Goal: Task Accomplishment & Management: Manage account settings

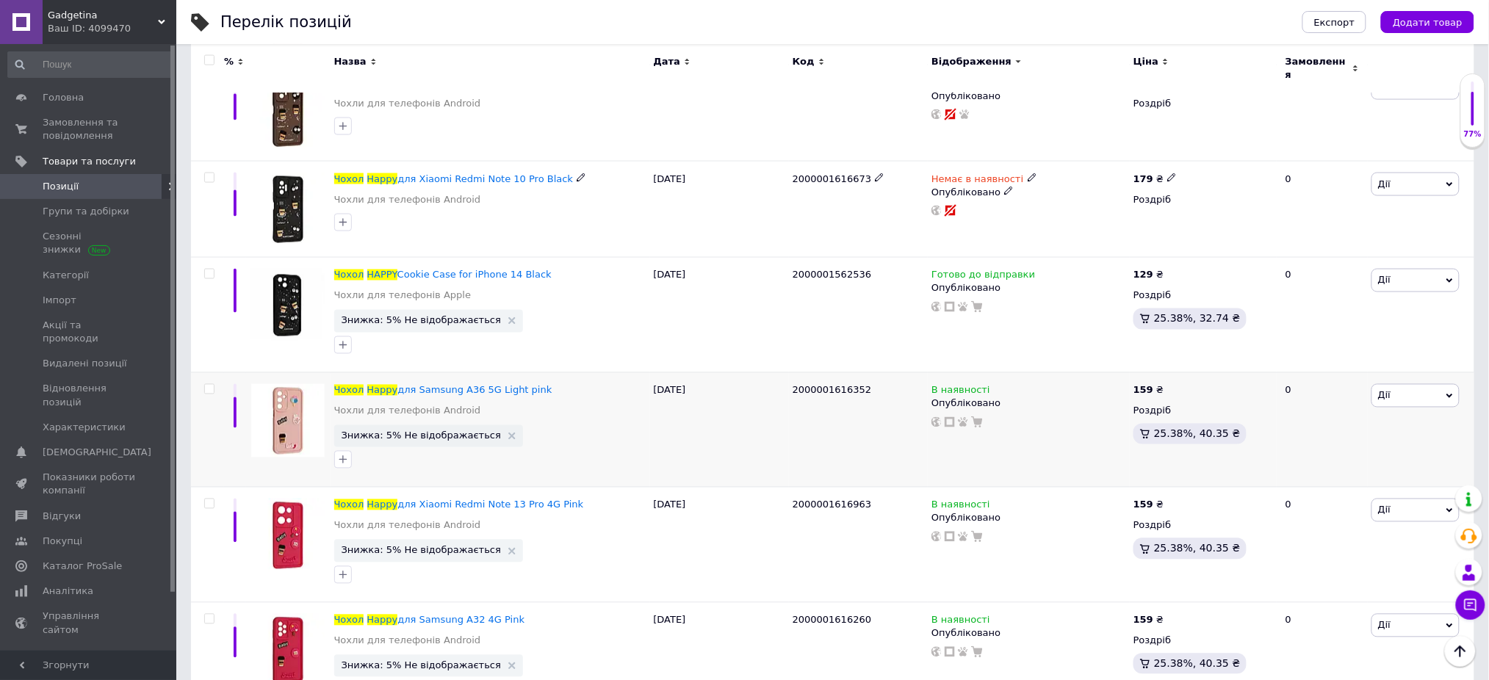
scroll to position [783, 0]
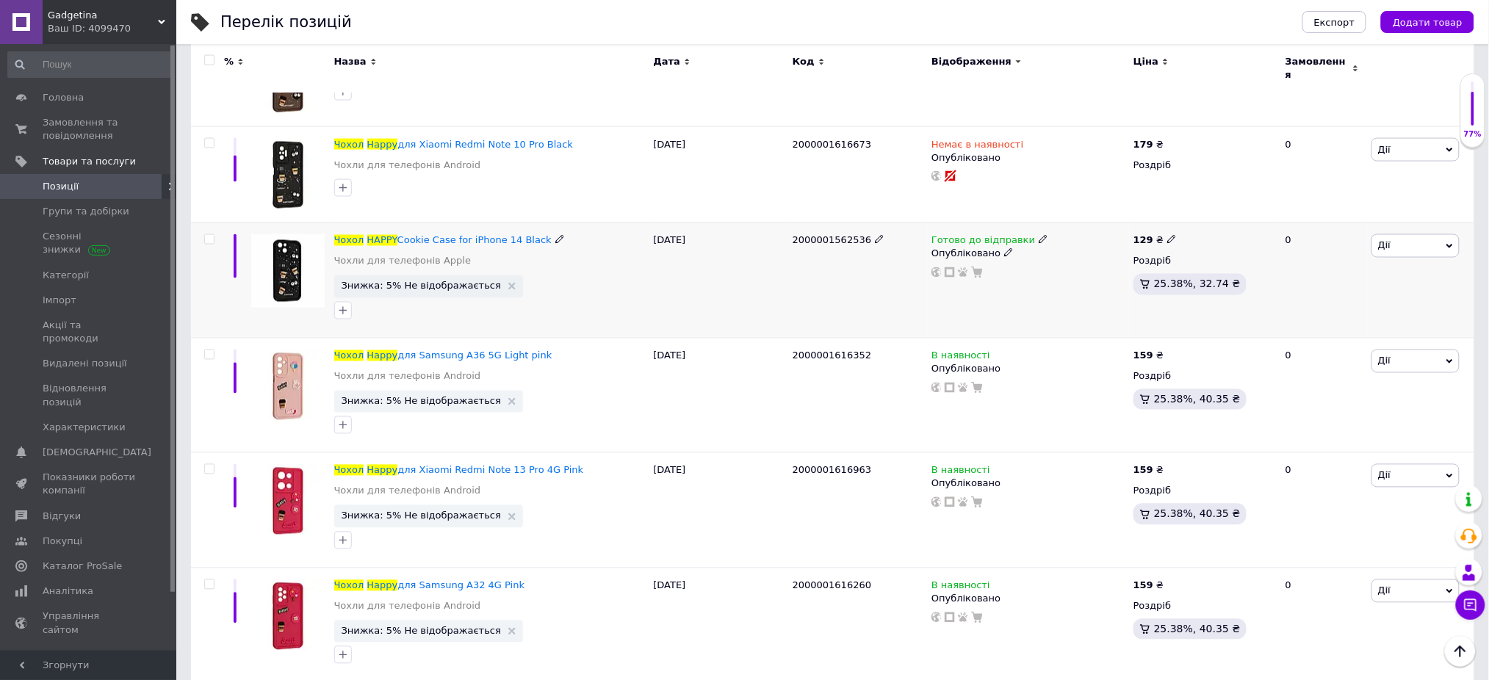
click at [1167, 235] on icon at bounding box center [1171, 239] width 9 height 9
type input "179"
click at [1167, 350] on icon at bounding box center [1171, 354] width 9 height 9
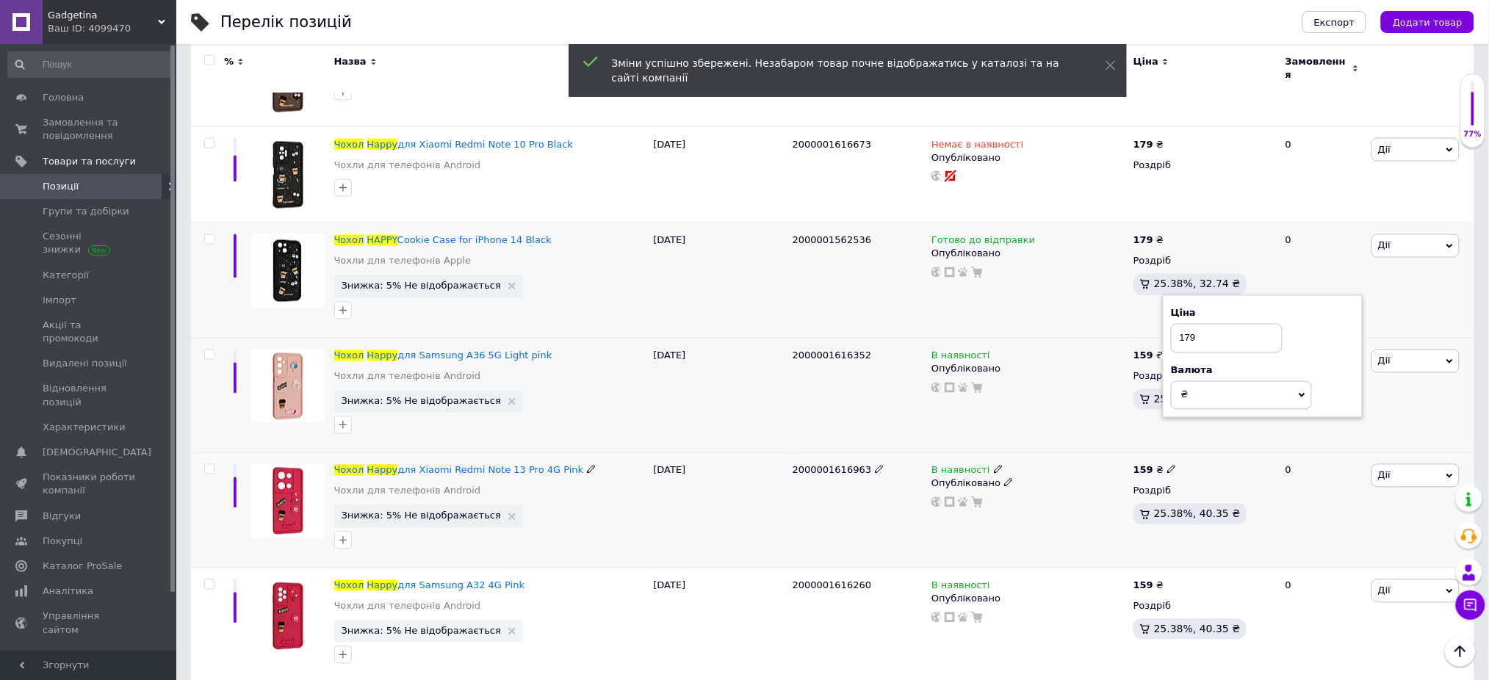
type input "179"
click at [1167, 465] on icon at bounding box center [1171, 469] width 9 height 9
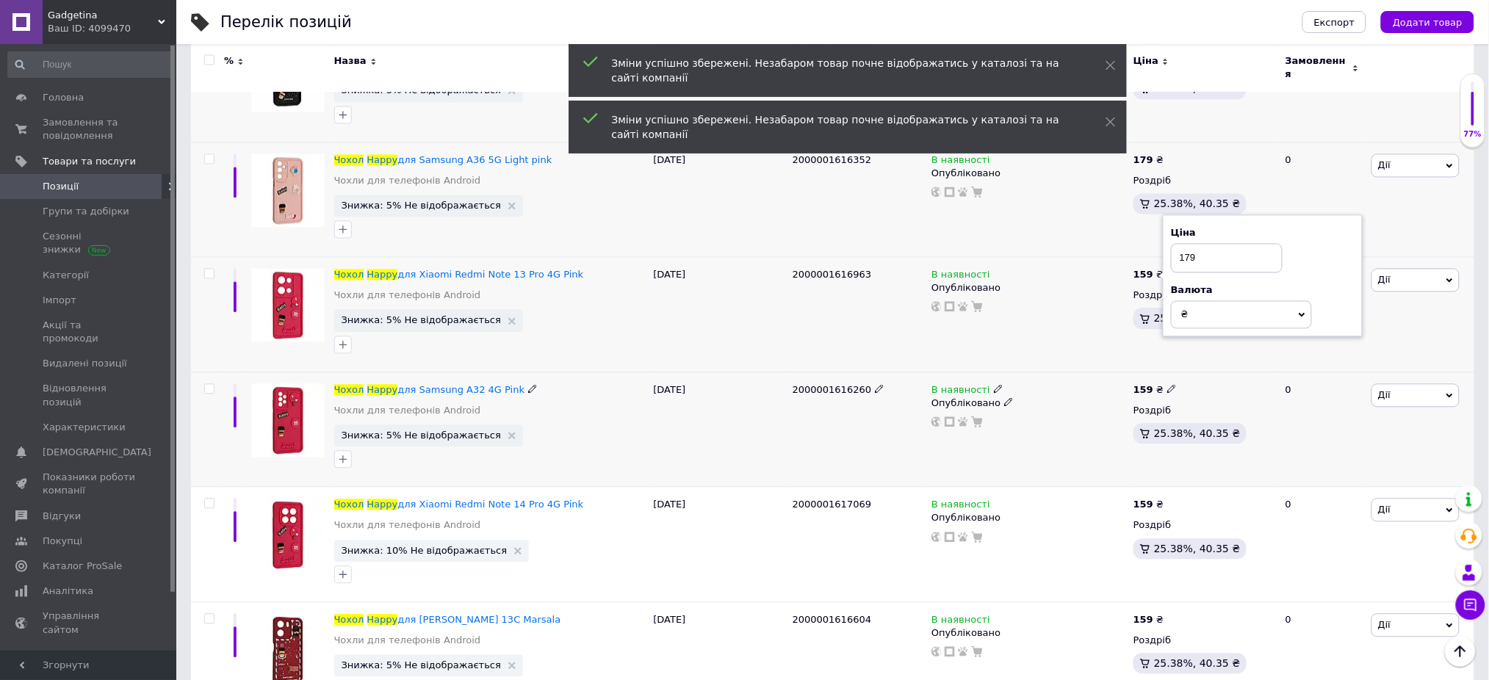
scroll to position [979, 0]
type input "179"
click at [1167, 384] on icon at bounding box center [1171, 388] width 9 height 9
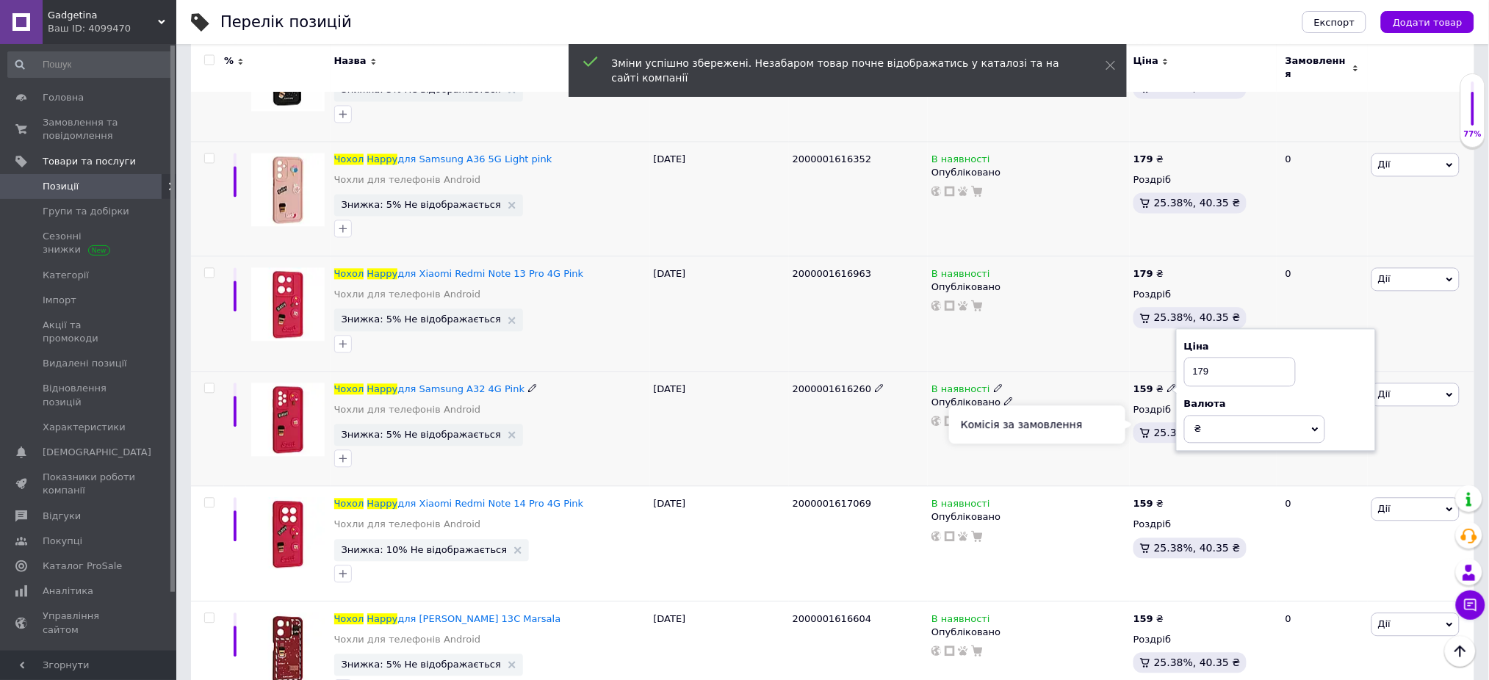
scroll to position [1077, 0]
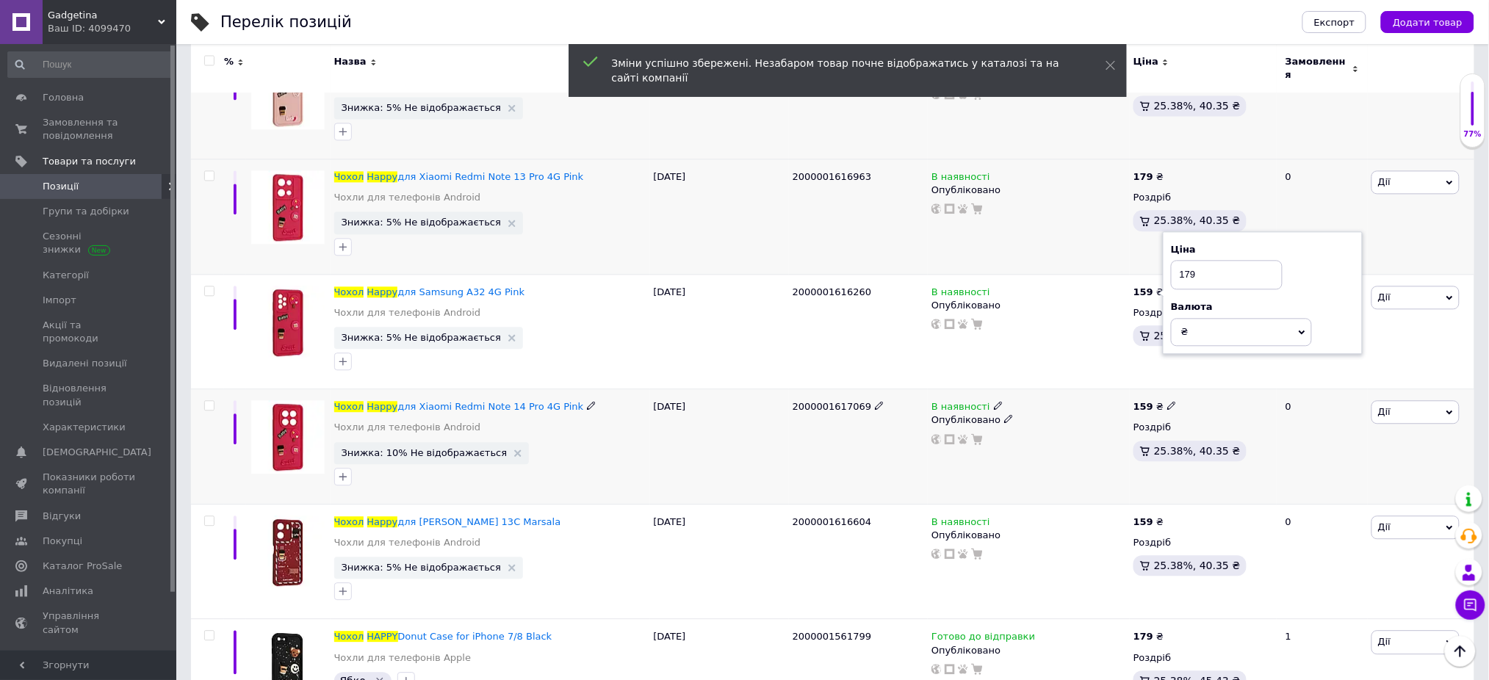
type input "179"
click at [1169, 401] on icon at bounding box center [1171, 405] width 9 height 9
type input "179"
click at [1167, 516] on icon at bounding box center [1171, 520] width 9 height 9
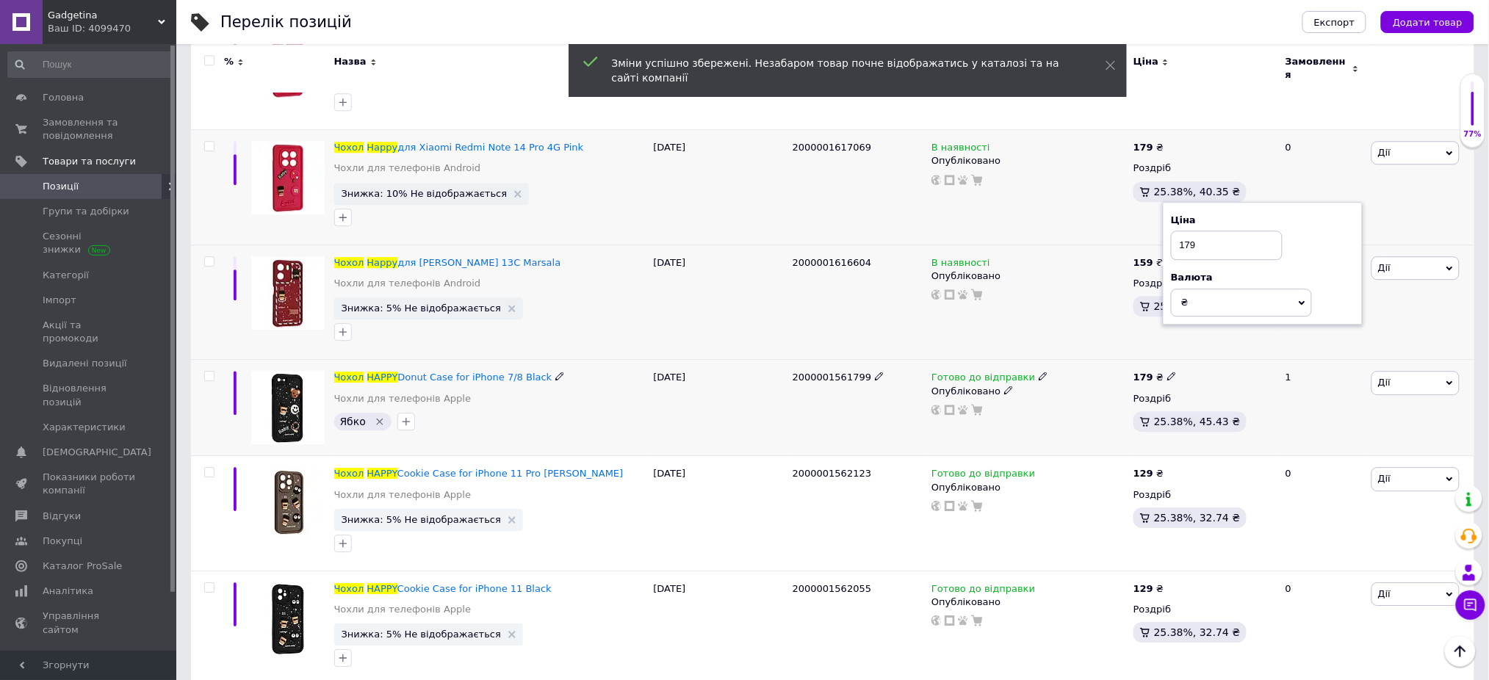
scroll to position [1371, 0]
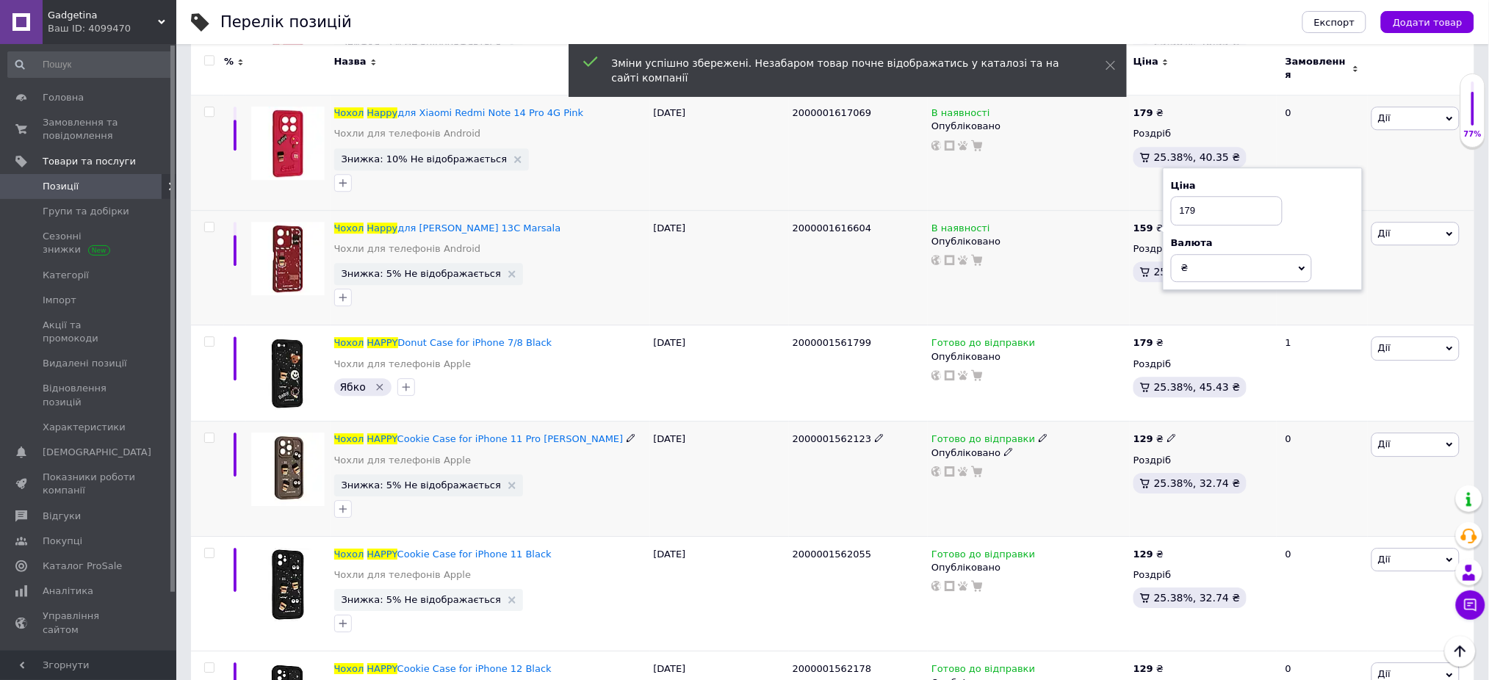
type input "179"
click at [1167, 433] on icon at bounding box center [1171, 437] width 9 height 9
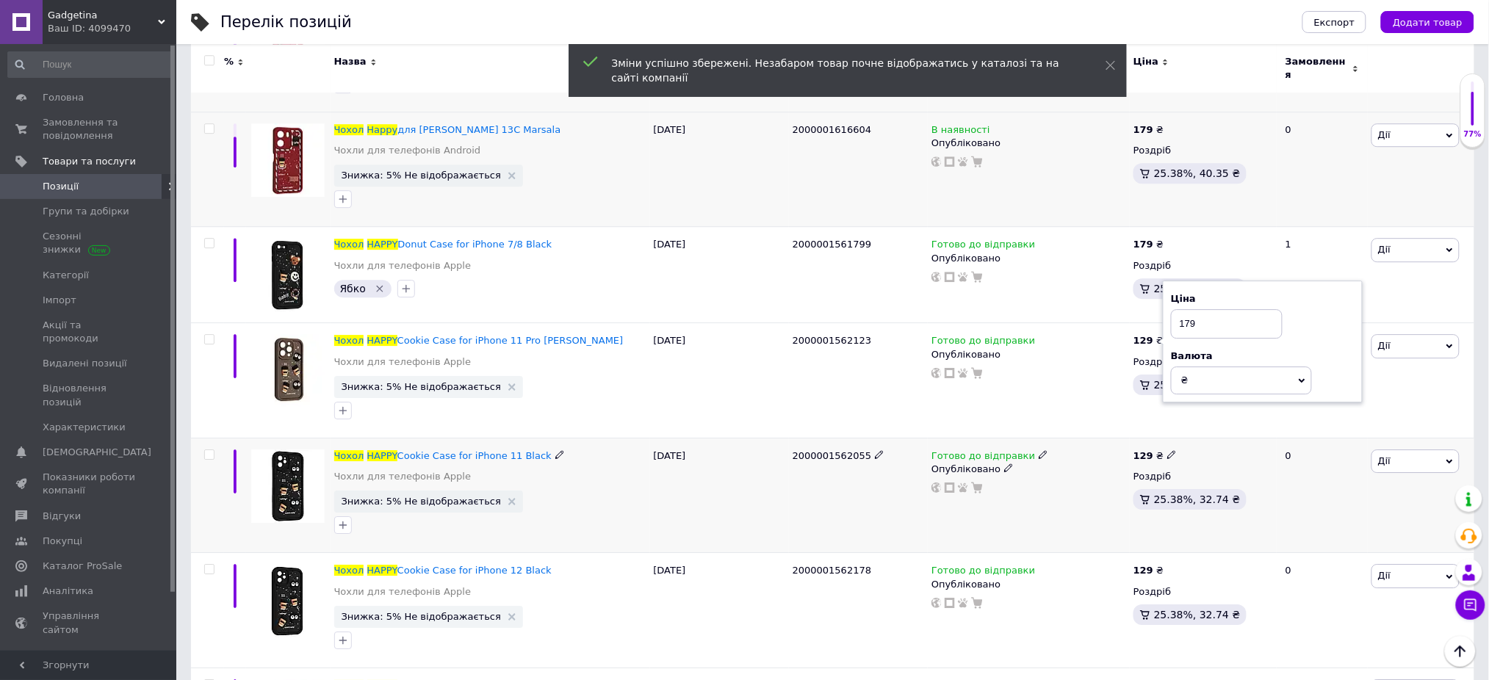
type input "179"
click at [1167, 450] on icon at bounding box center [1171, 454] width 9 height 9
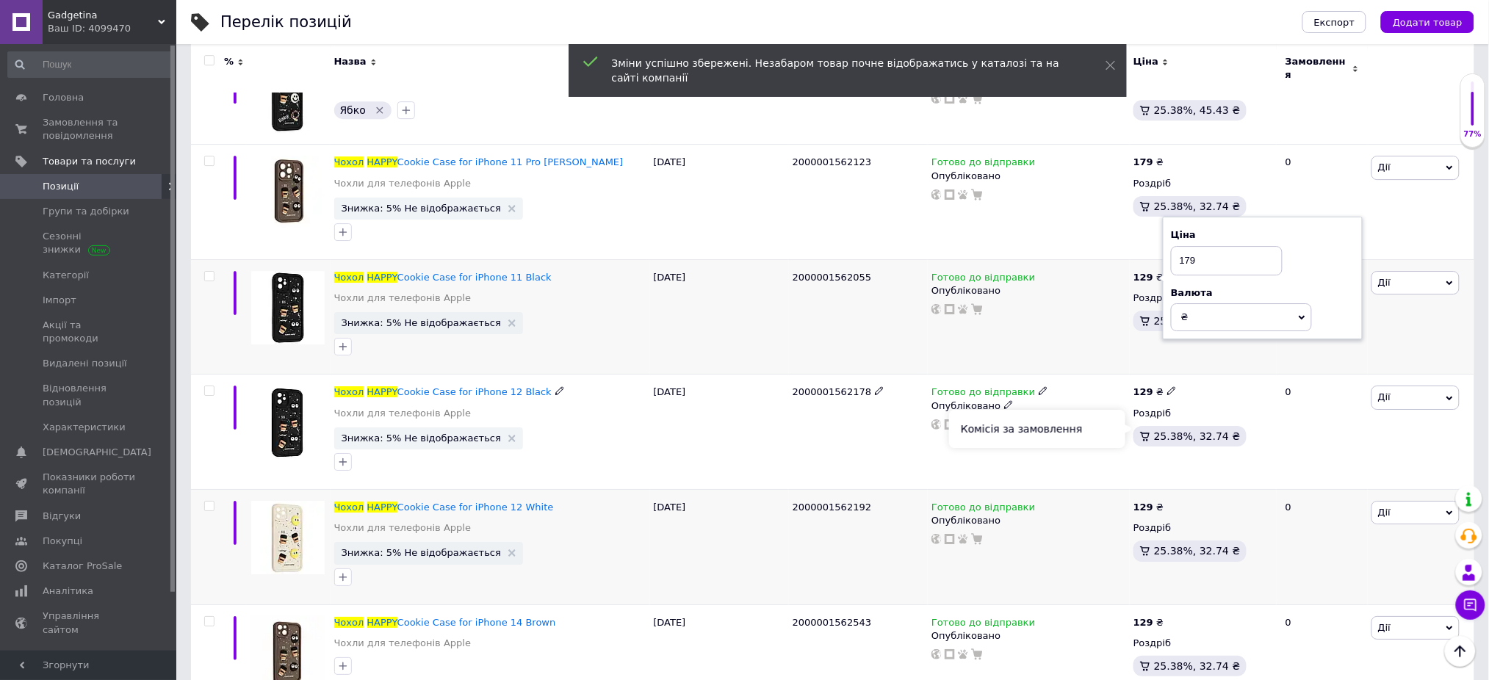
scroll to position [1664, 0]
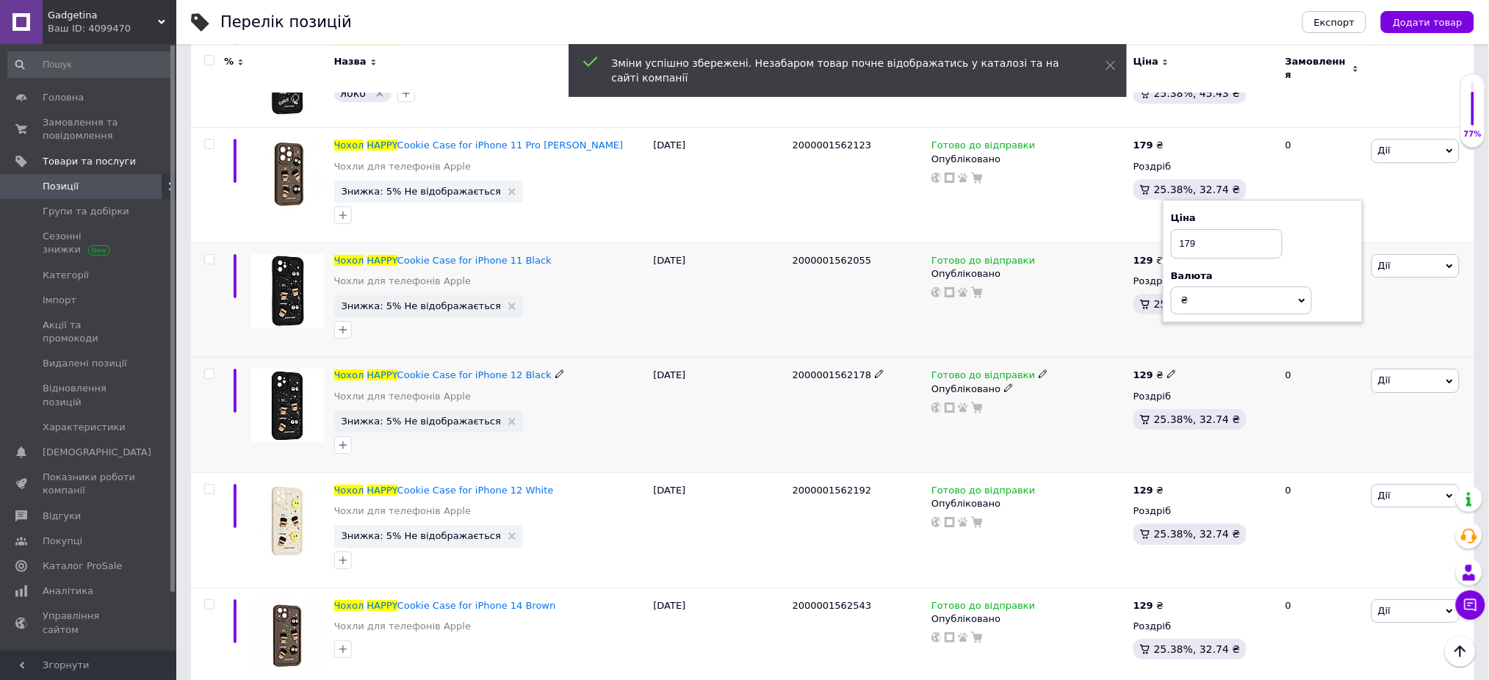
type input "179"
click at [1167, 370] on use at bounding box center [1171, 374] width 8 height 8
type input "179"
click at [1167, 485] on icon at bounding box center [1171, 489] width 9 height 9
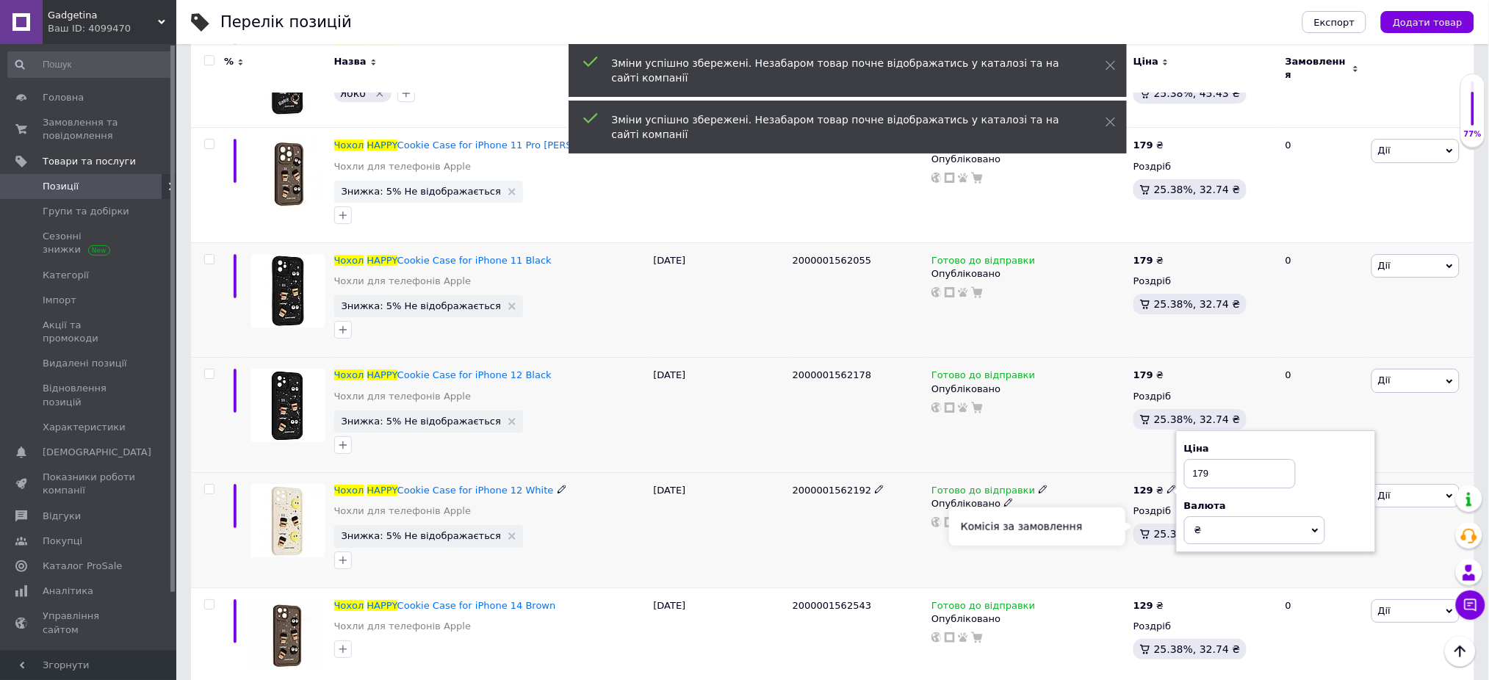
scroll to position [1763, 0]
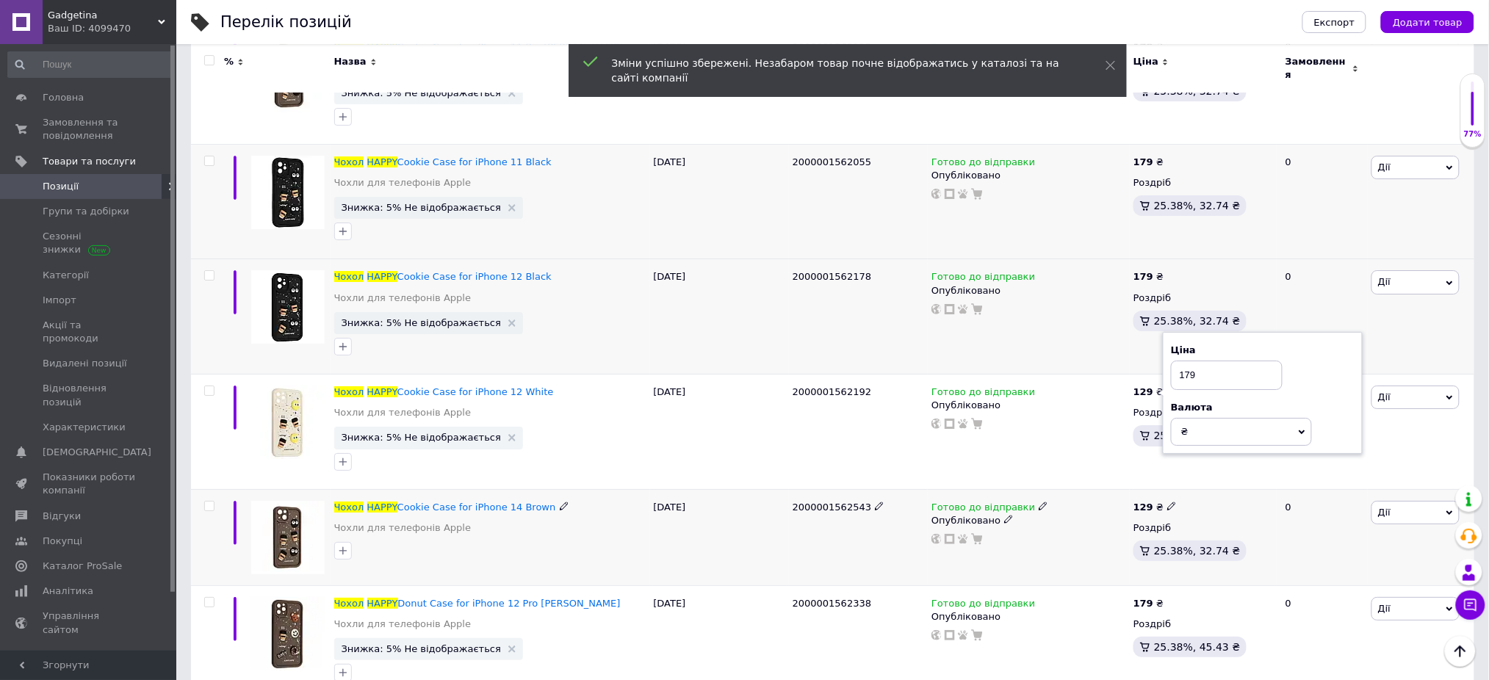
type input "179"
click at [1167, 502] on icon at bounding box center [1171, 506] width 9 height 9
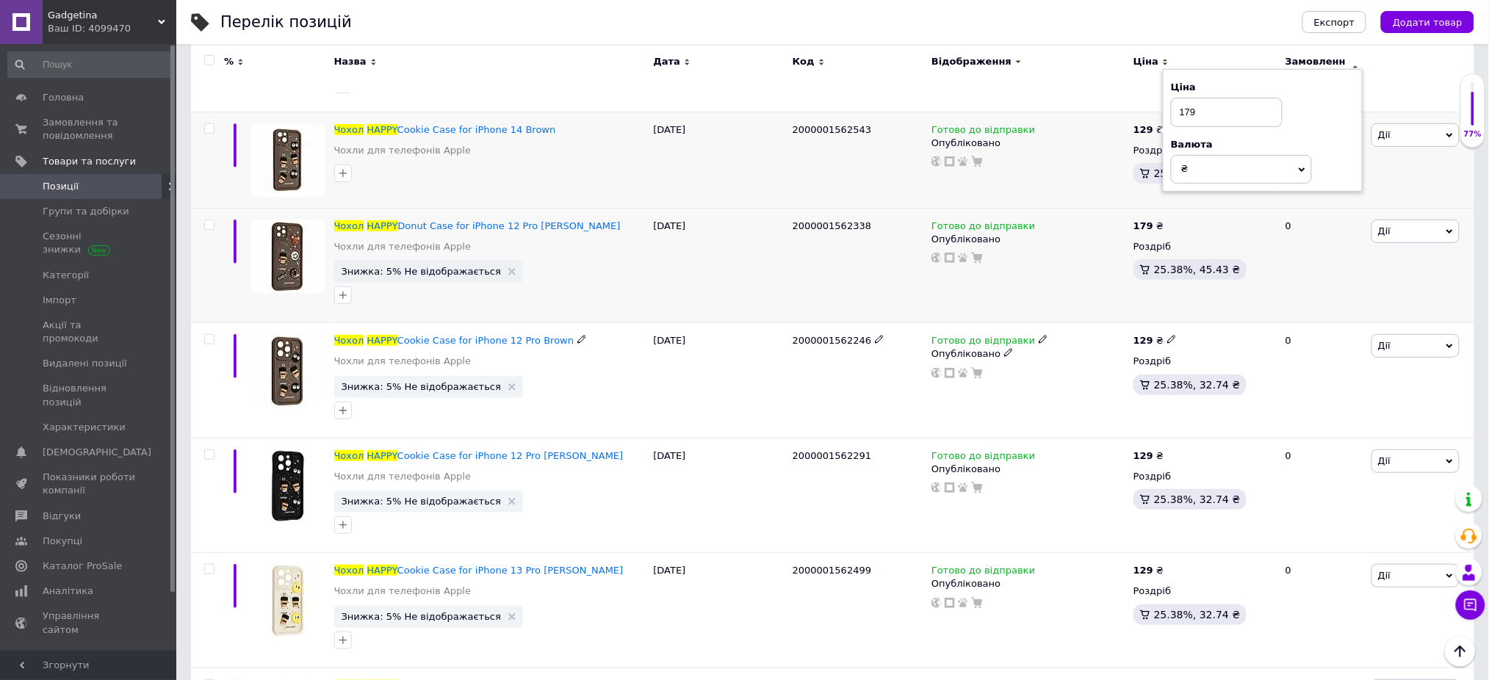
scroll to position [2154, 0]
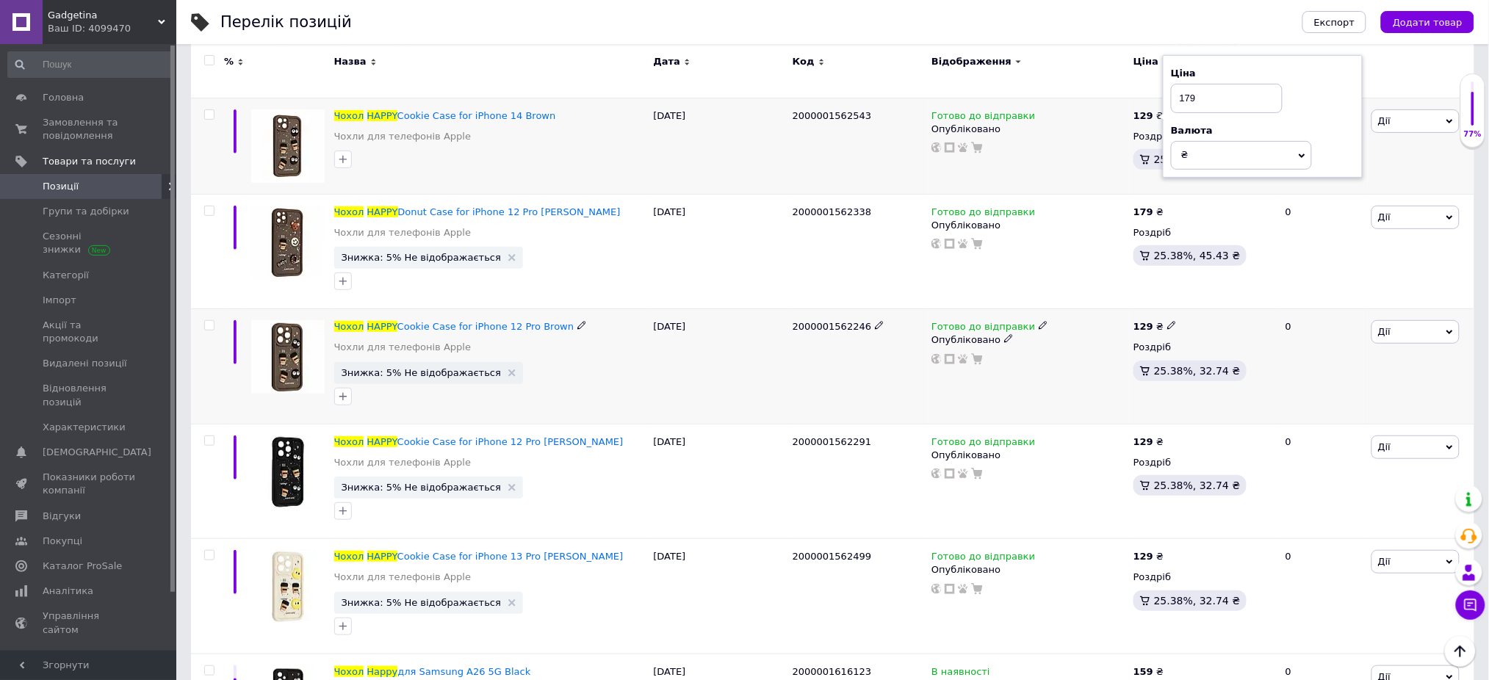
type input "179"
click at [1167, 321] on icon at bounding box center [1171, 325] width 9 height 9
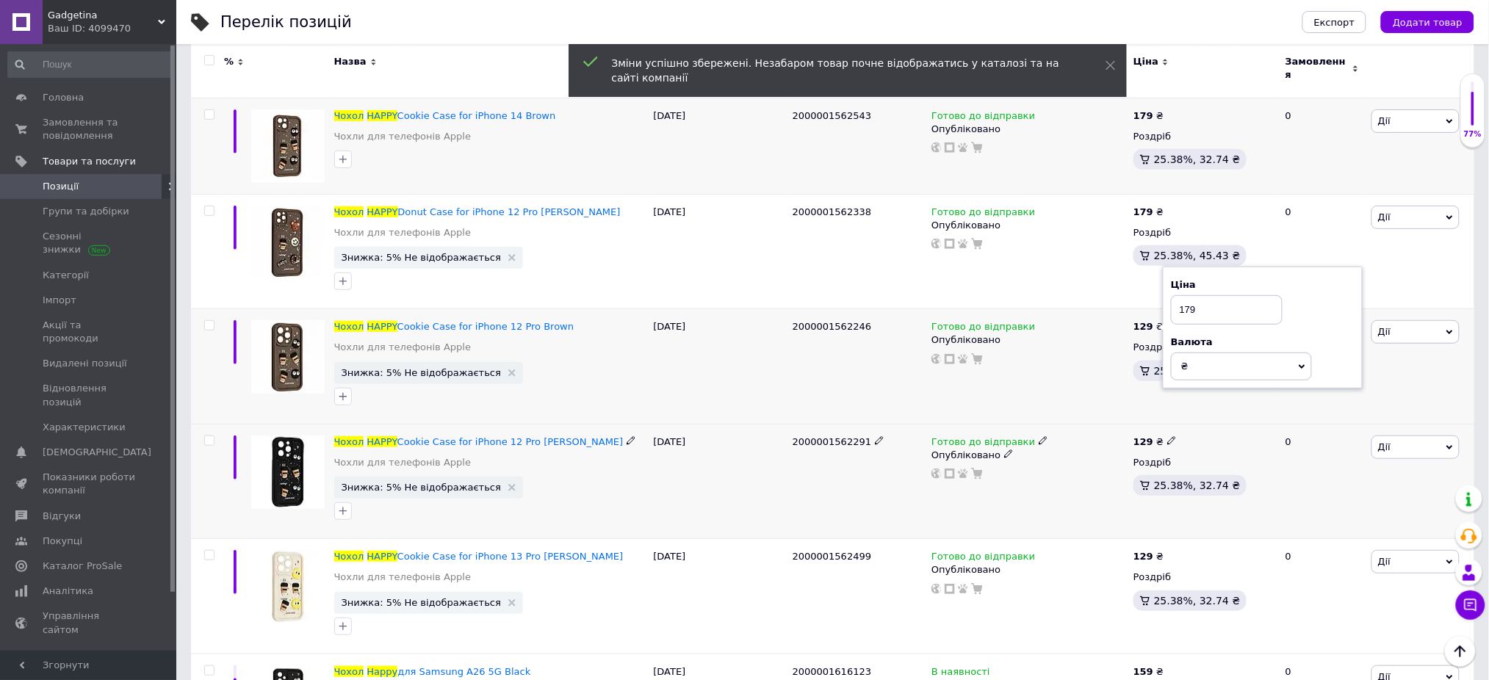
type input "179"
click at [1167, 436] on icon at bounding box center [1171, 440] width 9 height 9
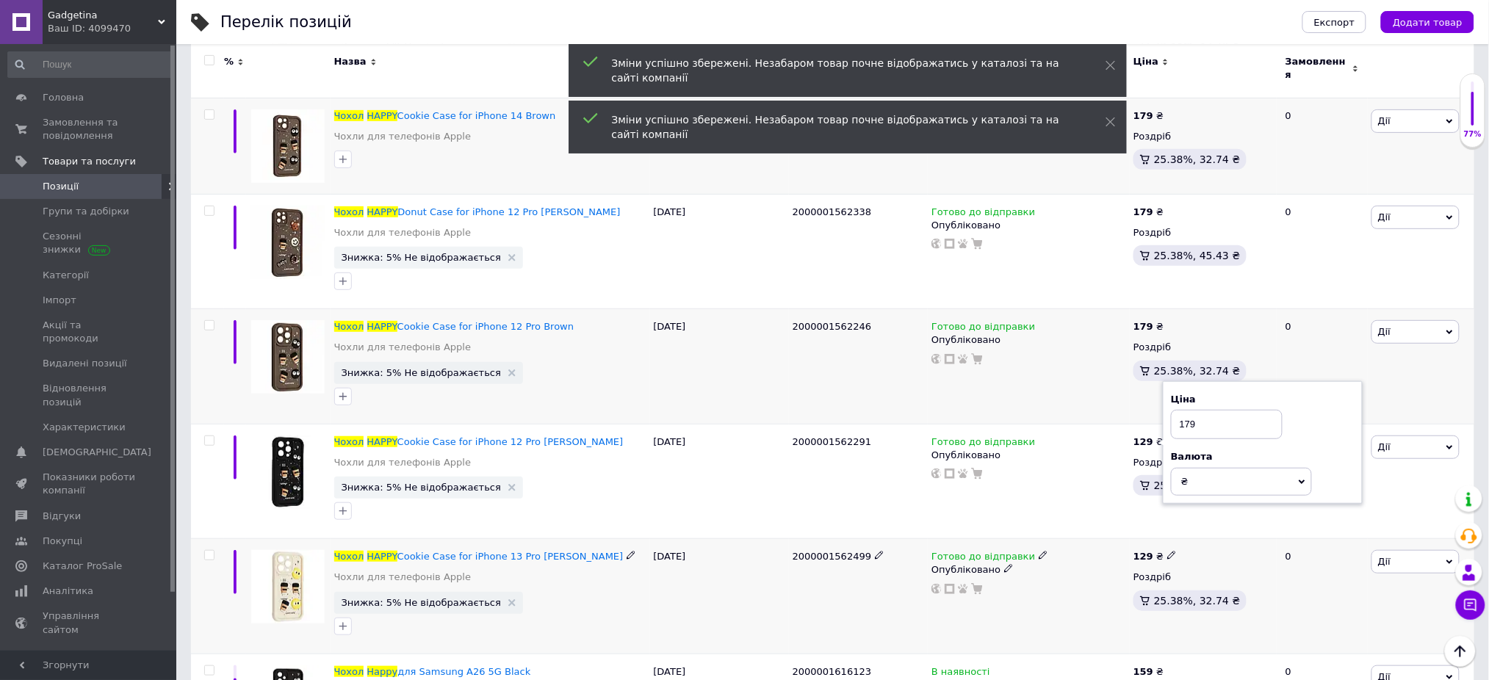
type input "179"
click at [1167, 551] on icon at bounding box center [1171, 555] width 9 height 9
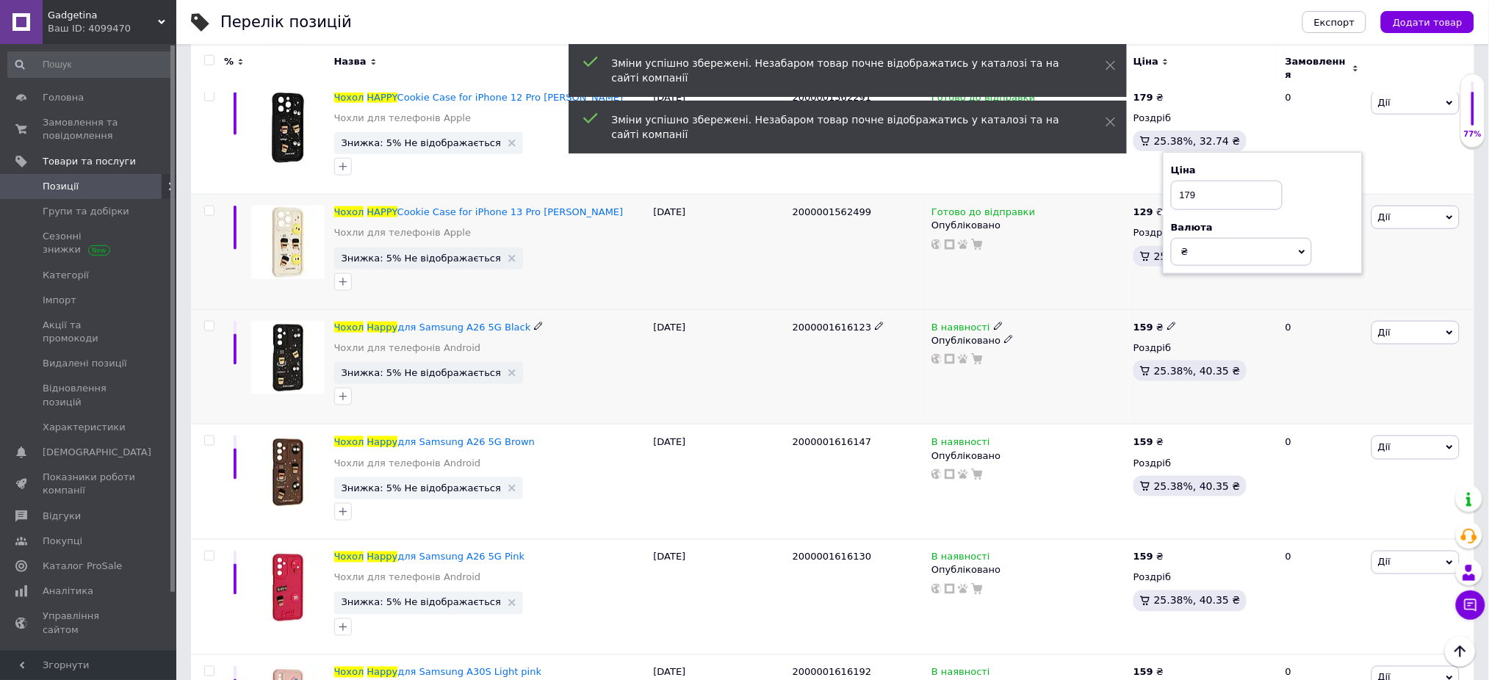
scroll to position [2546, 0]
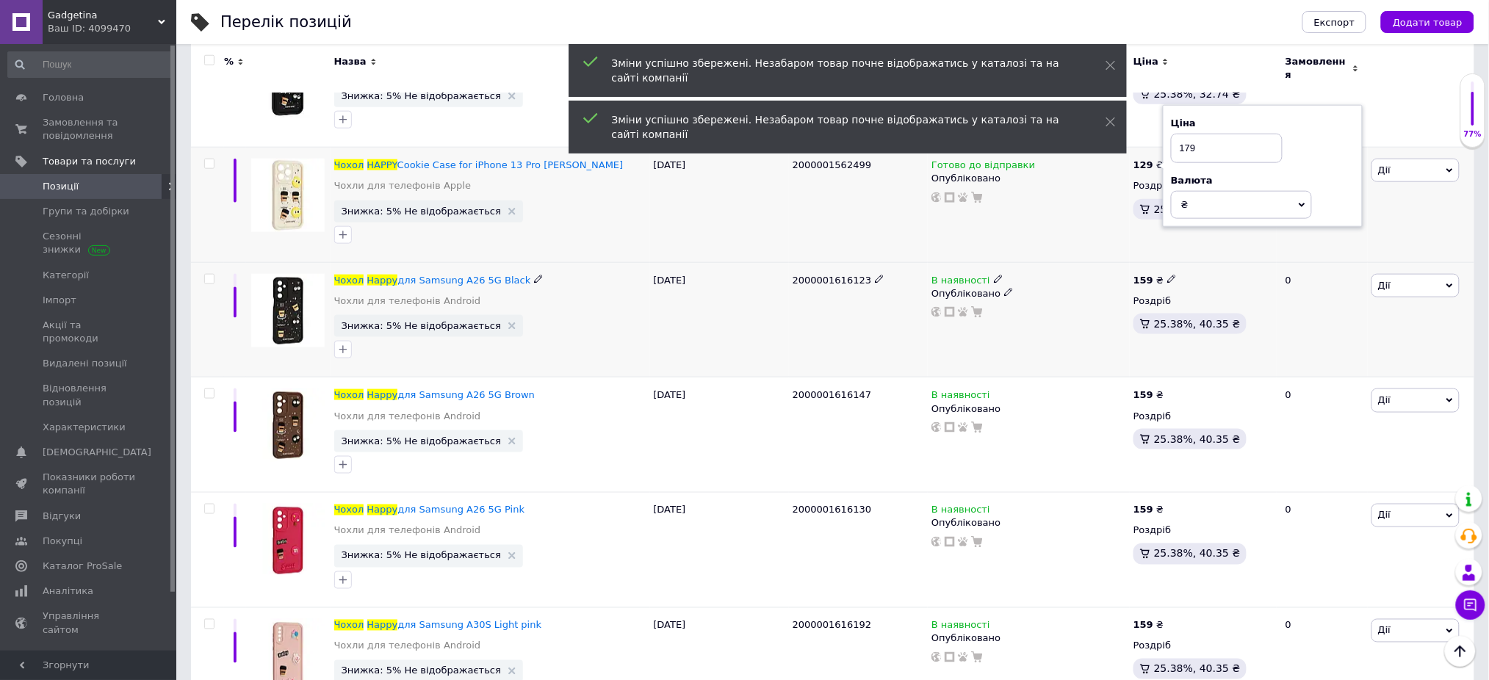
type input "179"
click at [1169, 275] on icon at bounding box center [1171, 279] width 9 height 9
type input "179"
click at [1167, 389] on icon at bounding box center [1171, 393] width 9 height 9
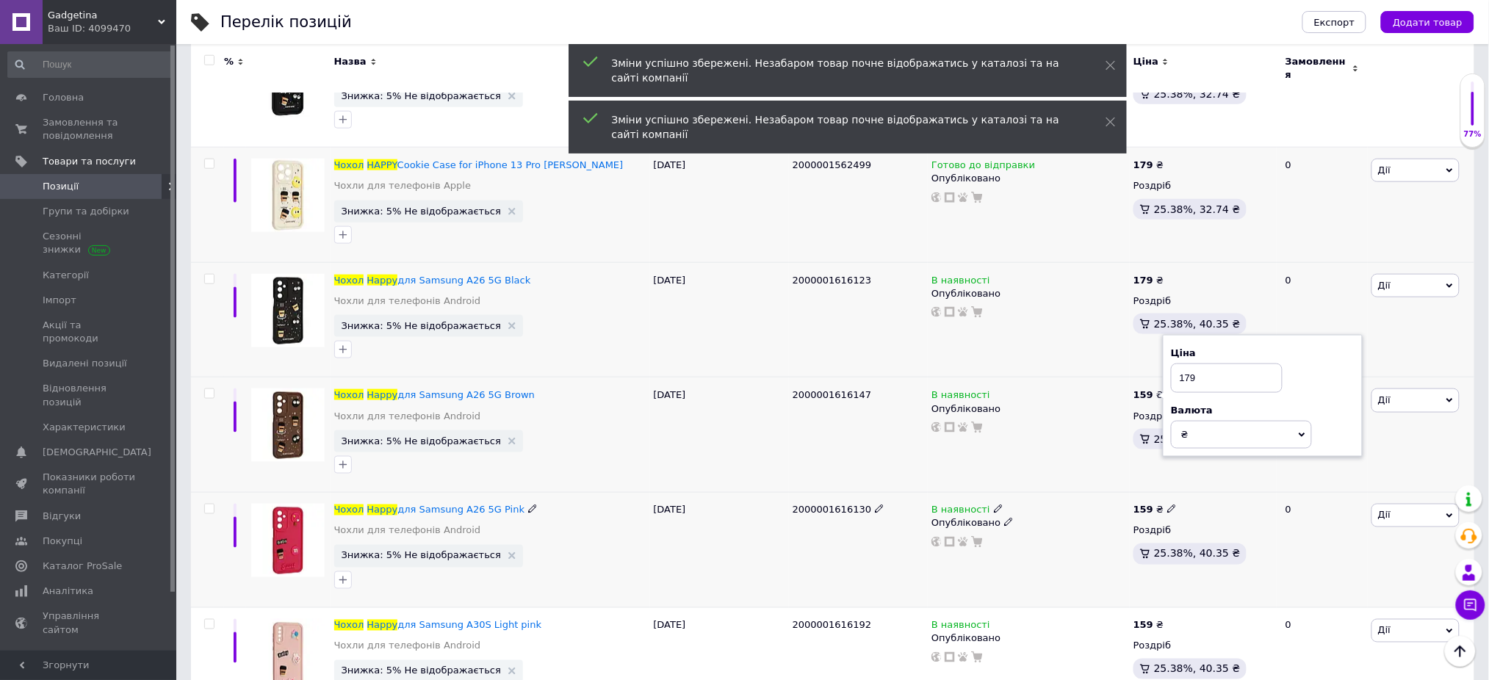
type input "179"
click at [1168, 505] on use at bounding box center [1171, 509] width 8 height 8
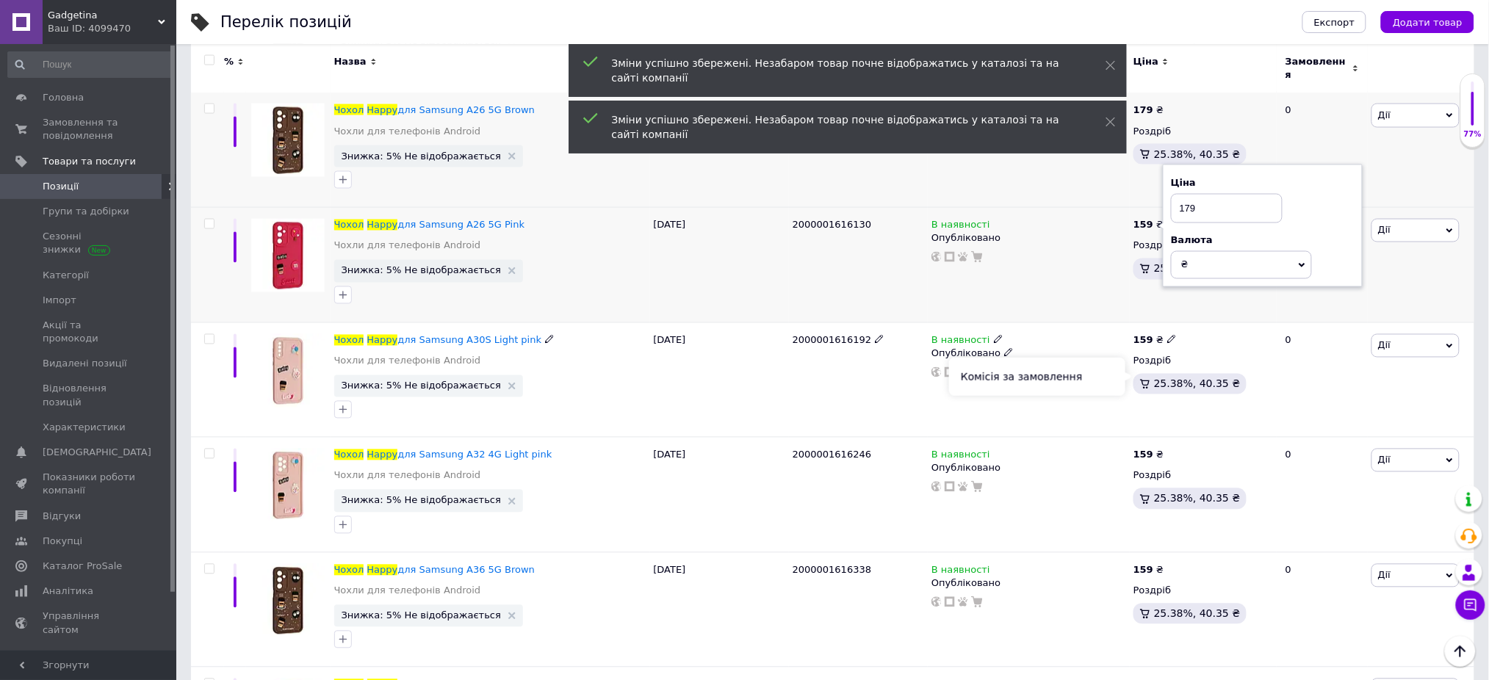
scroll to position [2839, 0]
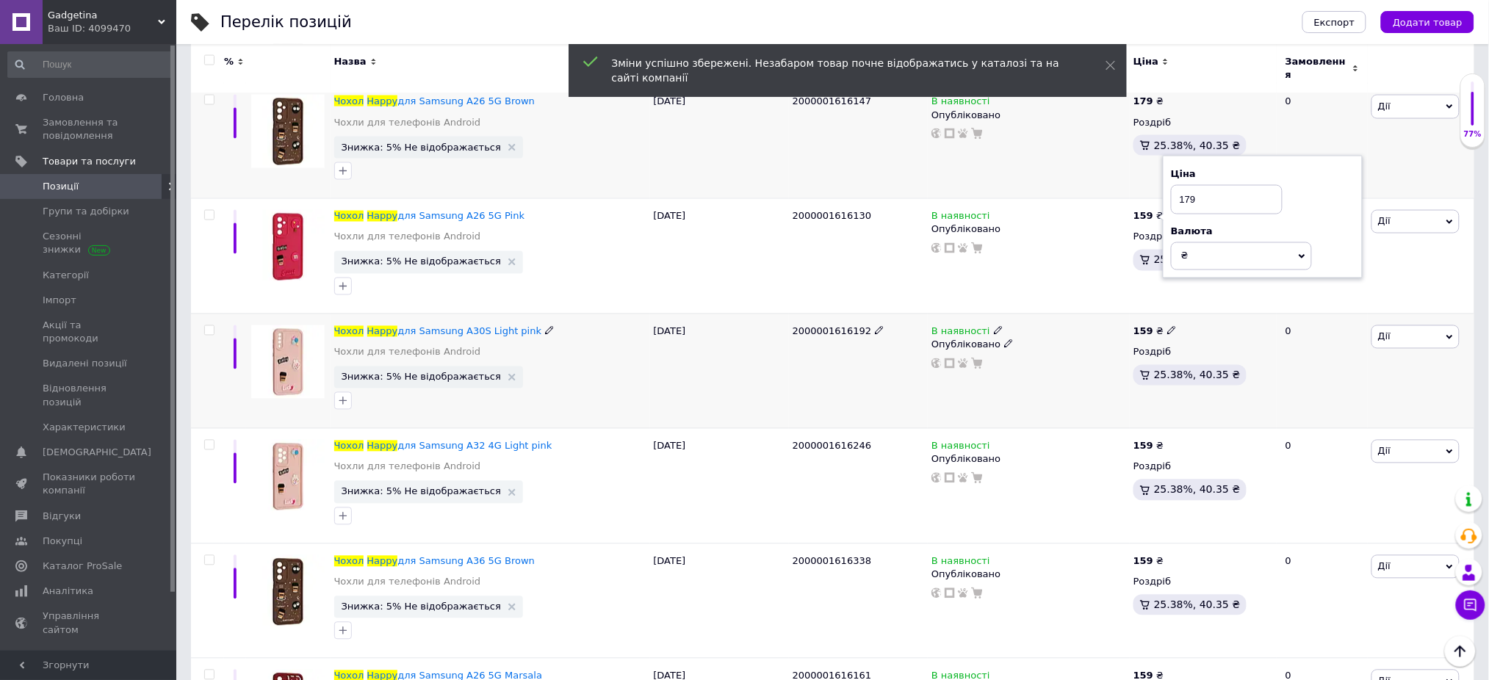
type input "179"
click at [1170, 325] on span at bounding box center [1172, 330] width 10 height 10
type input "179"
click at [1167, 441] on icon at bounding box center [1171, 445] width 9 height 9
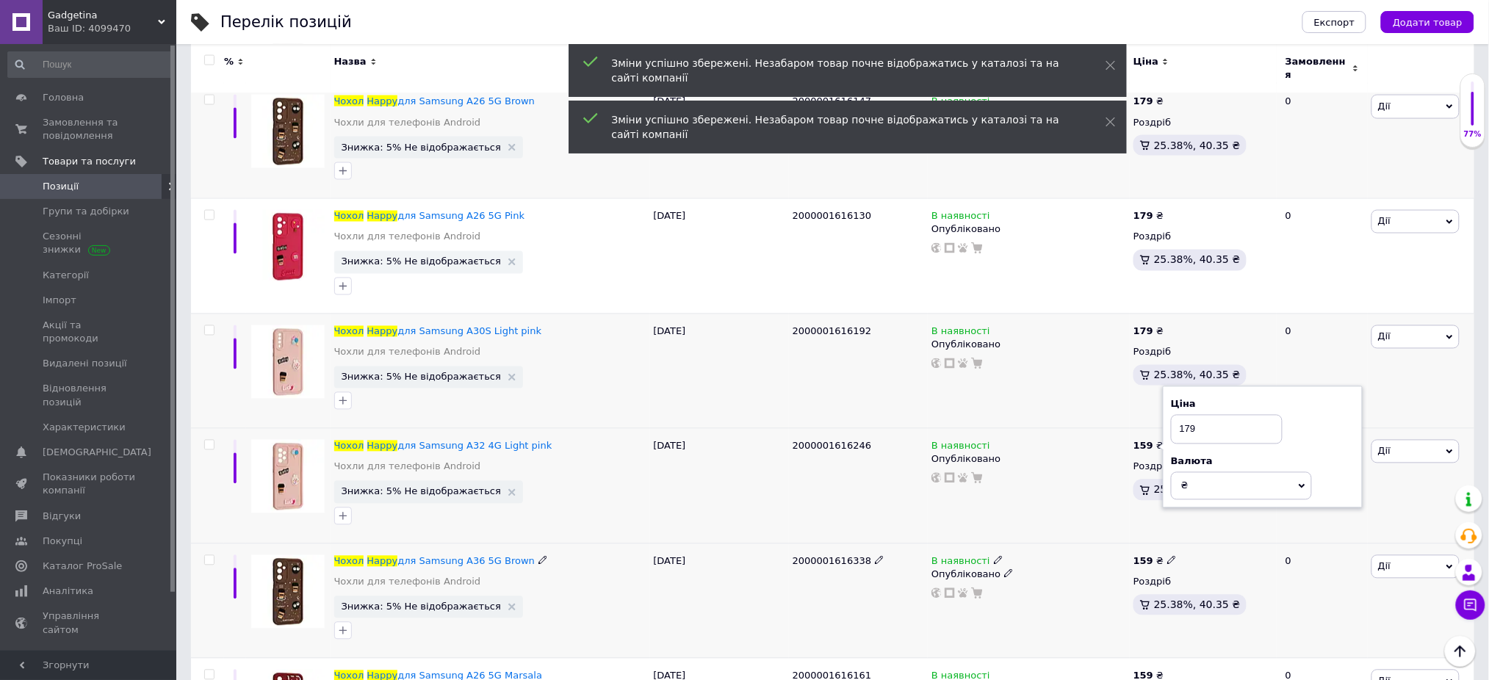
type input "179"
click at [1168, 556] on use at bounding box center [1171, 560] width 8 height 8
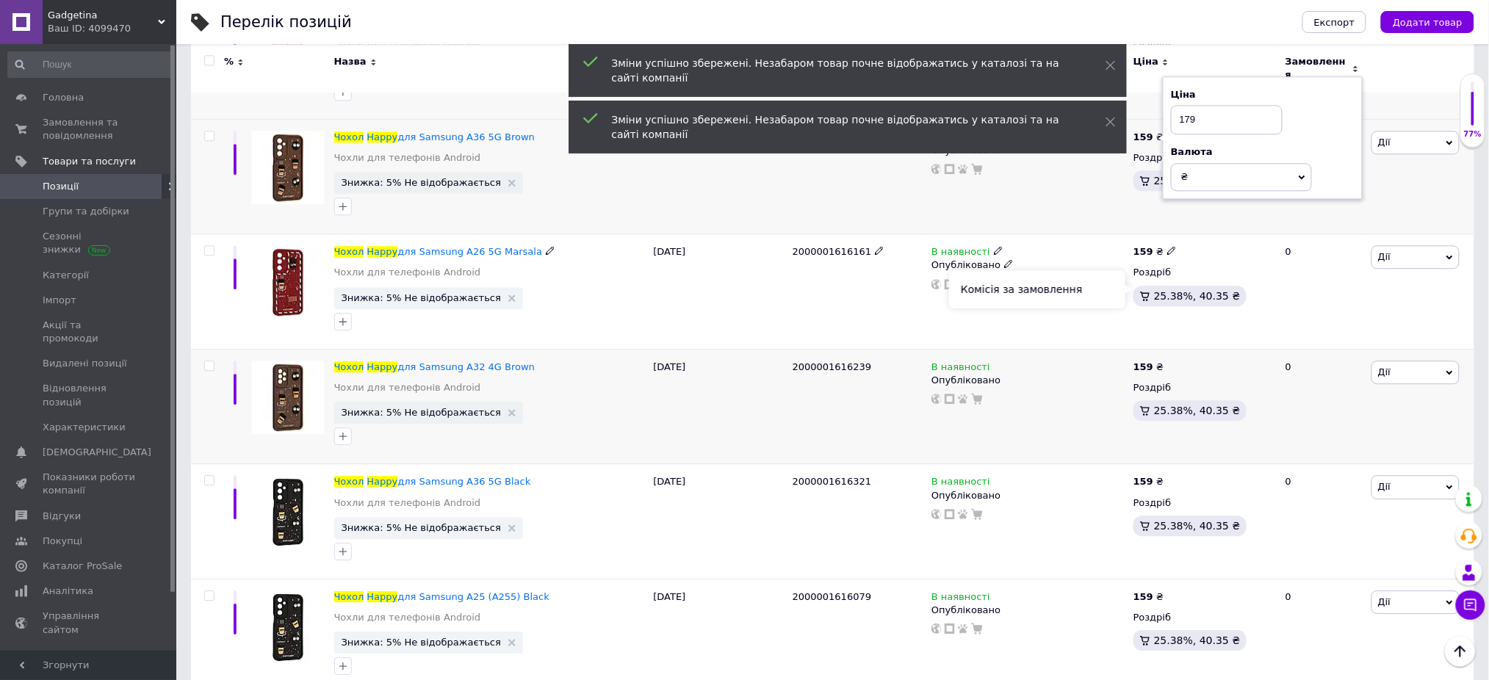
scroll to position [3329, 0]
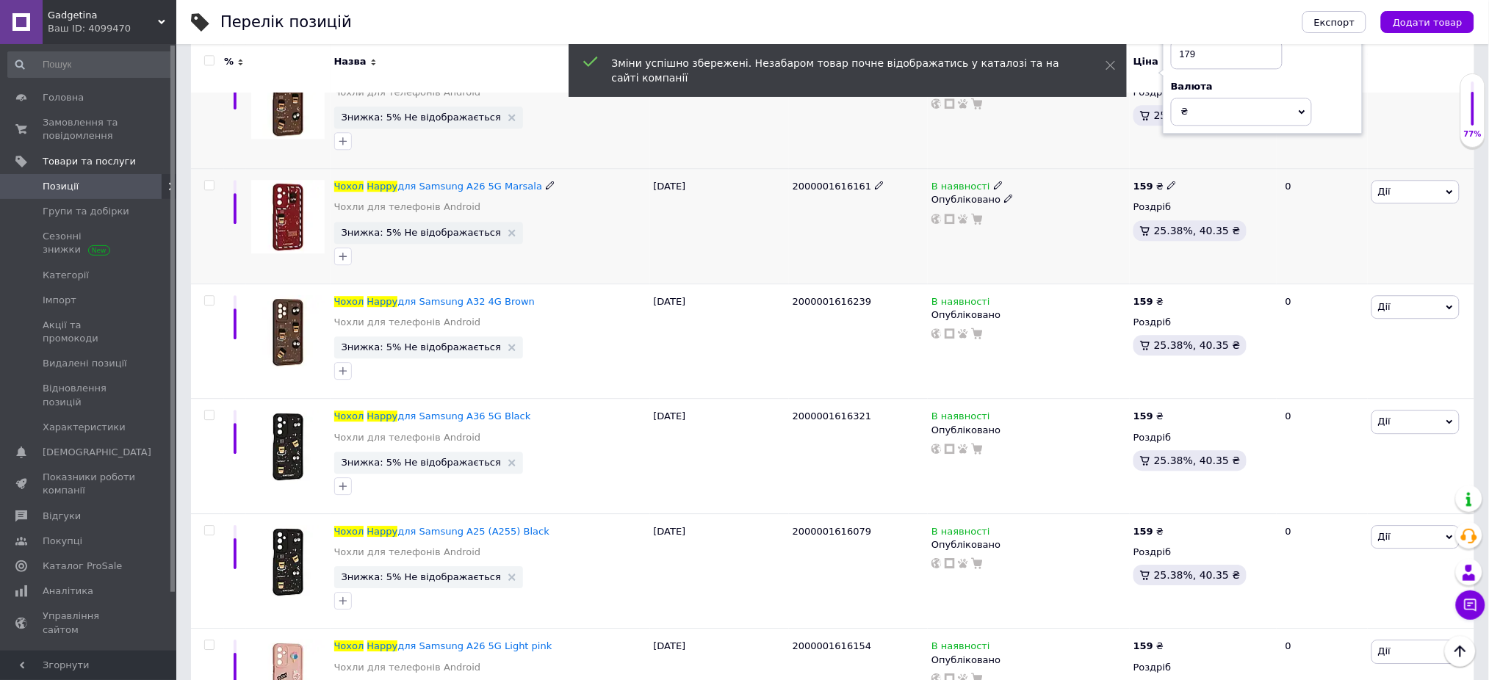
type input "179"
click at [1167, 181] on use at bounding box center [1171, 185] width 8 height 8
type input "179"
click at [1167, 296] on icon at bounding box center [1171, 300] width 9 height 9
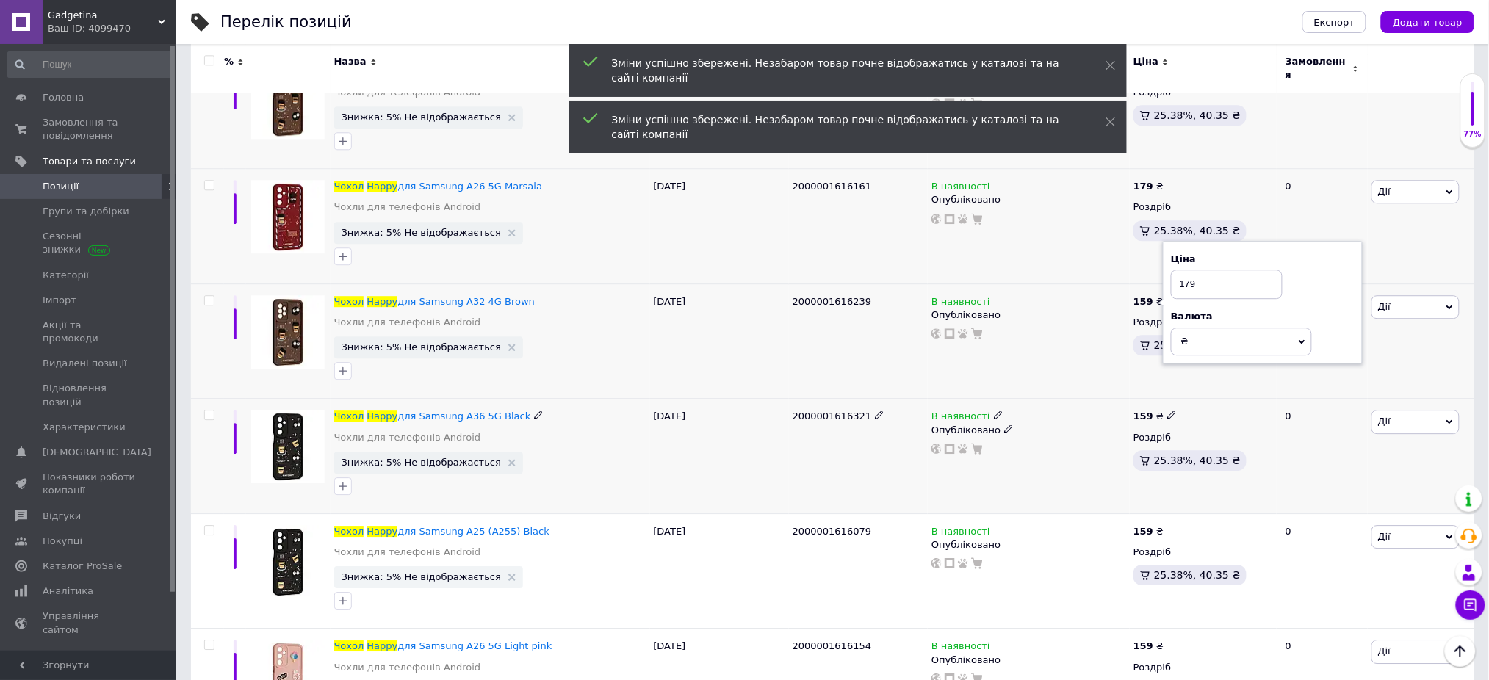
type input "179"
click at [1167, 411] on icon at bounding box center [1171, 415] width 9 height 9
type input "179"
click at [1167, 526] on icon at bounding box center [1171, 530] width 9 height 9
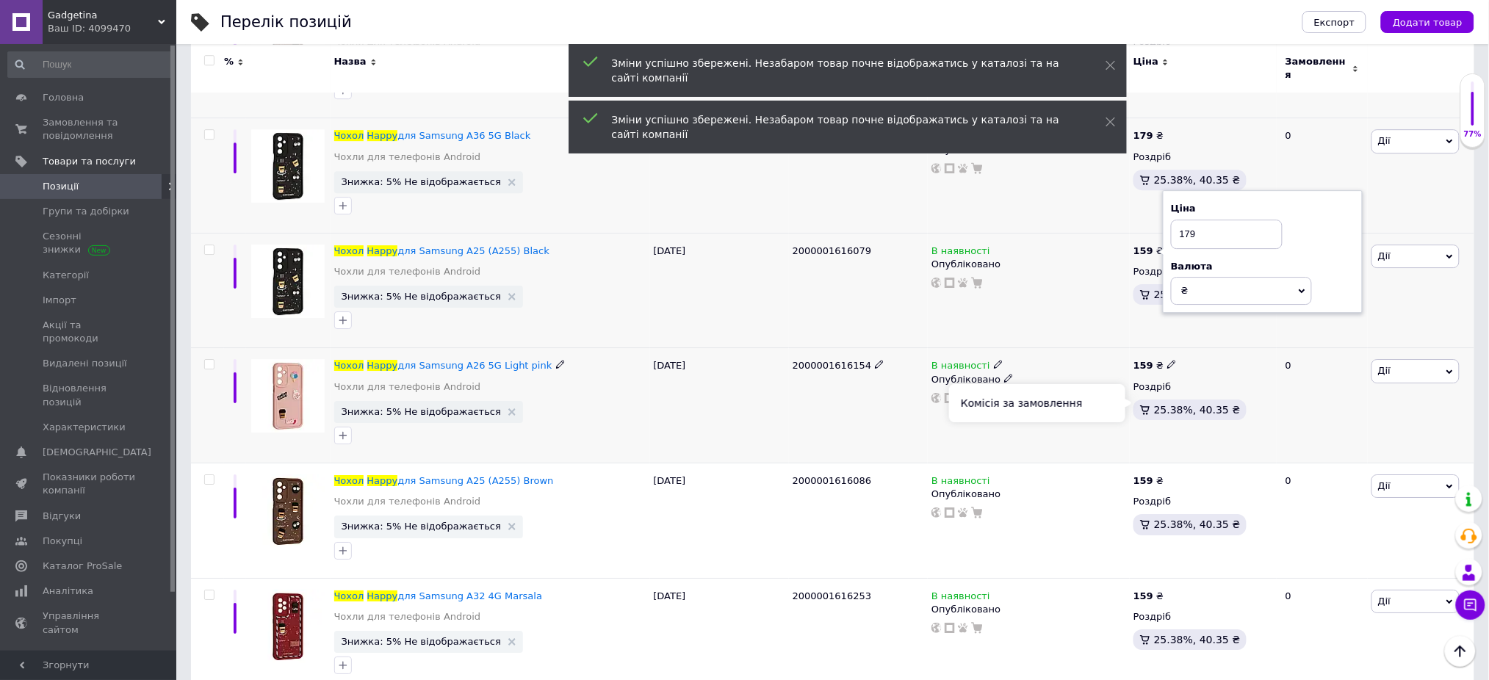
scroll to position [3721, 0]
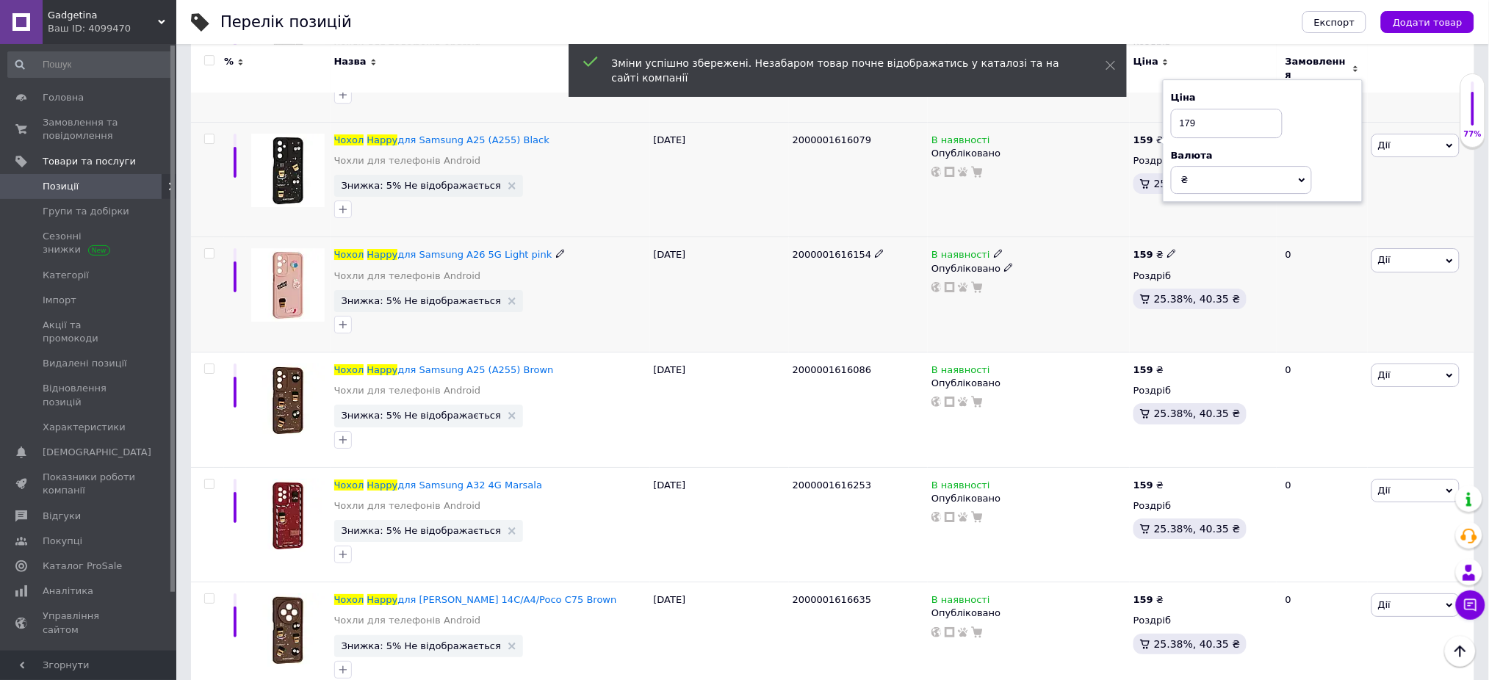
type input "179"
click at [1167, 249] on icon at bounding box center [1171, 253] width 9 height 9
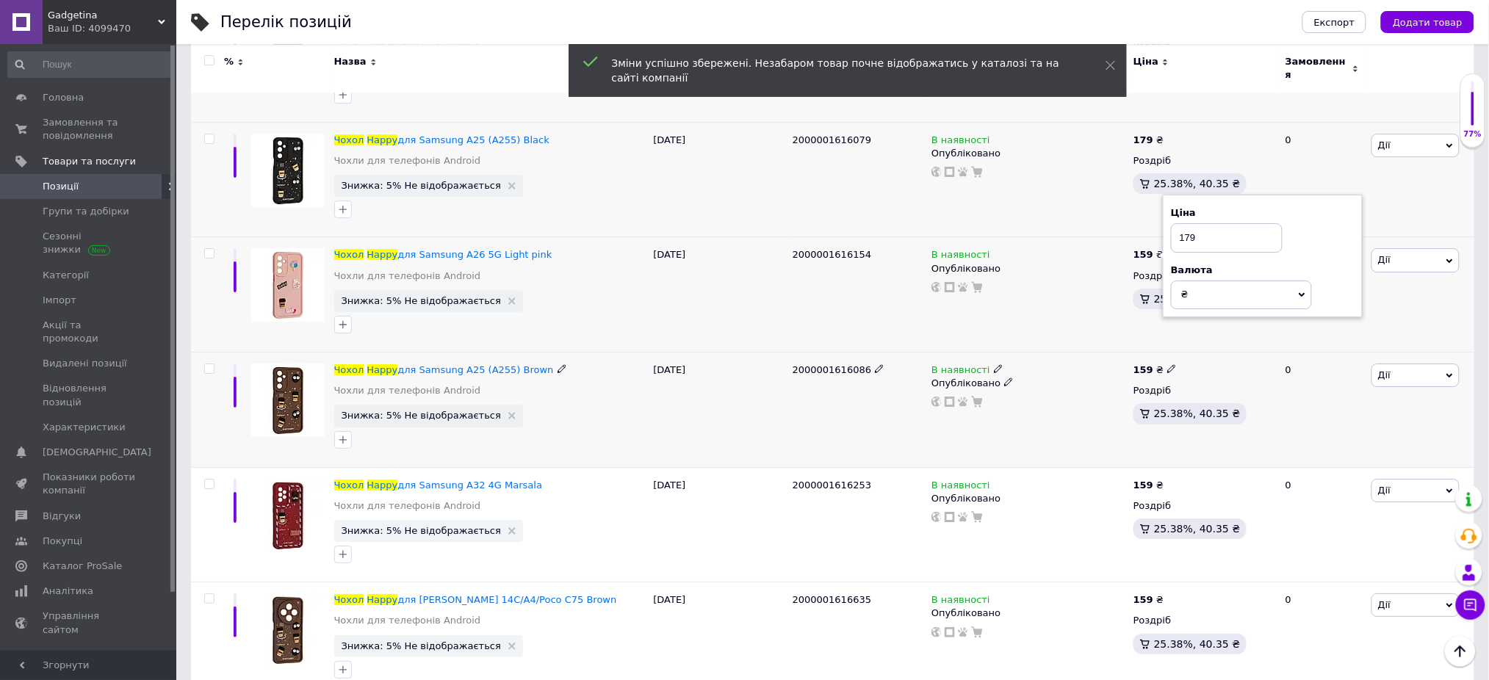
type input "179"
click at [1167, 365] on icon at bounding box center [1171, 368] width 9 height 9
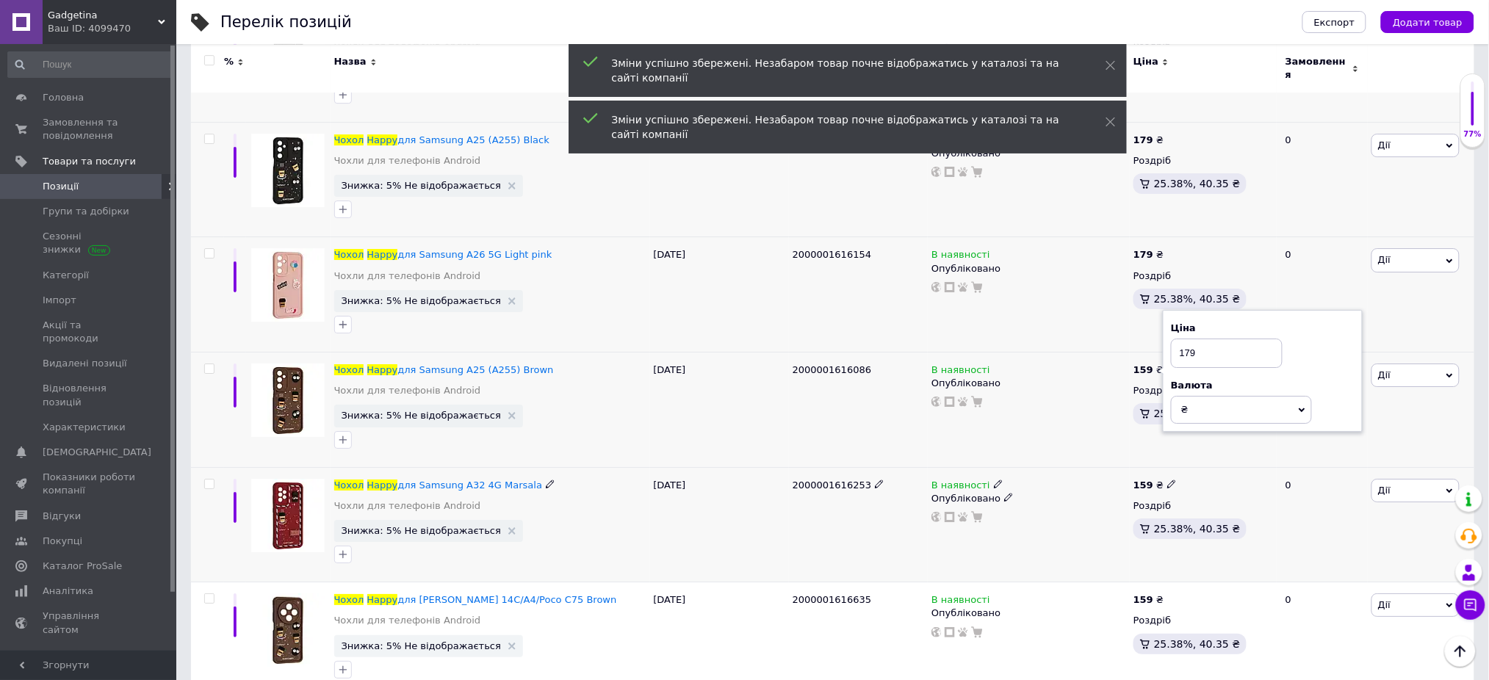
type input "179"
click at [1167, 480] on icon at bounding box center [1171, 484] width 9 height 9
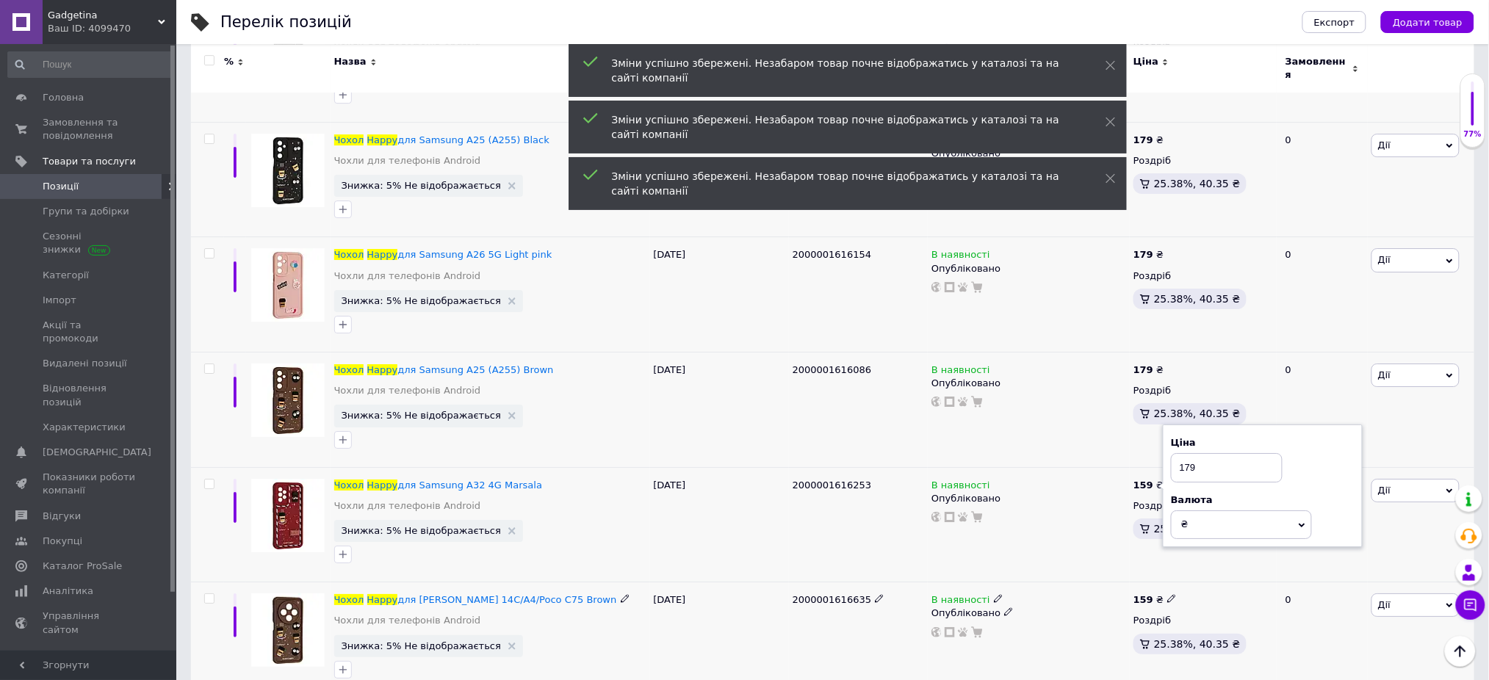
type input "179"
click at [1170, 593] on span at bounding box center [1172, 598] width 10 height 10
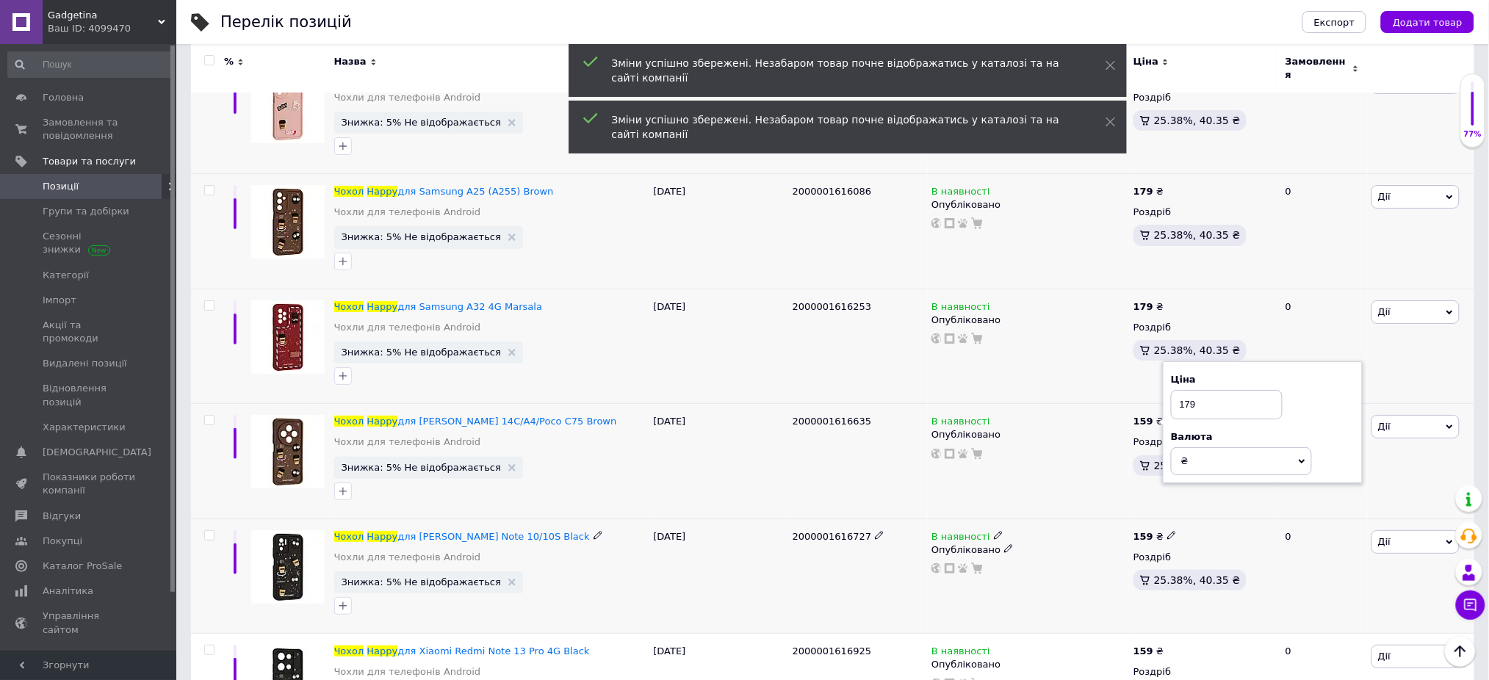
scroll to position [4113, 0]
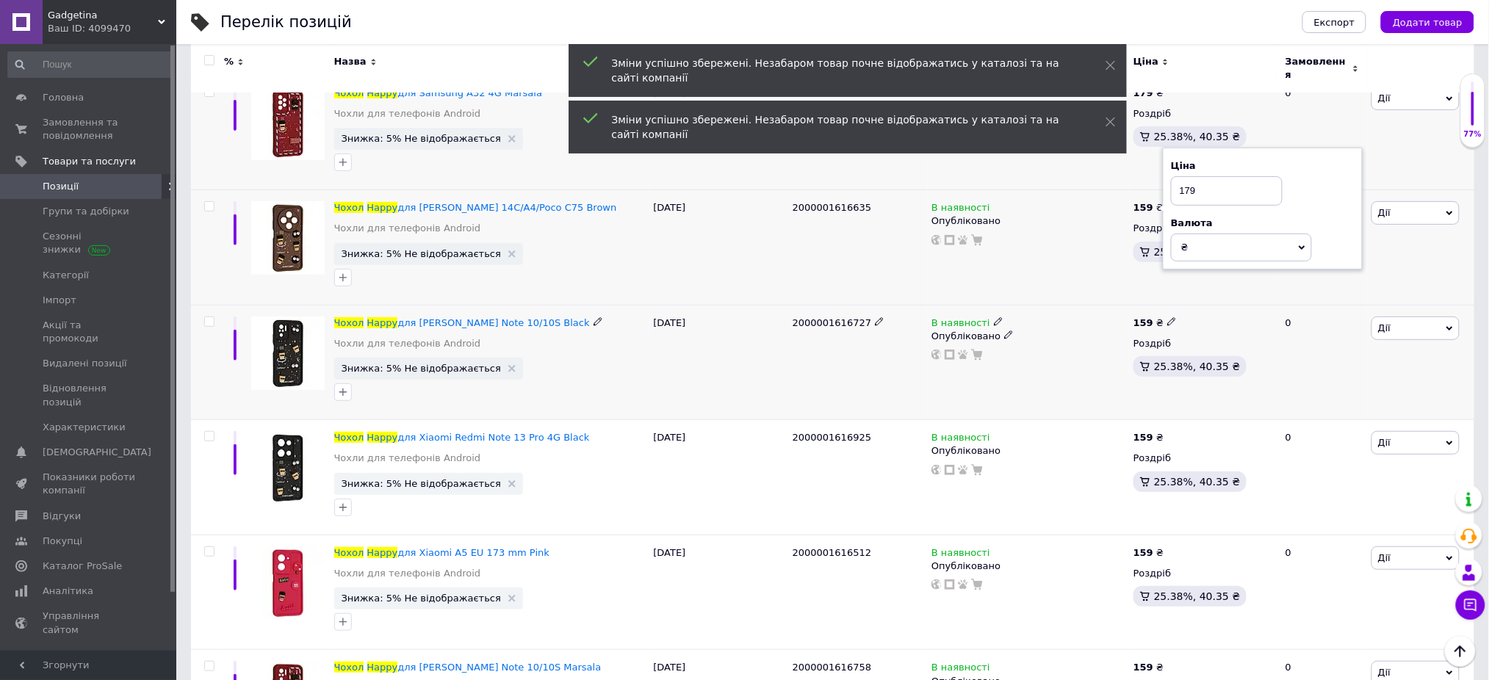
type input "179"
click at [1167, 317] on icon at bounding box center [1171, 321] width 9 height 9
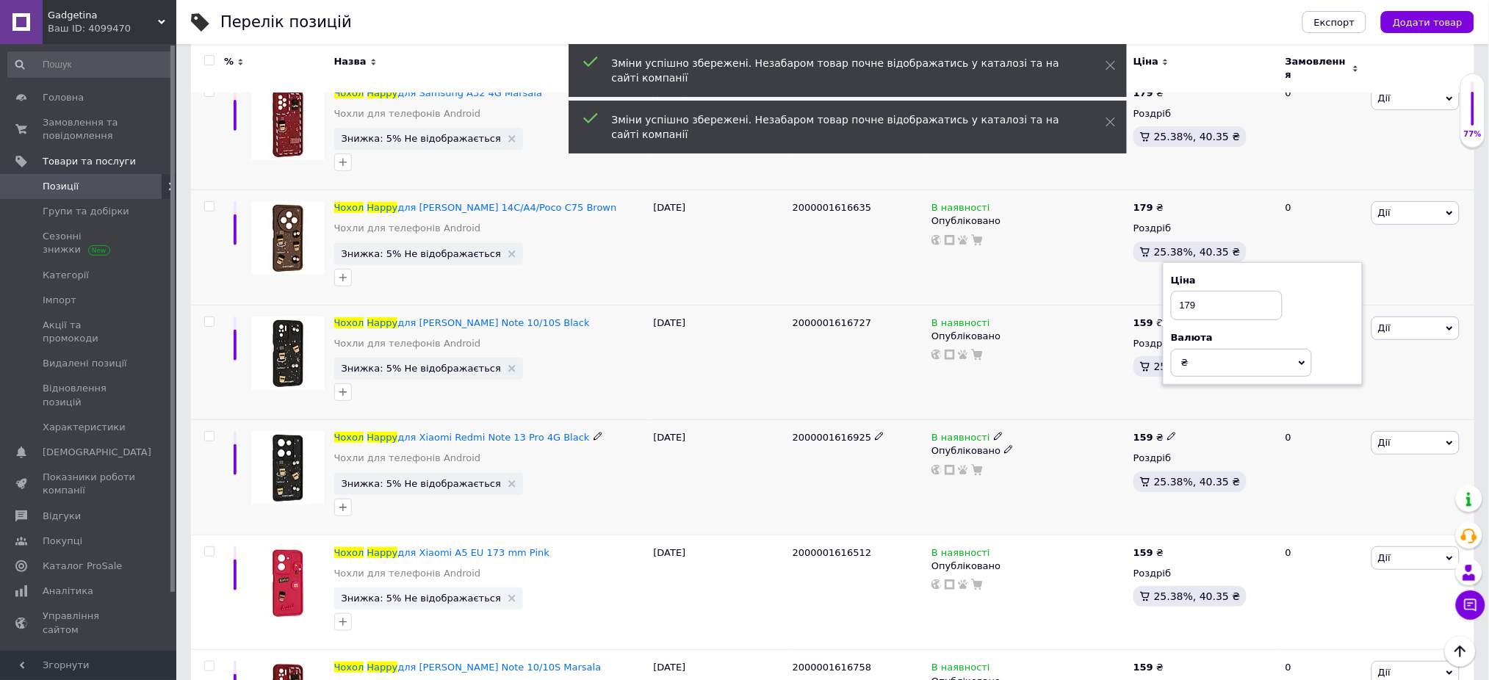
type input "179"
click at [1167, 433] on use at bounding box center [1171, 437] width 8 height 8
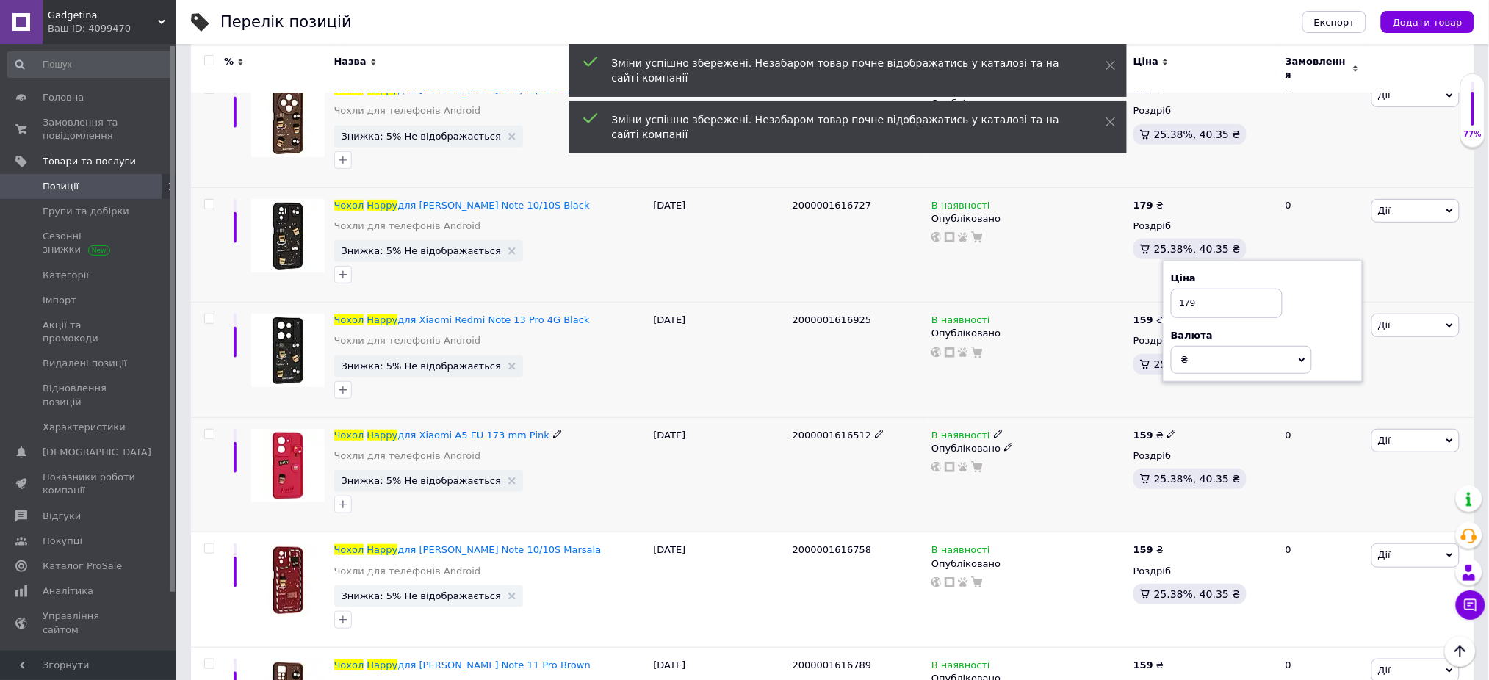
scroll to position [4308, 0]
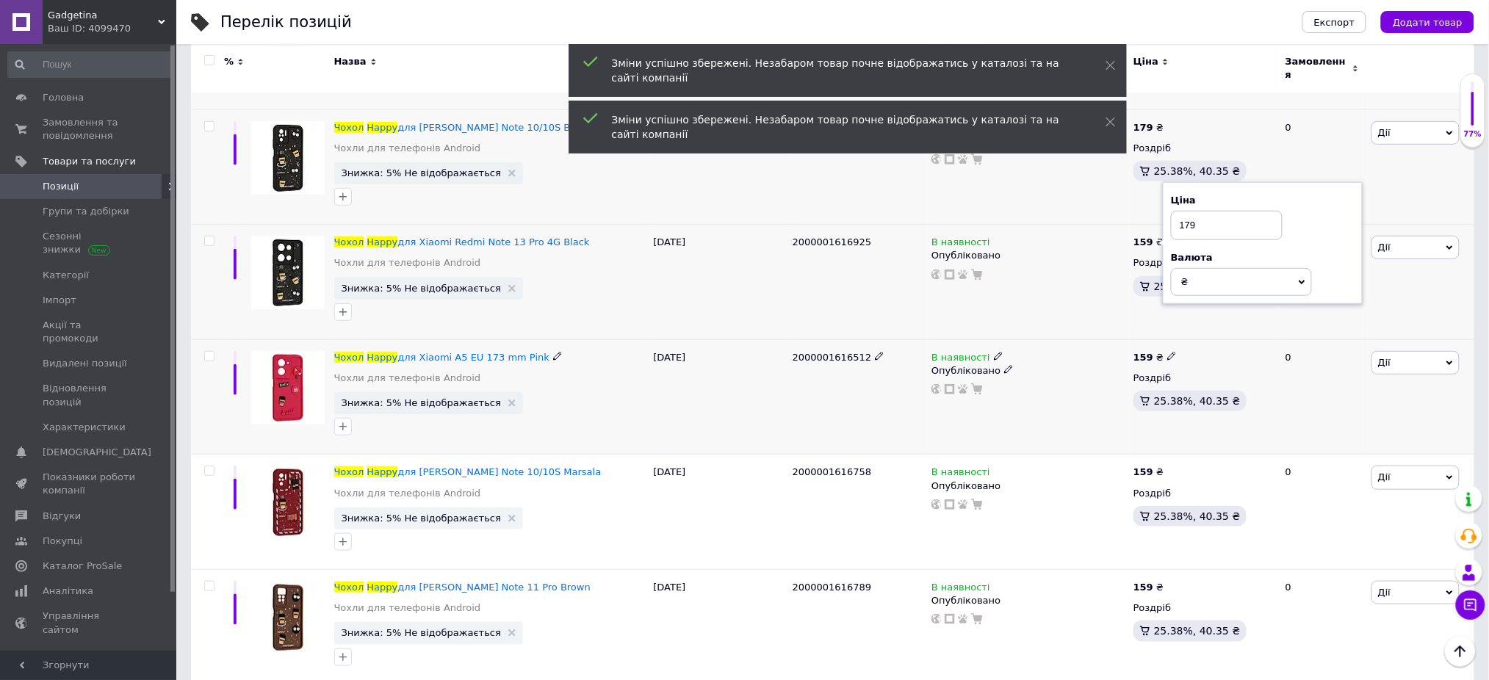
type input "179"
click at [1169, 352] on icon at bounding box center [1171, 356] width 9 height 9
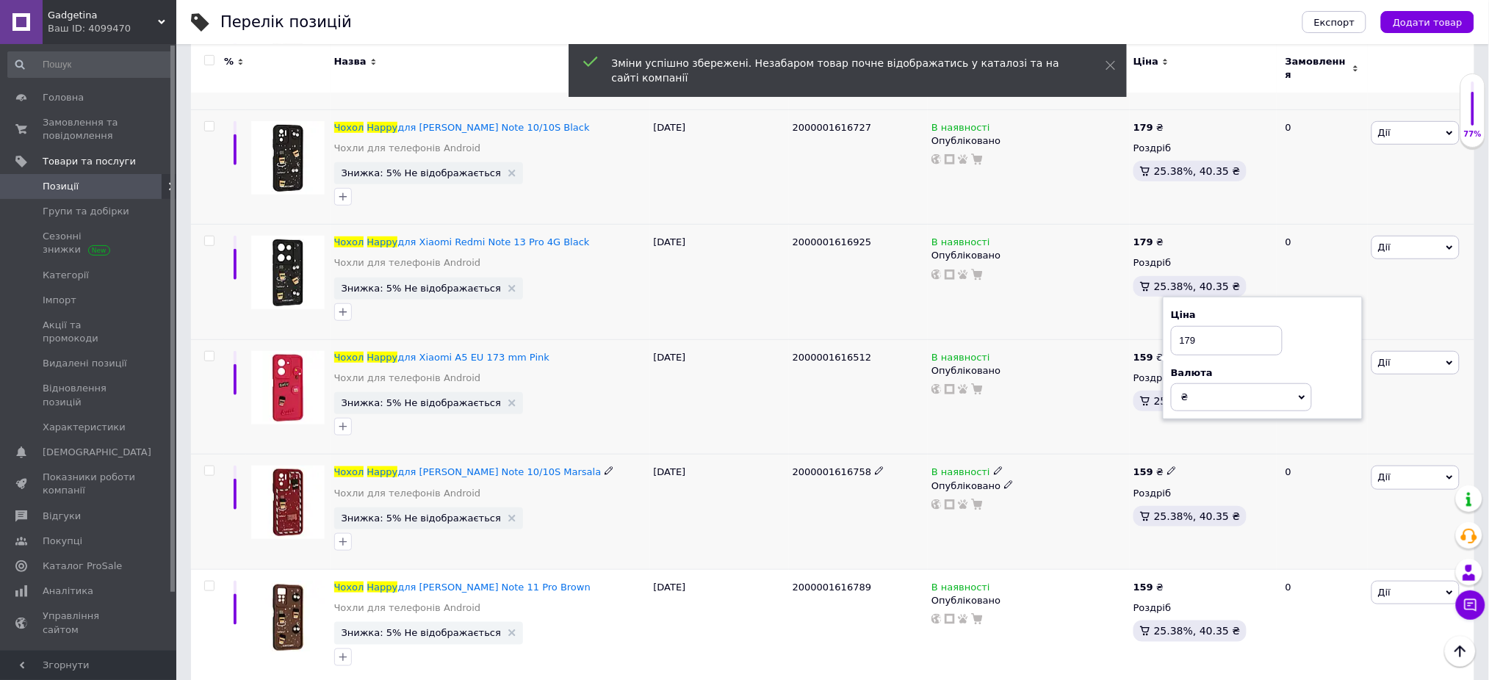
type input "179"
click at [1167, 466] on icon at bounding box center [1171, 470] width 9 height 9
type input "179"
click at [1167, 582] on icon at bounding box center [1171, 586] width 9 height 9
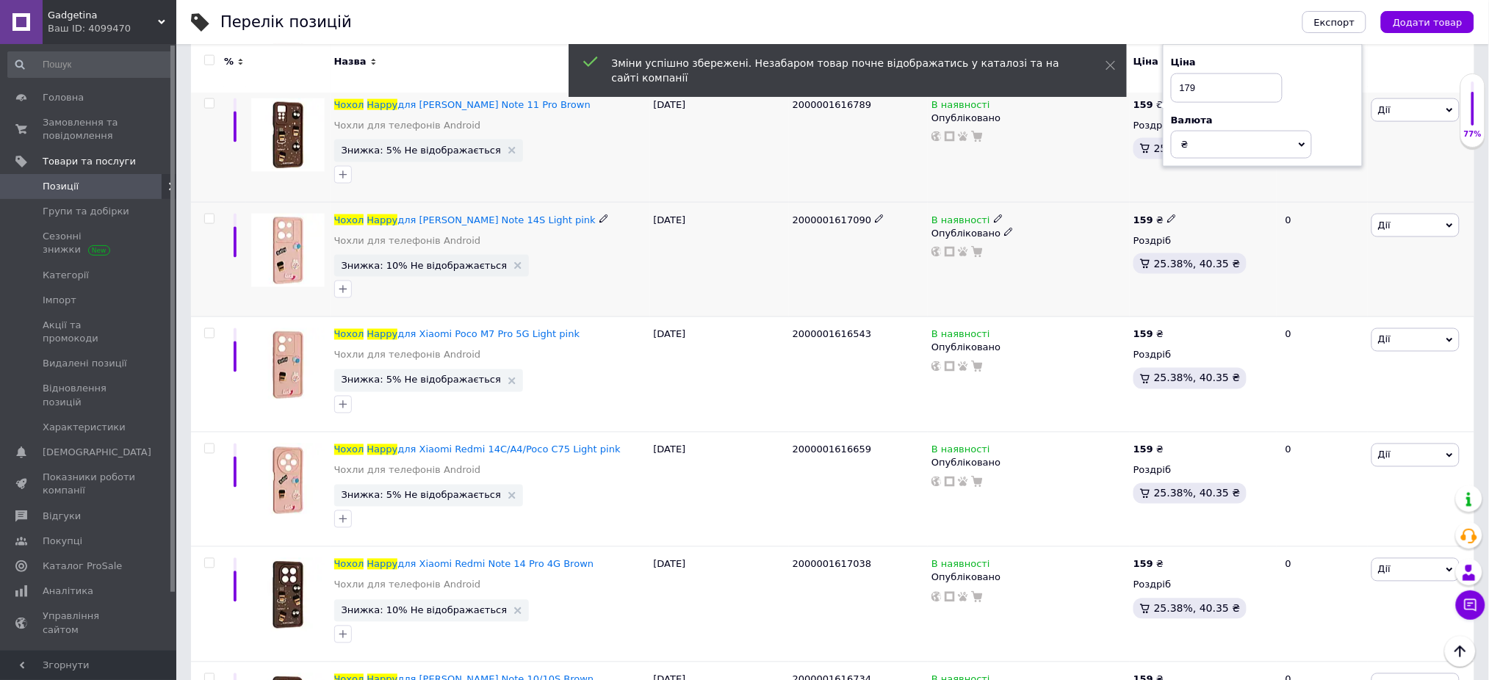
scroll to position [4798, 0]
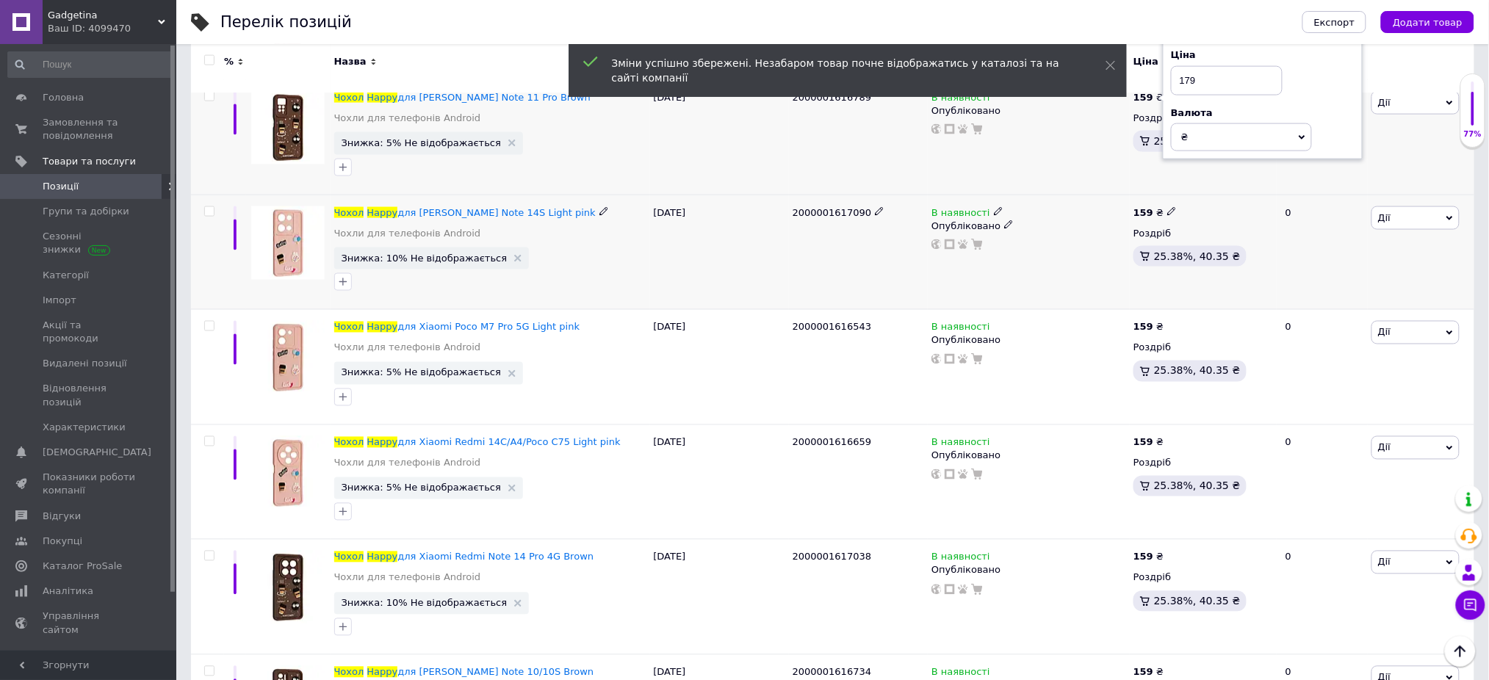
type input "179"
click at [1167, 207] on use at bounding box center [1171, 211] width 8 height 8
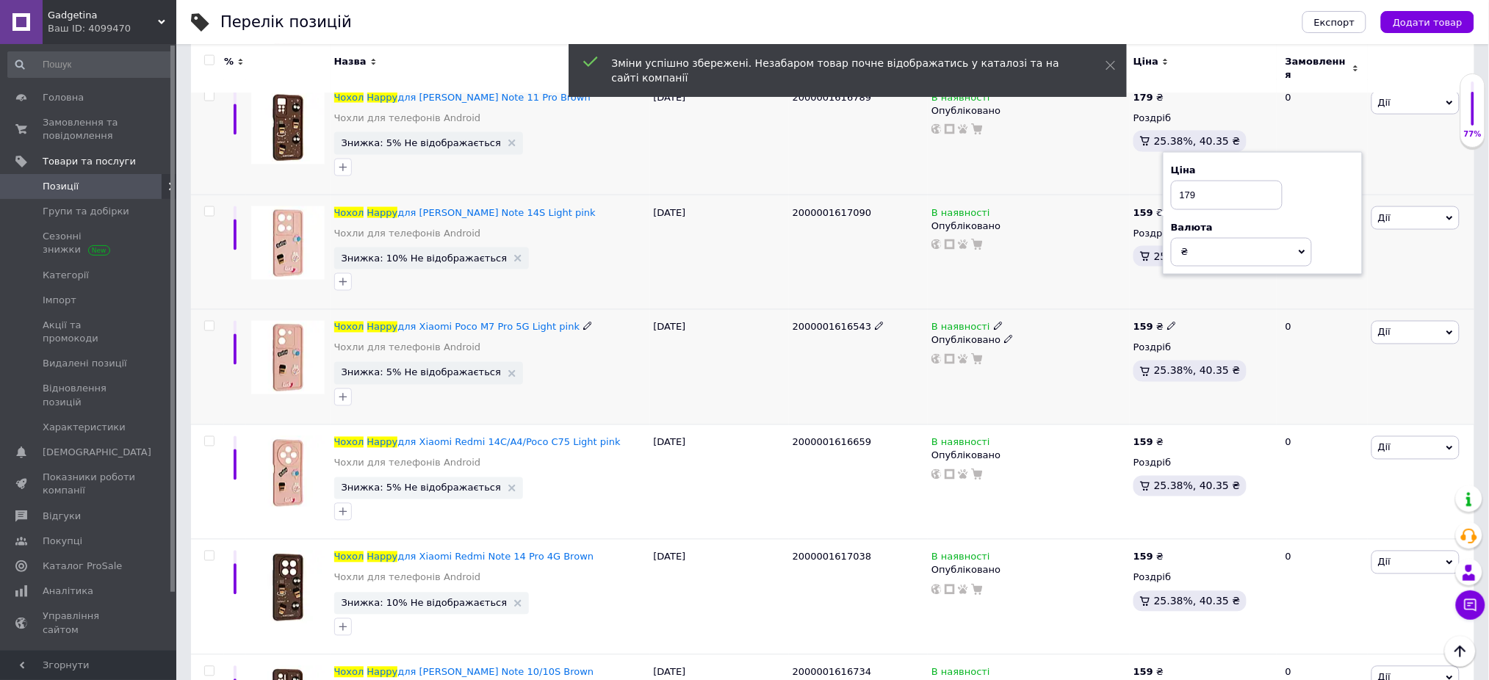
type input "179"
click at [1167, 322] on icon at bounding box center [1171, 326] width 9 height 9
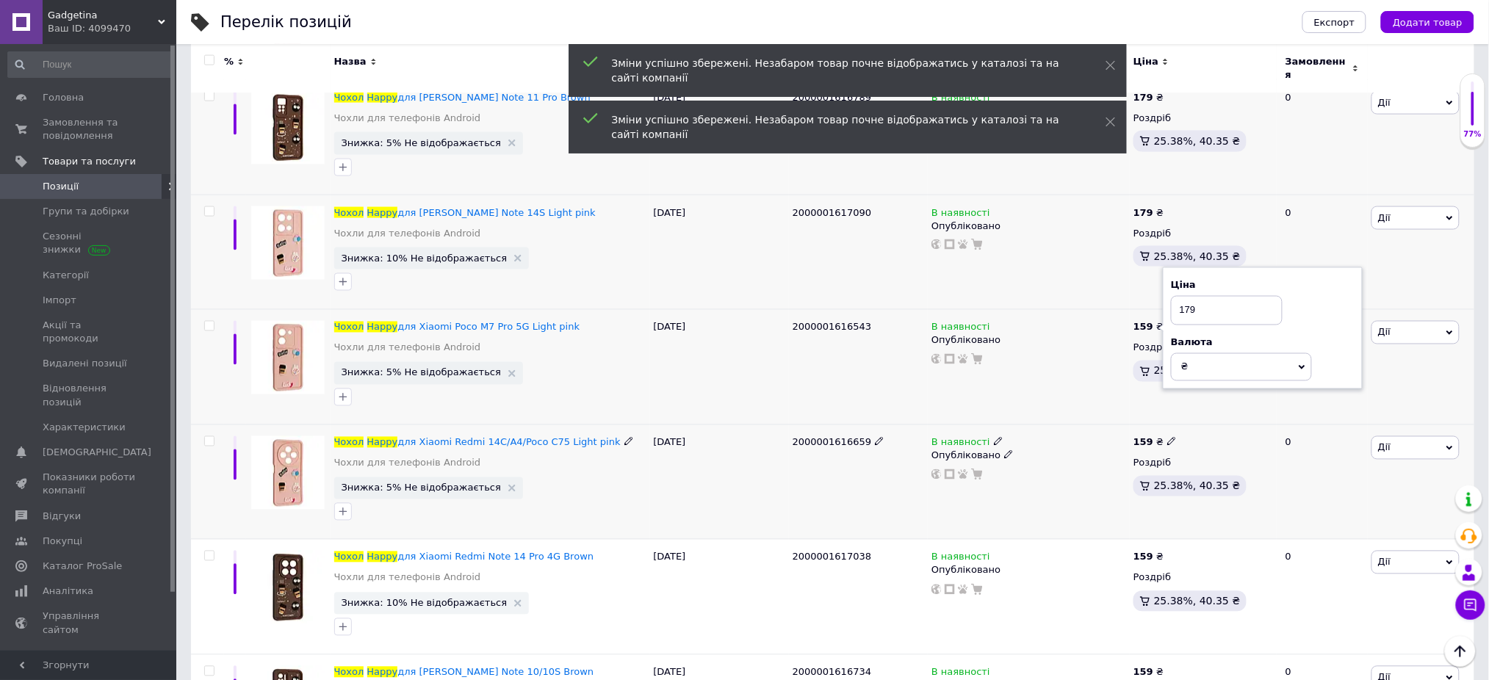
type input "179"
click at [1167, 438] on icon at bounding box center [1171, 441] width 9 height 9
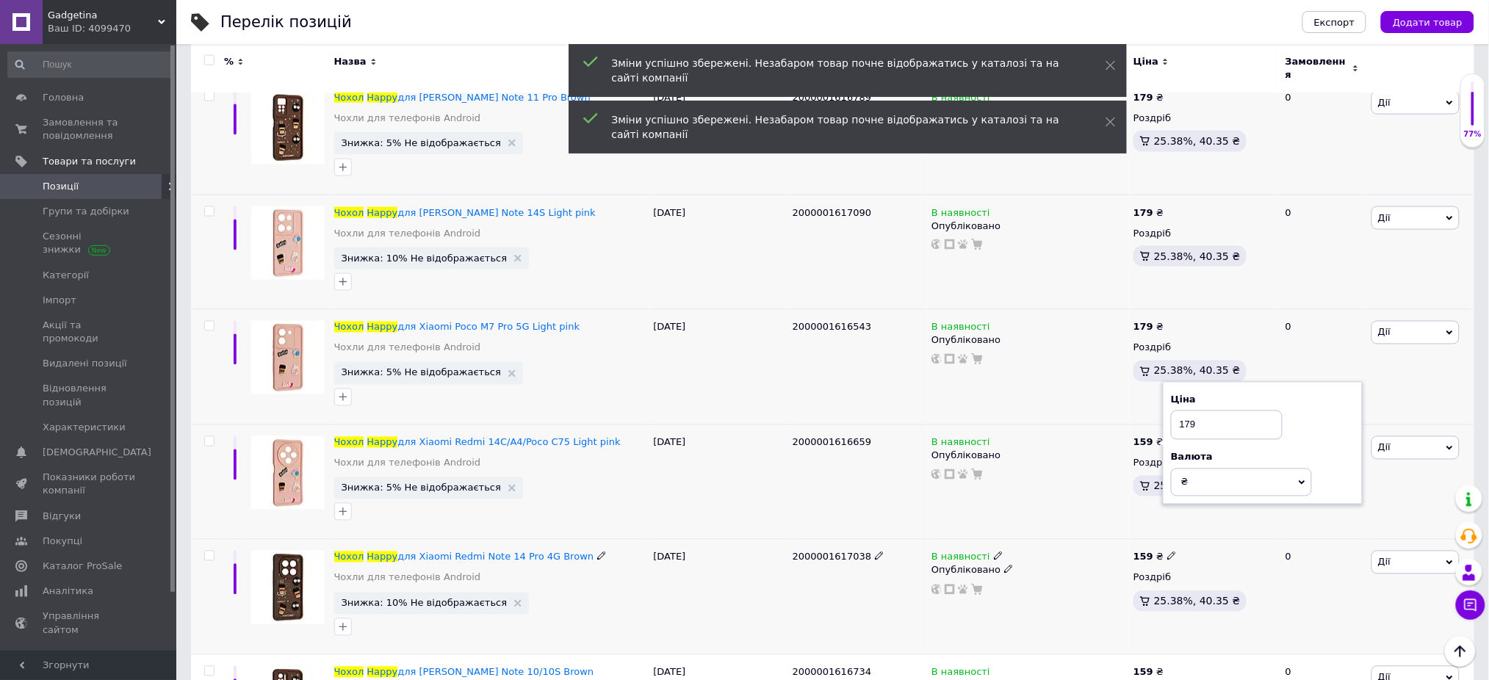
type input "179"
click at [1167, 552] on icon at bounding box center [1171, 556] width 9 height 9
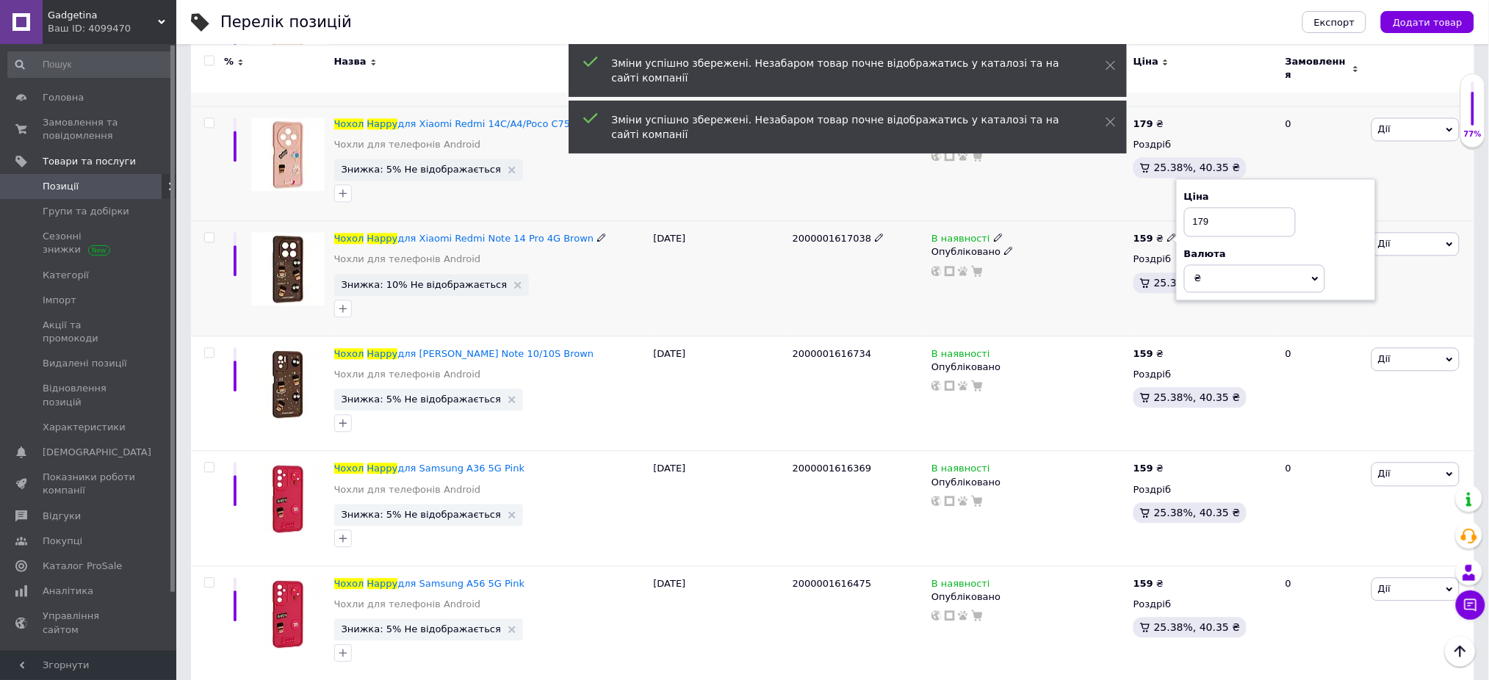
scroll to position [5190, 0]
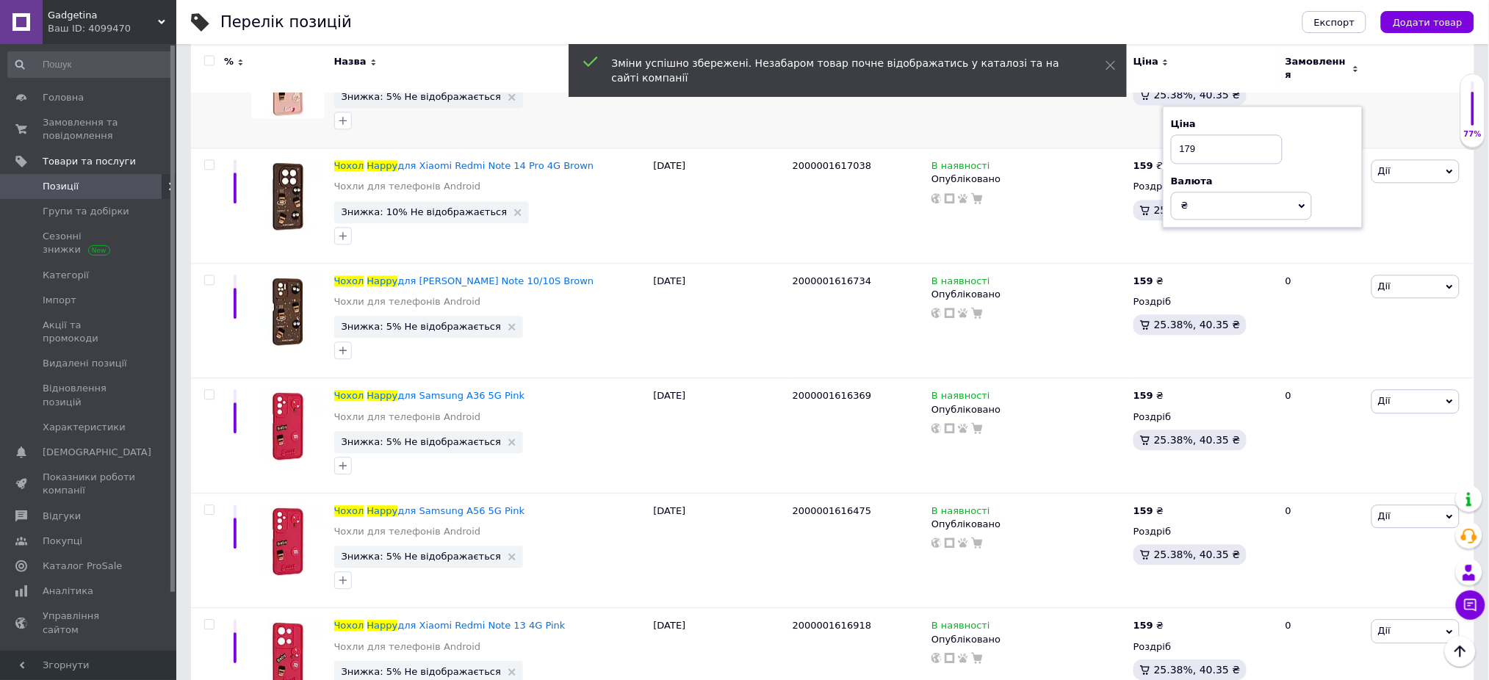
type input "179"
click at [1152, 8] on div "Перелік позицій" at bounding box center [746, 22] width 1053 height 44
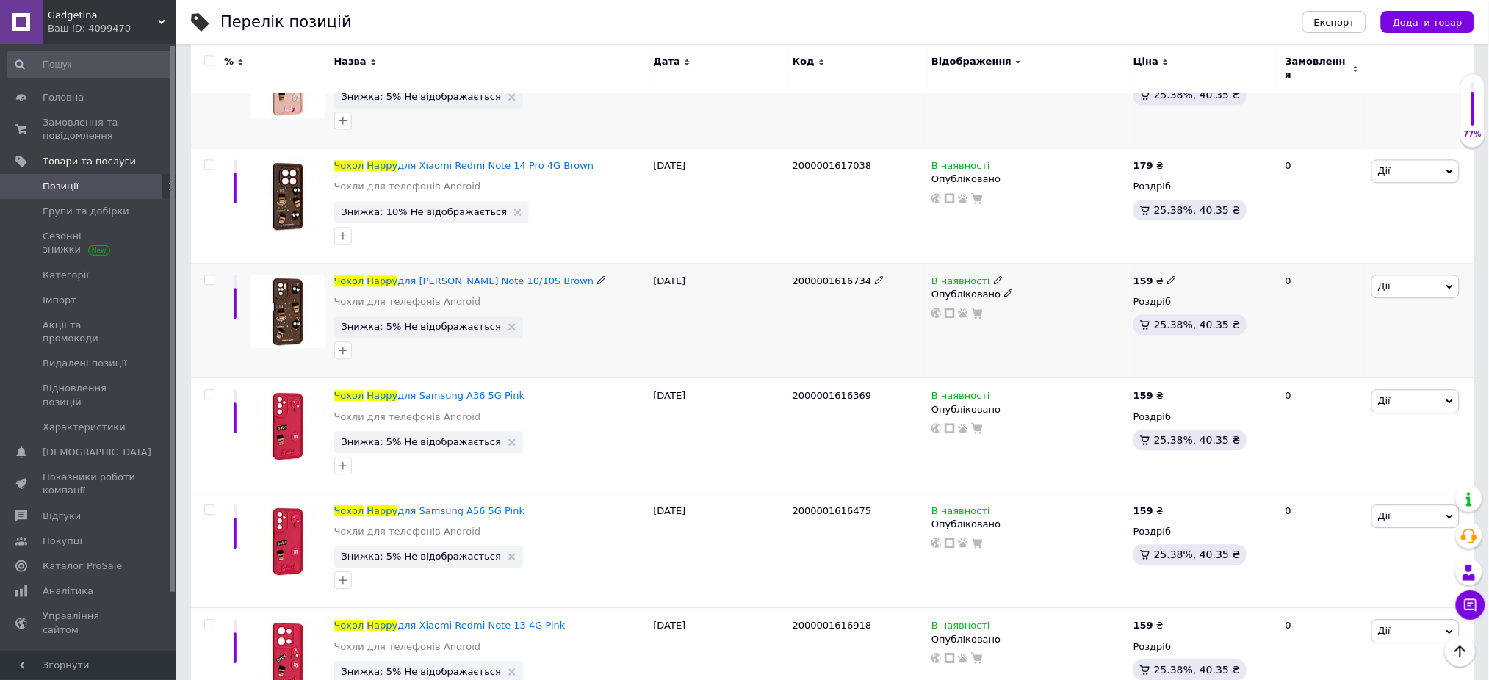
click at [1167, 275] on icon at bounding box center [1171, 279] width 9 height 9
type input "179"
click at [1167, 391] on use at bounding box center [1171, 395] width 8 height 8
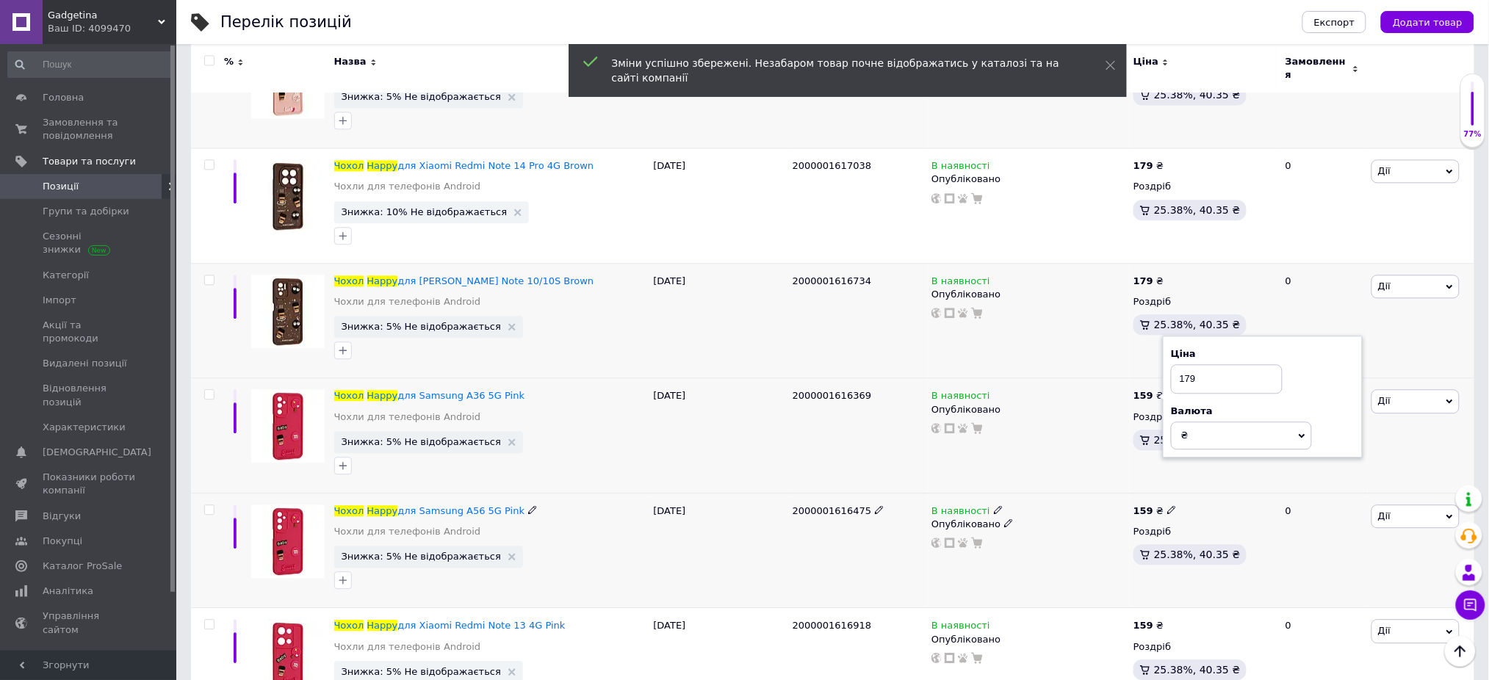
type input "179"
click at [1167, 506] on use at bounding box center [1171, 510] width 8 height 8
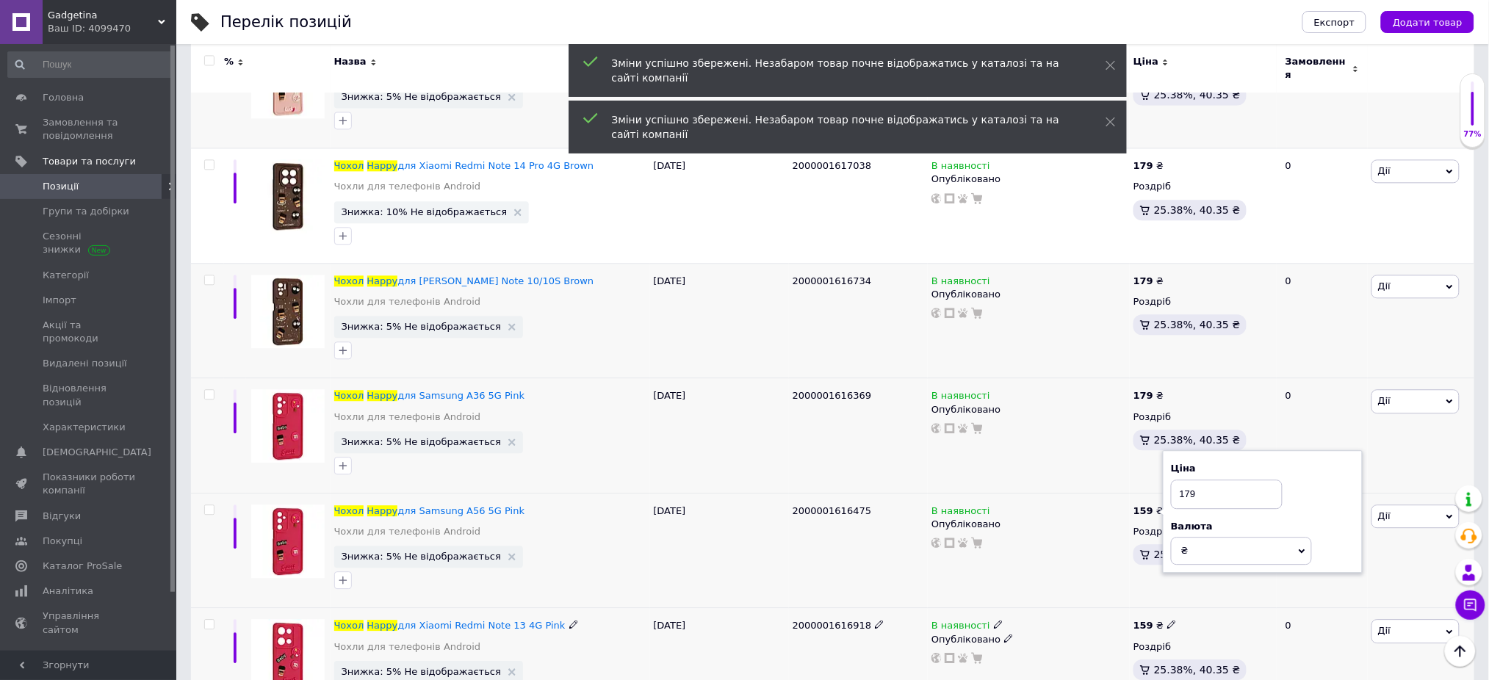
type input "179"
click at [1168, 623] on icon at bounding box center [1171, 624] width 9 height 9
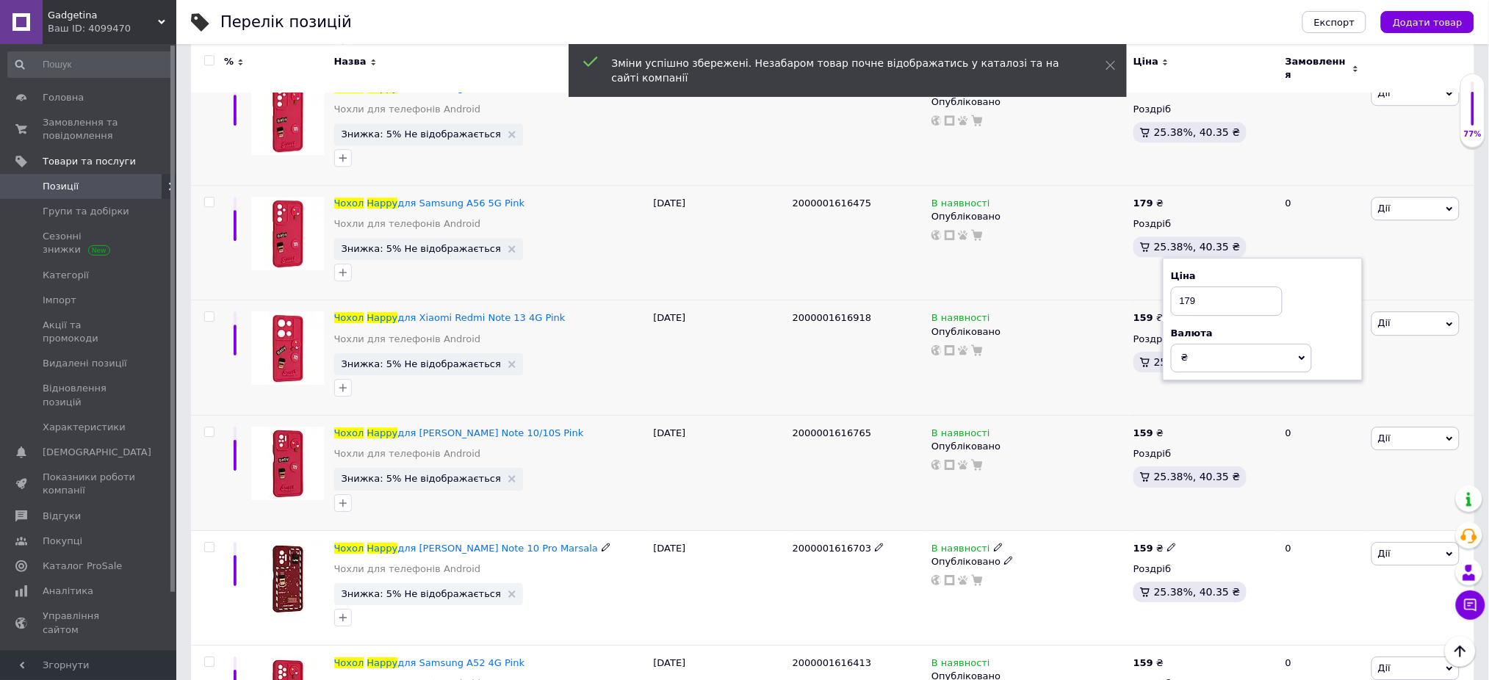
scroll to position [5684, 0]
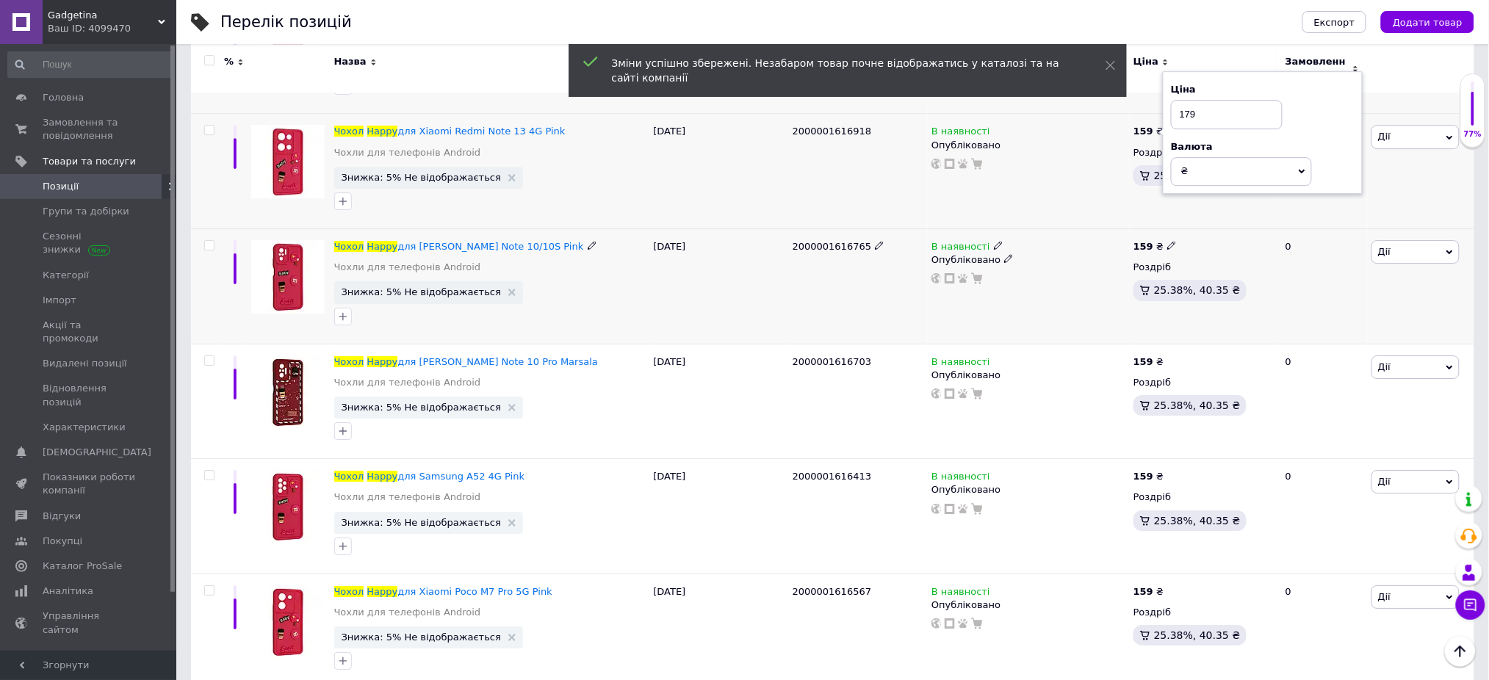
type input "179"
click at [1169, 240] on span at bounding box center [1171, 245] width 9 height 10
type input "179"
click at [1167, 356] on use at bounding box center [1171, 360] width 8 height 8
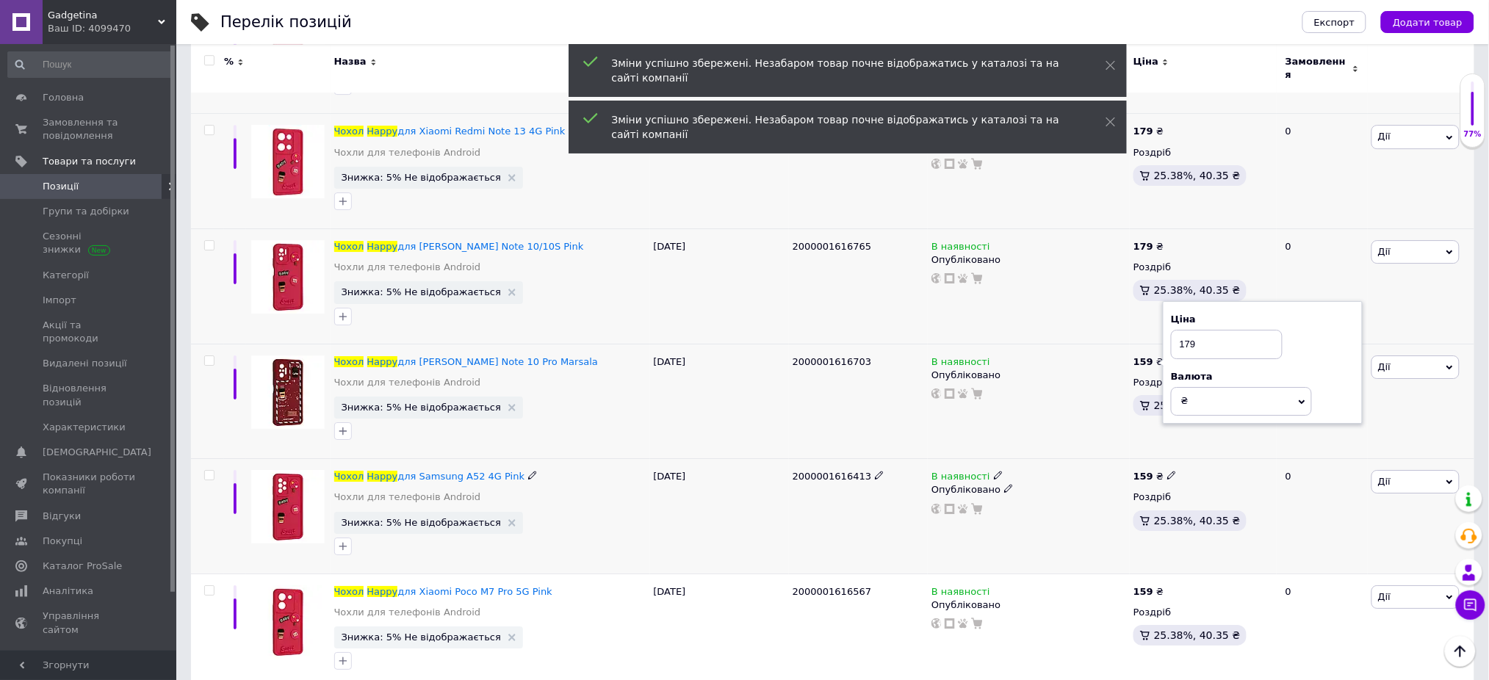
type input "179"
click at [1167, 472] on icon at bounding box center [1171, 475] width 9 height 9
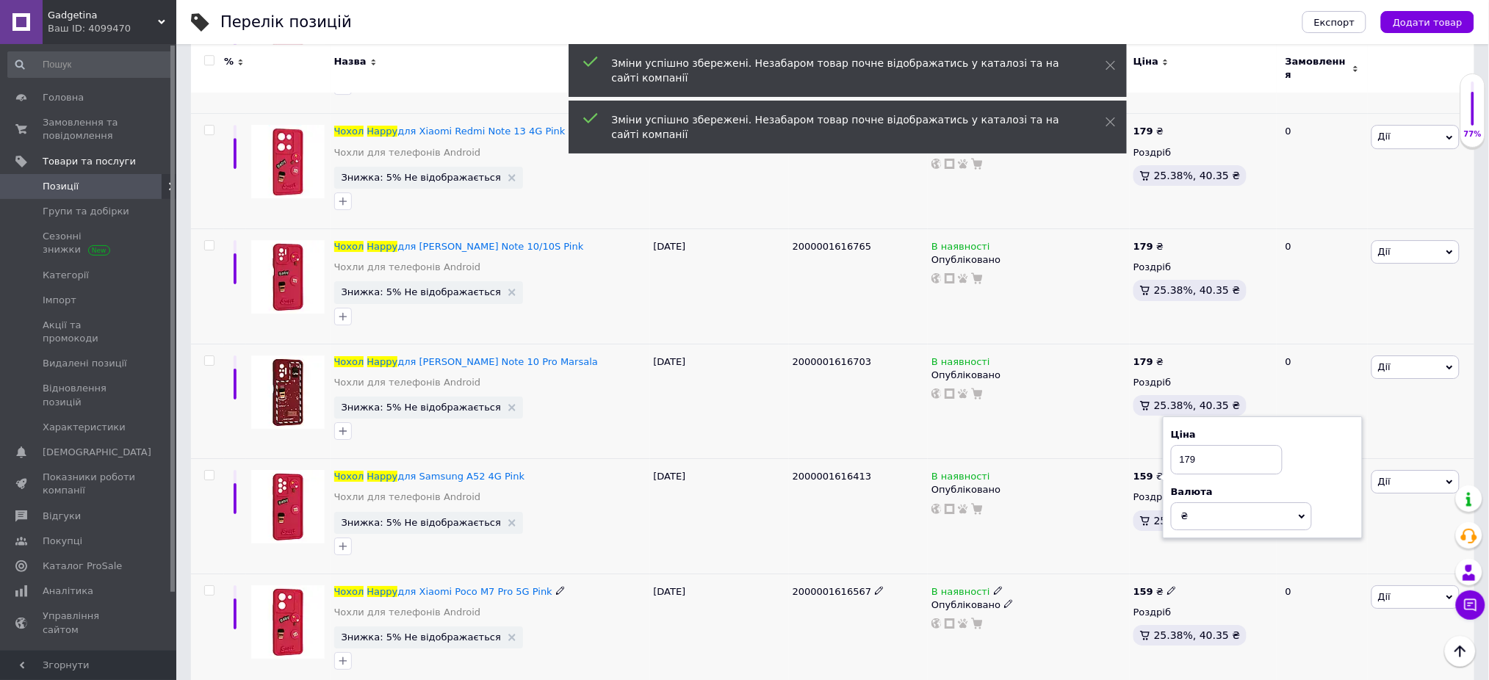
type input "179"
click at [1167, 586] on icon at bounding box center [1171, 590] width 9 height 9
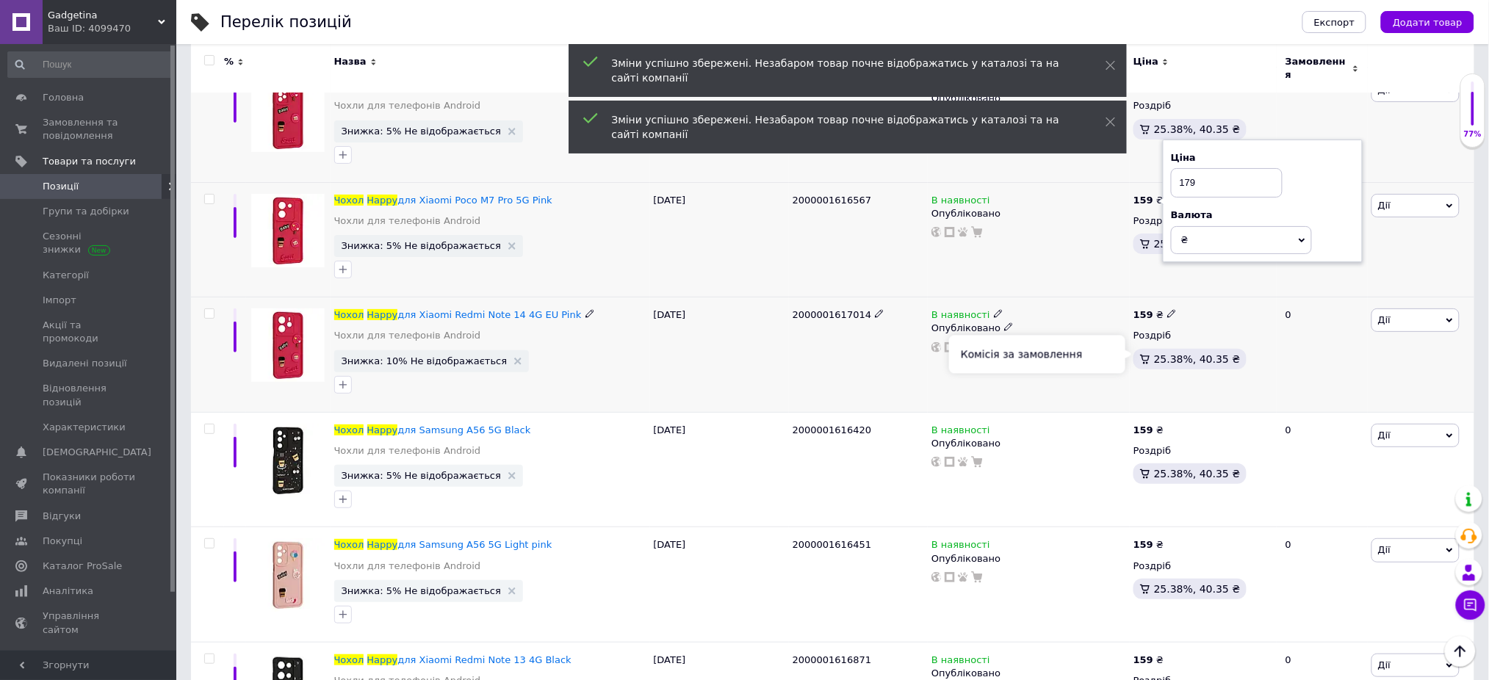
scroll to position [6076, 0]
type input "179"
click at [1167, 308] on span at bounding box center [1171, 313] width 9 height 10
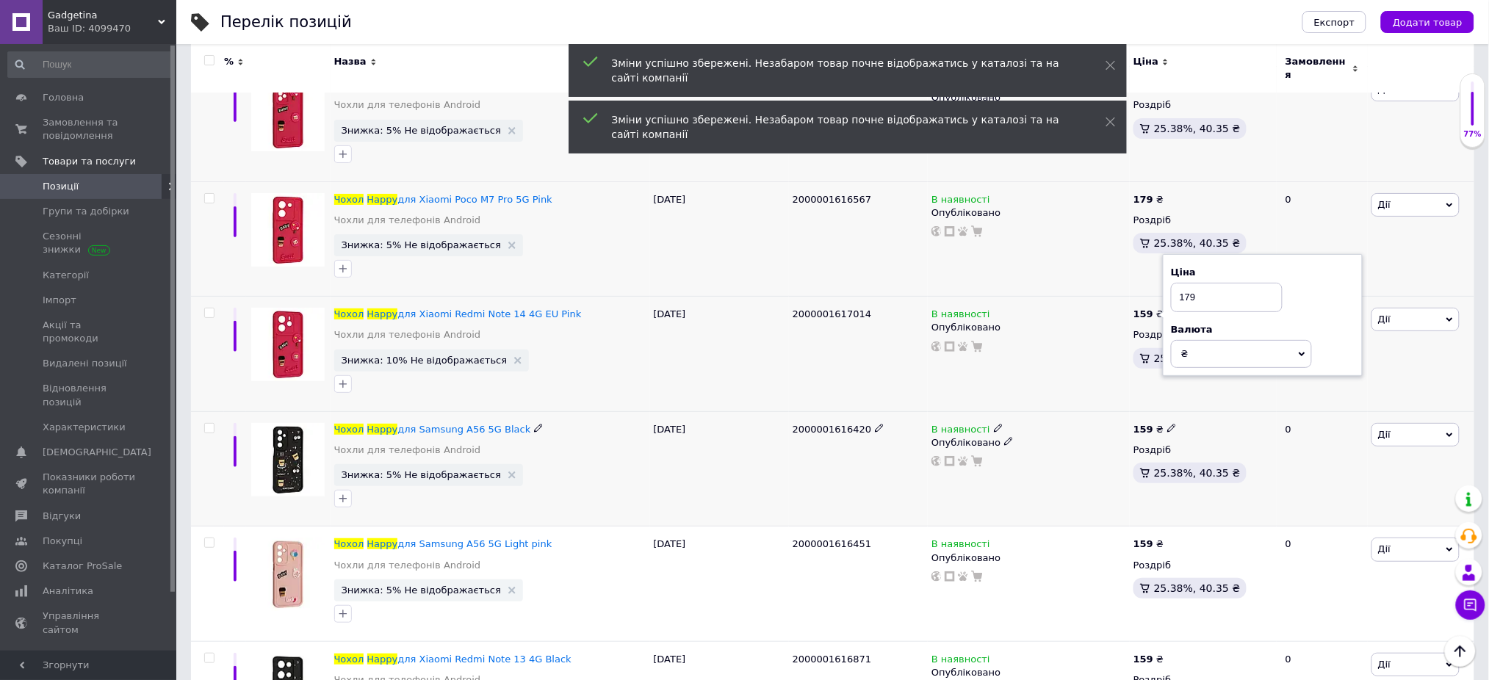
type input "179"
click at [1168, 425] on icon at bounding box center [1171, 428] width 9 height 9
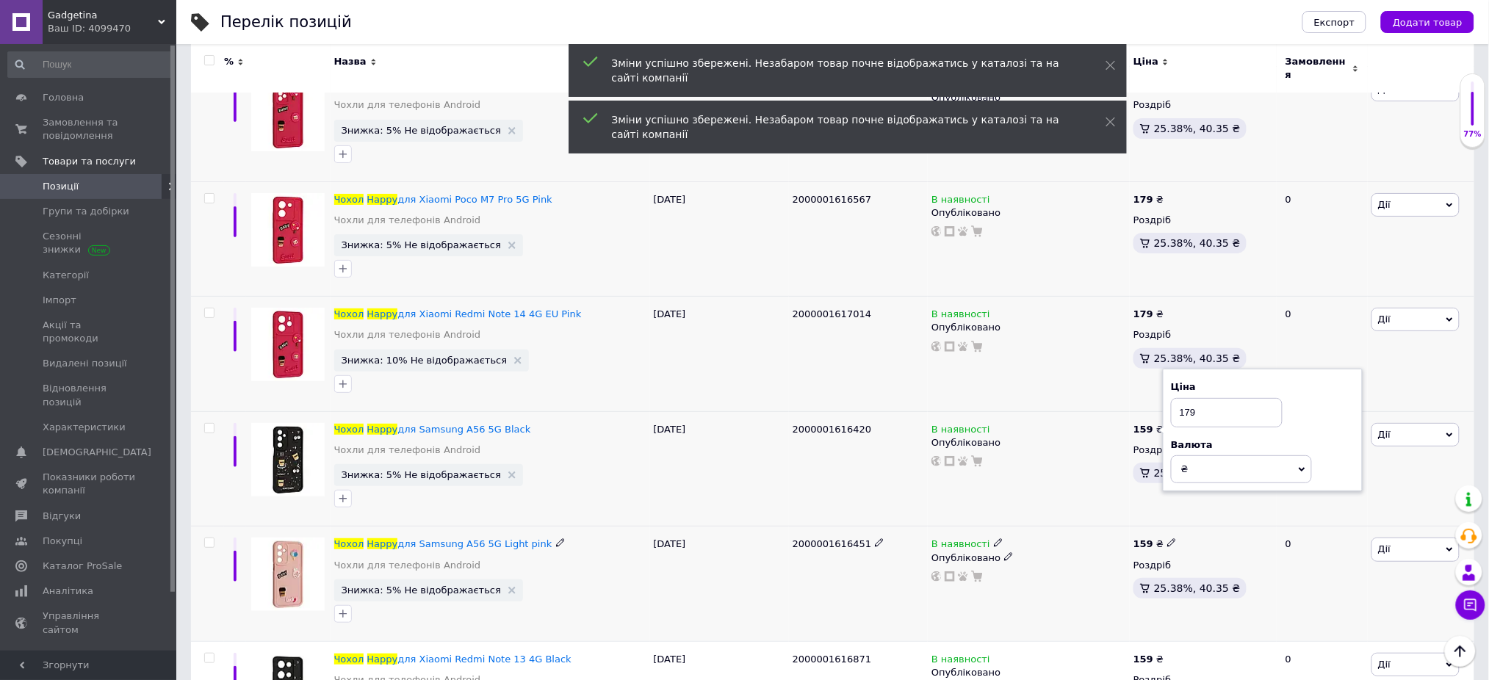
type input "179"
click at [1168, 538] on icon at bounding box center [1171, 542] width 9 height 9
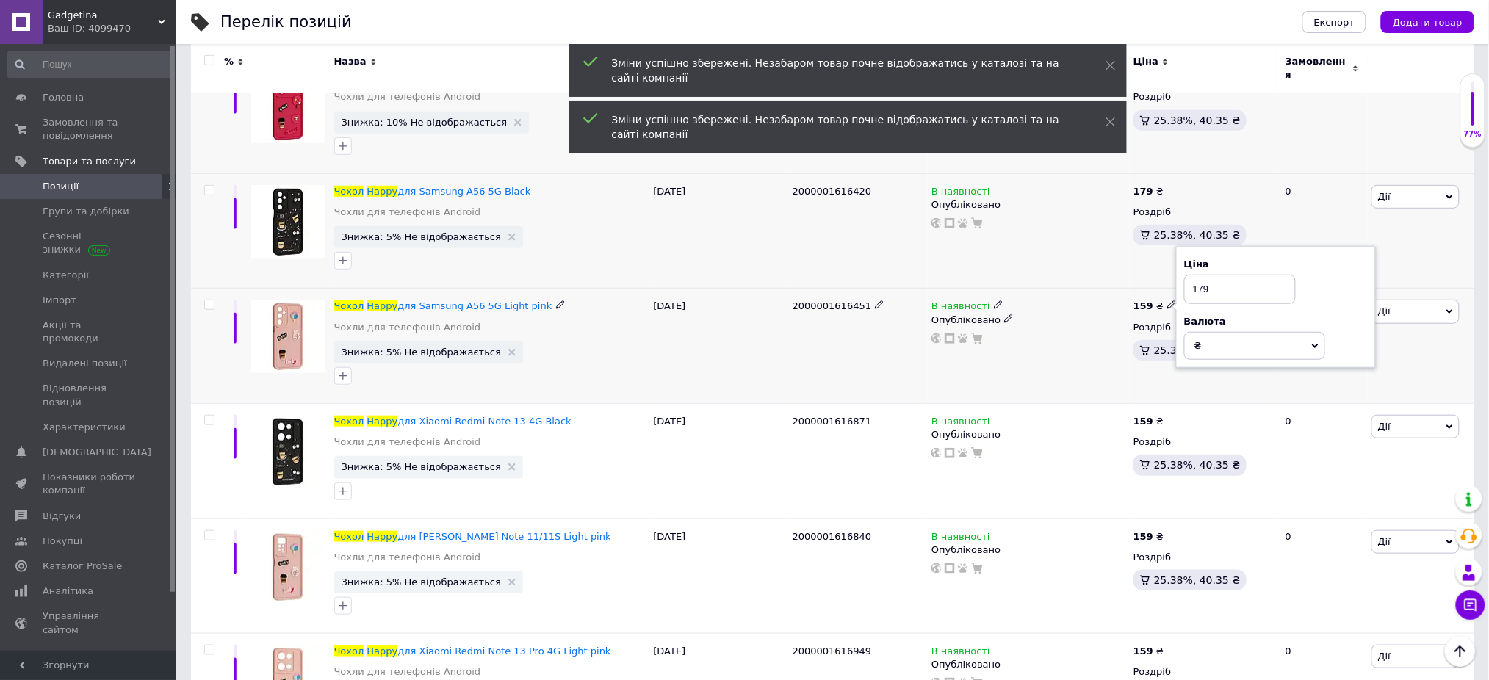
scroll to position [6370, 0]
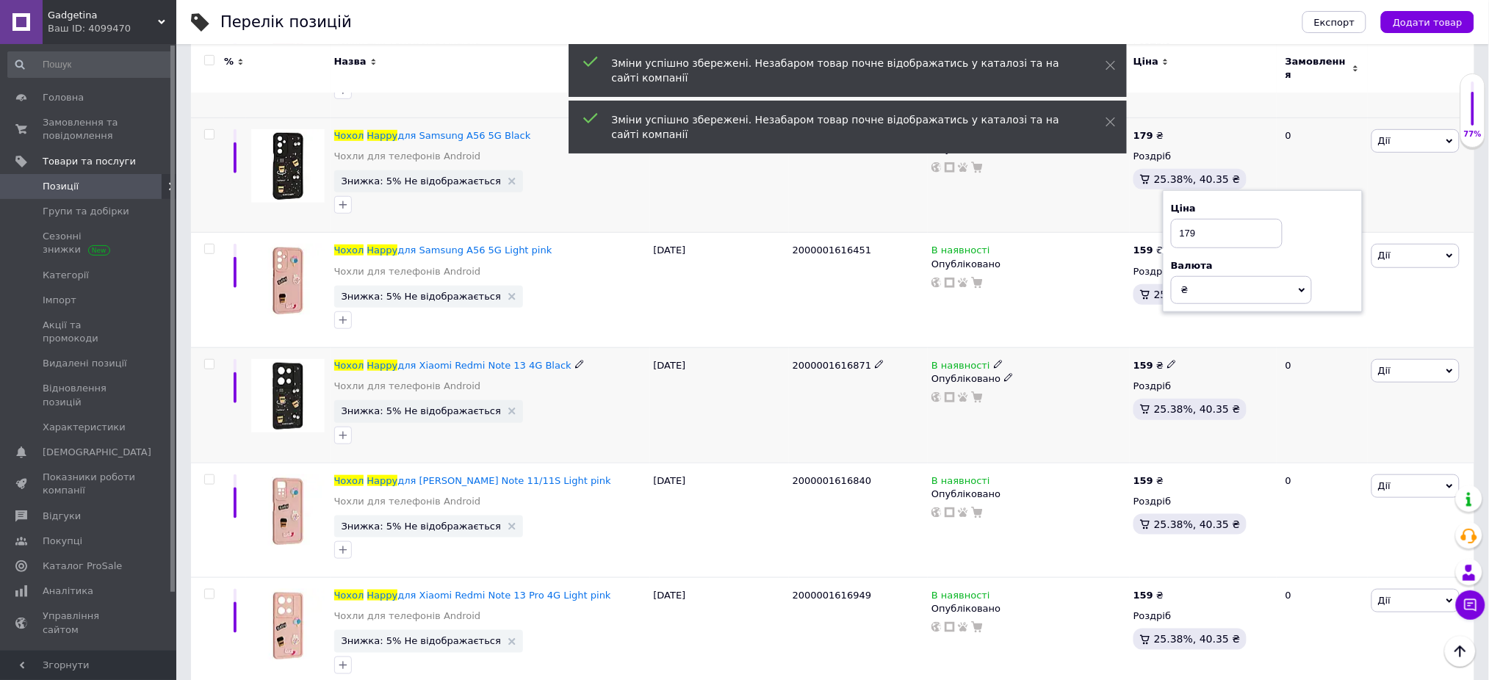
type input "179"
click at [1168, 361] on use at bounding box center [1171, 365] width 8 height 8
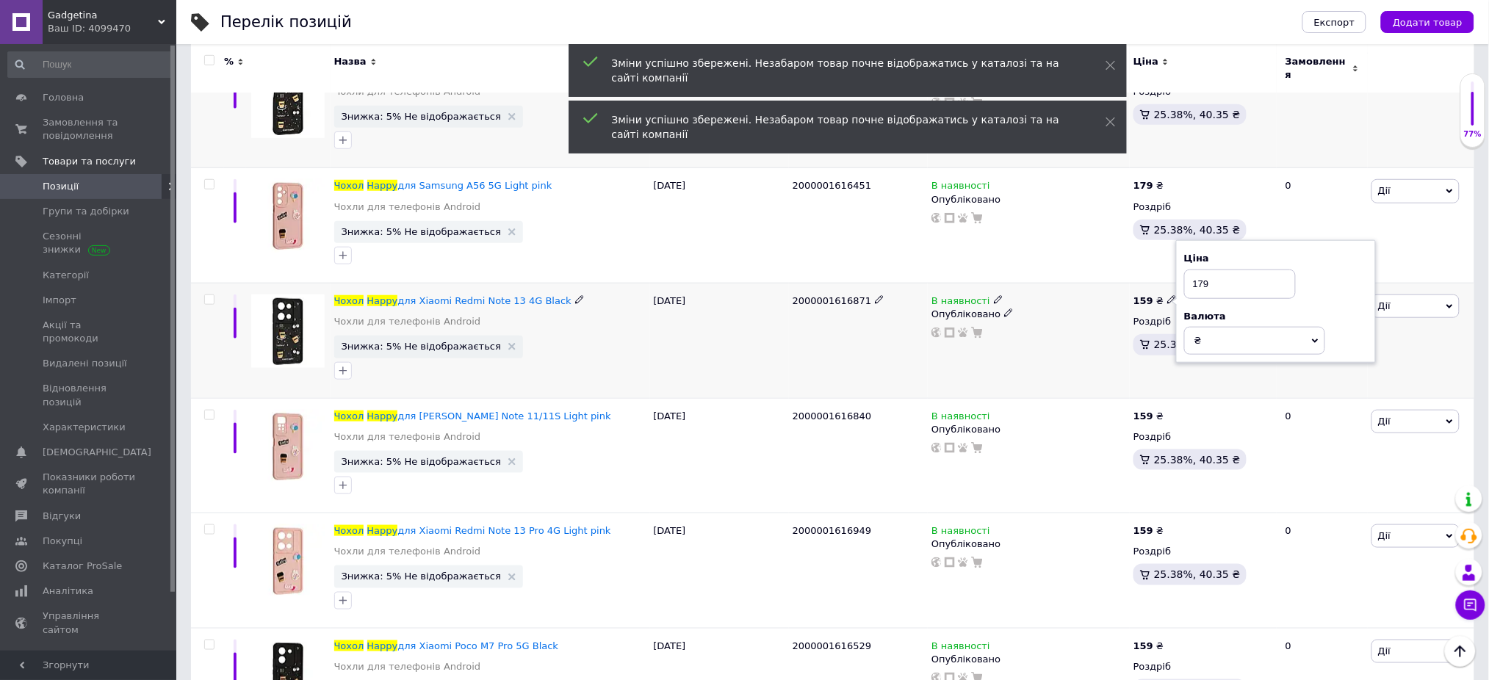
scroll to position [6565, 0]
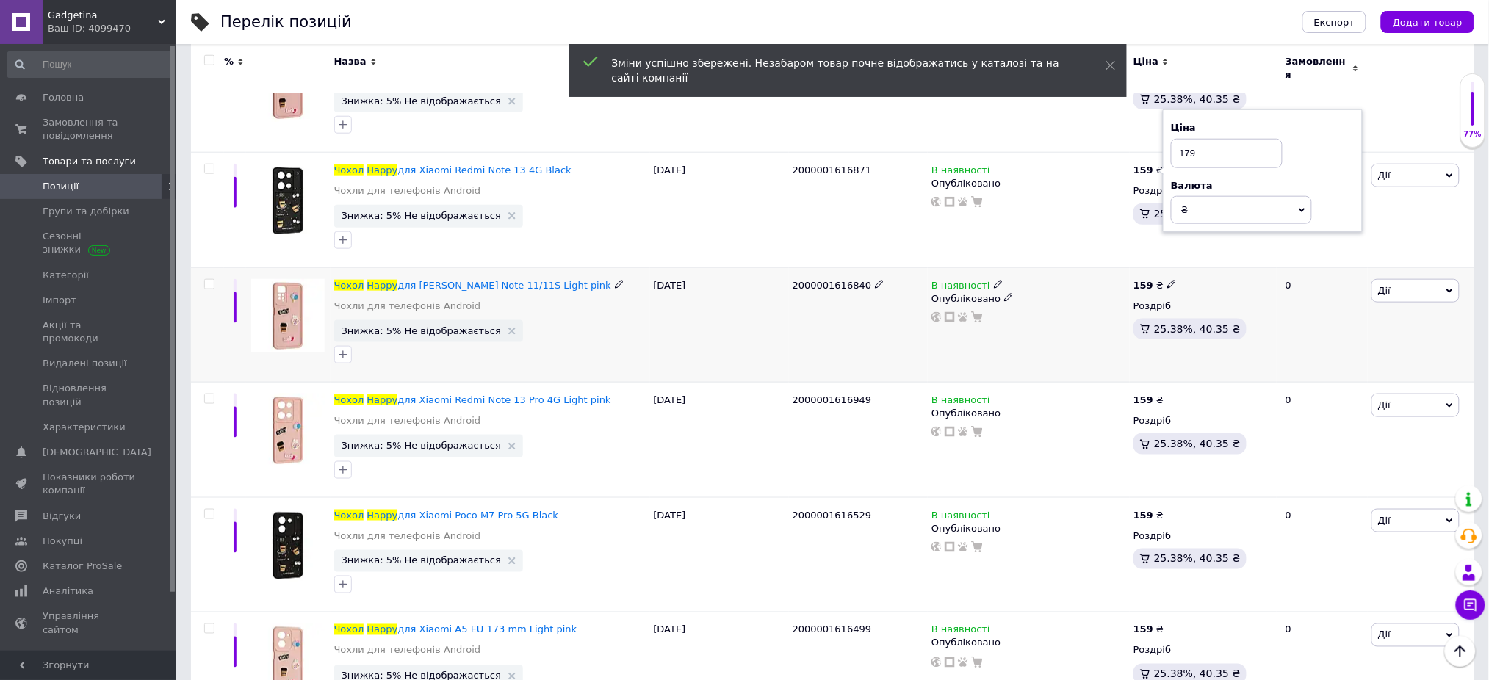
type input "179"
click at [1167, 280] on icon at bounding box center [1171, 284] width 9 height 9
type input "179"
click at [1167, 394] on icon at bounding box center [1171, 398] width 9 height 9
type input "179"
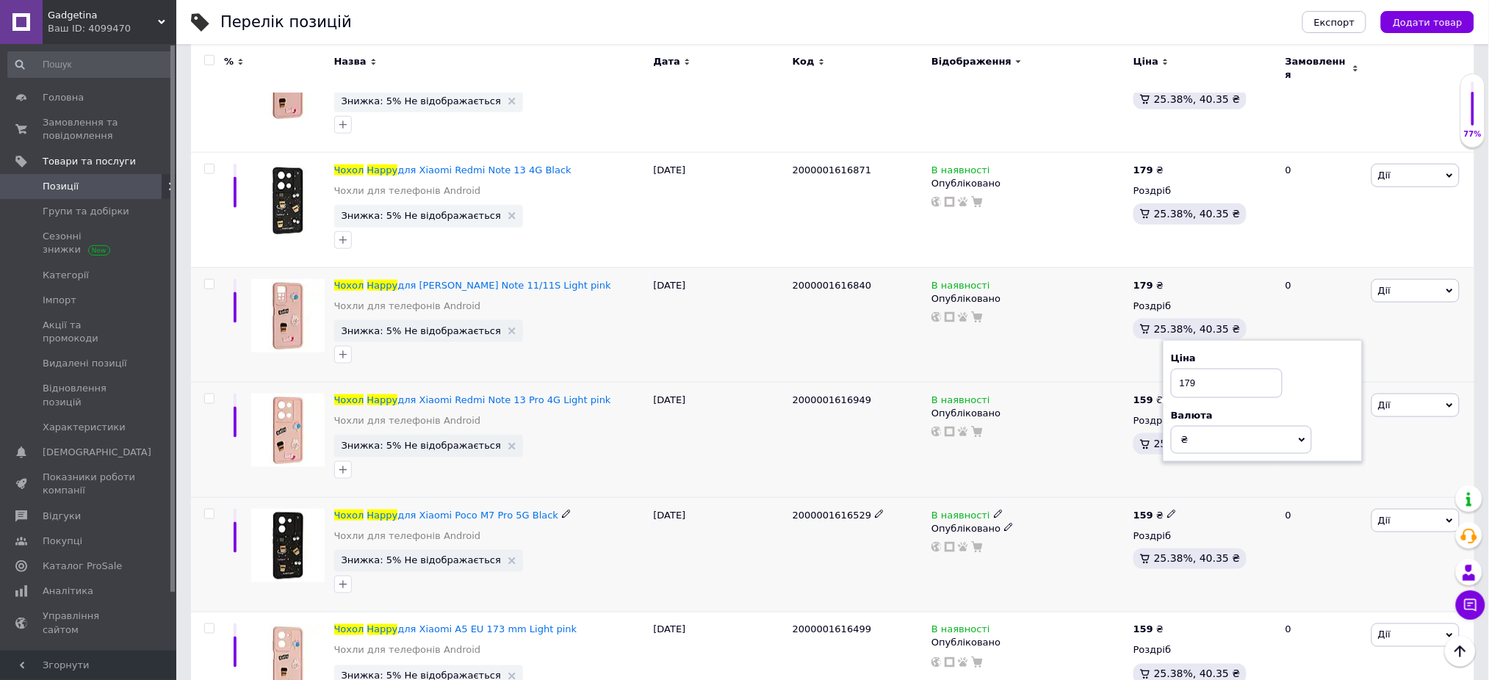
click at [1170, 510] on span at bounding box center [1172, 514] width 10 height 10
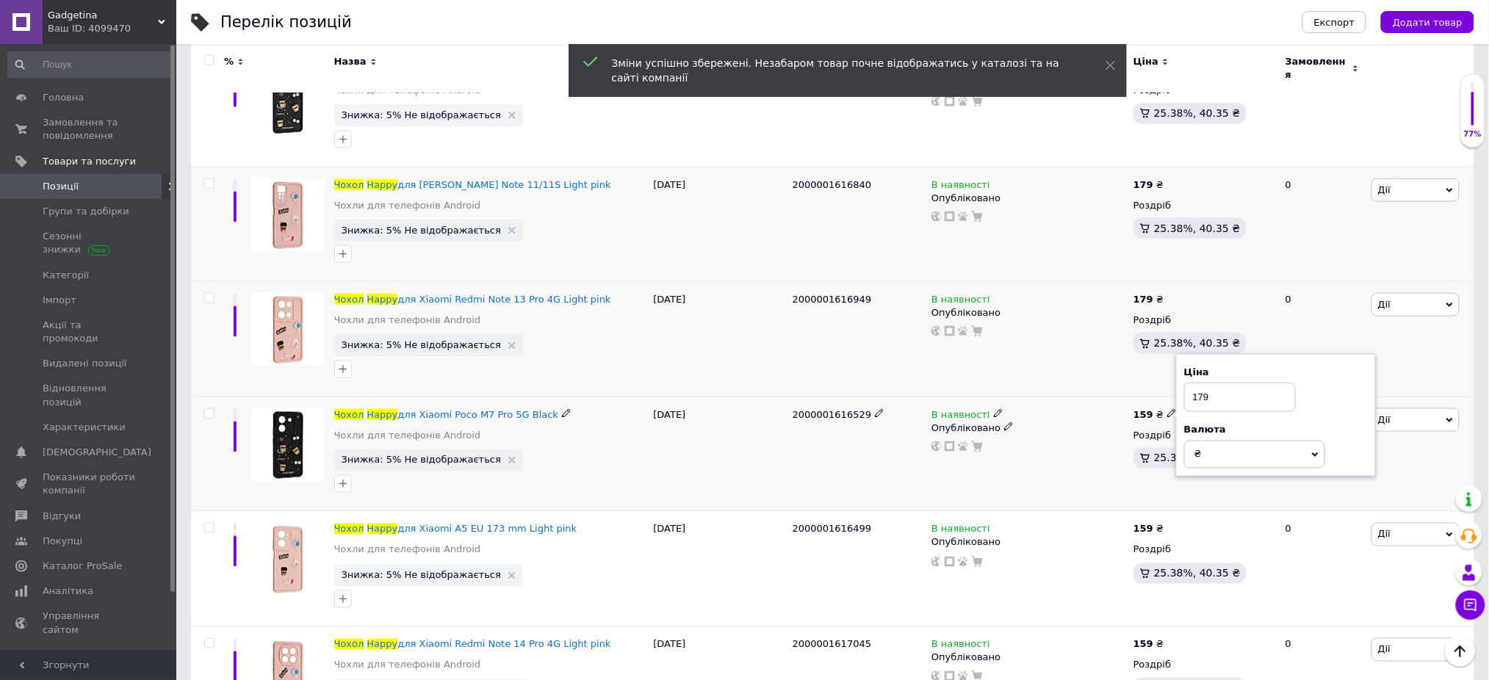
scroll to position [6762, 0]
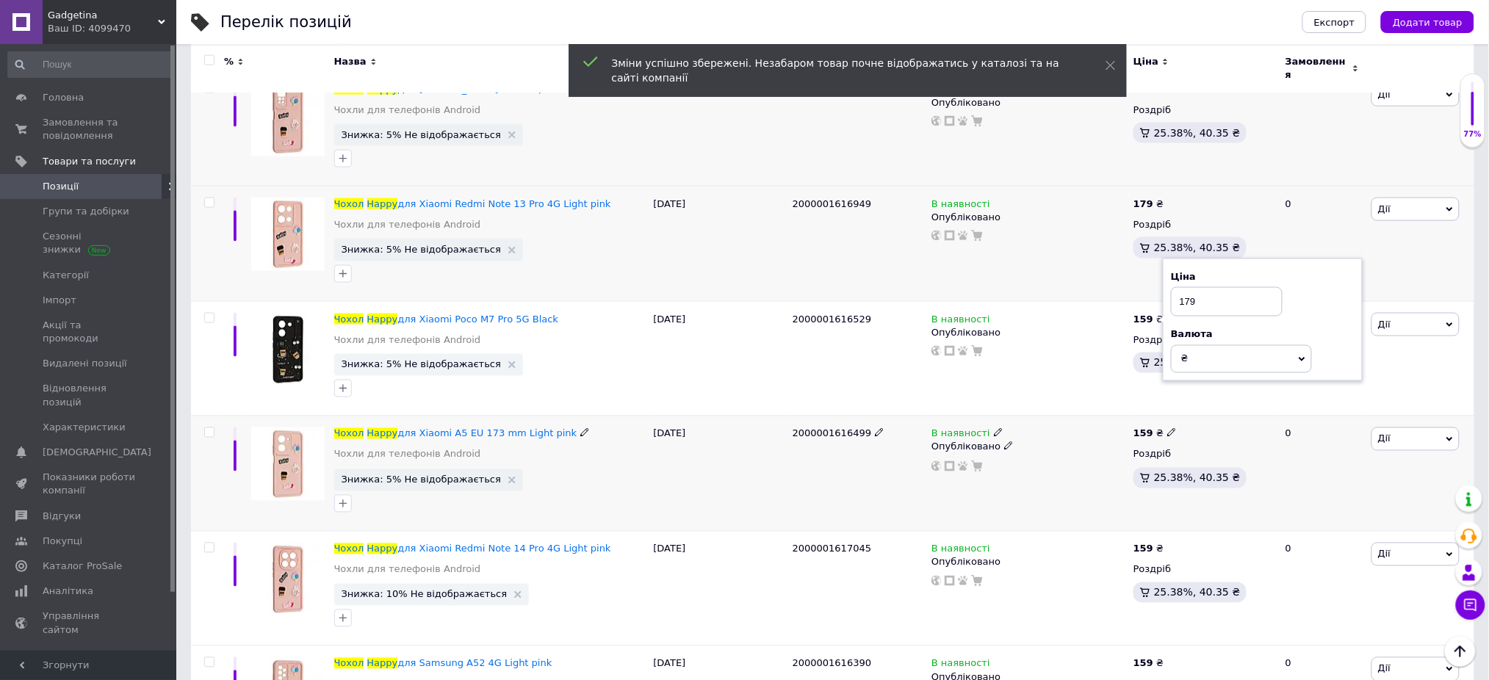
type input "179"
click at [1167, 429] on icon at bounding box center [1171, 432] width 9 height 9
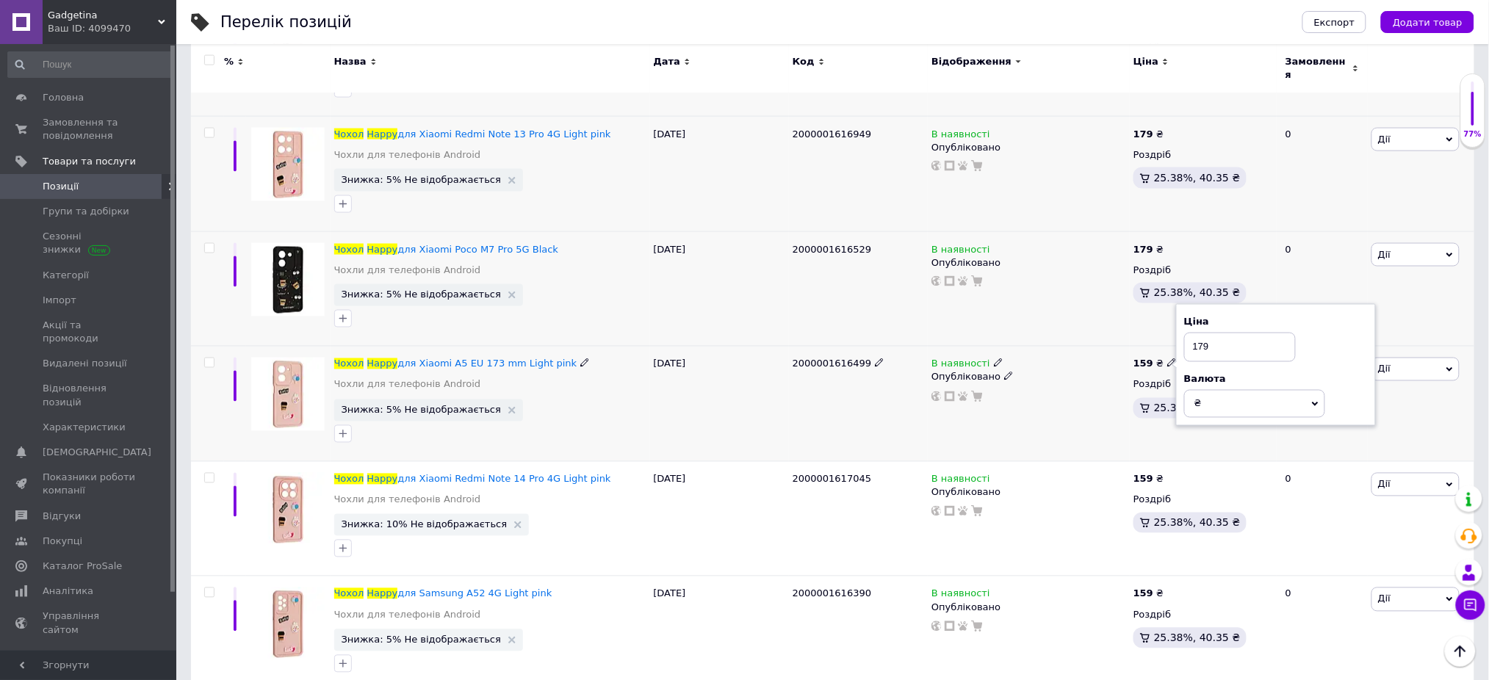
scroll to position [6859, 0]
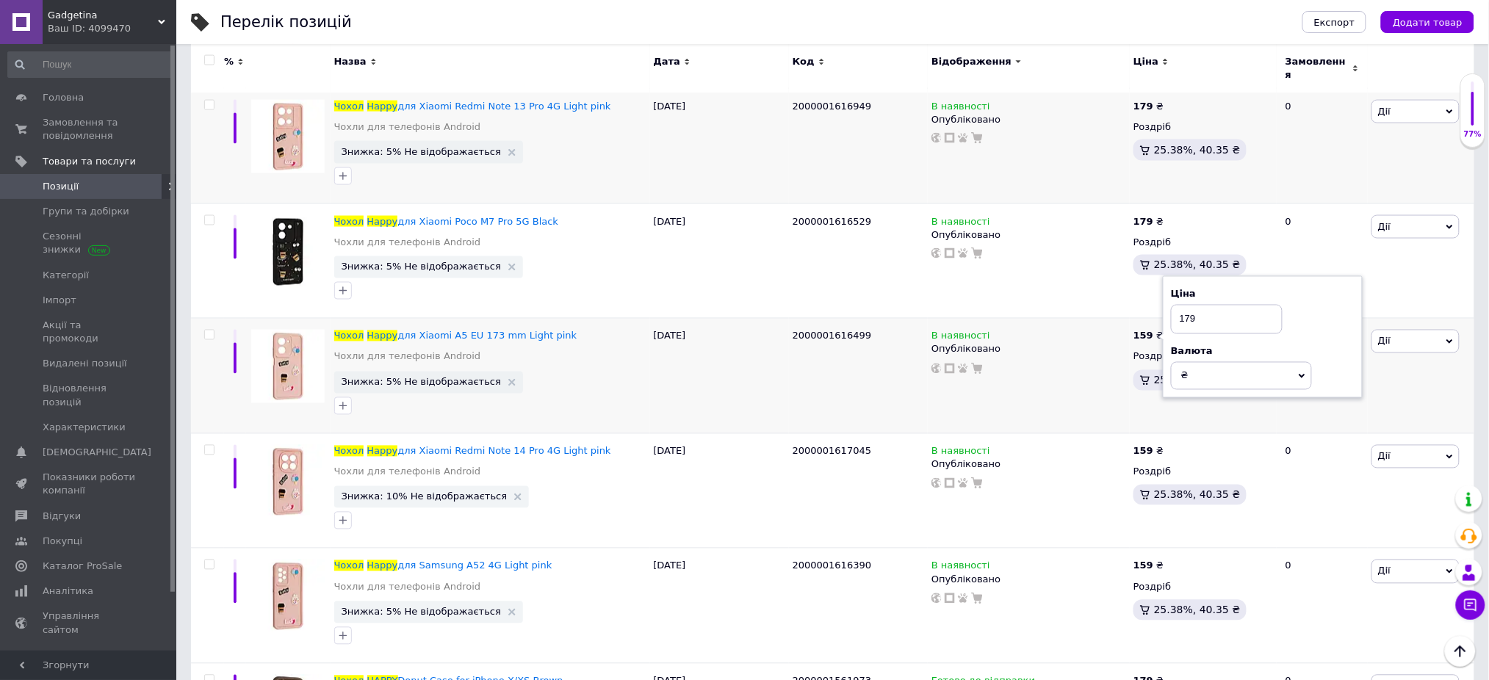
type input "179"
click at [1178, 25] on div "Перелік позицій" at bounding box center [746, 22] width 1053 height 44
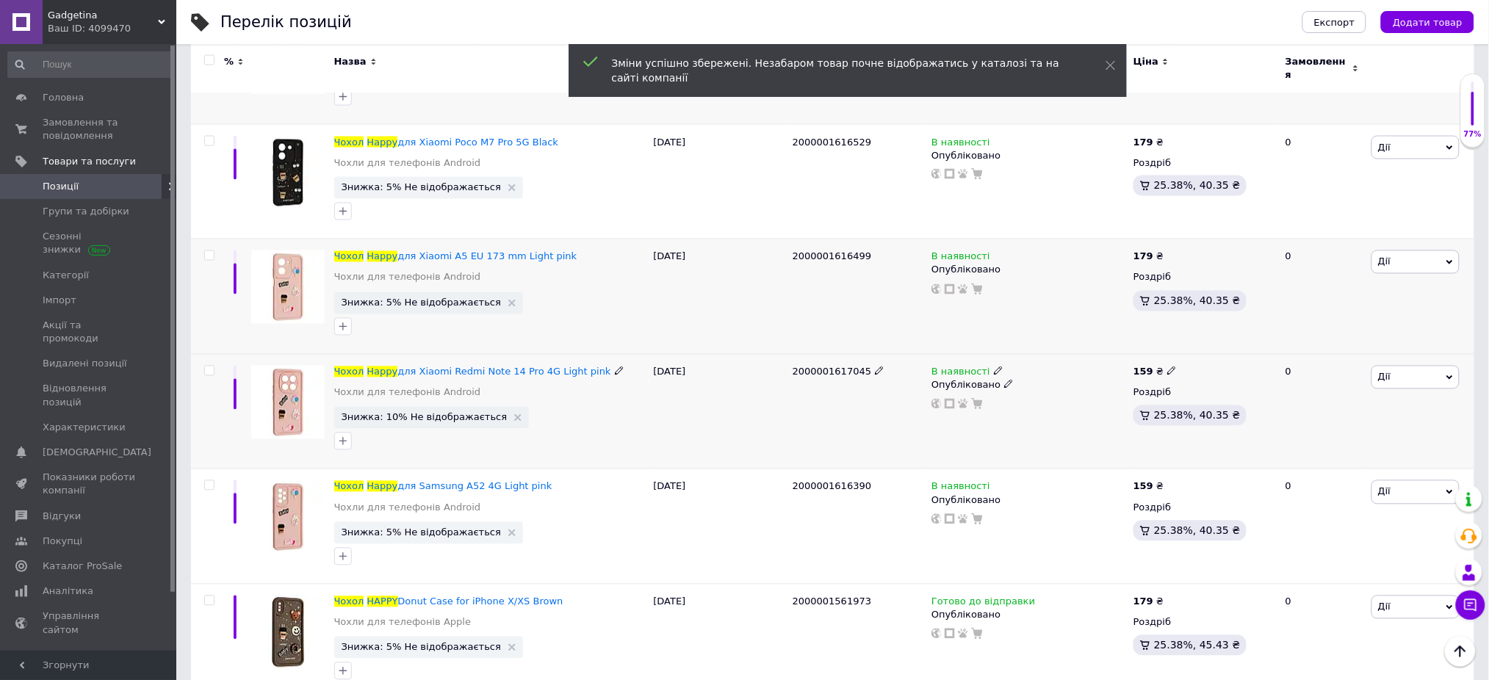
scroll to position [7055, 0]
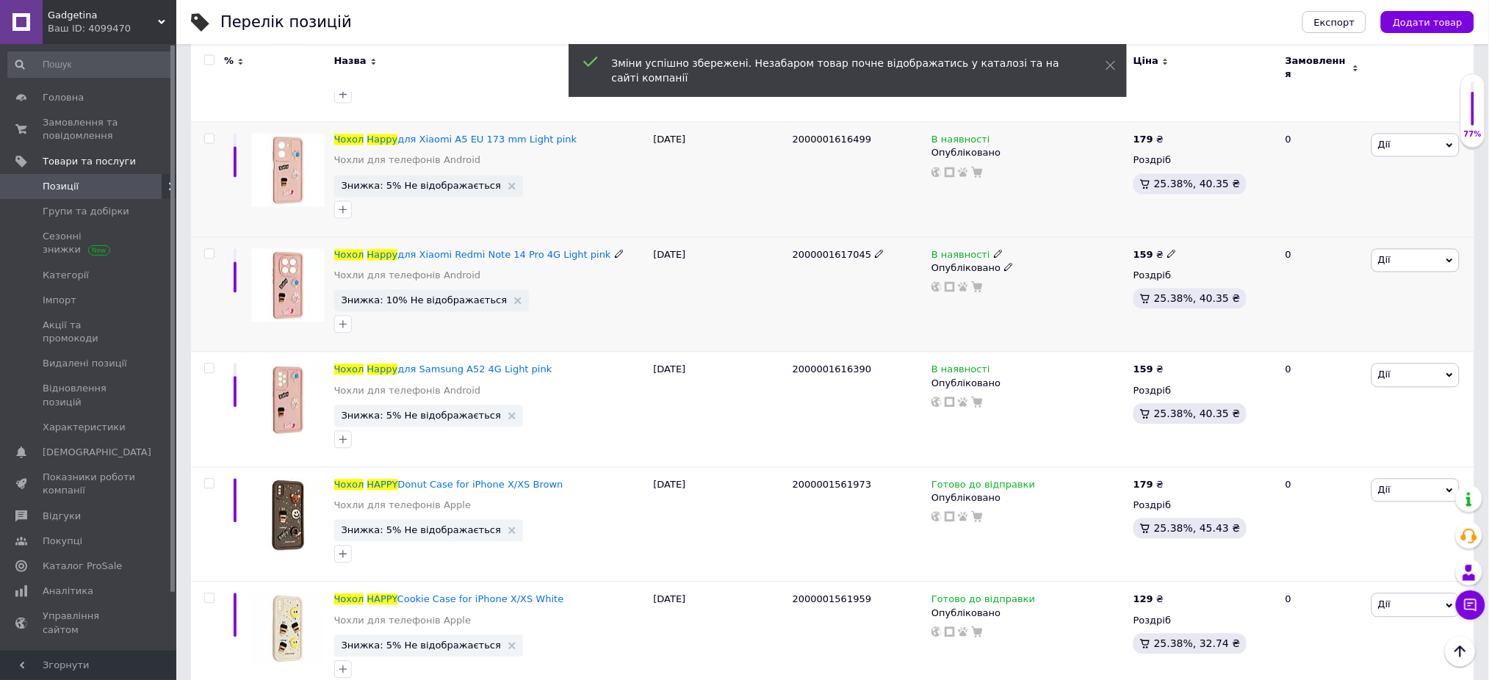
click at [1168, 250] on use at bounding box center [1171, 254] width 8 height 8
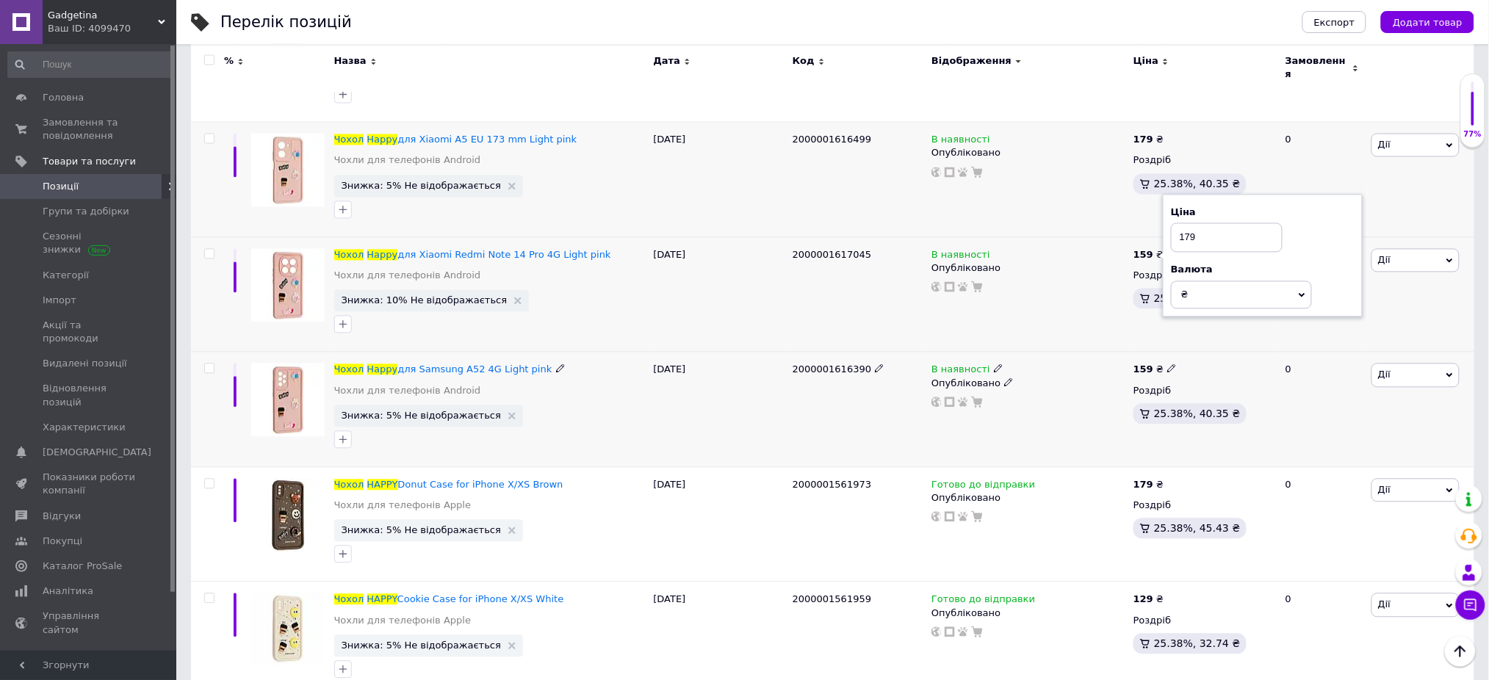
type input "179"
click at [1167, 369] on icon at bounding box center [1171, 368] width 9 height 9
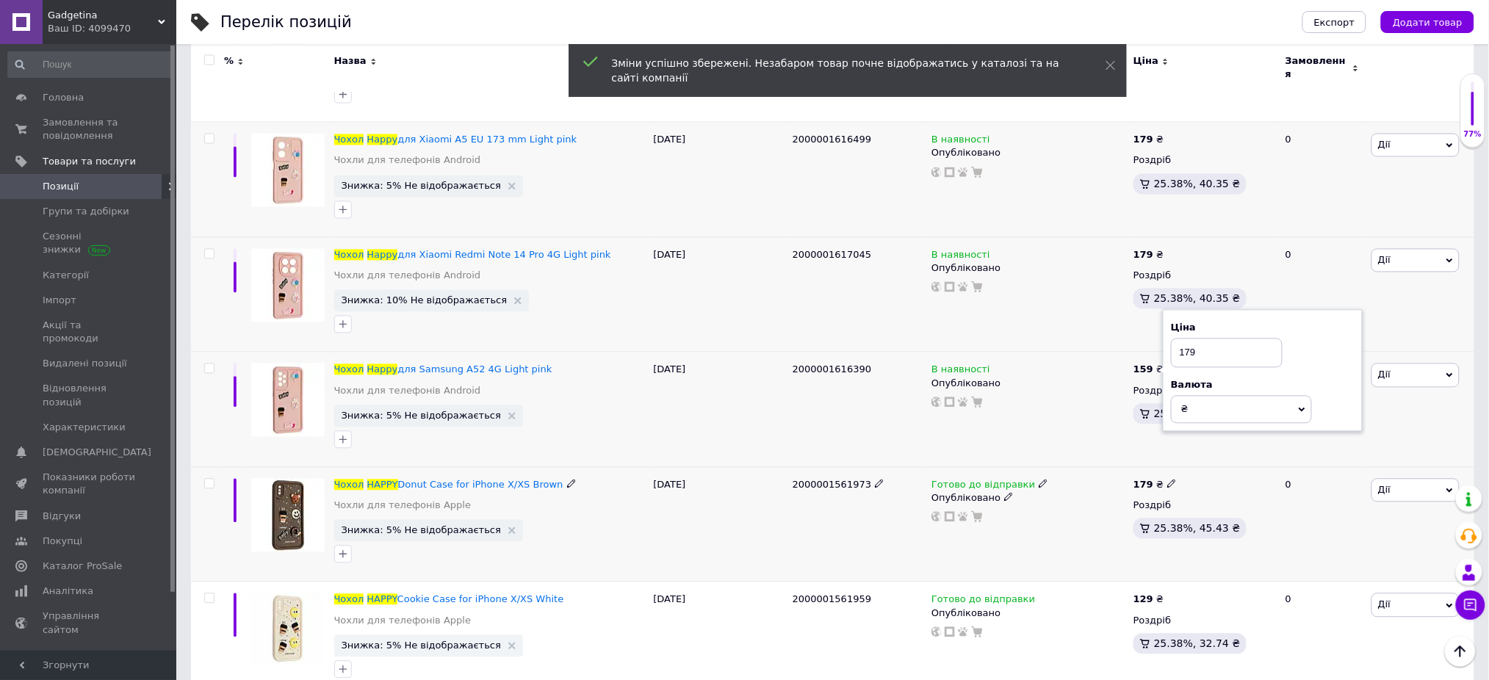
type input "179"
click at [1167, 480] on icon at bounding box center [1171, 484] width 9 height 9
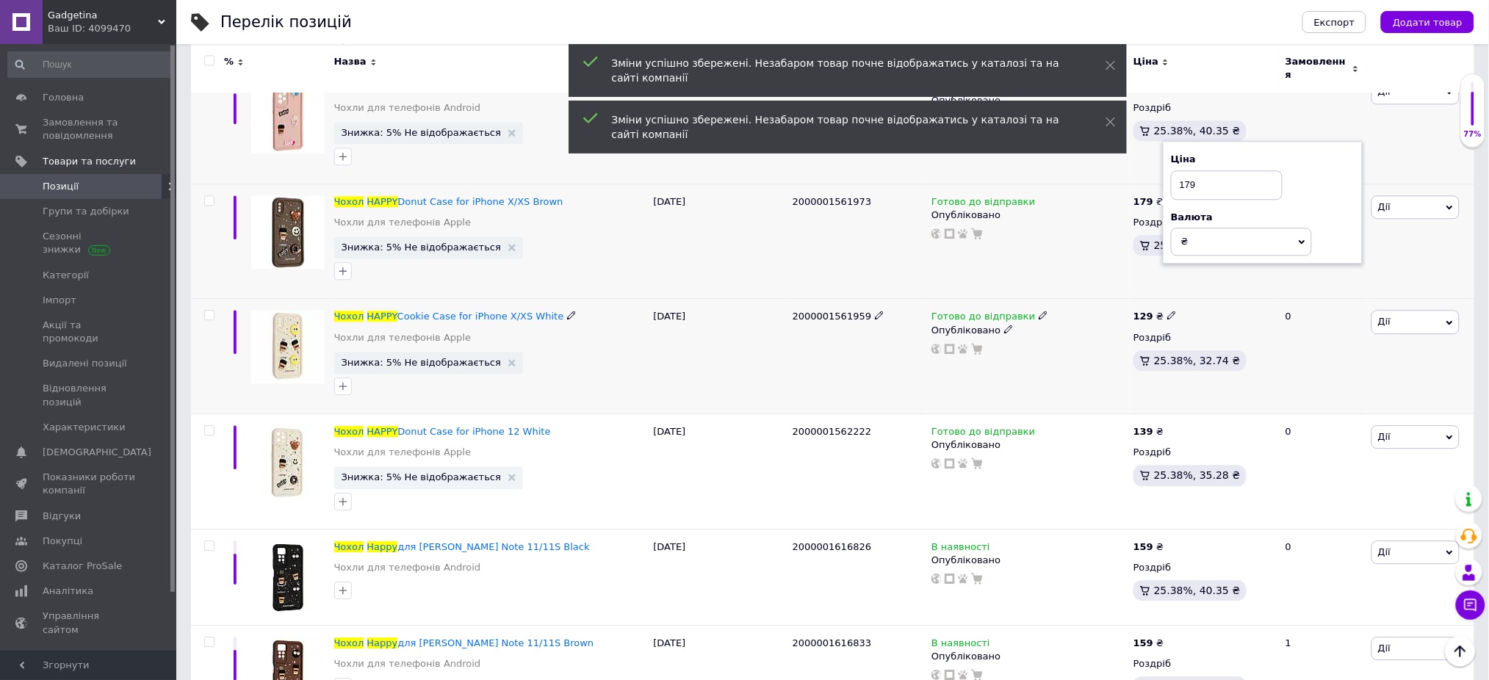
scroll to position [7349, 0]
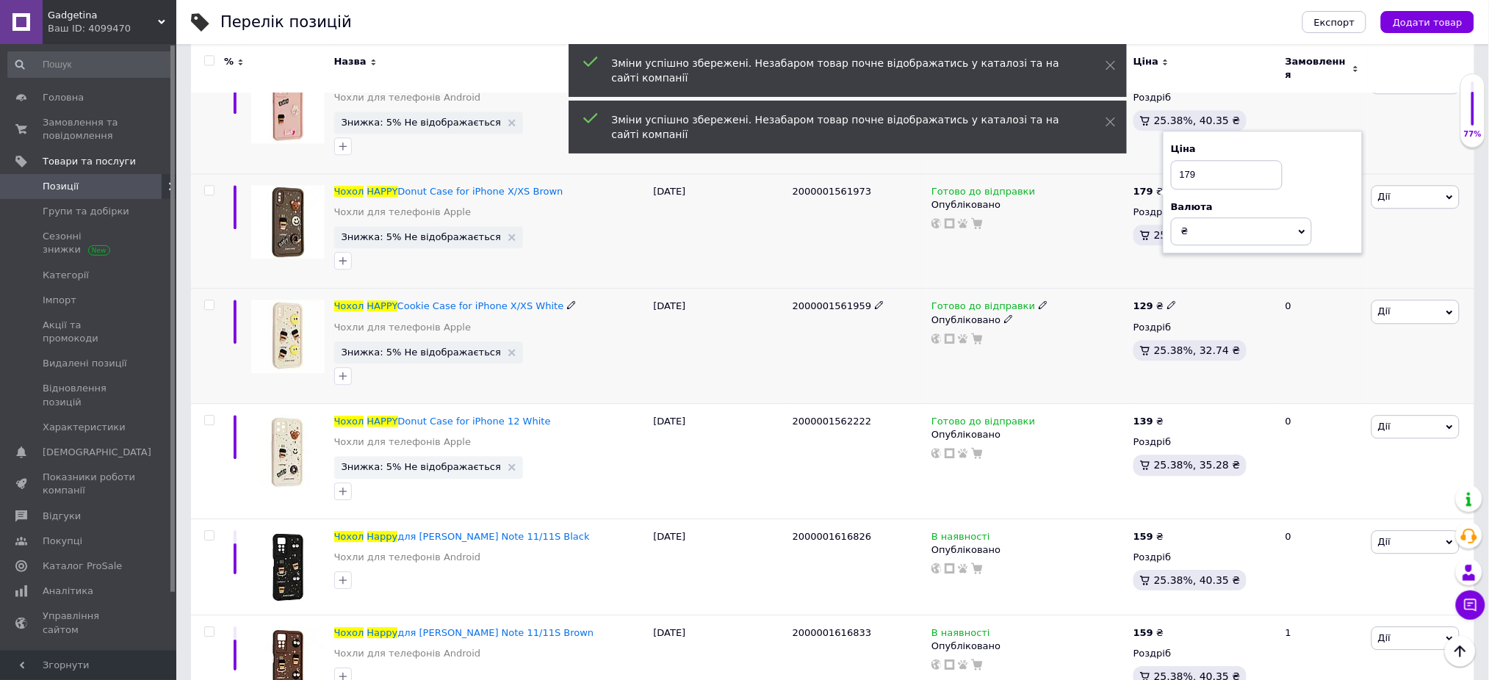
click at [1170, 300] on span at bounding box center [1172, 305] width 10 height 10
type input "179"
click at [1168, 416] on icon at bounding box center [1171, 420] width 9 height 9
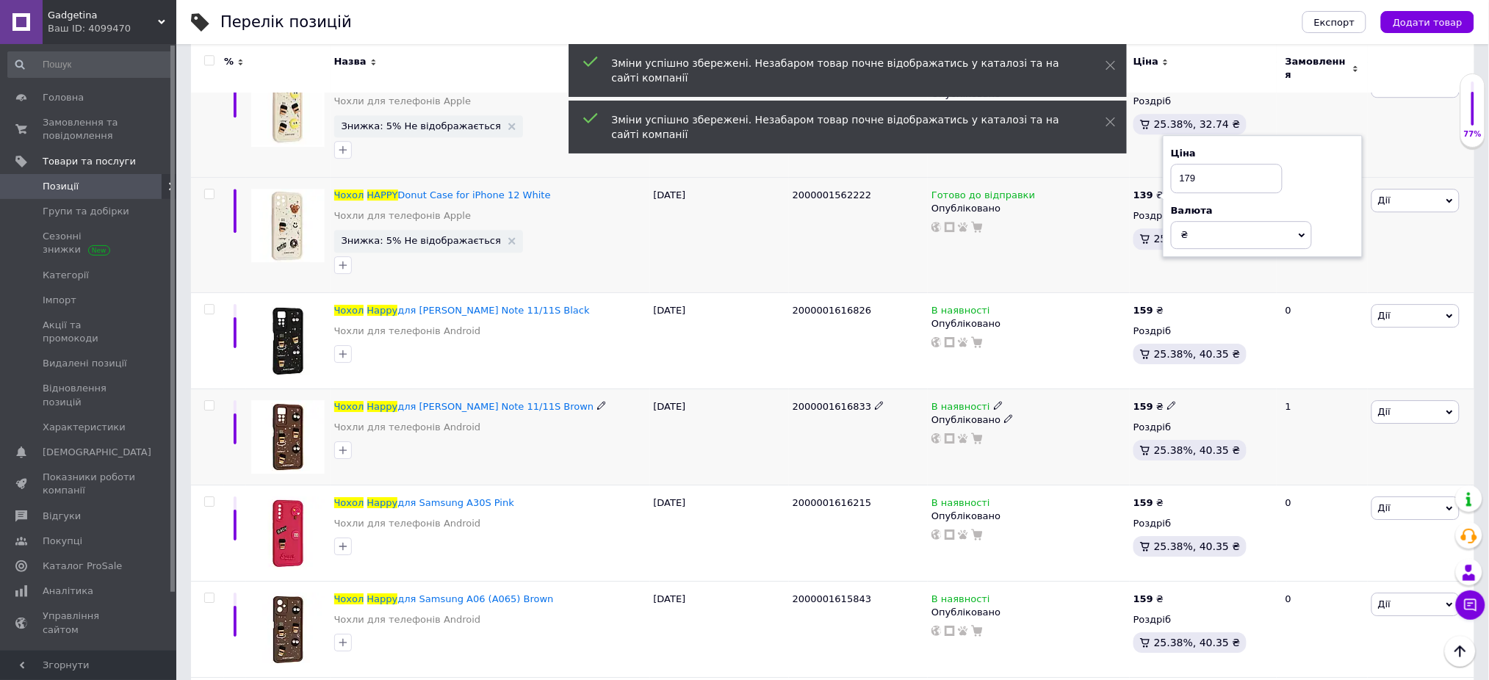
scroll to position [7643, 0]
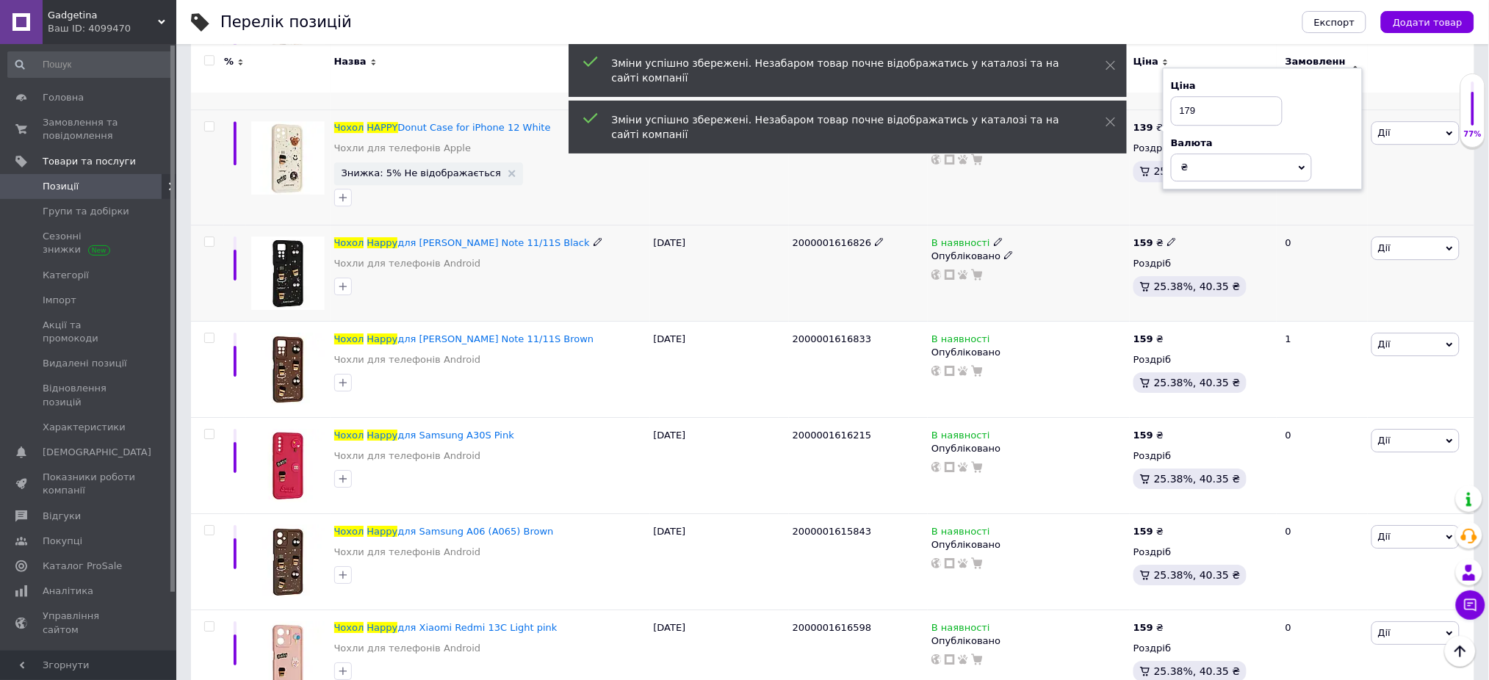
type input "179"
click at [1167, 237] on icon at bounding box center [1171, 241] width 9 height 9
type input "179"
click at [1167, 336] on icon at bounding box center [1171, 337] width 9 height 9
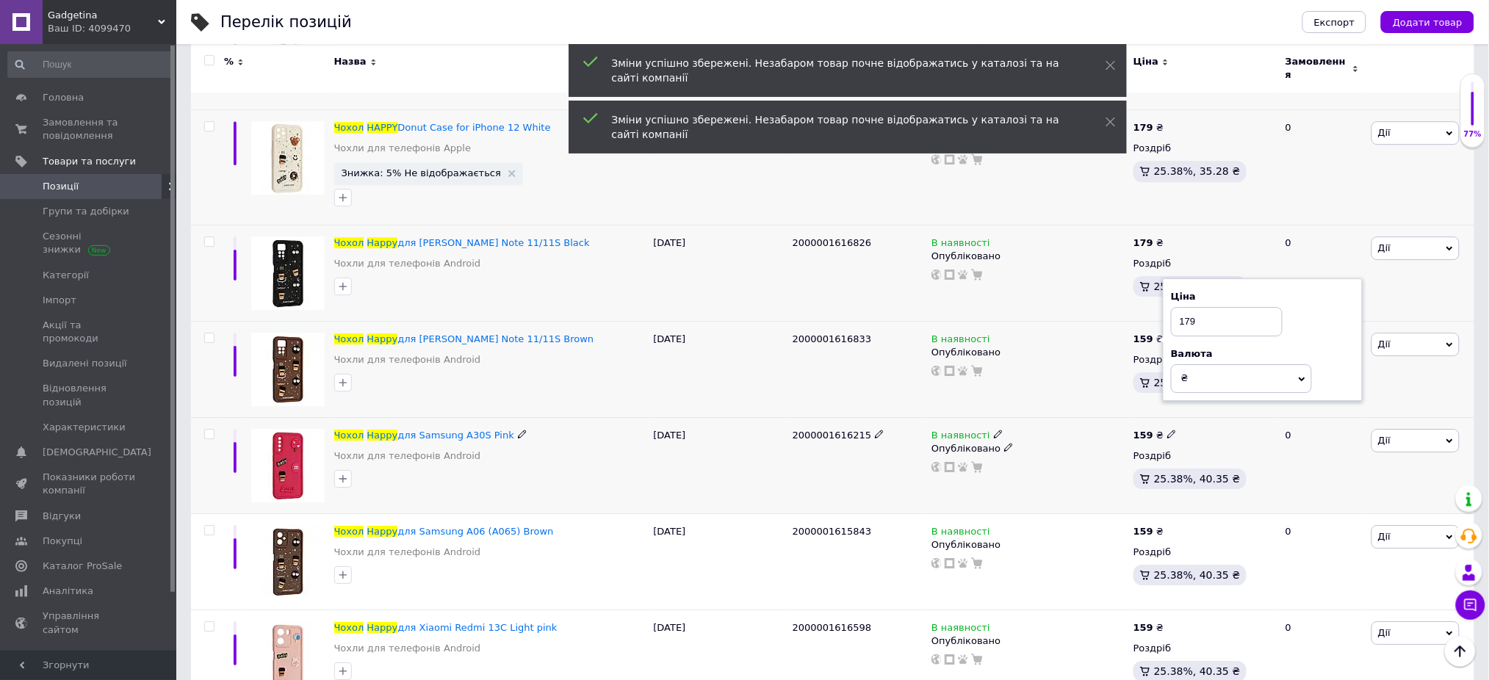
type input "179"
click at [1167, 430] on icon at bounding box center [1171, 434] width 9 height 9
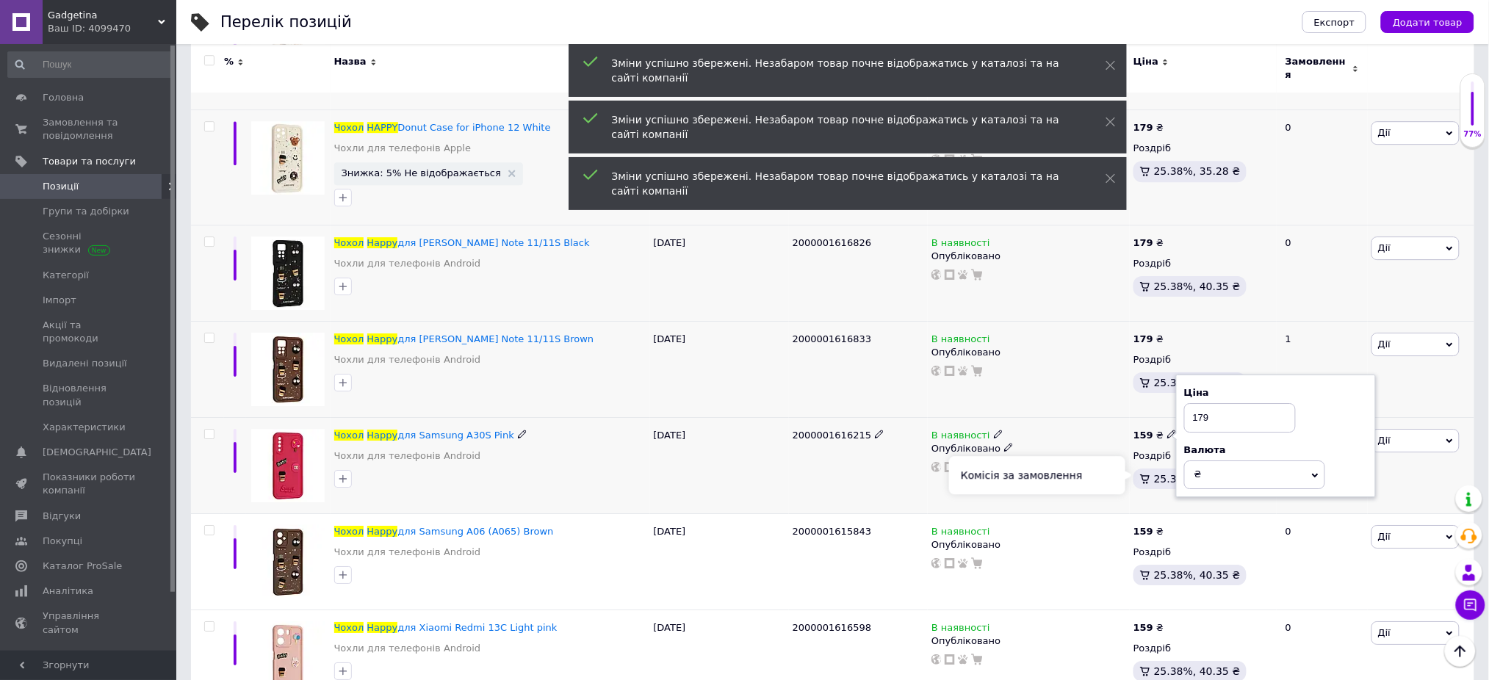
scroll to position [7839, 0]
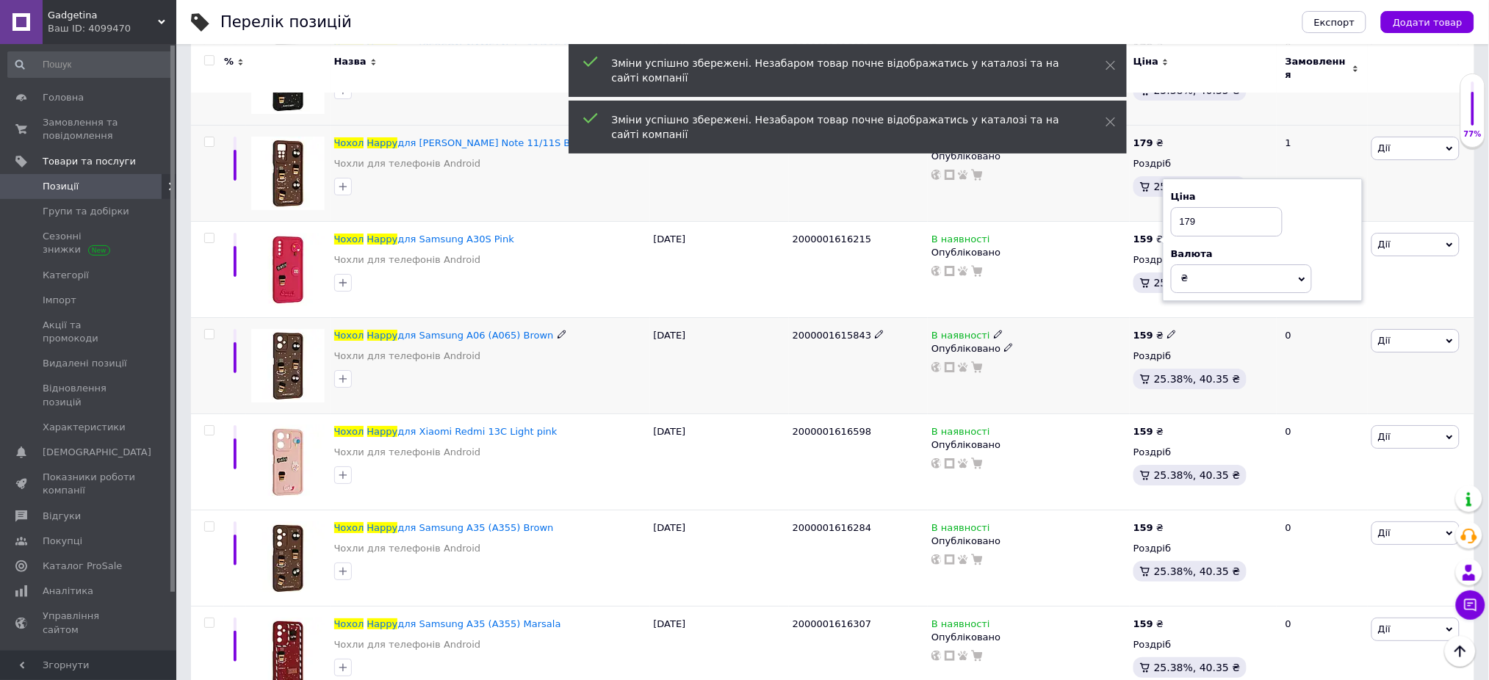
type input "179"
click at [1169, 328] on span at bounding box center [1171, 333] width 9 height 10
type input "179"
click at [1167, 428] on icon at bounding box center [1171, 430] width 9 height 9
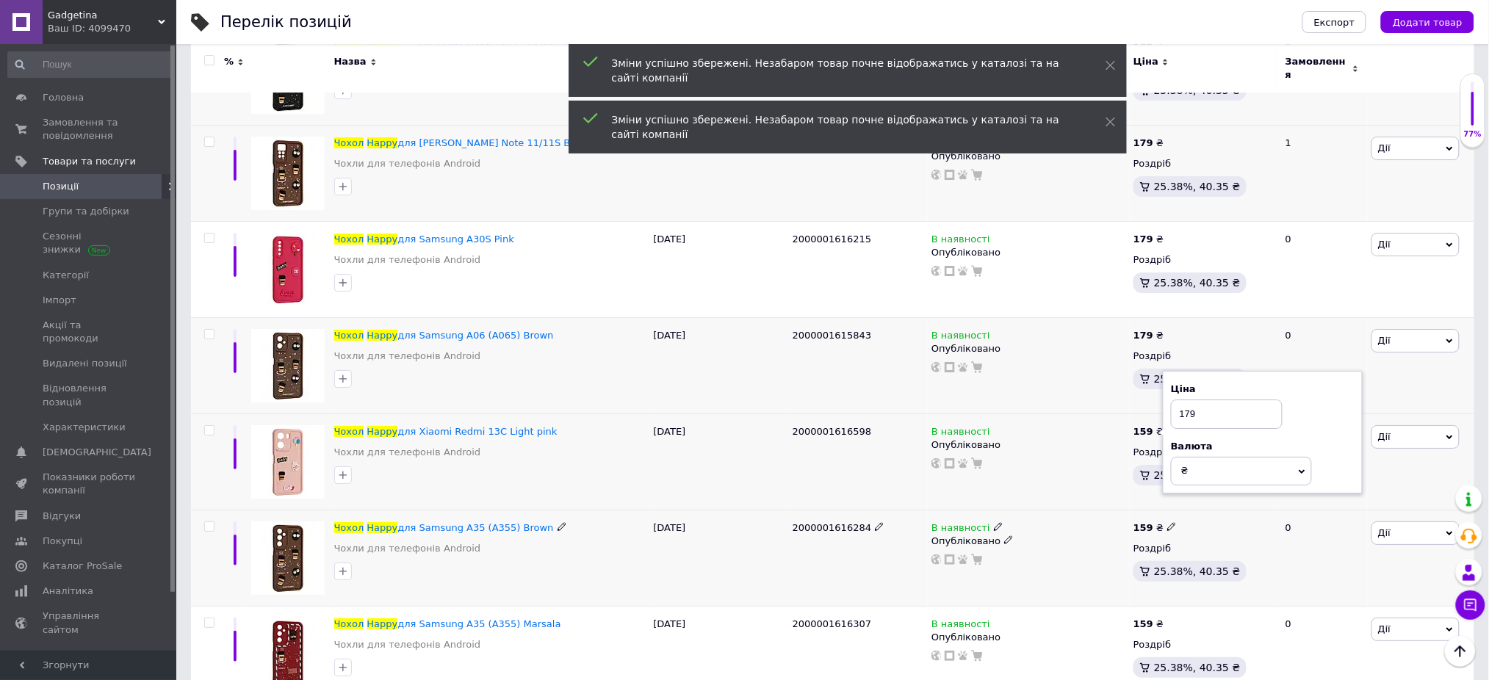
type input "179"
click at [1167, 522] on icon at bounding box center [1171, 526] width 9 height 9
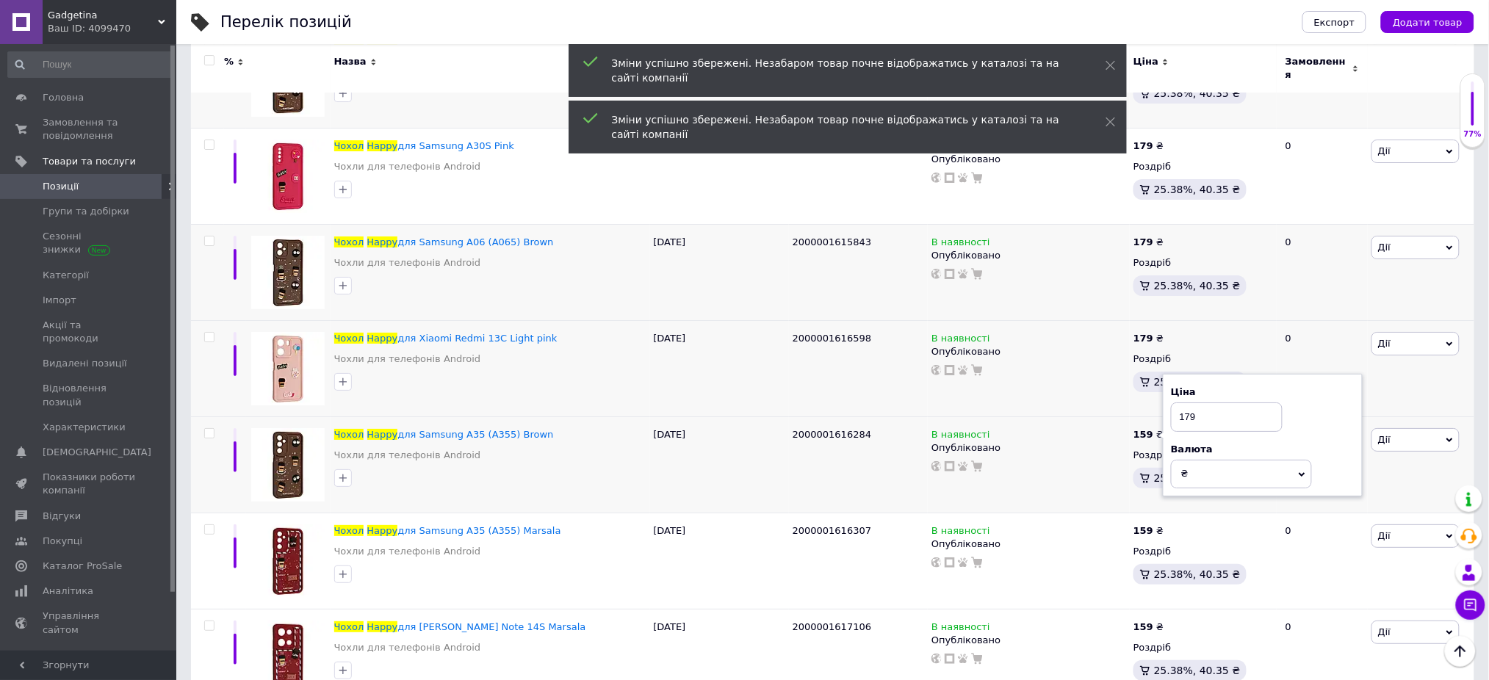
scroll to position [8231, 0]
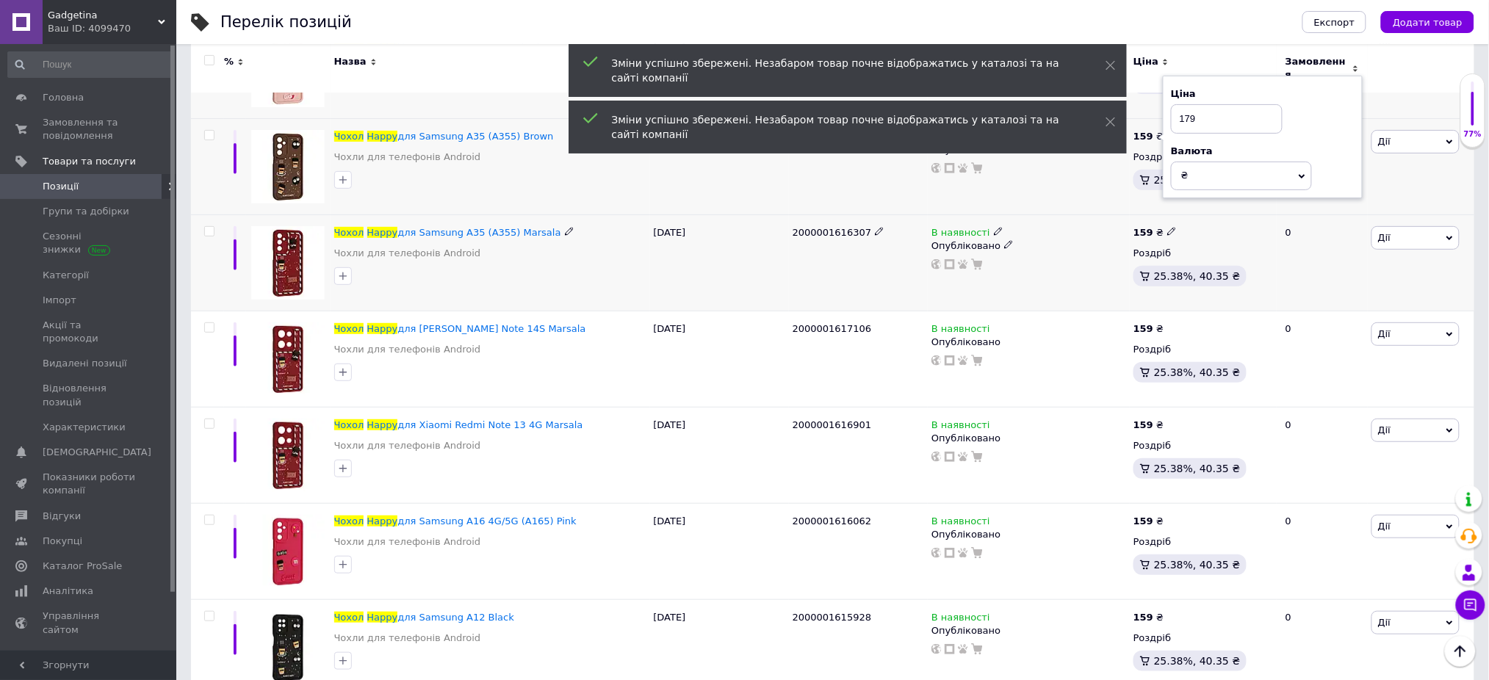
type input "179"
click at [1167, 228] on icon at bounding box center [1171, 231] width 9 height 9
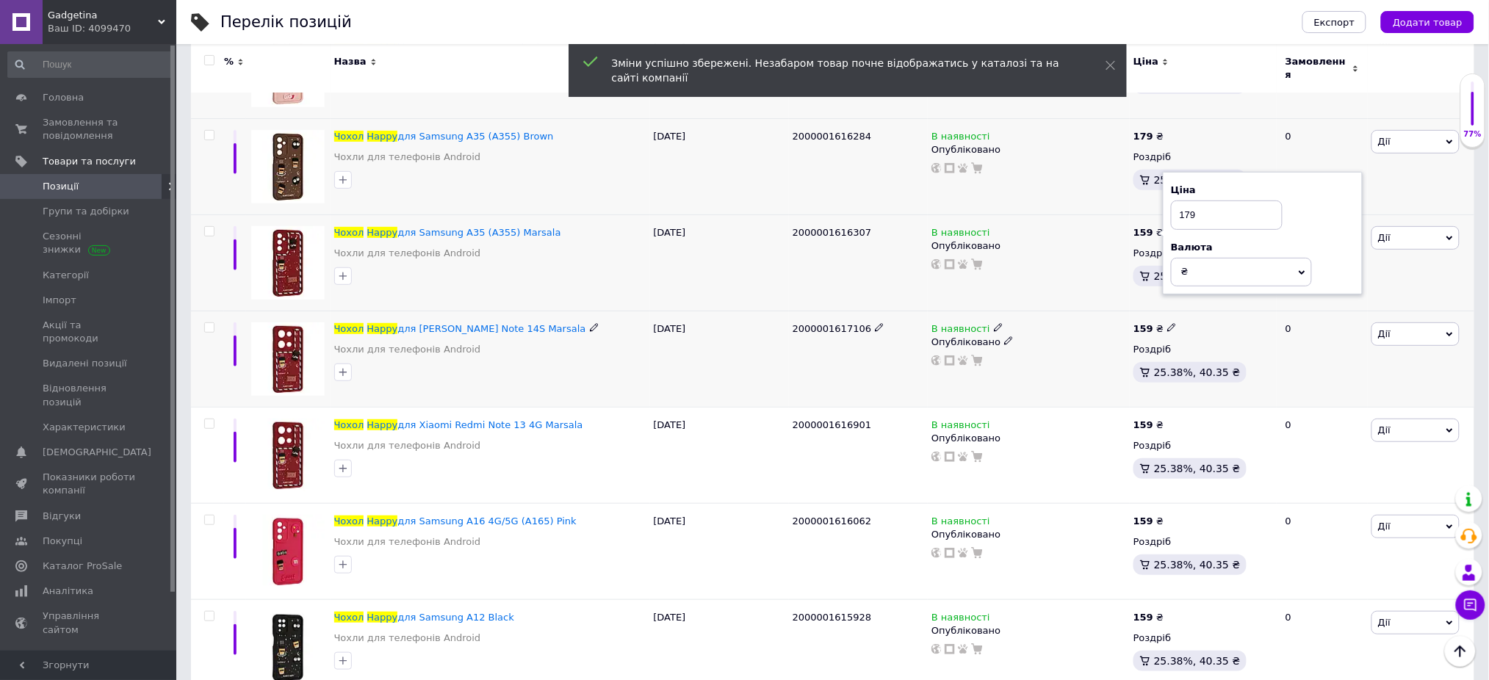
type input "179"
click at [1168, 323] on use at bounding box center [1171, 327] width 8 height 8
type input "179"
click at [1167, 422] on use at bounding box center [1171, 423] width 8 height 8
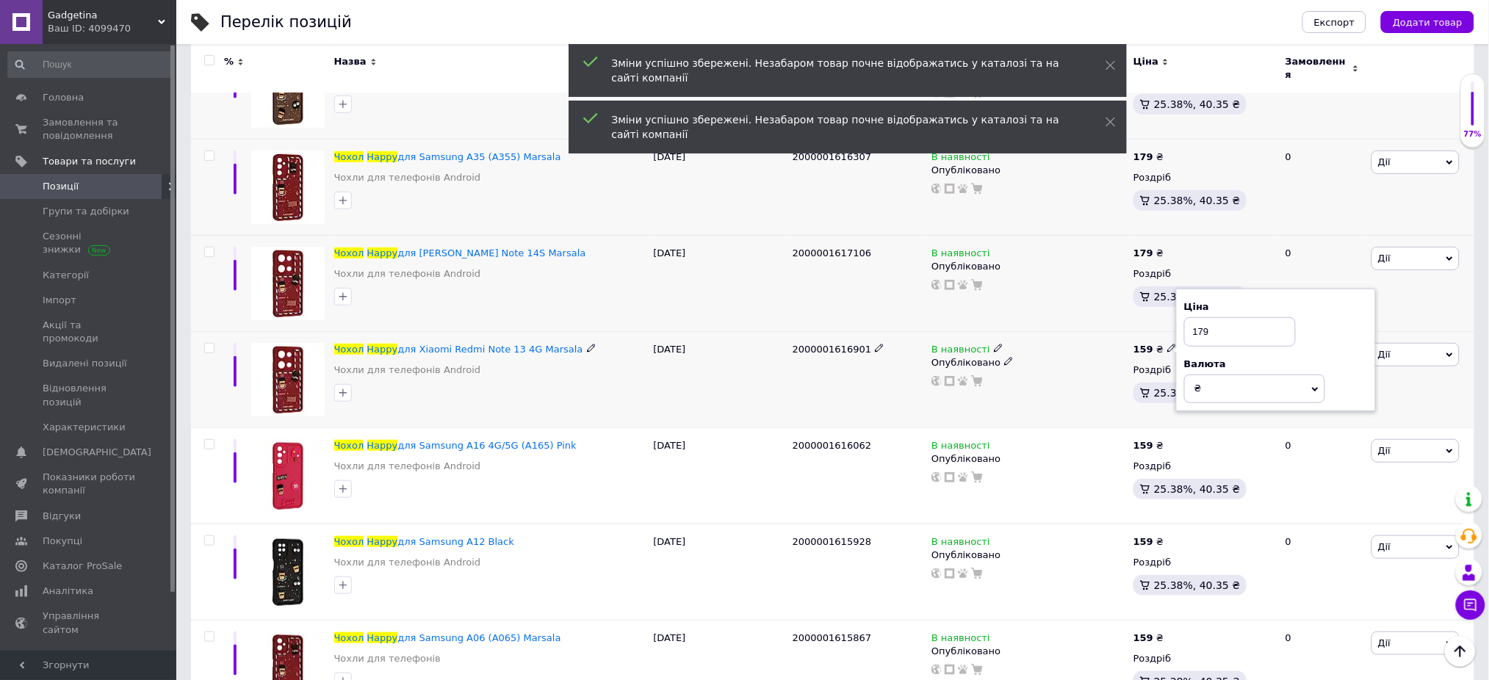
scroll to position [8328, 0]
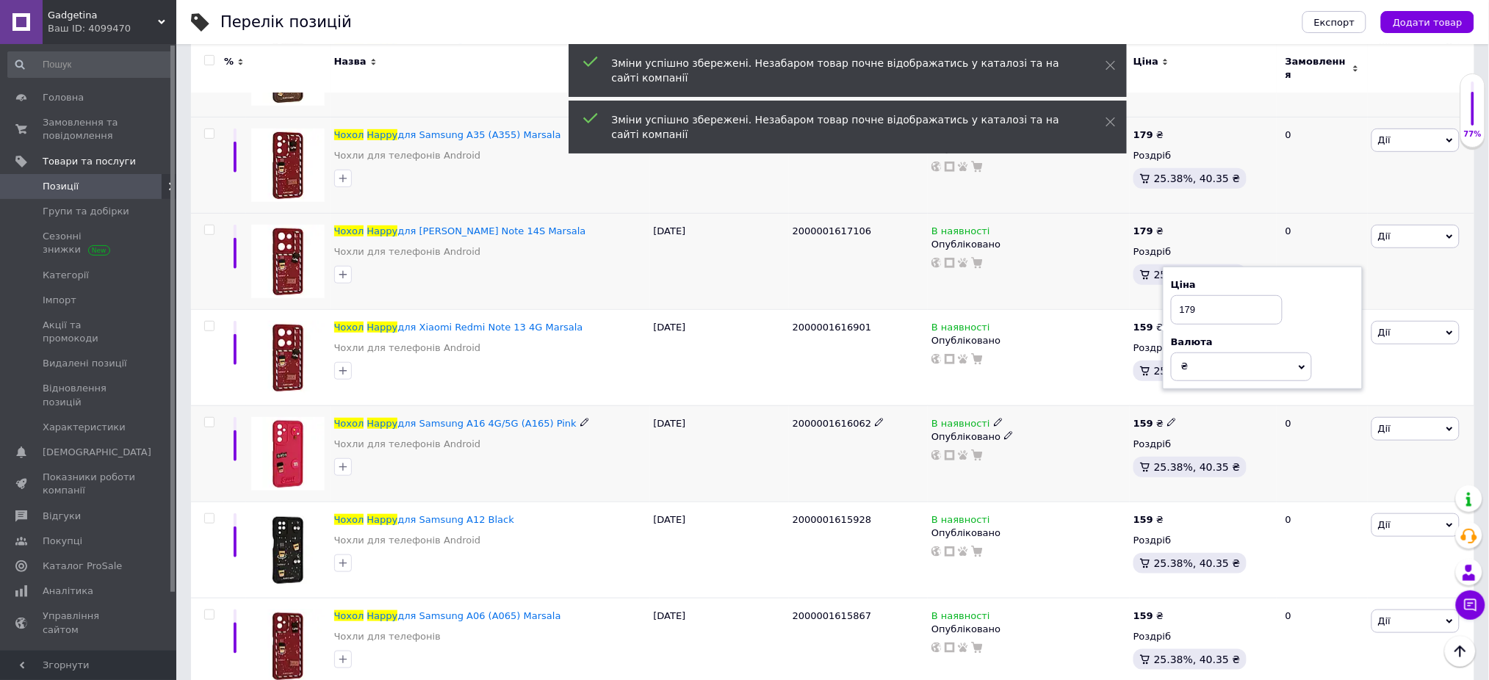
type input "179"
click at [1167, 418] on use at bounding box center [1171, 422] width 8 height 8
type input "179"
click at [1167, 515] on icon at bounding box center [1171, 518] width 9 height 9
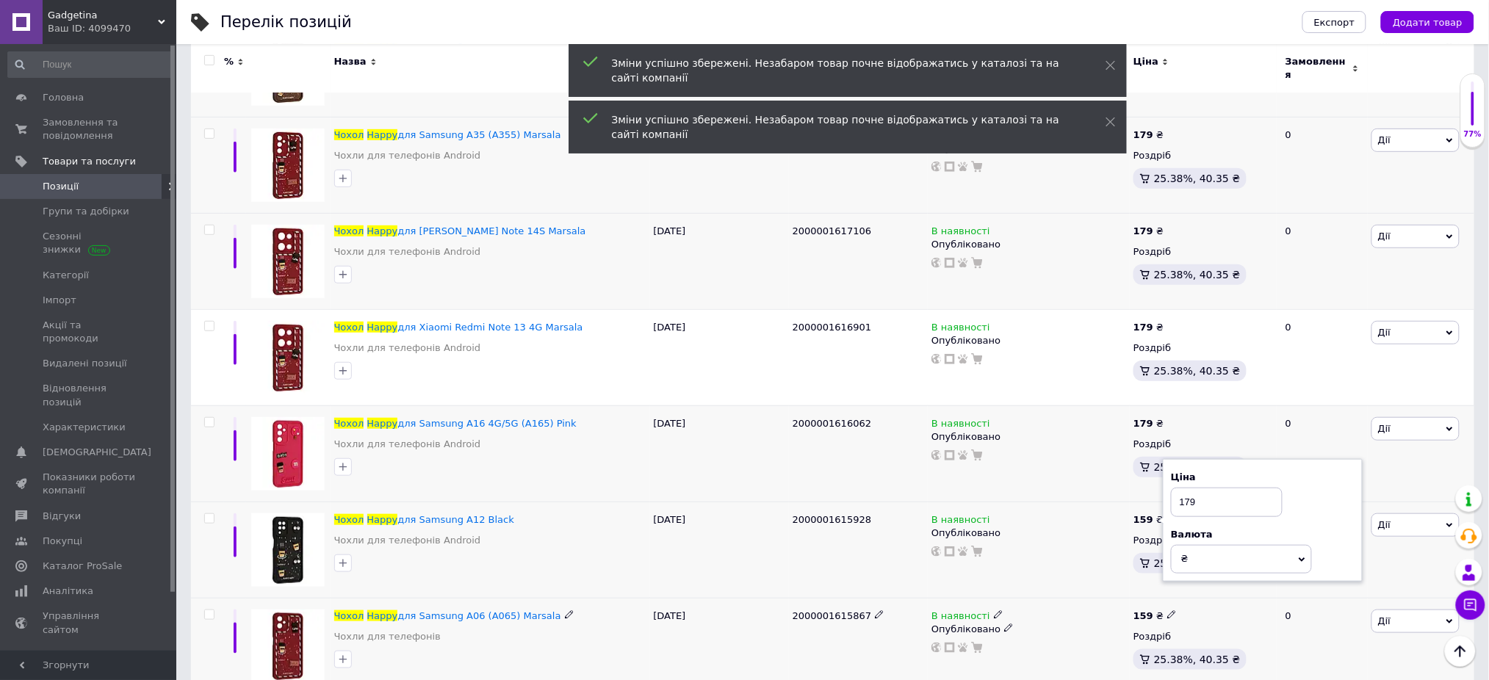
type input "179"
click at [1167, 615] on use at bounding box center [1171, 614] width 8 height 8
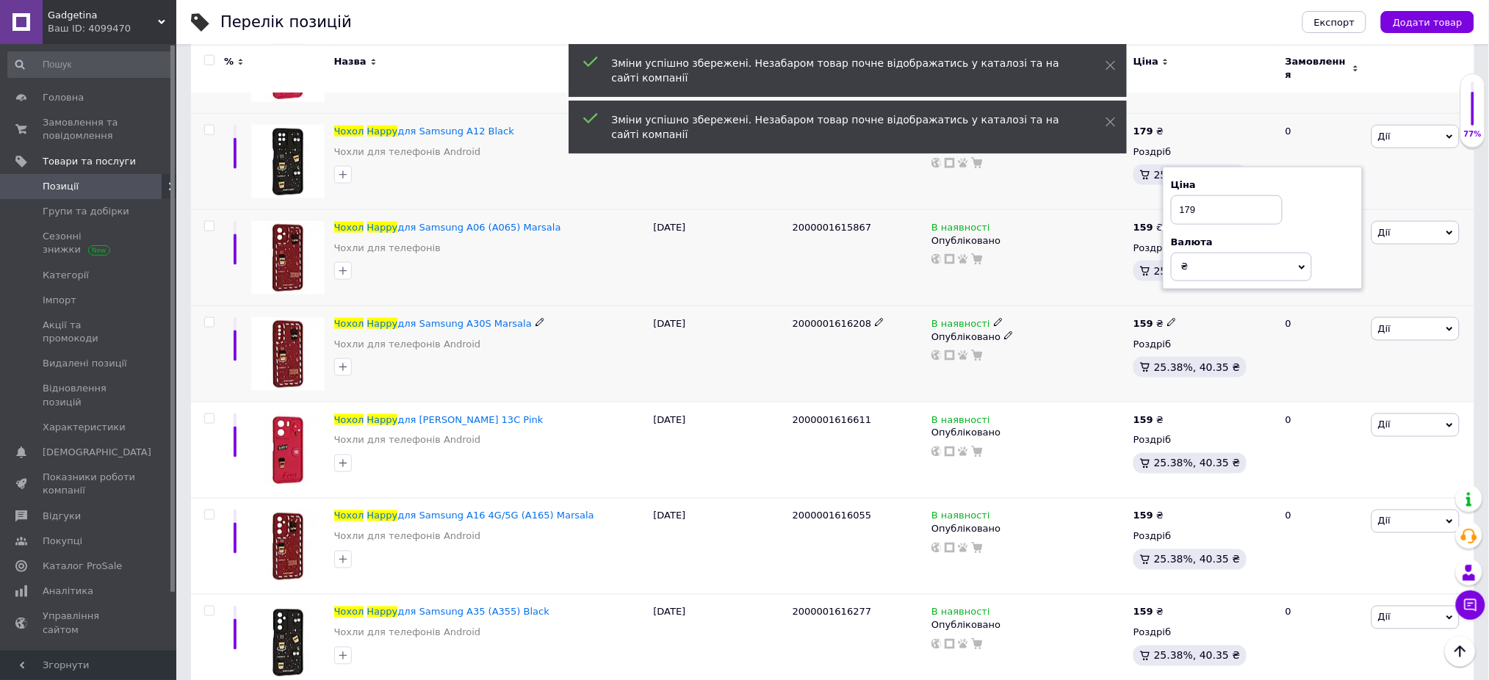
scroll to position [8720, 0]
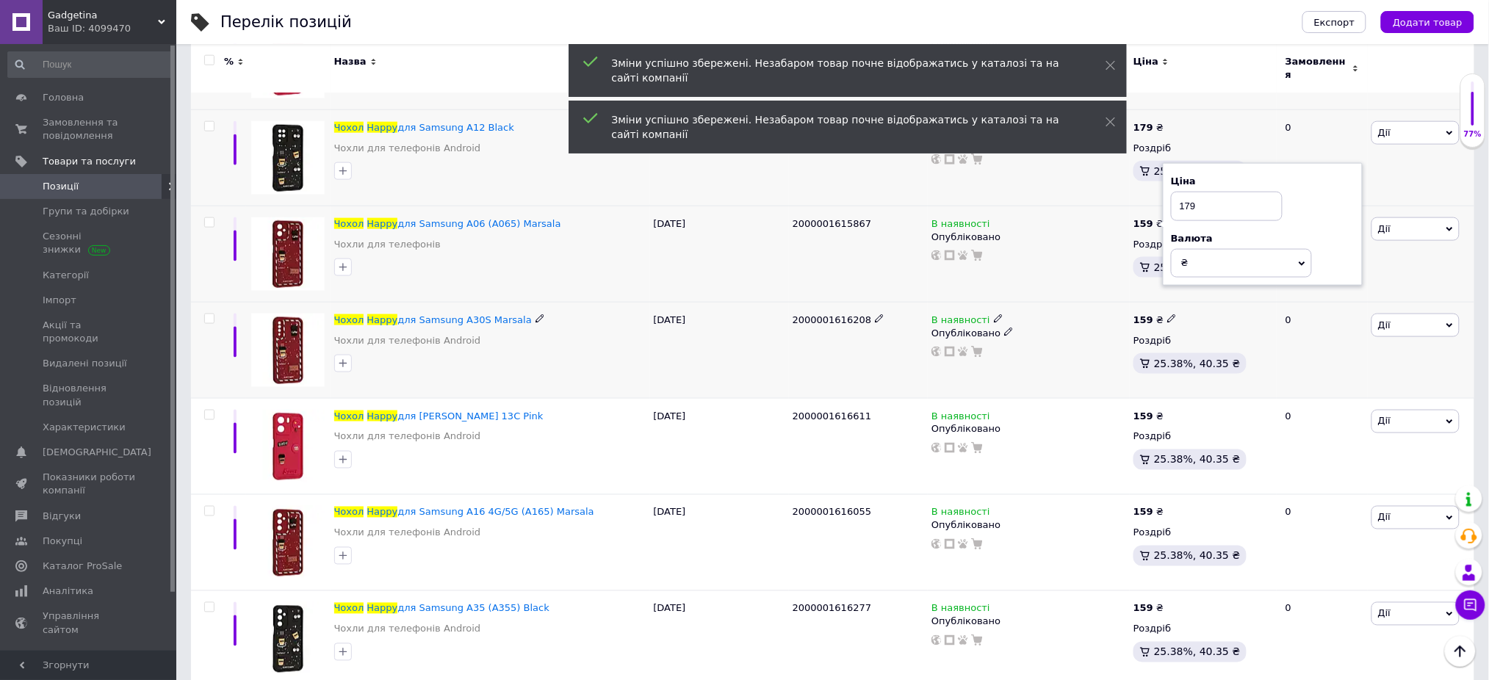
type input "179"
click at [1170, 314] on span at bounding box center [1172, 319] width 10 height 10
type input "179"
click at [1167, 414] on icon at bounding box center [1171, 415] width 9 height 9
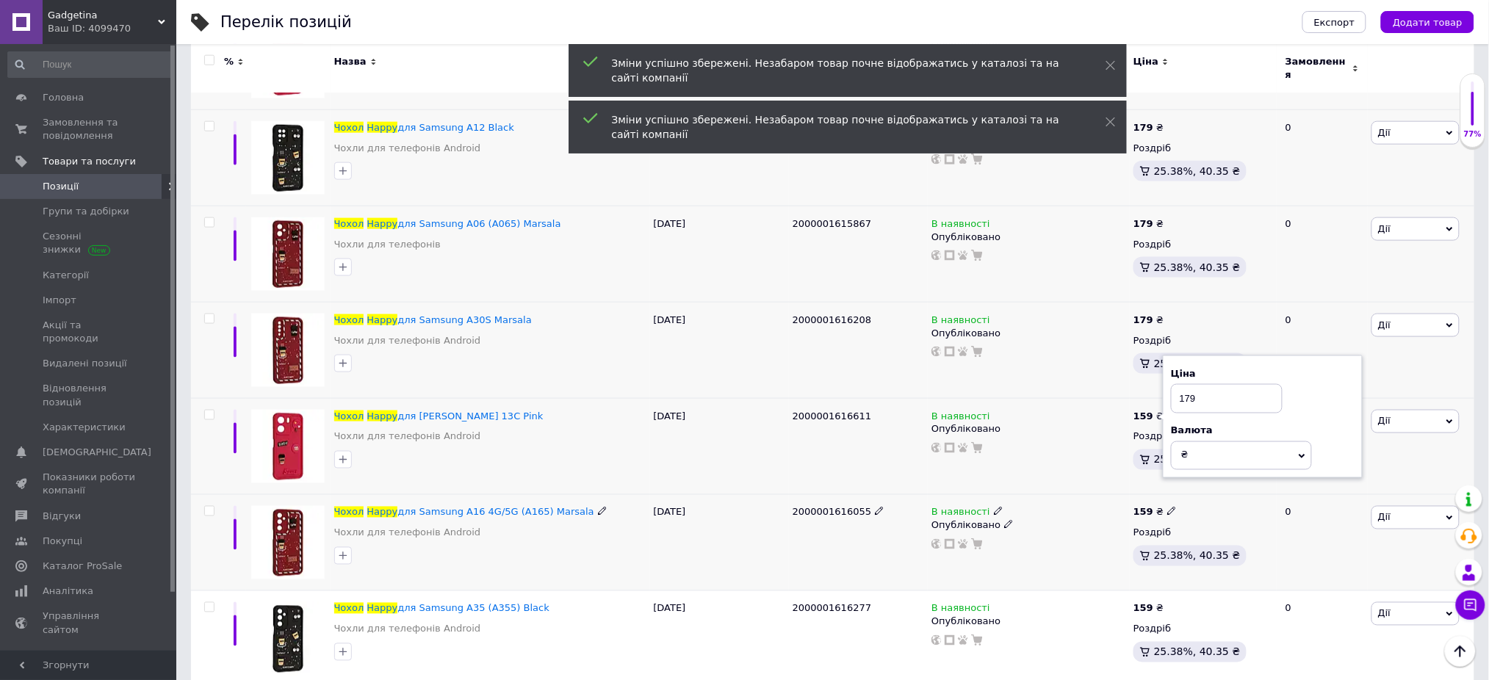
type input "179"
click at [1167, 507] on icon at bounding box center [1171, 511] width 9 height 9
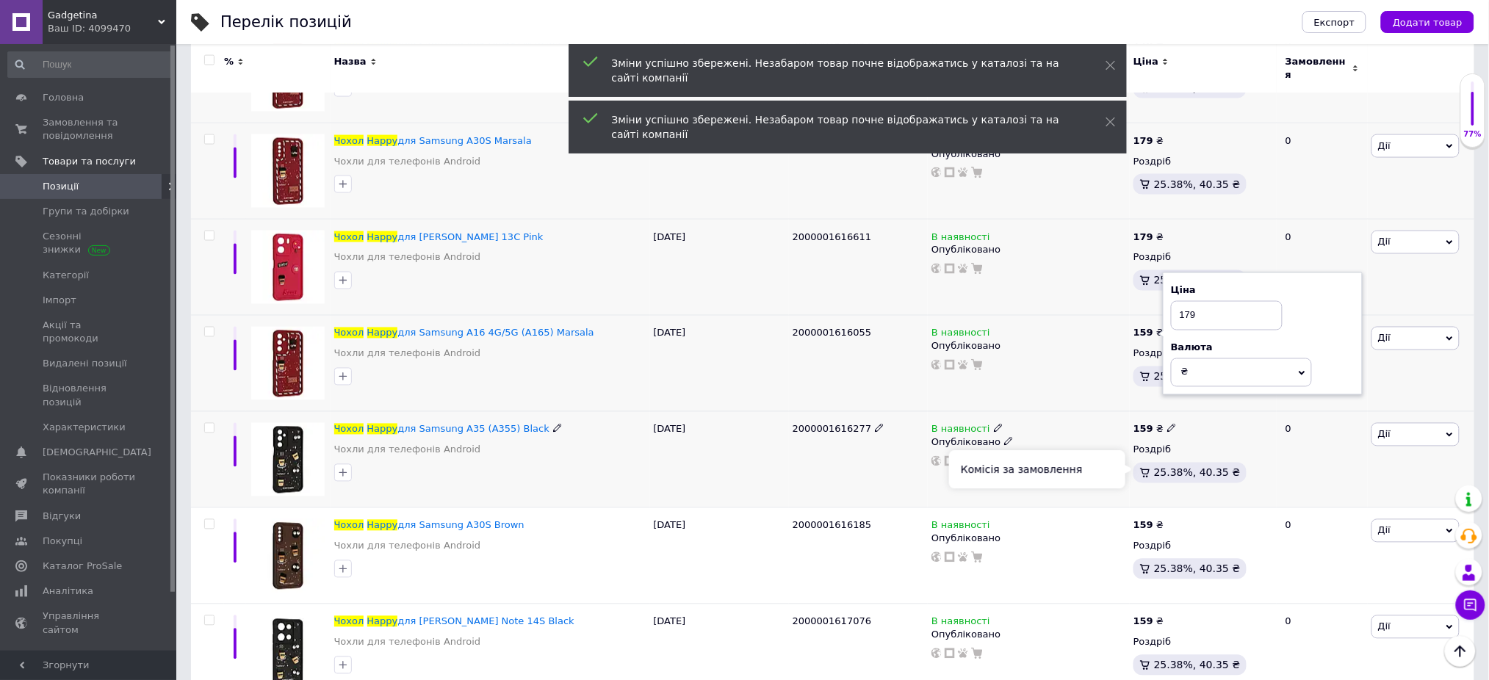
scroll to position [9014, 0]
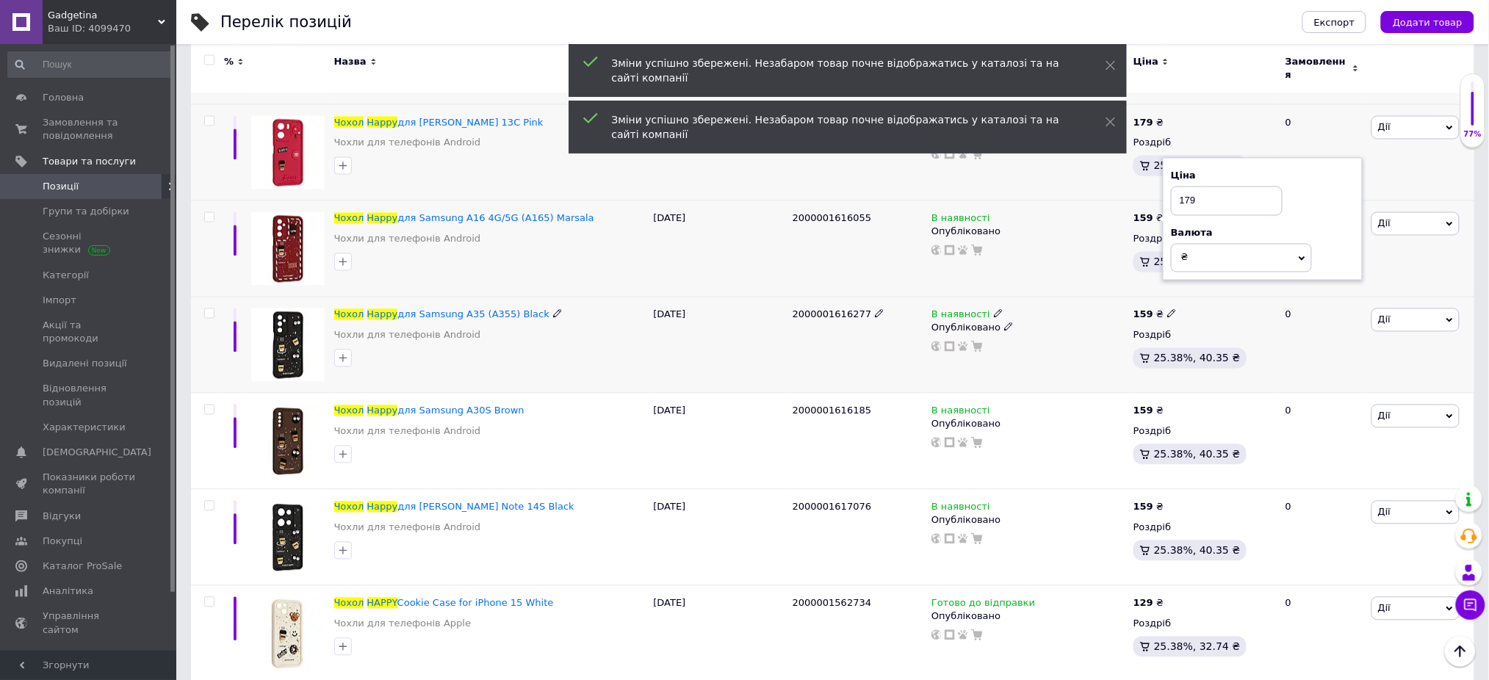
type input "179"
click at [1167, 308] on span at bounding box center [1171, 313] width 9 height 10
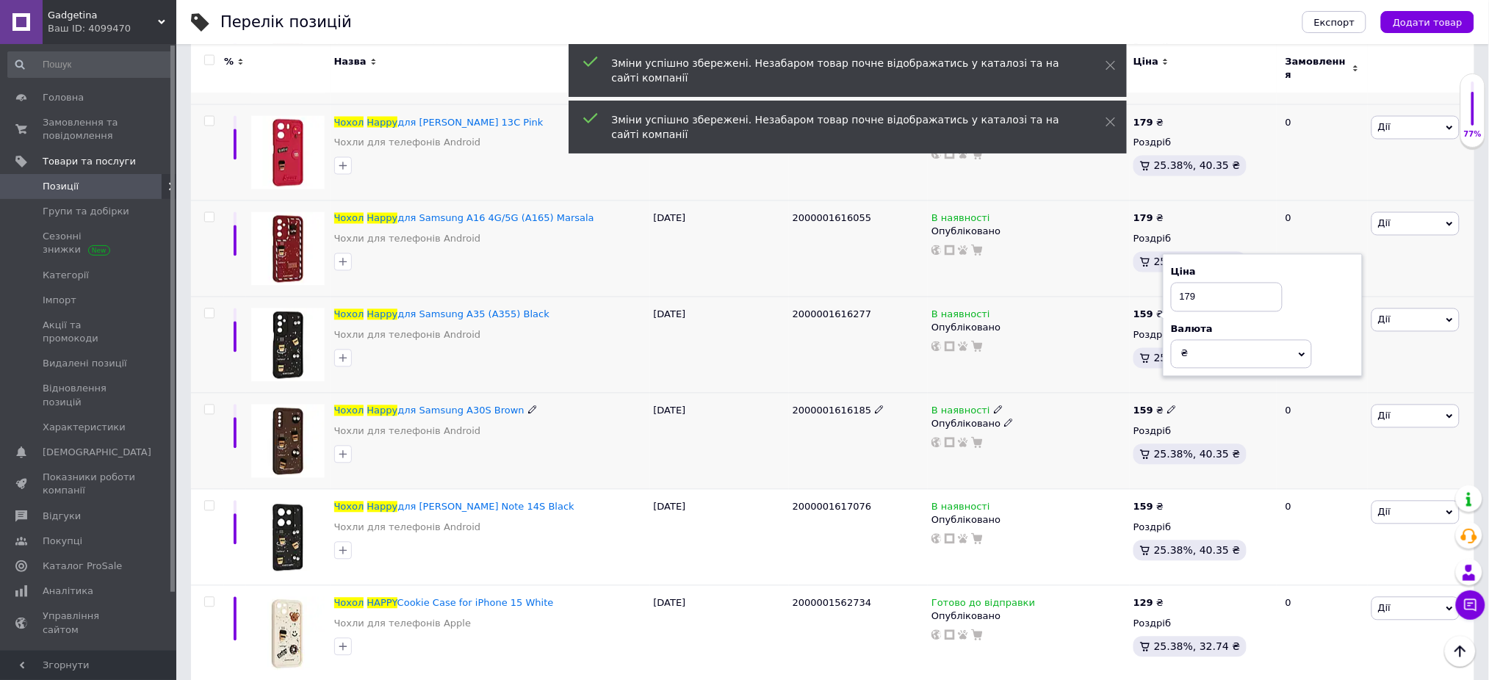
type input "179"
click at [1169, 405] on icon at bounding box center [1171, 409] width 9 height 9
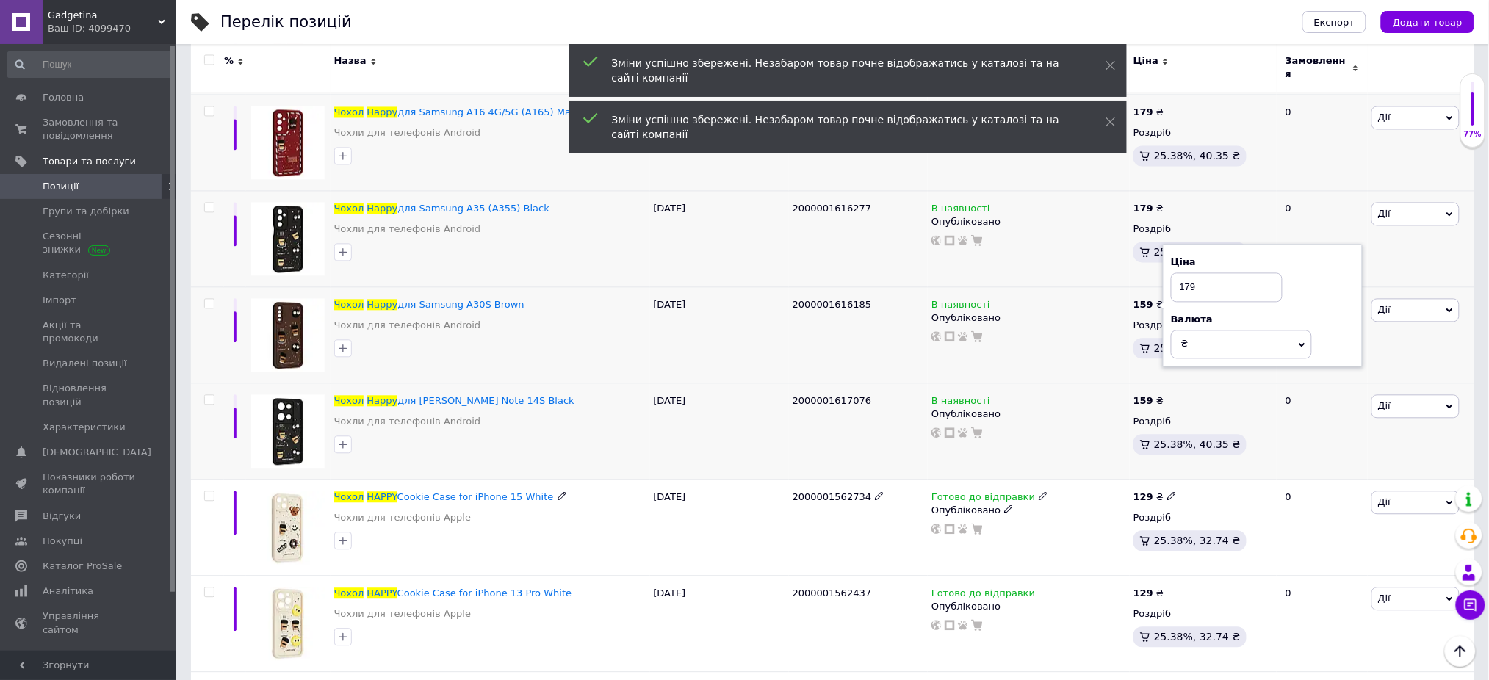
scroll to position [9210, 0]
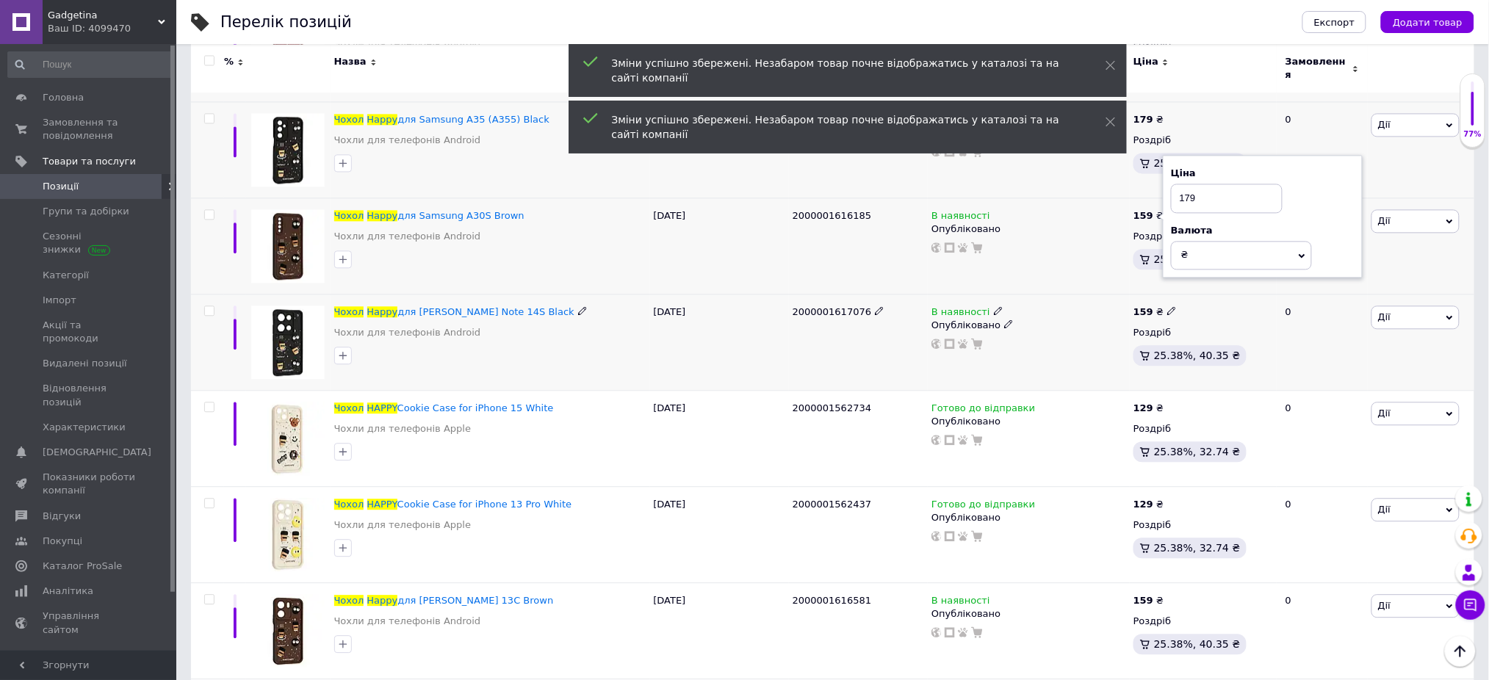
type input "179"
click at [1167, 306] on icon at bounding box center [1171, 310] width 9 height 9
type input "179"
click at [1168, 404] on icon at bounding box center [1171, 406] width 9 height 9
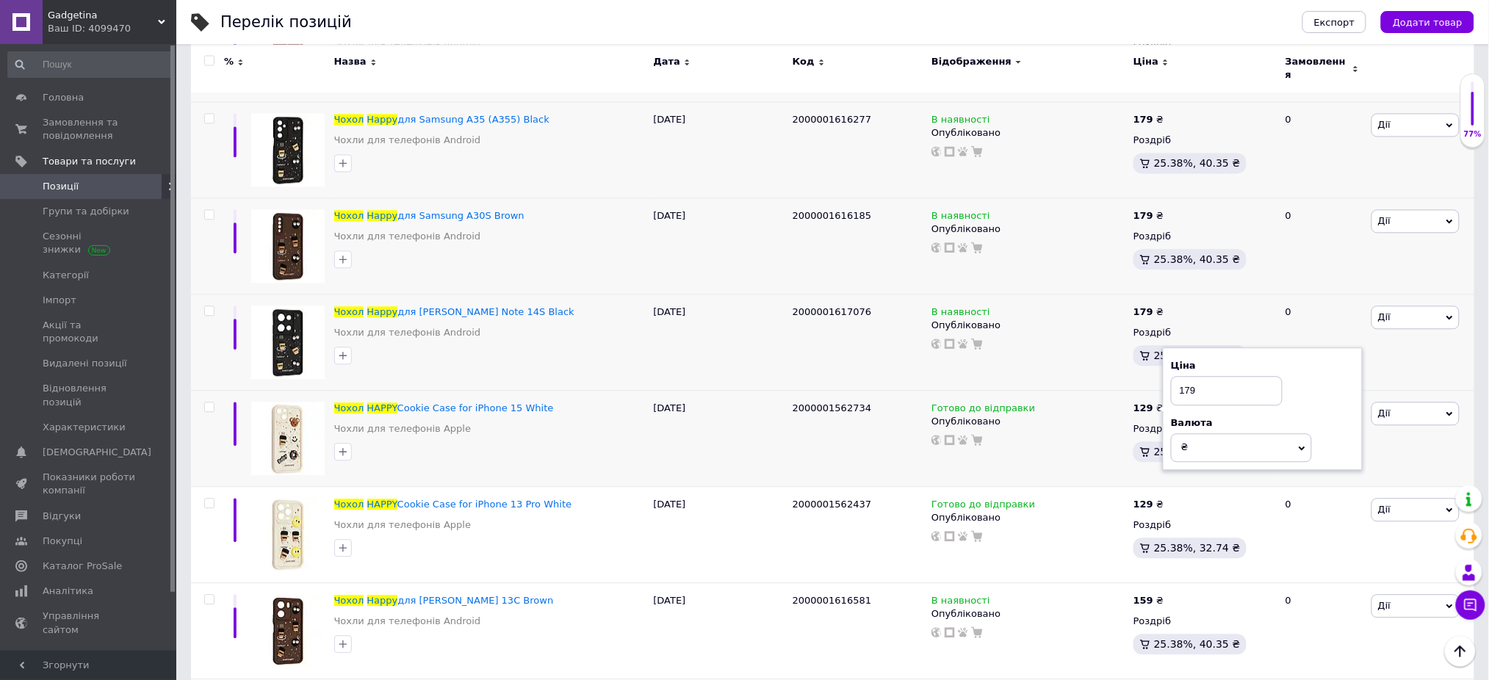
type input "179"
click at [1146, 29] on div "Перелік позицій" at bounding box center [746, 22] width 1053 height 44
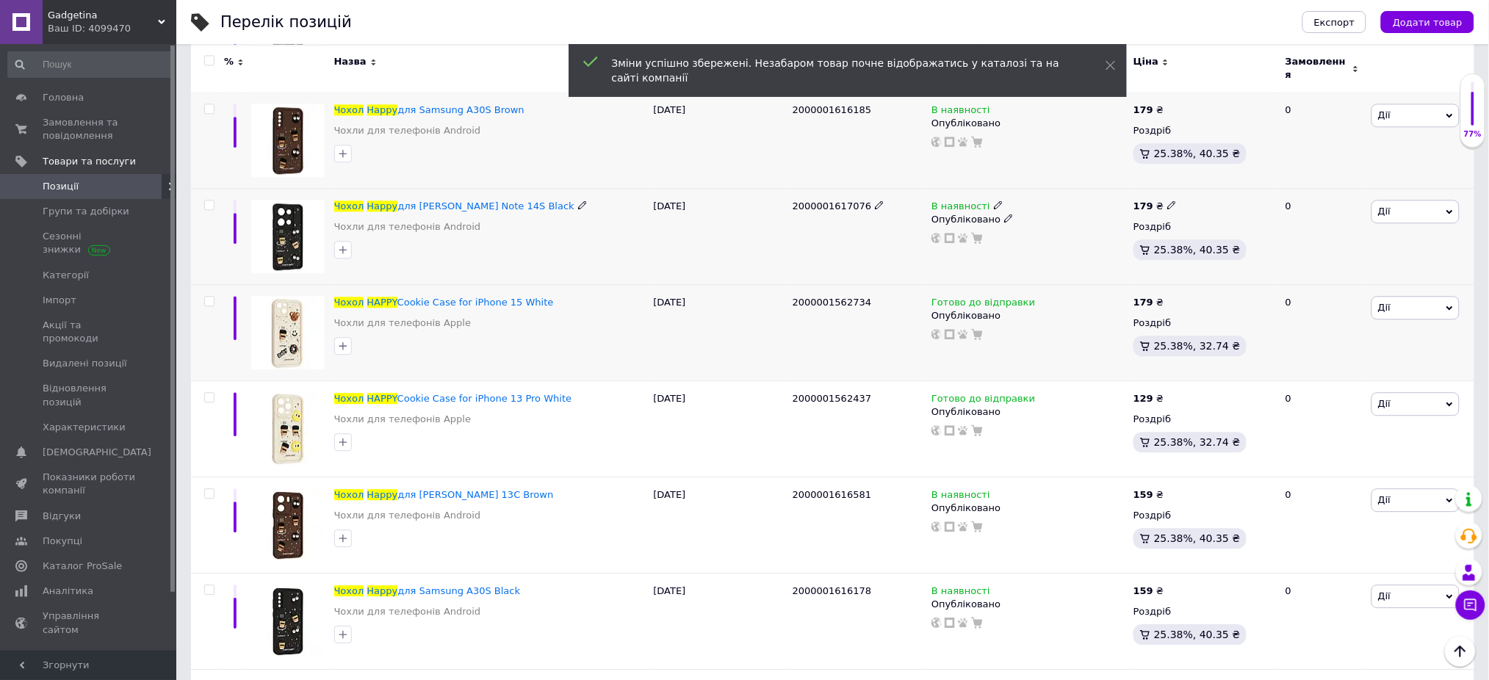
scroll to position [9406, 0]
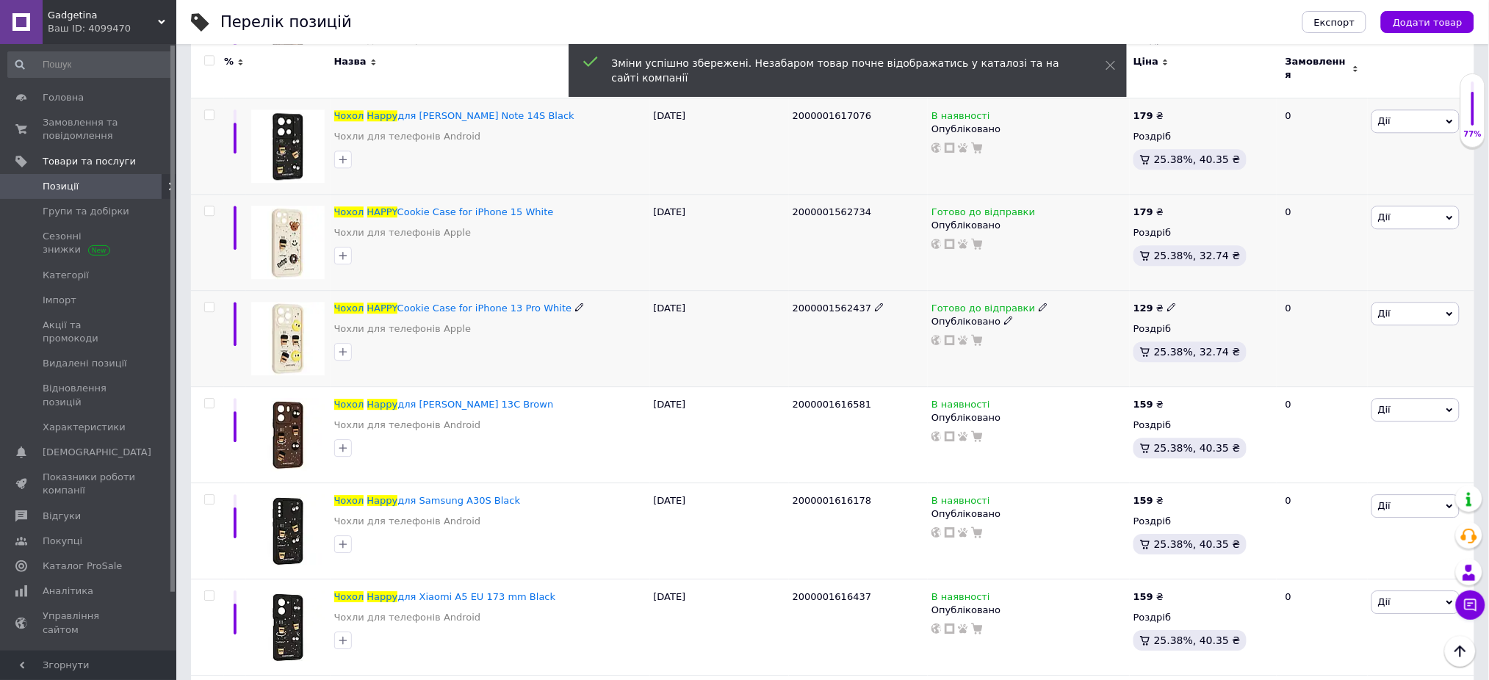
click at [1167, 303] on icon at bounding box center [1171, 307] width 9 height 9
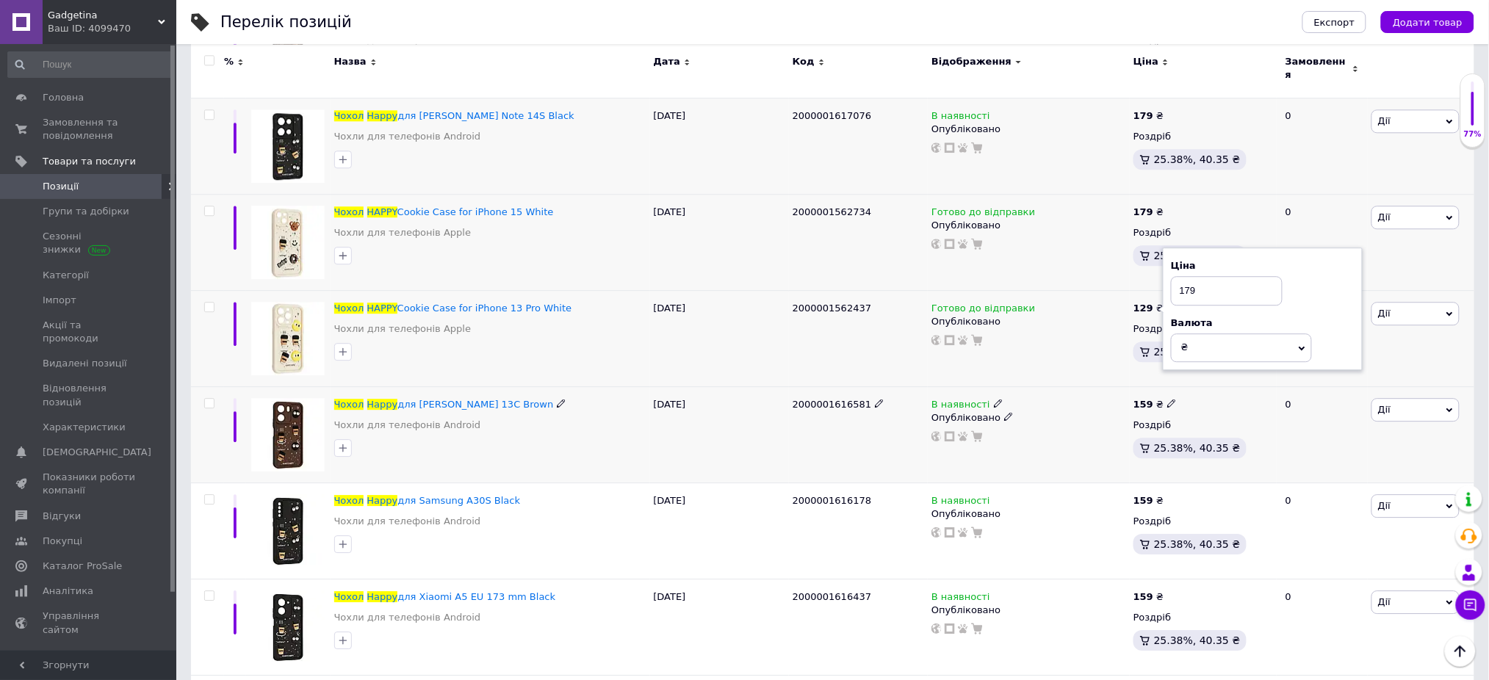
type input "179"
click at [1167, 400] on icon at bounding box center [1171, 403] width 9 height 9
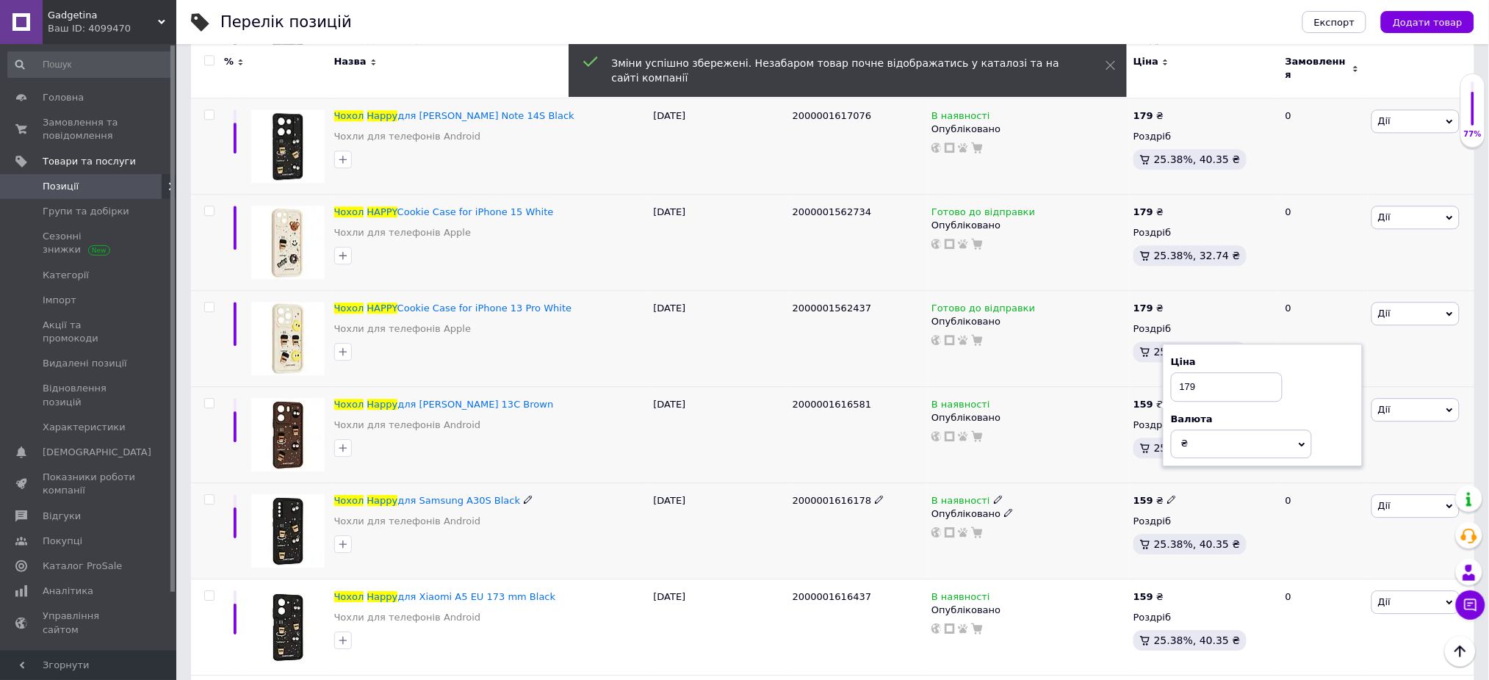
type input "179"
click at [1167, 497] on icon at bounding box center [1171, 499] width 9 height 9
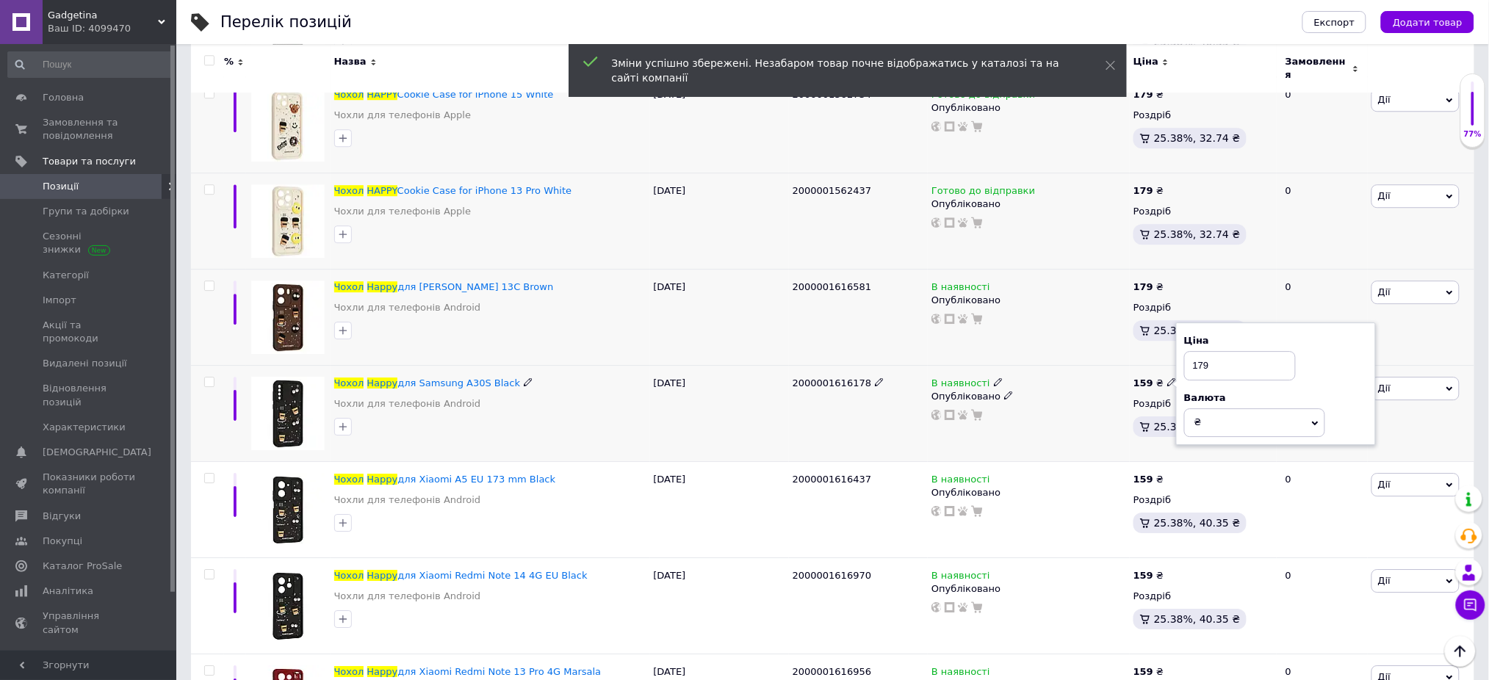
scroll to position [9602, 0]
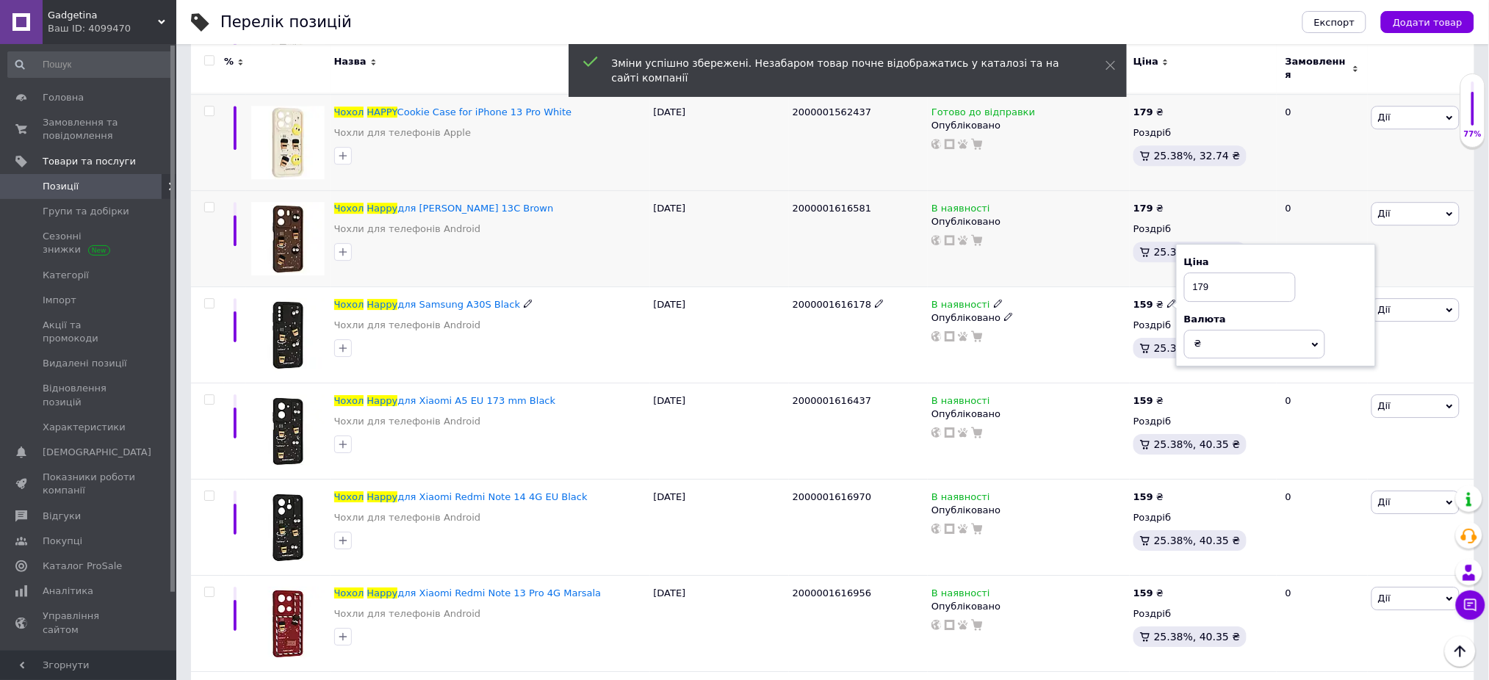
type input "179"
click at [1167, 300] on icon at bounding box center [1171, 303] width 9 height 9
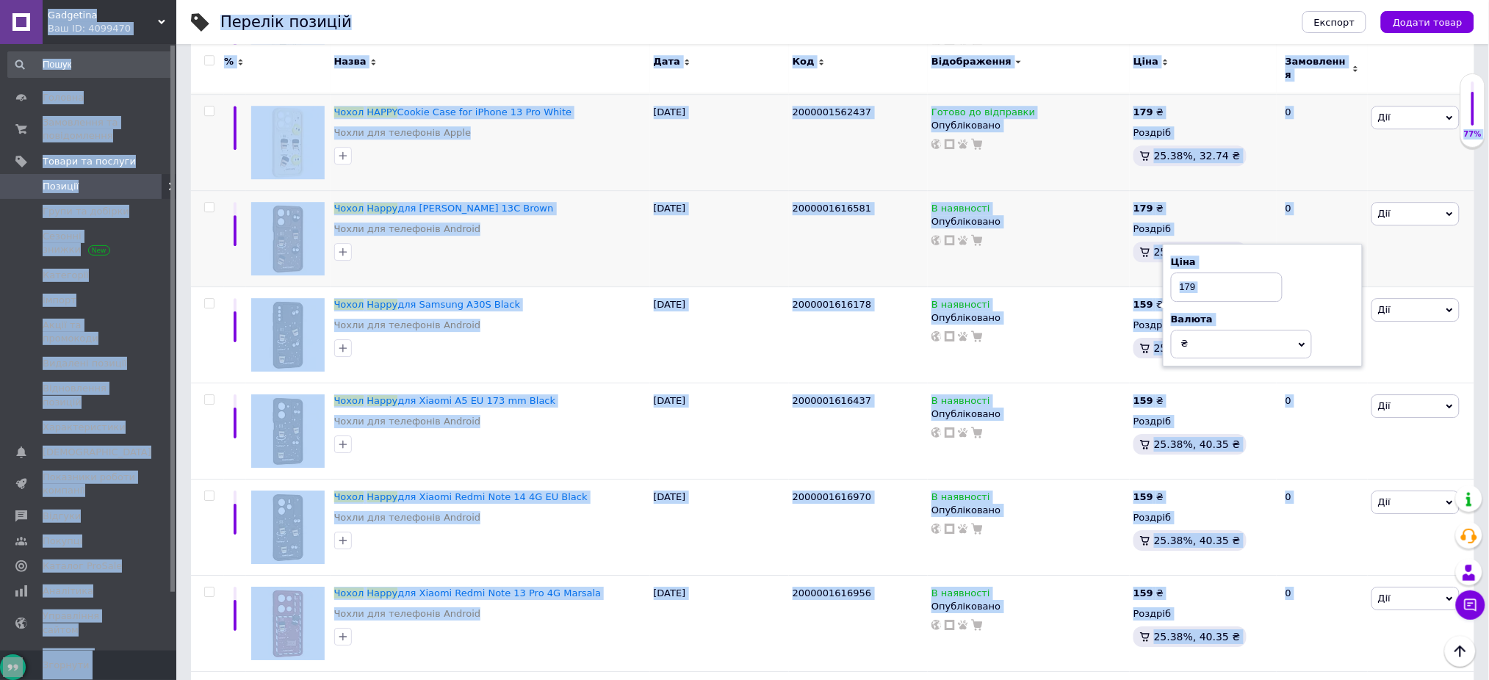
click at [1080, 19] on div "Перелік позицій" at bounding box center [746, 22] width 1053 height 44
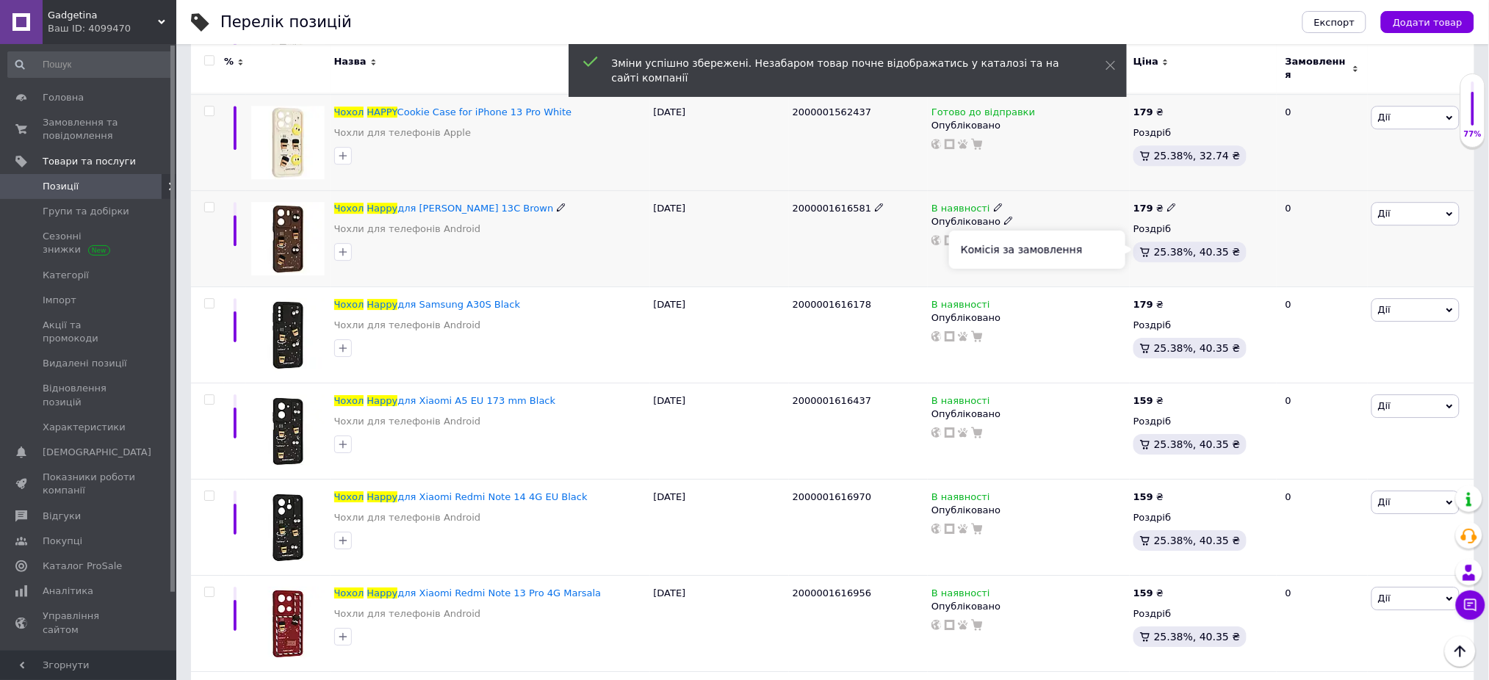
scroll to position [9699, 0]
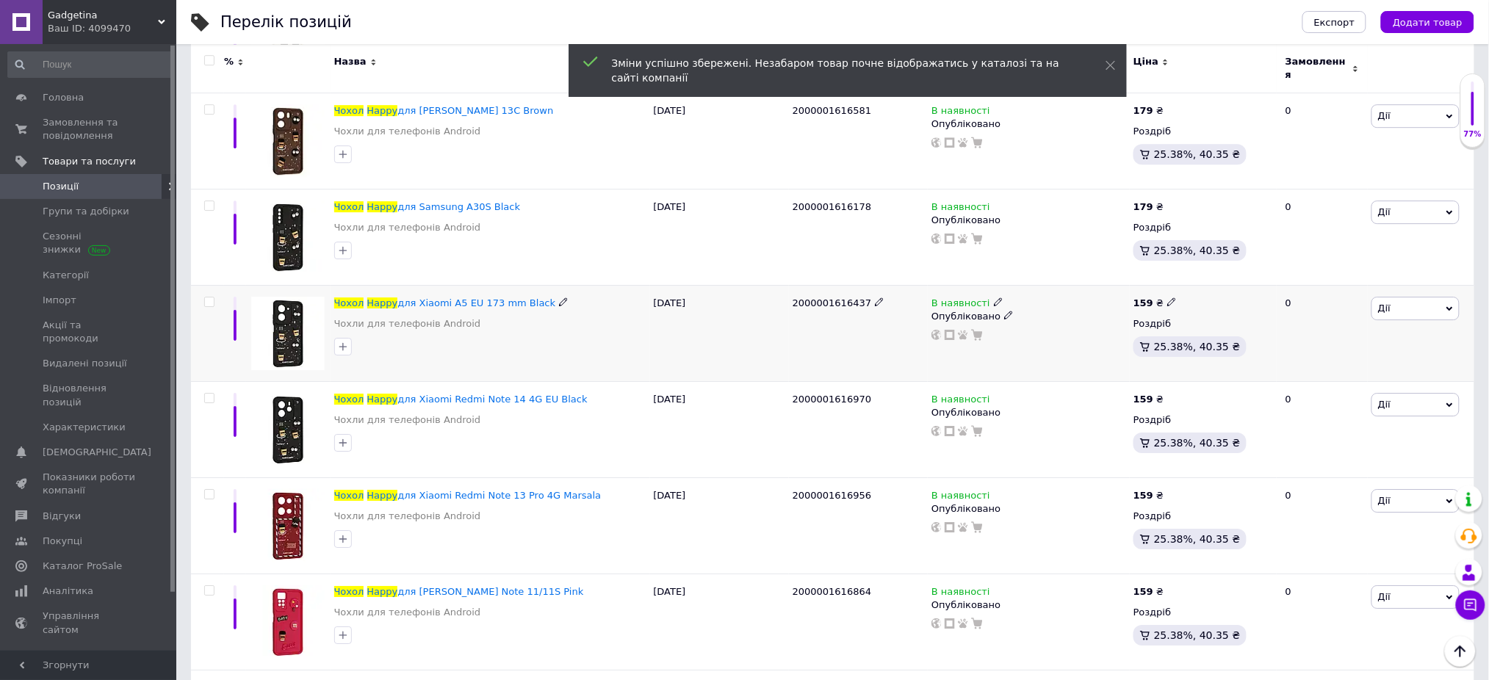
click at [1167, 299] on icon at bounding box center [1171, 301] width 9 height 9
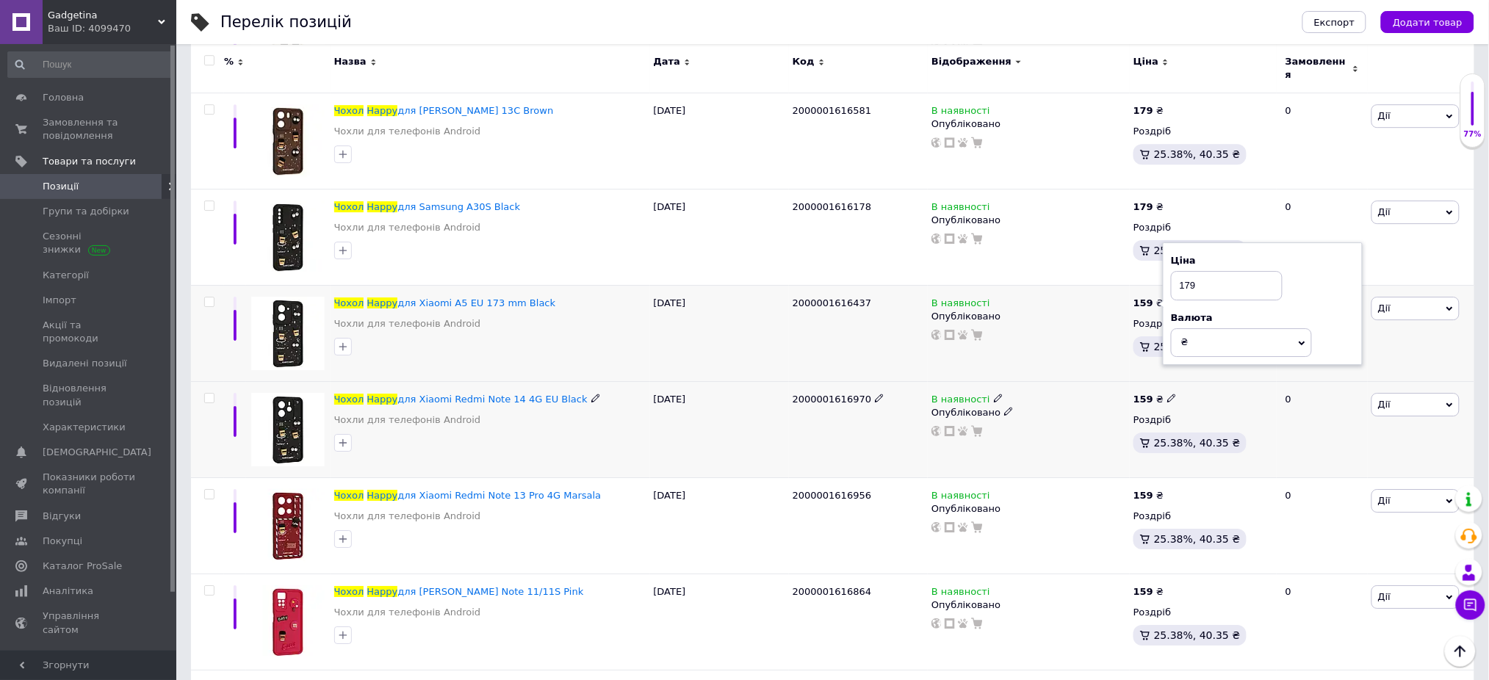
type input "179"
click at [1169, 394] on icon at bounding box center [1171, 398] width 9 height 9
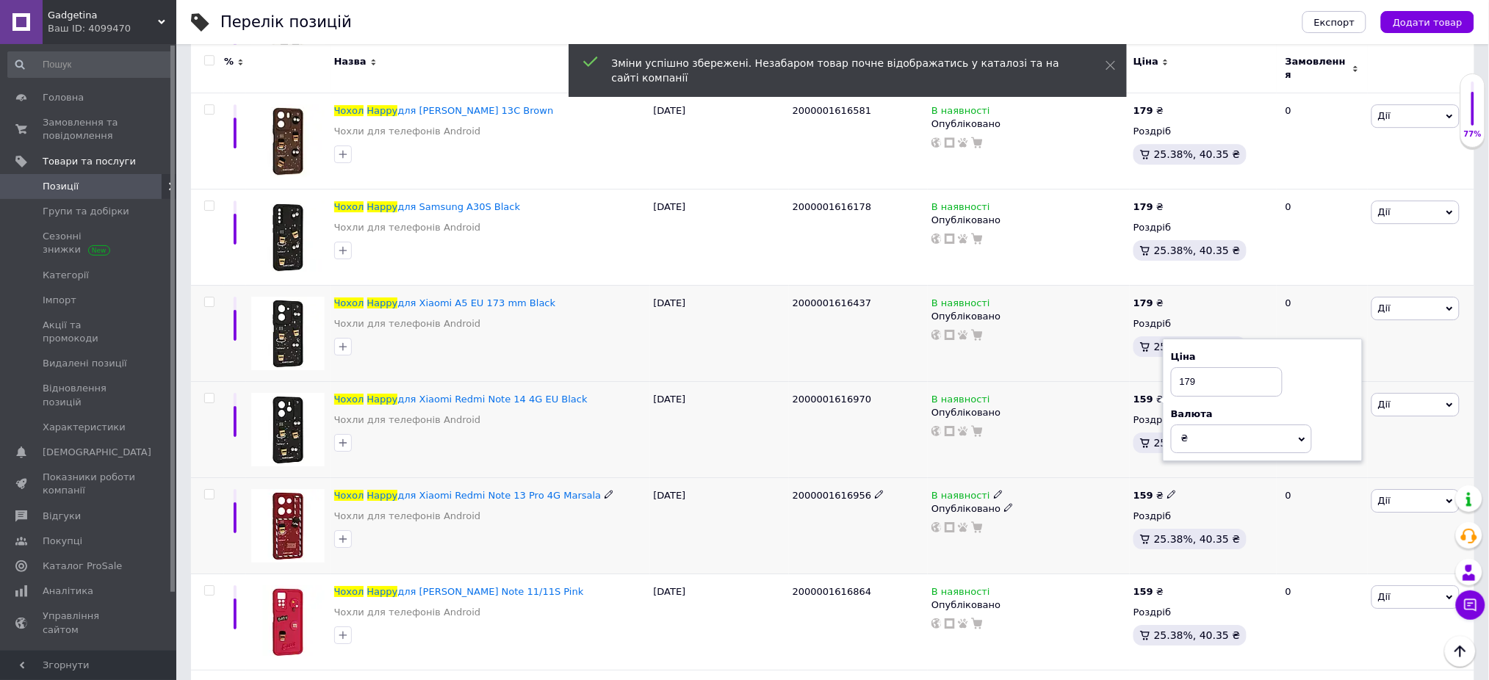
type input "179"
click at [1167, 491] on icon at bounding box center [1171, 494] width 9 height 9
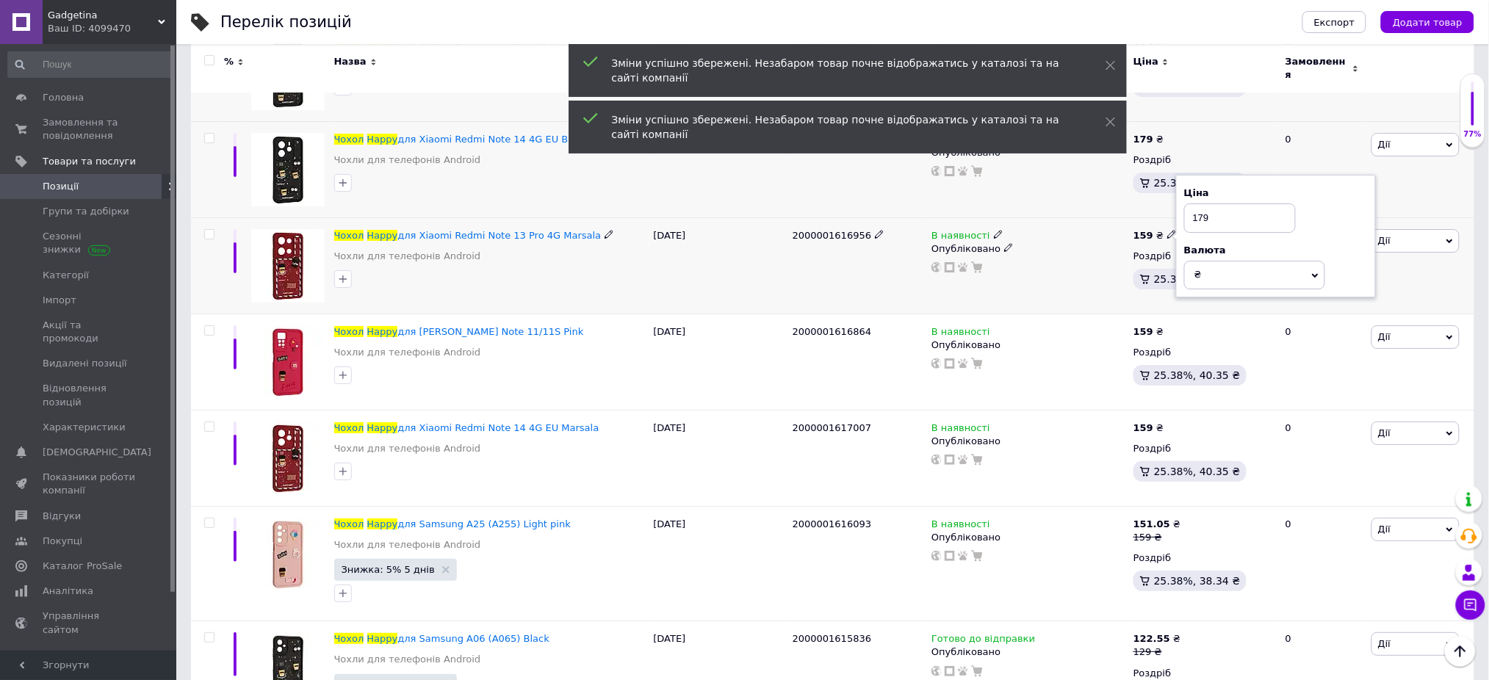
scroll to position [9993, 0]
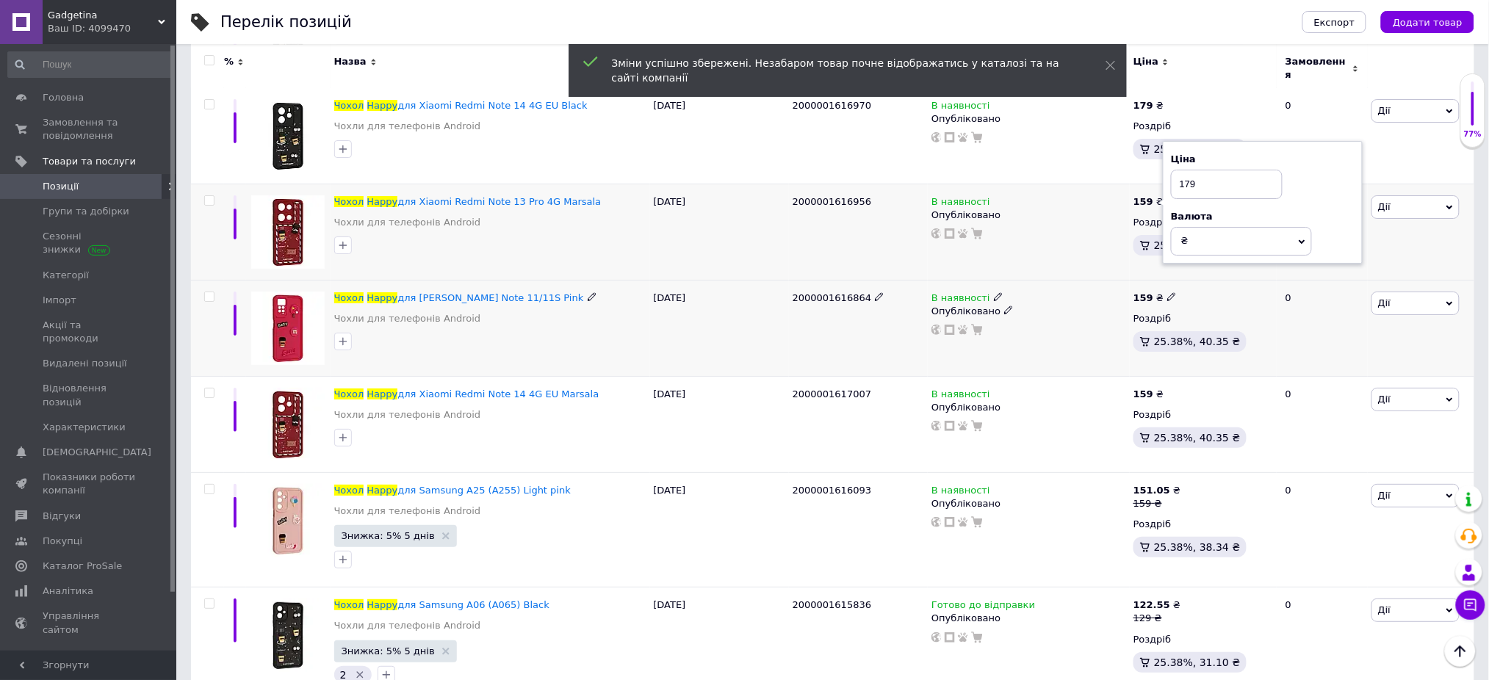
type input "179"
click at [1167, 295] on icon at bounding box center [1171, 296] width 9 height 9
type input "179"
click at [1167, 391] on icon at bounding box center [1171, 393] width 9 height 9
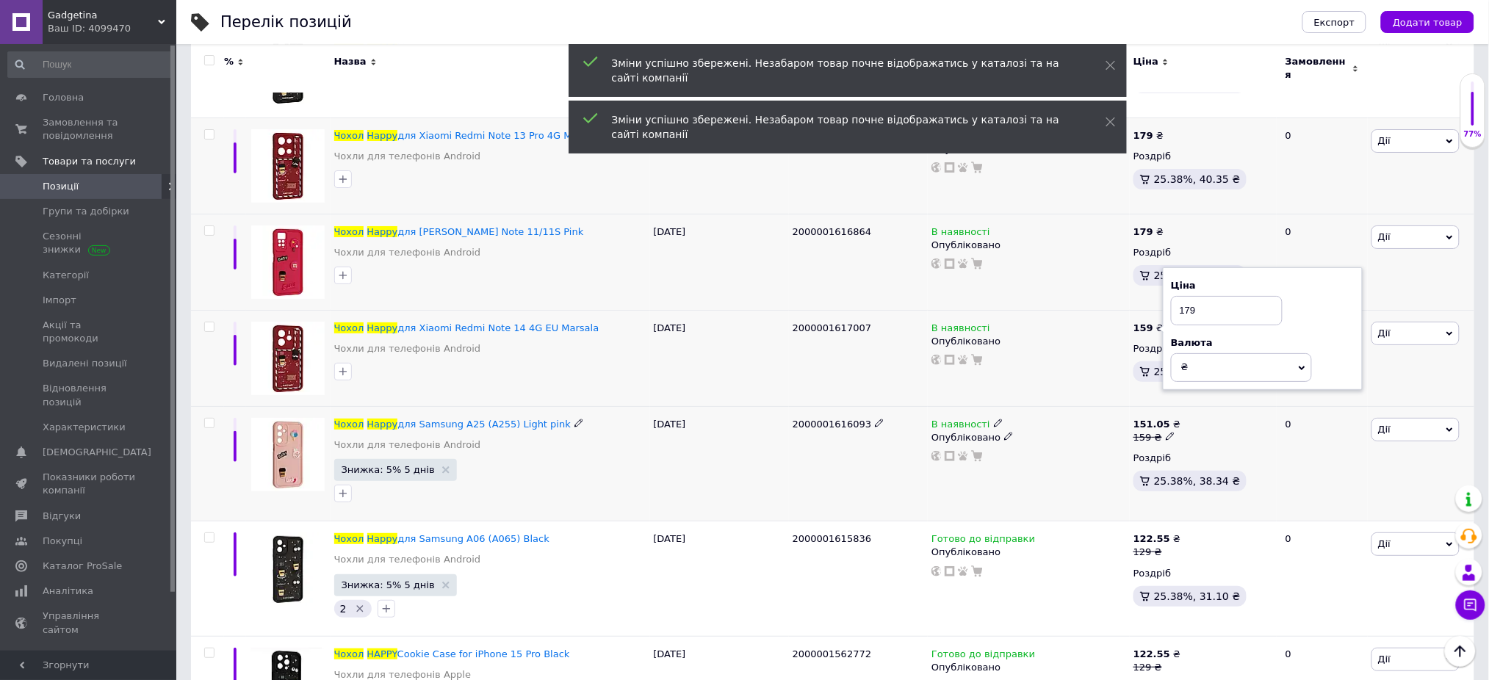
scroll to position [10091, 0]
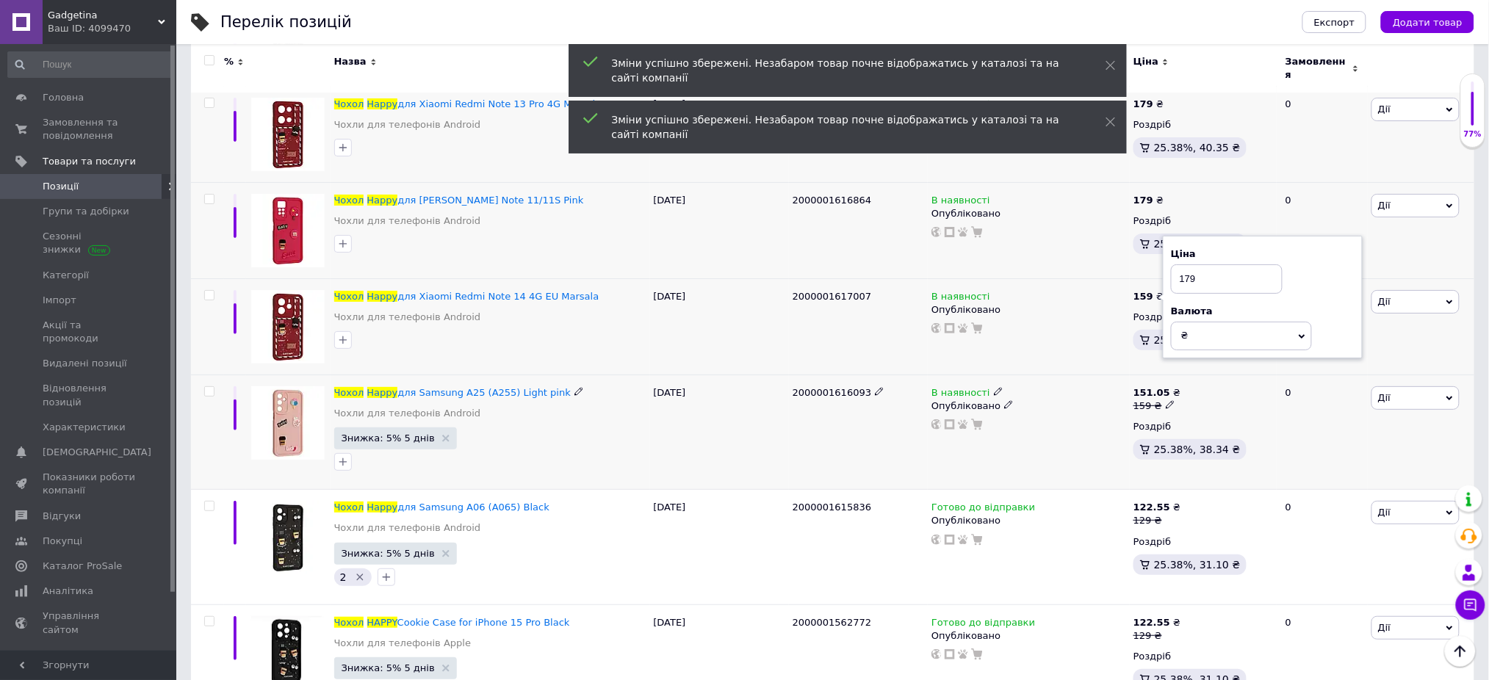
type input "179"
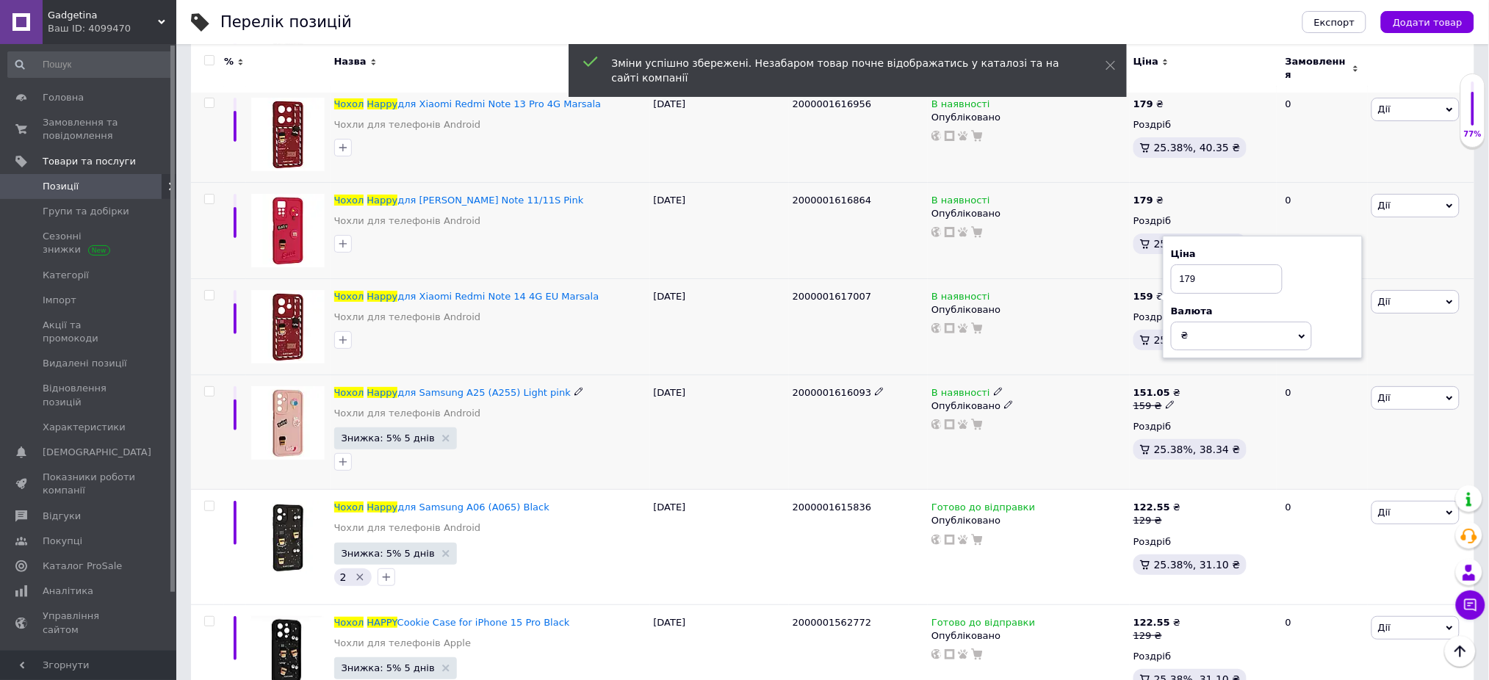
click at [1166, 401] on icon at bounding box center [1170, 404] width 9 height 9
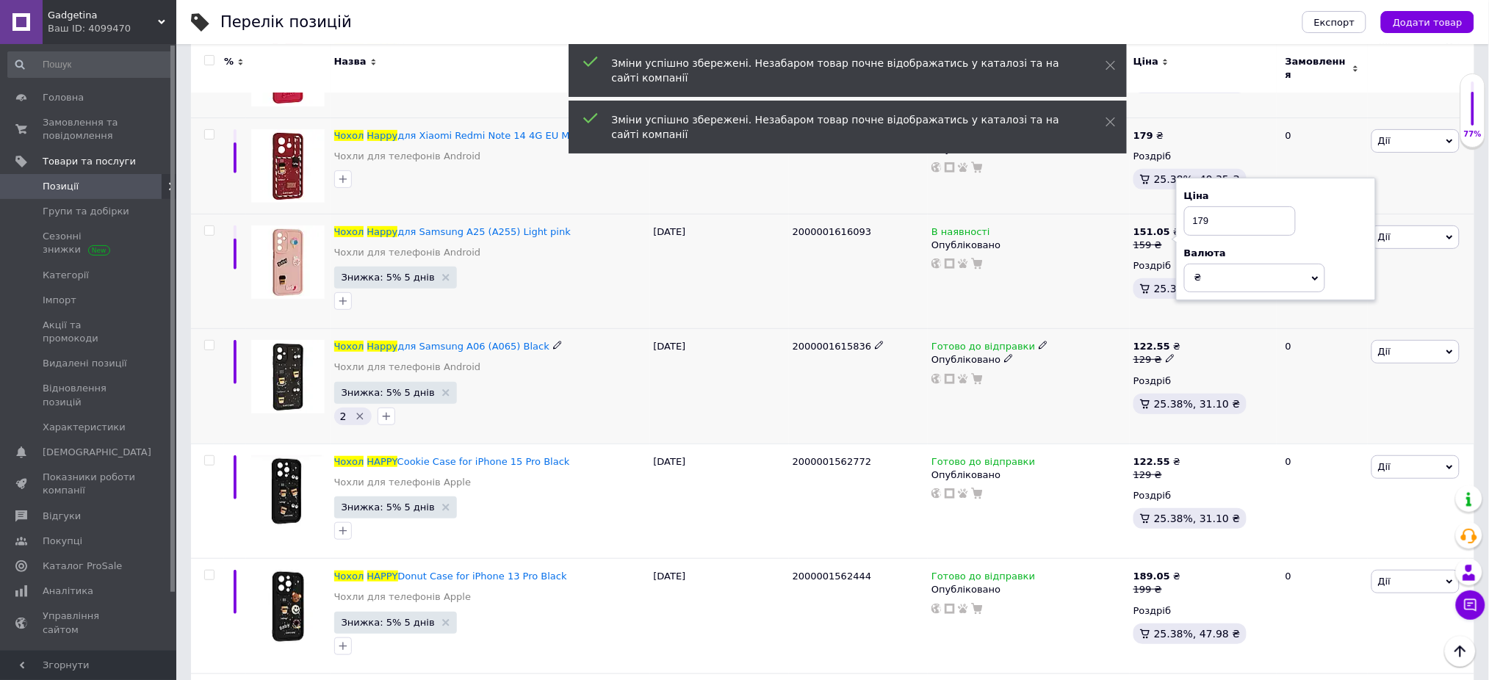
scroll to position [10287, 0]
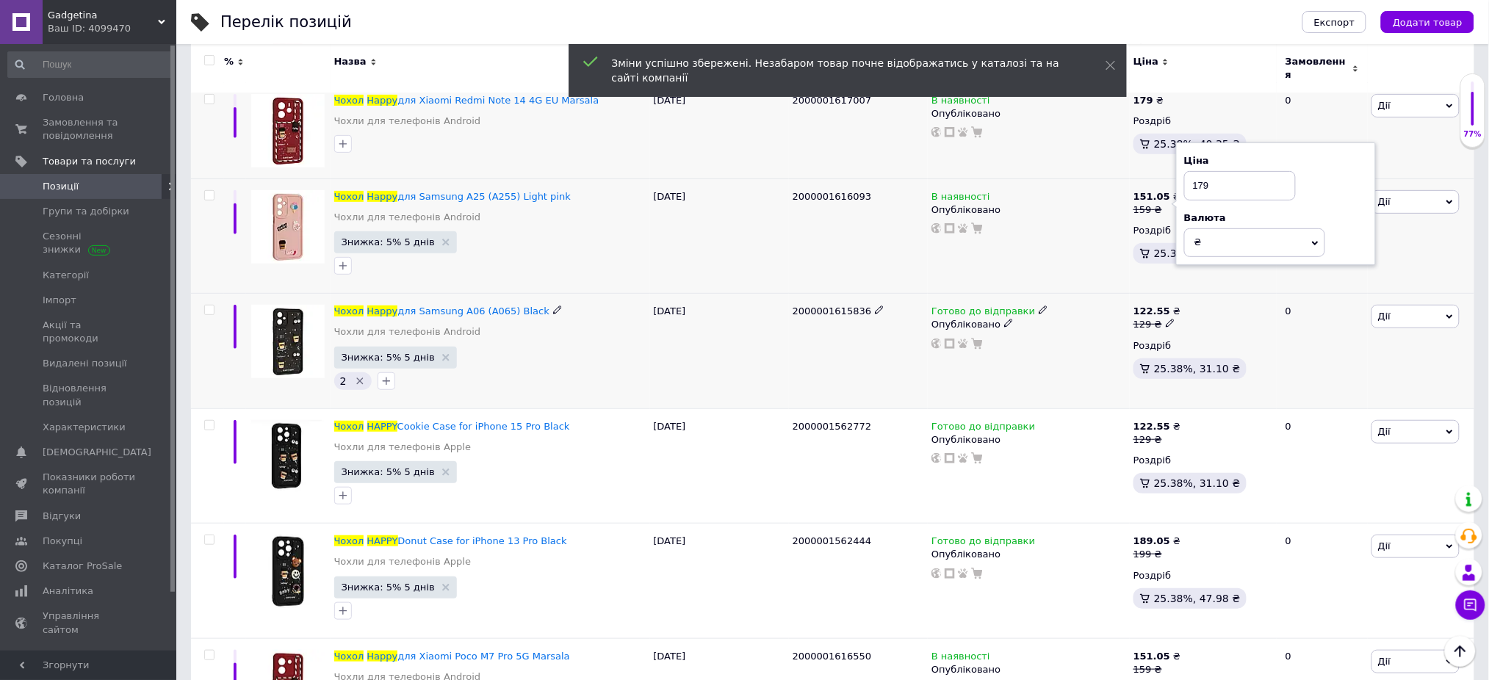
type input "179"
click at [1166, 322] on icon at bounding box center [1170, 323] width 9 height 9
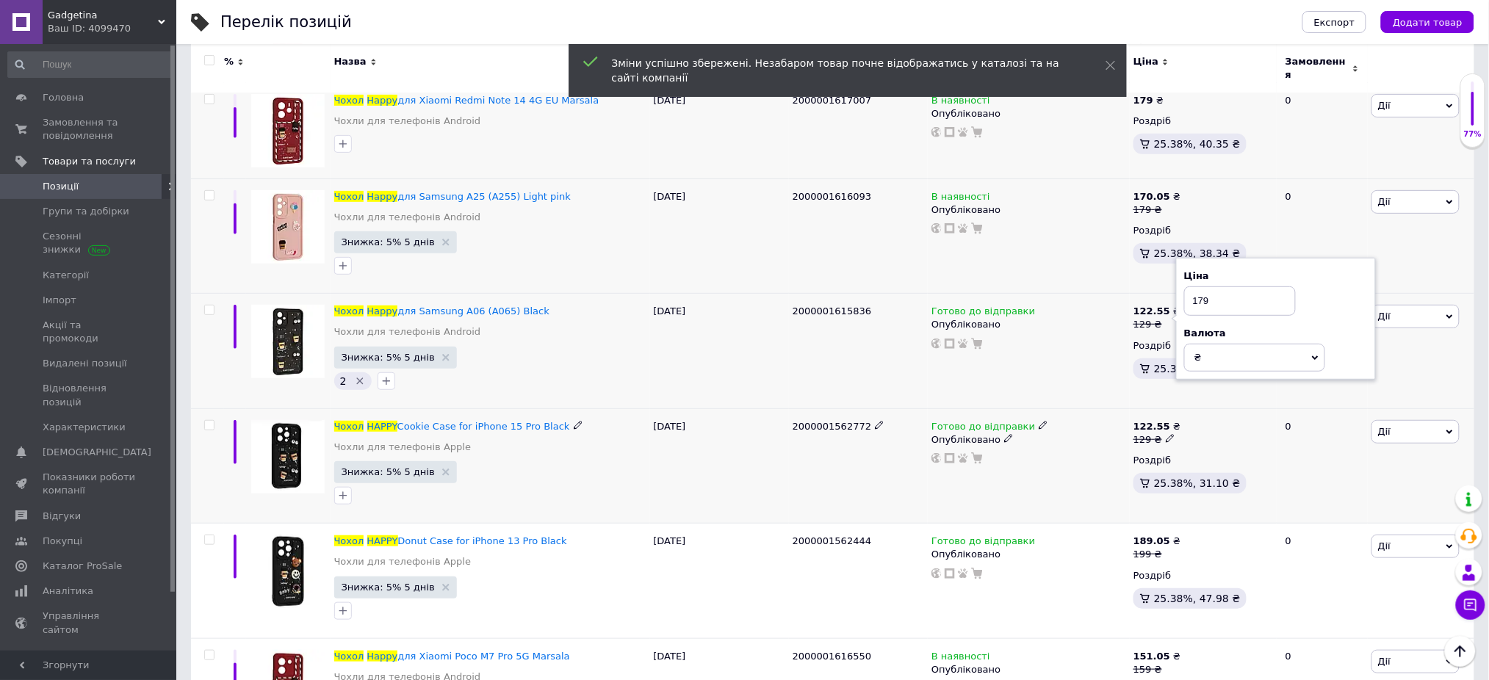
type input "179"
click at [1166, 434] on icon at bounding box center [1170, 438] width 9 height 9
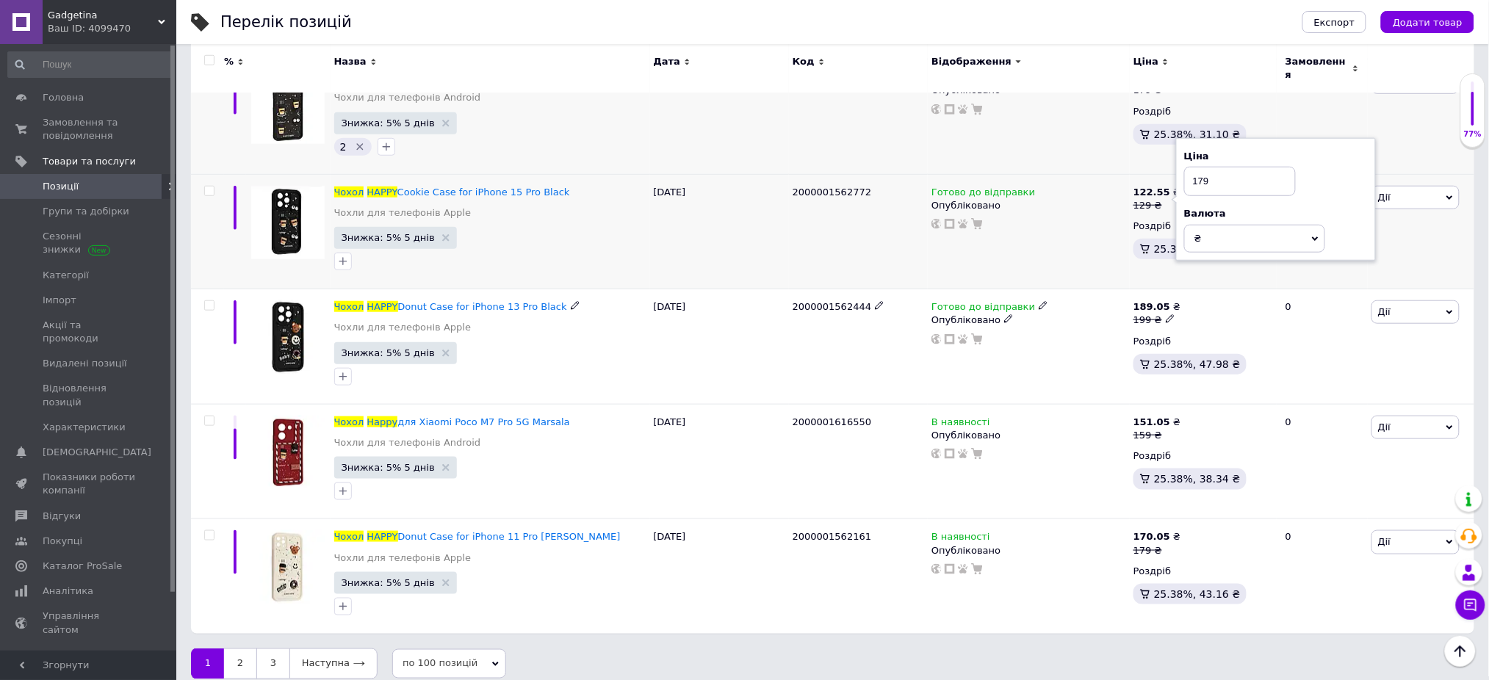
scroll to position [10533, 0]
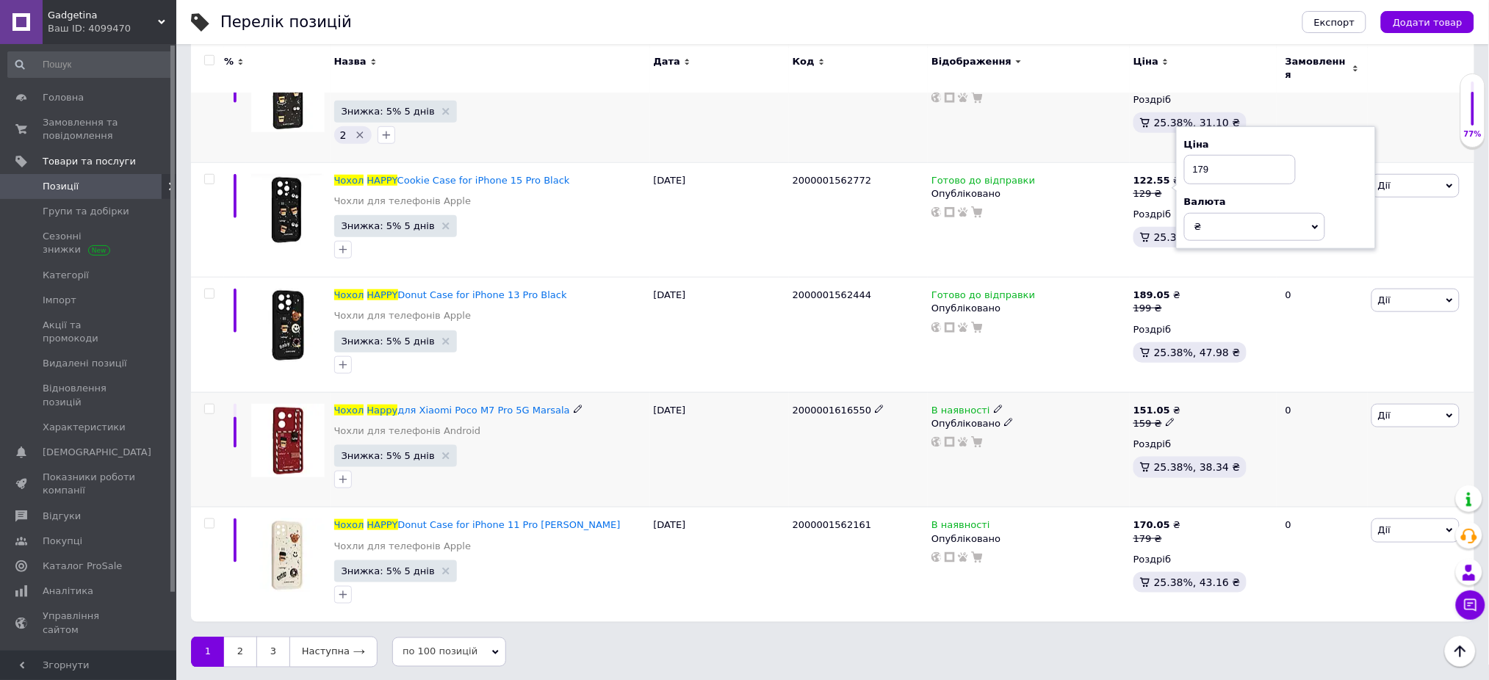
type input "179"
click at [1167, 419] on use at bounding box center [1170, 423] width 8 height 8
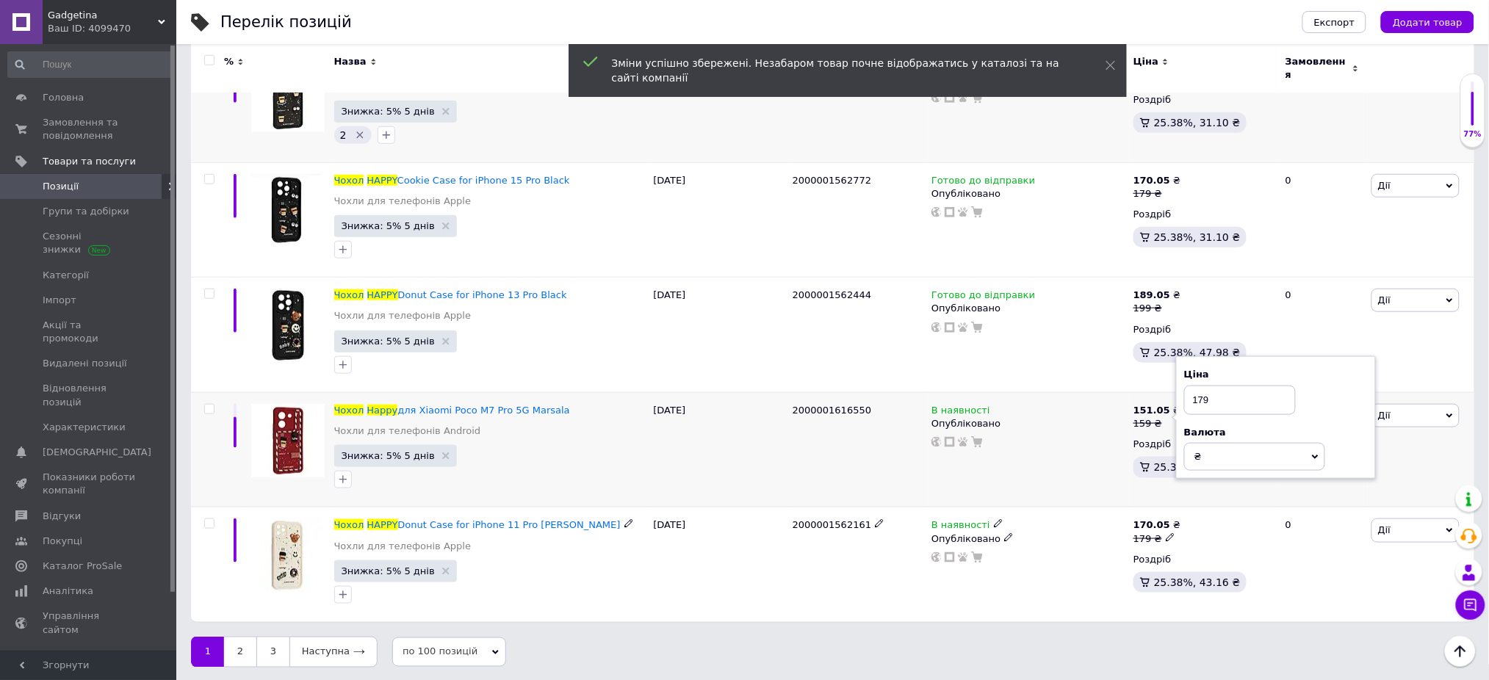
type input "179"
click at [236, 651] on link "2" at bounding box center [240, 652] width 32 height 31
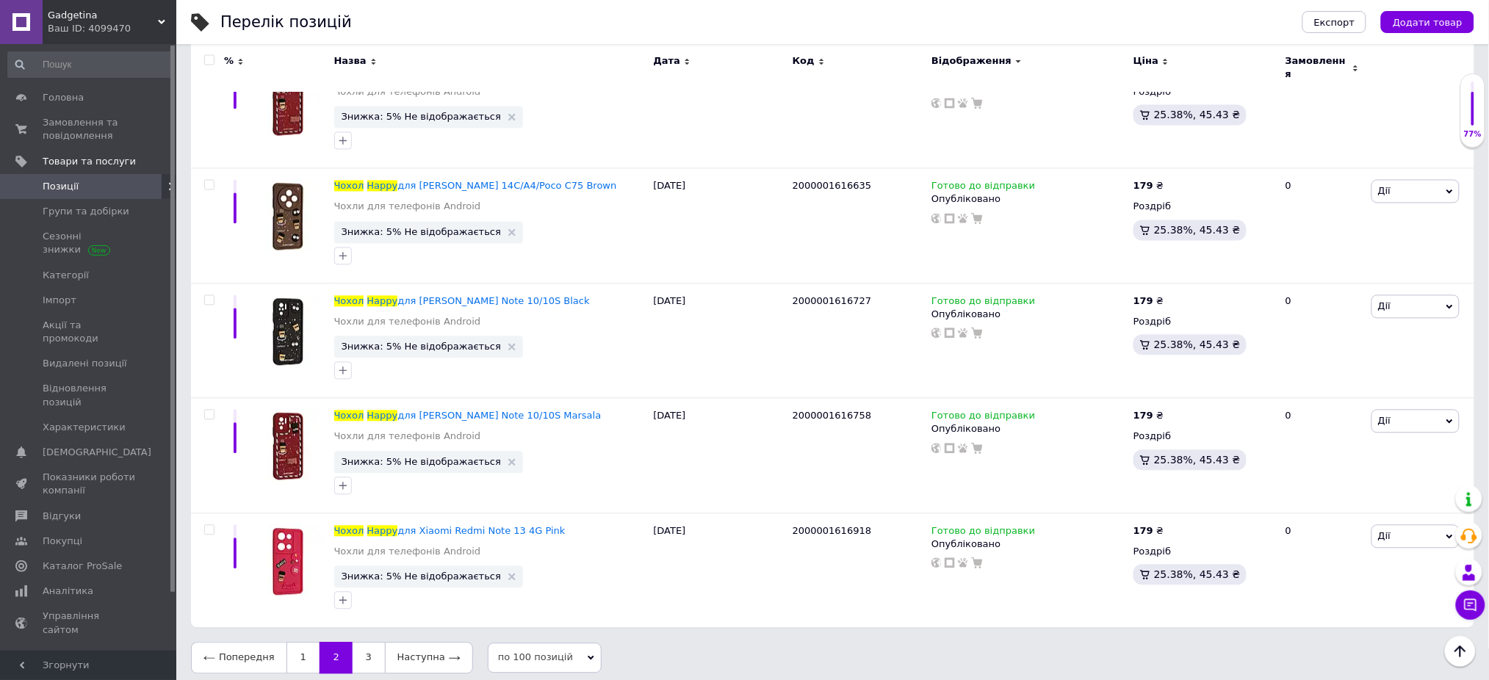
scroll to position [11116, 0]
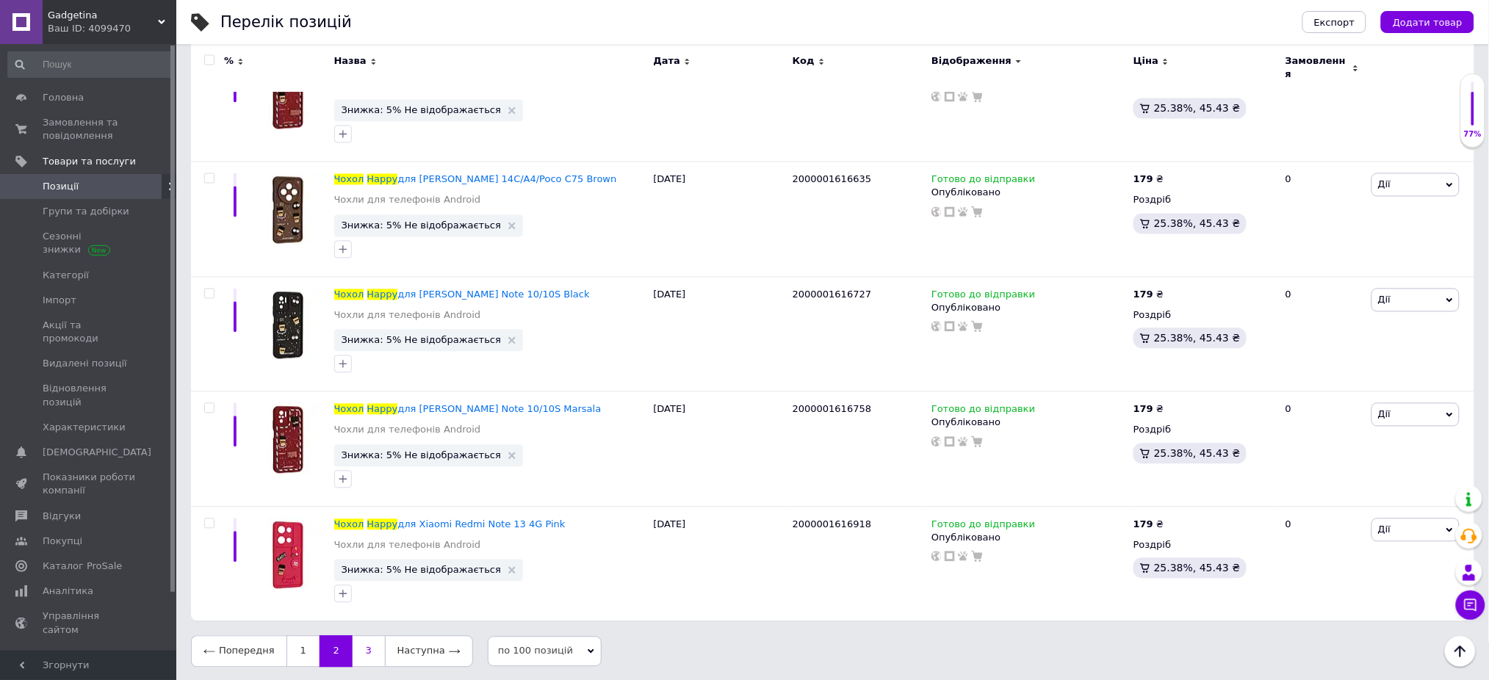
click at [365, 651] on link "3" at bounding box center [369, 651] width 32 height 31
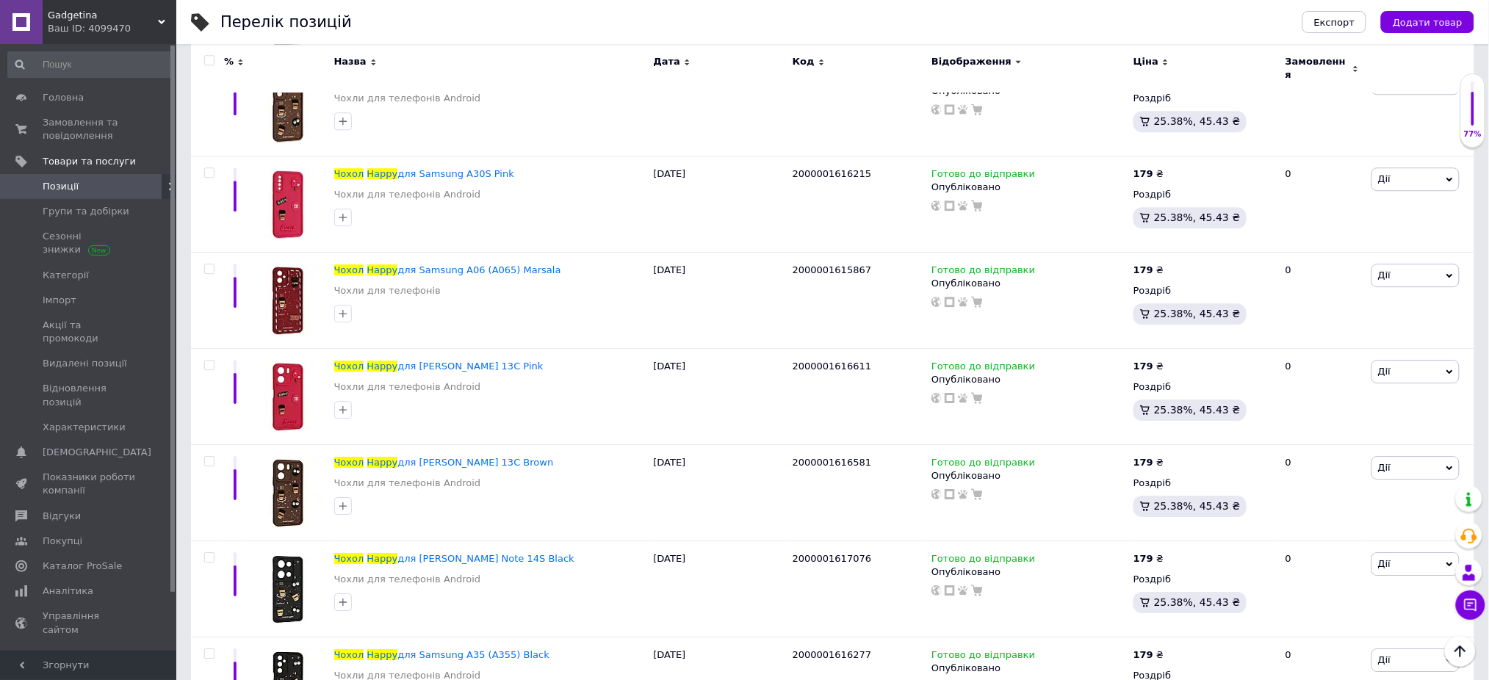
scroll to position [5639, 0]
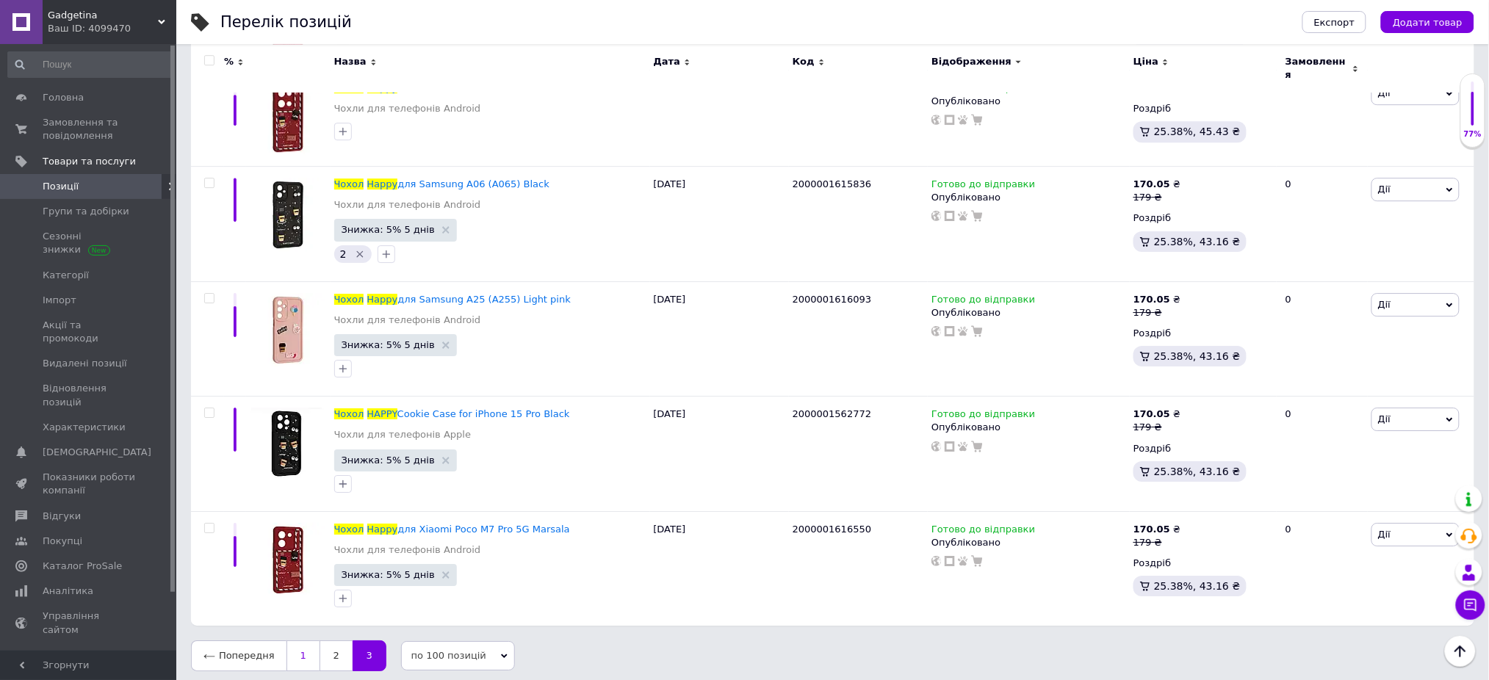
click at [286, 645] on link "1" at bounding box center [302, 655] width 33 height 31
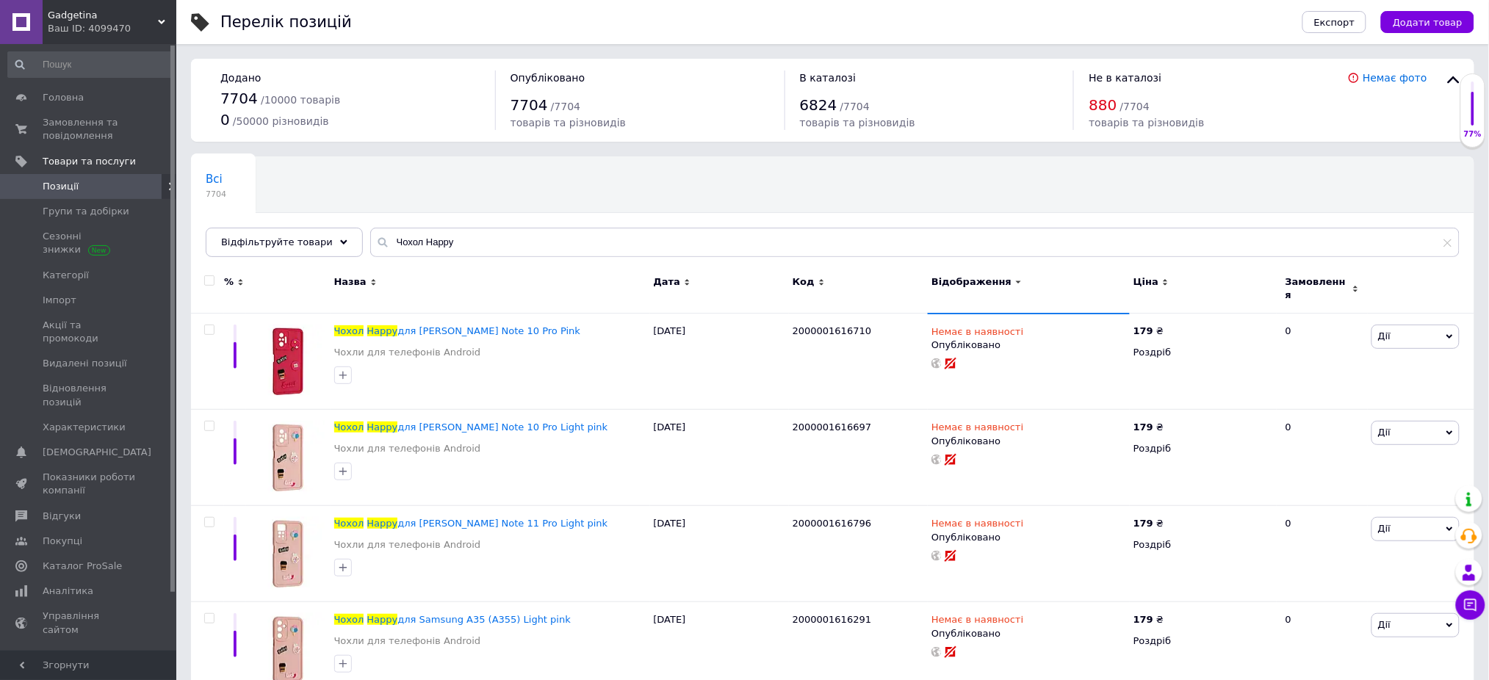
click at [1162, 281] on icon at bounding box center [1165, 282] width 7 height 7
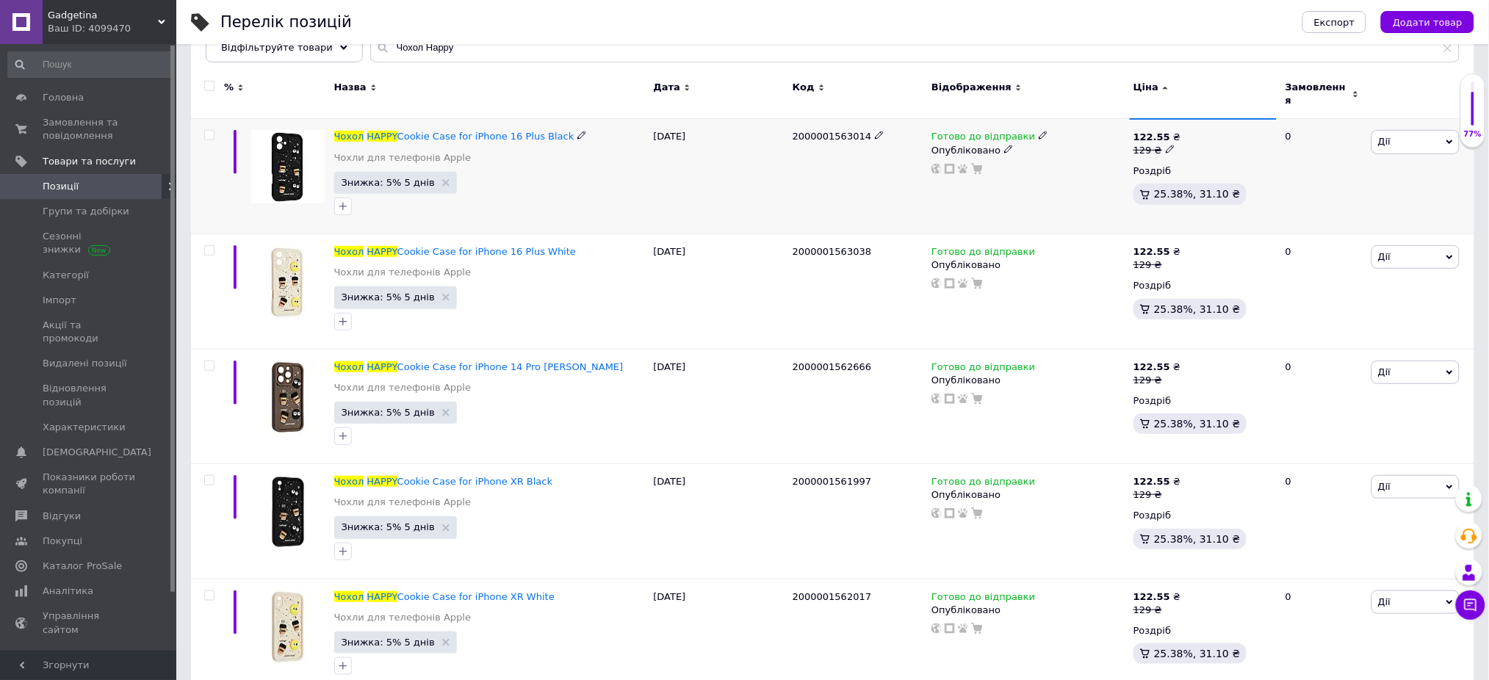
scroll to position [195, 0]
click at [1166, 144] on icon at bounding box center [1170, 148] width 9 height 9
type input "179"
click at [1166, 259] on use at bounding box center [1170, 263] width 8 height 8
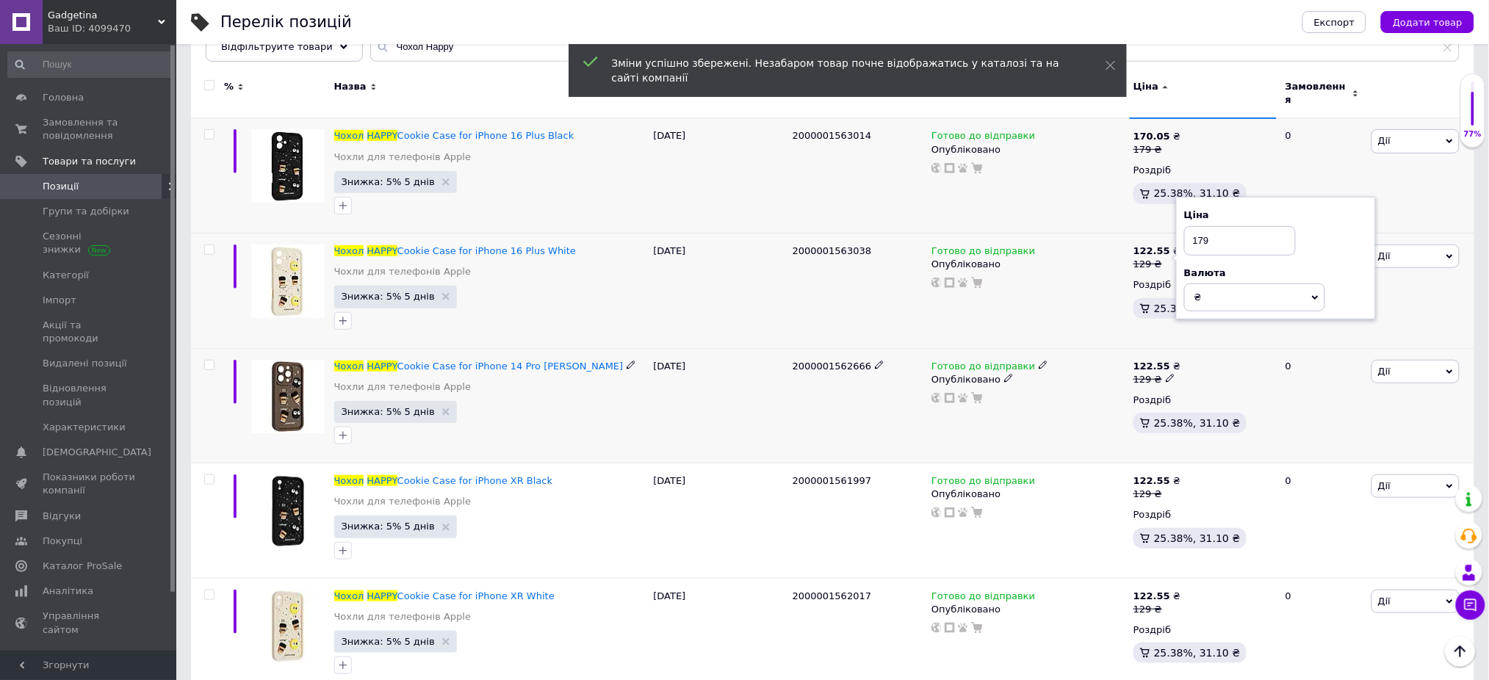
type input "179"
click at [1166, 374] on icon at bounding box center [1170, 378] width 9 height 9
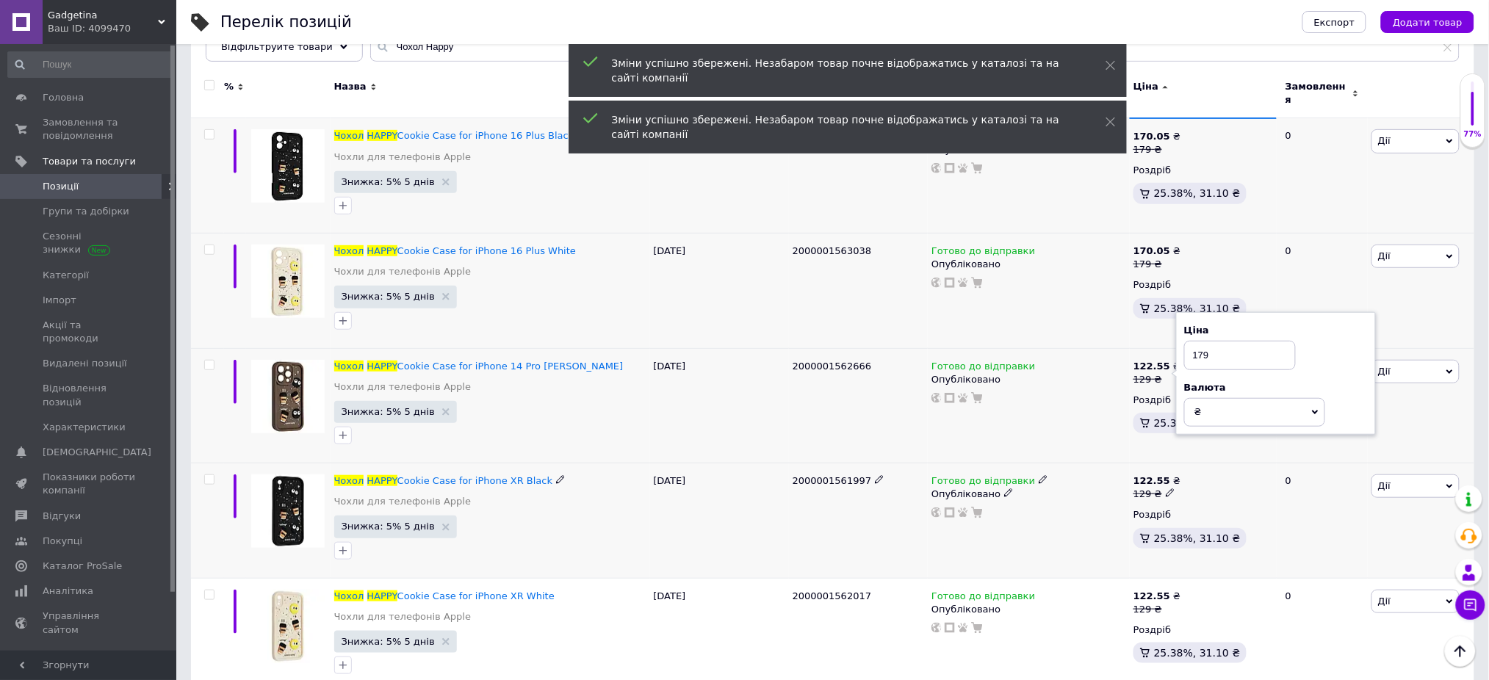
type input "179"
click at [1166, 488] on icon at bounding box center [1170, 492] width 9 height 9
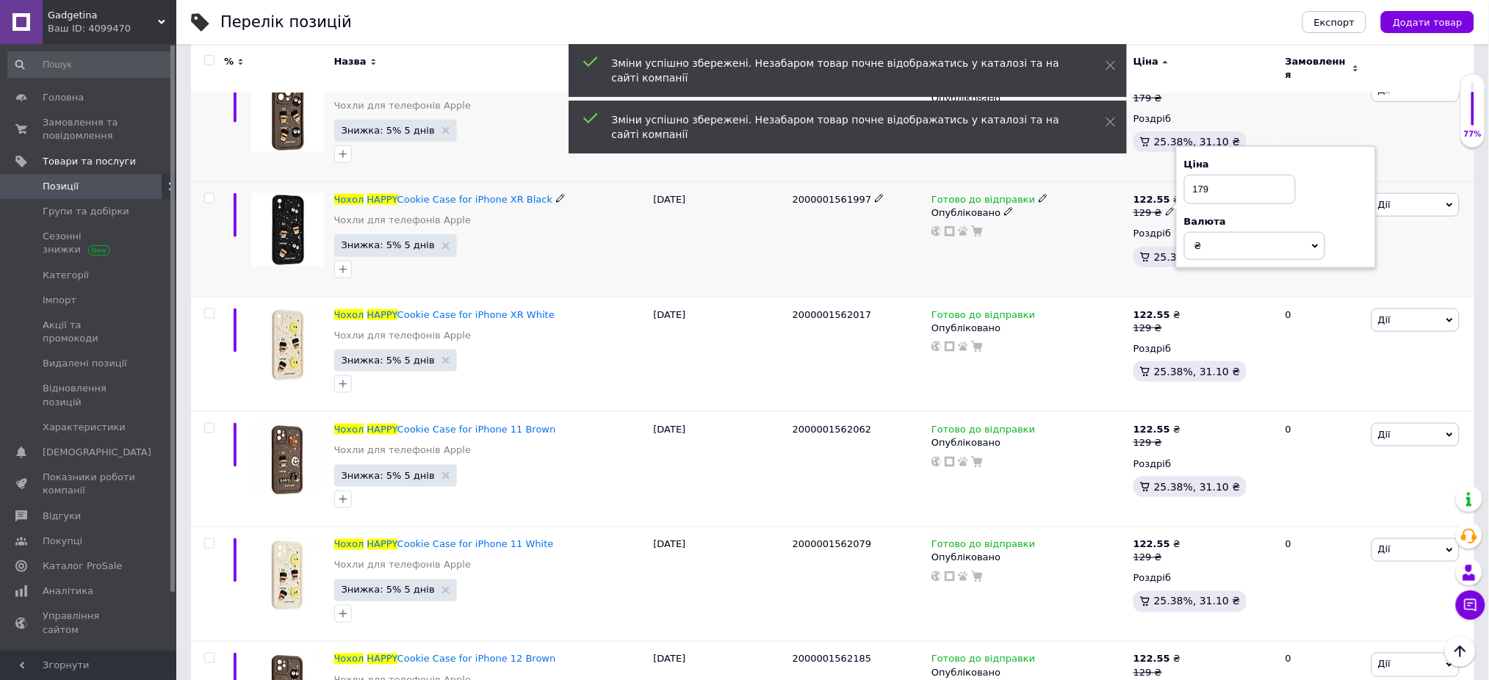
scroll to position [489, 0]
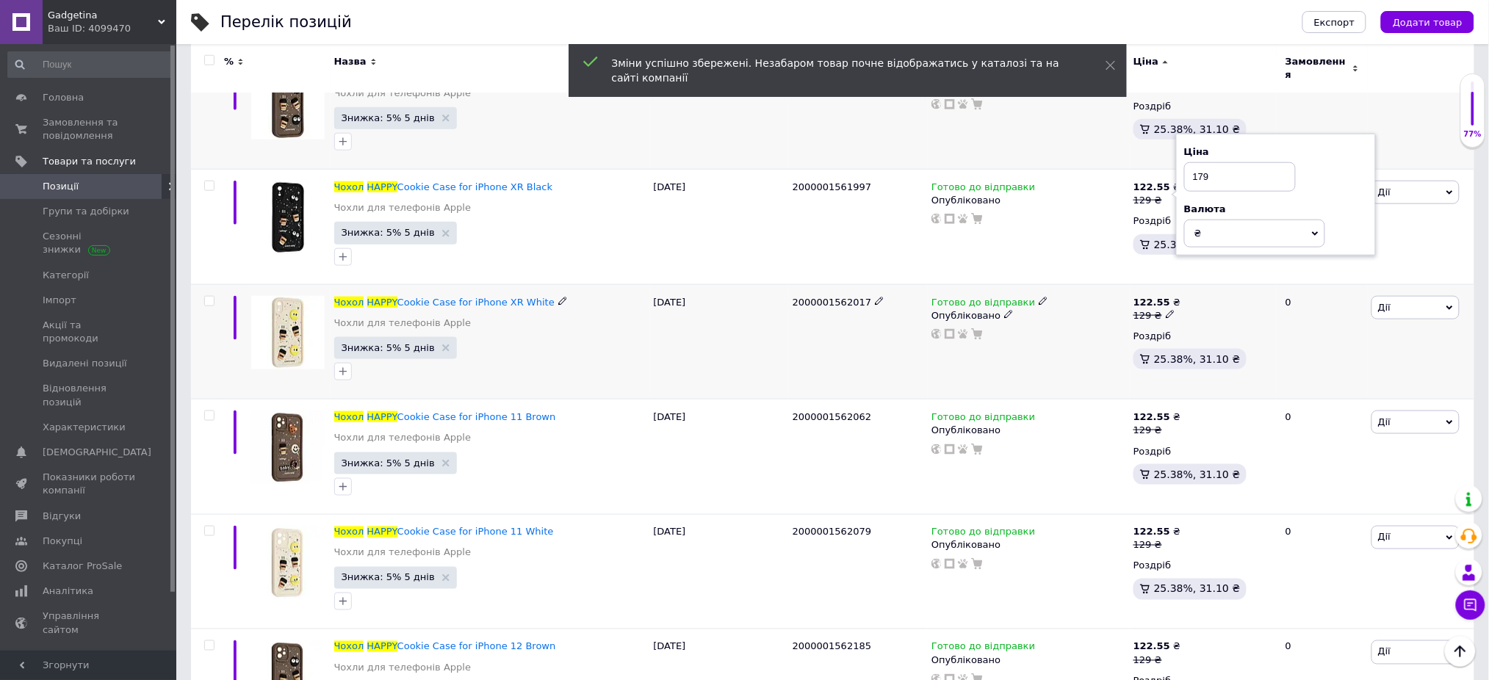
type input "179"
click at [1166, 310] on icon at bounding box center [1170, 314] width 9 height 9
type input "179"
click at [1166, 425] on icon at bounding box center [1170, 429] width 9 height 9
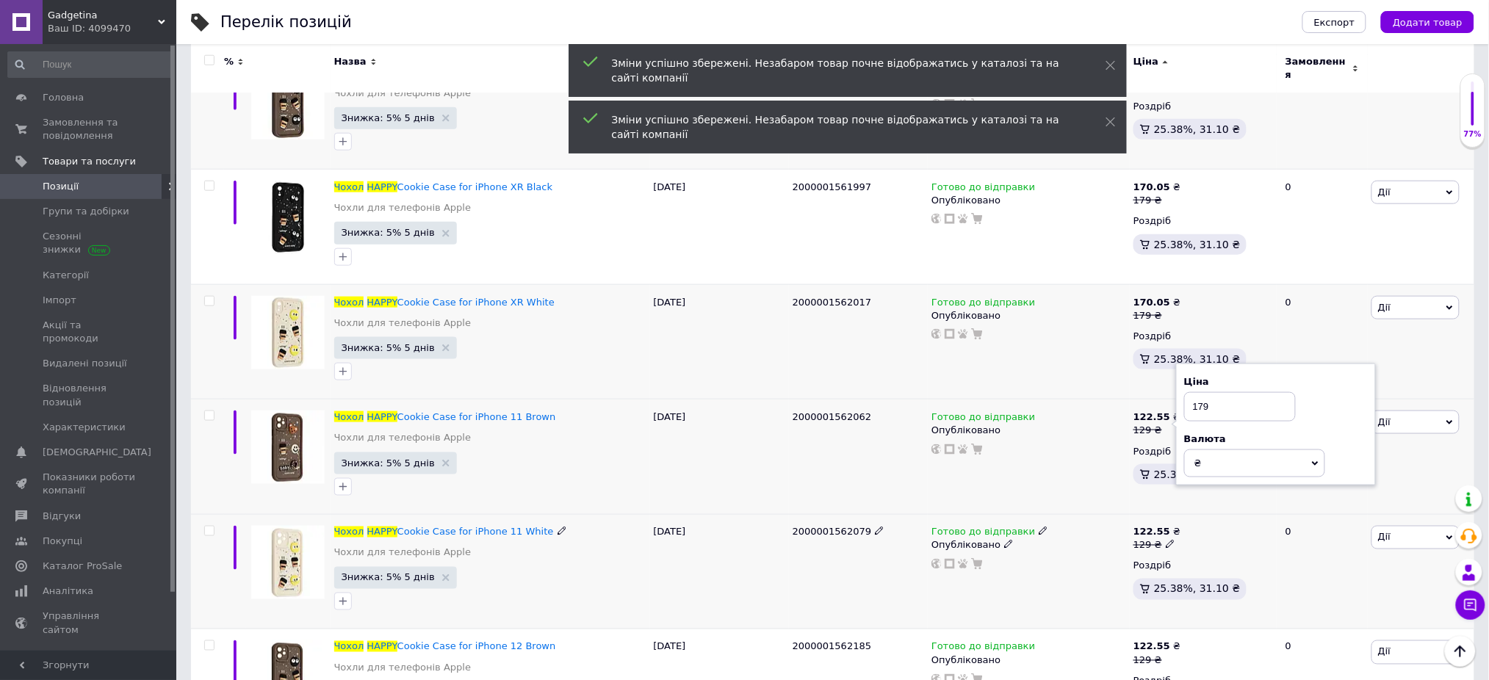
type input "179"
click at [1166, 540] on icon at bounding box center [1170, 544] width 9 height 9
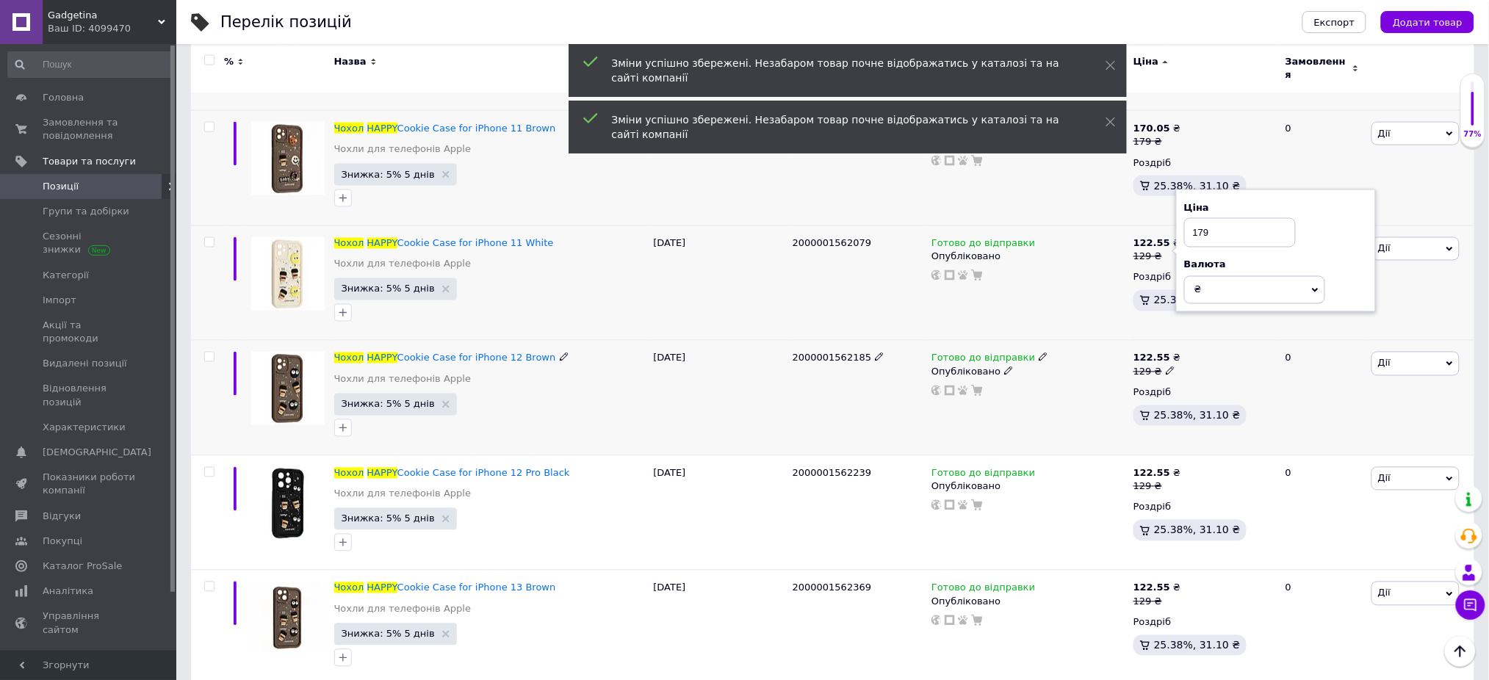
scroll to position [783, 0]
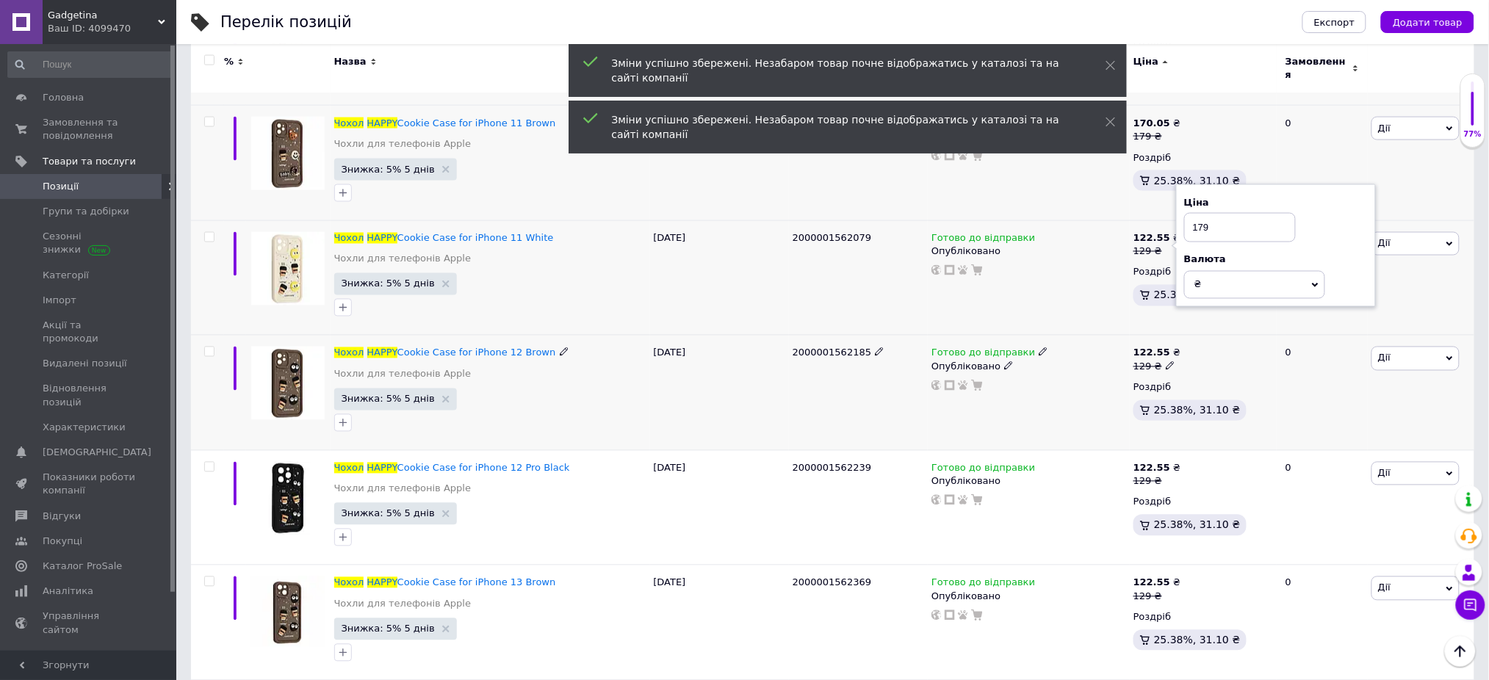
type input "179"
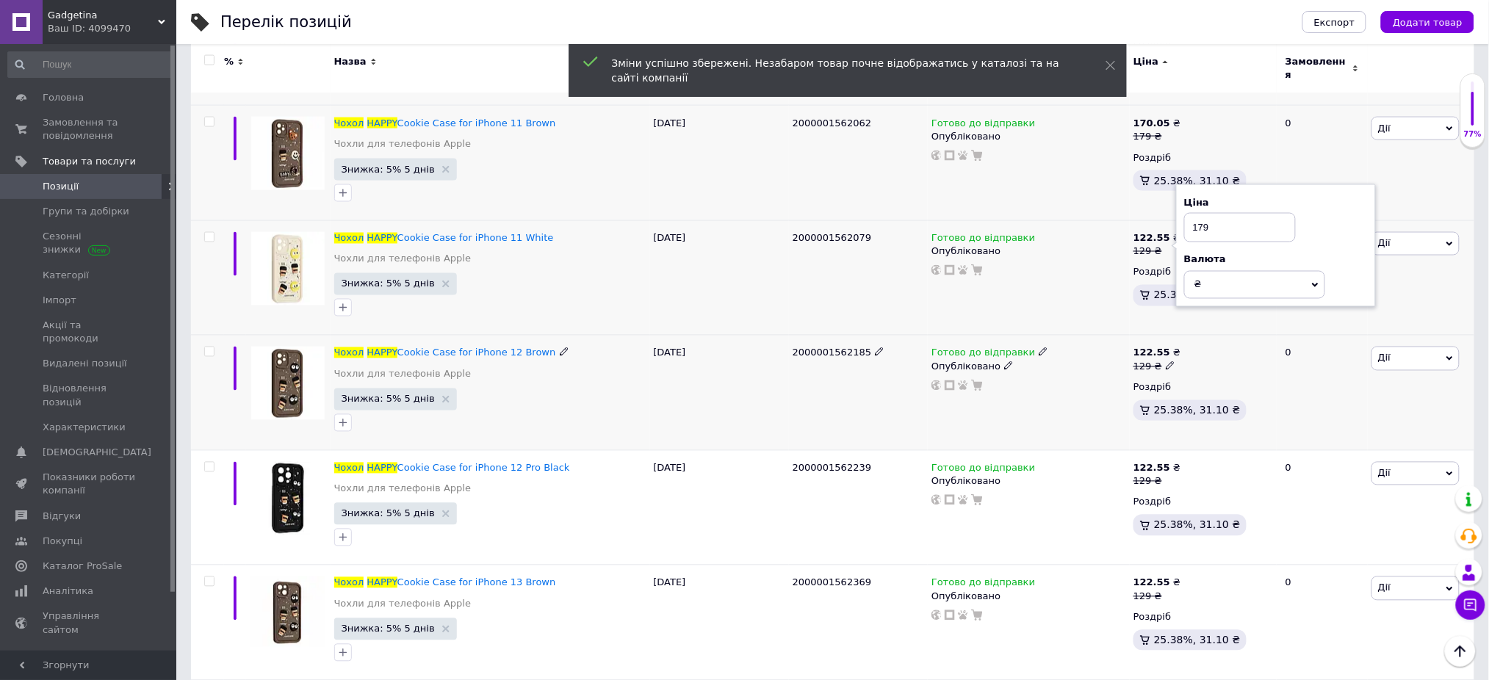
click at [1166, 361] on icon at bounding box center [1170, 365] width 9 height 9
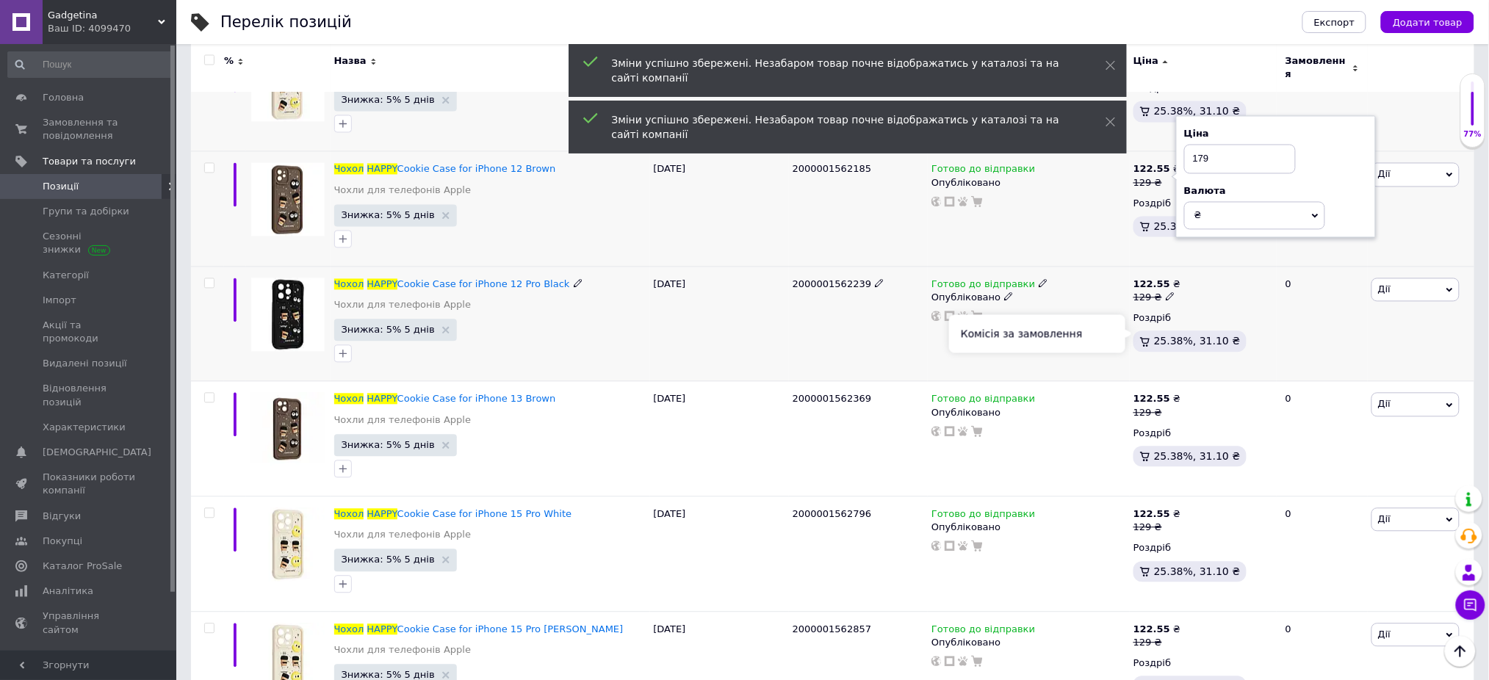
scroll to position [979, 0]
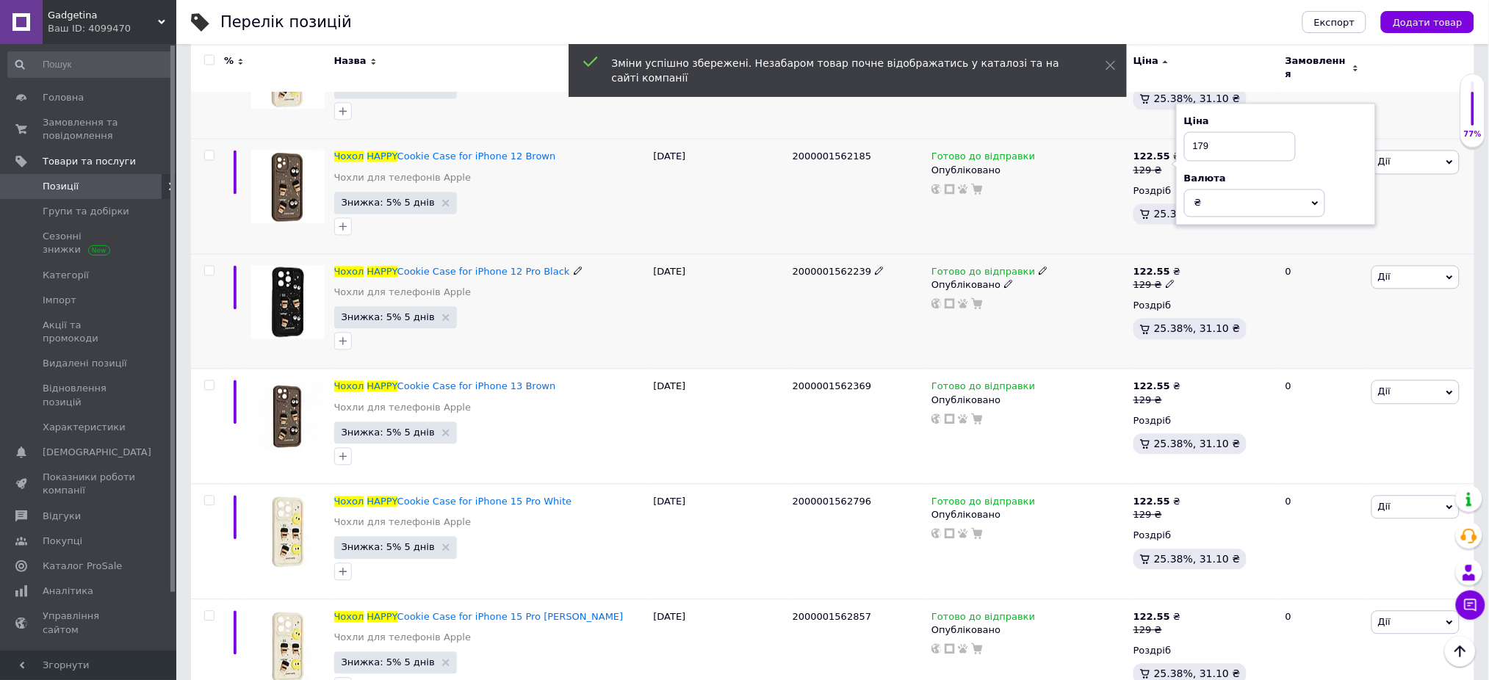
type input "179"
click at [1167, 280] on icon at bounding box center [1170, 284] width 9 height 9
type input "179"
click at [1168, 395] on icon at bounding box center [1170, 399] width 9 height 9
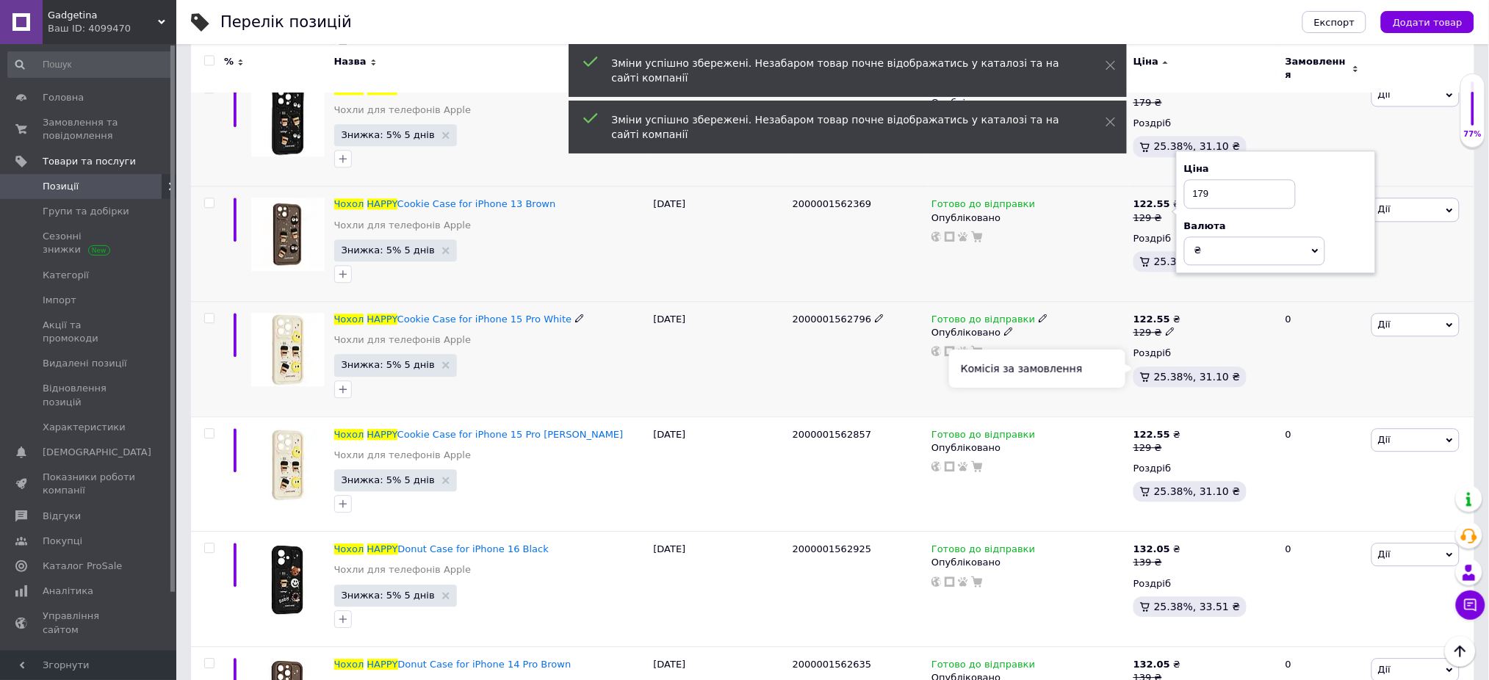
scroll to position [1175, 0]
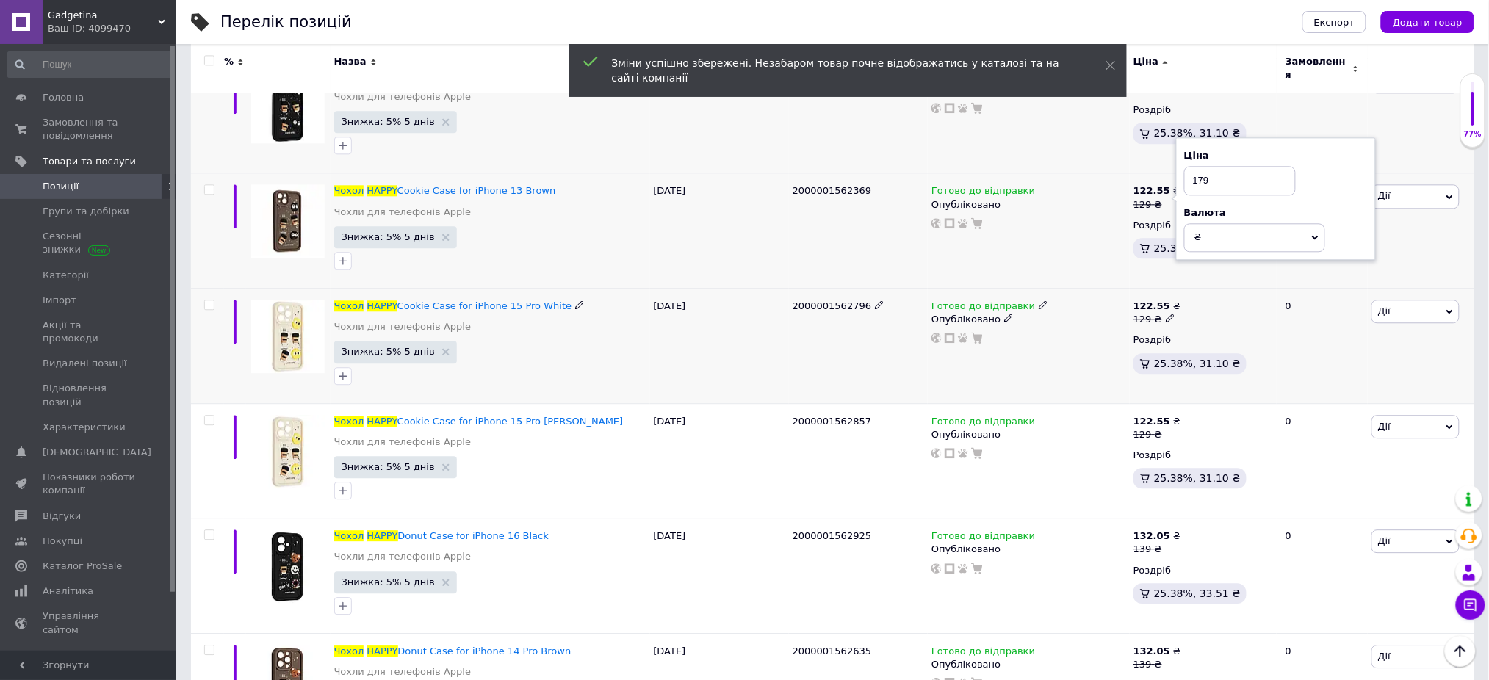
type input "179"
click at [1166, 314] on icon at bounding box center [1170, 318] width 9 height 9
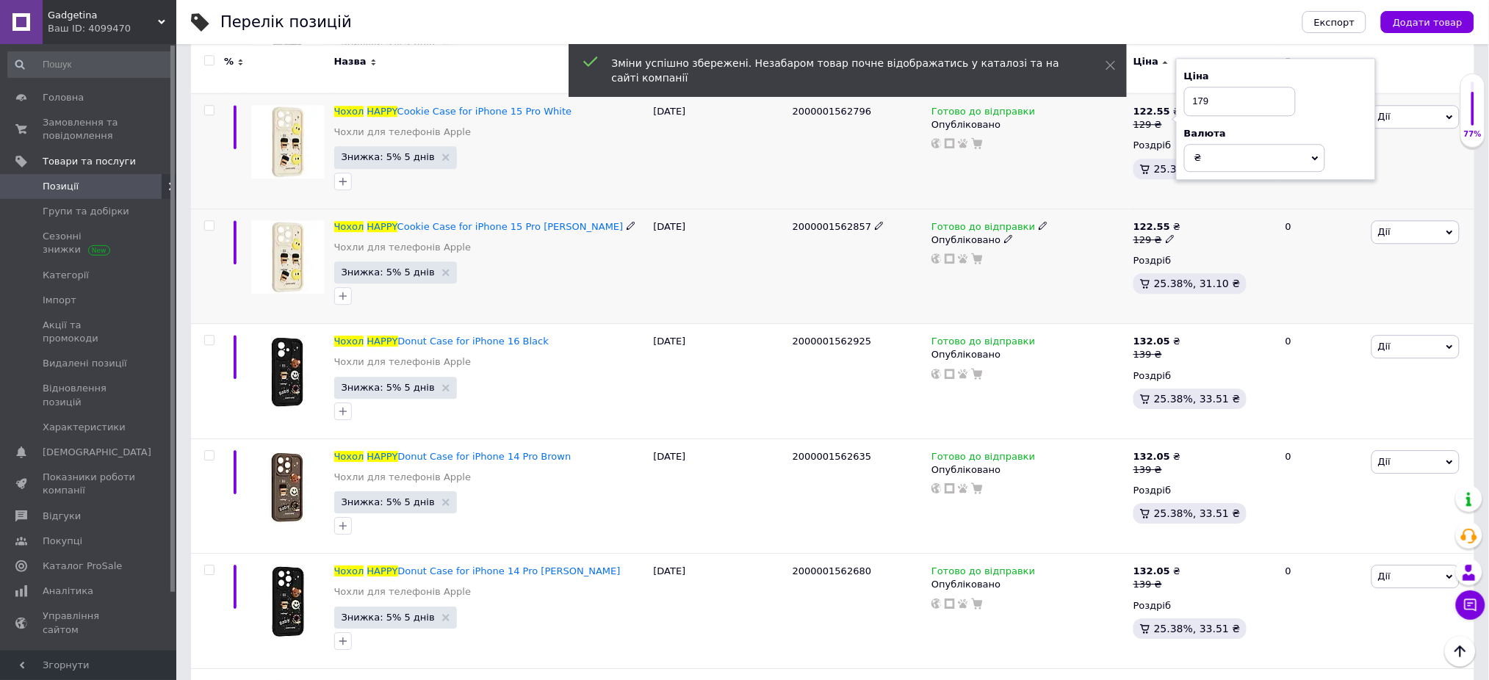
scroll to position [1371, 0]
type input "179"
click at [1166, 234] on icon at bounding box center [1170, 238] width 9 height 9
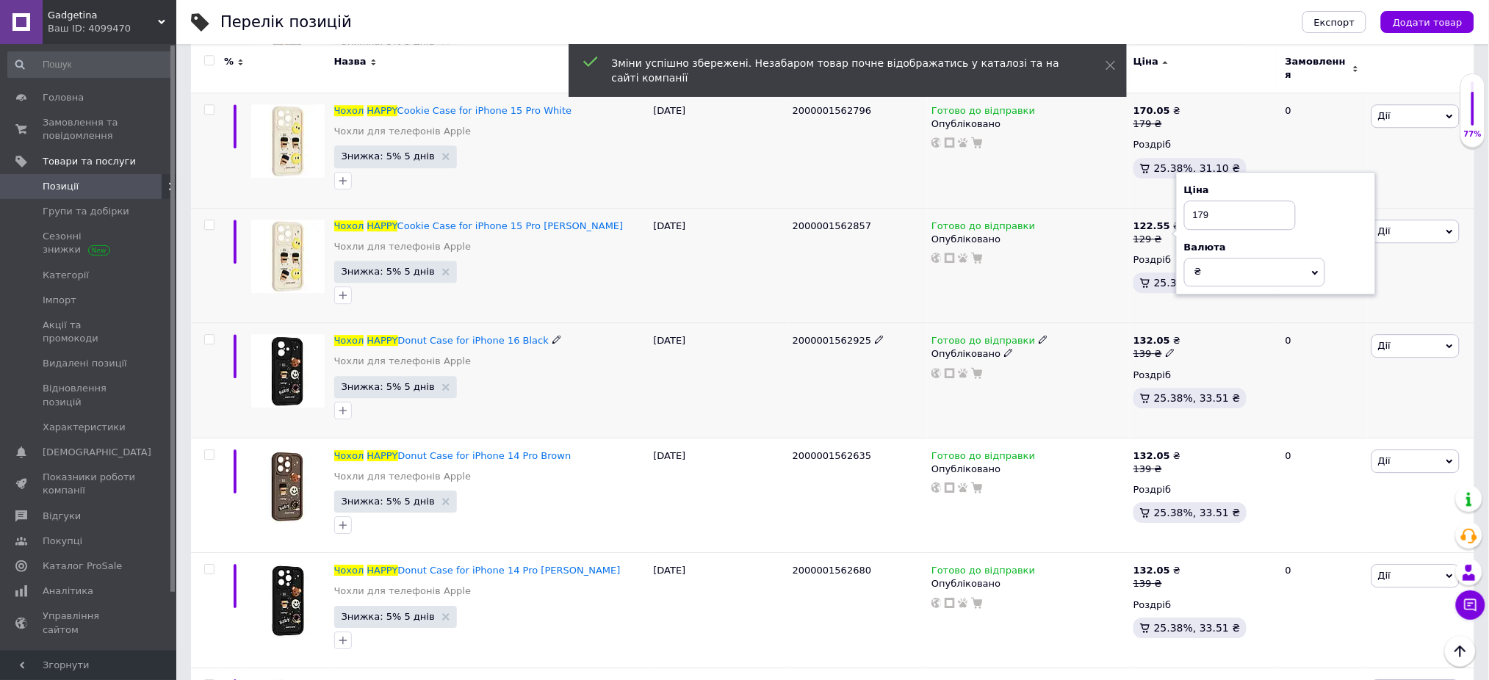
type input "179"
click at [1166, 348] on icon at bounding box center [1170, 352] width 9 height 9
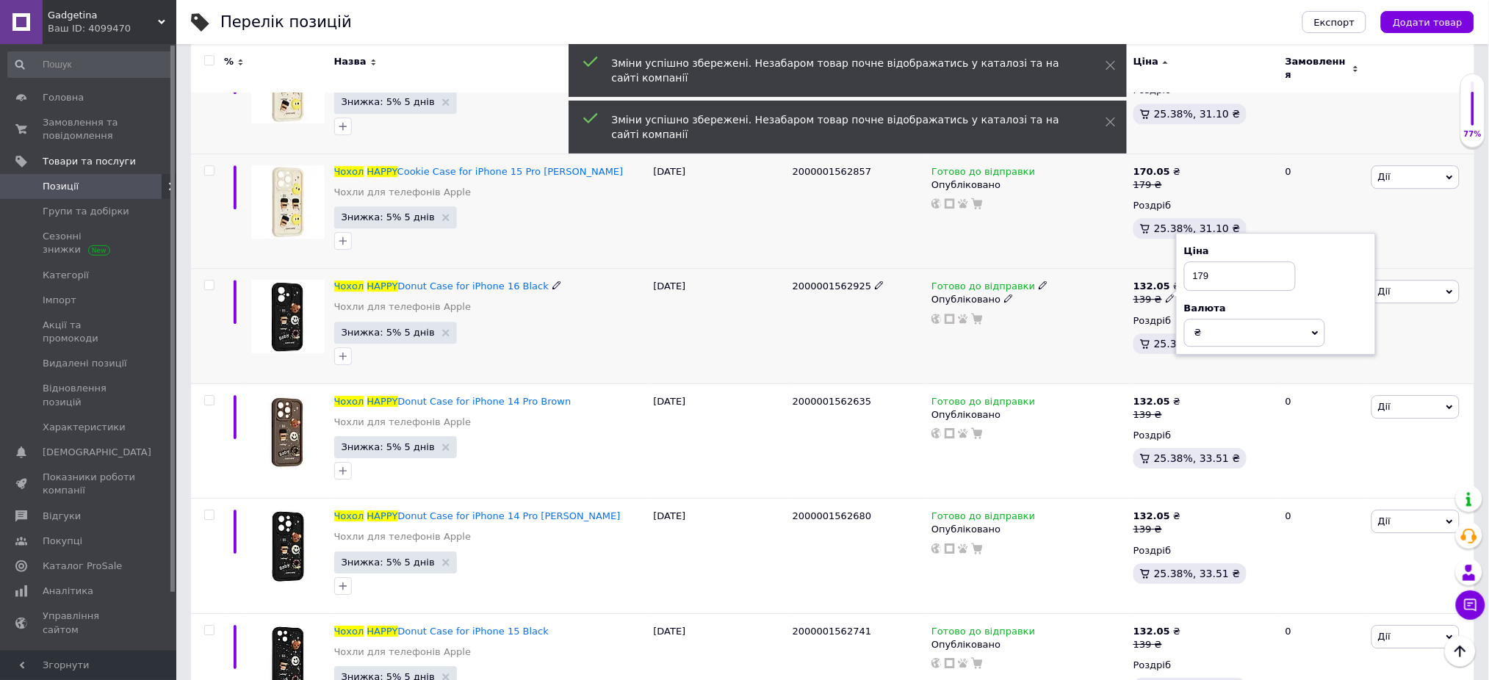
scroll to position [1469, 0]
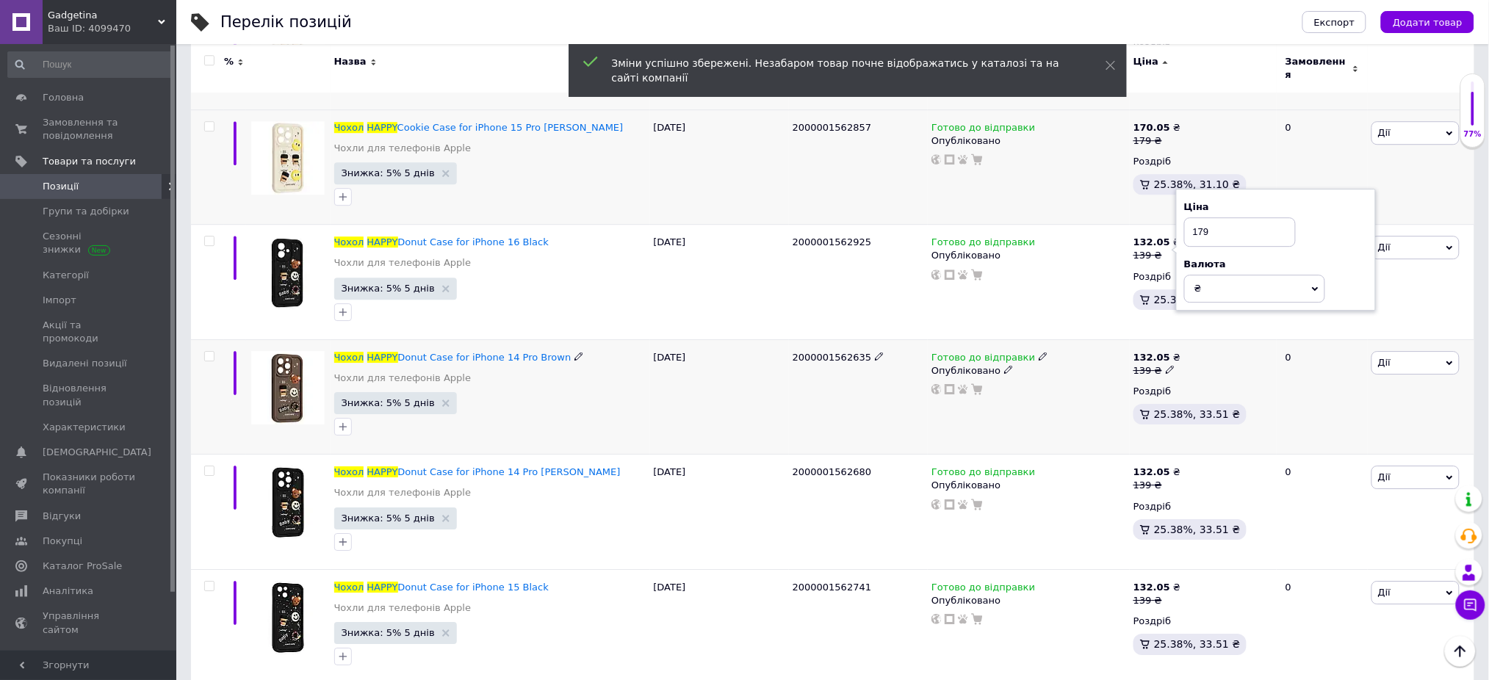
type input "179"
click at [1166, 365] on icon at bounding box center [1170, 369] width 9 height 9
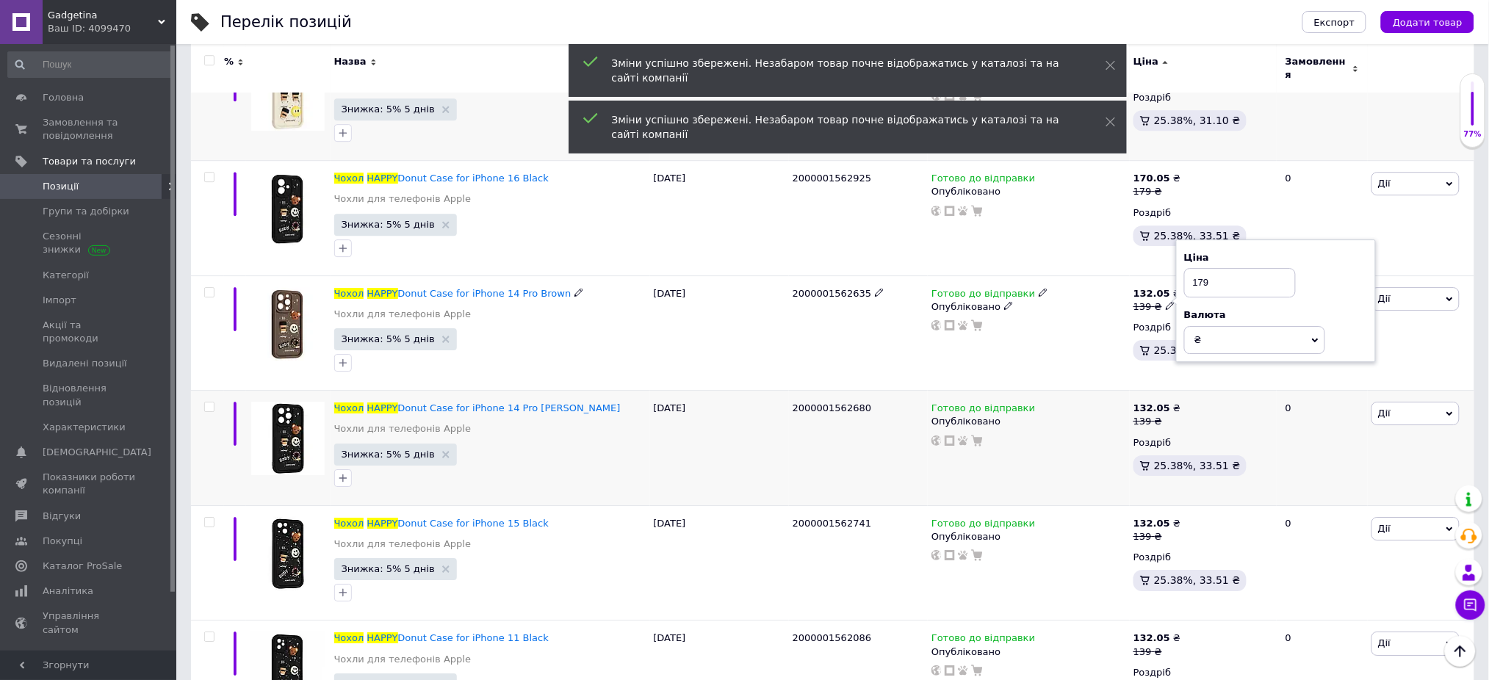
scroll to position [1567, 0]
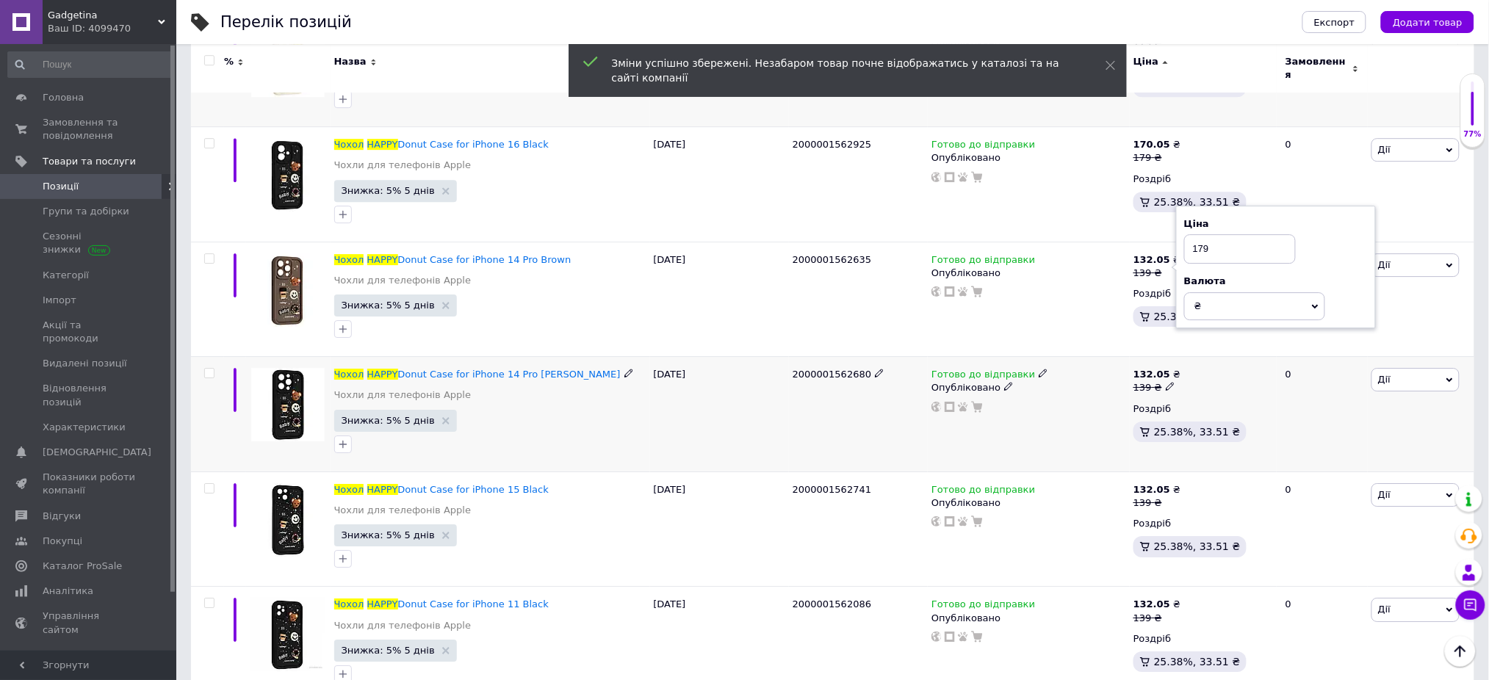
type input "179"
click at [1166, 382] on icon at bounding box center [1170, 386] width 9 height 9
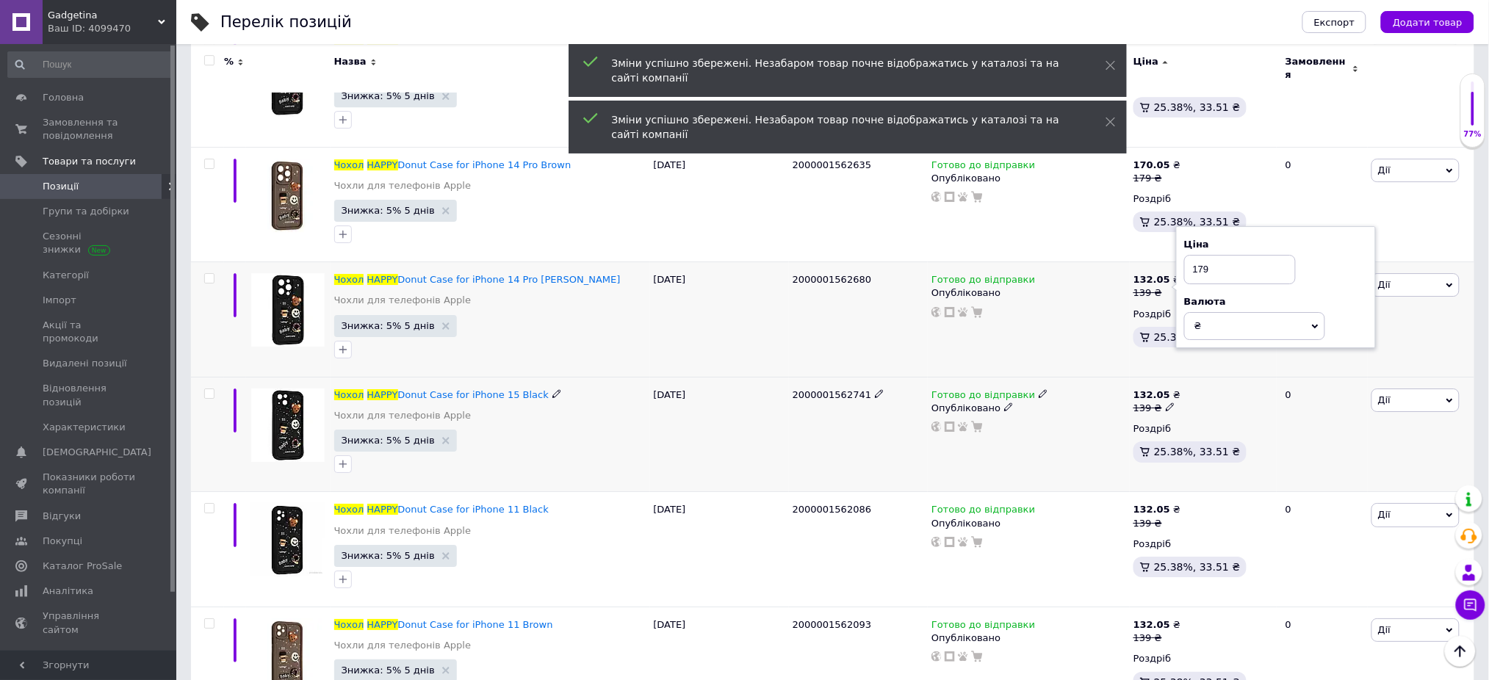
scroll to position [1763, 0]
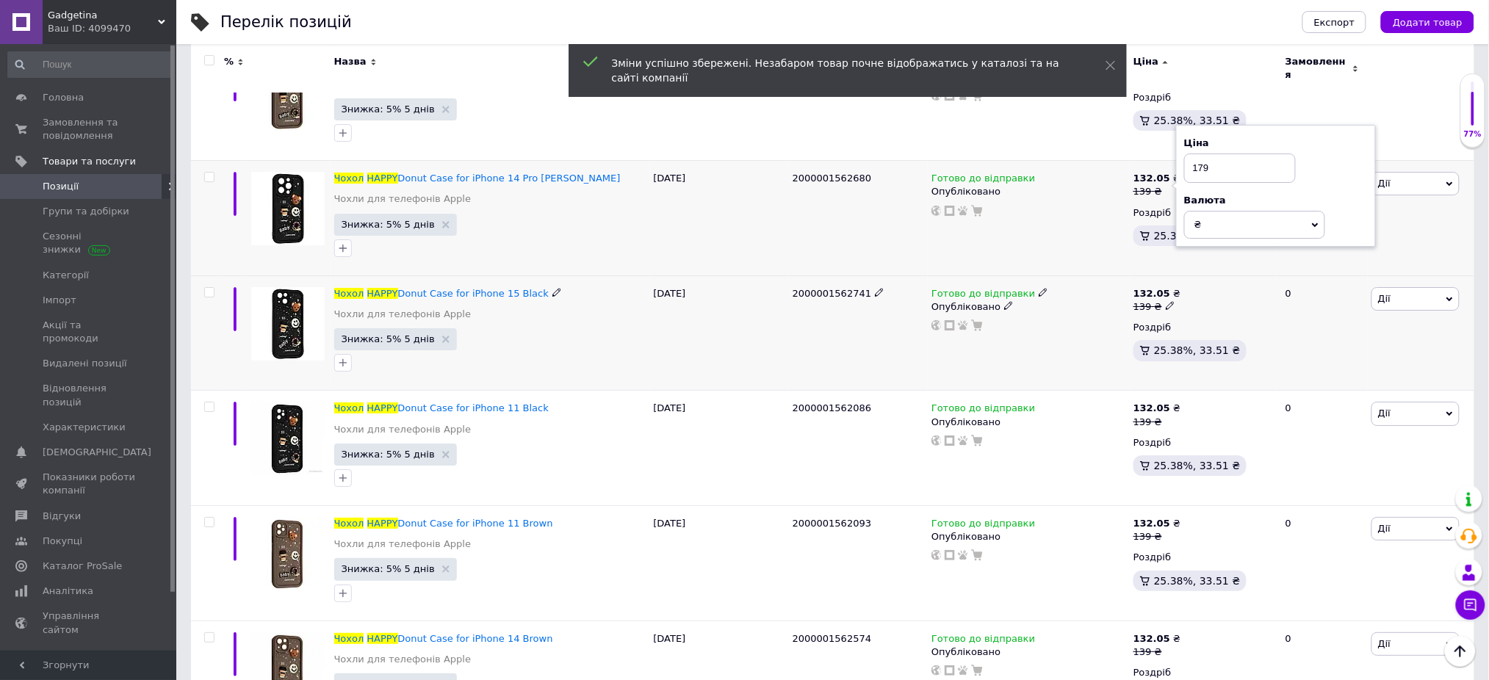
type input "179"
click at [1166, 301] on icon at bounding box center [1170, 305] width 9 height 9
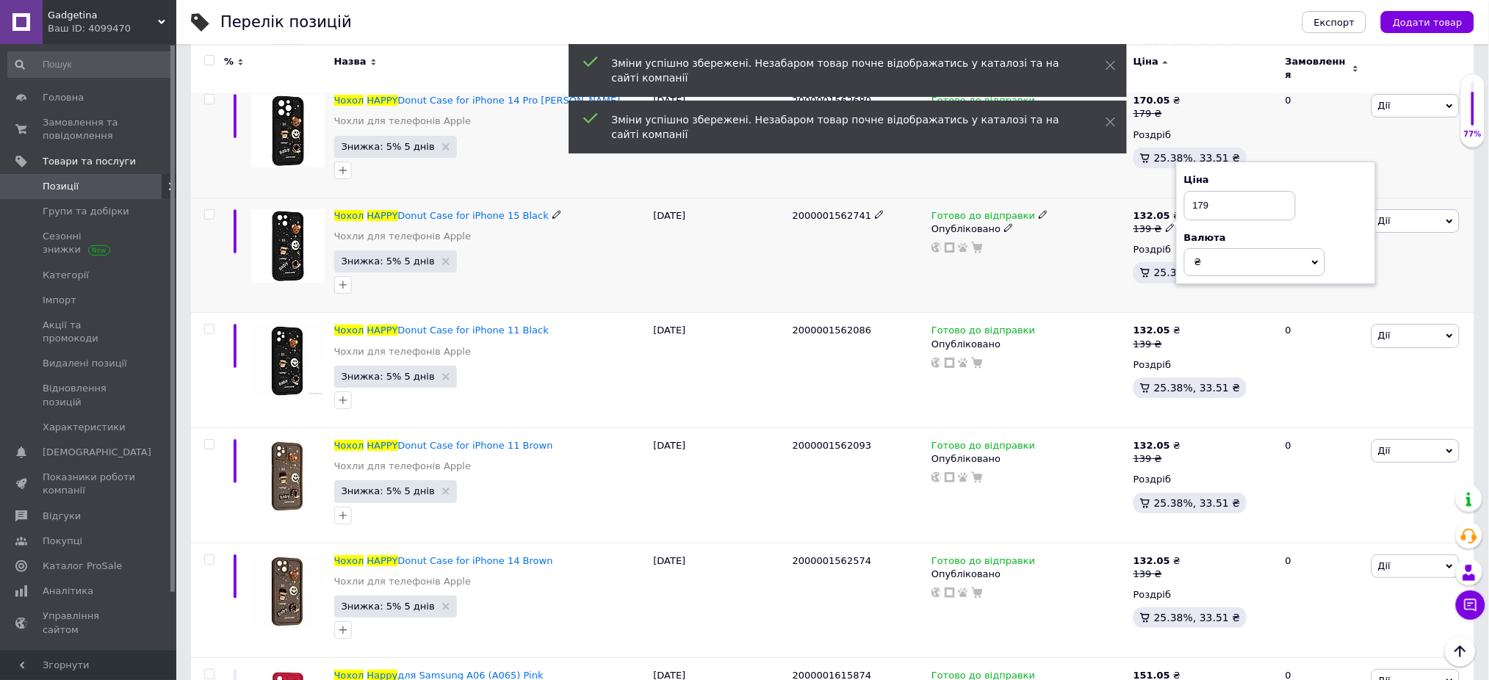
scroll to position [1860, 0]
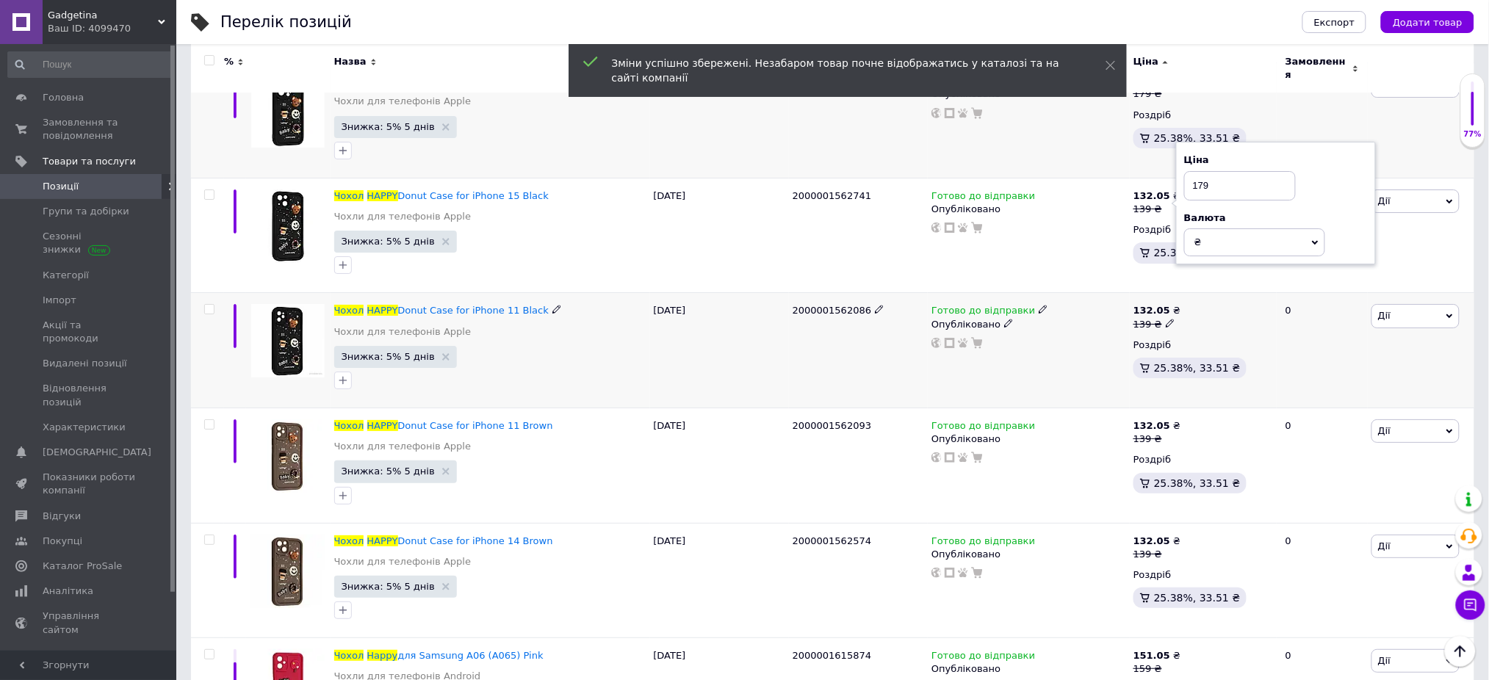
type input "179"
click at [1166, 319] on icon at bounding box center [1170, 323] width 9 height 9
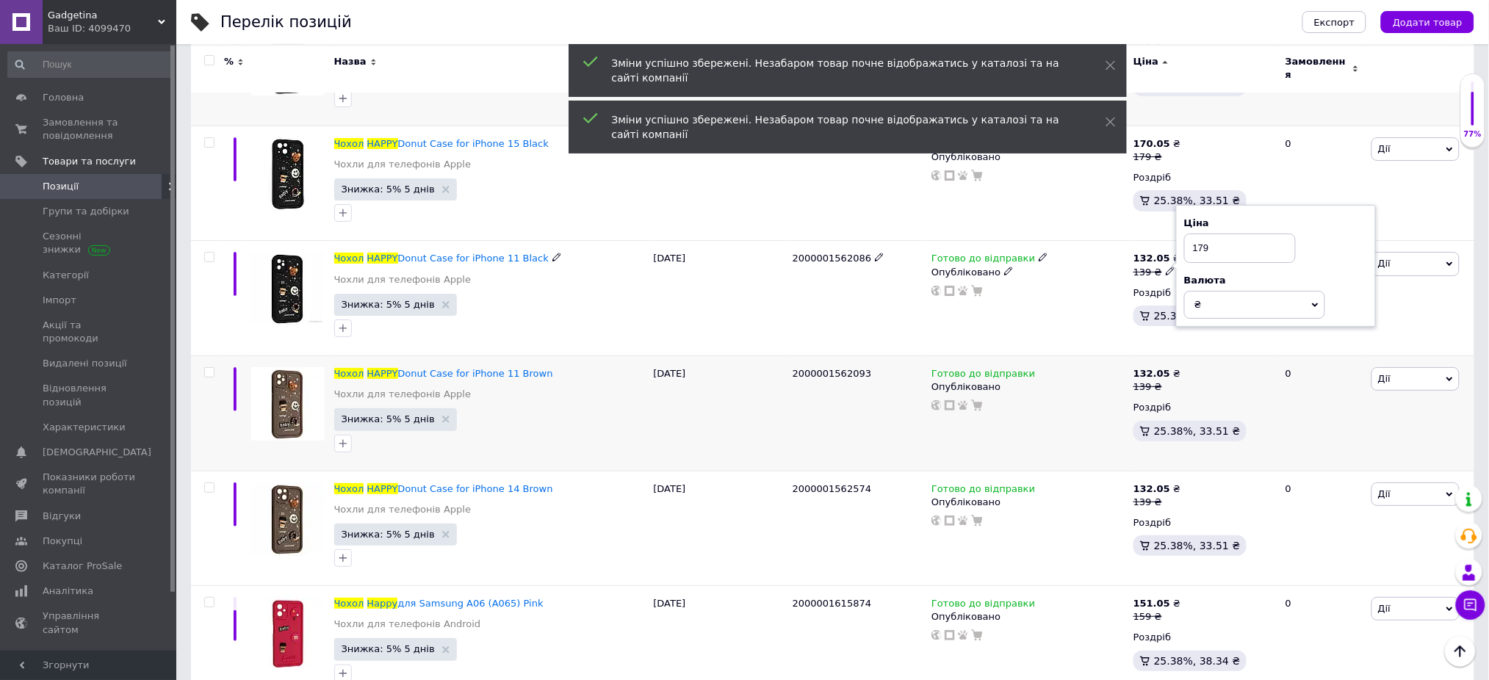
scroll to position [1958, 0]
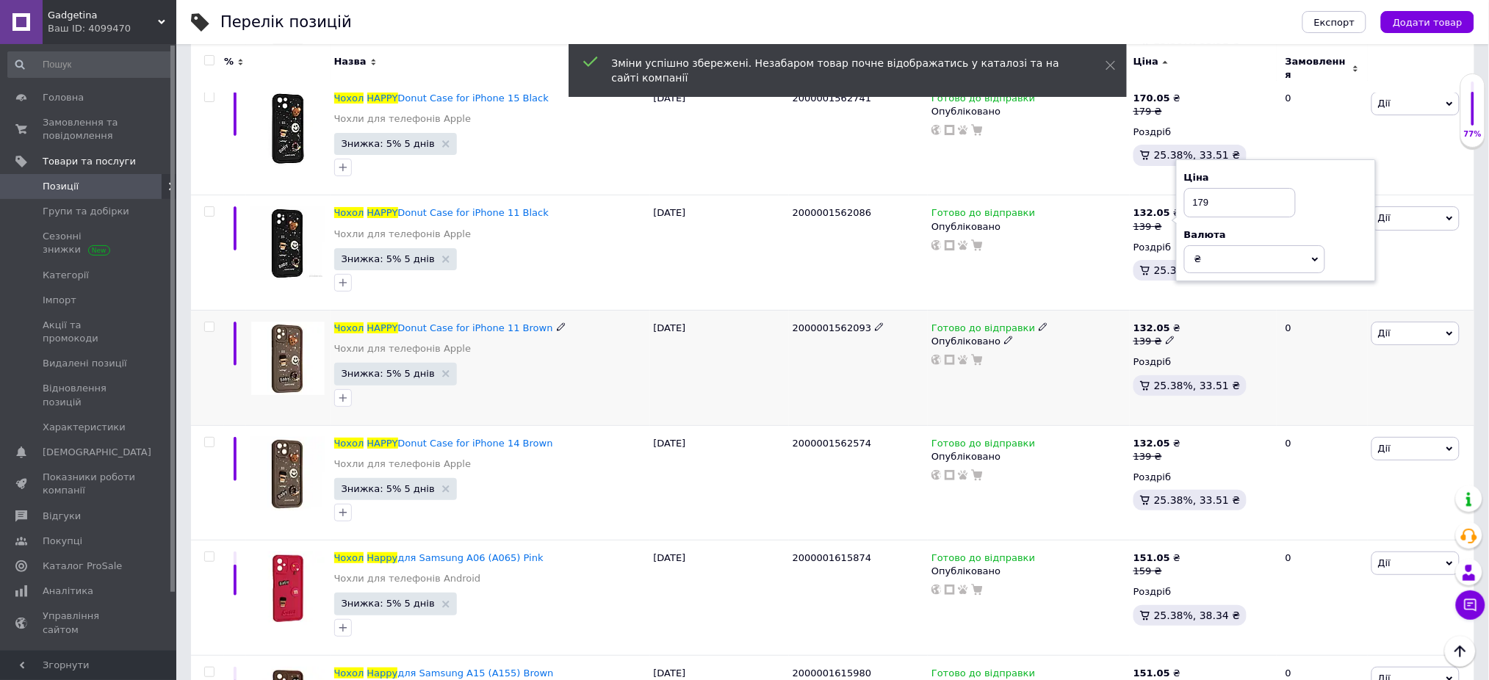
type input "179"
click at [1166, 336] on use at bounding box center [1170, 340] width 8 height 8
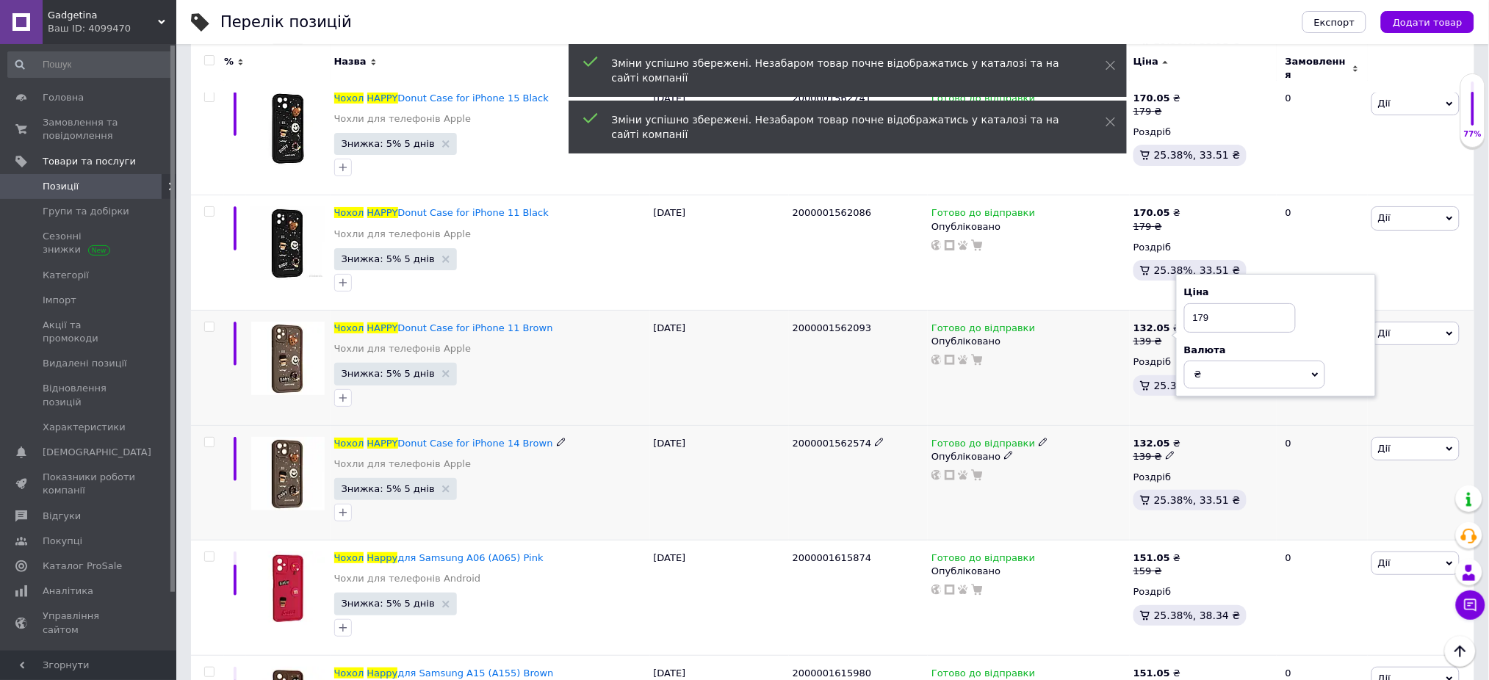
type input "179"
click at [1166, 451] on icon at bounding box center [1170, 455] width 9 height 9
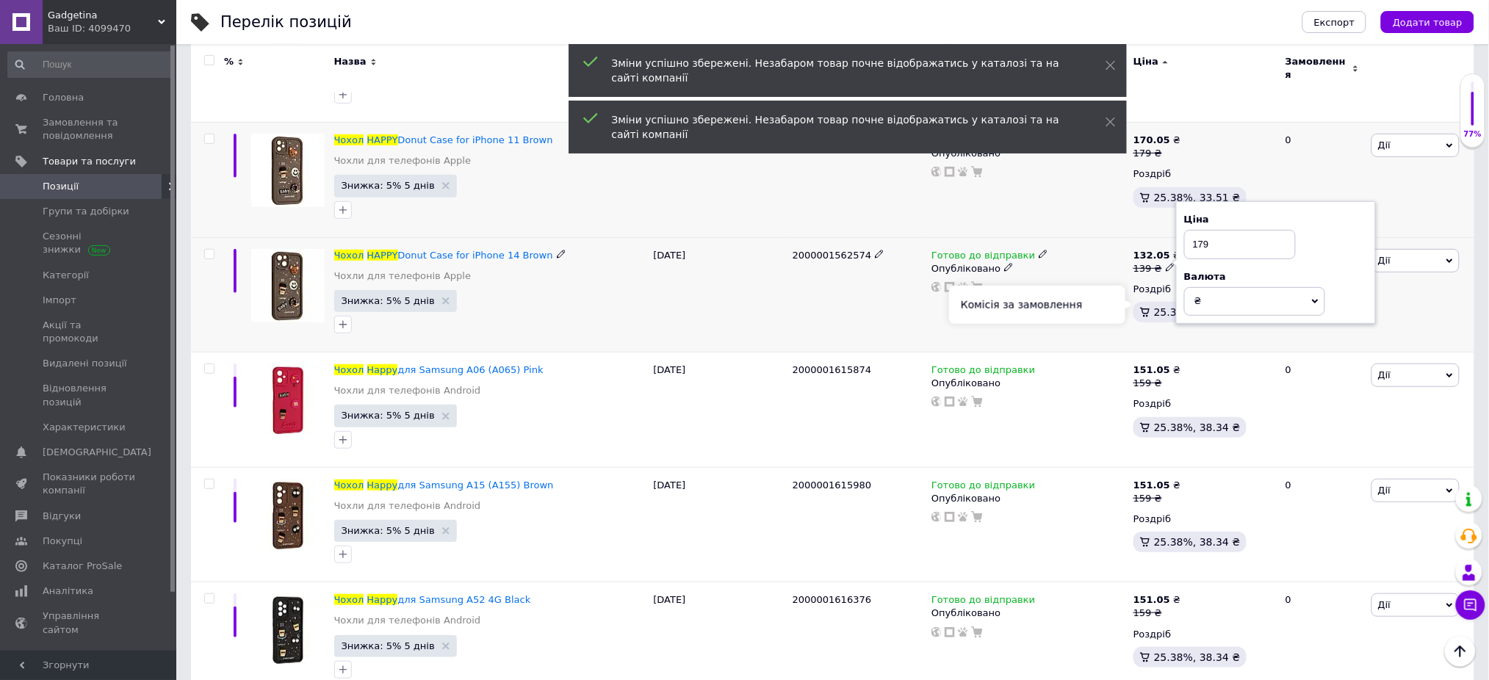
scroll to position [2154, 0]
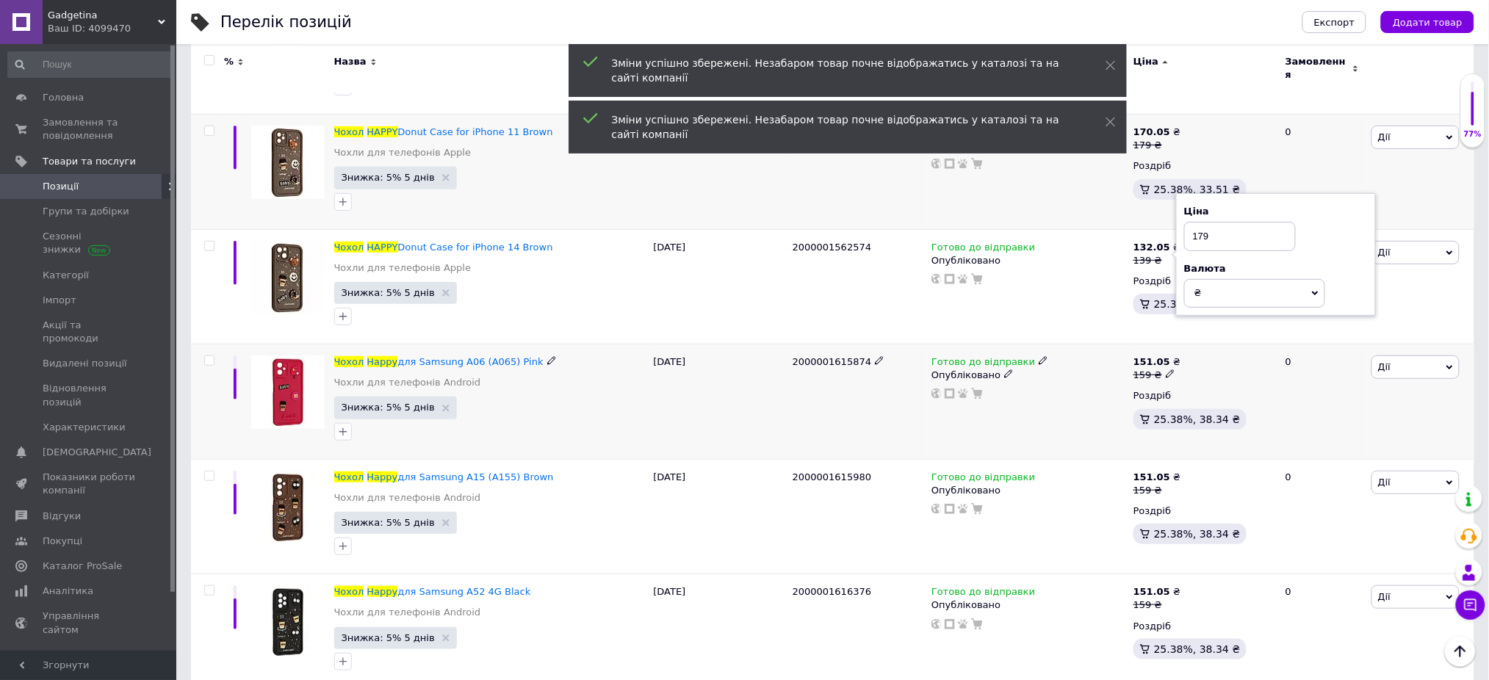
type input "179"
click at [1166, 369] on icon at bounding box center [1170, 373] width 9 height 9
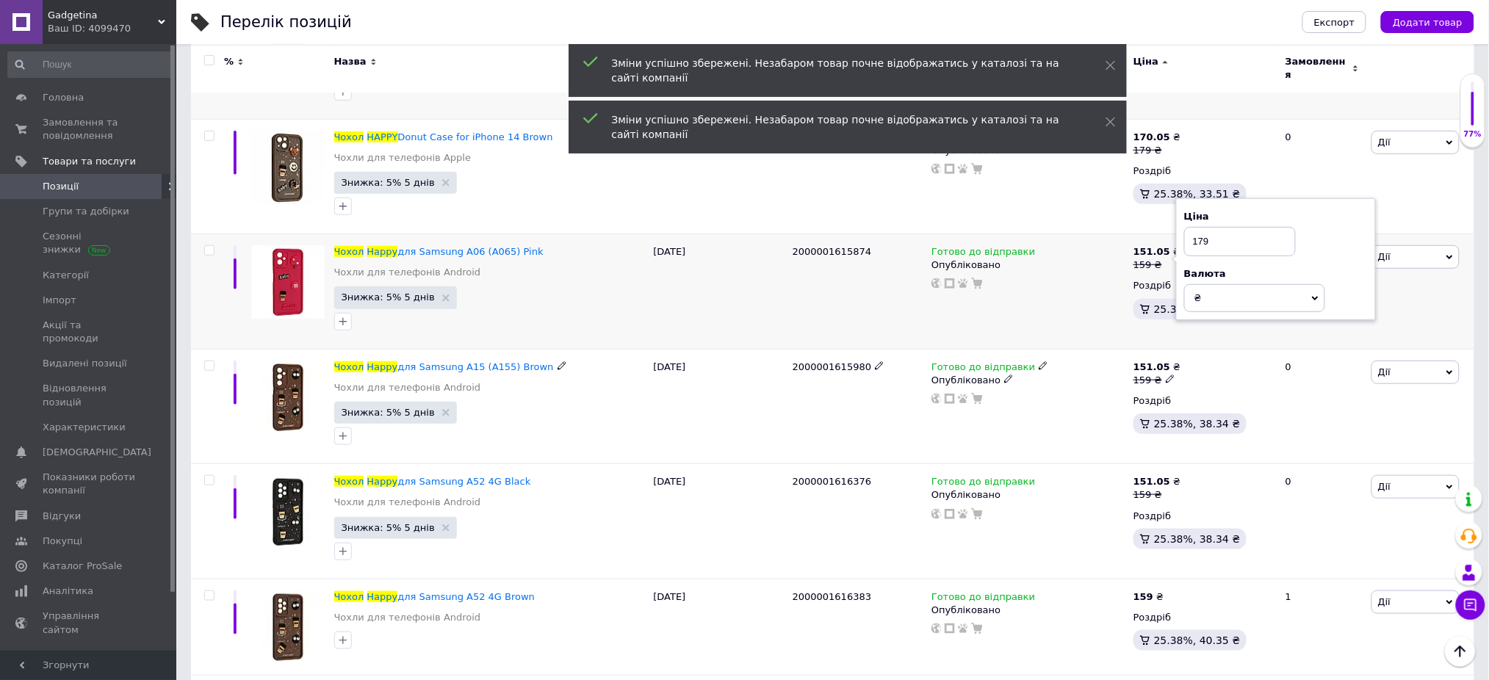
scroll to position [2350, 0]
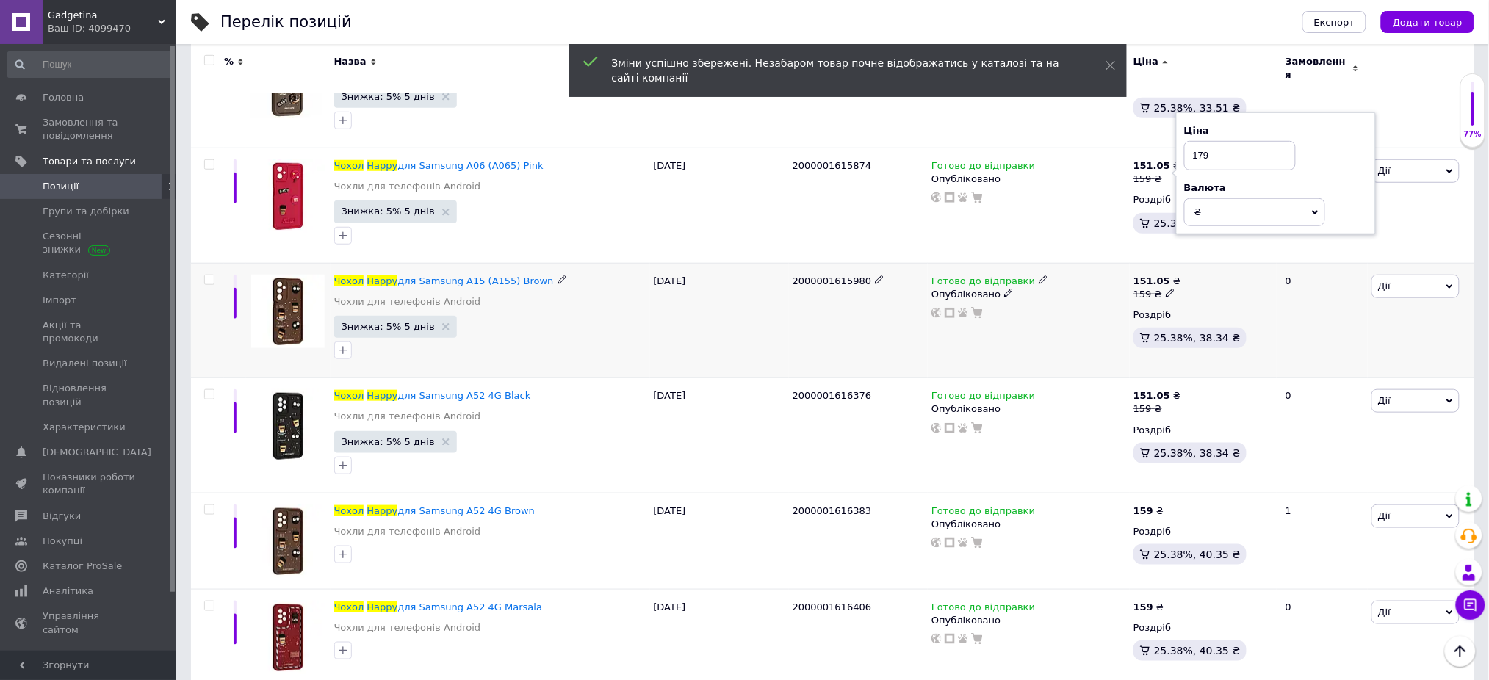
type input "179"
click at [1166, 289] on use at bounding box center [1170, 293] width 8 height 8
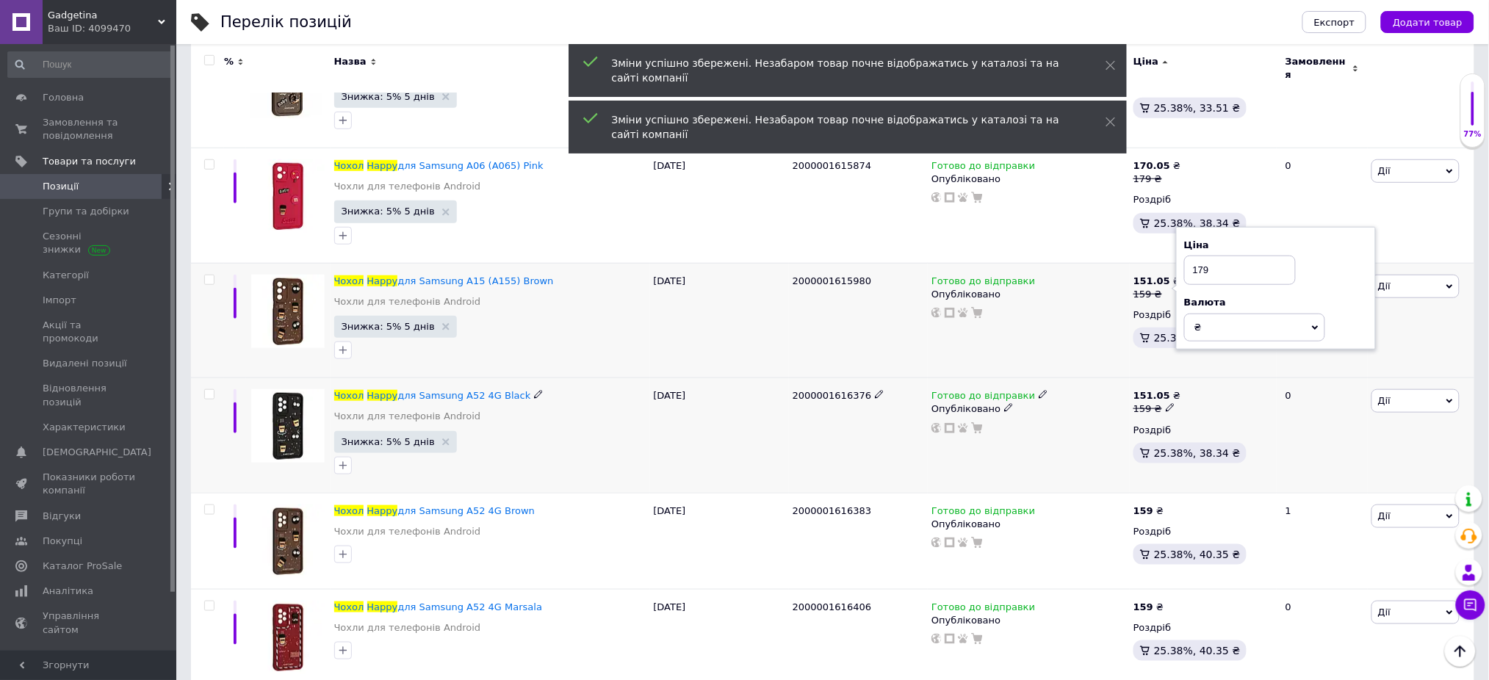
type input "179"
click at [1166, 402] on span at bounding box center [1170, 407] width 9 height 10
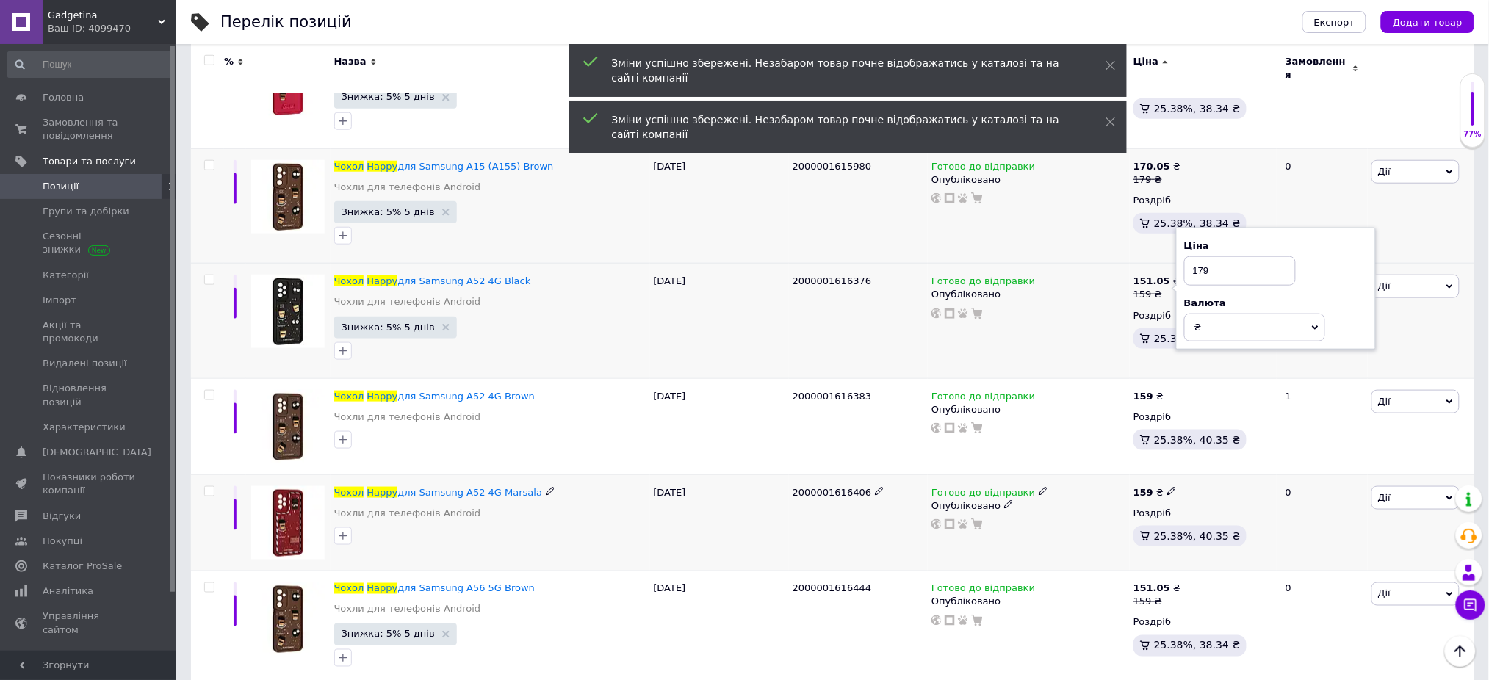
scroll to position [2546, 0]
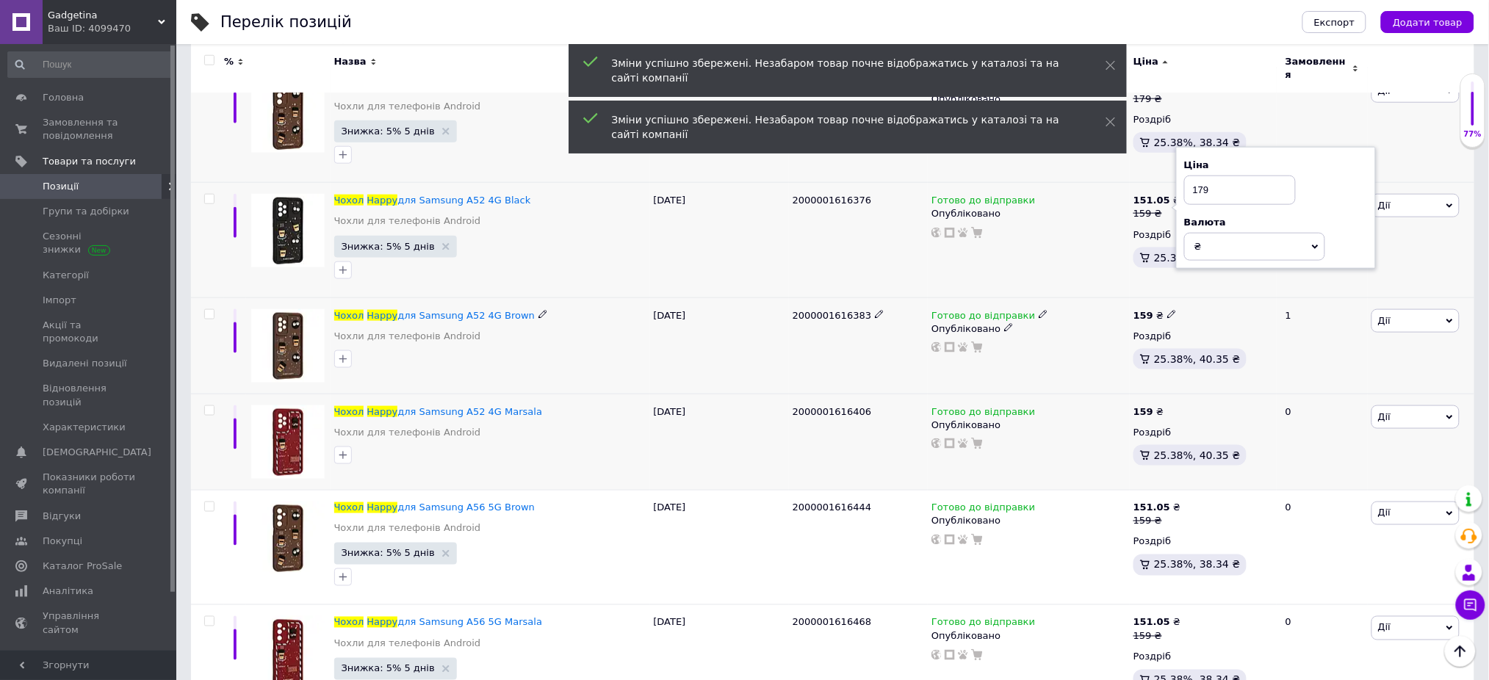
type input "179"
click at [1169, 310] on icon at bounding box center [1171, 314] width 9 height 9
type input "179"
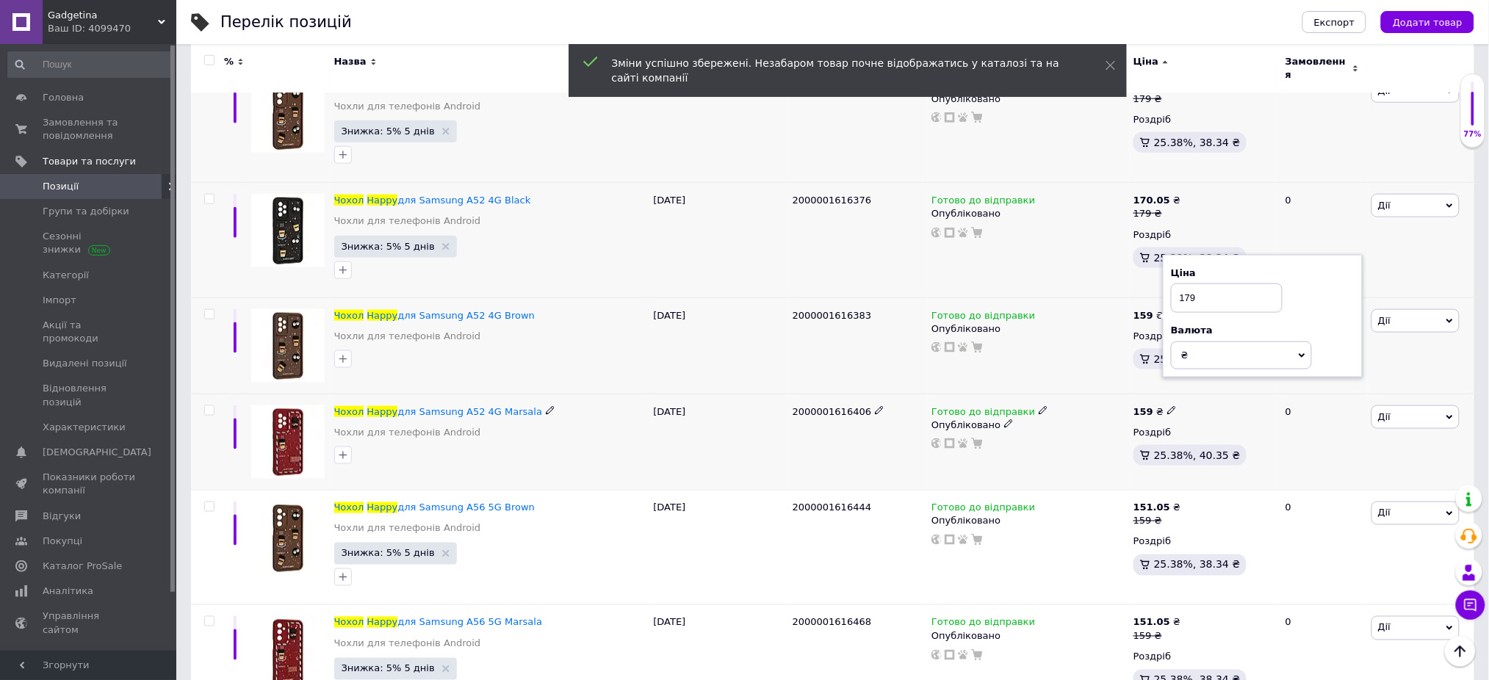
click at [1168, 407] on use at bounding box center [1171, 411] width 8 height 8
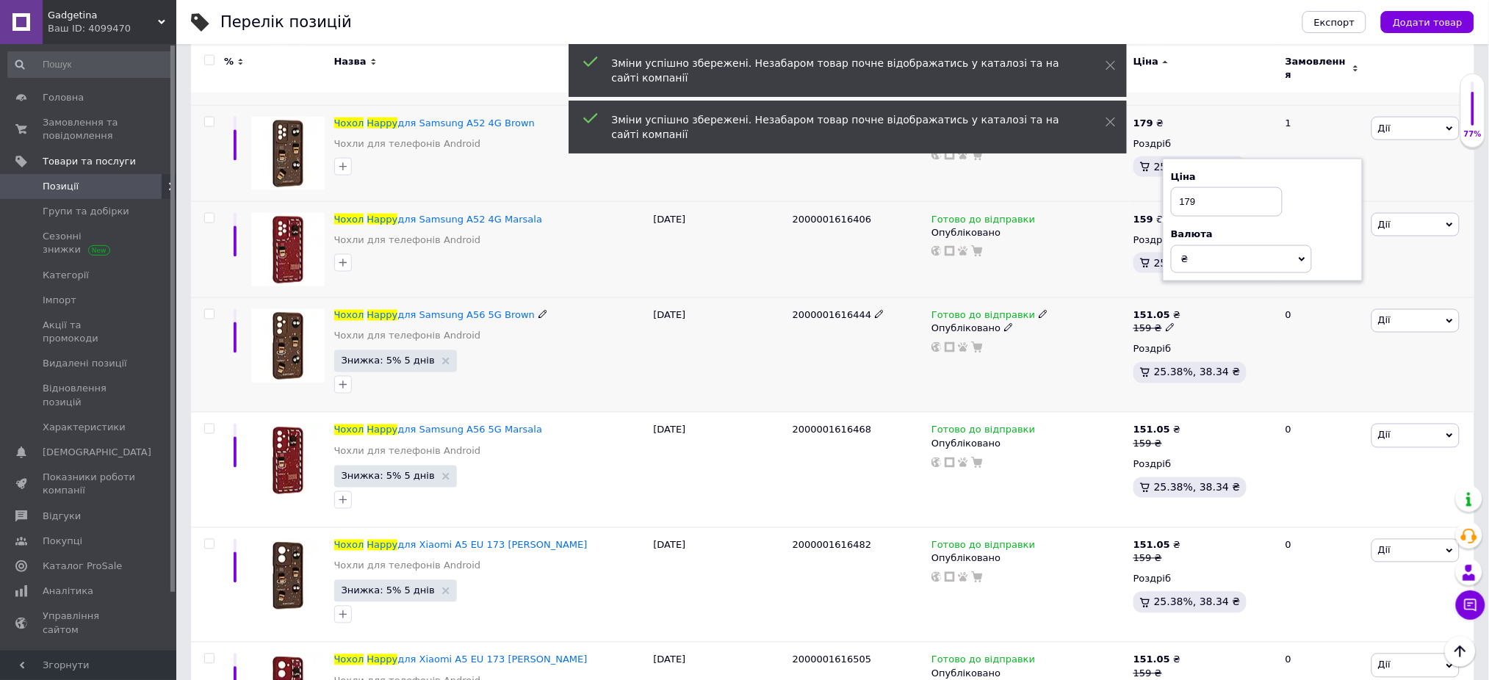
scroll to position [2742, 0]
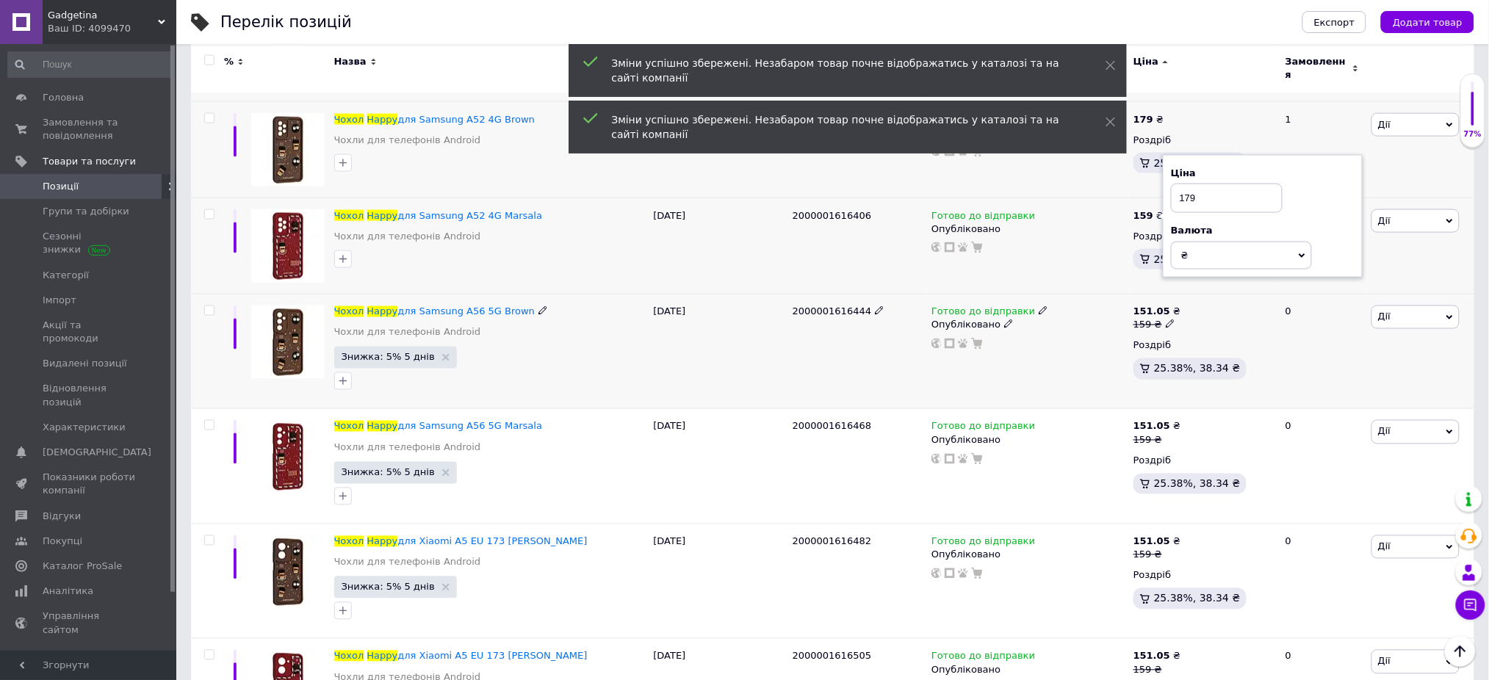
type input "179"
click at [1168, 320] on use at bounding box center [1170, 324] width 8 height 8
type input "179"
click at [1166, 435] on icon at bounding box center [1170, 439] width 9 height 9
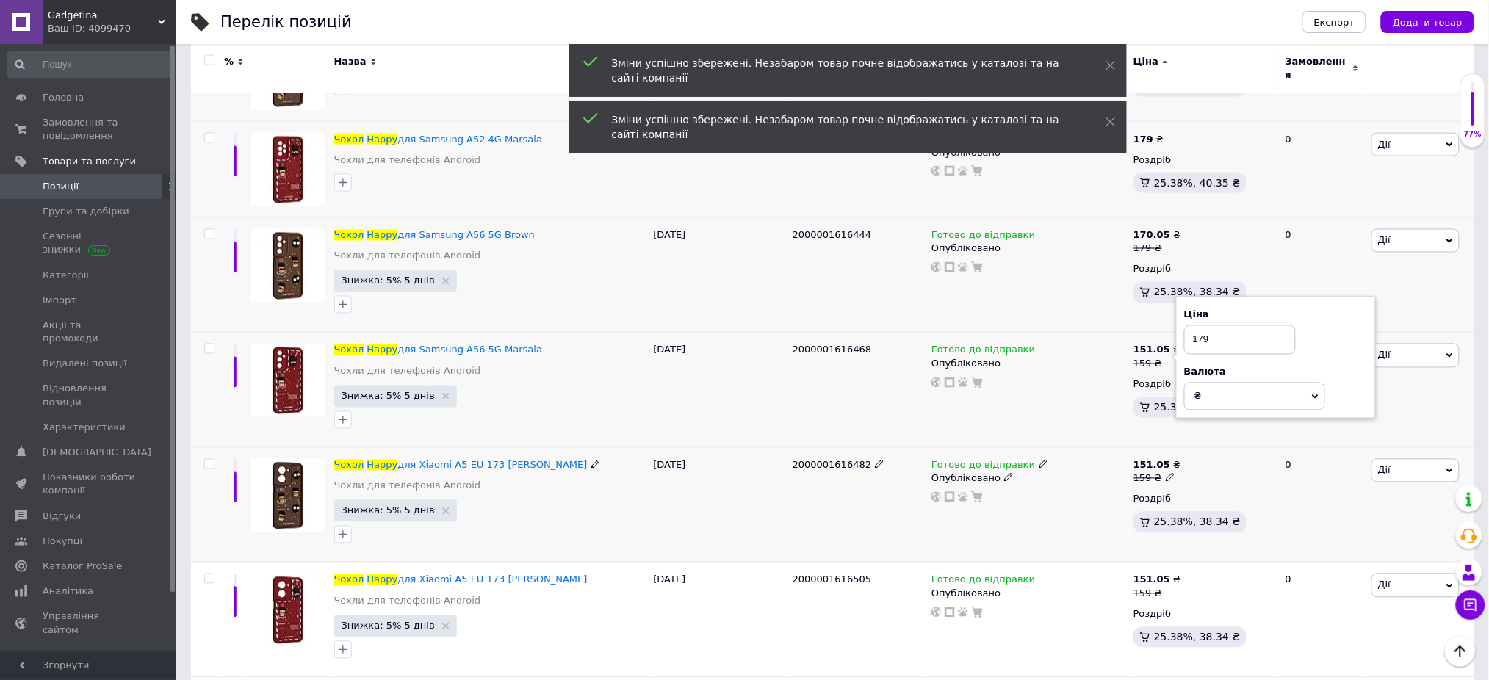
scroll to position [2938, 0]
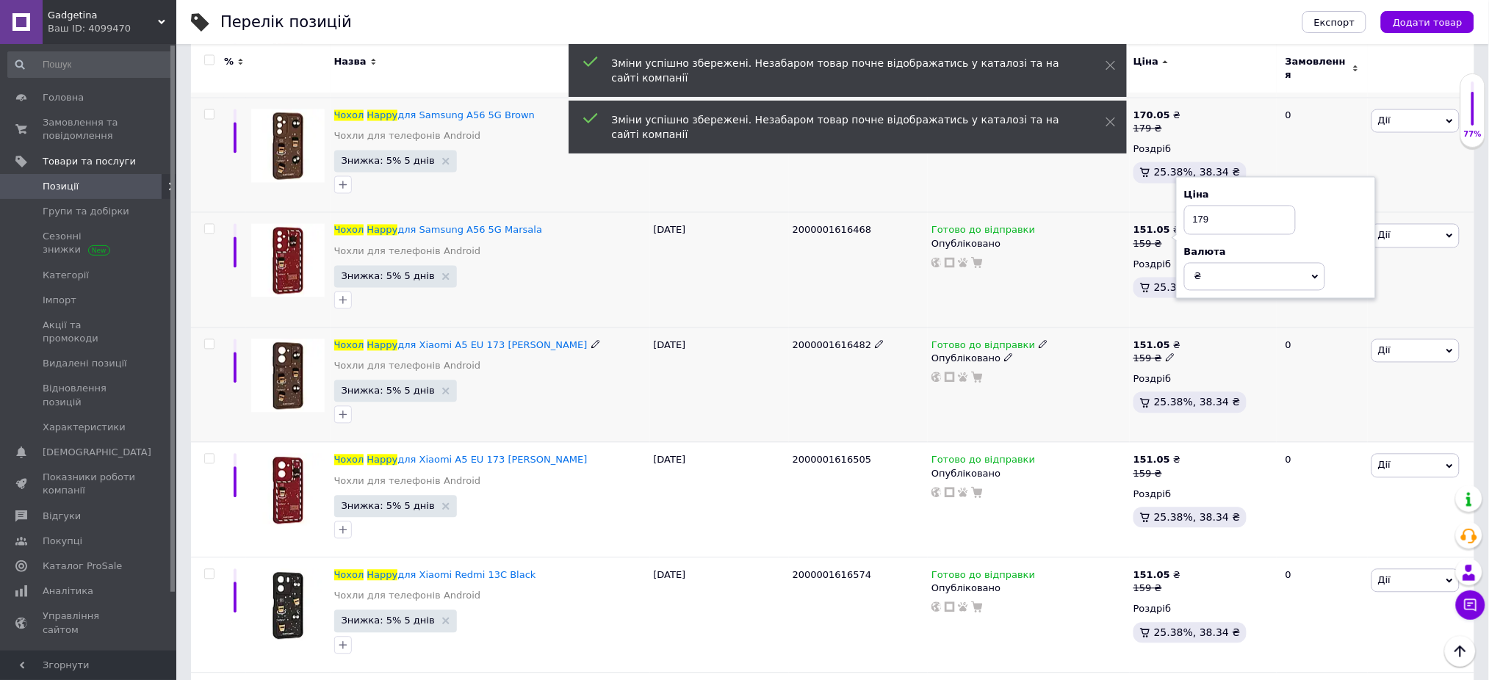
type input "179"
click at [1166, 353] on icon at bounding box center [1170, 357] width 9 height 9
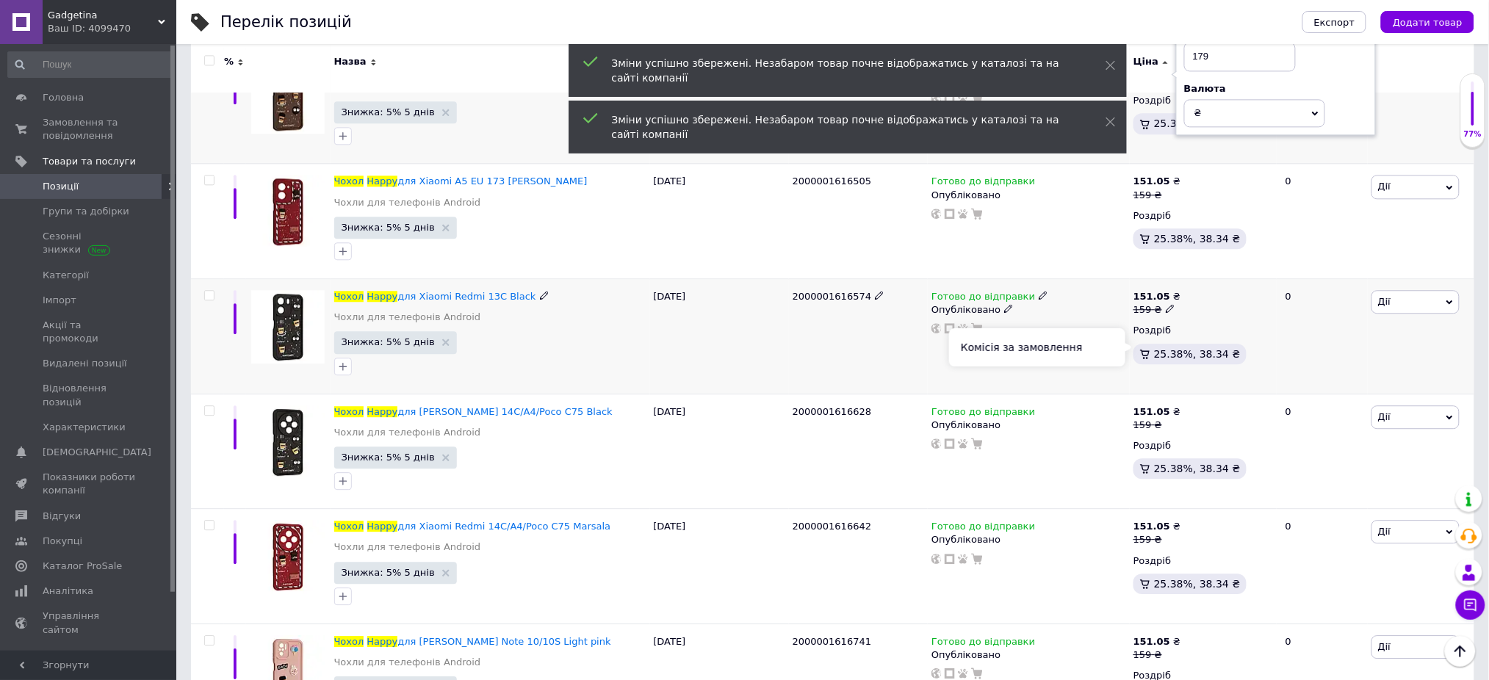
scroll to position [3232, 0]
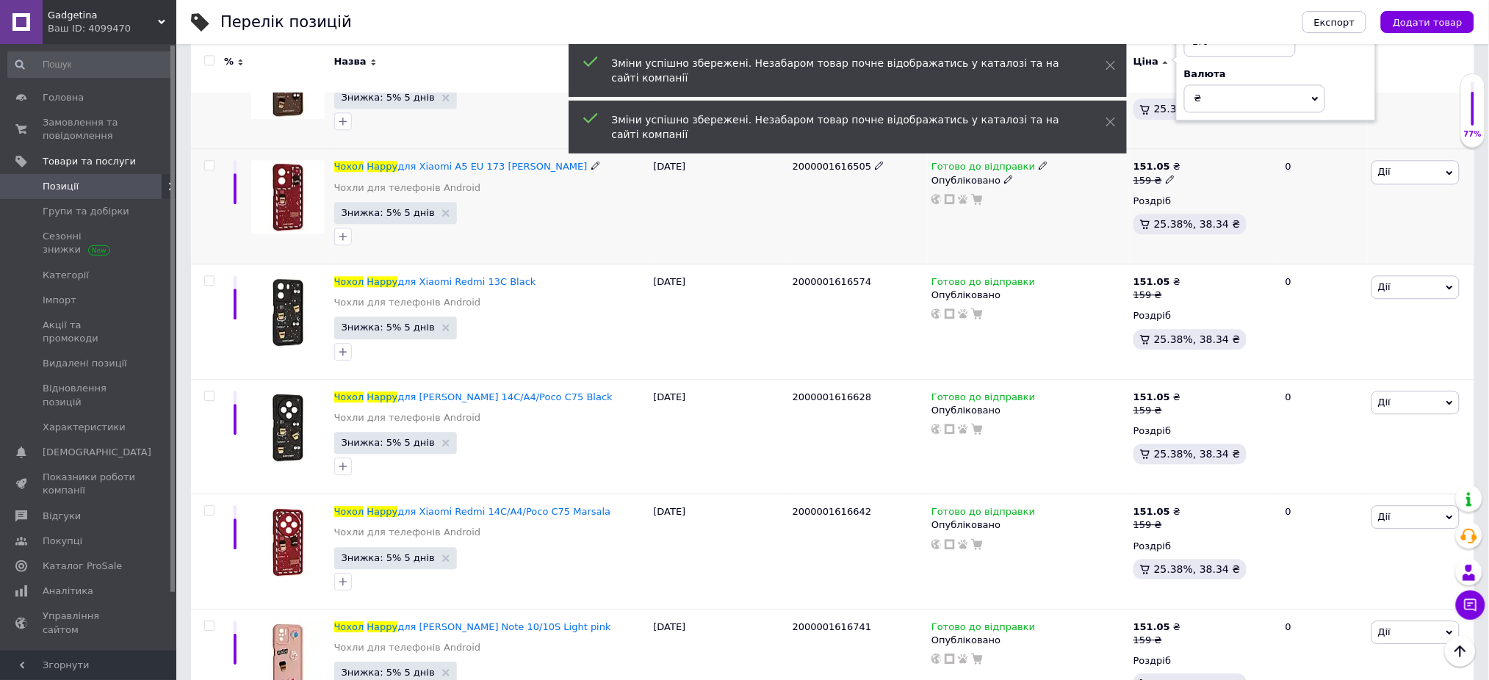
type input "179"
click at [1184, 112] on span "₴" at bounding box center [1254, 98] width 141 height 28
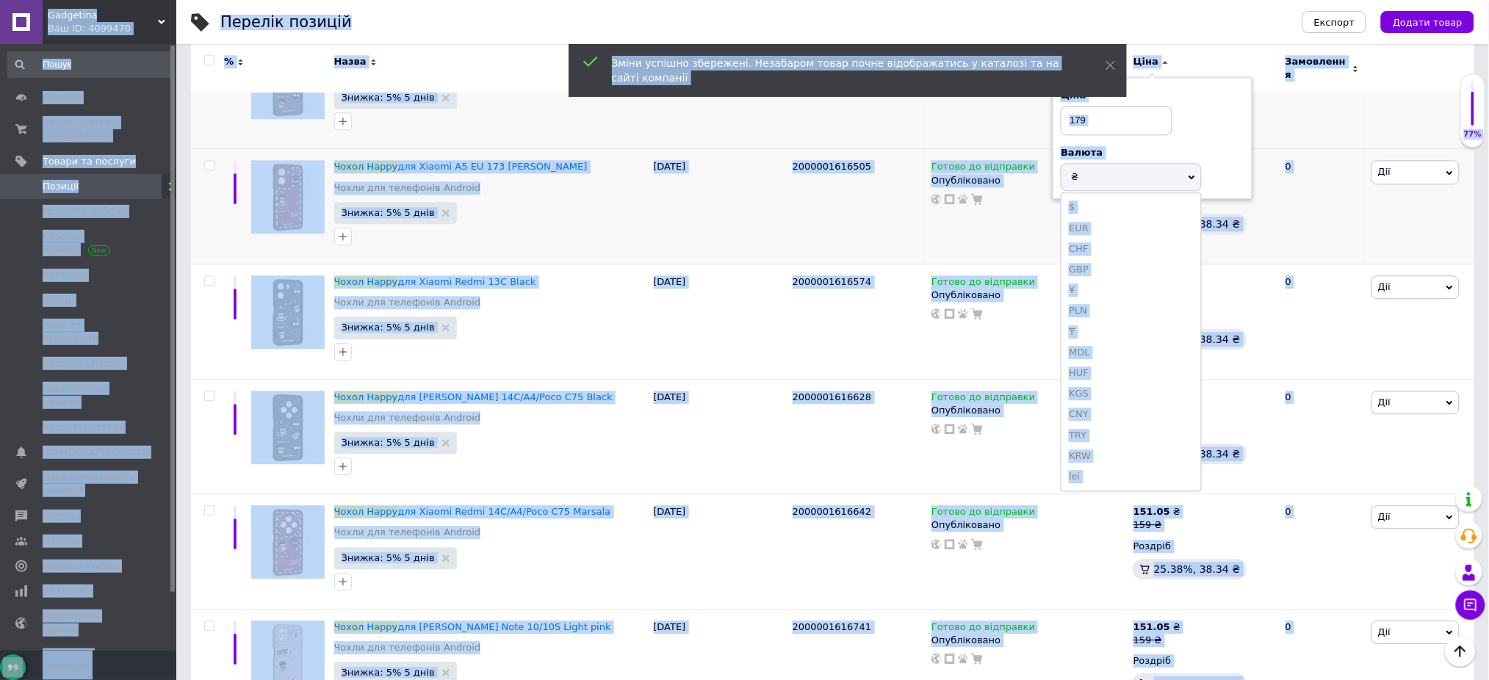
click at [1279, 118] on div "0" at bounding box center [1322, 91] width 91 height 115
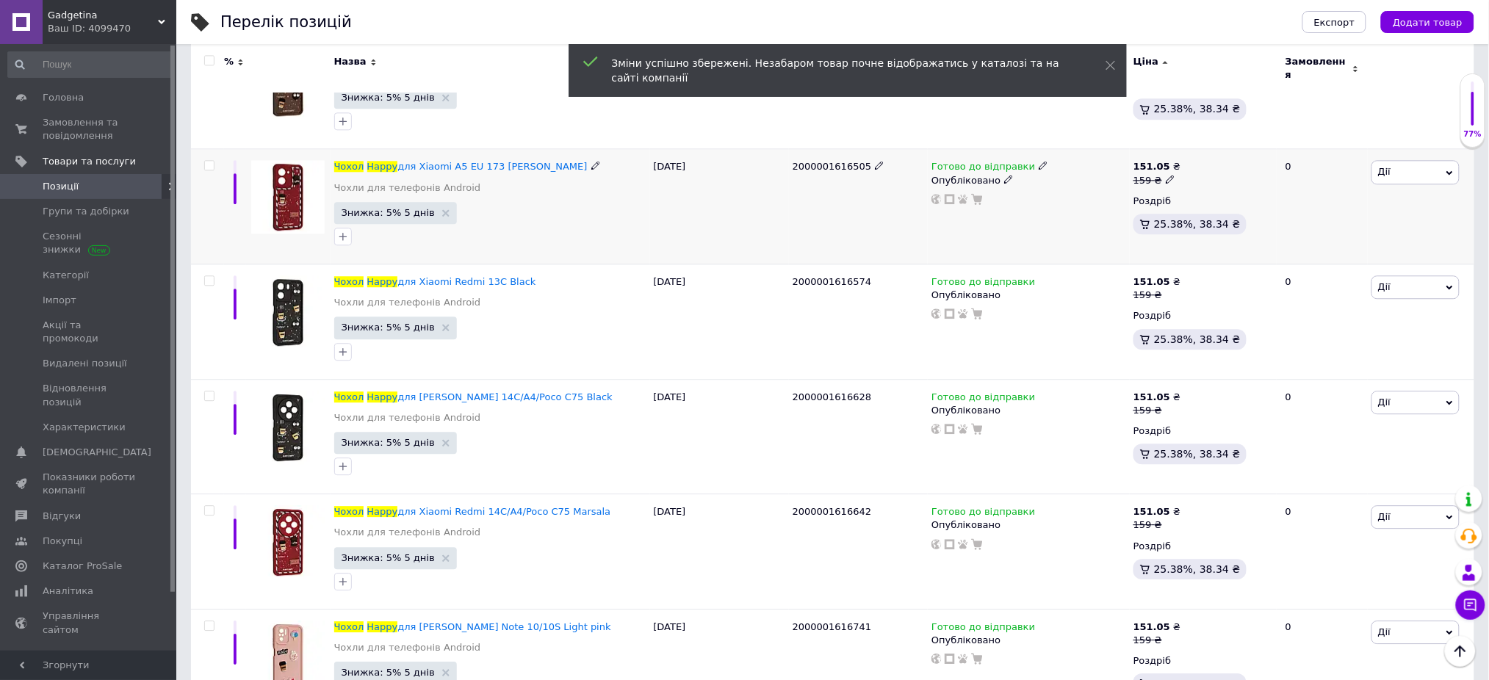
click at [1166, 175] on use at bounding box center [1170, 179] width 8 height 8
type input "179"
click at [1166, 291] on icon at bounding box center [1170, 293] width 9 height 9
type input "179"
click at [1166, 405] on use at bounding box center [1170, 409] width 8 height 8
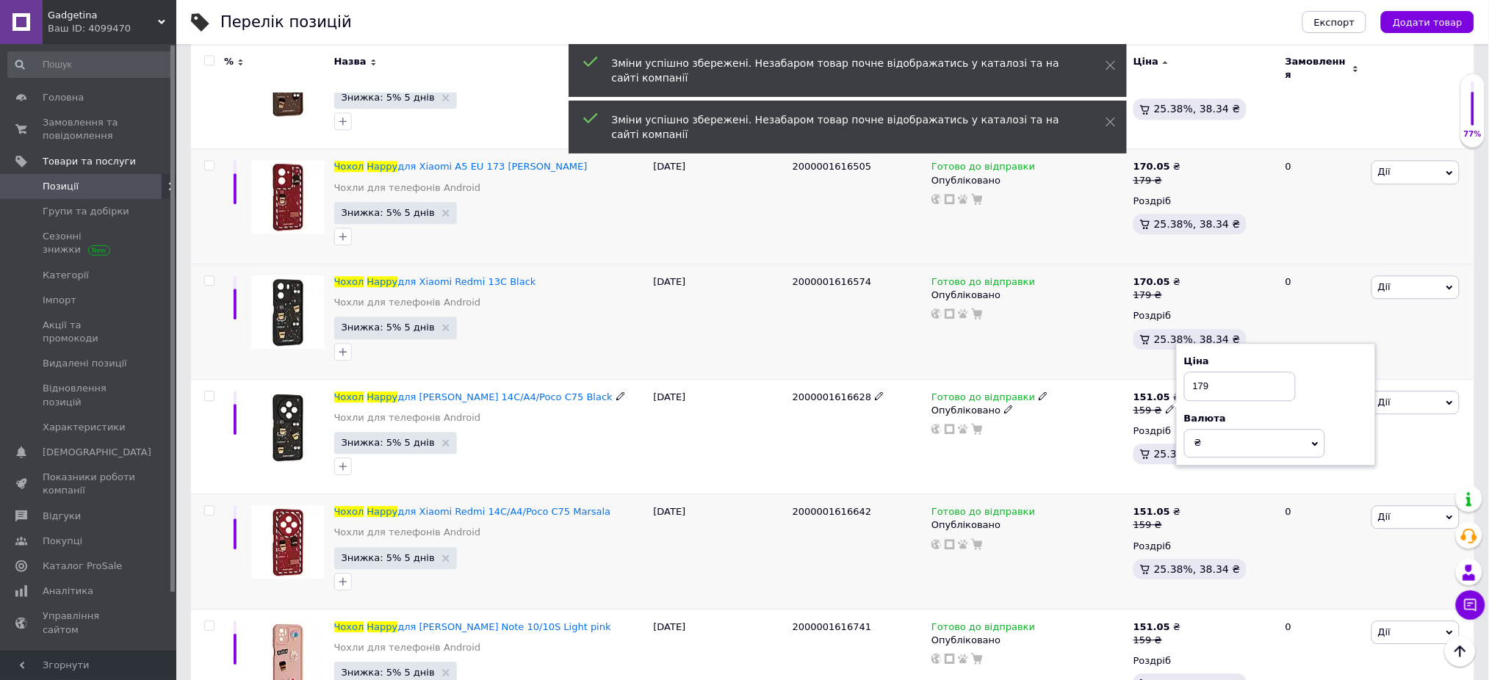
scroll to position [3427, 0]
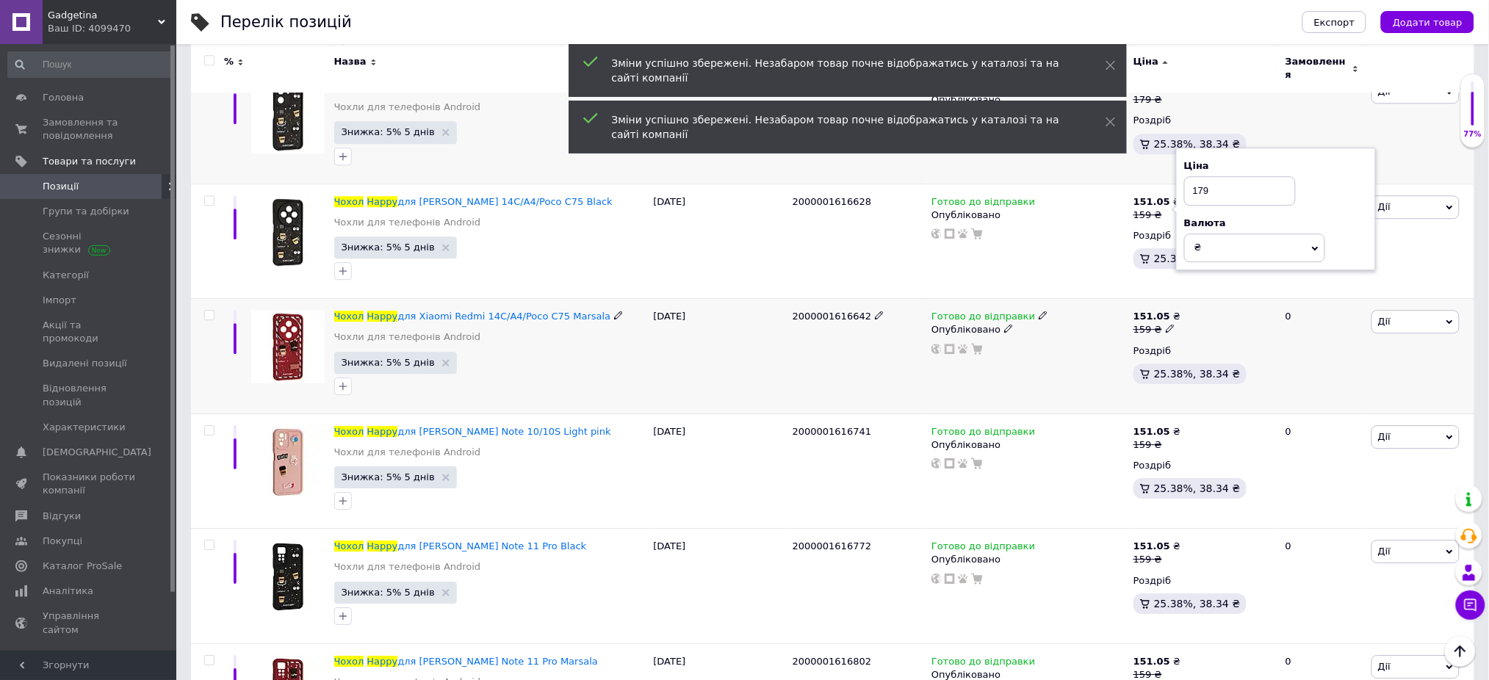
type input "179"
click at [1166, 325] on use at bounding box center [1170, 329] width 8 height 8
type input "179"
click at [1166, 438] on span at bounding box center [1170, 443] width 9 height 10
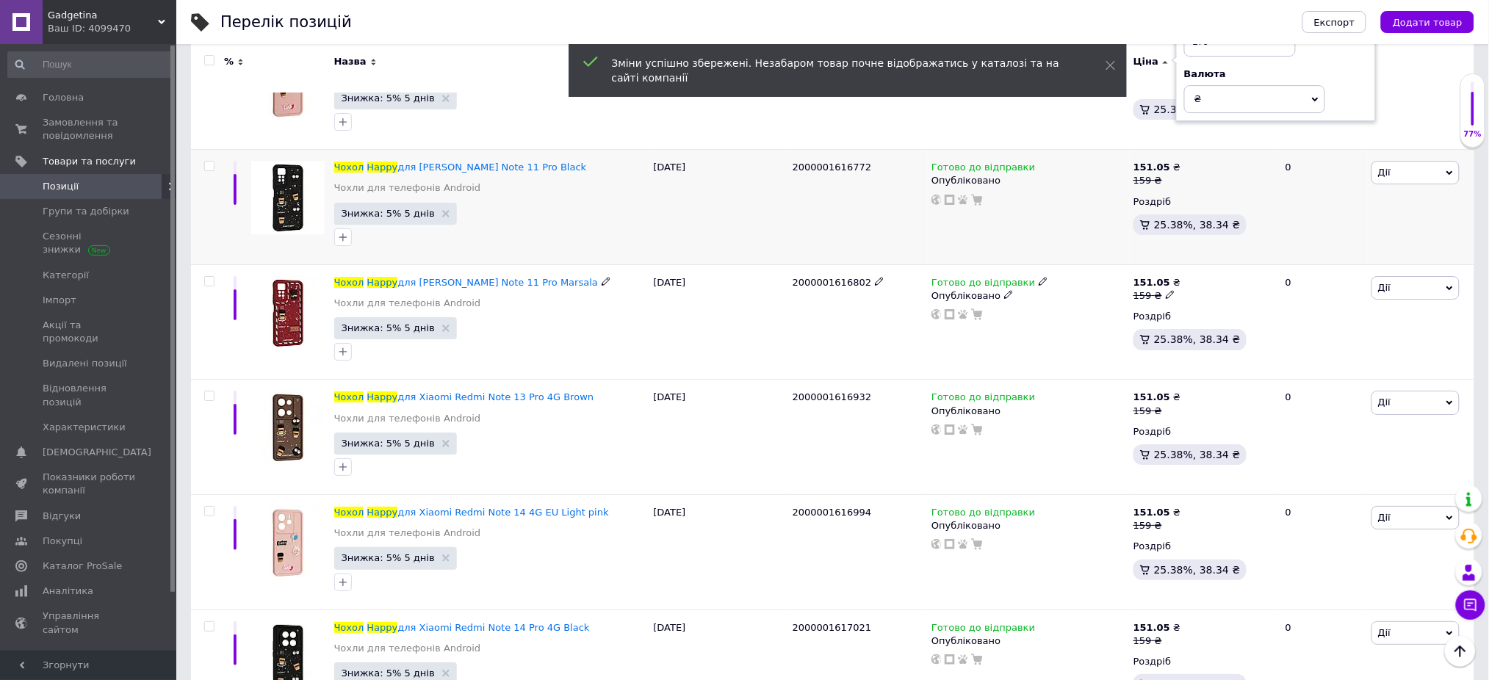
scroll to position [3819, 0]
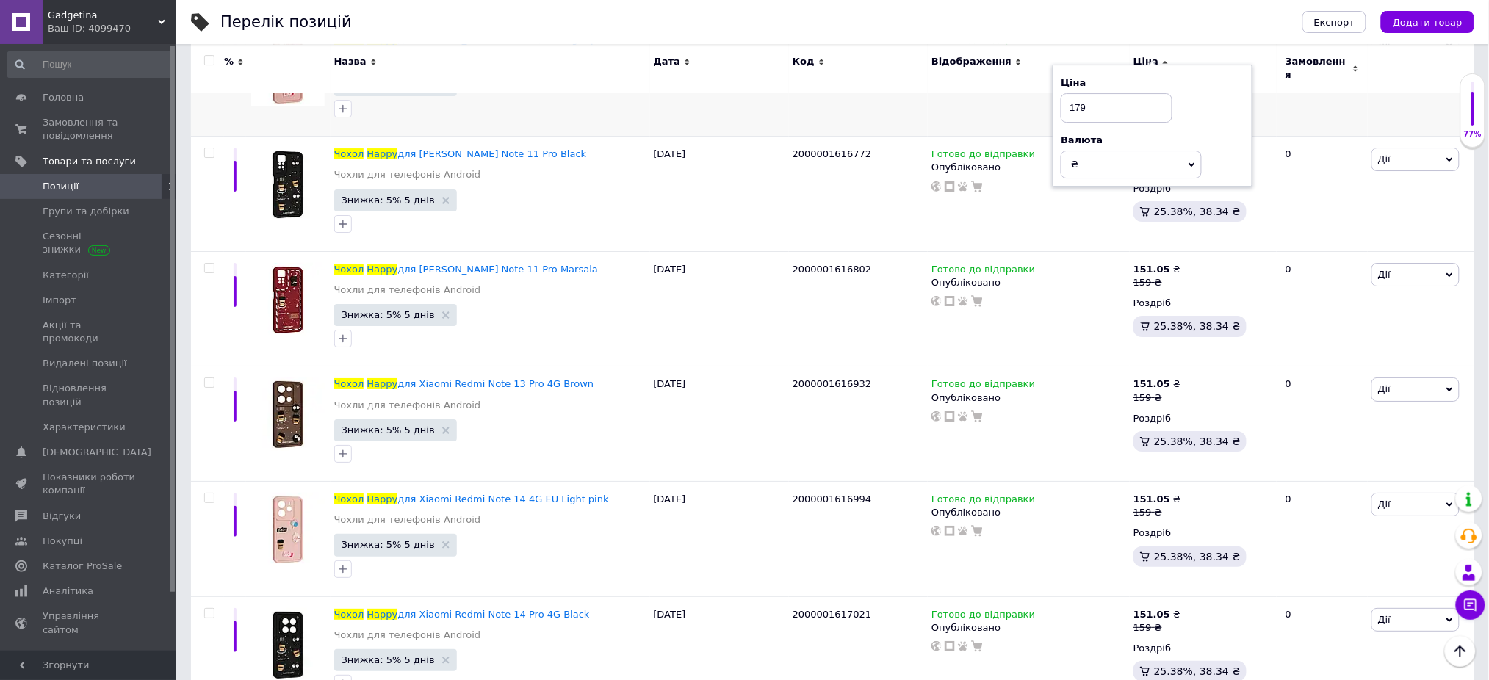
type input "179"
click at [1162, 164] on span "₴" at bounding box center [1131, 165] width 141 height 28
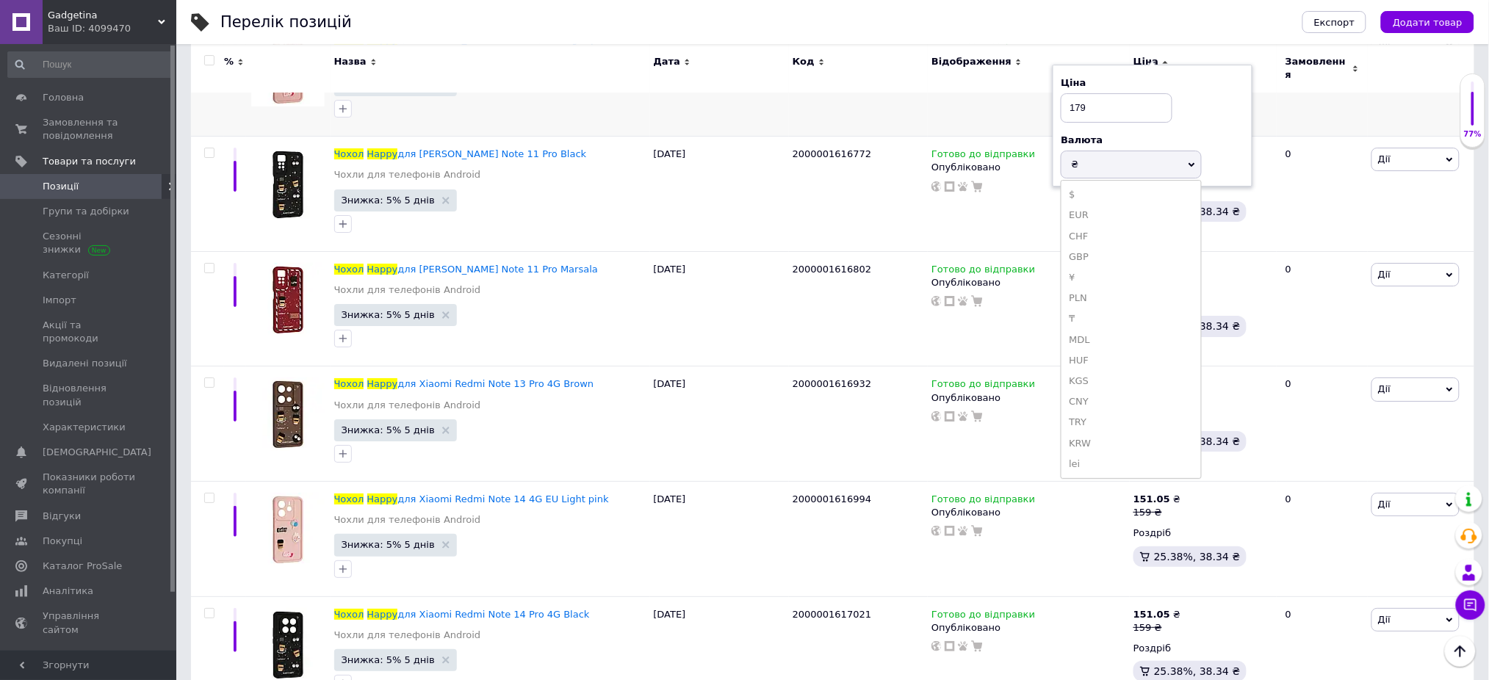
click at [1287, 93] on div "0" at bounding box center [1322, 78] width 91 height 115
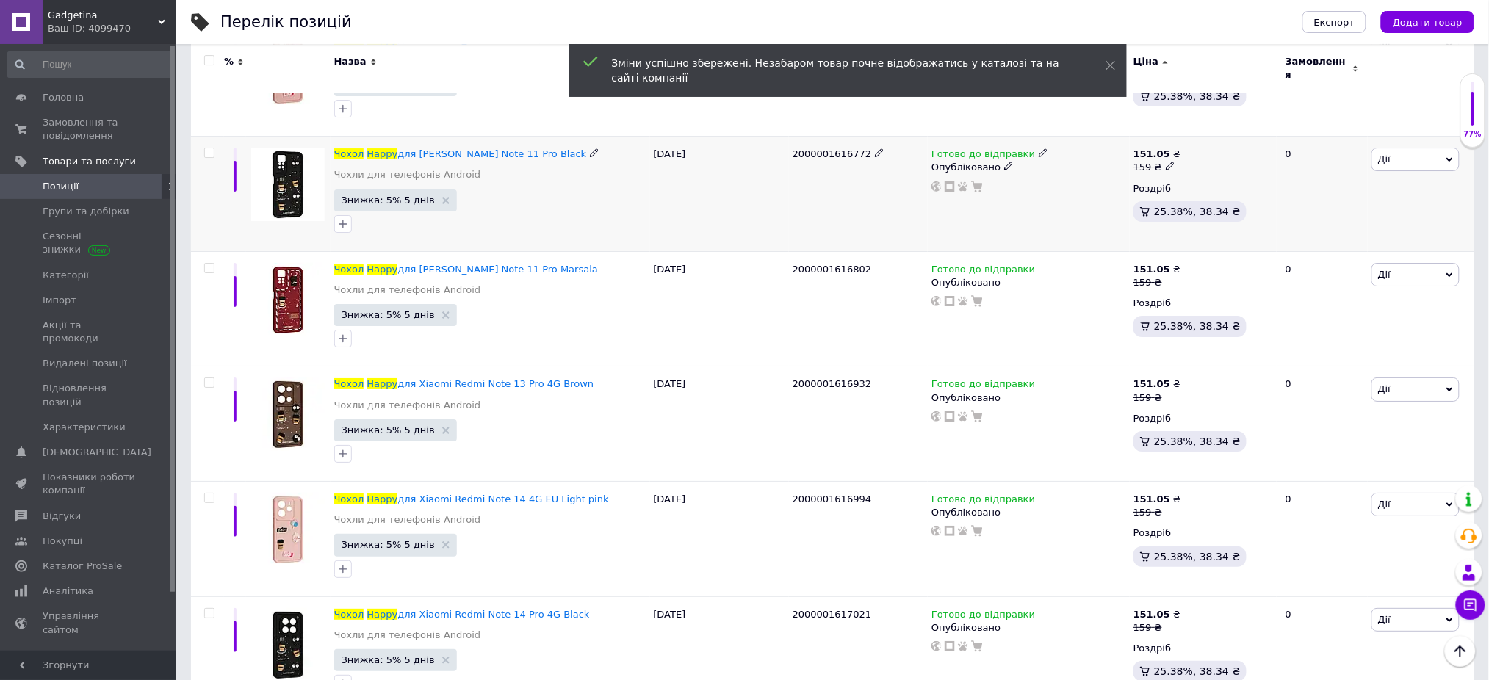
click at [1166, 162] on icon at bounding box center [1170, 166] width 9 height 9
type input "179"
click at [1165, 281] on div "159 ₴" at bounding box center [1156, 282] width 47 height 13
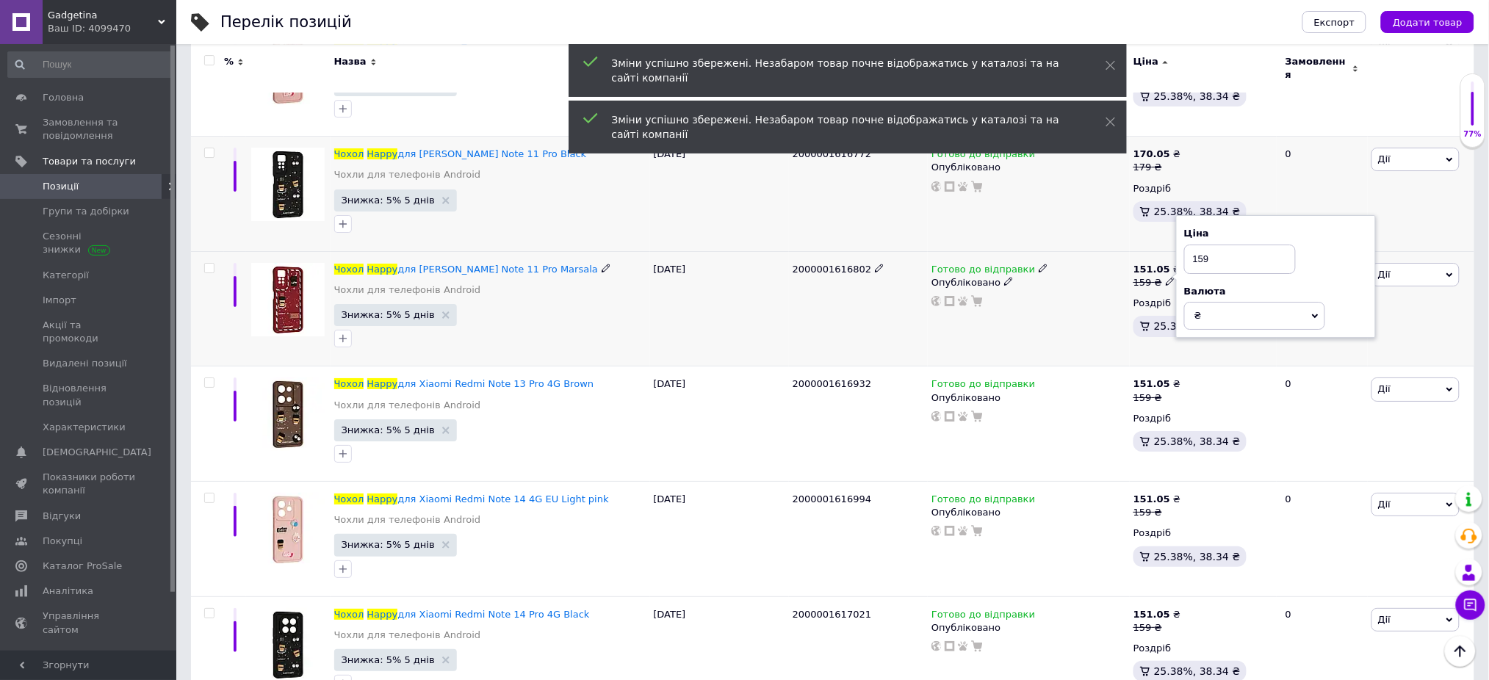
click at [1166, 278] on use at bounding box center [1170, 282] width 8 height 8
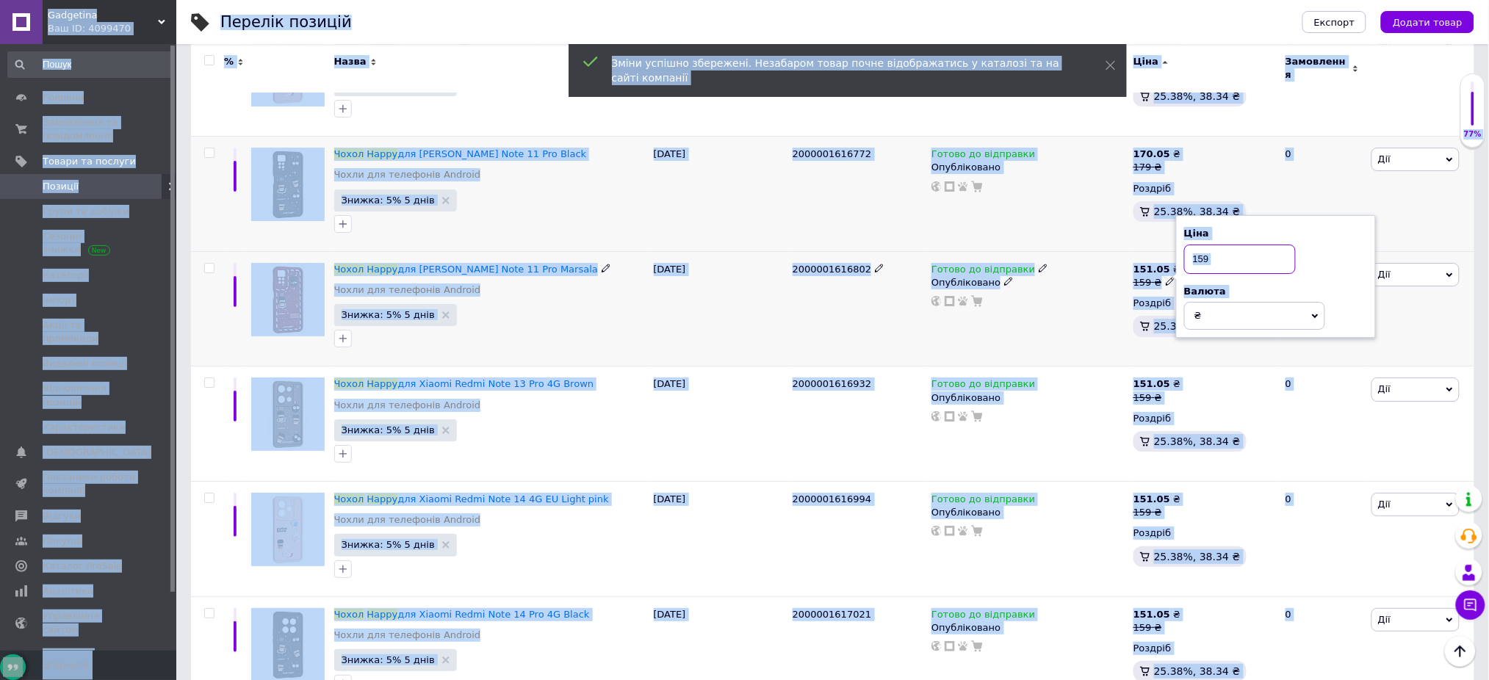
click at [1223, 253] on input "159" at bounding box center [1240, 259] width 112 height 29
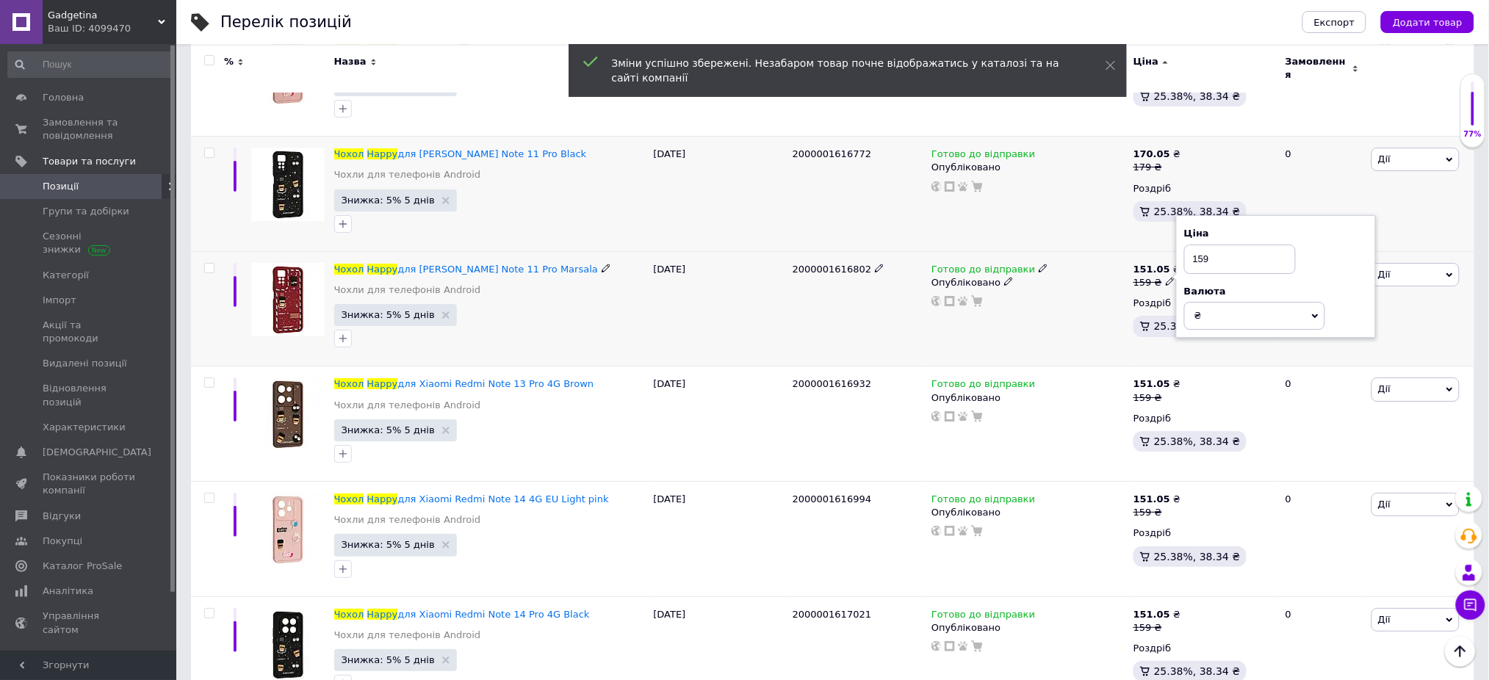
click at [1166, 278] on use at bounding box center [1170, 282] width 8 height 8
click at [1218, 256] on input "159" at bounding box center [1240, 259] width 112 height 29
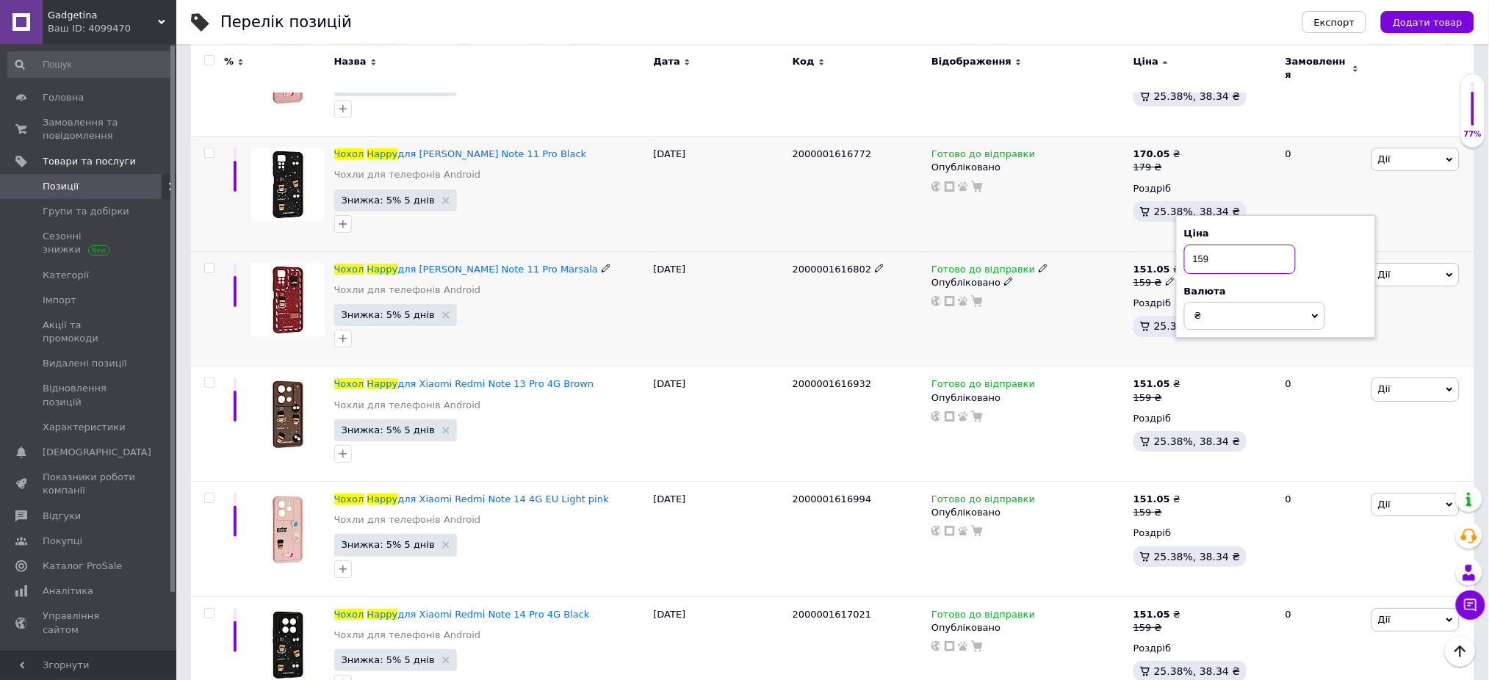
paste input "7"
type input "179"
click at [1166, 392] on icon at bounding box center [1170, 396] width 9 height 9
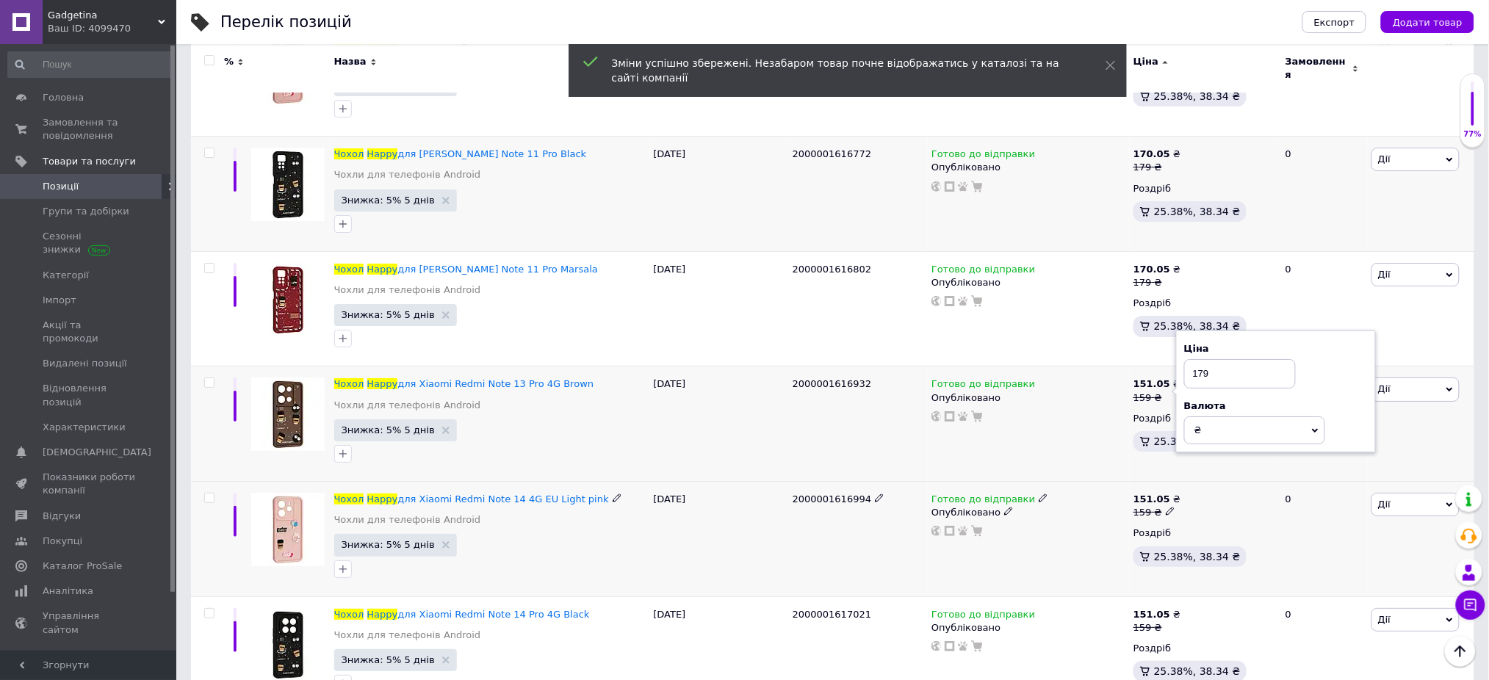
type input "179"
click at [1166, 507] on icon at bounding box center [1170, 511] width 9 height 9
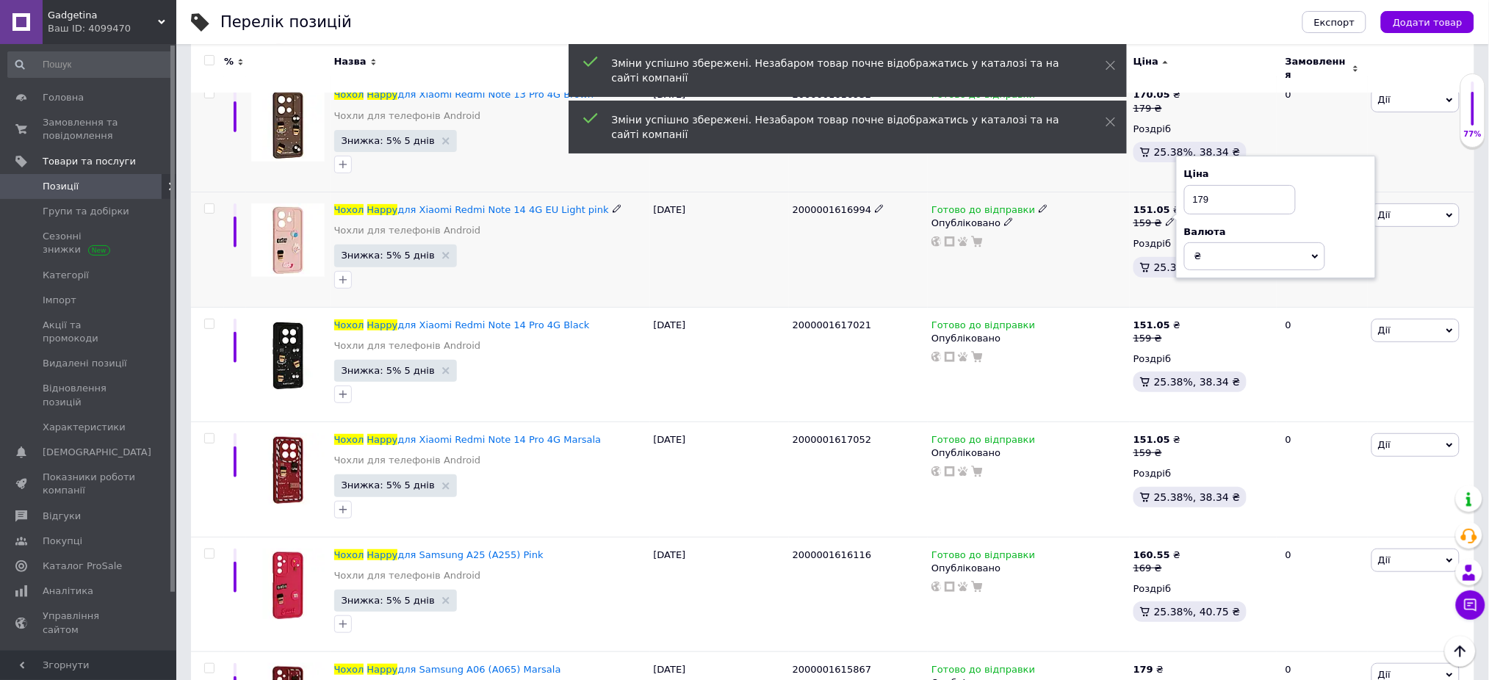
scroll to position [4113, 0]
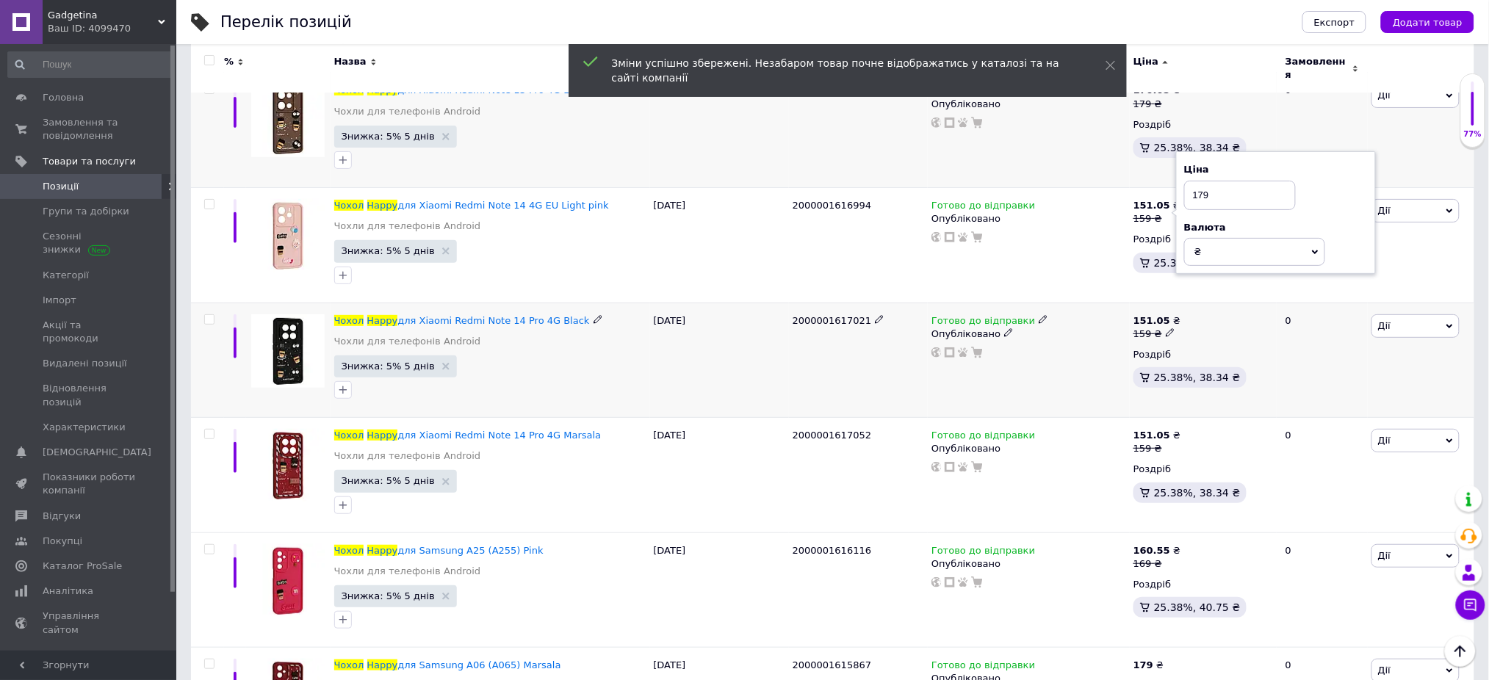
type input "179"
click at [1159, 328] on div "159 ₴" at bounding box center [1156, 334] width 47 height 13
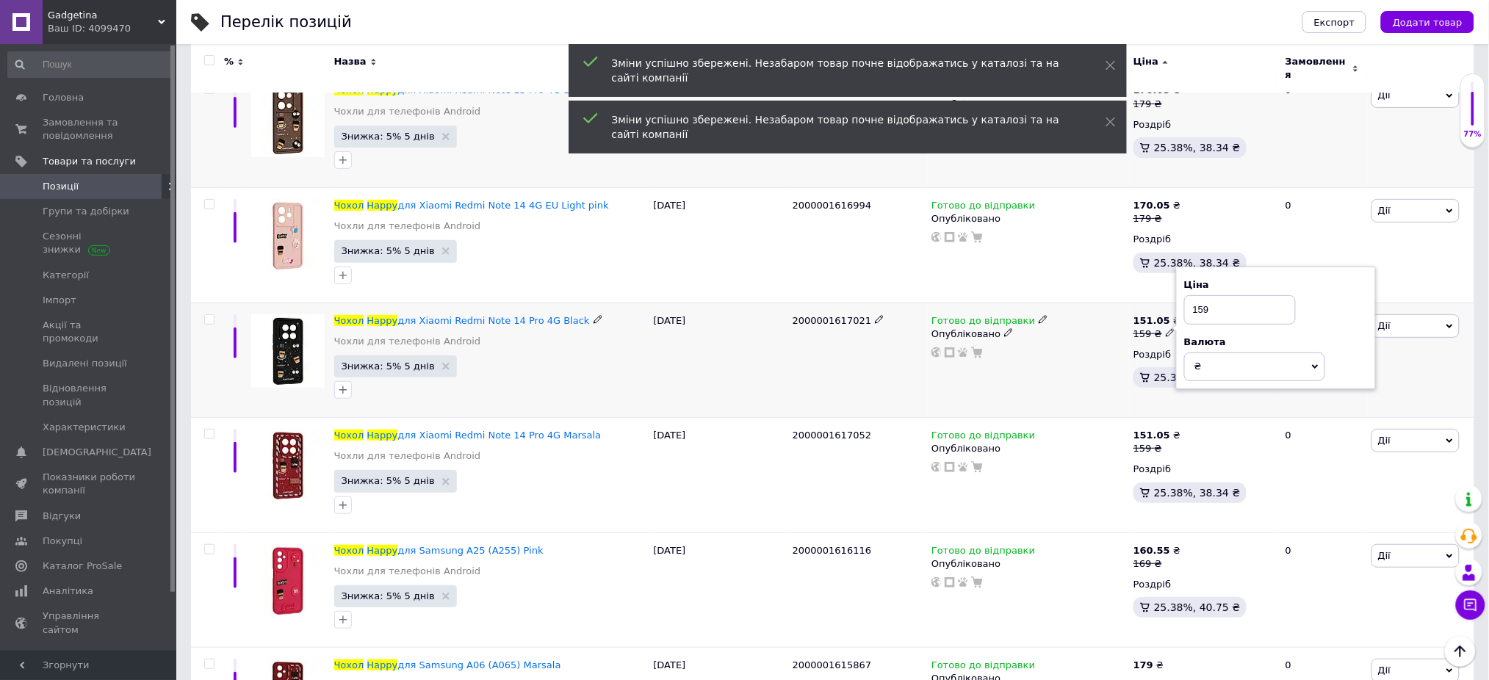
click at [1166, 328] on icon at bounding box center [1170, 332] width 9 height 9
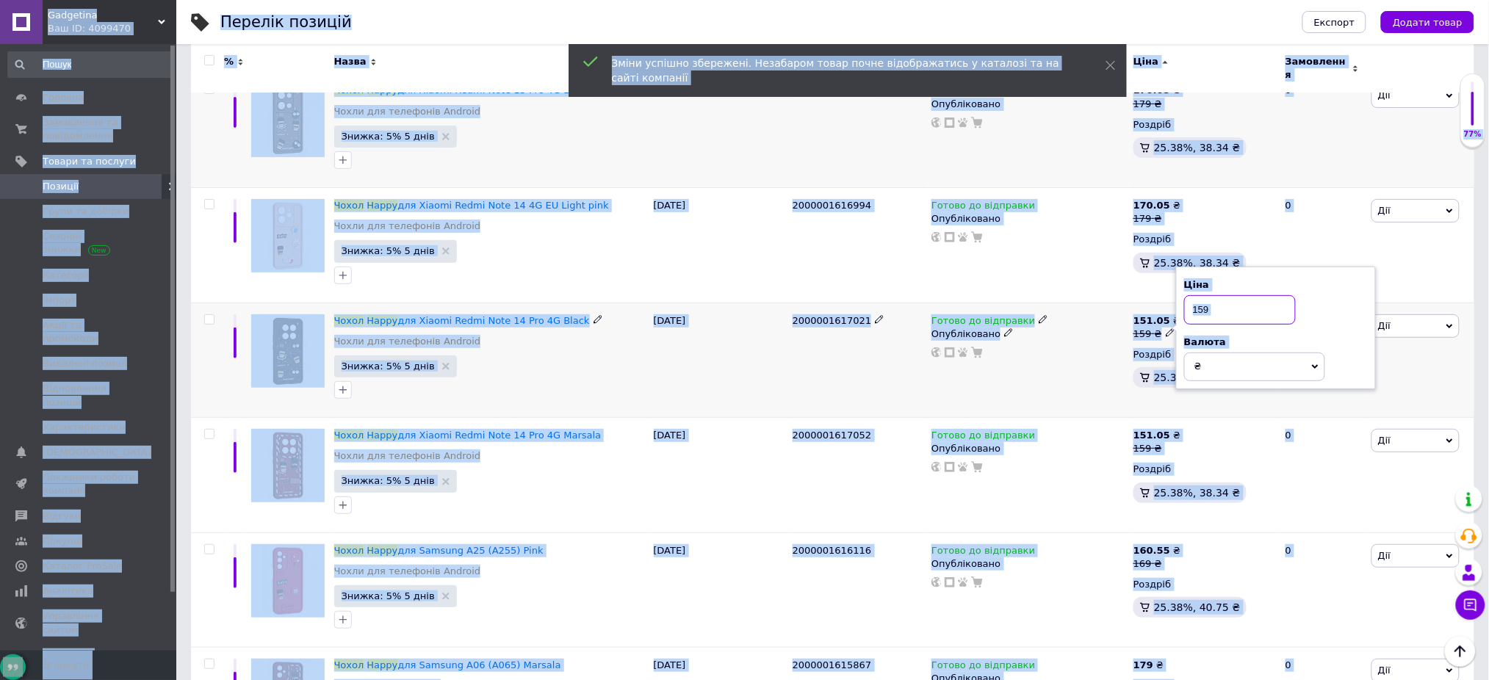
click at [1224, 304] on input "159" at bounding box center [1240, 309] width 112 height 29
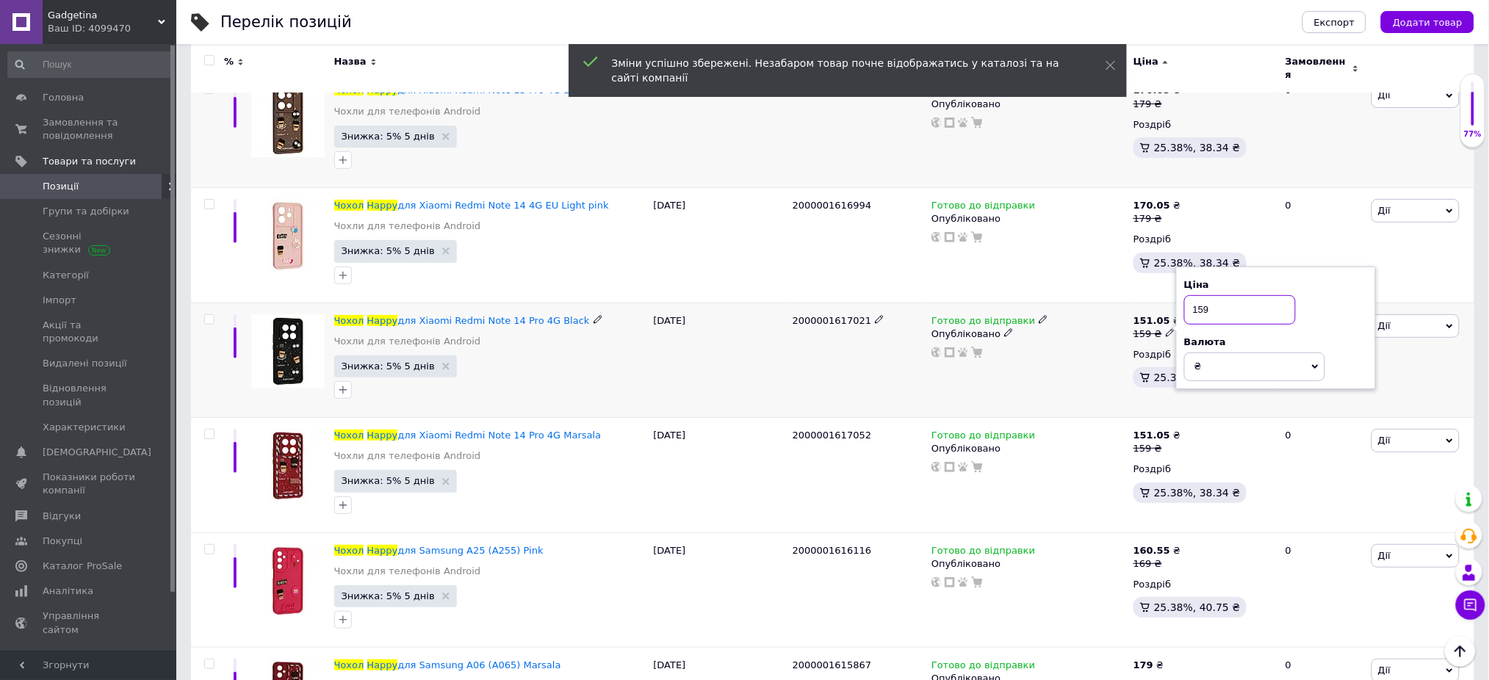
paste input "7"
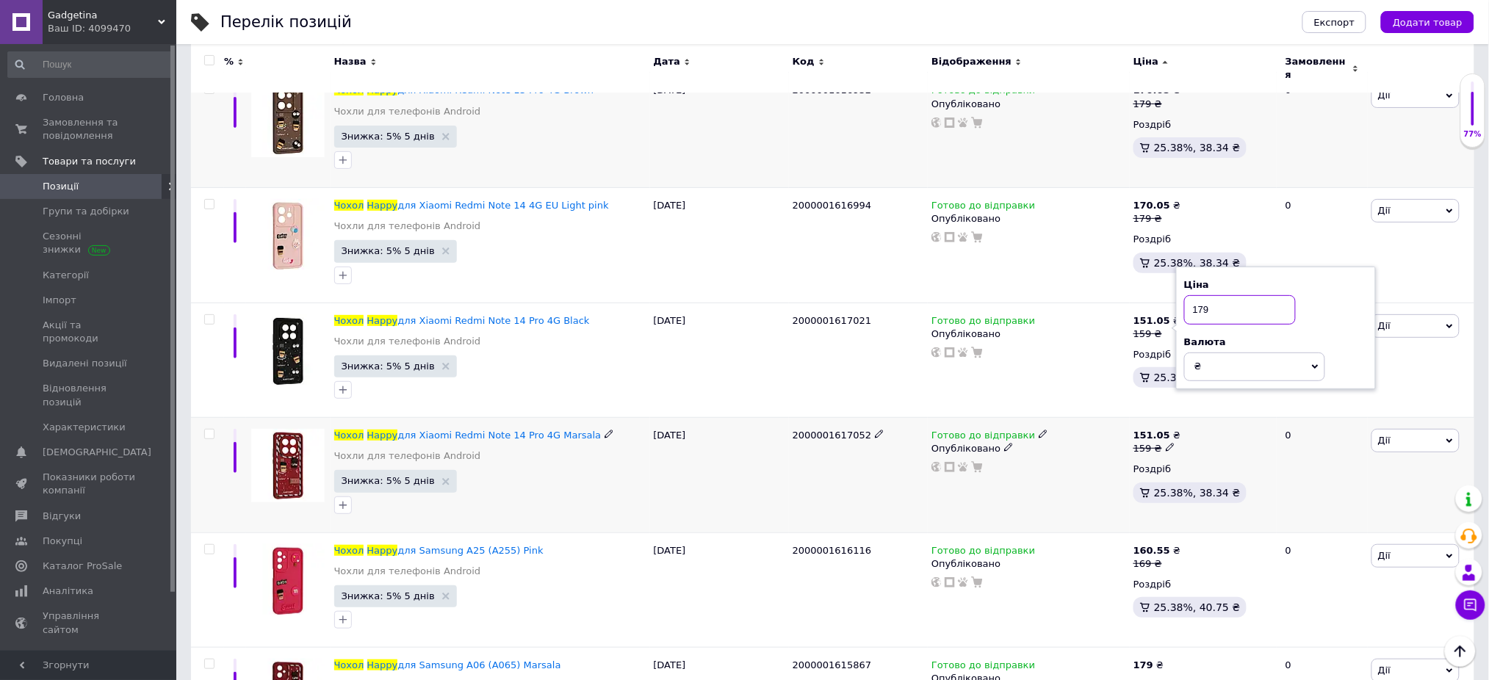
type input "179"
click at [1166, 444] on icon at bounding box center [1170, 447] width 9 height 9
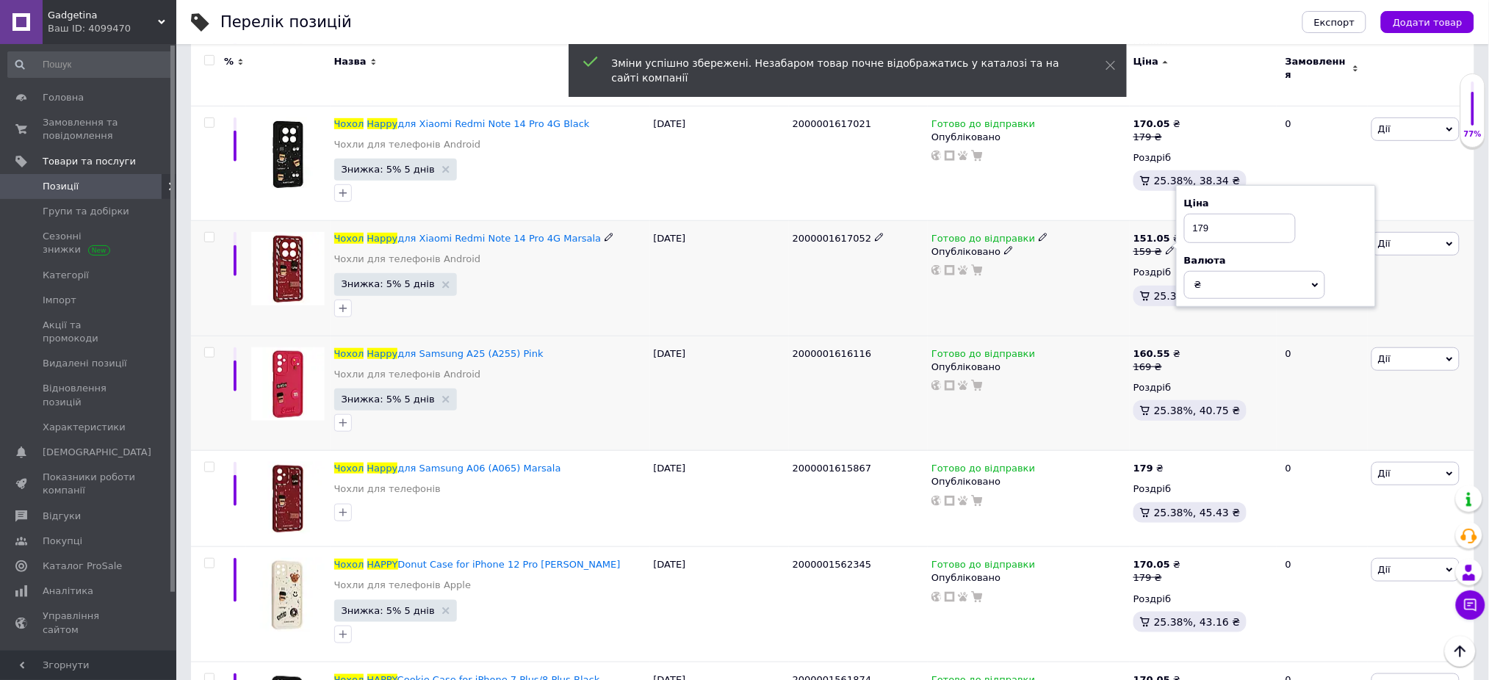
scroll to position [4407, 0]
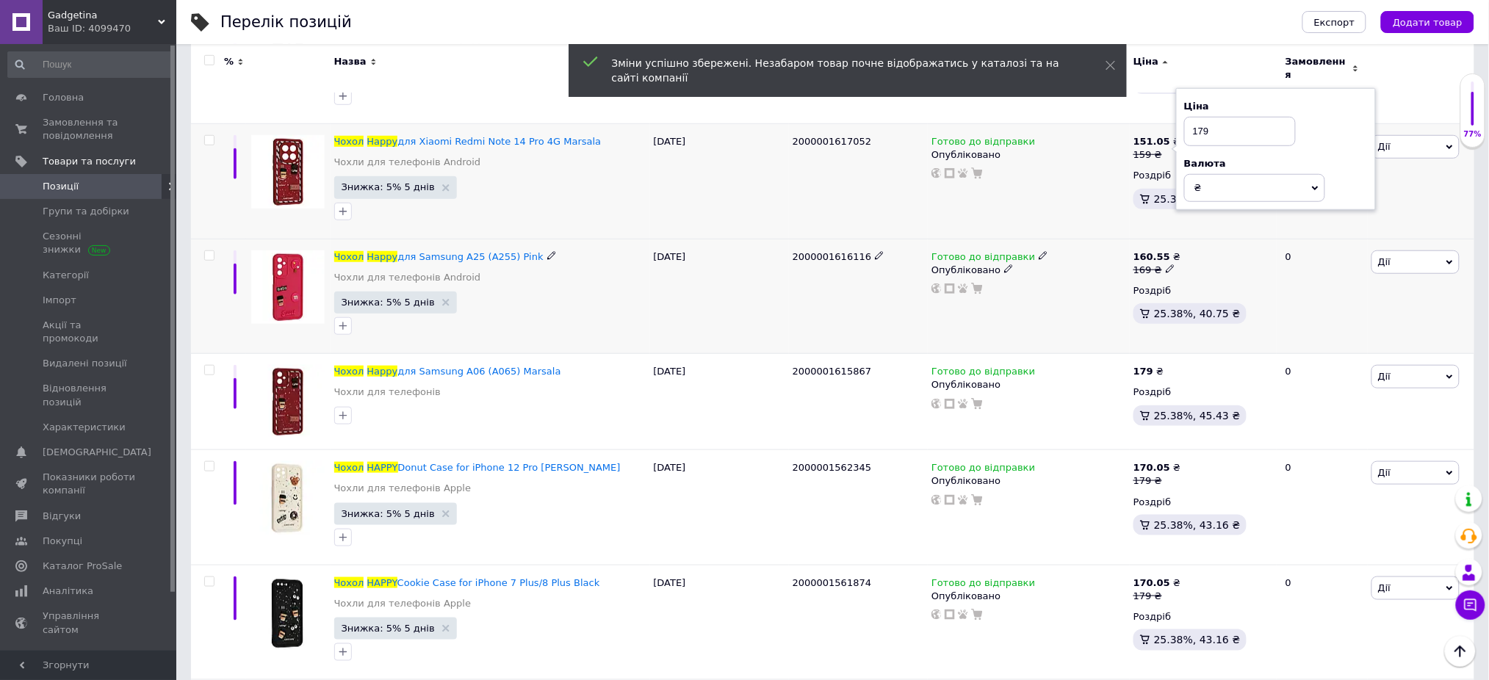
type input "179"
click at [1168, 265] on use at bounding box center [1170, 269] width 8 height 8
type input "179"
click at [1170, 21] on div "Перелік позицій" at bounding box center [746, 22] width 1053 height 44
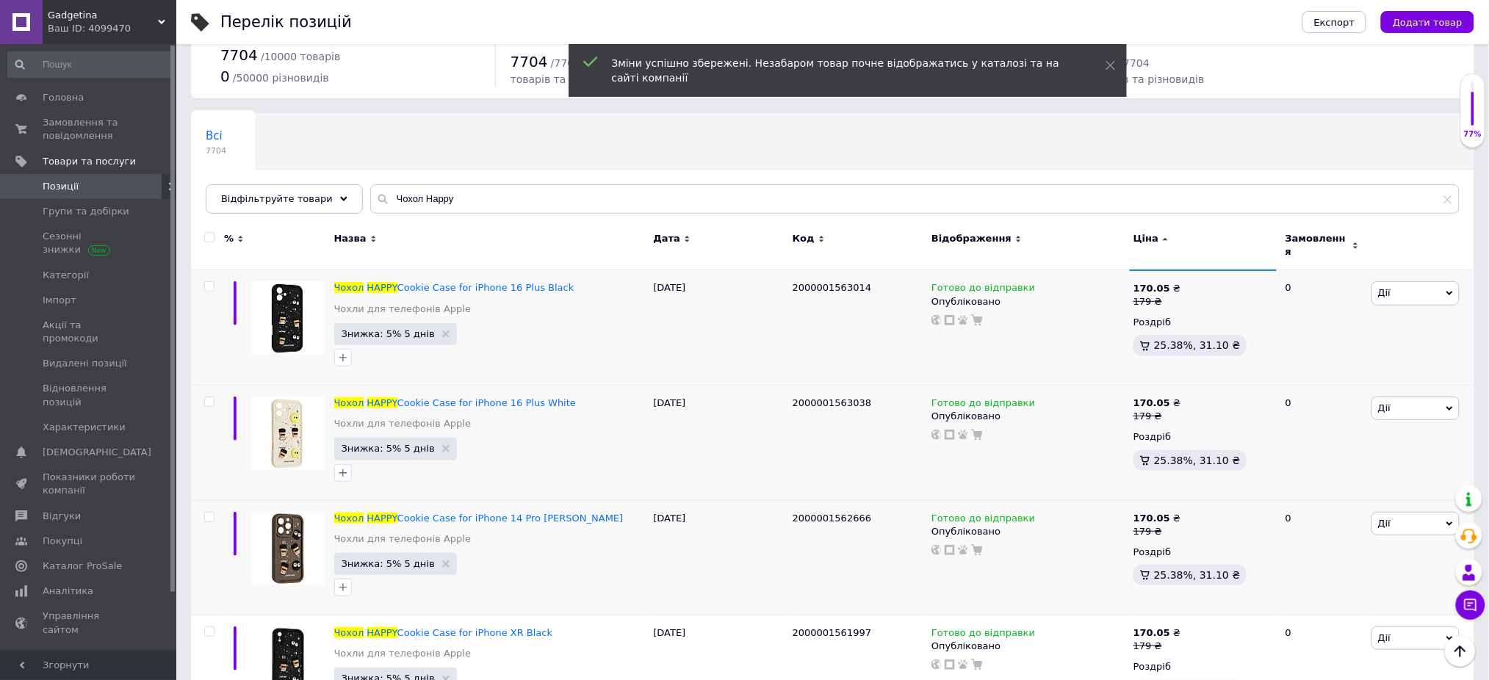
scroll to position [0, 0]
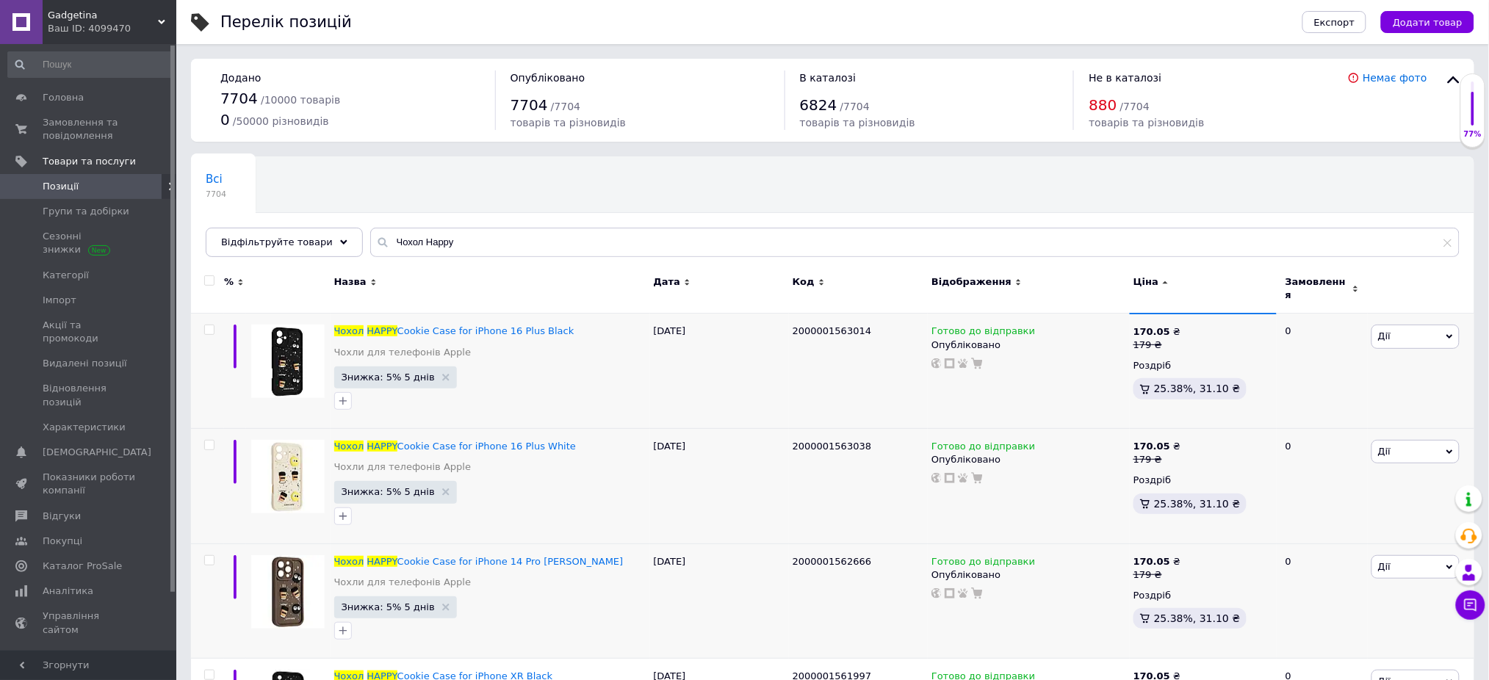
click at [1163, 283] on use at bounding box center [1165, 282] width 5 height 3
click at [1166, 340] on use at bounding box center [1170, 344] width 8 height 8
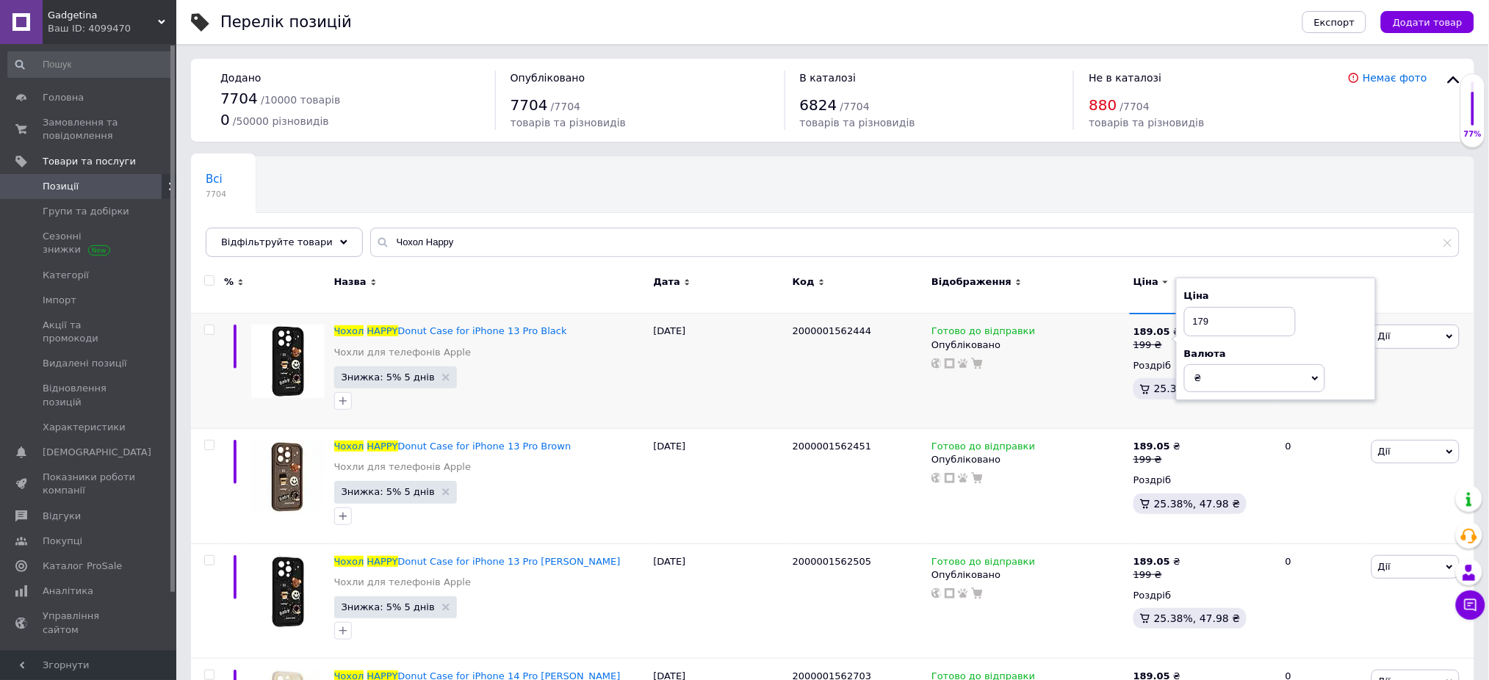
type input "179"
click at [1204, 203] on div "Всі 7704 Ok Відфільтровано... Зберегти" at bounding box center [832, 214] width 1283 height 121
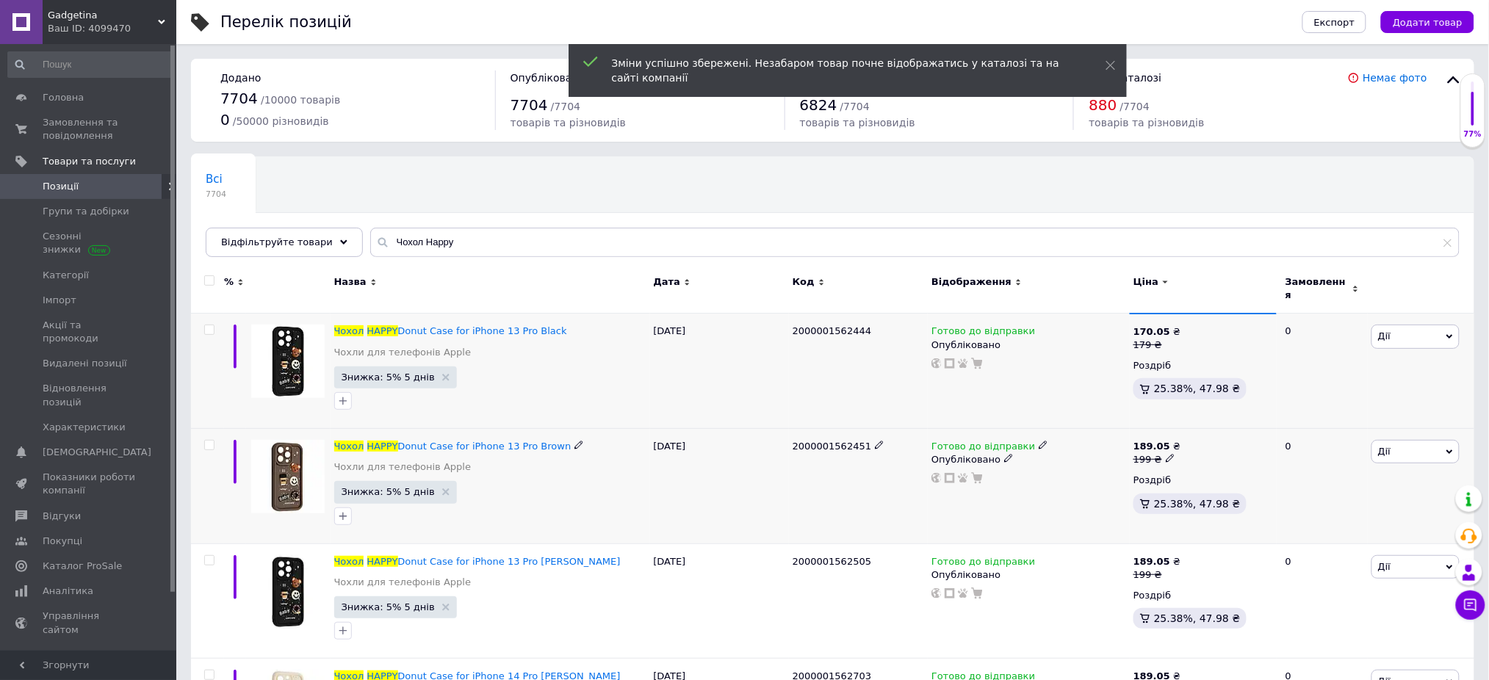
click at [1166, 455] on use at bounding box center [1170, 459] width 8 height 8
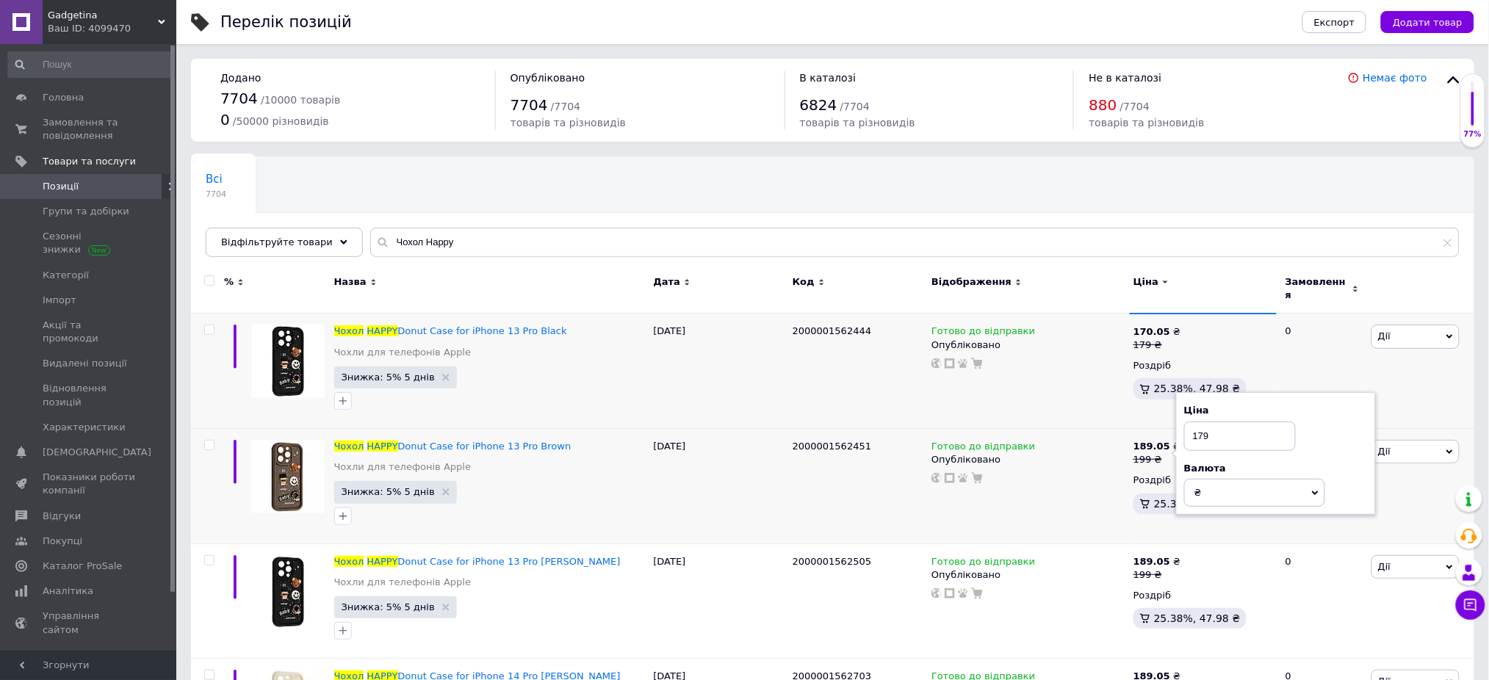
type input "179"
click at [459, 248] on input "Чохол Happy" at bounding box center [914, 242] width 1089 height 29
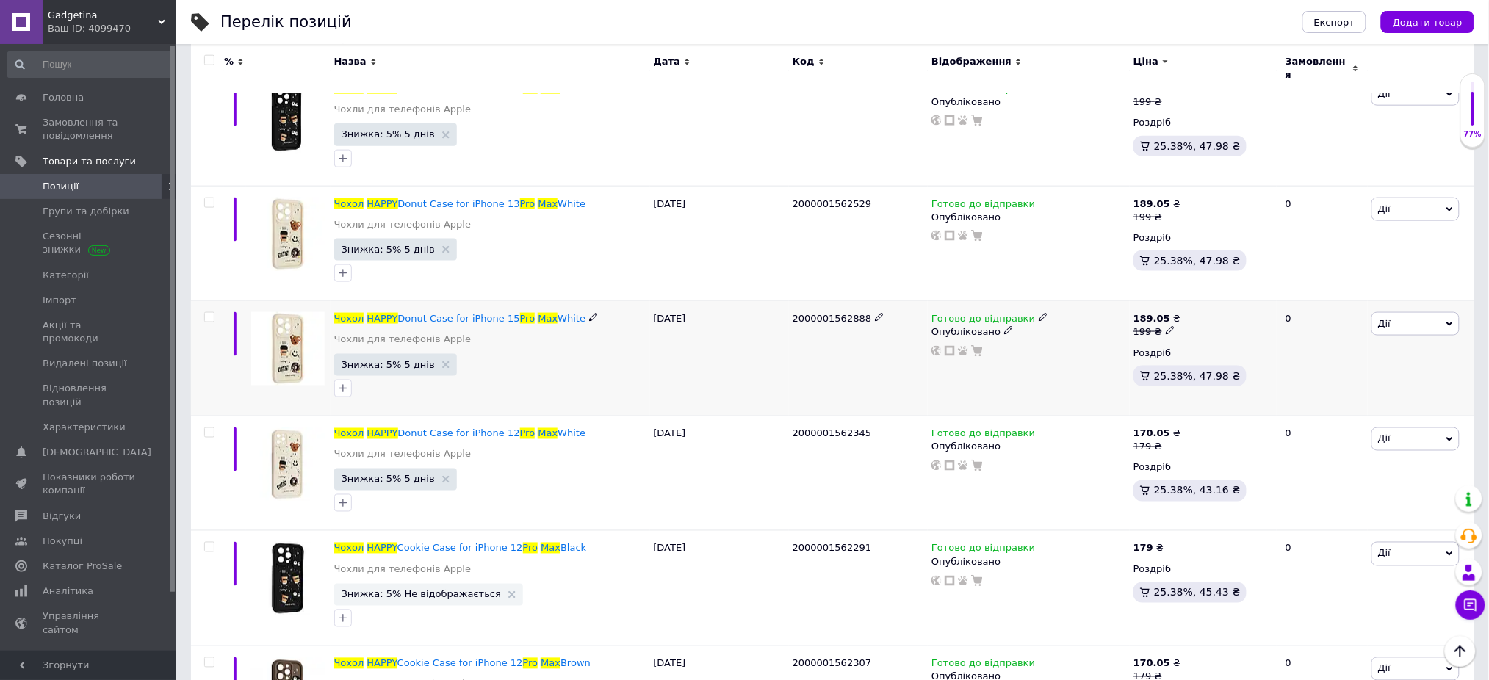
scroll to position [685, 0]
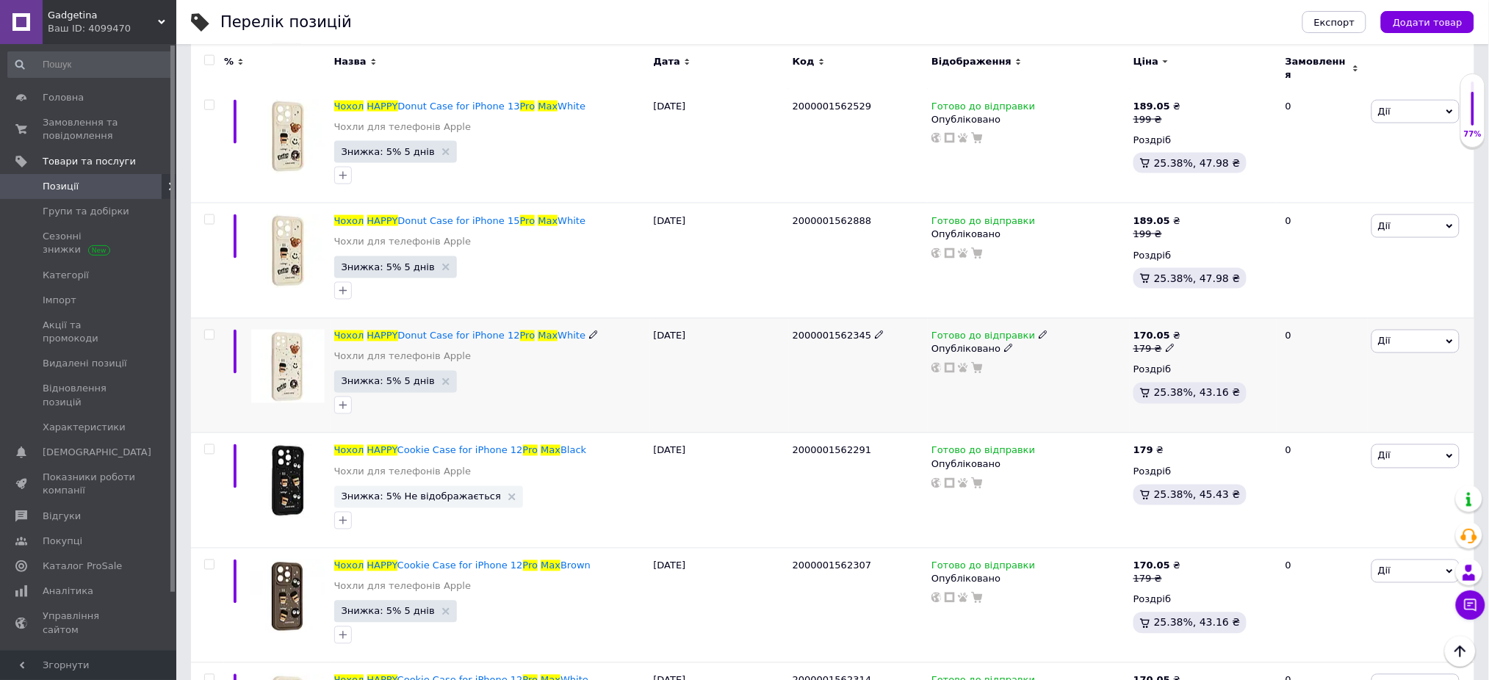
type input "Чохол Happy Pro Max"
click at [1166, 344] on icon at bounding box center [1170, 348] width 9 height 9
type input "199"
click at [1189, 20] on div "Перелік позицій" at bounding box center [746, 22] width 1053 height 44
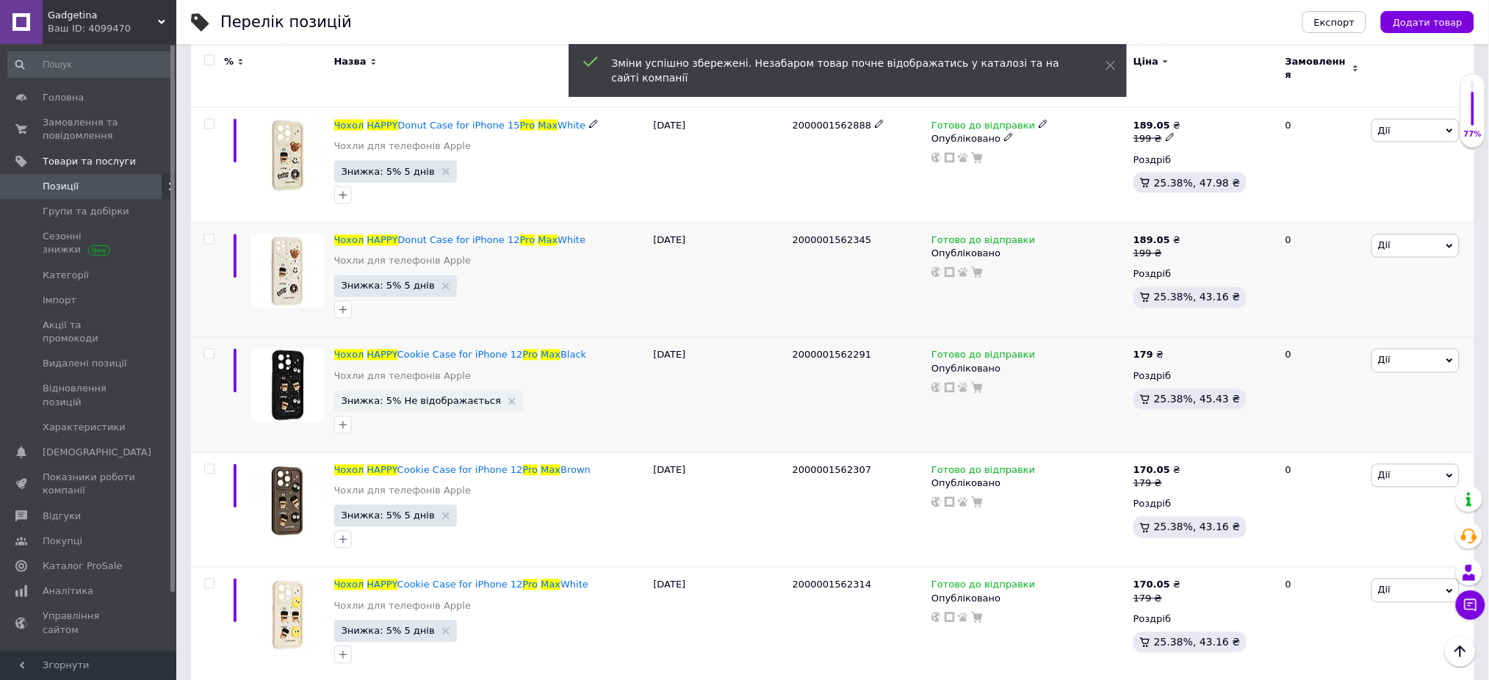
scroll to position [881, 0]
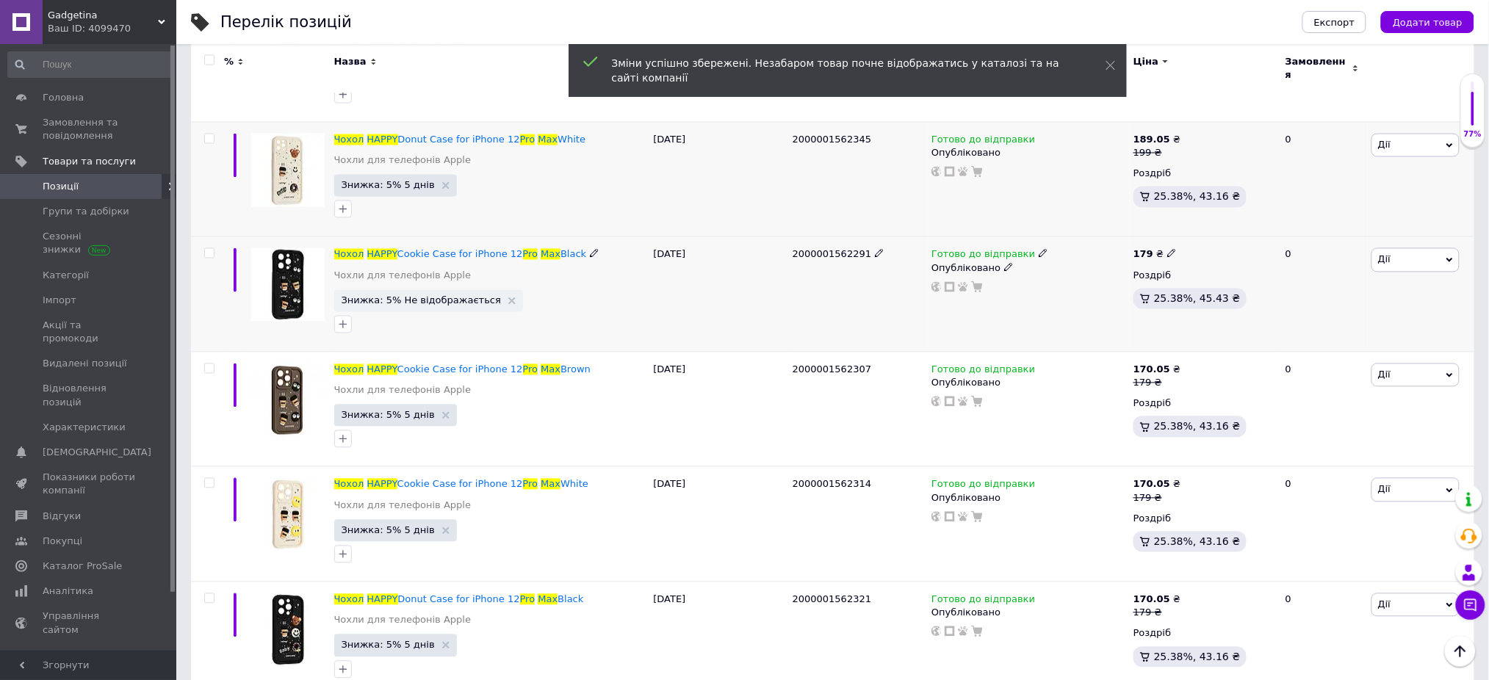
click at [1168, 237] on div "179 ₴ Роздріб 25.38%, 45.43 ₴" at bounding box center [1203, 294] width 147 height 115
click at [1169, 249] on icon at bounding box center [1171, 253] width 9 height 9
type input "199"
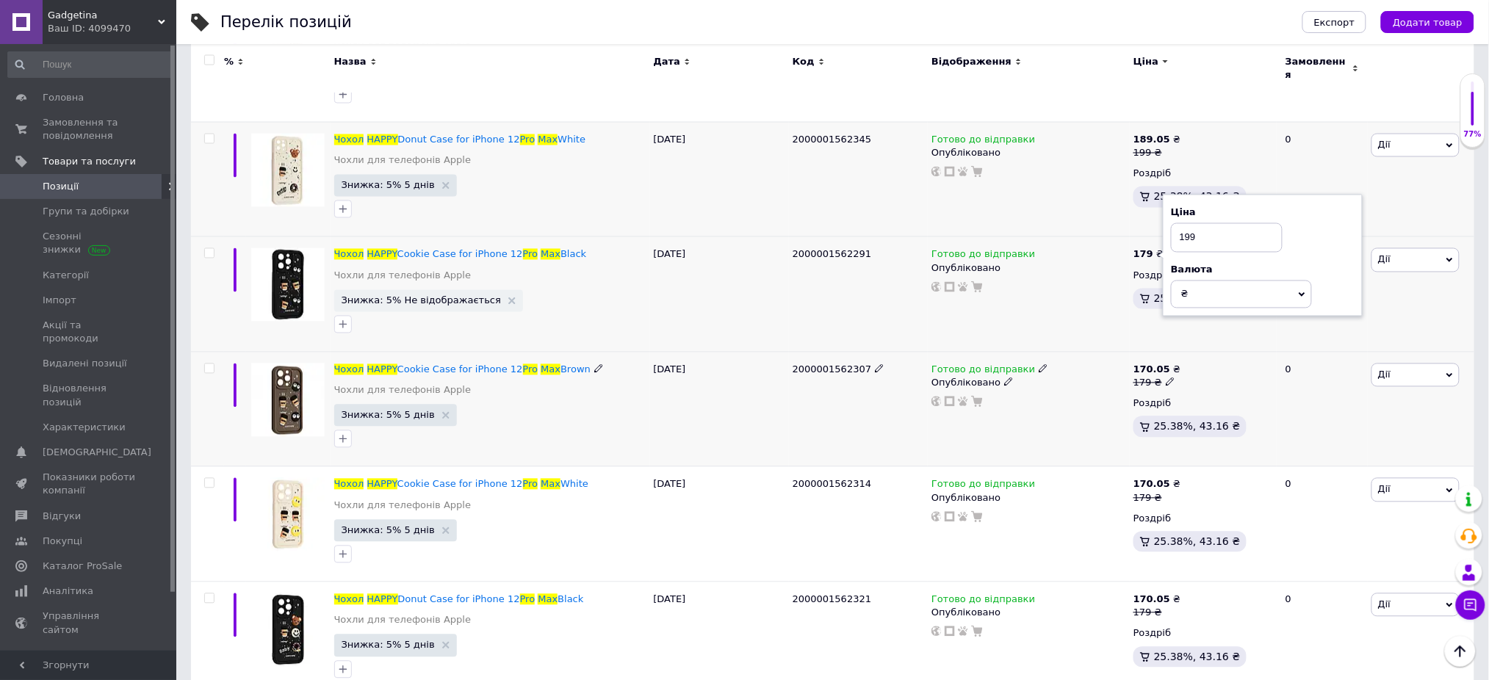
click at [1170, 369] on div "170.05 ₴" at bounding box center [1156, 370] width 47 height 13
click at [1168, 378] on use at bounding box center [1170, 382] width 8 height 8
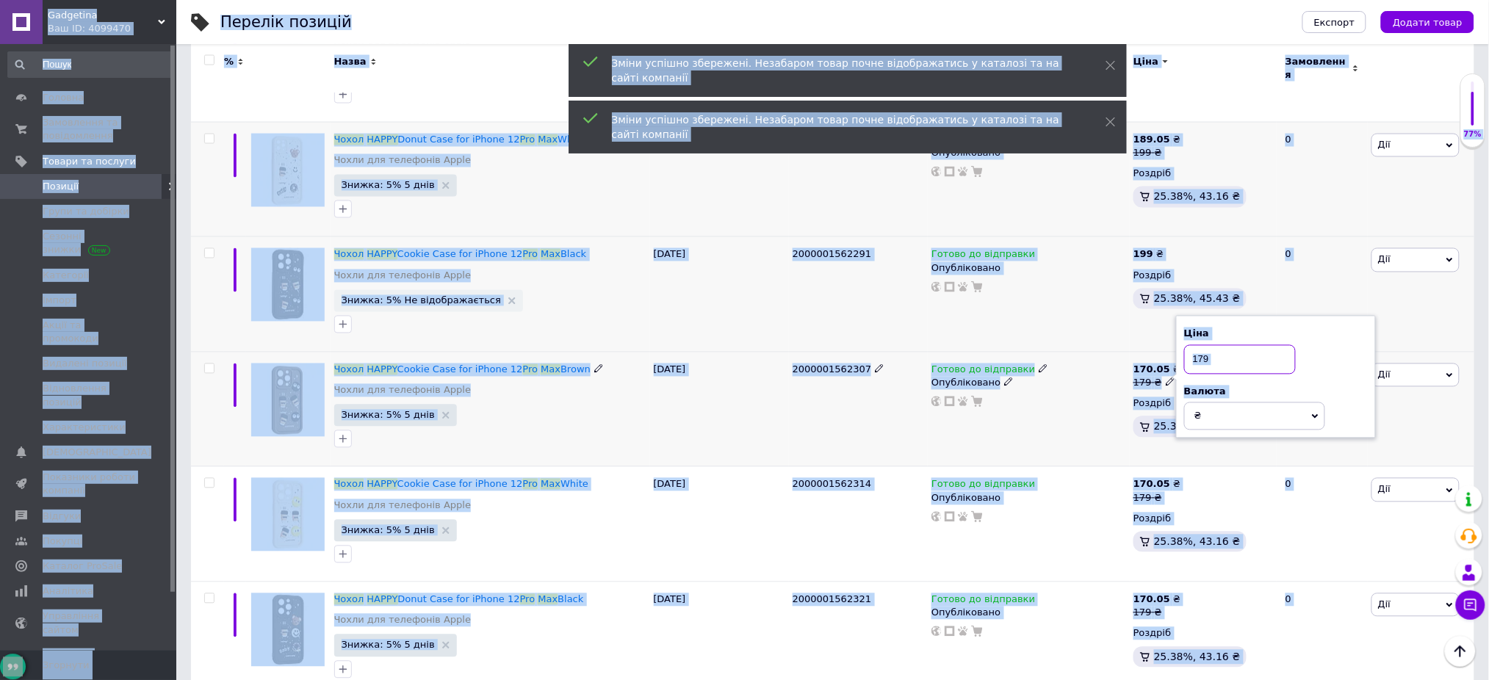
click at [1215, 351] on input "179" at bounding box center [1240, 359] width 112 height 29
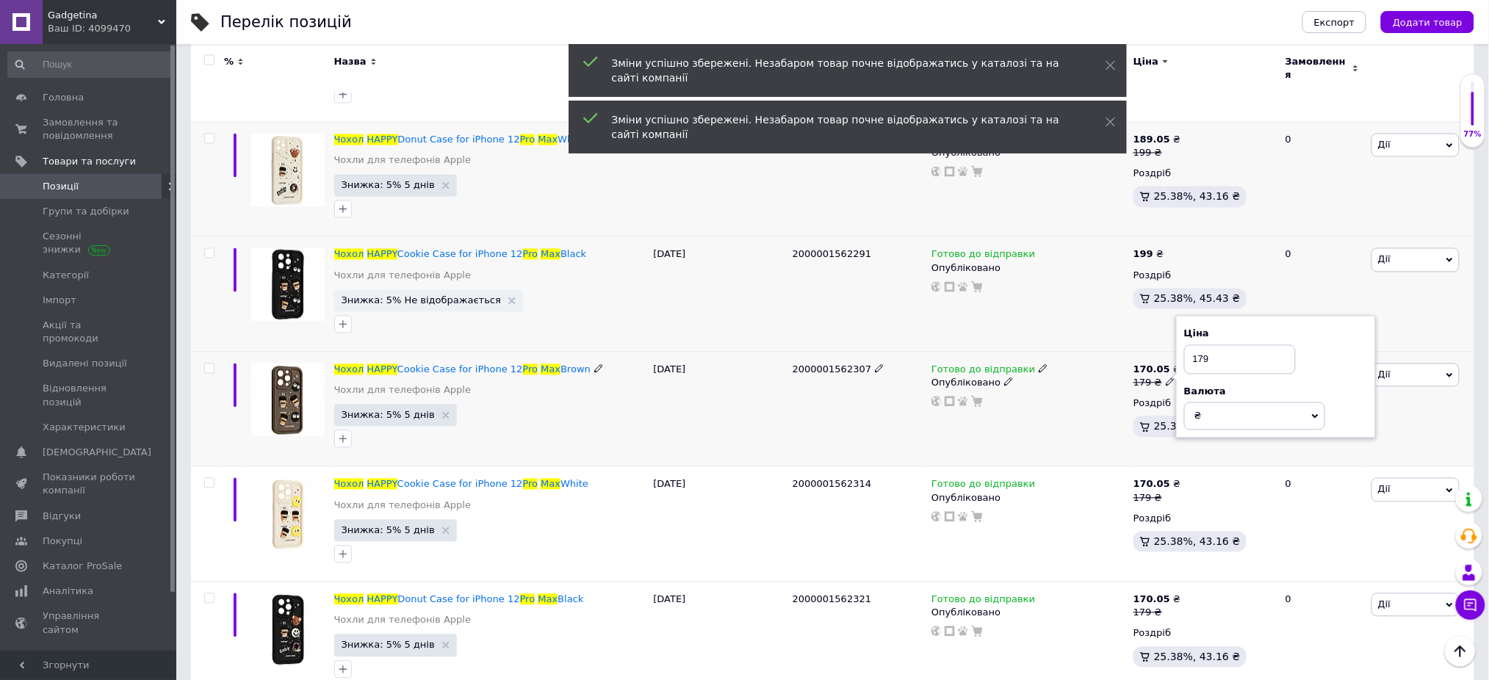
click at [1169, 377] on span at bounding box center [1171, 382] width 10 height 10
click at [1232, 356] on input "179" at bounding box center [1240, 359] width 112 height 29
paste input "9"
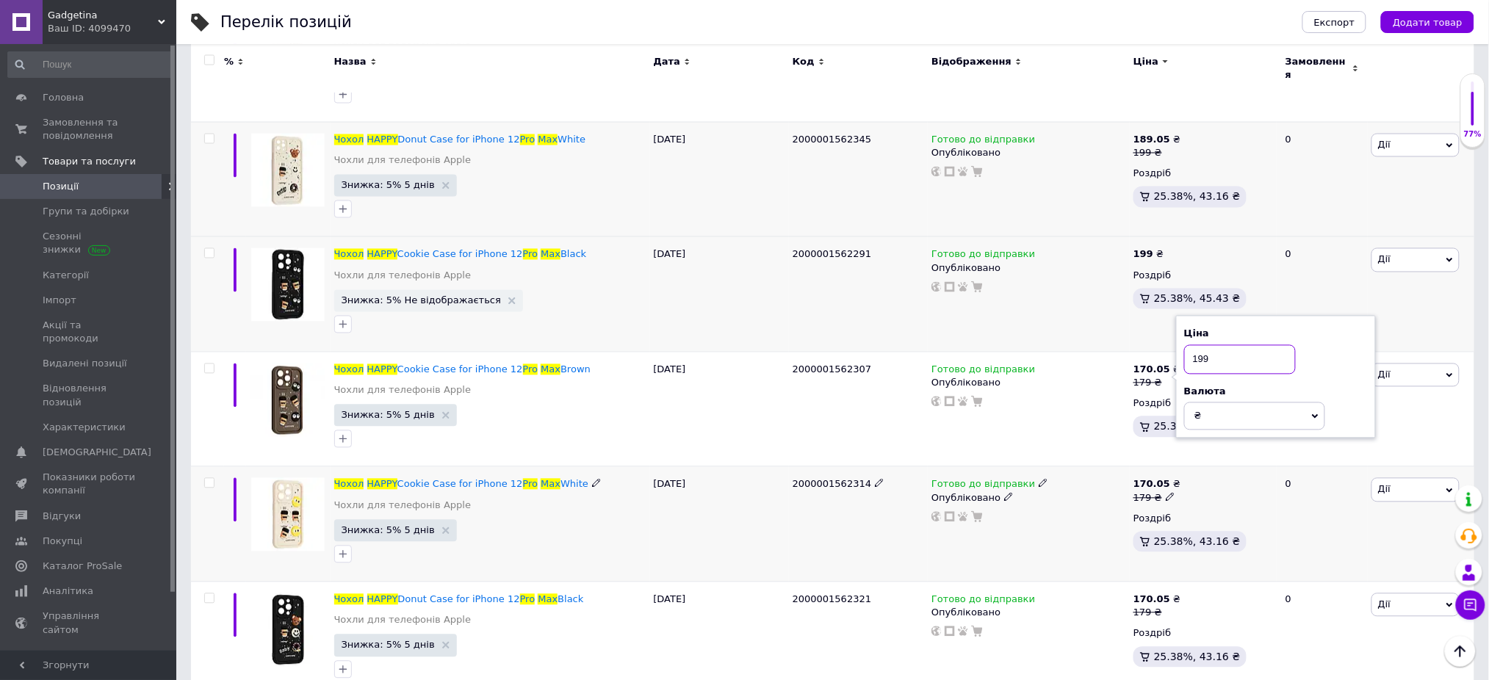
type input "199"
click at [1166, 493] on icon at bounding box center [1170, 497] width 9 height 9
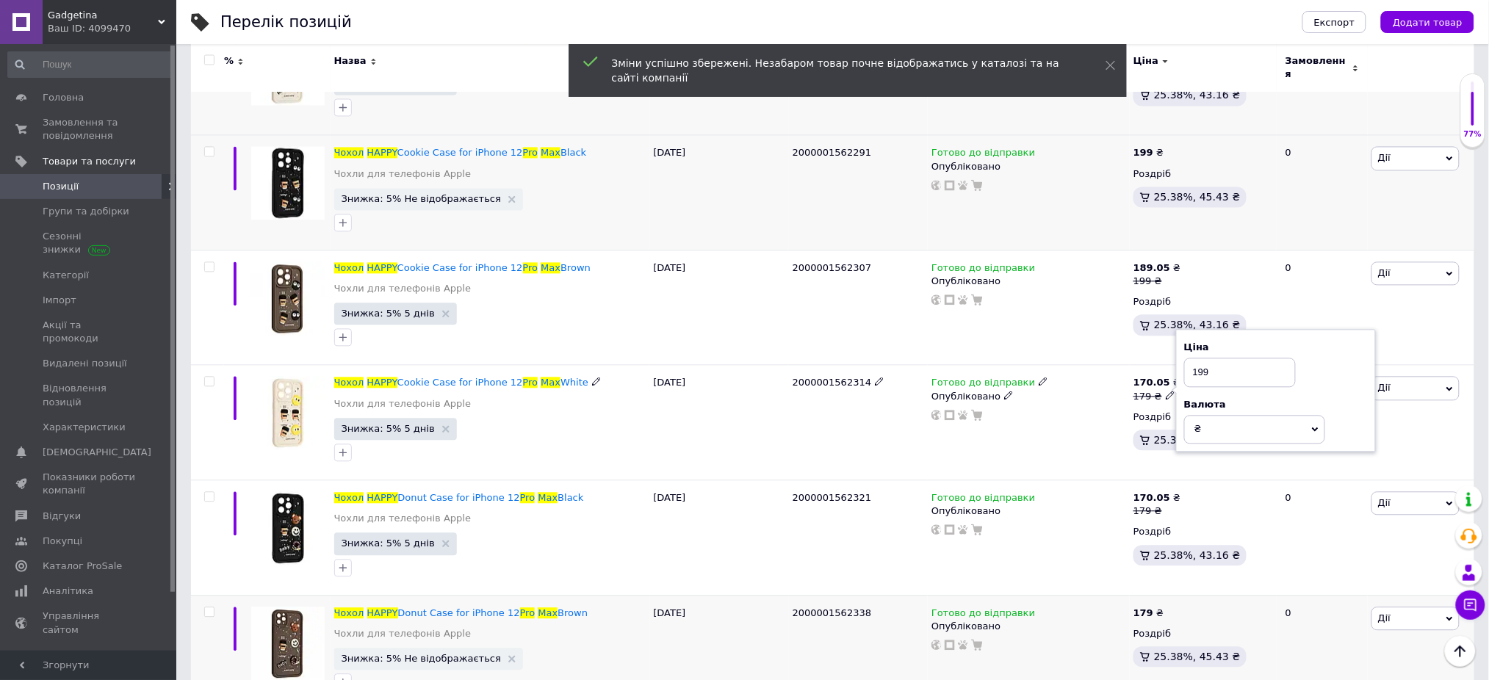
scroll to position [1175, 0]
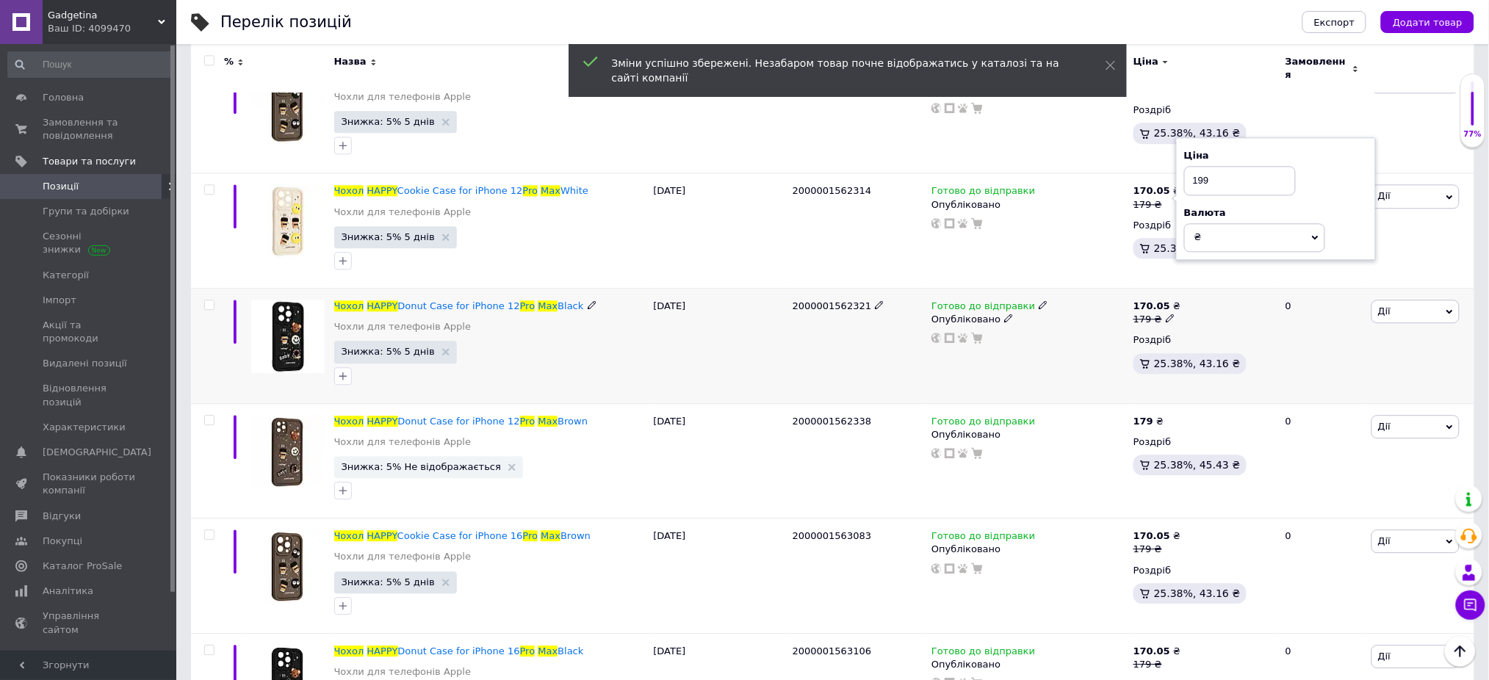
type input "199"
click at [1166, 314] on use at bounding box center [1170, 318] width 8 height 8
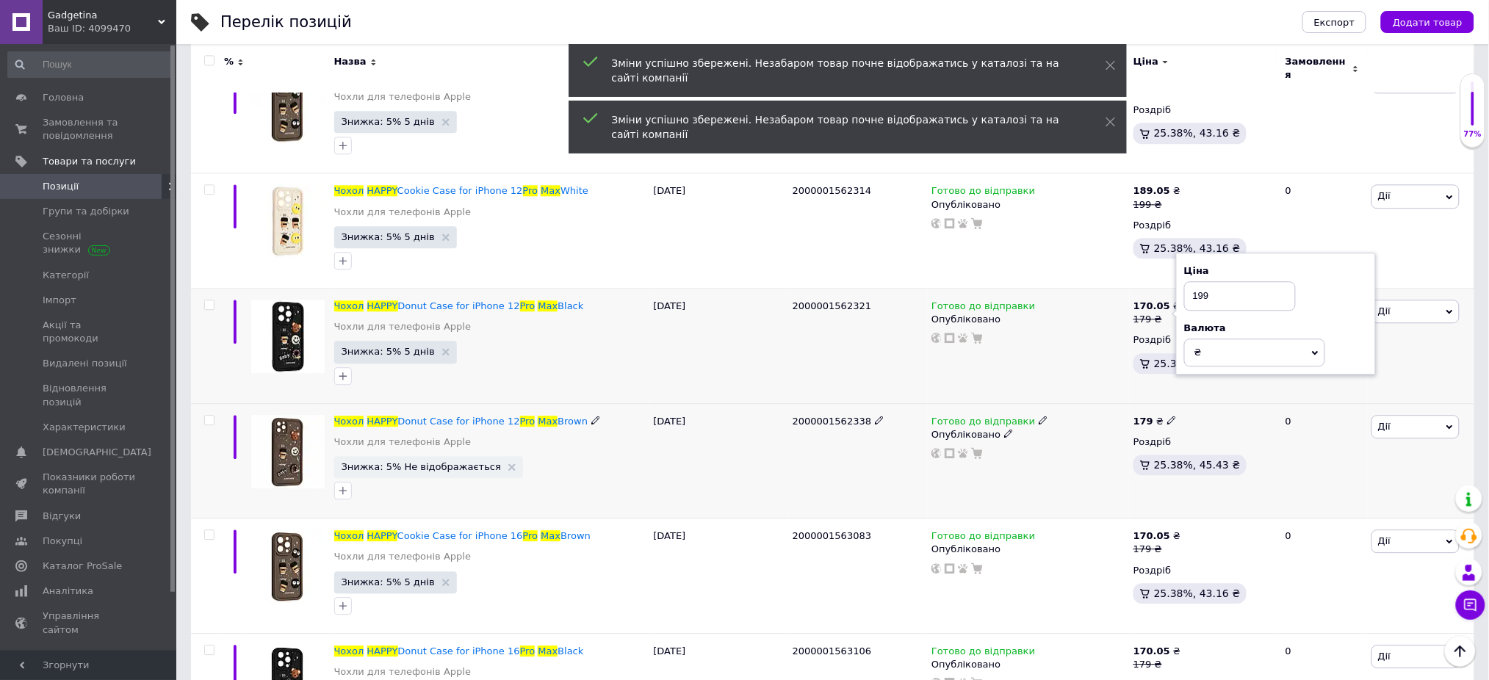
type input "199"
click at [1167, 416] on icon at bounding box center [1171, 420] width 9 height 9
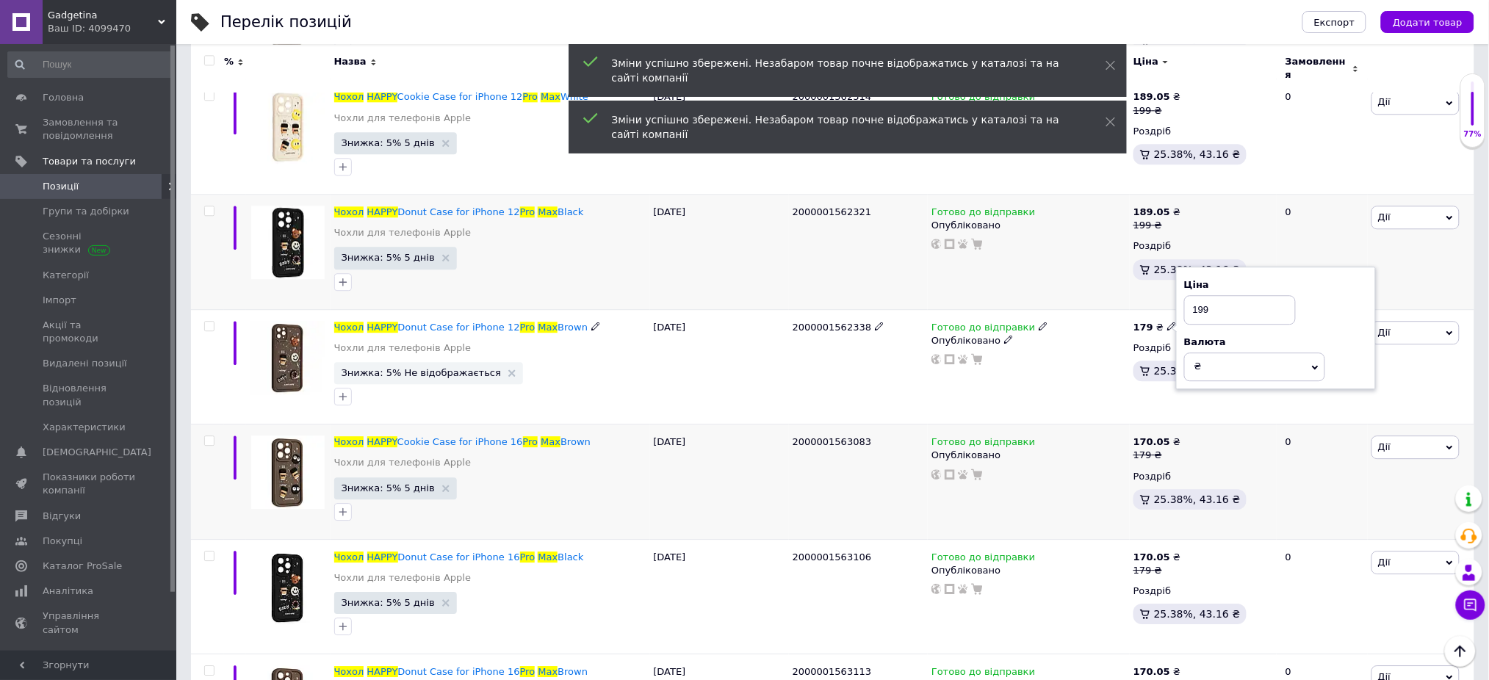
scroll to position [1371, 0]
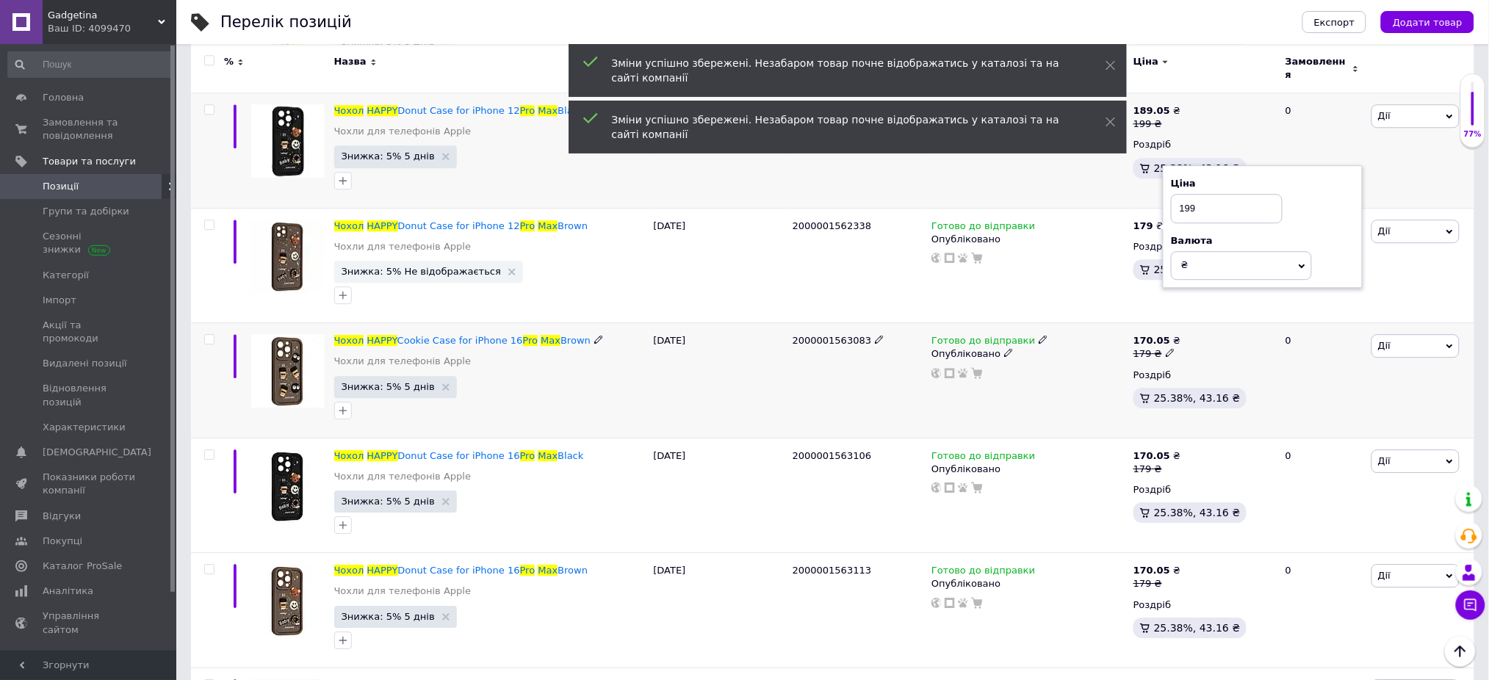
type input "199"
click at [1166, 349] on use at bounding box center [1170, 353] width 8 height 8
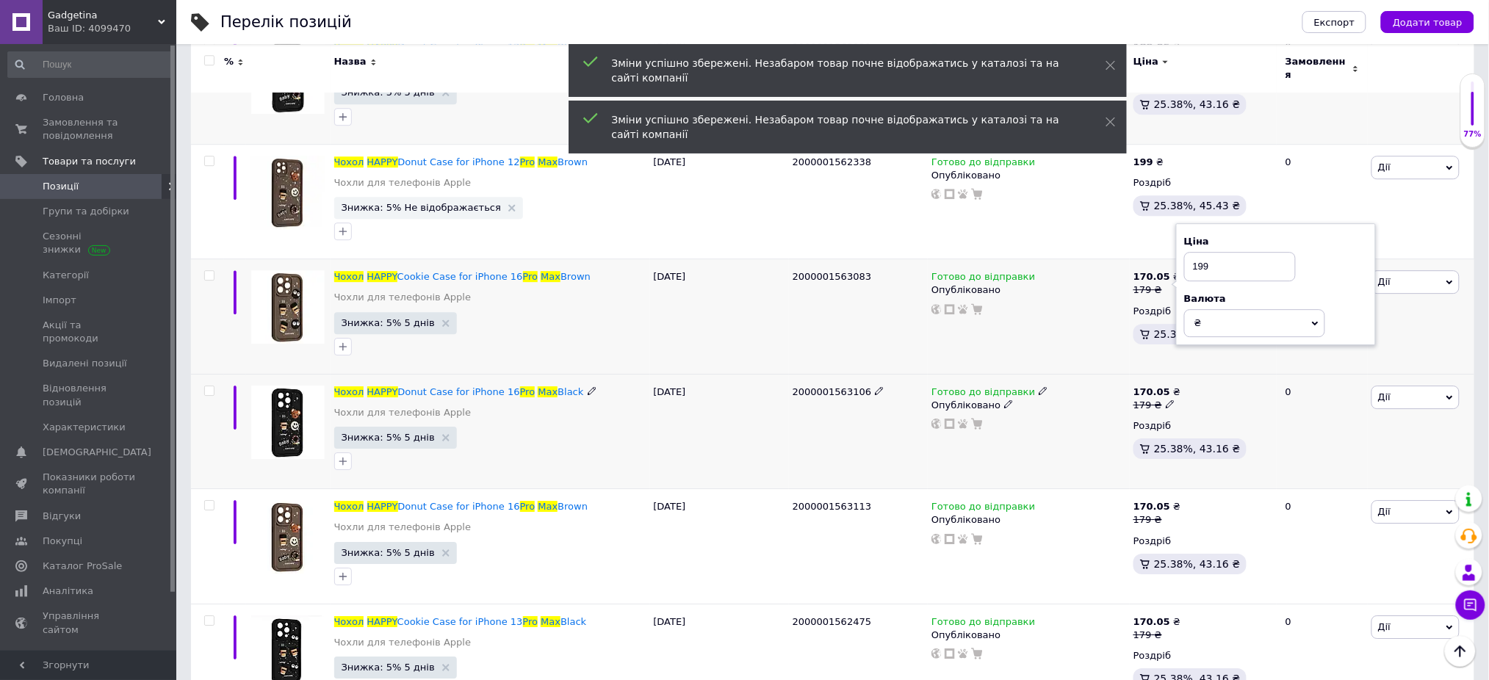
scroll to position [1469, 0]
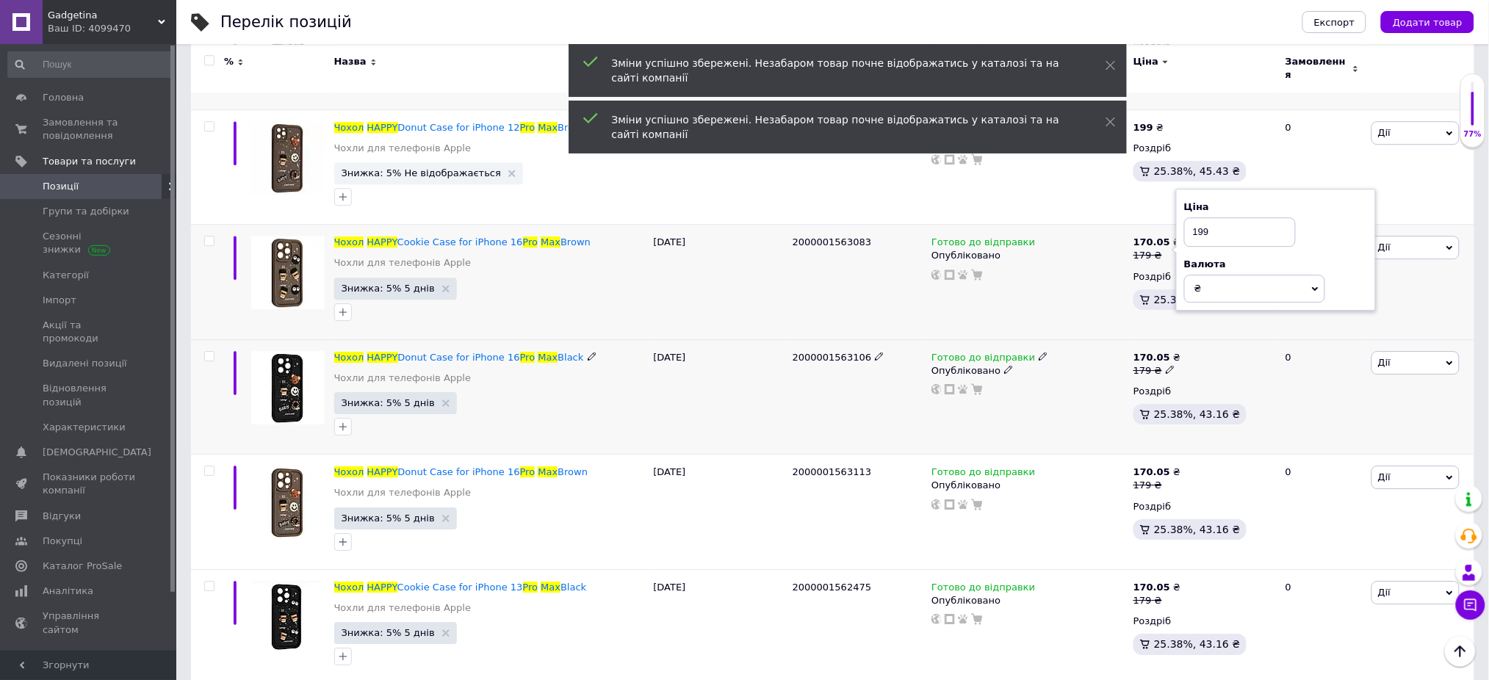
type input "199"
click at [1166, 366] on icon at bounding box center [1170, 369] width 9 height 9
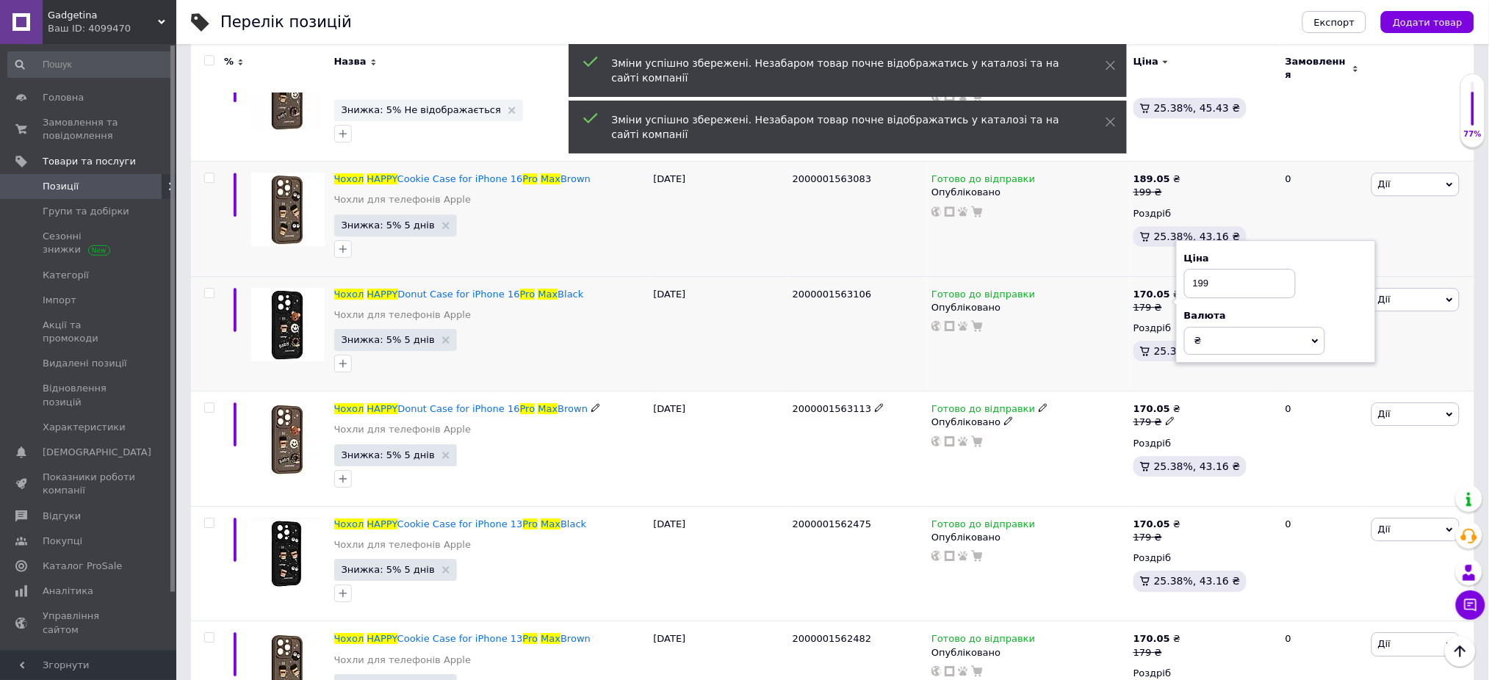
scroll to position [1664, 0]
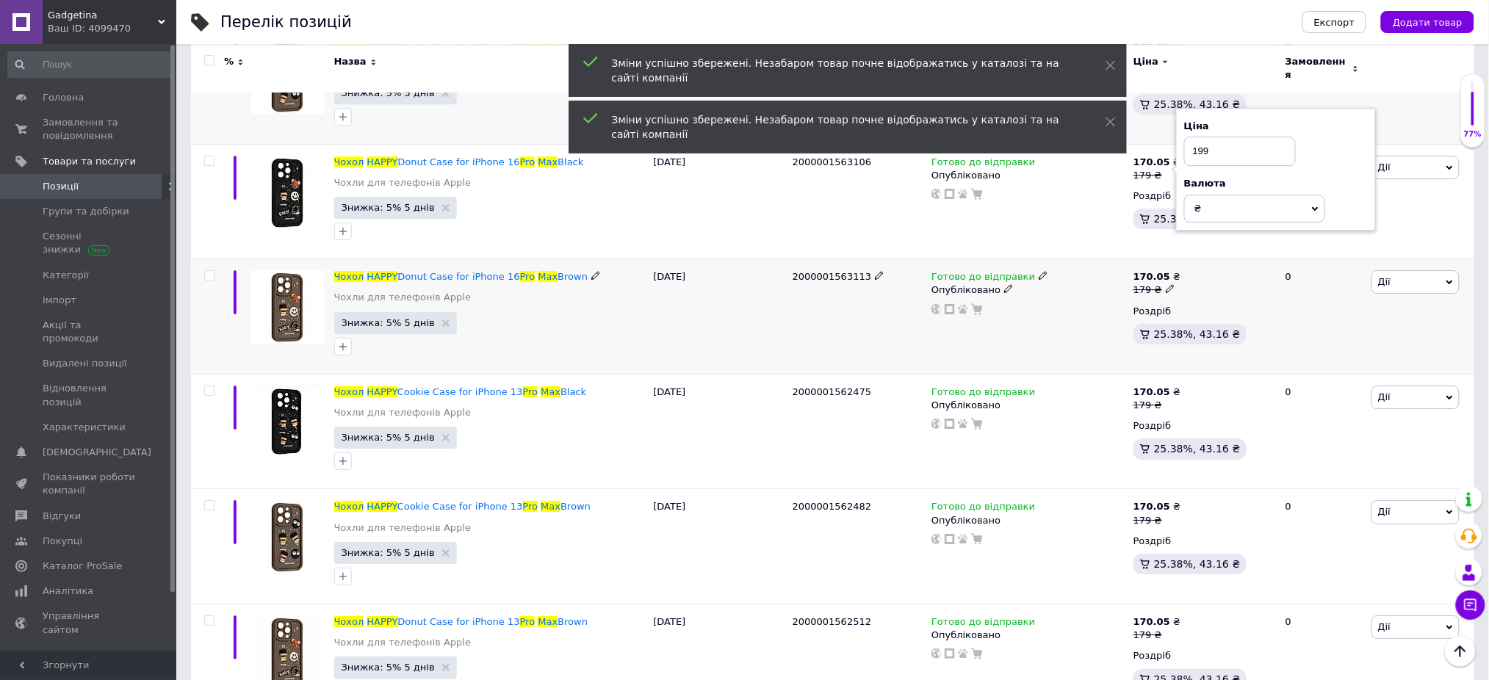
type input "199"
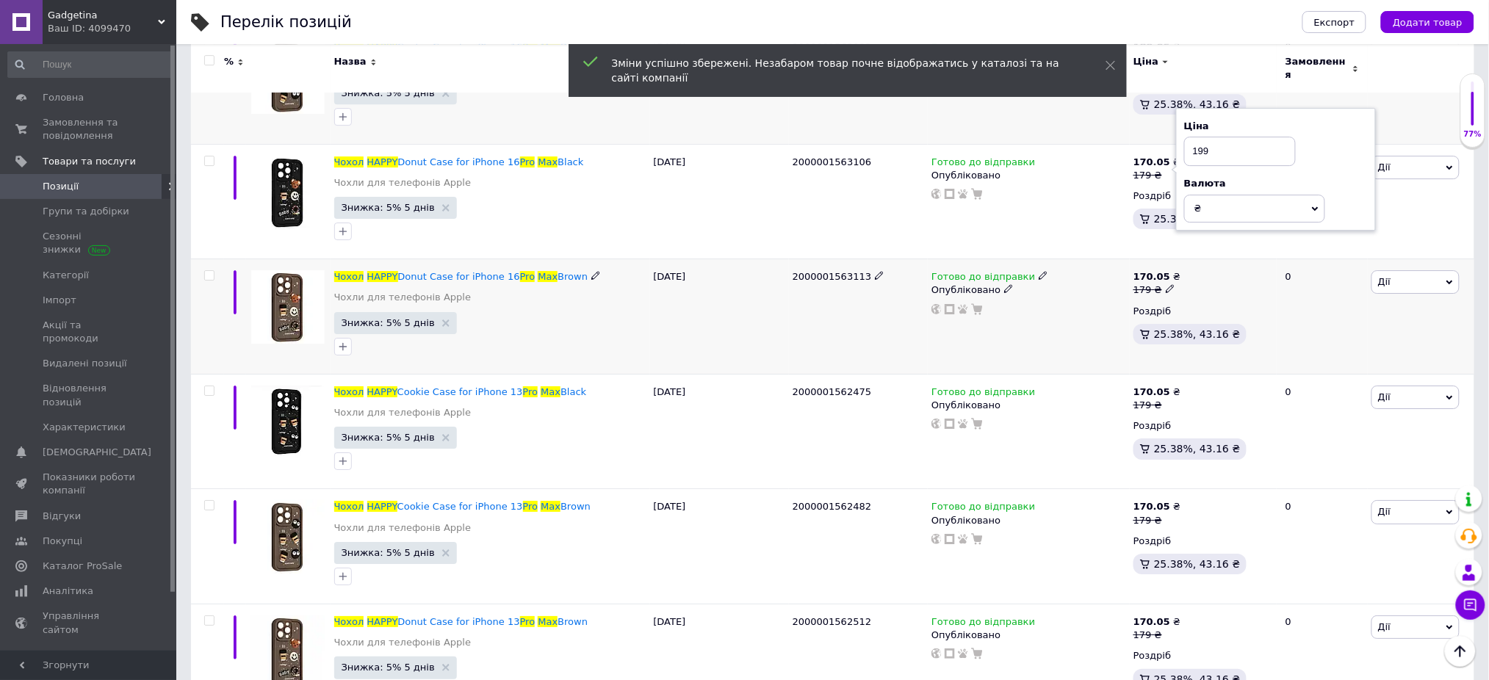
click at [1166, 285] on use at bounding box center [1170, 289] width 8 height 8
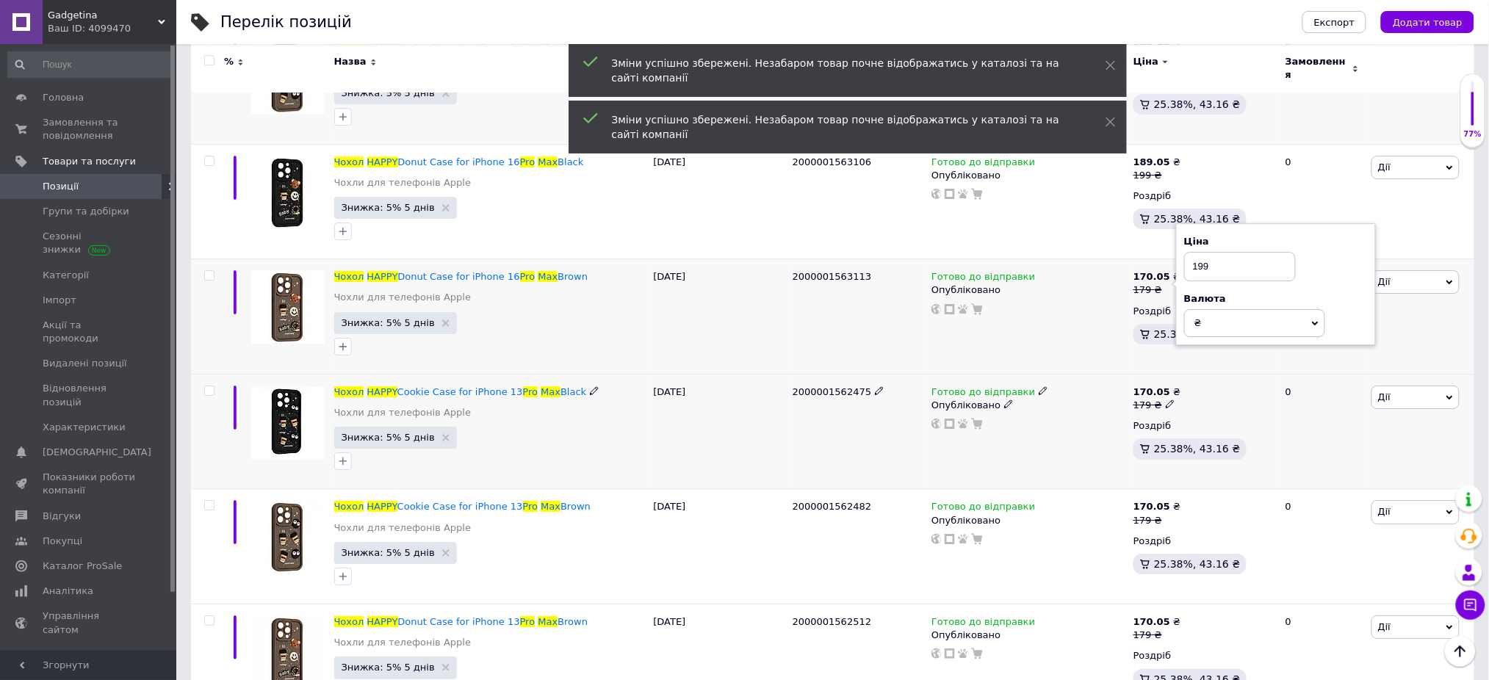
type input "199"
click at [1166, 400] on icon at bounding box center [1170, 404] width 9 height 9
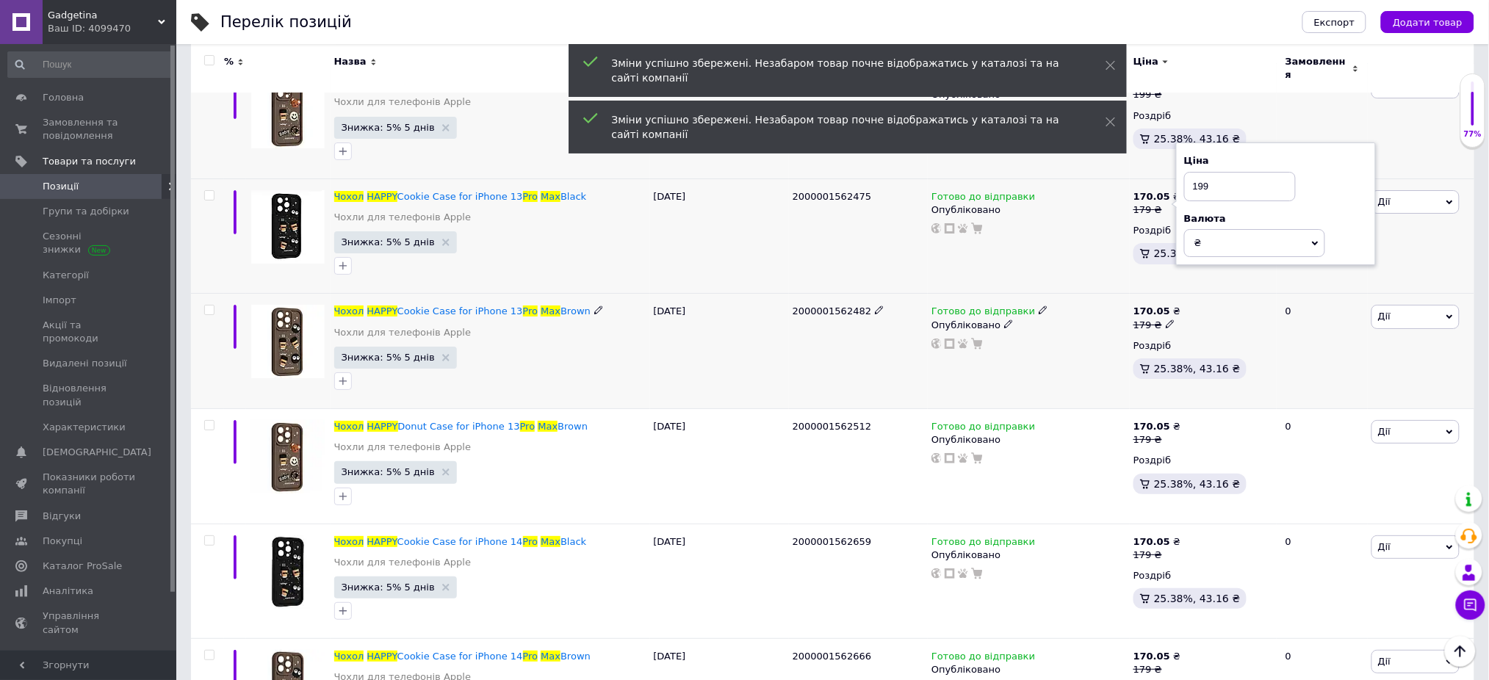
scroll to position [1860, 0]
type input "199"
click at [1166, 319] on icon at bounding box center [1170, 323] width 9 height 9
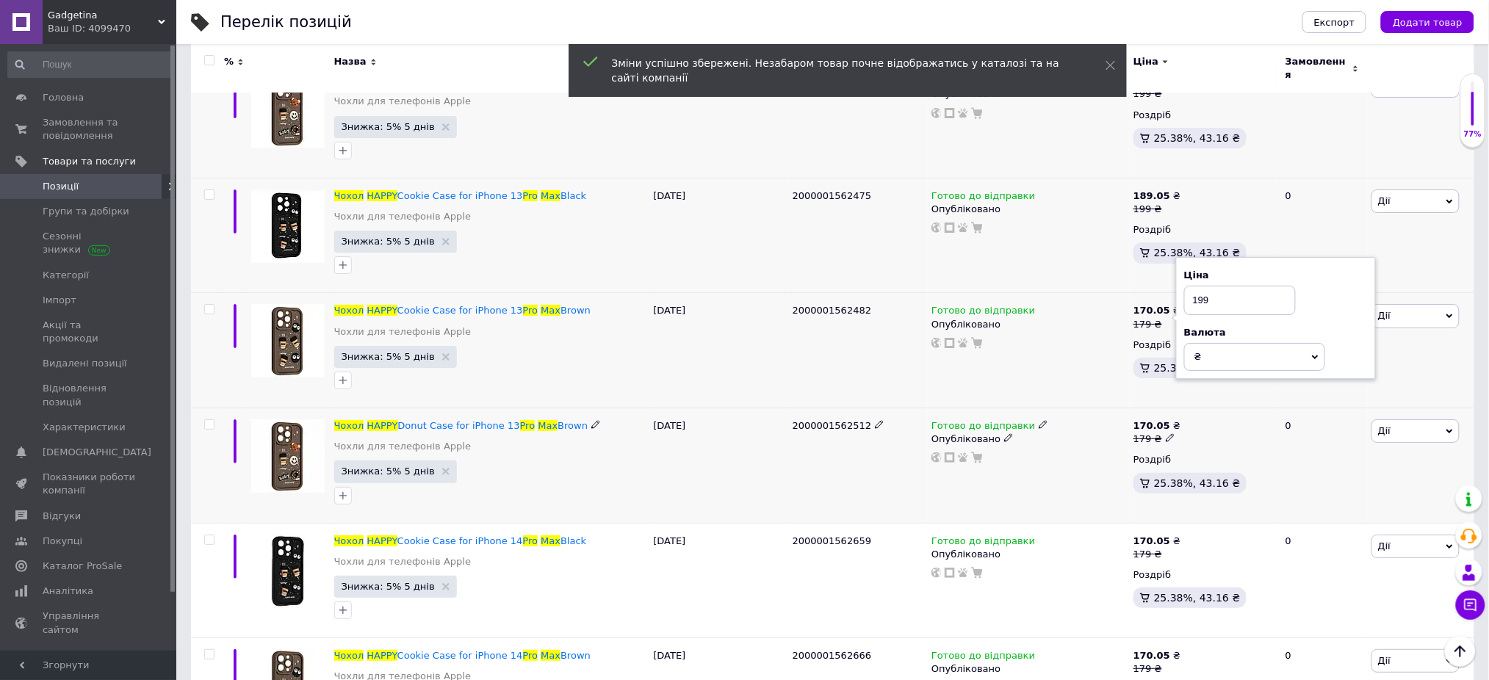
type input "199"
click at [1166, 433] on icon at bounding box center [1170, 437] width 9 height 9
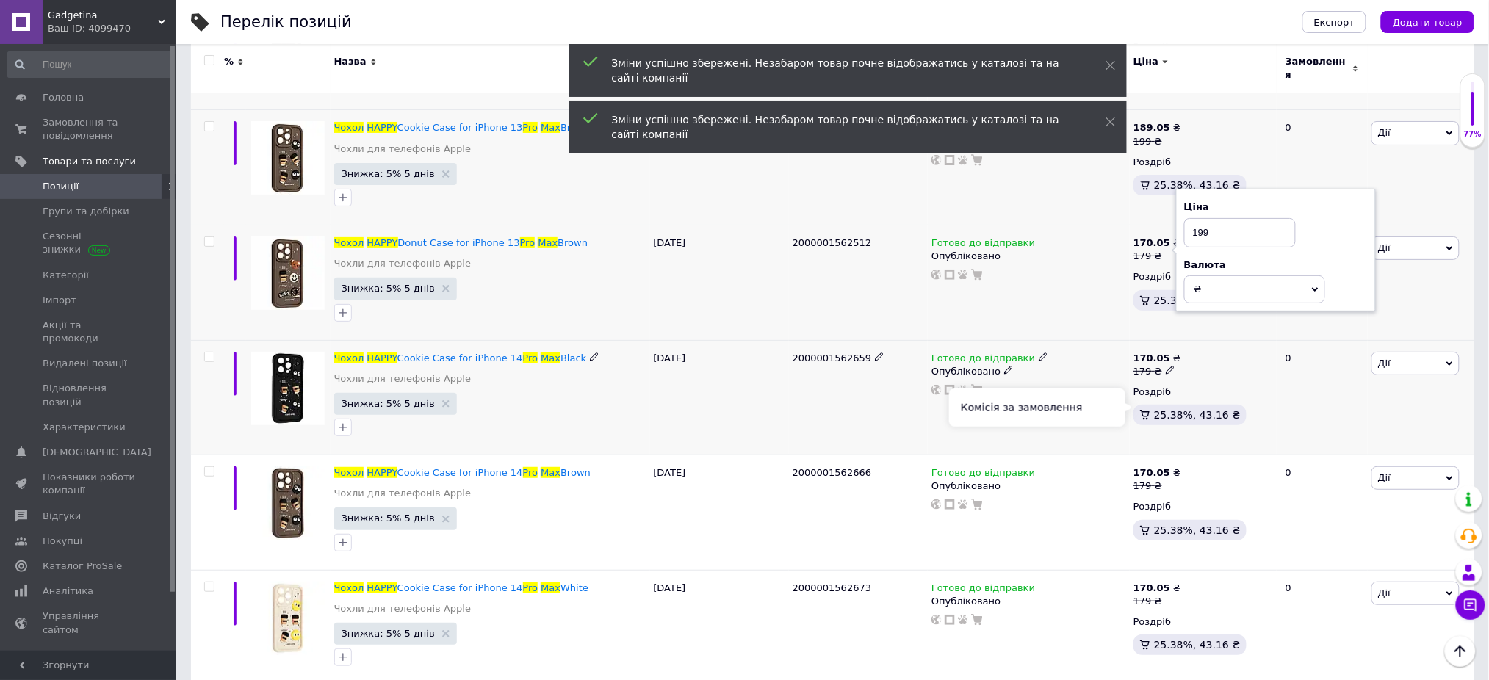
scroll to position [2057, 0]
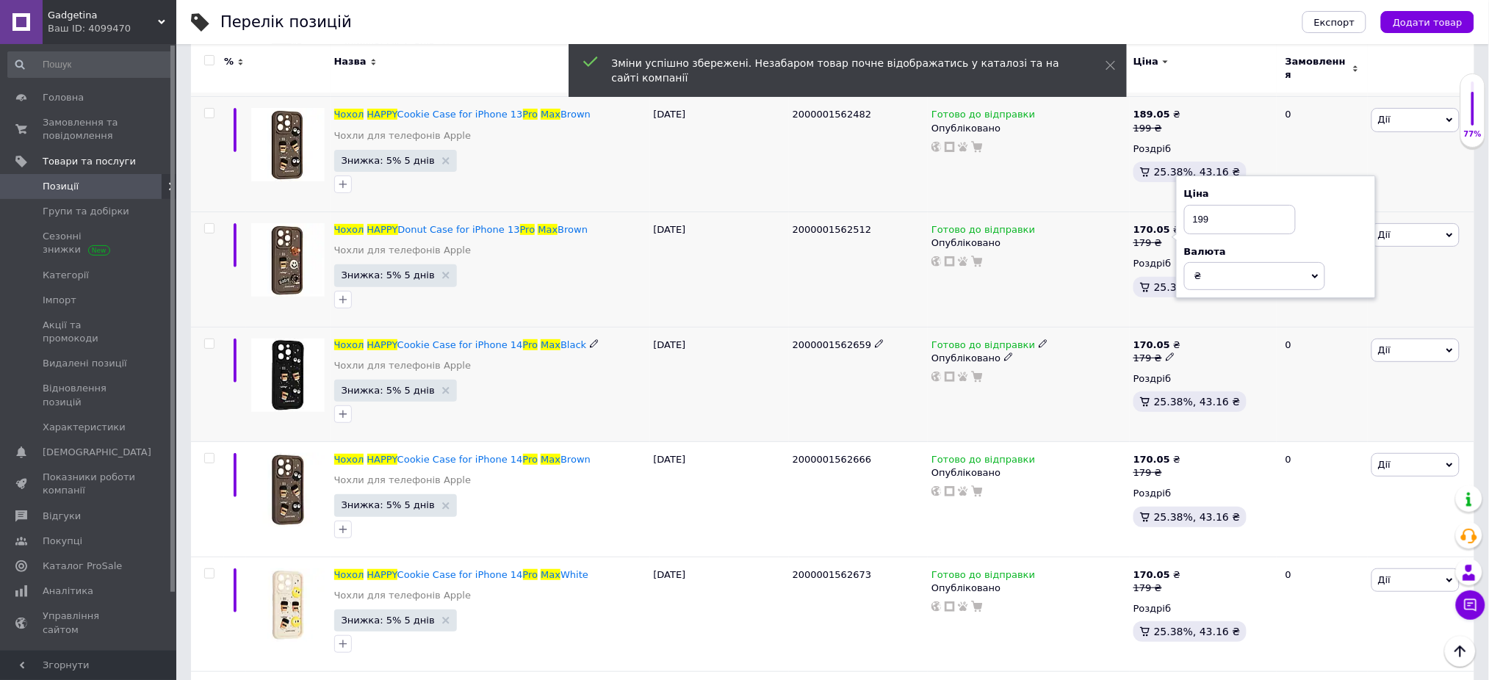
type input "199"
click at [1166, 353] on icon at bounding box center [1170, 357] width 9 height 9
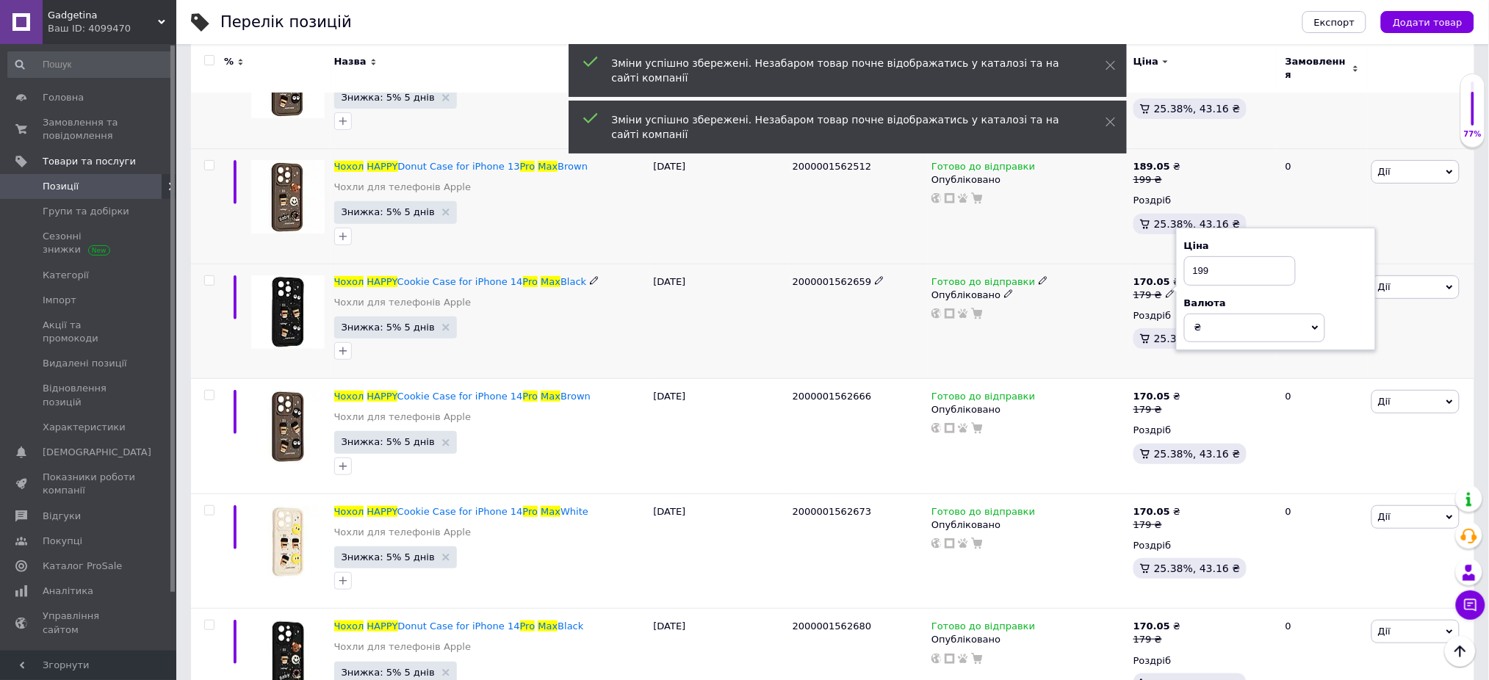
scroll to position [2154, 0]
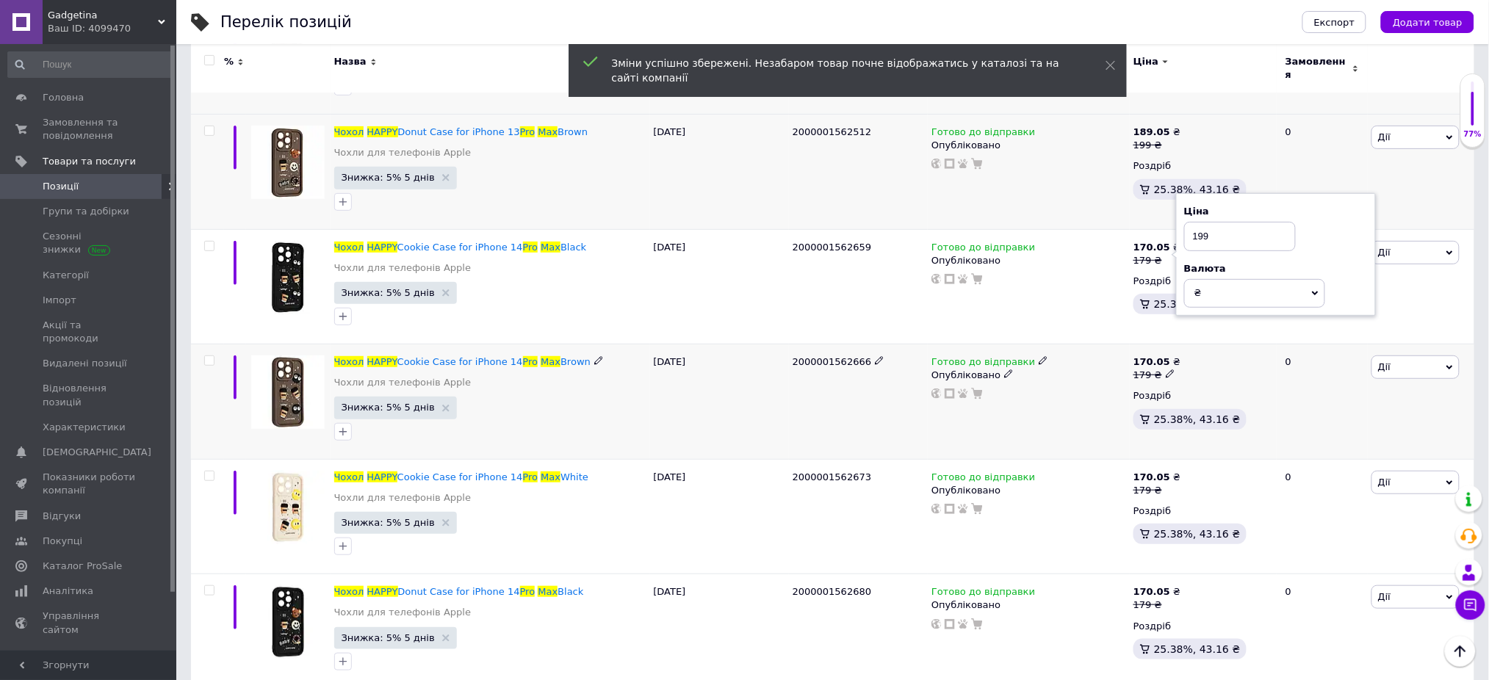
type input "199"
click at [1166, 369] on icon at bounding box center [1170, 373] width 9 height 9
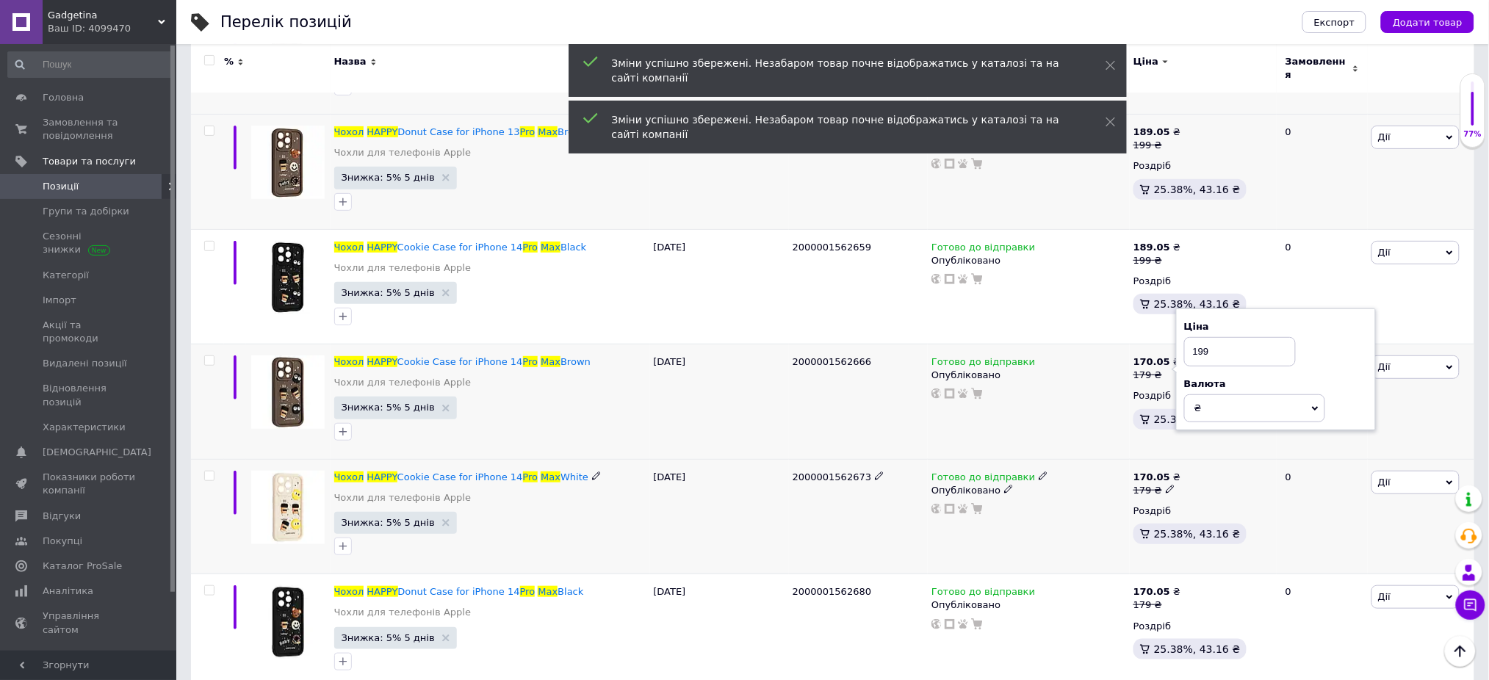
type input "199"
click at [1166, 485] on icon at bounding box center [1170, 489] width 9 height 9
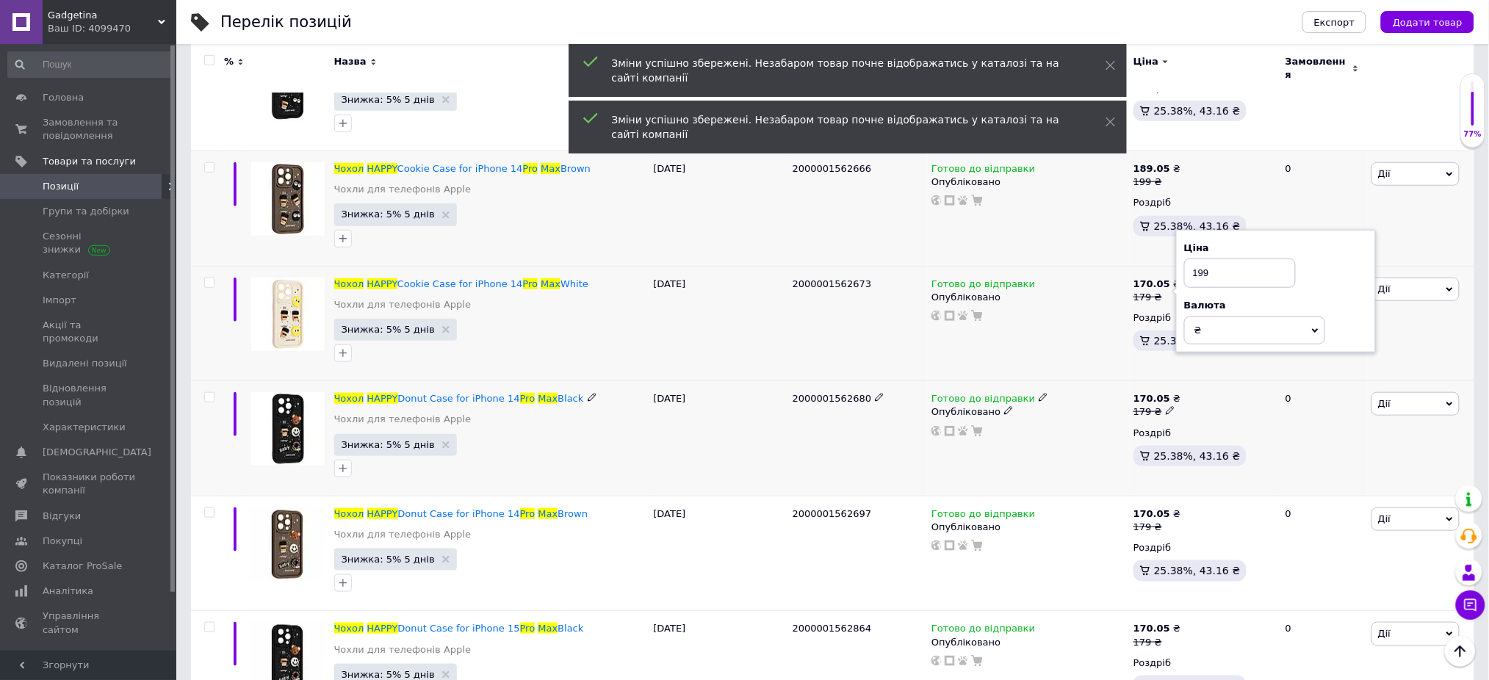
scroll to position [2350, 0]
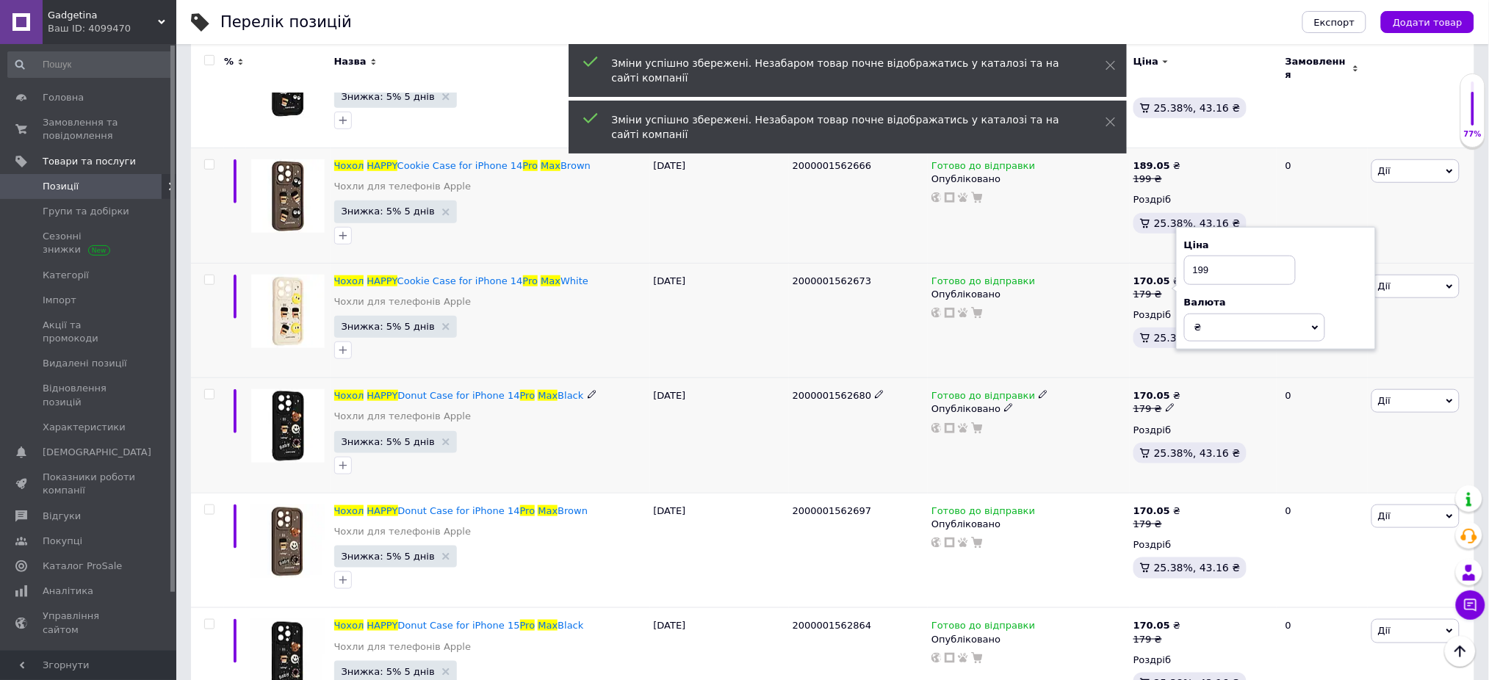
type input "199"
click at [1166, 403] on icon at bounding box center [1170, 407] width 9 height 9
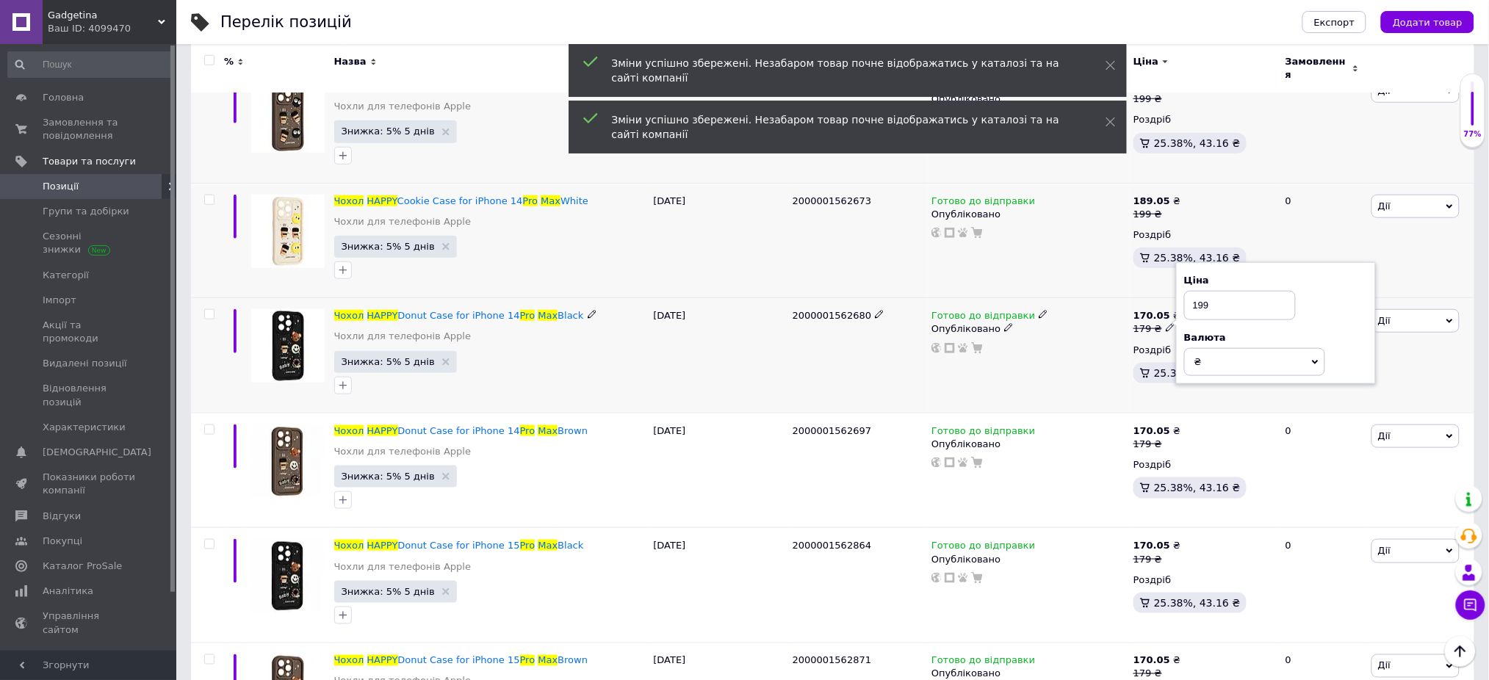
scroll to position [2448, 0]
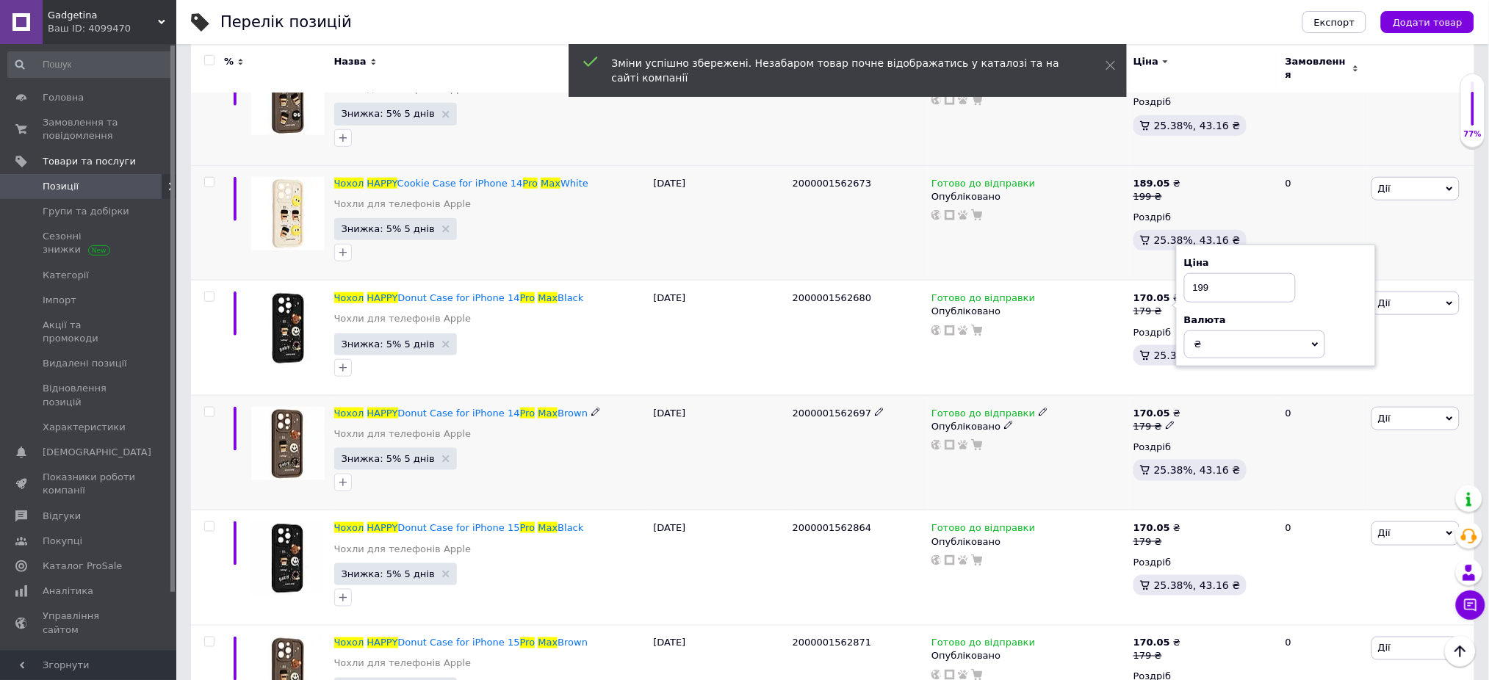
type input "199"
click at [1166, 421] on icon at bounding box center [1170, 425] width 9 height 9
type input "199"
click at [1166, 536] on icon at bounding box center [1170, 540] width 9 height 9
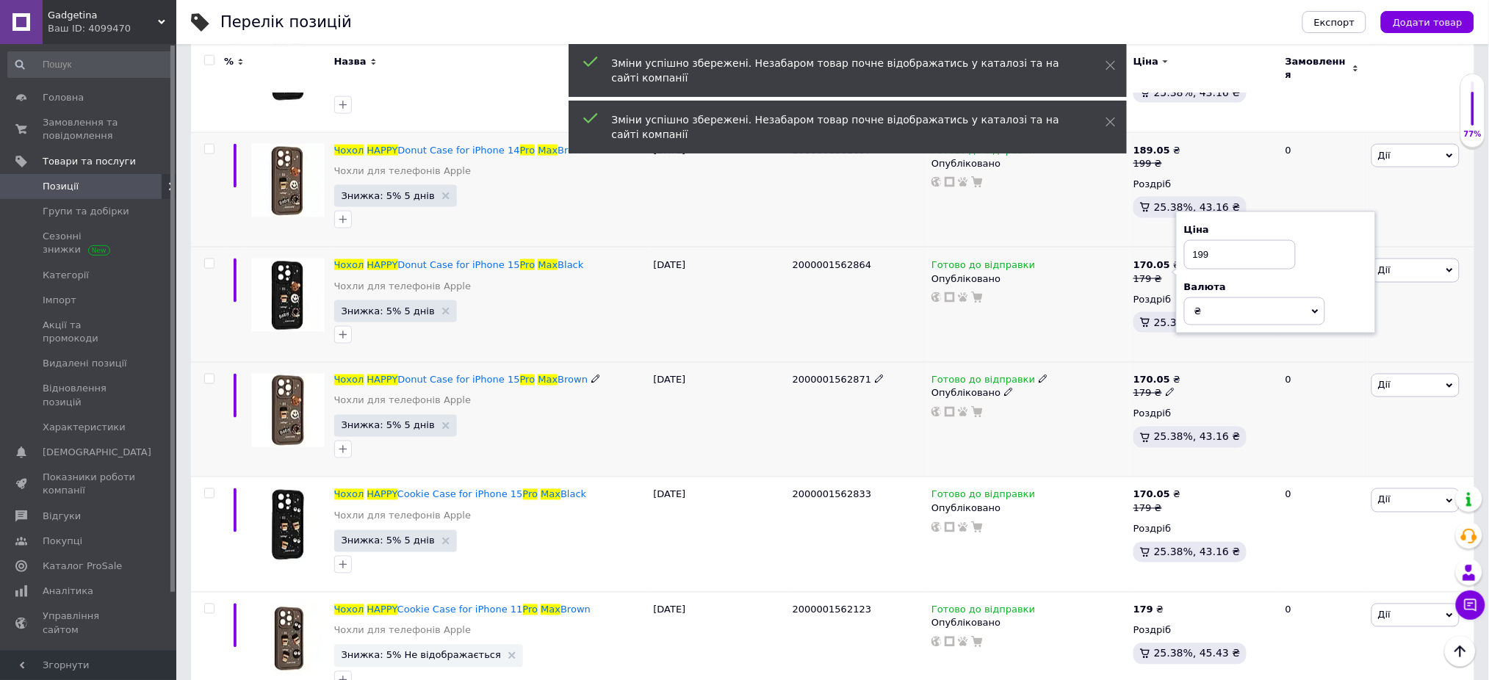
scroll to position [2742, 0]
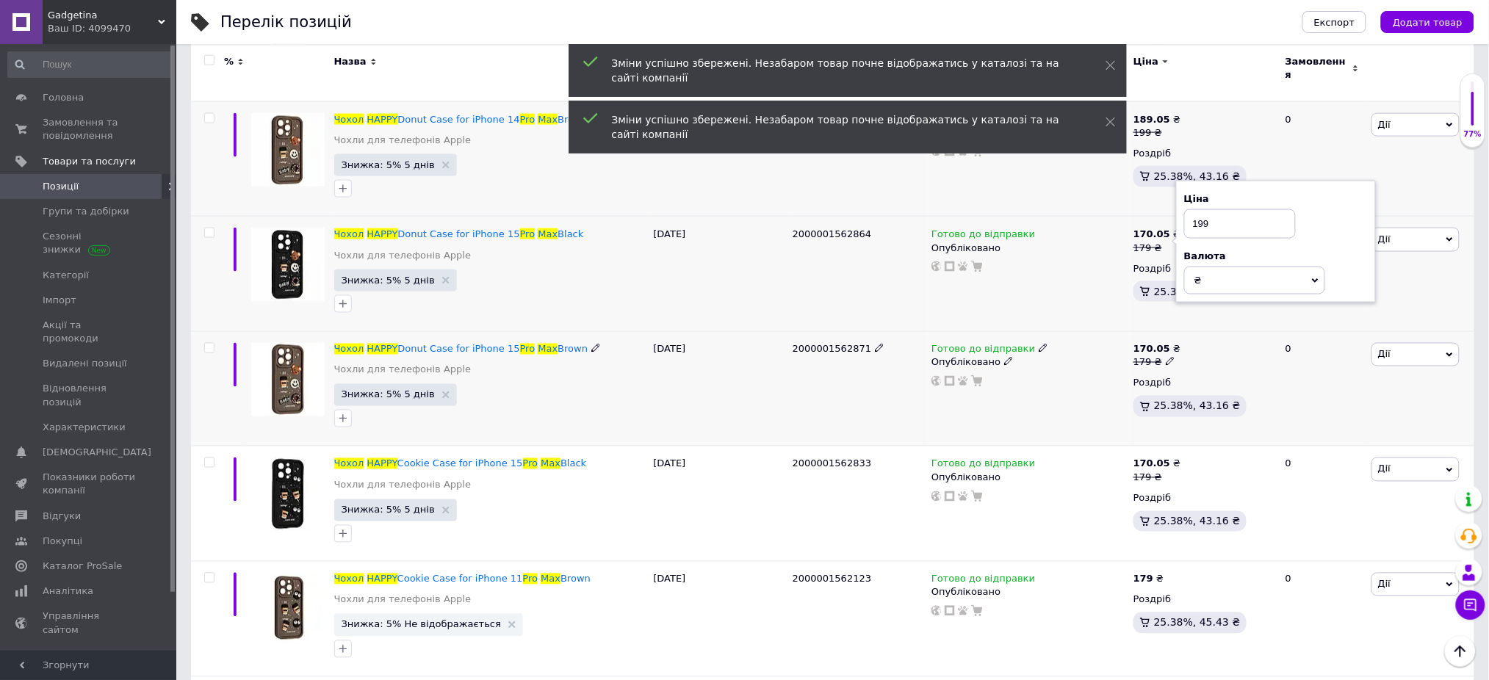
type input "199"
click at [1168, 358] on use at bounding box center [1170, 362] width 8 height 8
type input "199"
click at [1162, 475] on div "179 ₴" at bounding box center [1156, 478] width 47 height 13
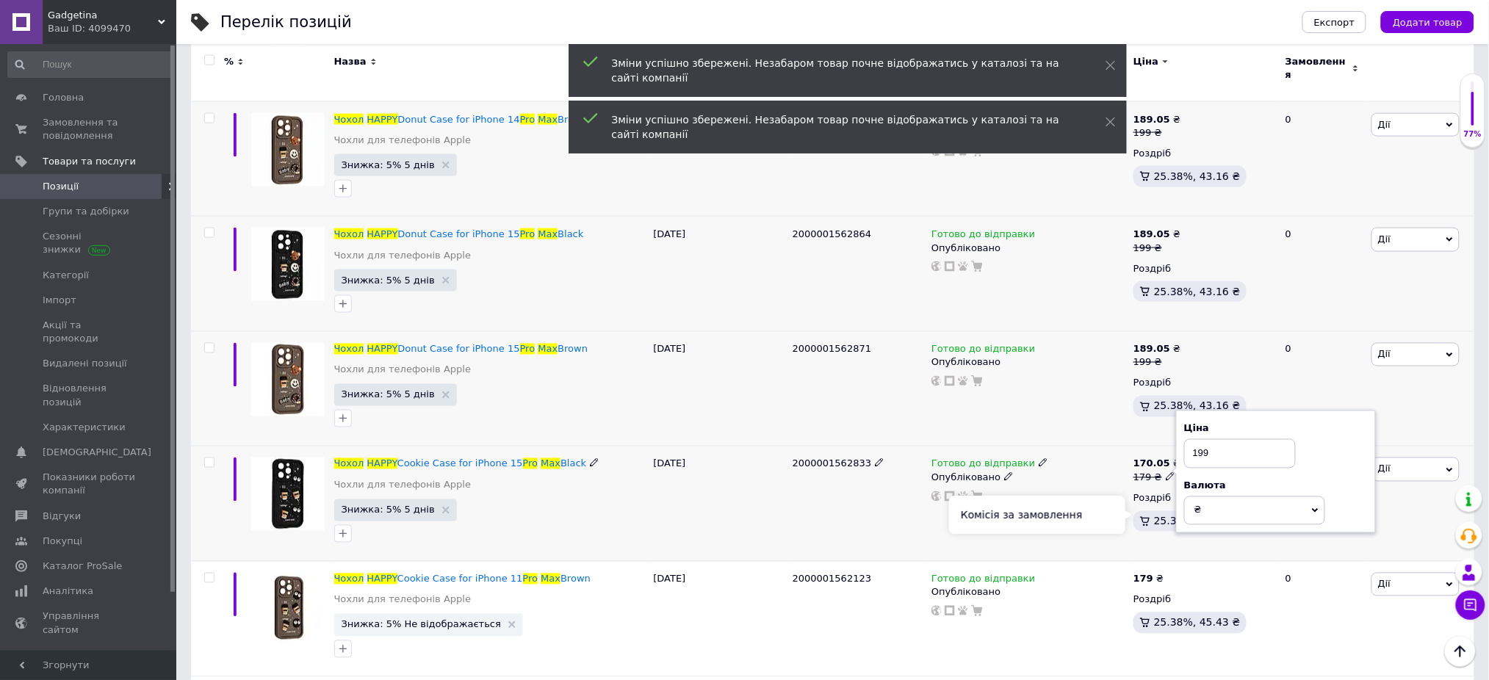
scroll to position [2938, 0]
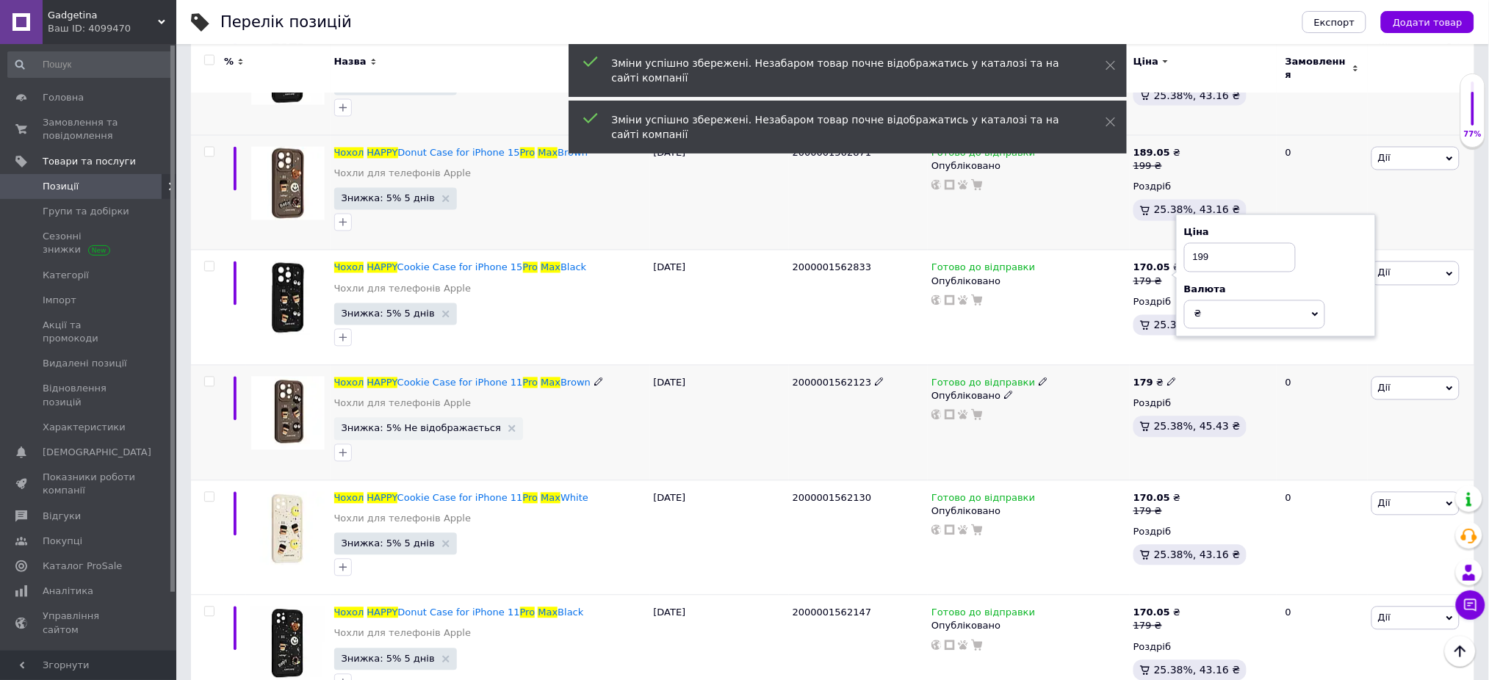
type input "199"
click at [1167, 378] on icon at bounding box center [1171, 382] width 9 height 9
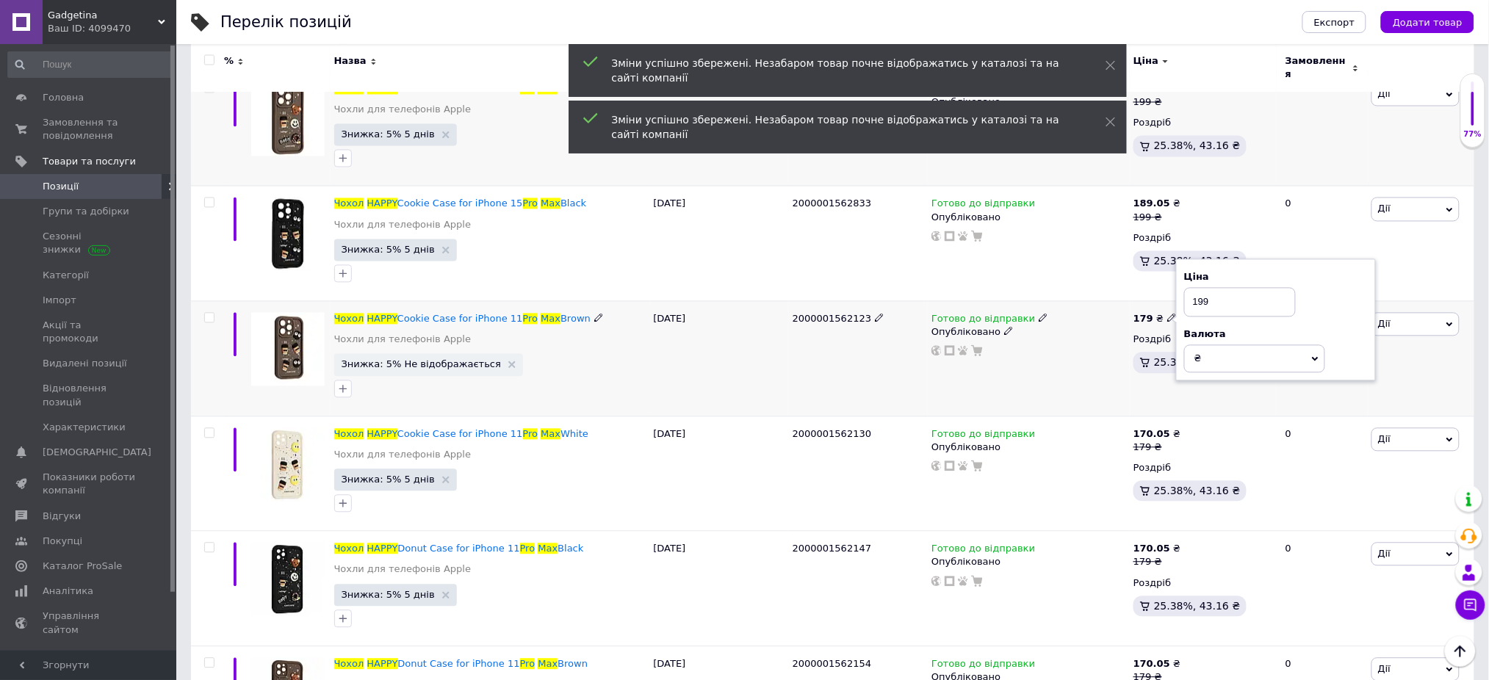
scroll to position [3036, 0]
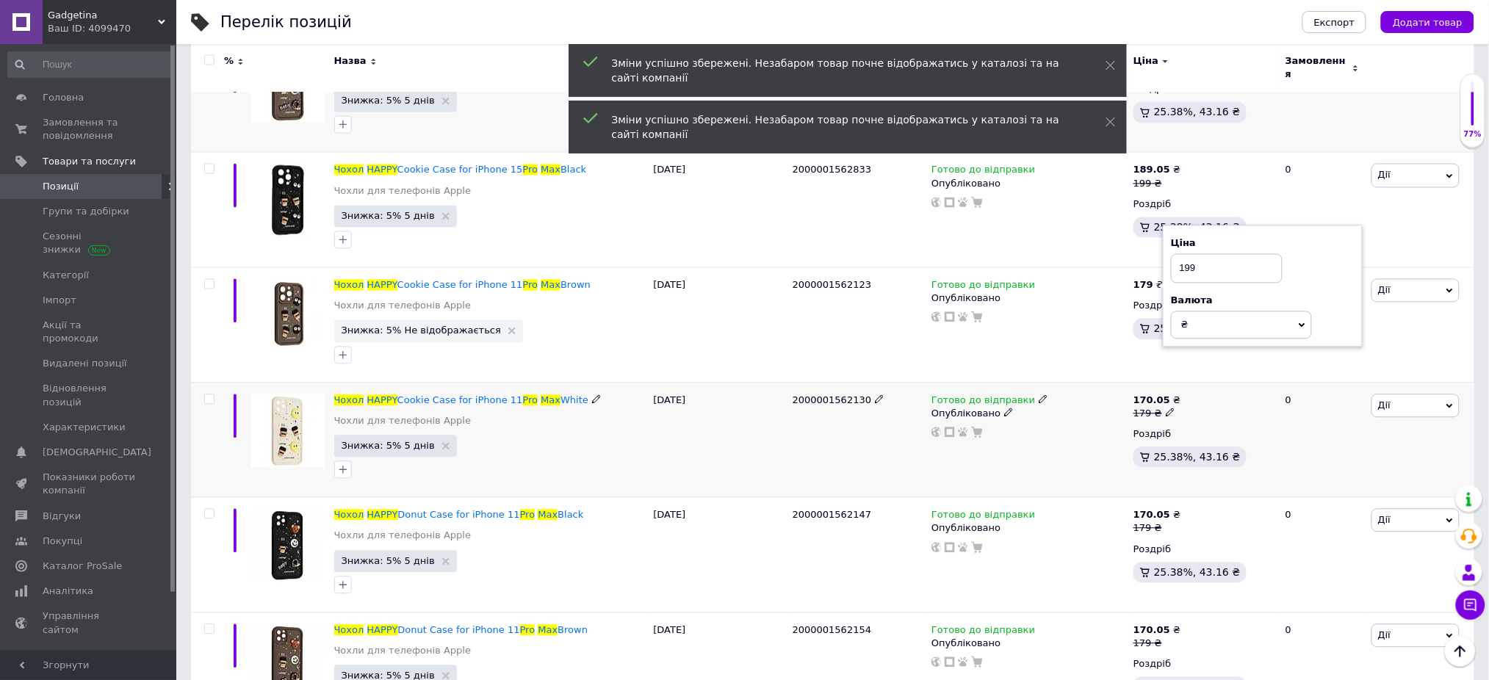
type input "199"
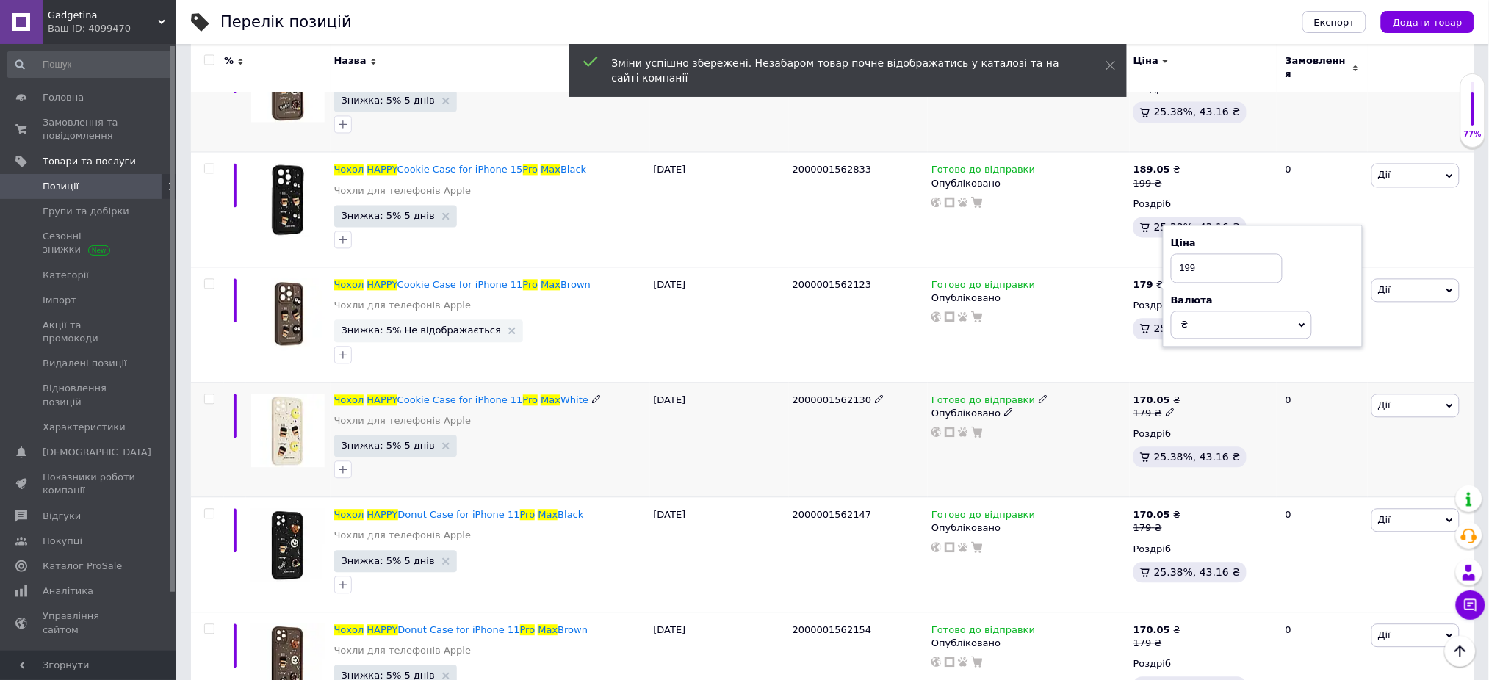
click at [1166, 411] on div "179 ₴" at bounding box center [1156, 414] width 47 height 13
click at [1166, 408] on icon at bounding box center [1170, 412] width 9 height 9
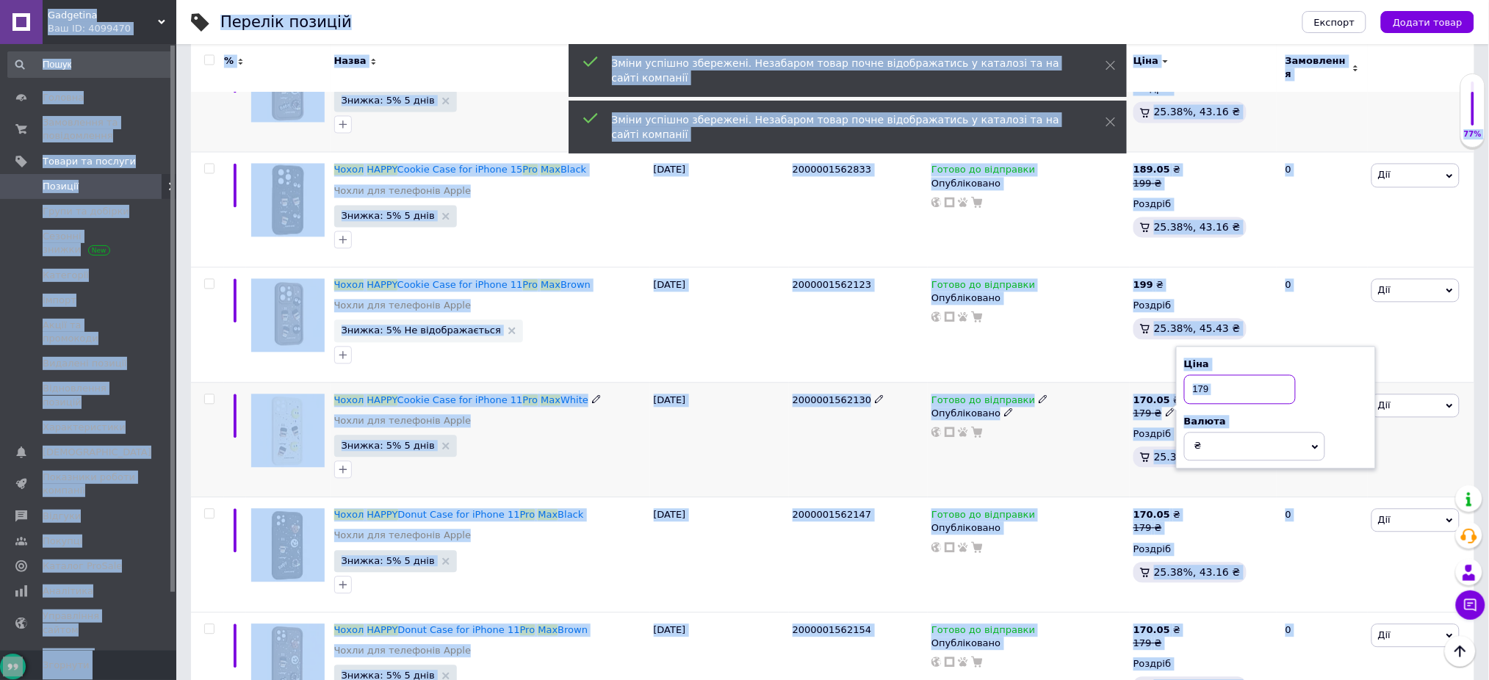
click at [1225, 382] on input "179" at bounding box center [1240, 389] width 112 height 29
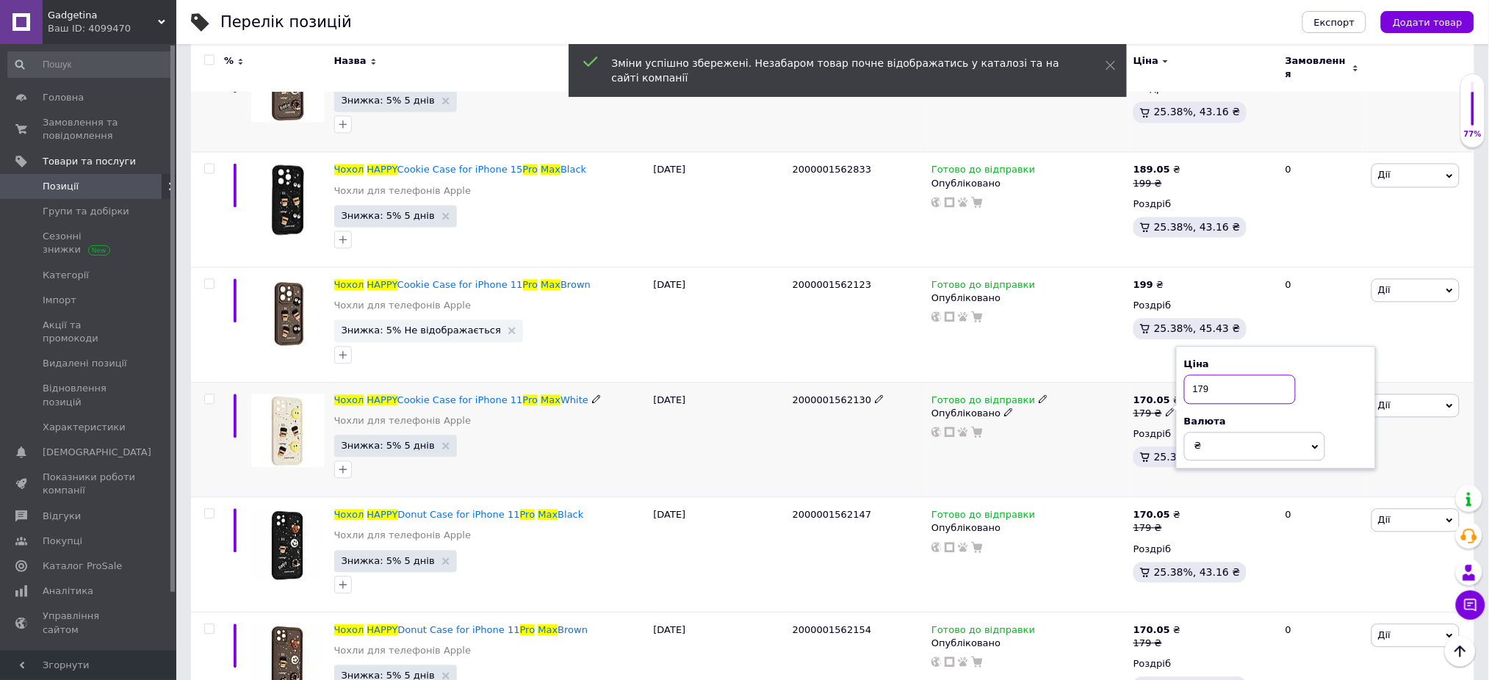
paste input "9"
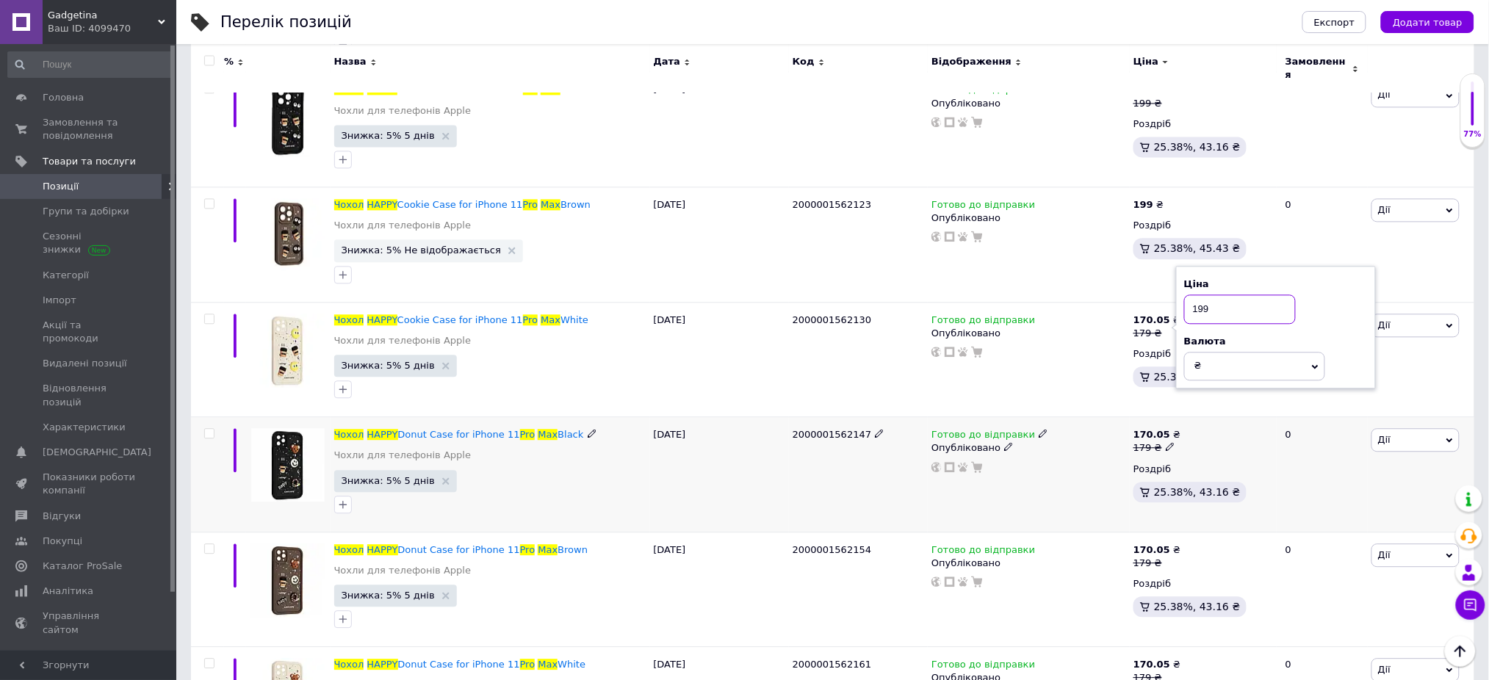
scroll to position [3232, 0]
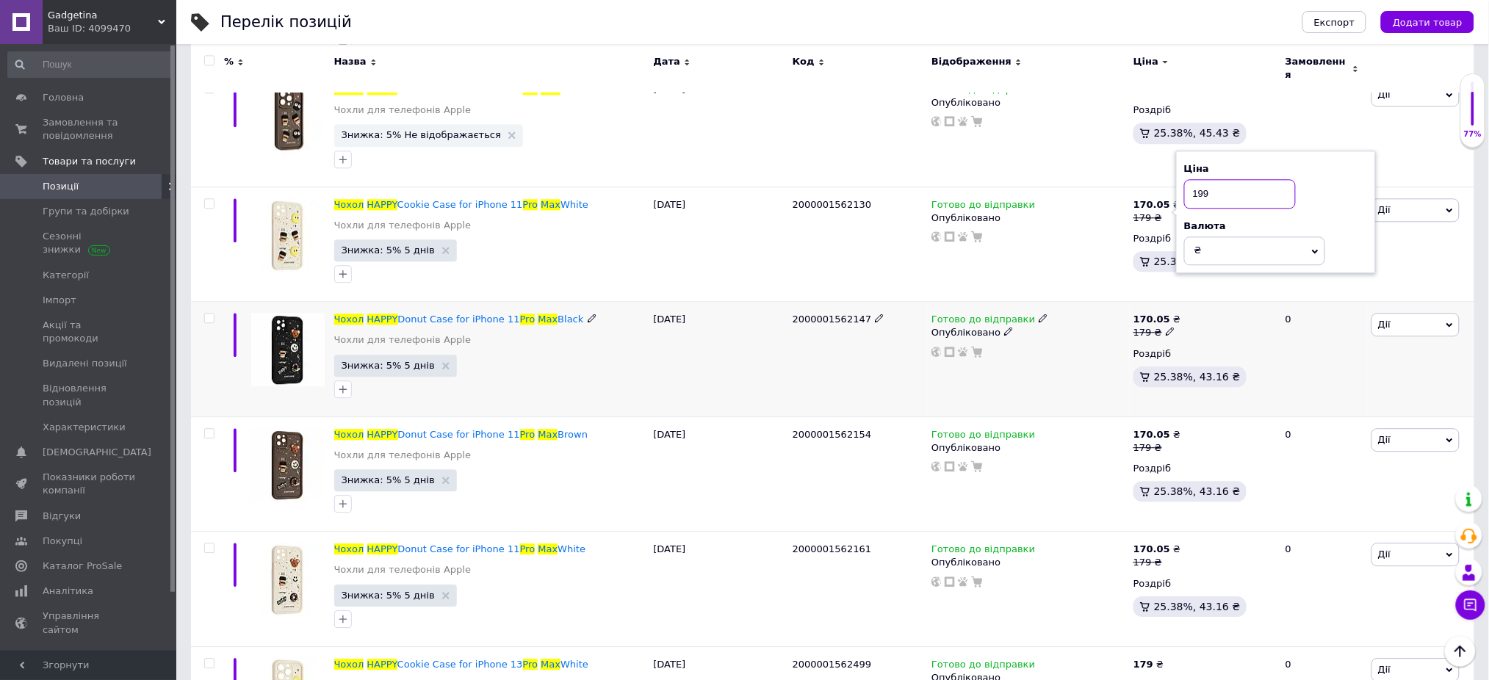
type input "199"
click at [1166, 327] on icon at bounding box center [1170, 331] width 9 height 9
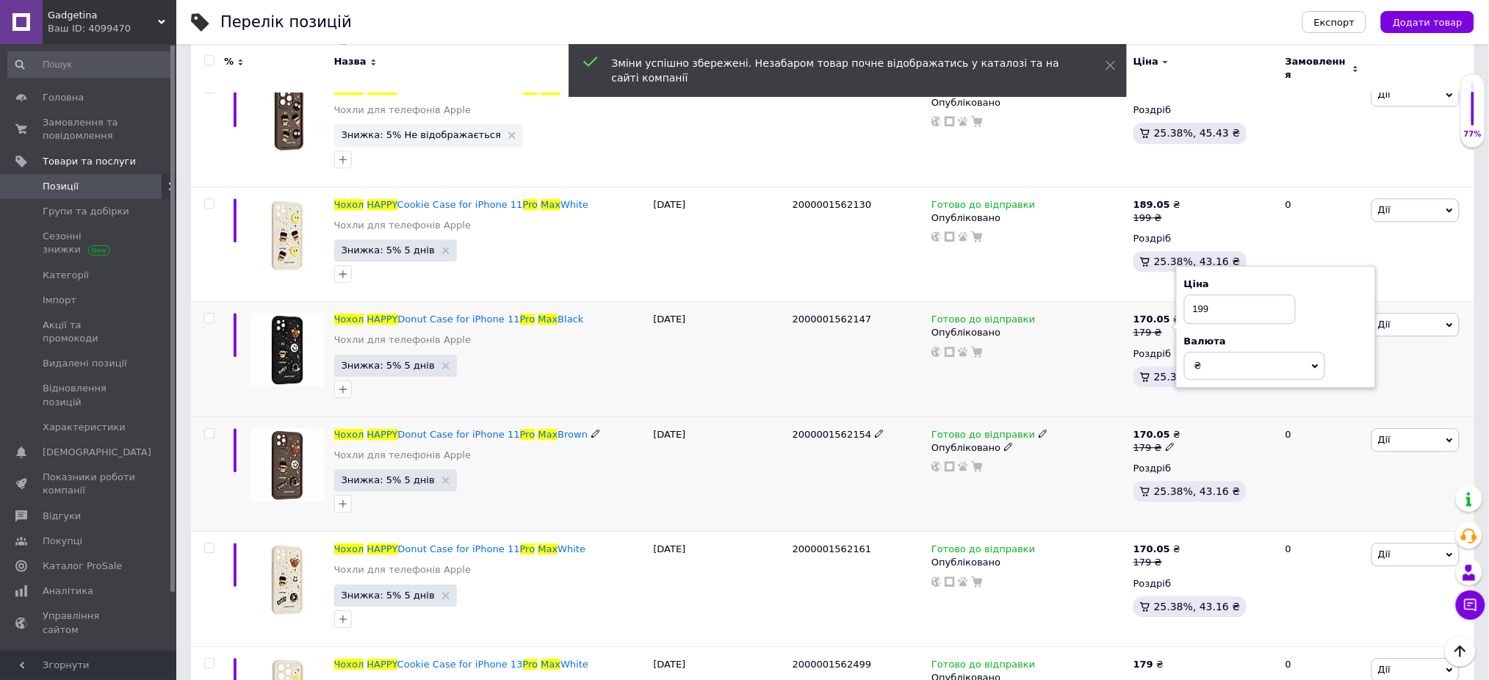
type input "199"
click at [1166, 442] on icon at bounding box center [1170, 446] width 9 height 9
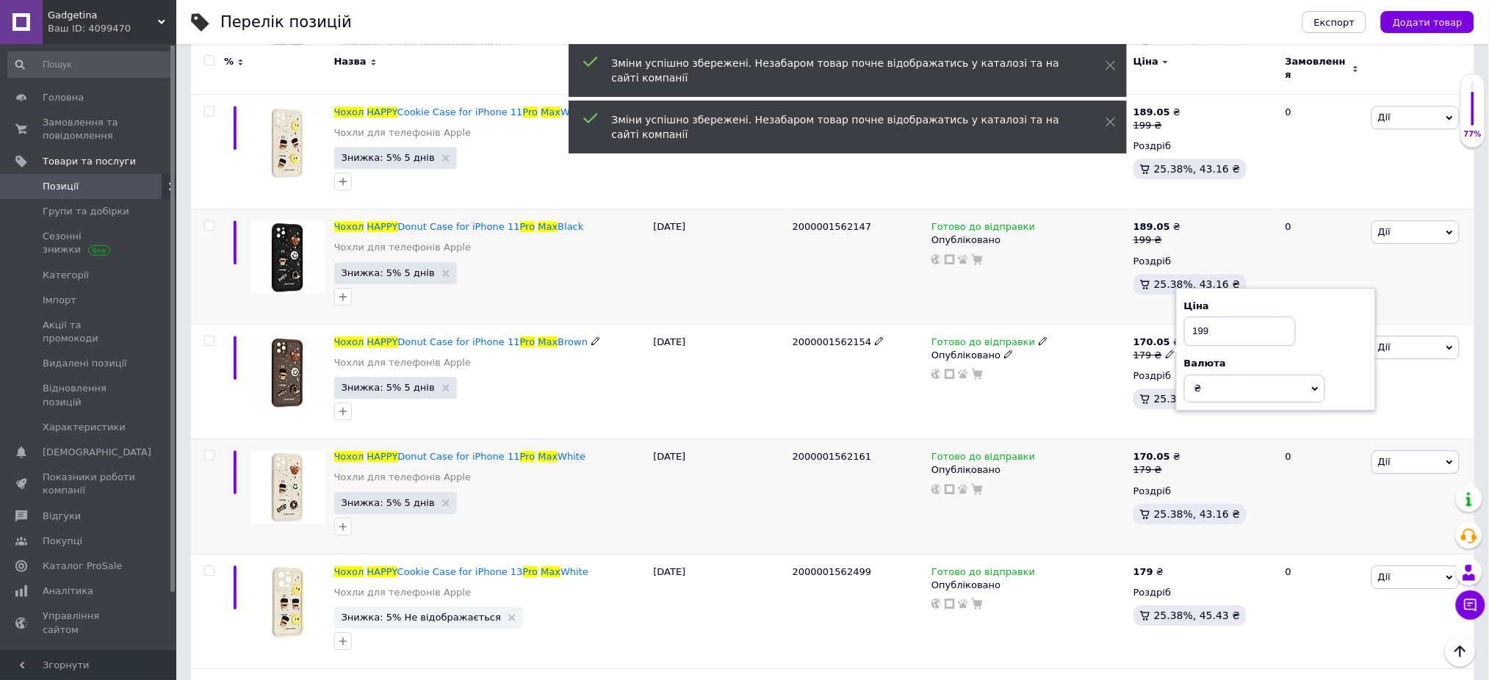
scroll to position [3427, 0]
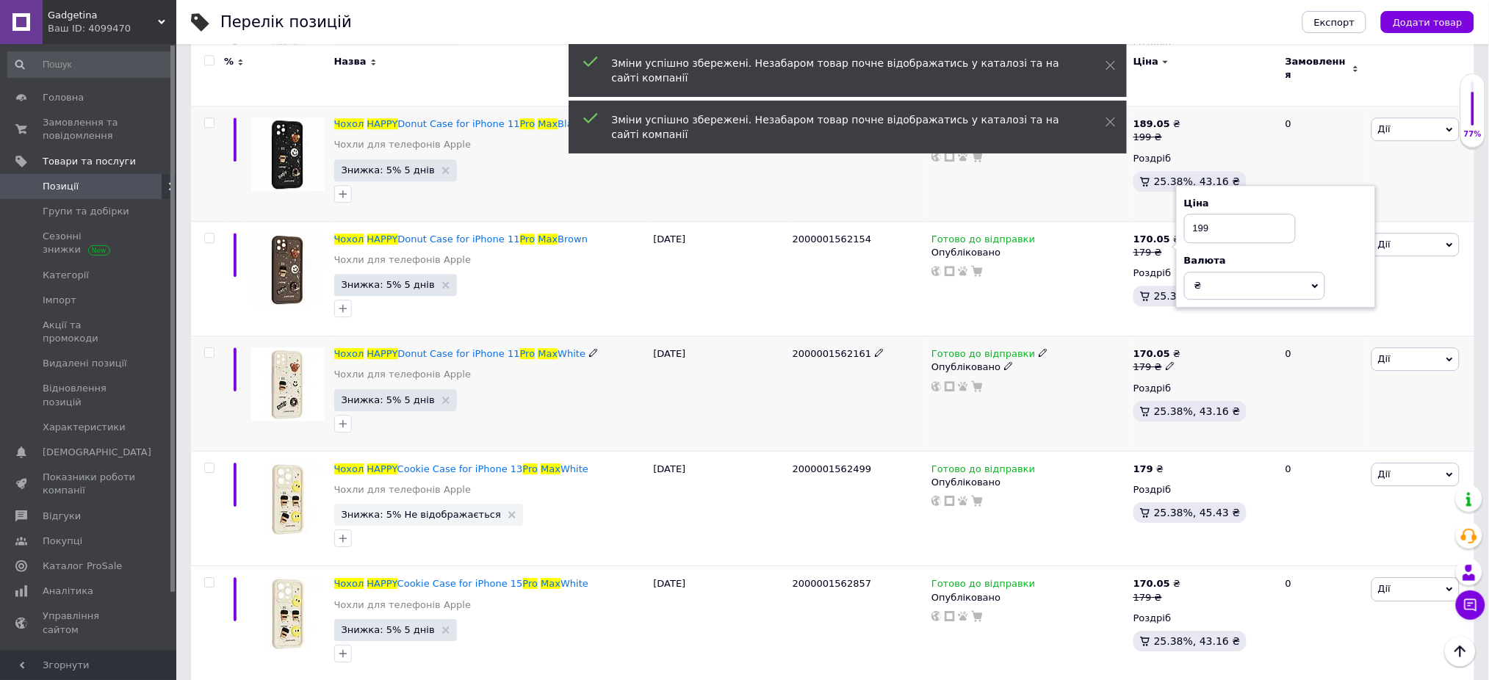
type input "199"
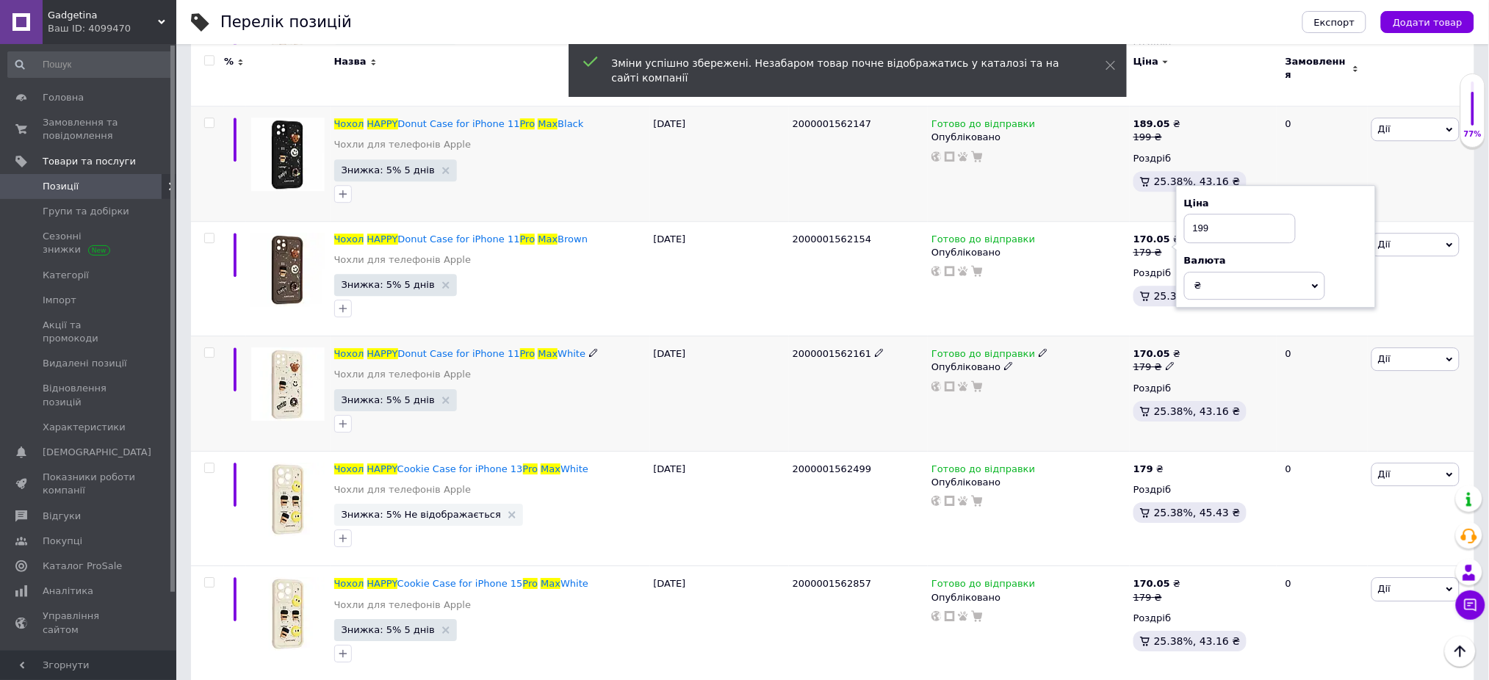
click at [1166, 362] on icon at bounding box center [1170, 365] width 9 height 9
type input "199"
click at [1167, 463] on icon at bounding box center [1171, 467] width 9 height 9
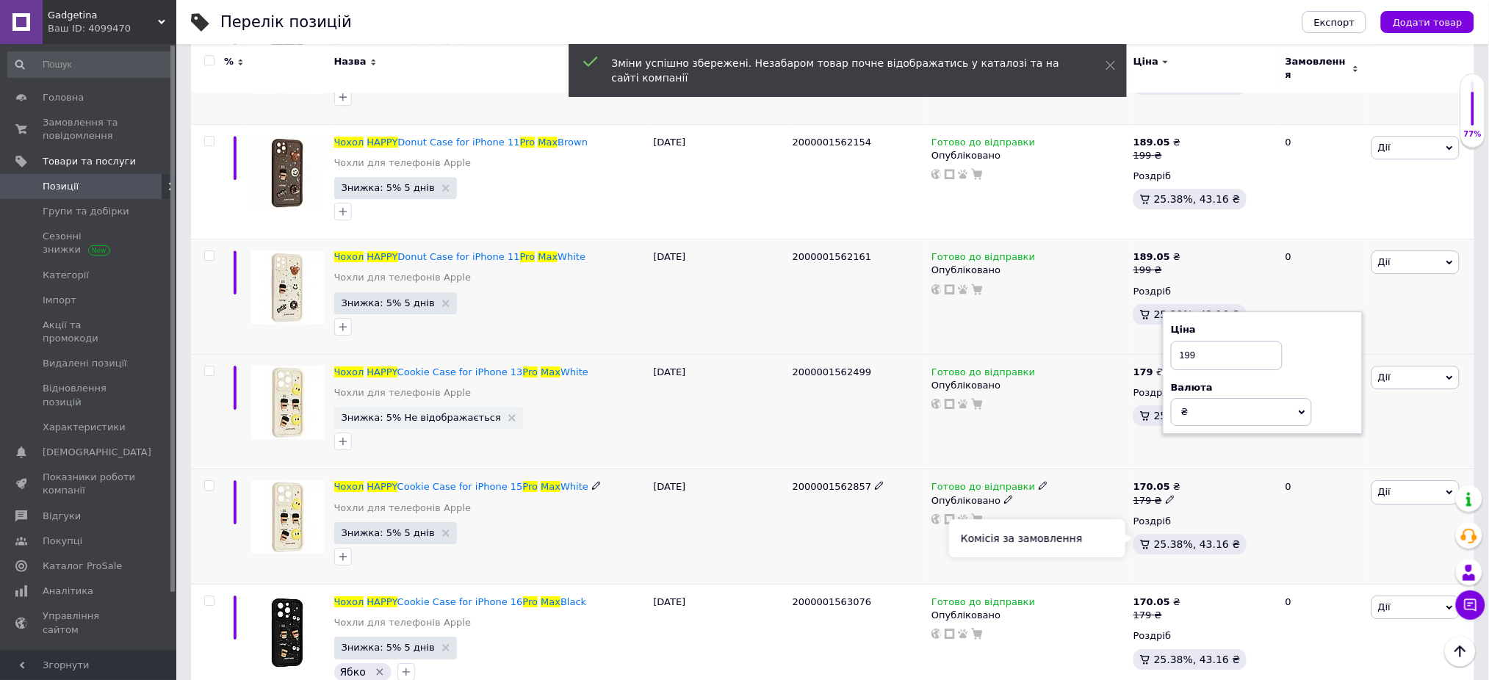
scroll to position [3623, 0]
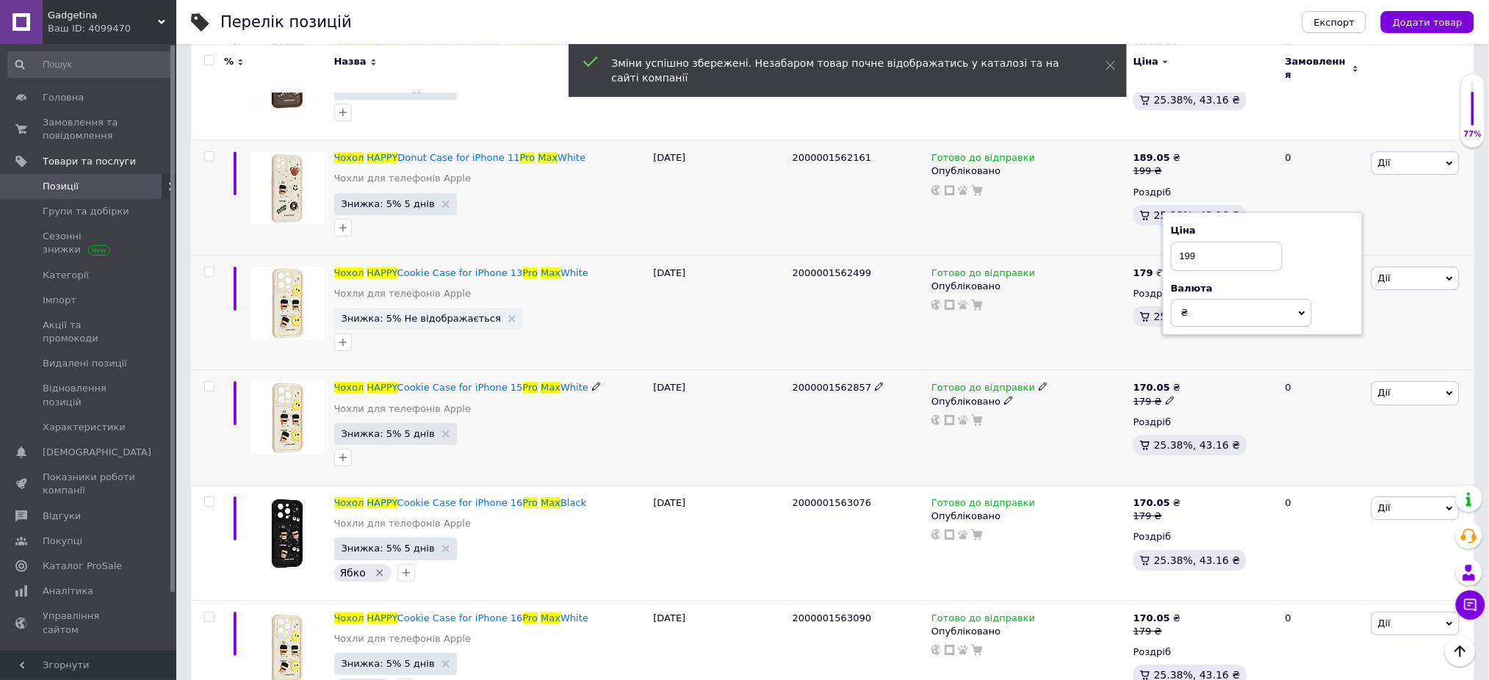
type input "199"
click at [1166, 397] on icon at bounding box center [1170, 400] width 9 height 9
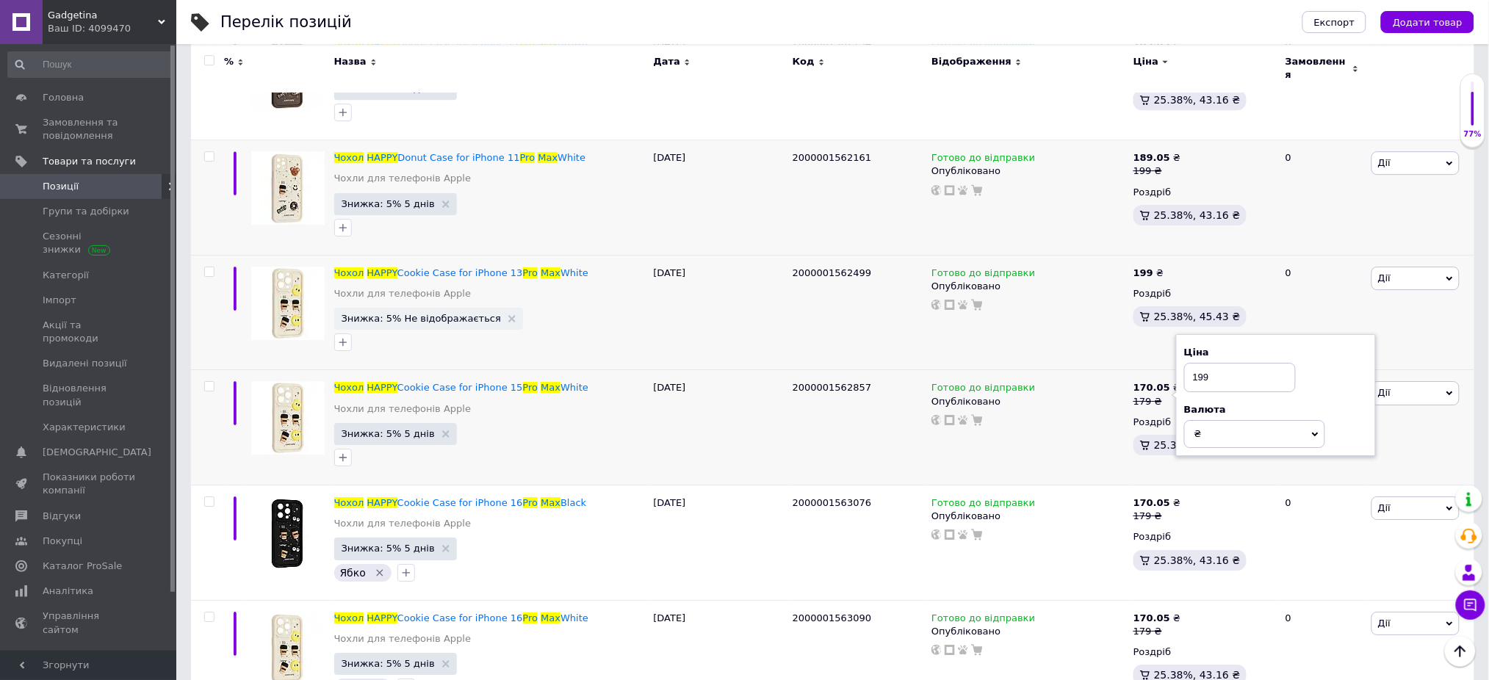
type input "199"
click at [1143, 12] on div "Перелік позицій" at bounding box center [746, 22] width 1053 height 44
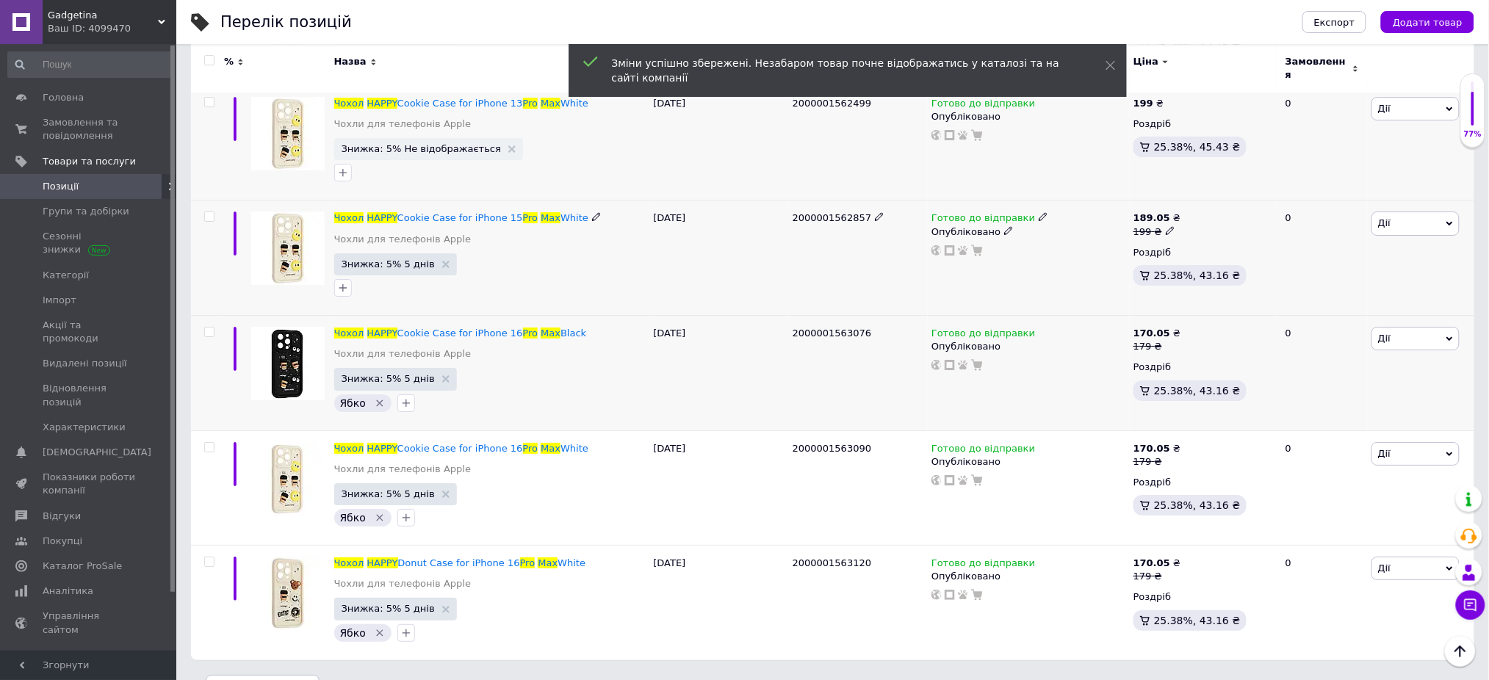
scroll to position [3819, 0]
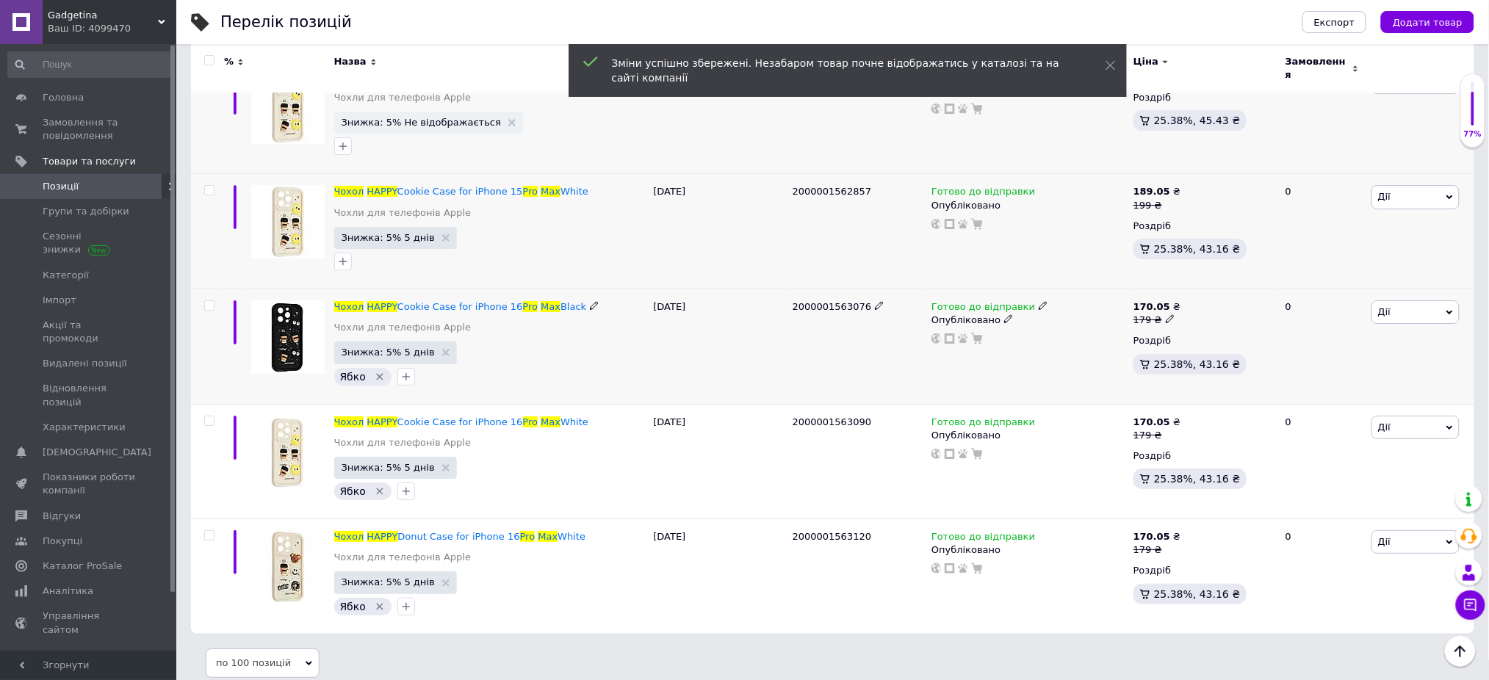
click at [1166, 314] on icon at bounding box center [1170, 318] width 9 height 9
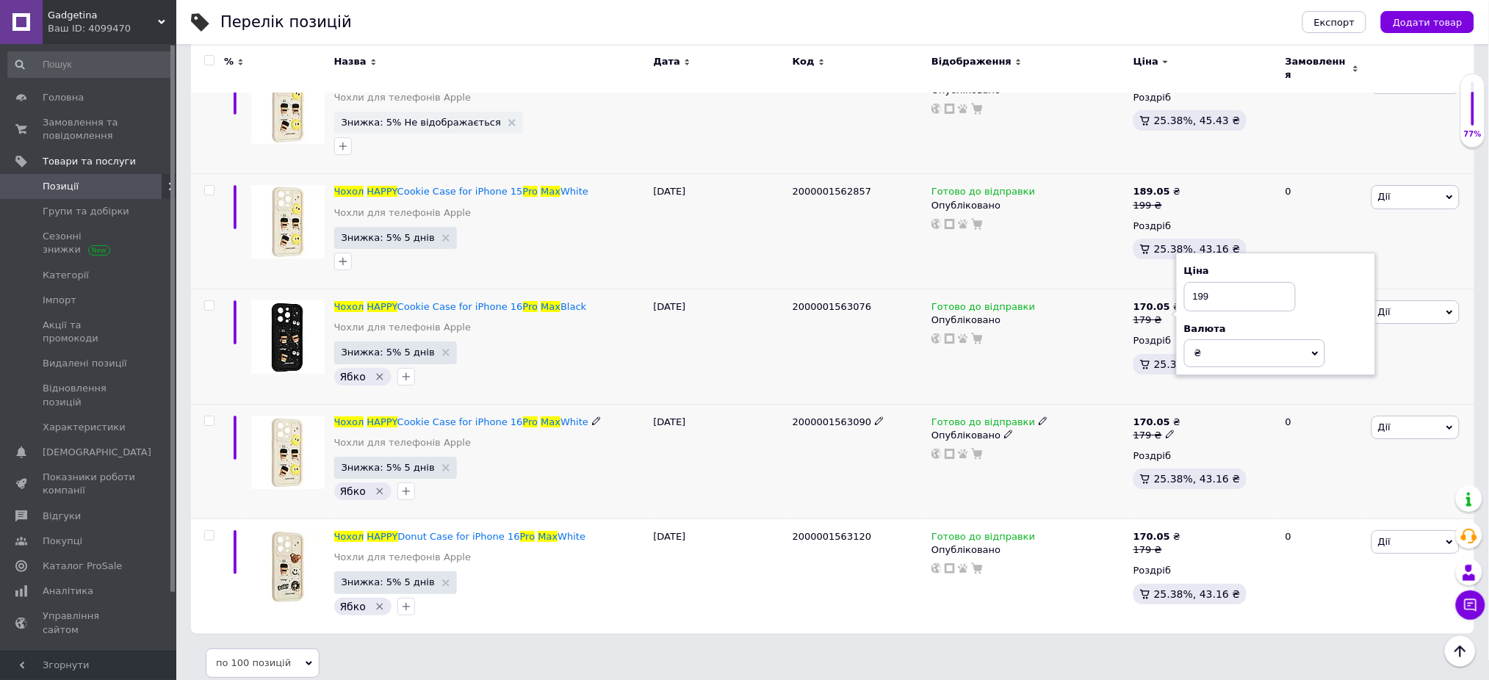
type input "199"
click at [1166, 430] on icon at bounding box center [1170, 434] width 9 height 9
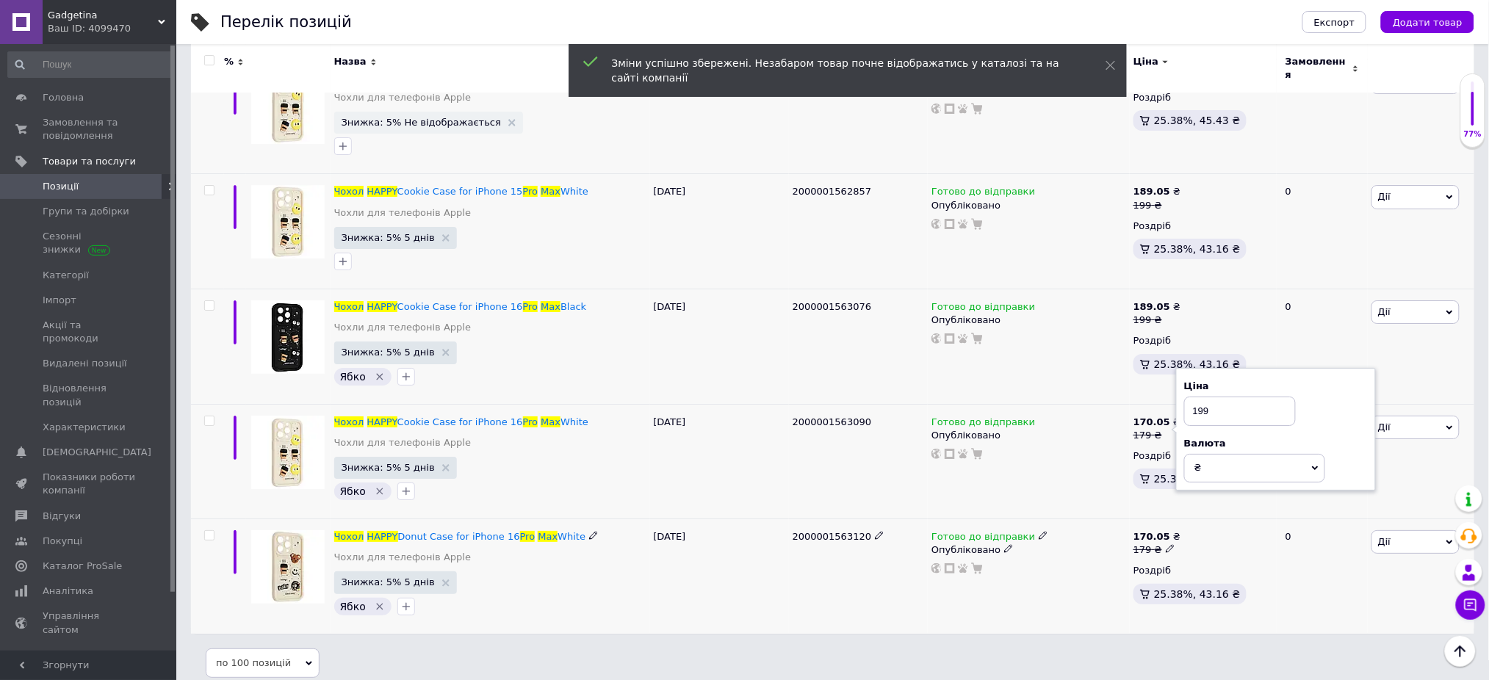
type input "199"
click at [1166, 544] on icon at bounding box center [1170, 548] width 9 height 9
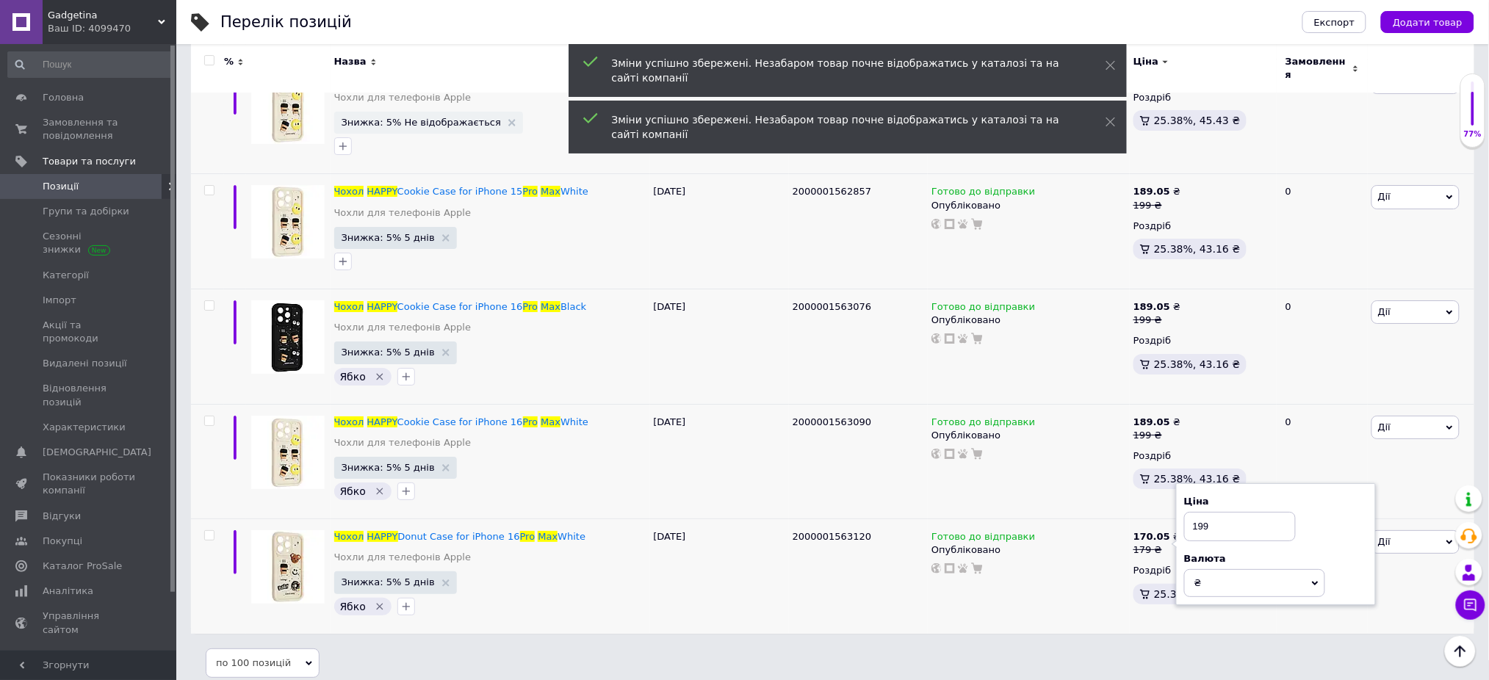
type input "199"
click at [1206, 17] on div "Перелік позицій" at bounding box center [746, 22] width 1053 height 44
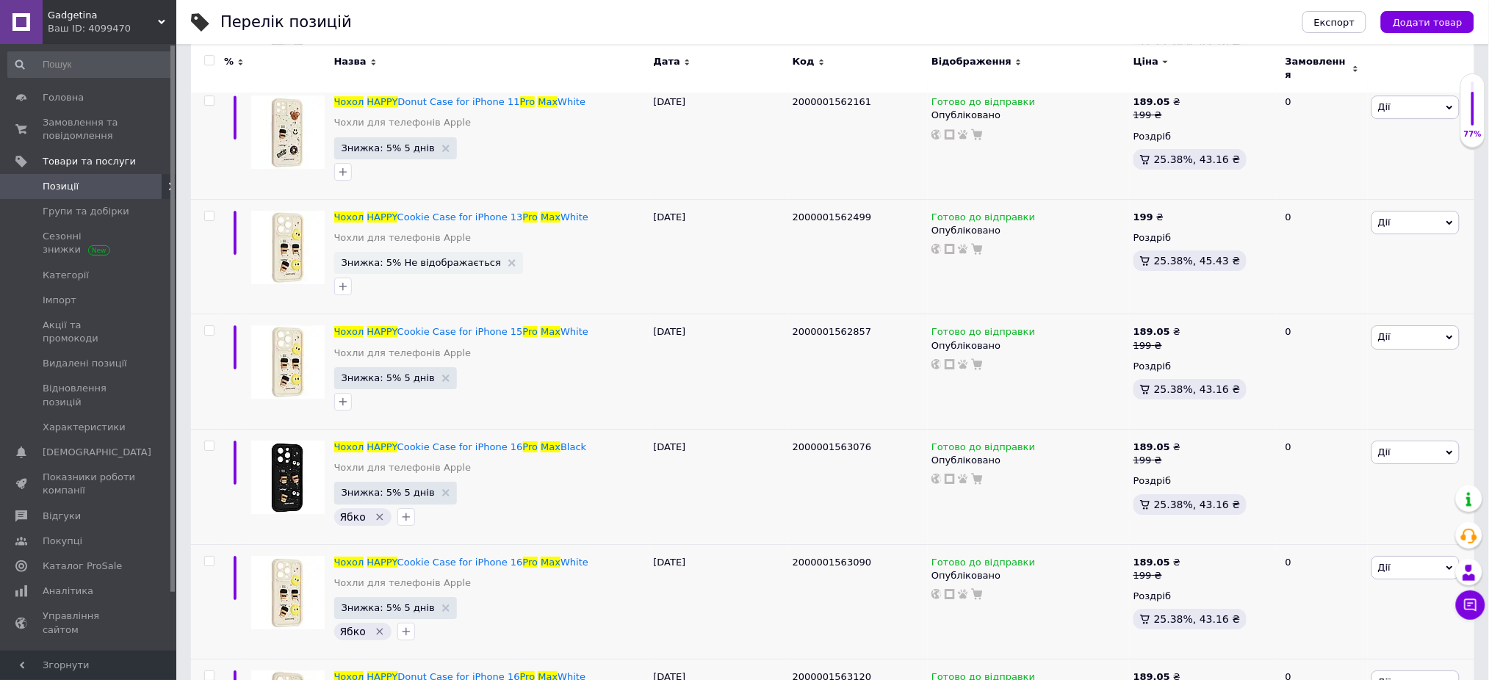
scroll to position [3825, 0]
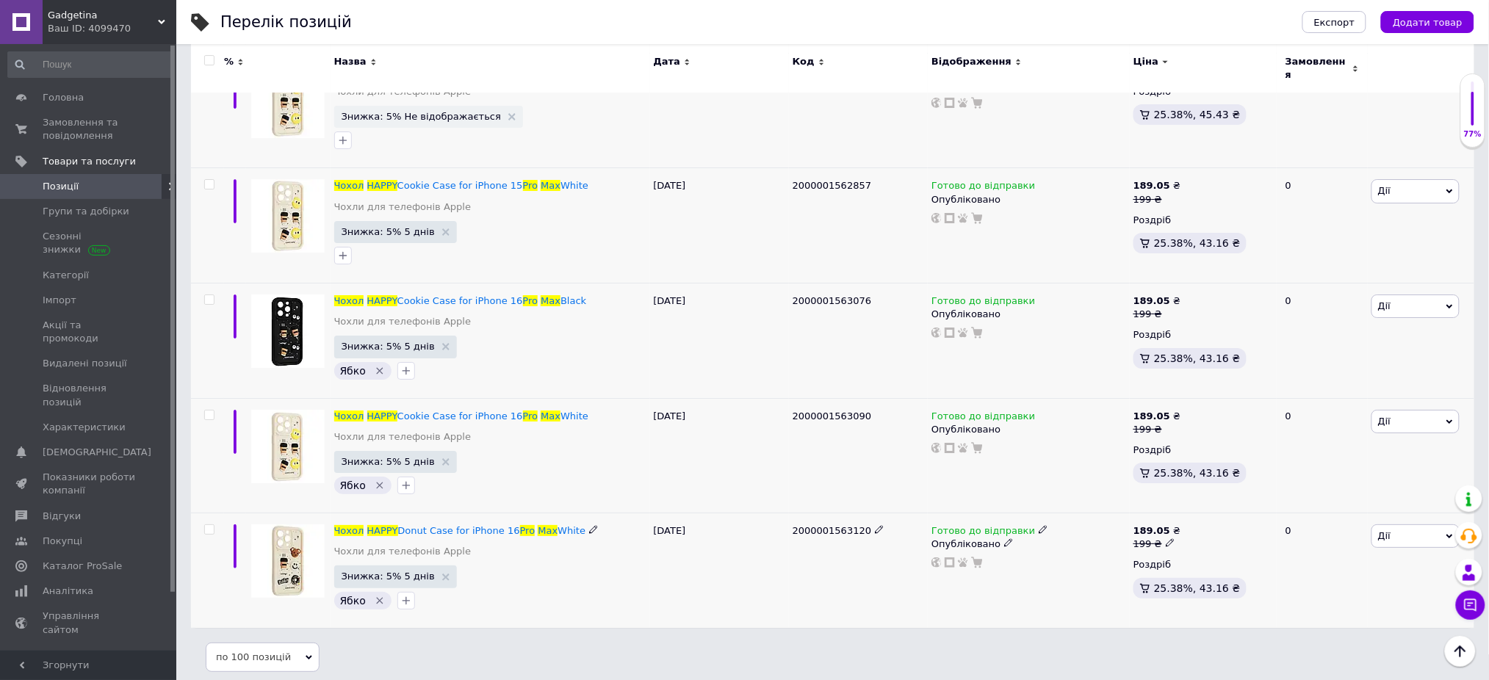
click at [374, 595] on icon "Видалити мітку" at bounding box center [380, 601] width 12 height 12
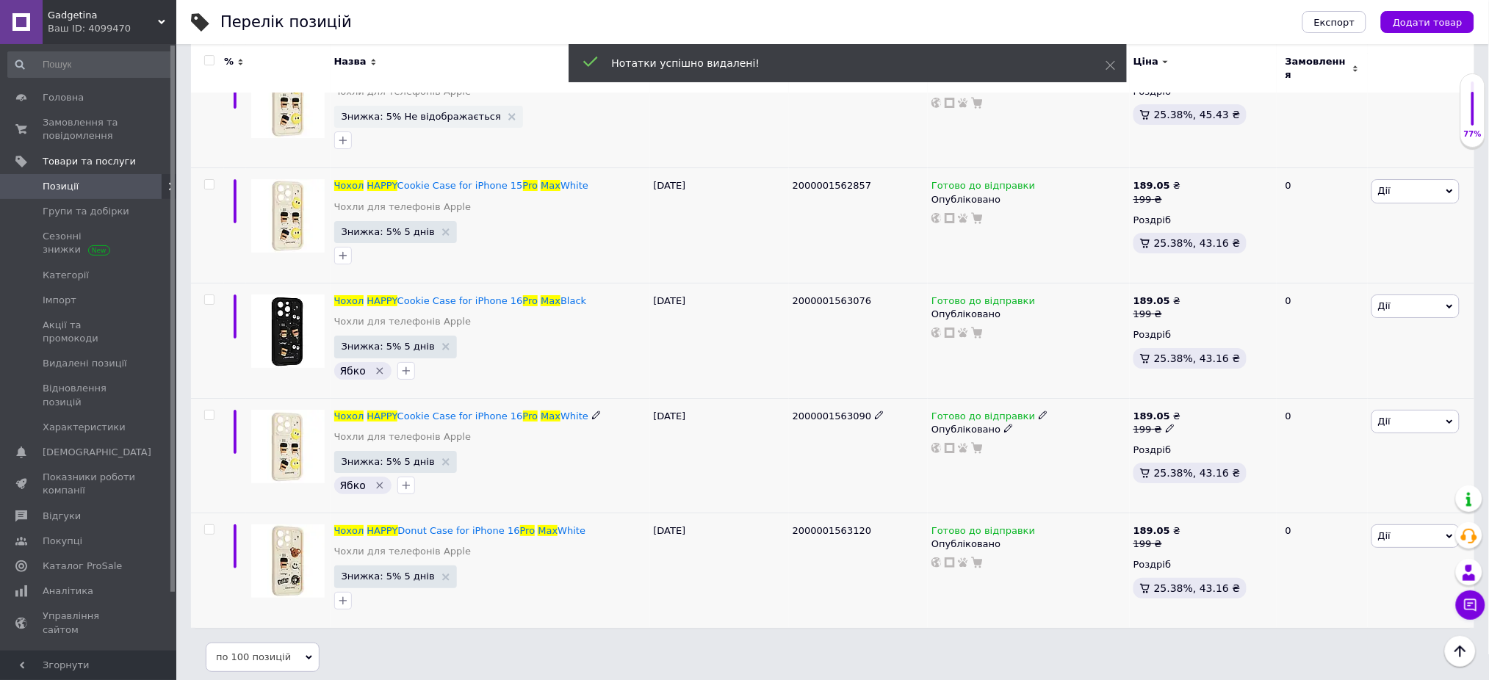
click at [375, 482] on icon "Видалити мітку" at bounding box center [380, 486] width 12 height 12
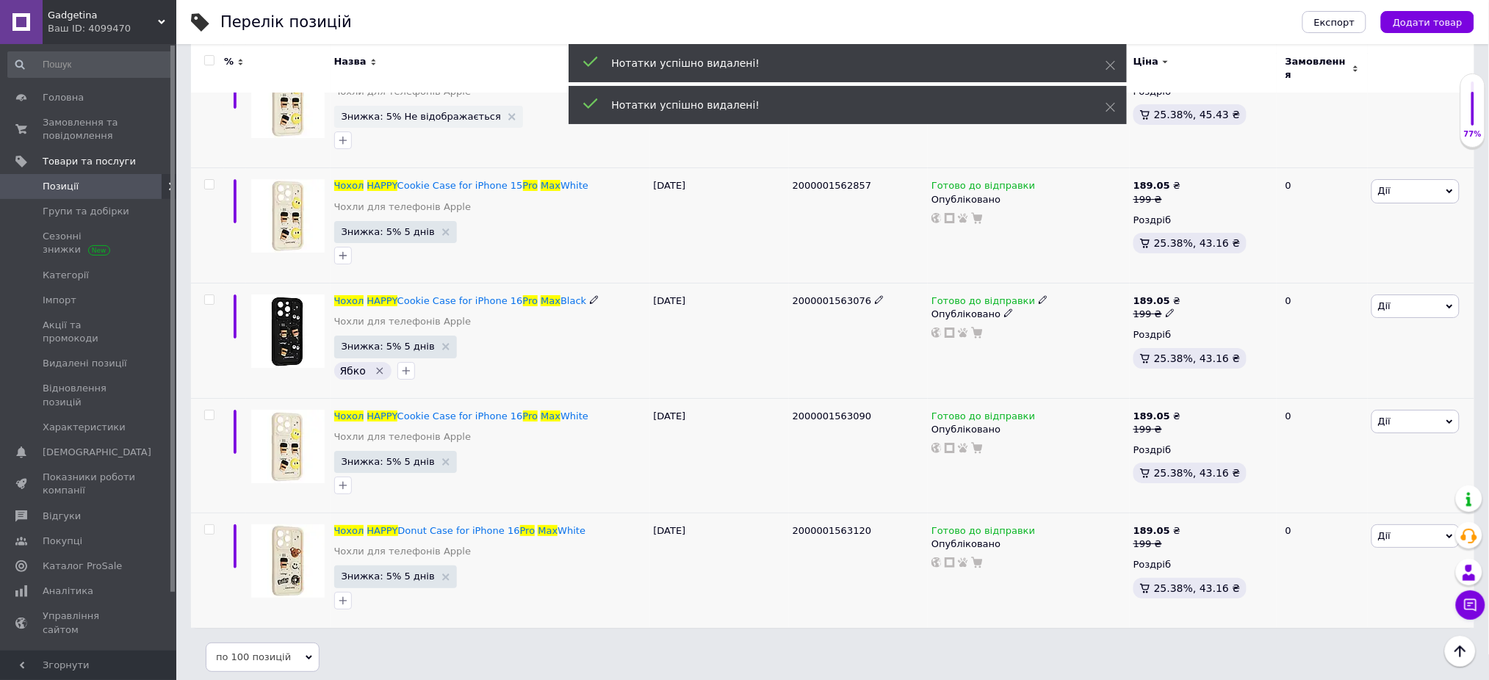
click at [374, 365] on icon "Видалити мітку" at bounding box center [380, 371] width 12 height 12
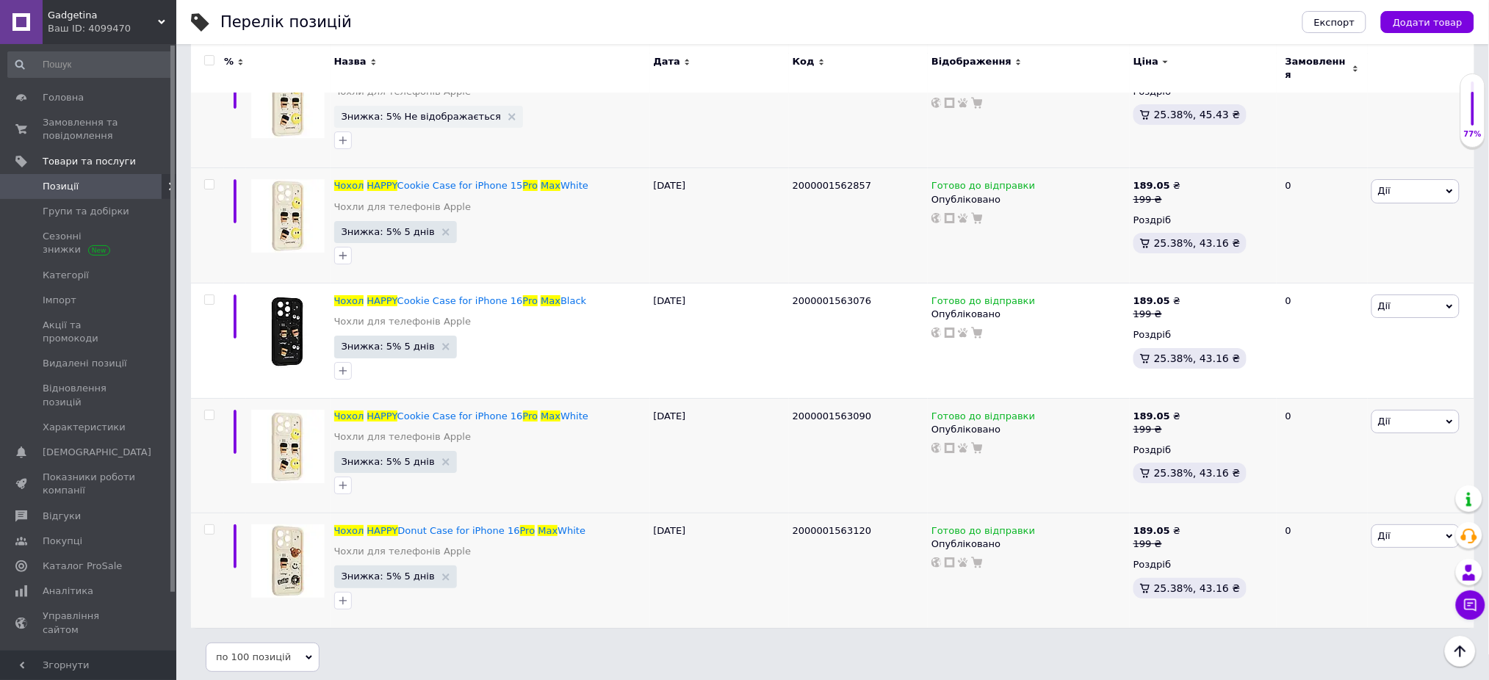
scroll to position [0, 0]
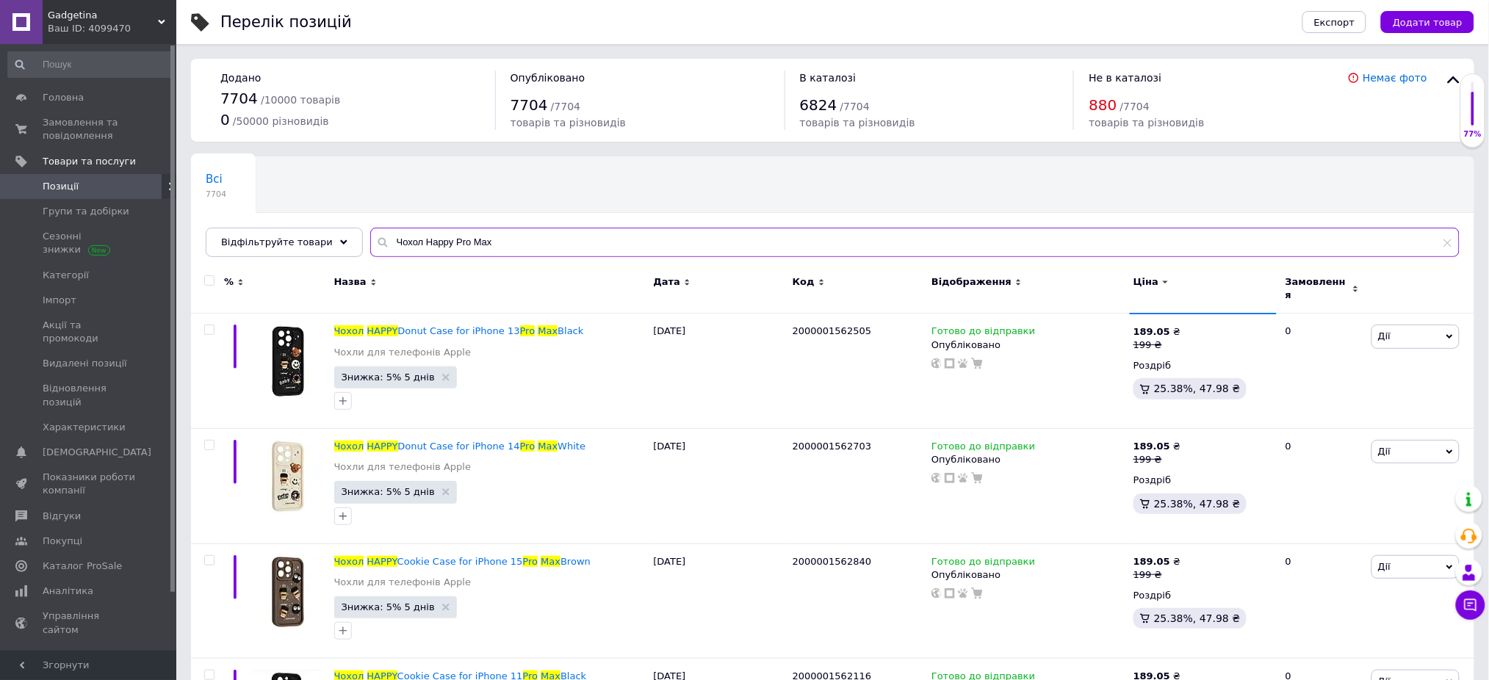
drag, startPoint x: 437, startPoint y: 241, endPoint x: 527, endPoint y: 242, distance: 89.6
click at [526, 242] on input "Чохол Happy Pro Max" at bounding box center [914, 242] width 1089 height 29
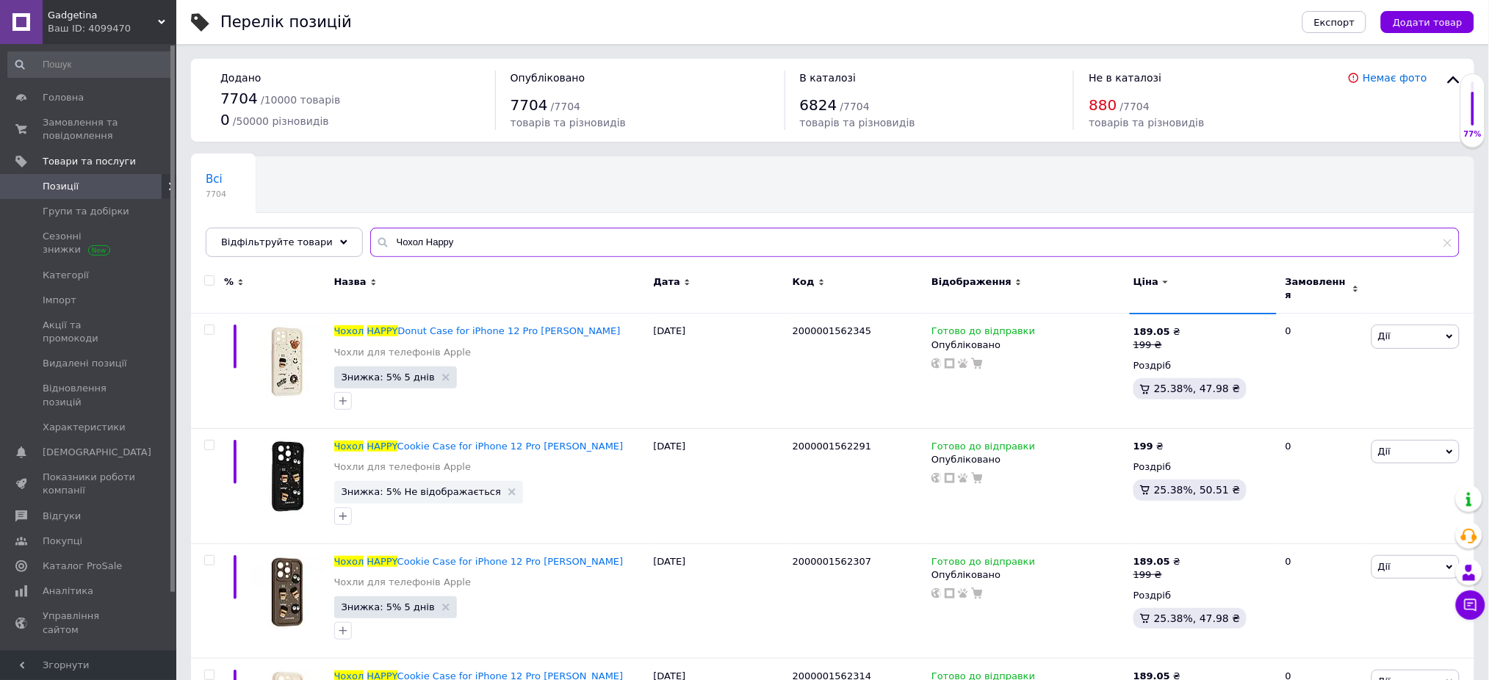
type input "Чохол Happy"
click at [1015, 281] on icon at bounding box center [1018, 282] width 7 height 7
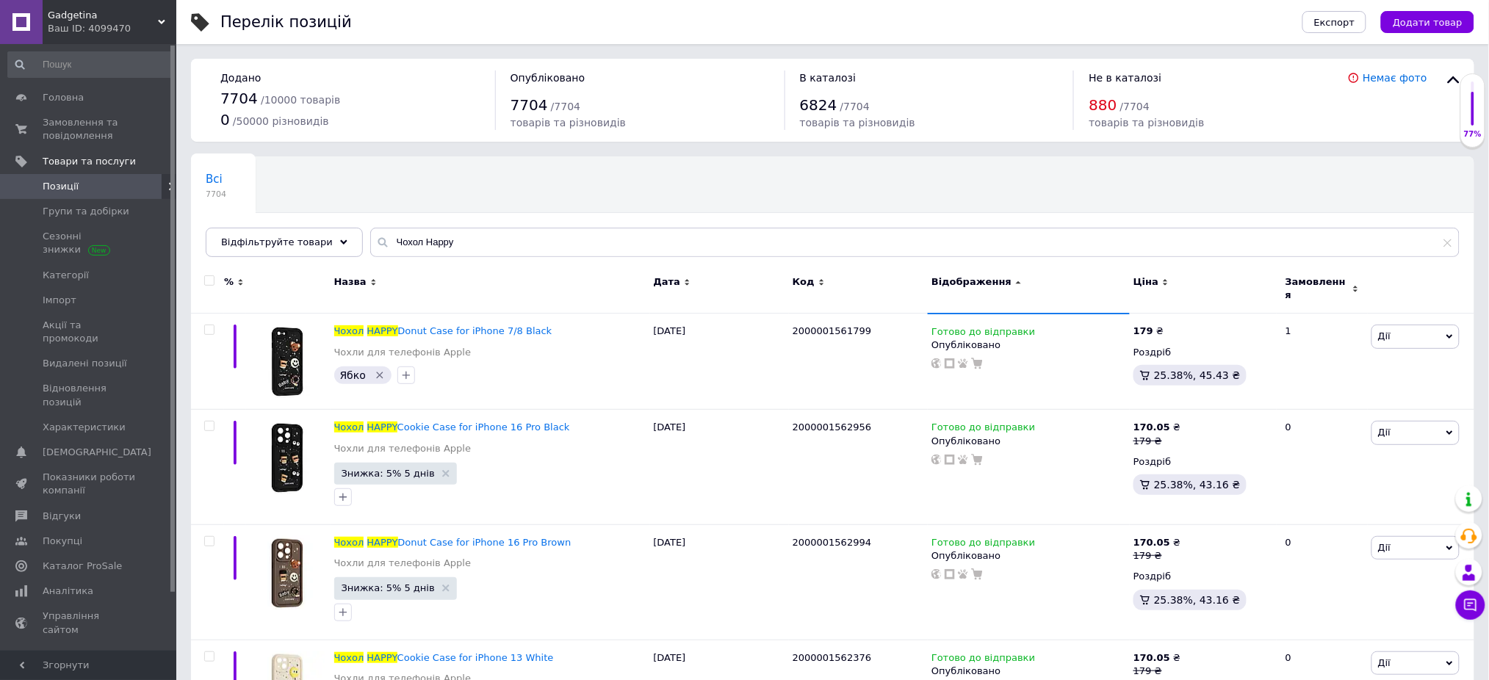
click at [1015, 281] on icon at bounding box center [1018, 282] width 7 height 7
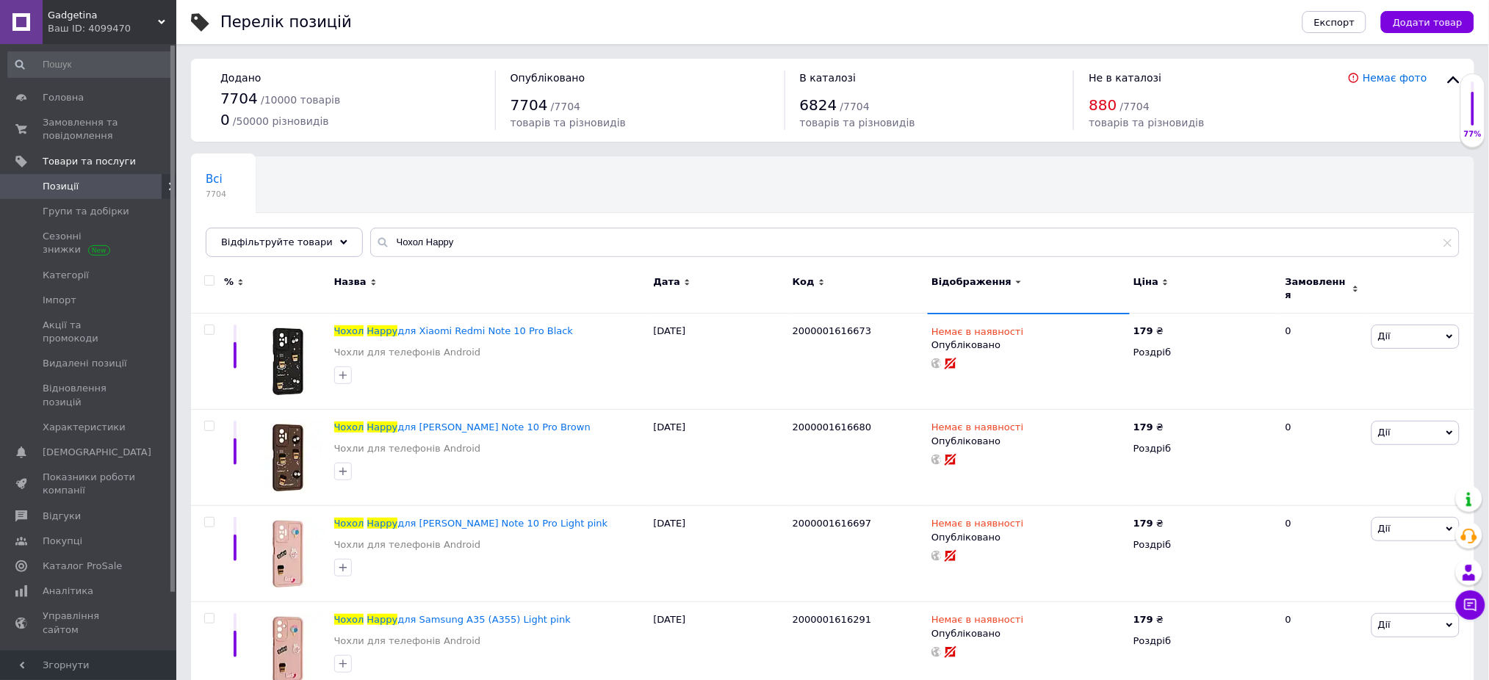
click at [209, 278] on input "checkbox" at bounding box center [209, 281] width 10 height 10
checkbox input "true"
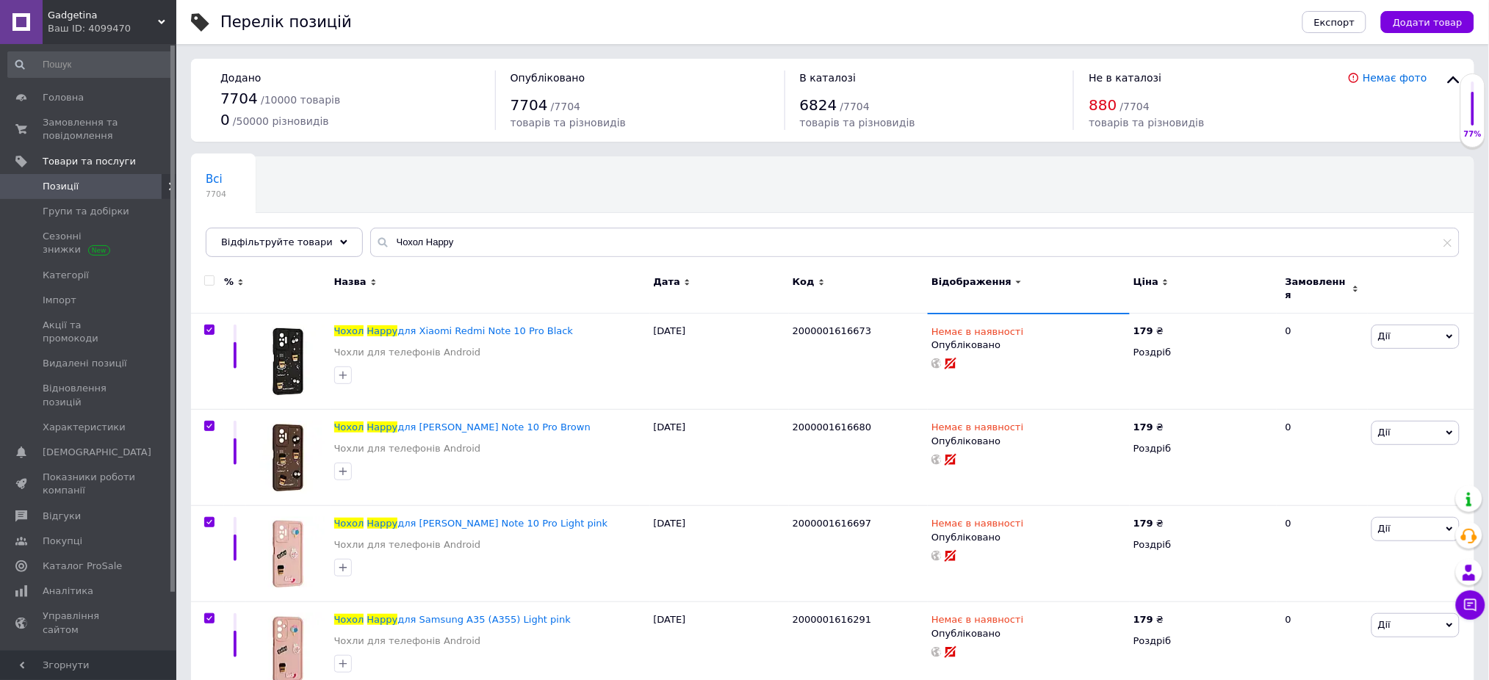
checkbox input "true"
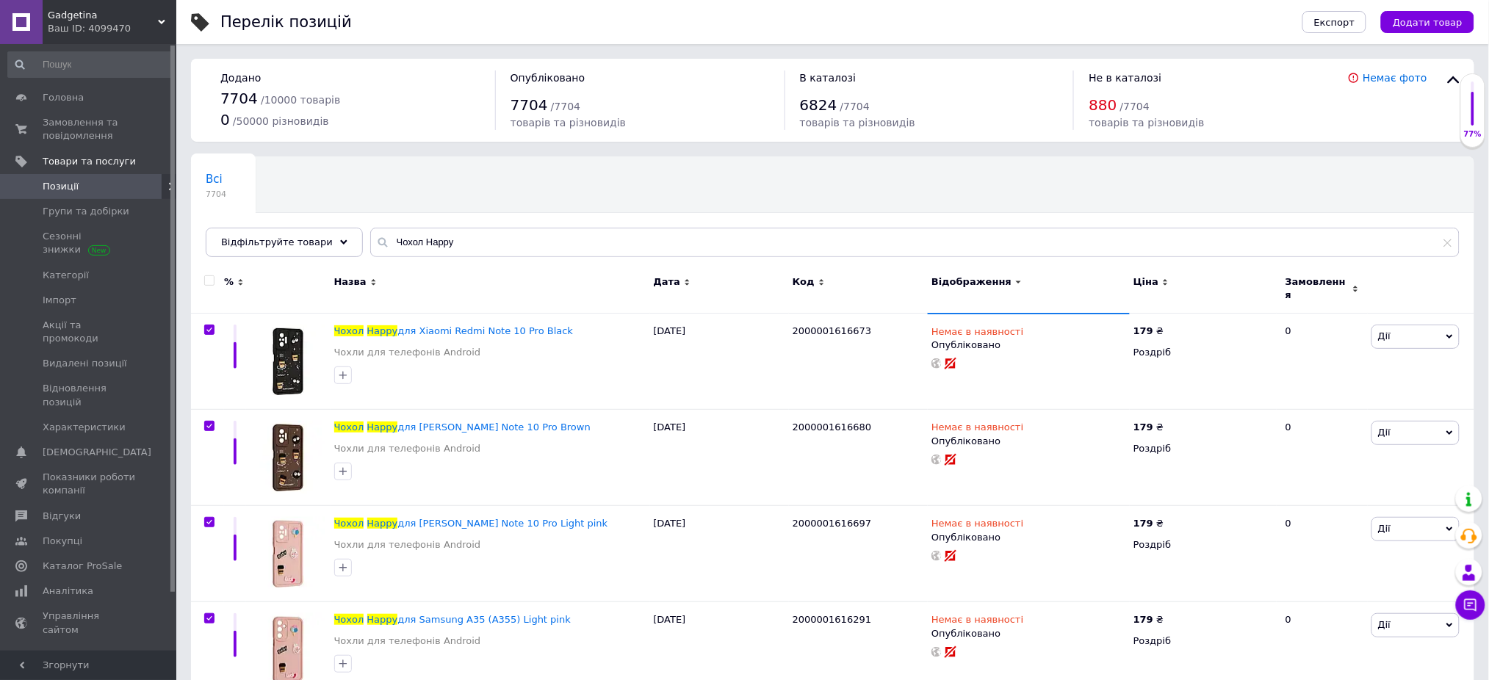
checkbox input "true"
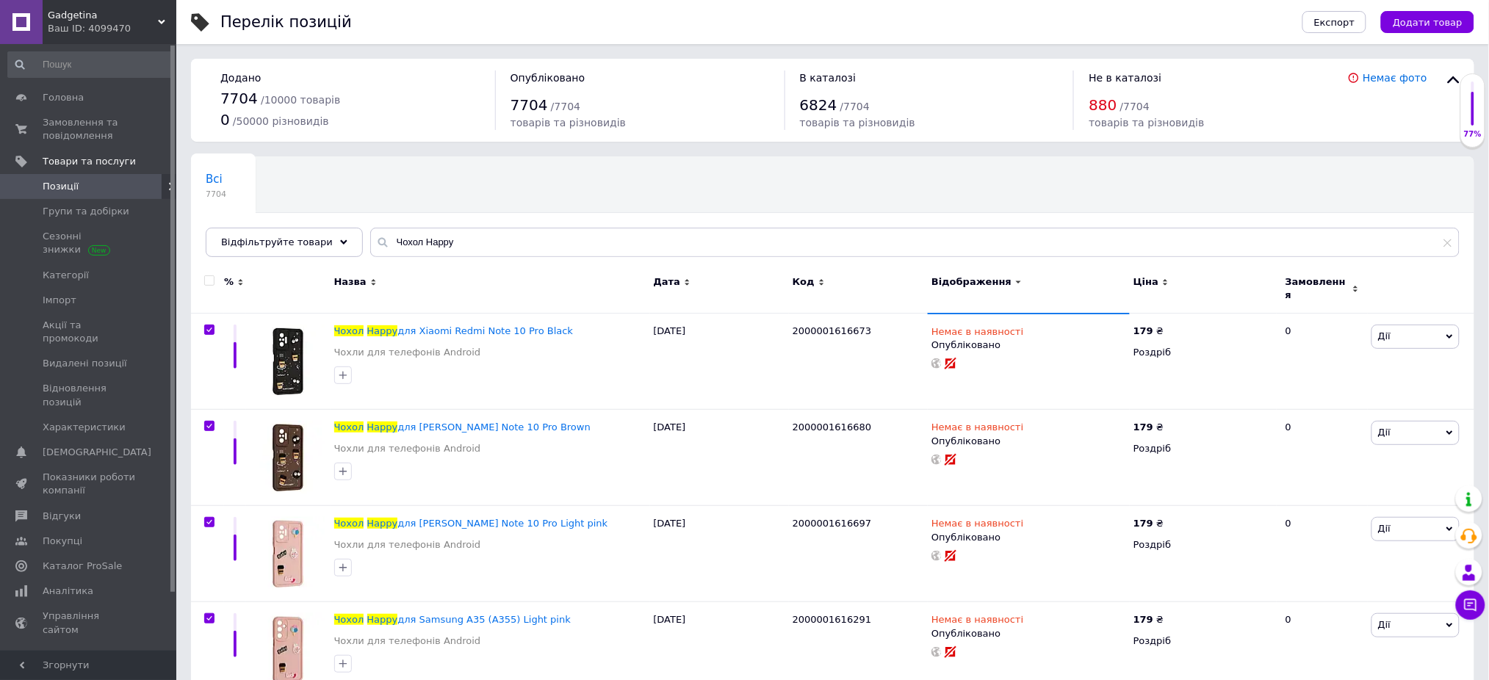
checkbox input "true"
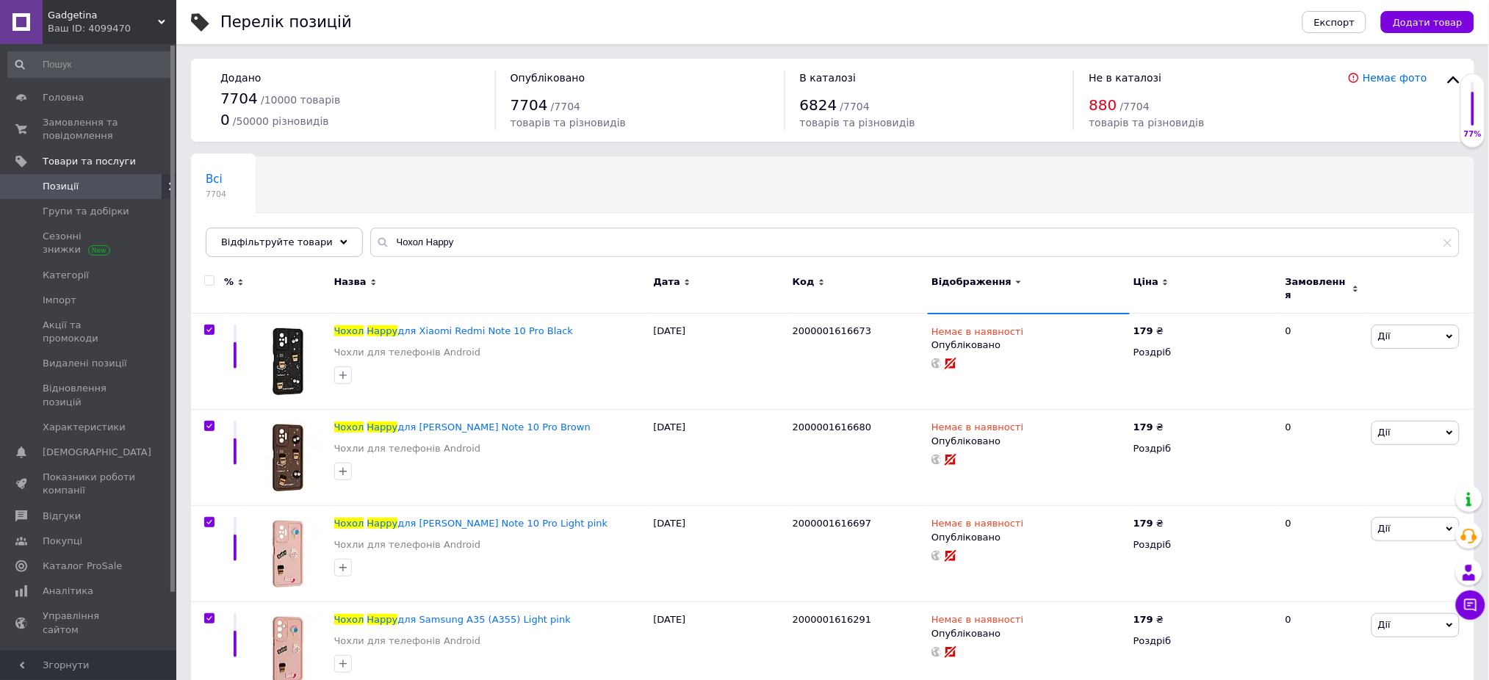
checkbox input "true"
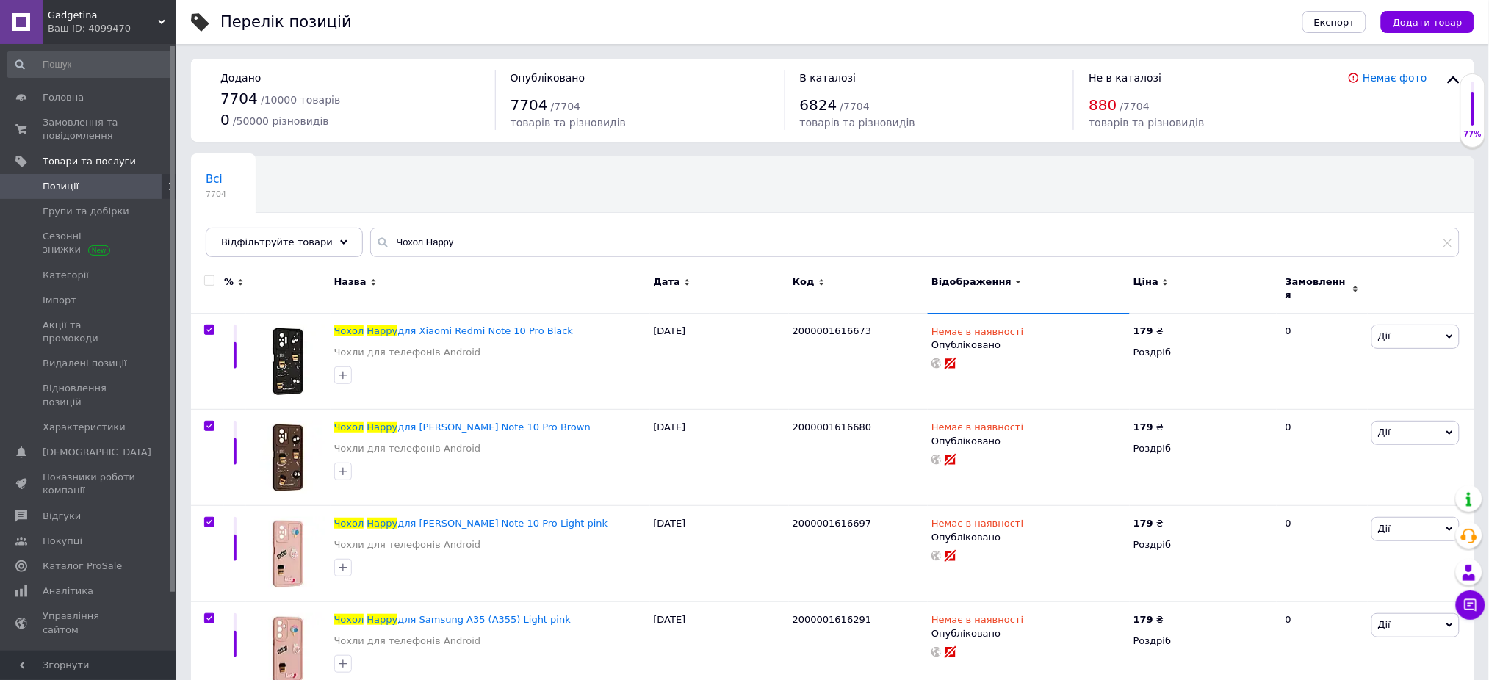
checkbox input "true"
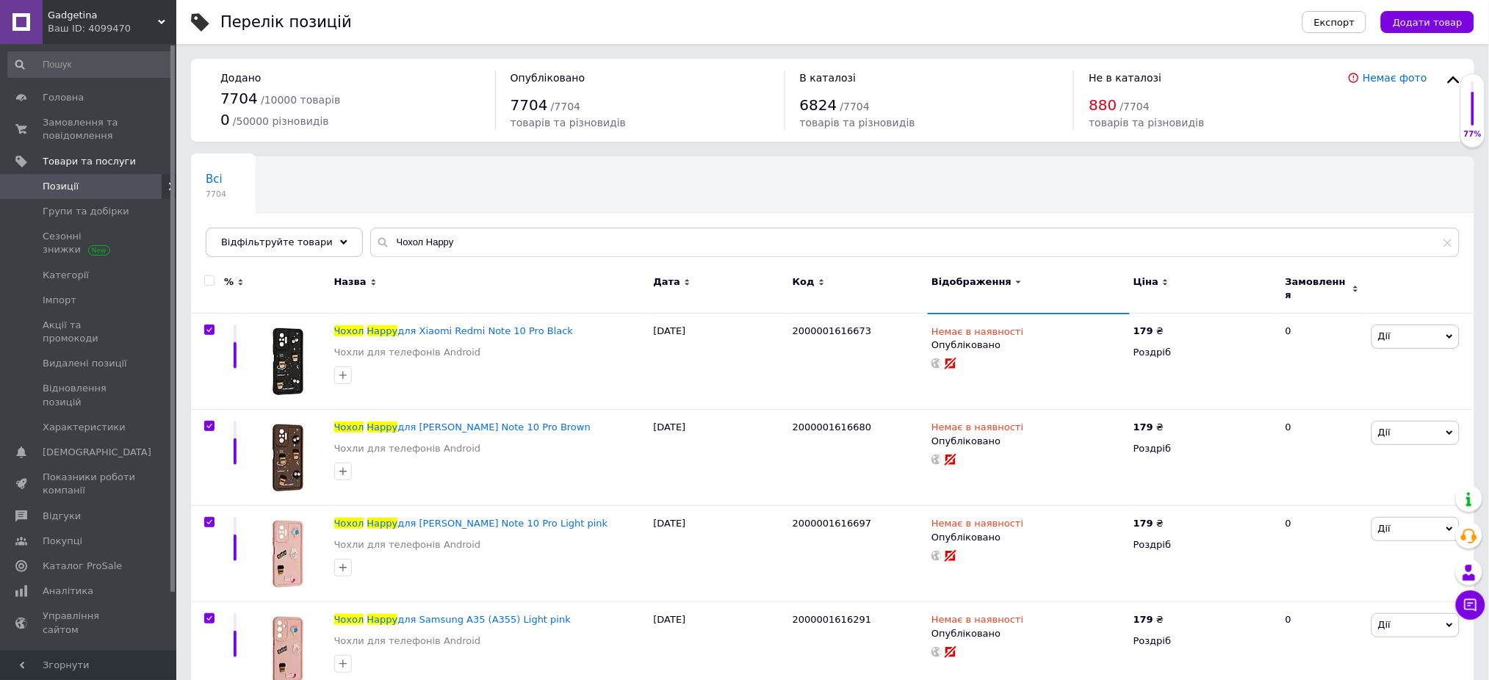
checkbox input "true"
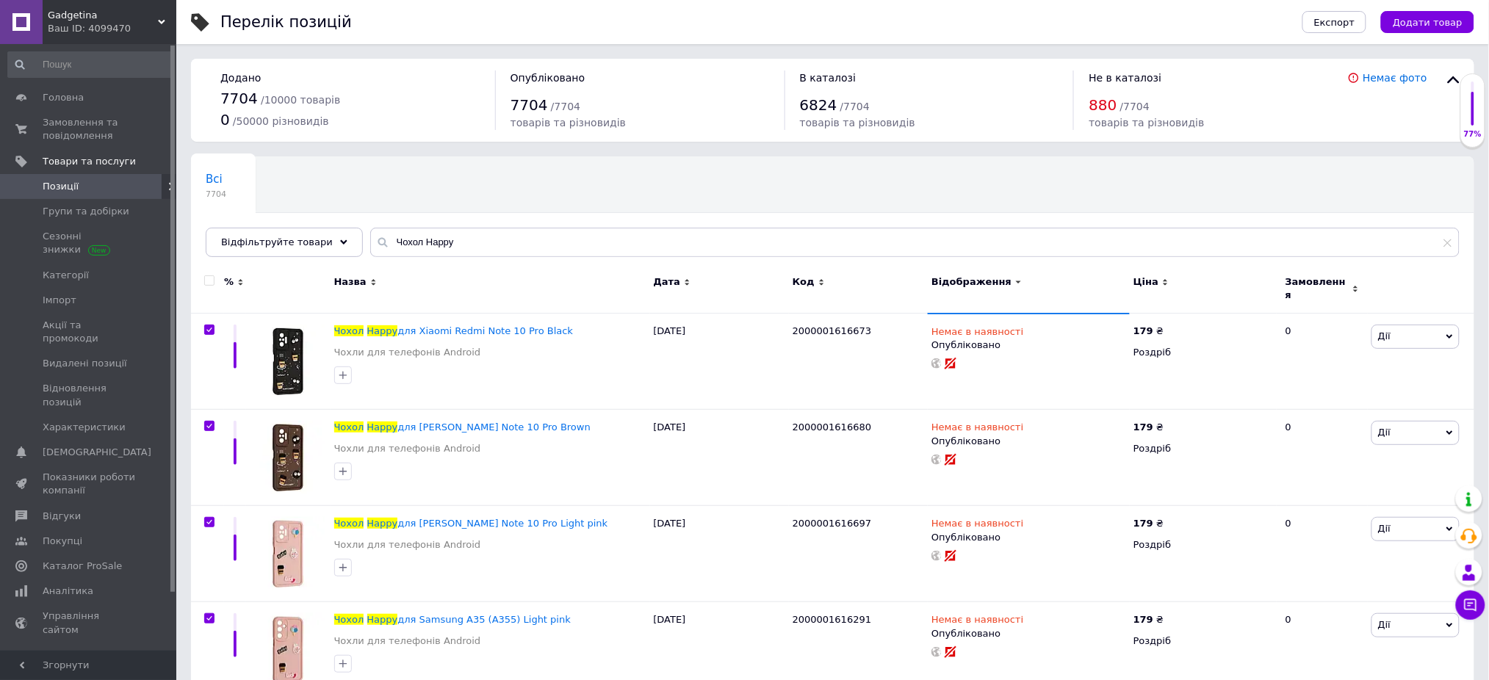
checkbox input "true"
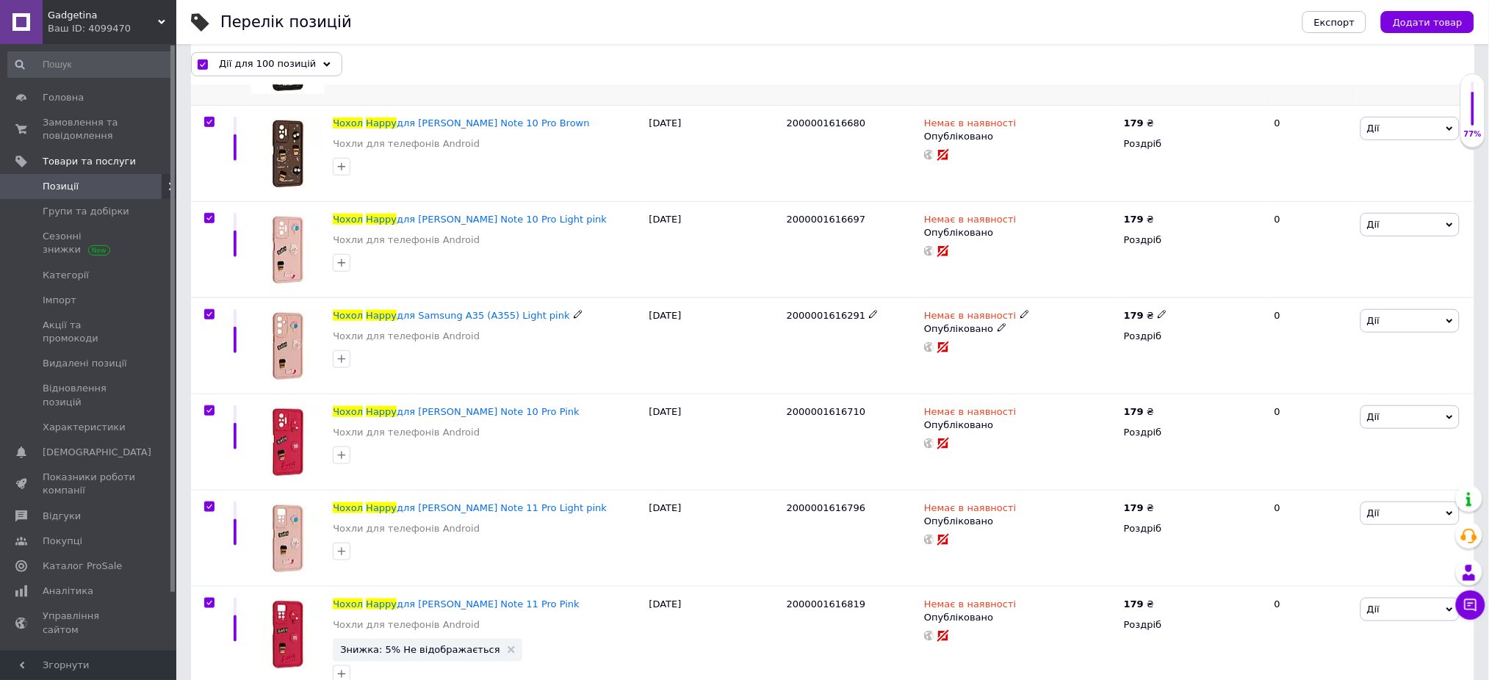
scroll to position [391, 0]
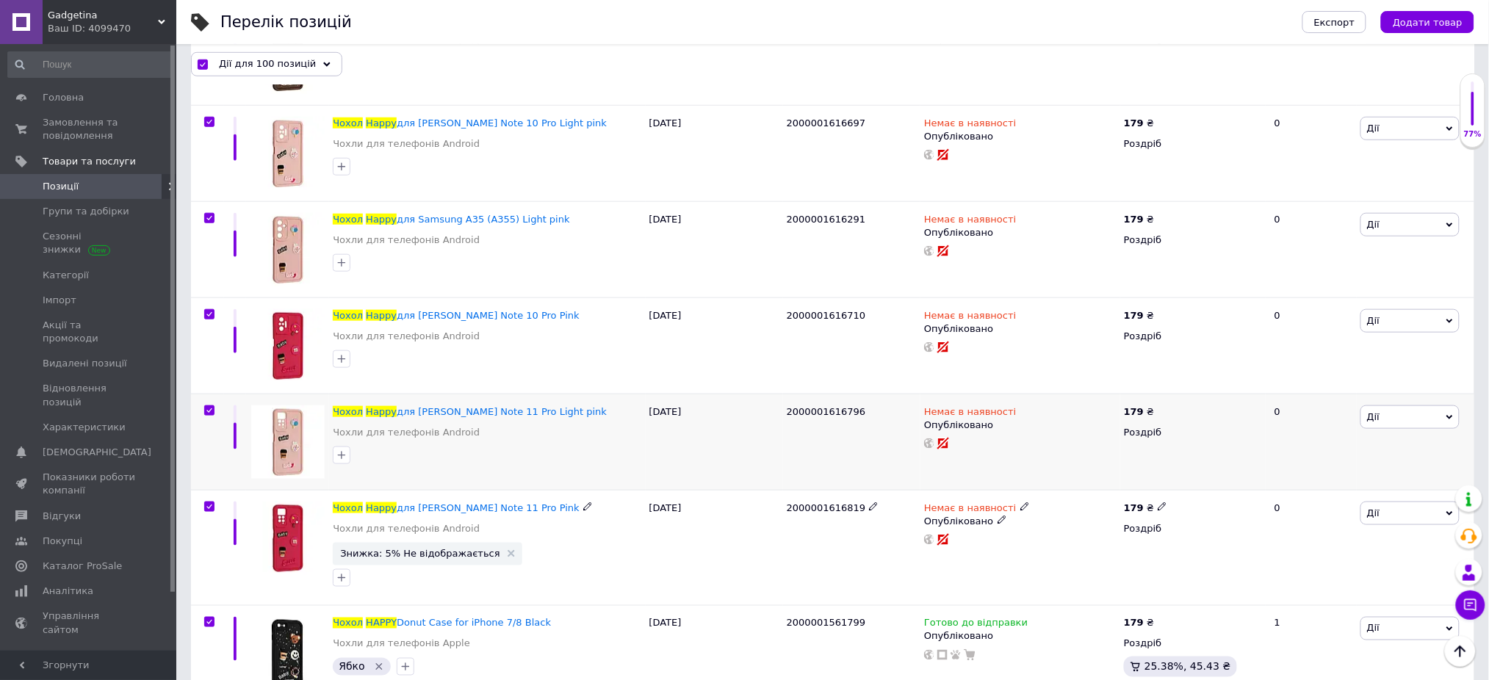
drag, startPoint x: 209, startPoint y: 505, endPoint x: 220, endPoint y: 486, distance: 22.4
click at [208, 506] on input "checkbox" at bounding box center [209, 507] width 10 height 10
click at [209, 409] on input "checkbox" at bounding box center [209, 411] width 10 height 10
click at [209, 314] on input "checkbox" at bounding box center [209, 315] width 10 height 10
click at [204, 215] on input "checkbox" at bounding box center [209, 219] width 10 height 10
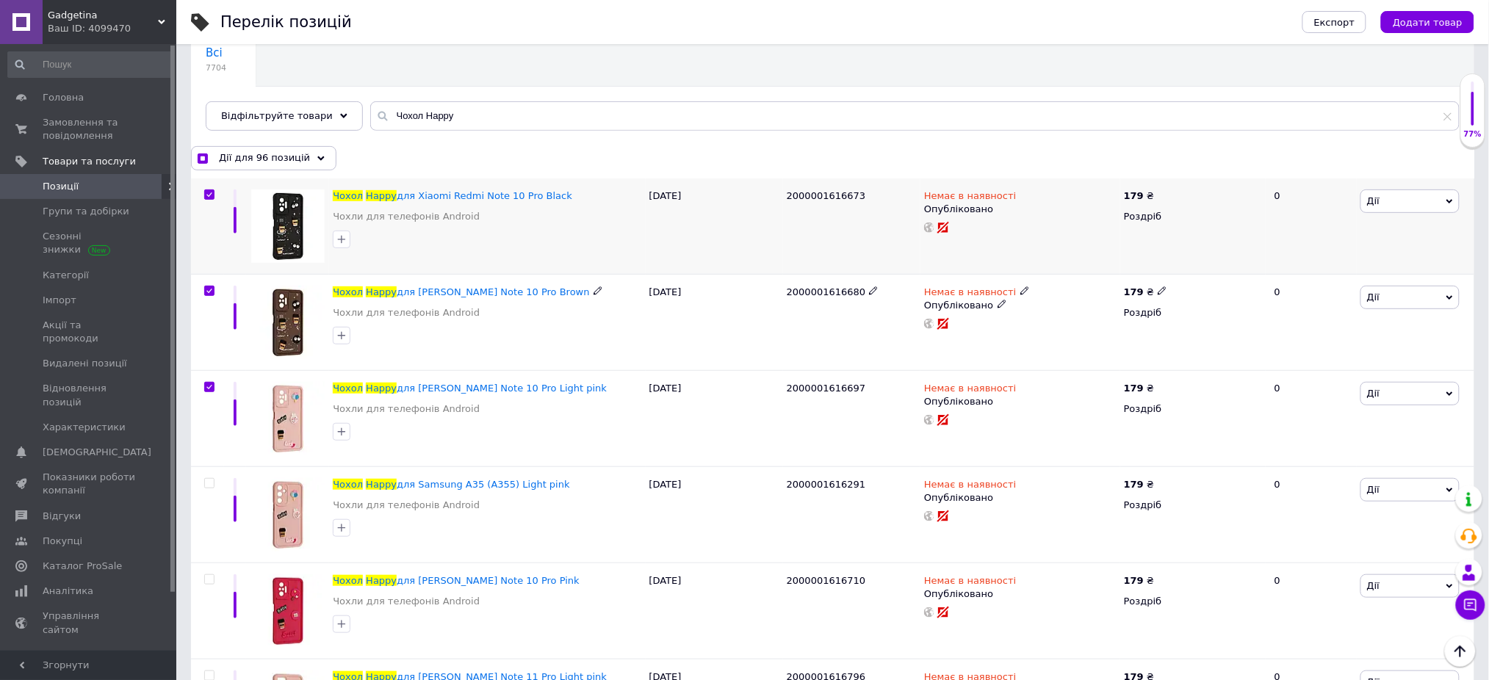
scroll to position [98, 0]
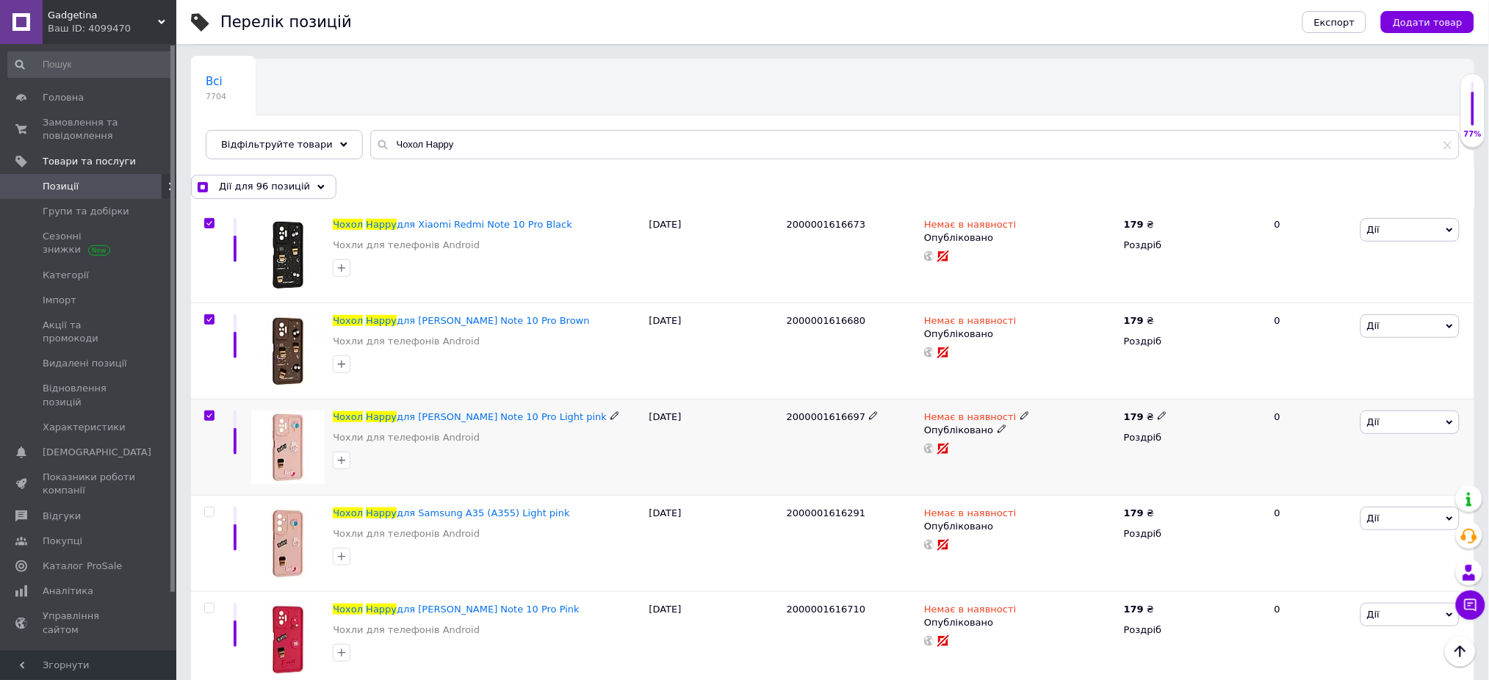
click at [205, 413] on input "checkbox" at bounding box center [209, 416] width 10 height 10
click at [209, 314] on span at bounding box center [209, 319] width 10 height 10
click at [209, 315] on input "checkbox" at bounding box center [209, 320] width 10 height 10
click at [208, 219] on input "checkbox" at bounding box center [209, 224] width 10 height 10
click at [295, 180] on span "Дії для 93 позиції" at bounding box center [262, 186] width 87 height 13
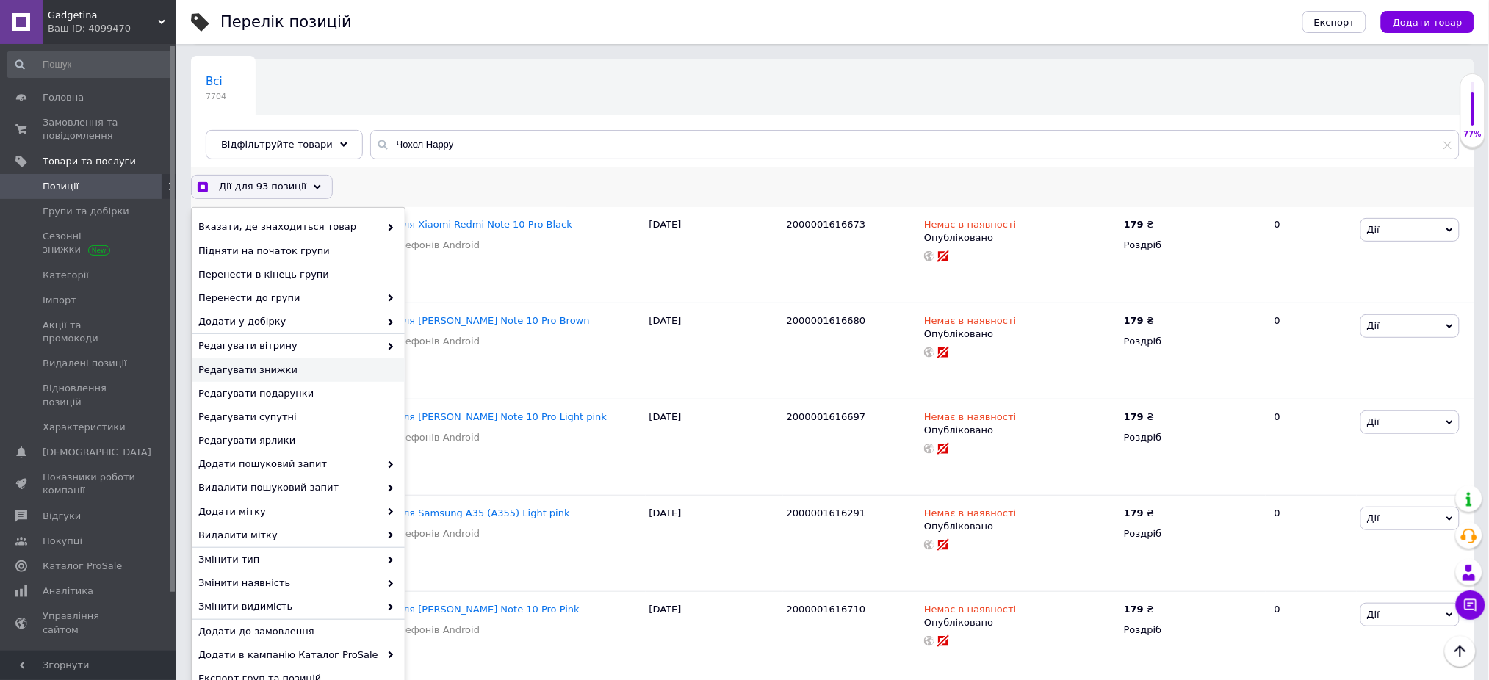
click at [250, 367] on span "Редагувати знижки" at bounding box center [296, 370] width 196 height 13
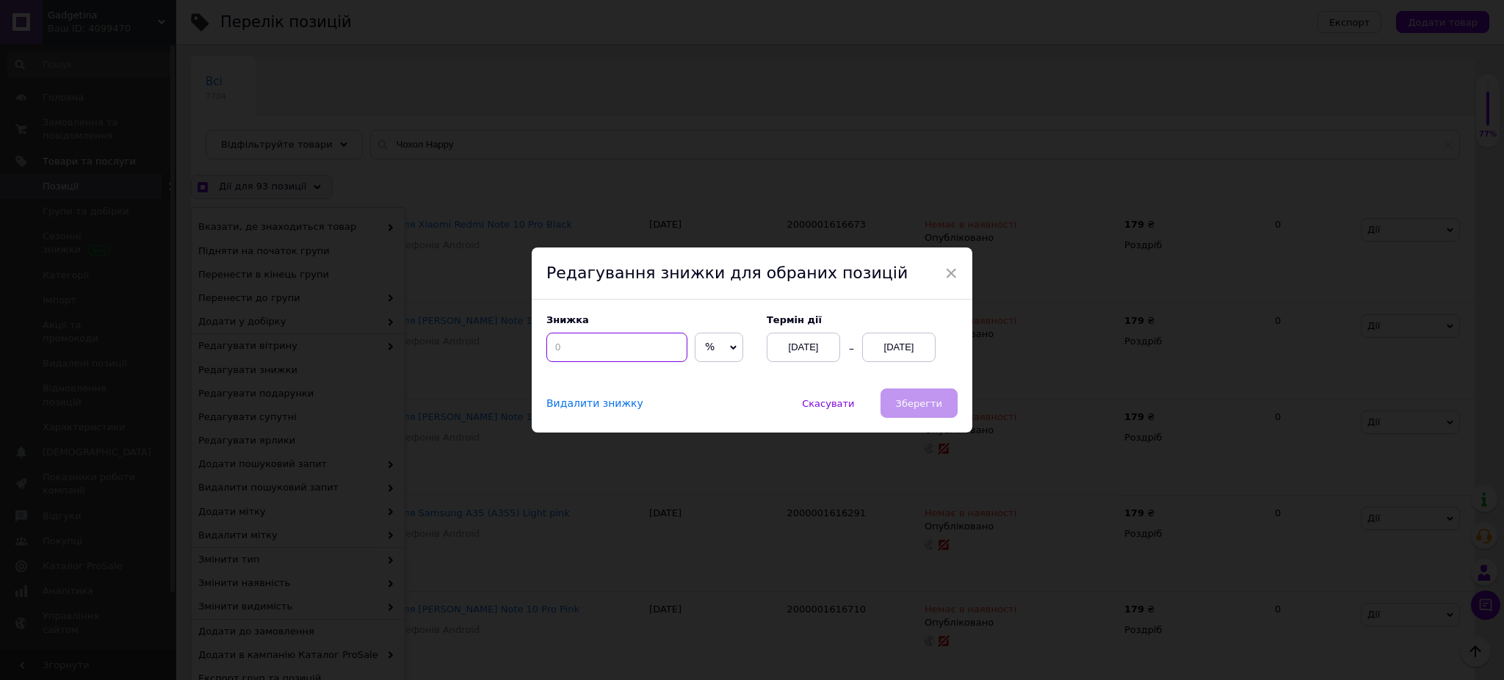
click at [630, 362] on input at bounding box center [616, 347] width 141 height 29
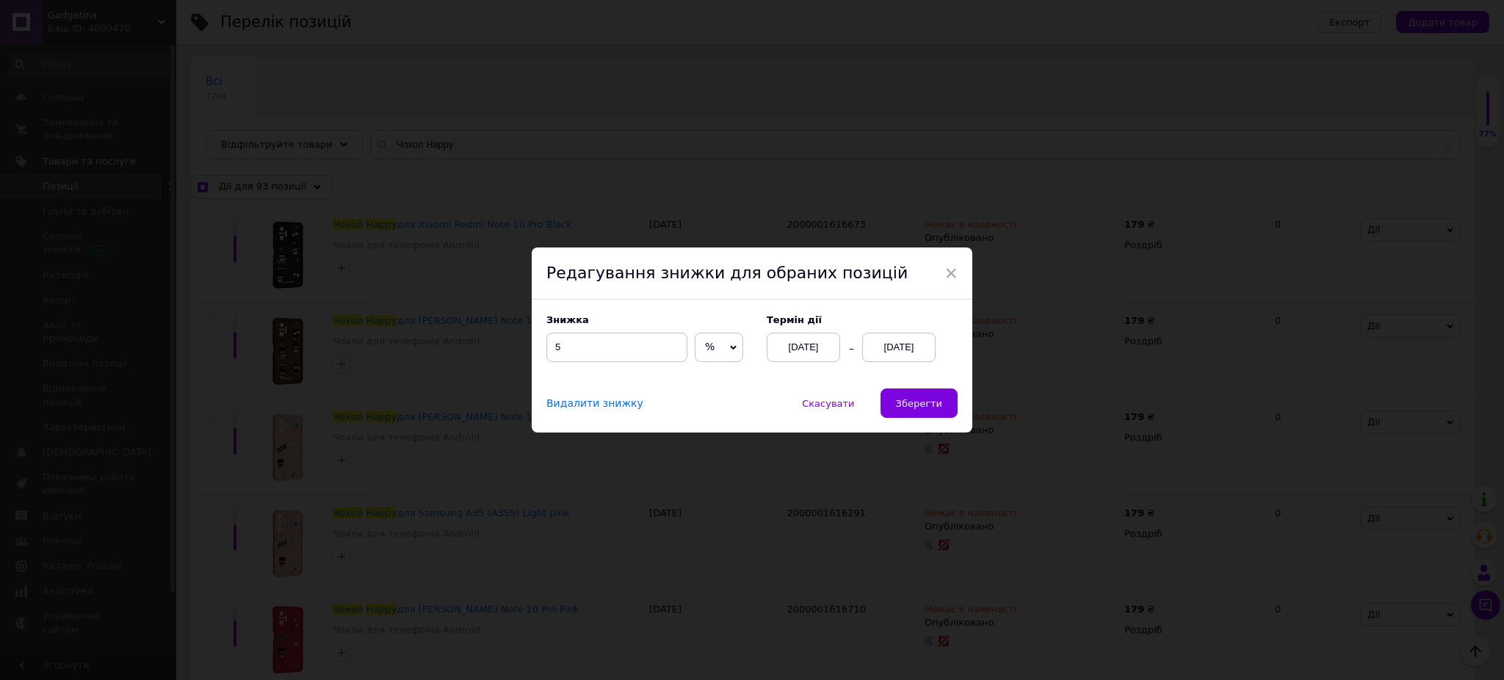
click at [879, 347] on div "[DATE]" at bounding box center [898, 347] width 73 height 29
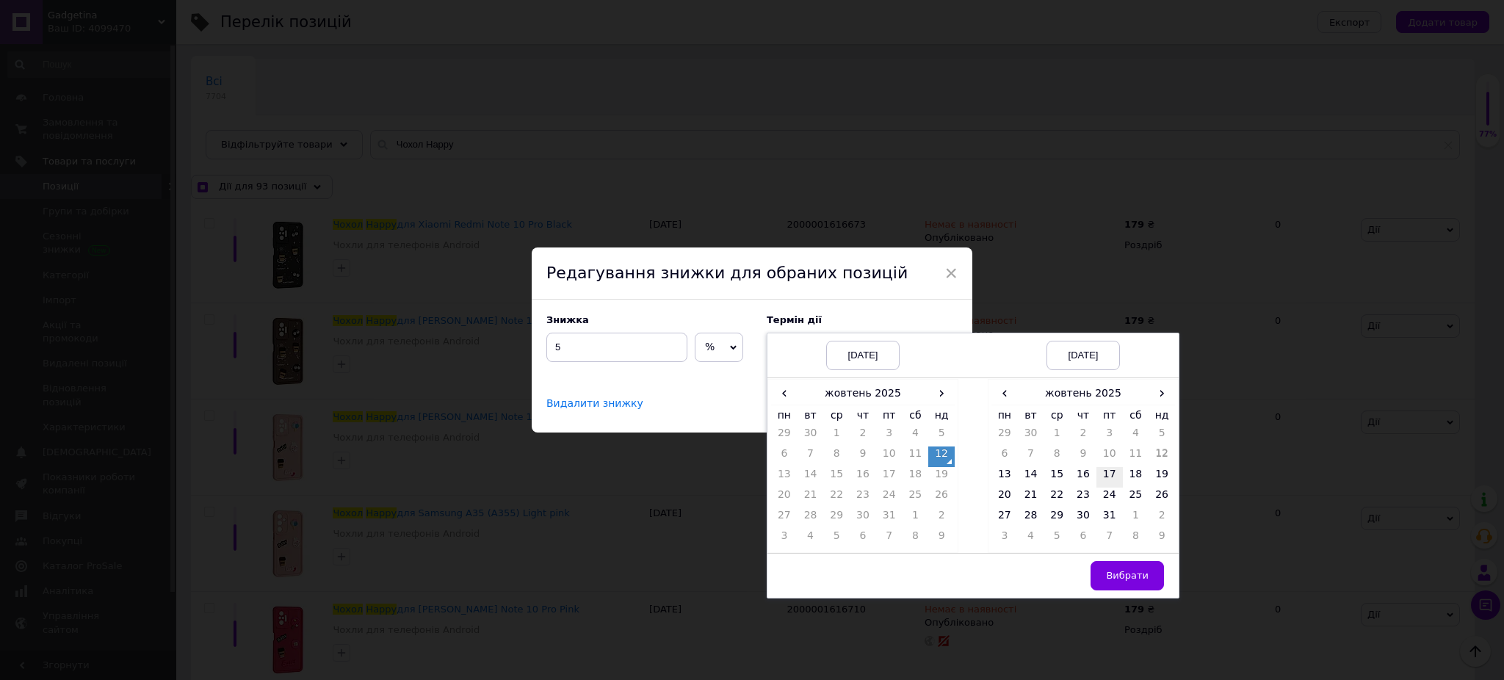
click at [1111, 476] on td "17" at bounding box center [1110, 477] width 26 height 21
click at [1120, 573] on span "Вибрати" at bounding box center [1127, 575] width 43 height 11
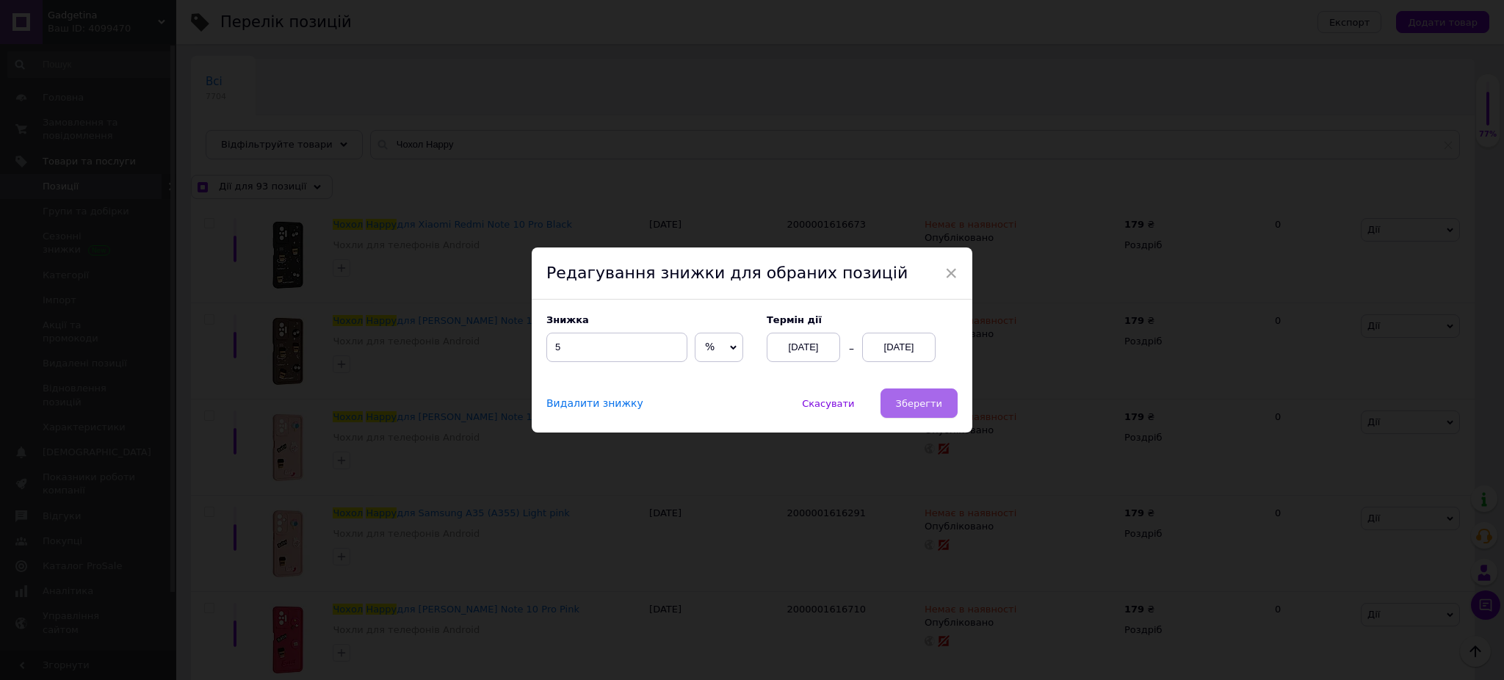
click at [911, 394] on button "Зберегти" at bounding box center [919, 403] width 77 height 29
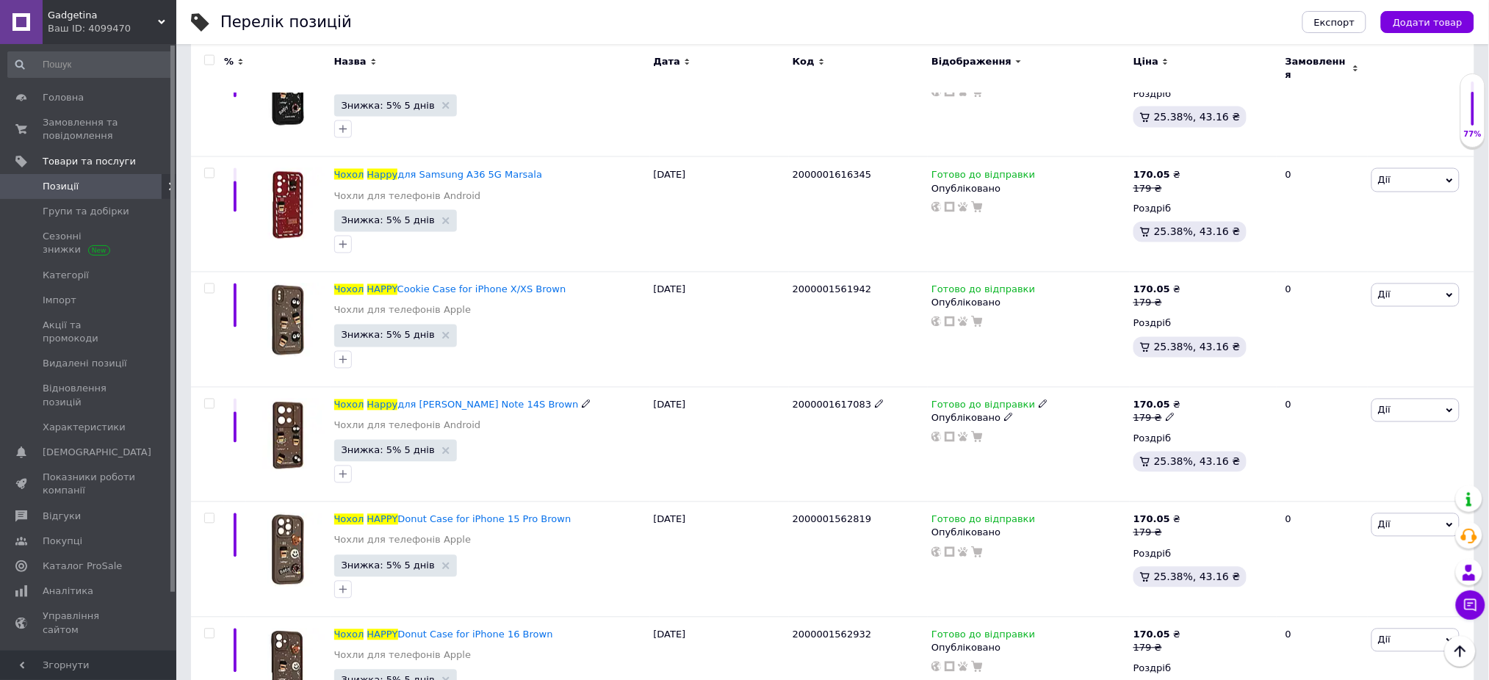
scroll to position [11078, 0]
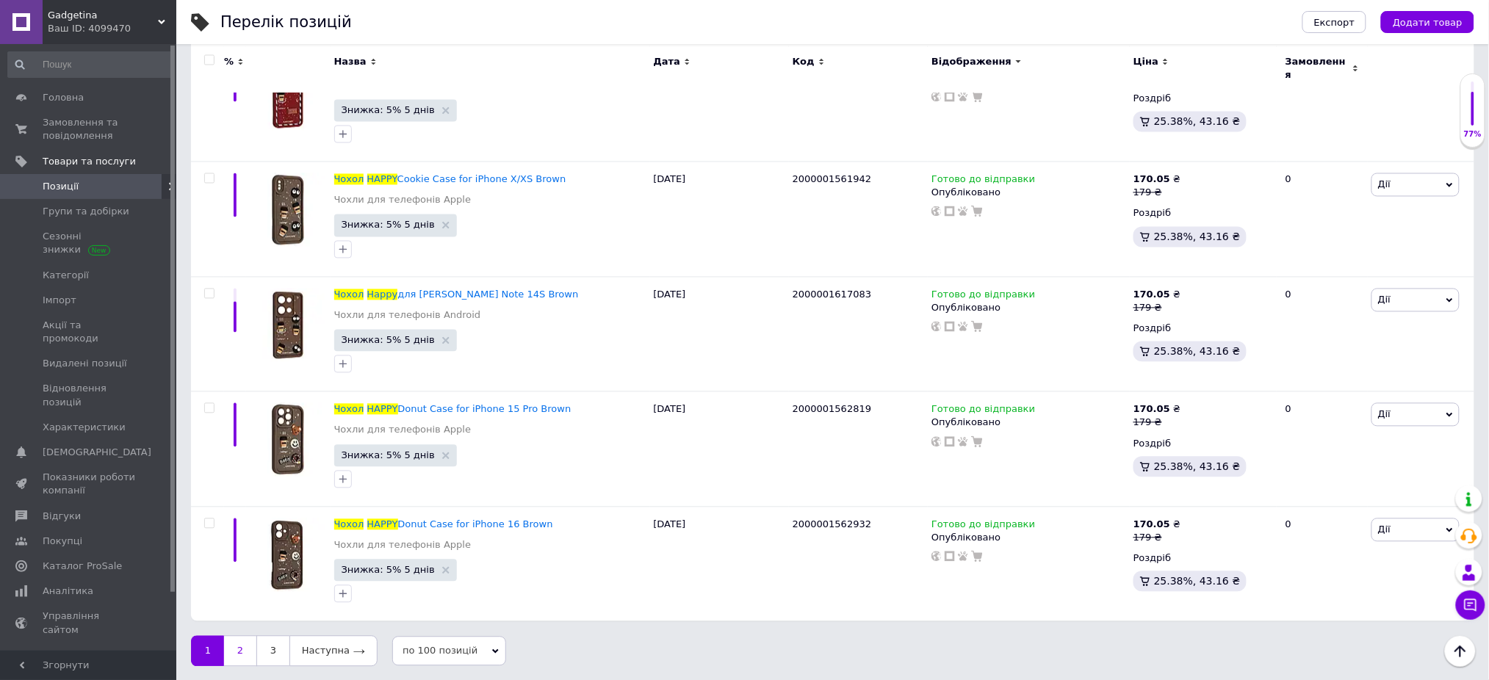
click at [238, 652] on link "2" at bounding box center [240, 651] width 32 height 31
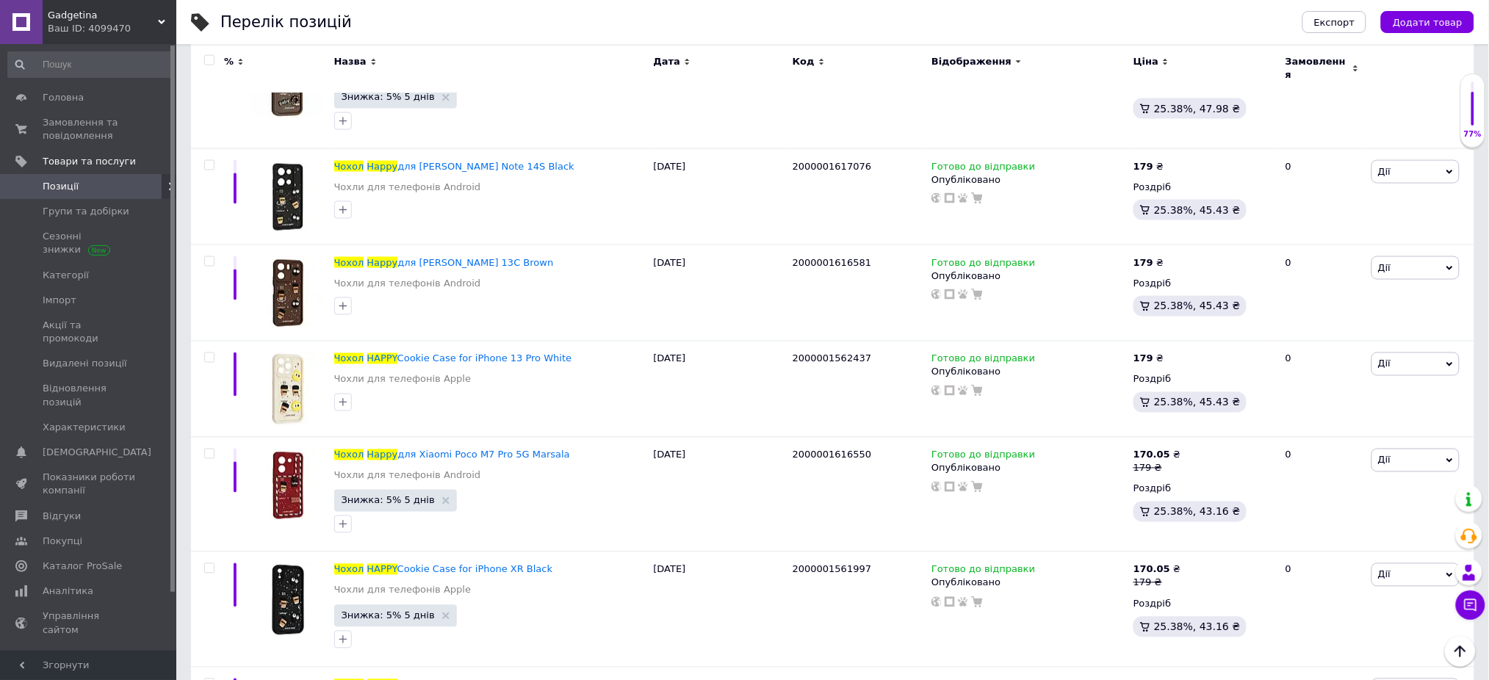
scroll to position [6789, 0]
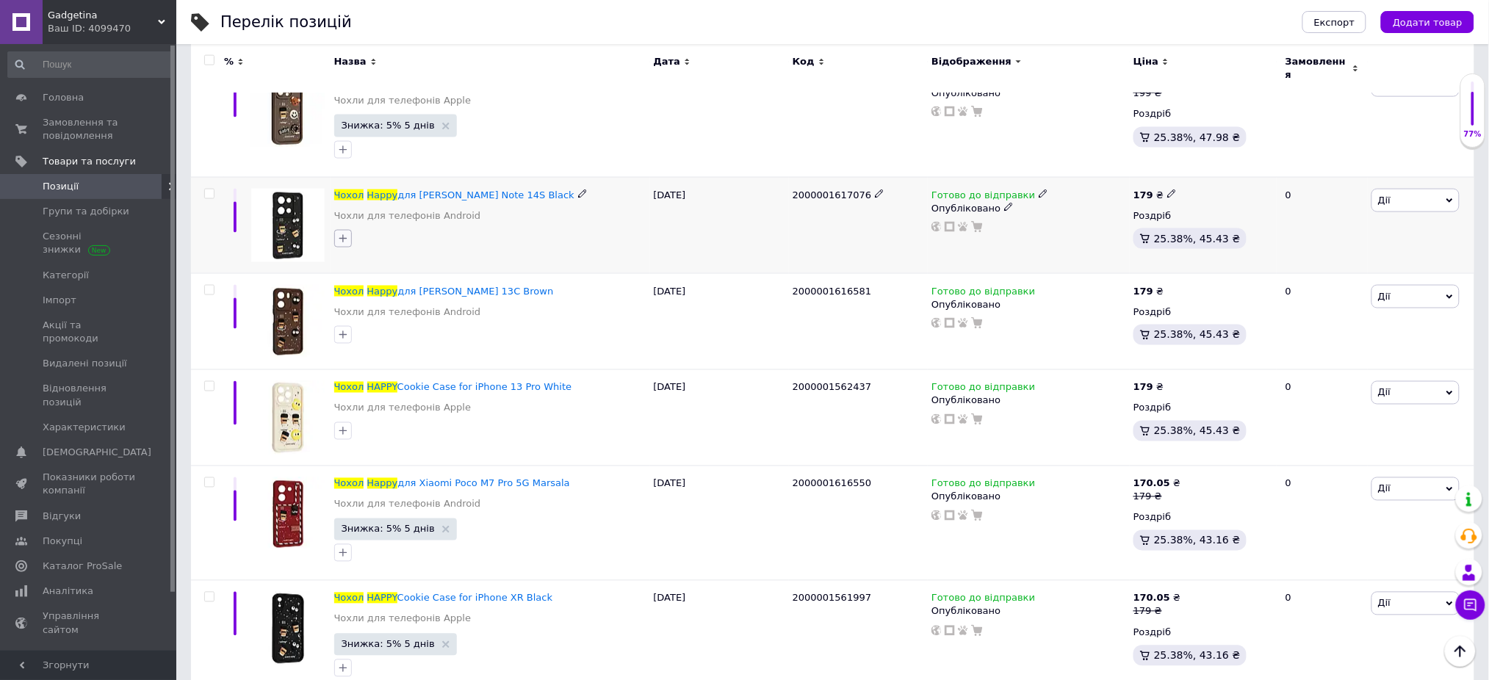
click at [341, 230] on button "button" at bounding box center [343, 239] width 18 height 18
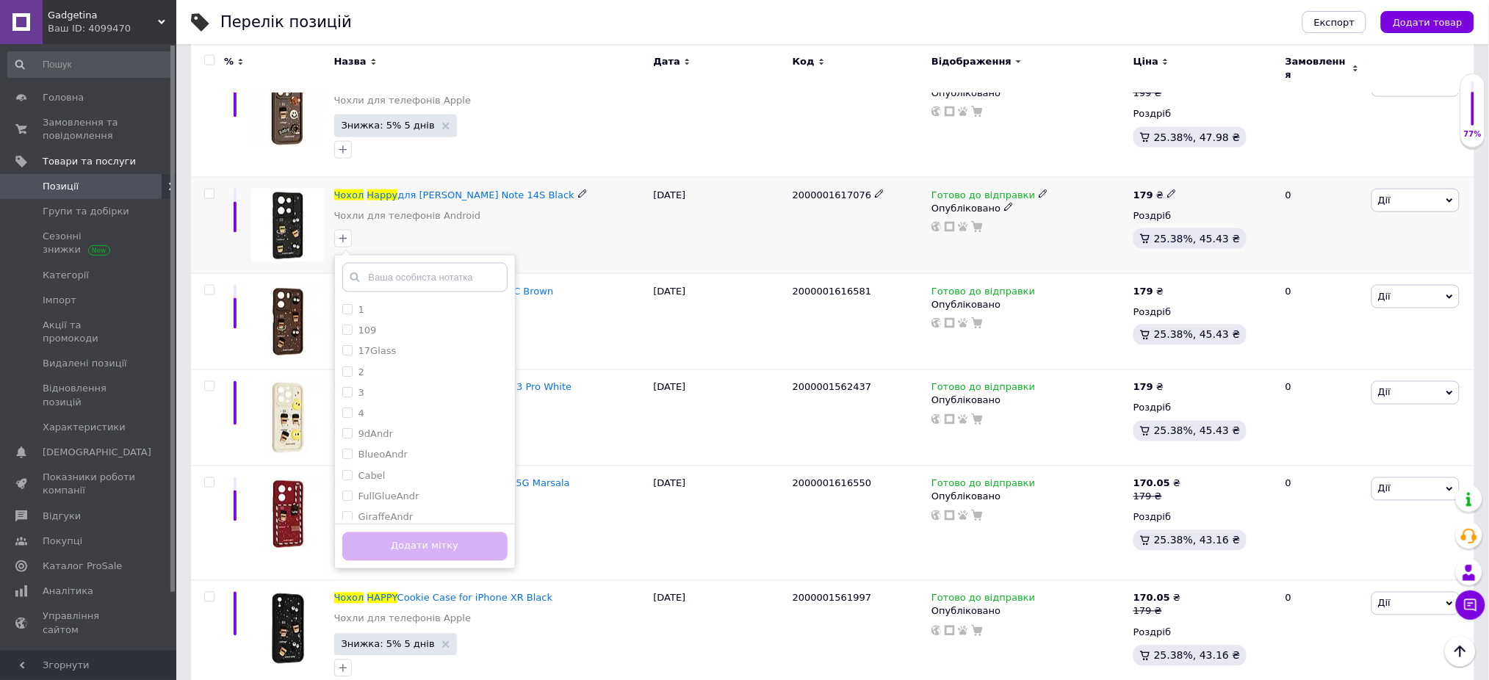
click at [1424, 193] on span "Дії" at bounding box center [1415, 201] width 88 height 24
click at [1341, 280] on li "Знижка" at bounding box center [1361, 290] width 195 height 21
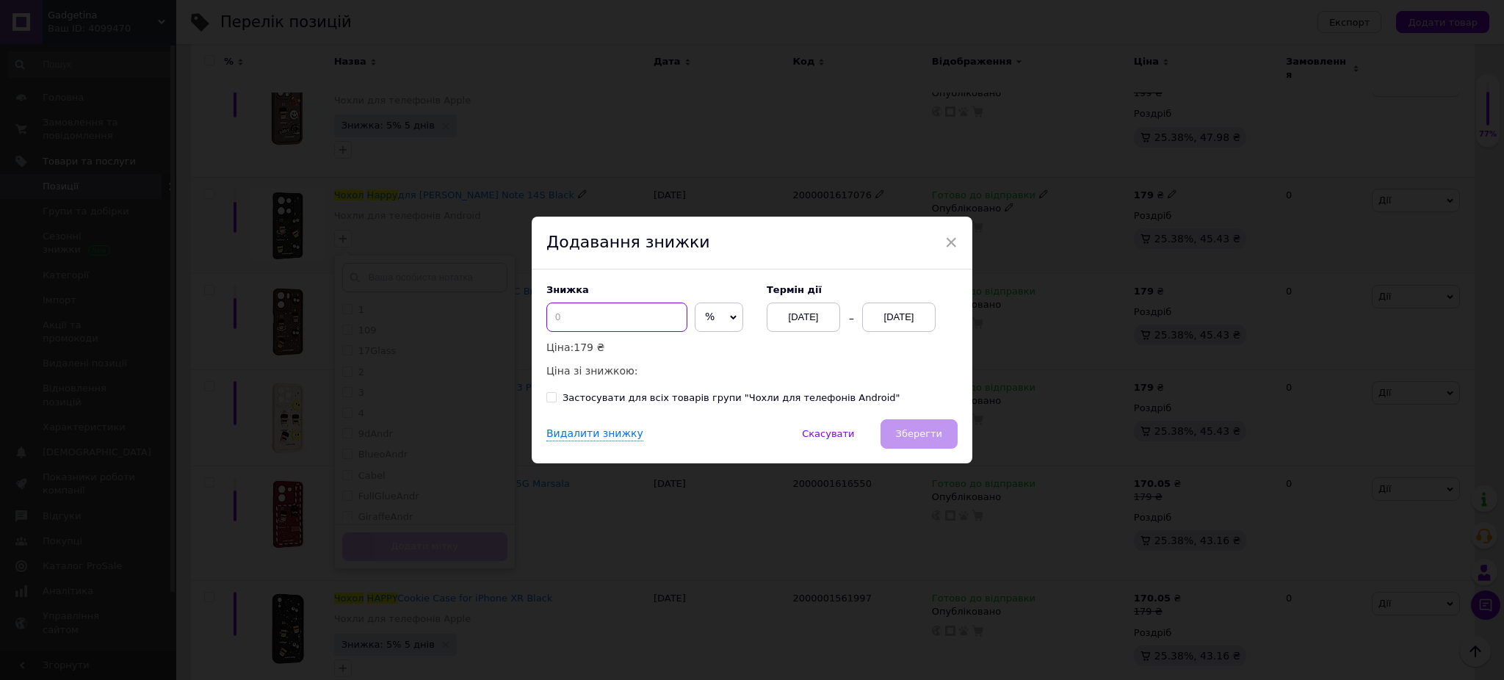
click at [633, 323] on input at bounding box center [616, 317] width 141 height 29
click at [898, 311] on div "[DATE]" at bounding box center [898, 317] width 73 height 29
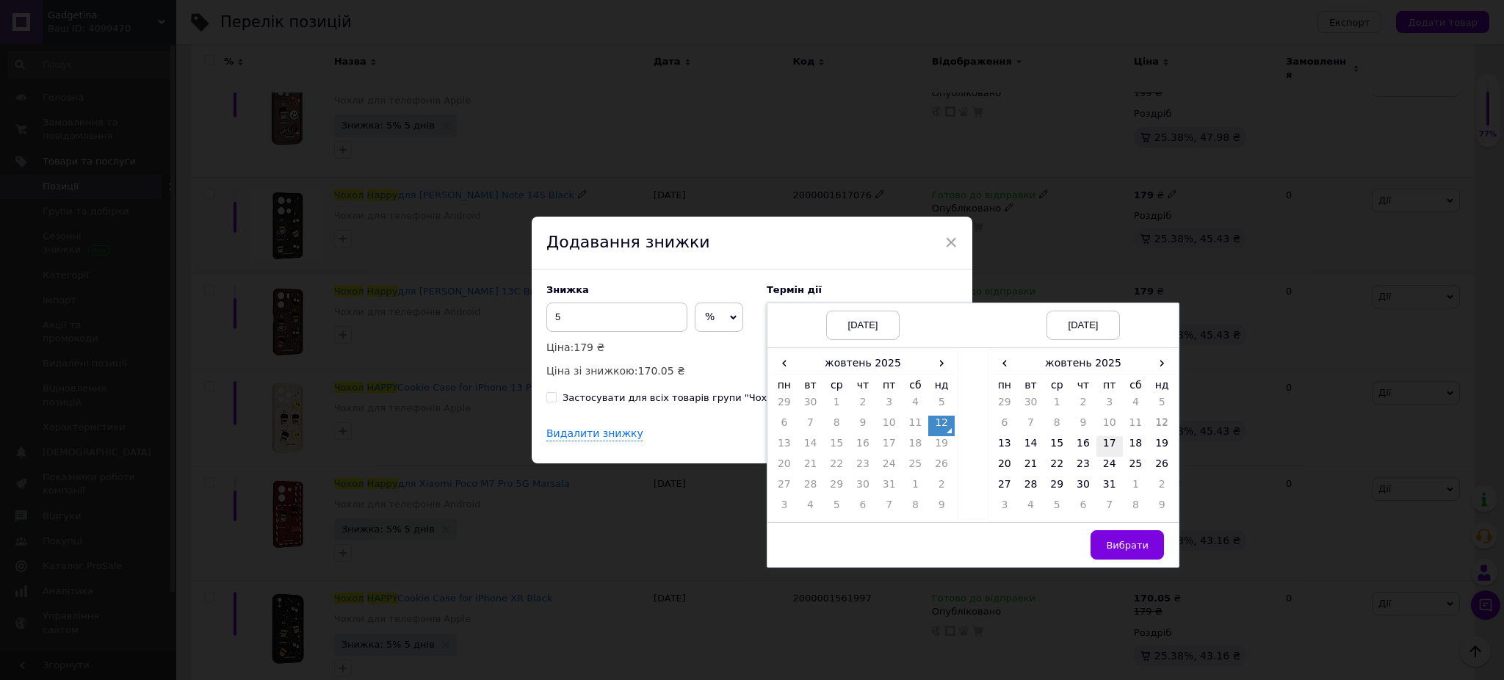
click at [1111, 447] on td "17" at bounding box center [1110, 446] width 26 height 21
click at [1131, 551] on span "Вибрати" at bounding box center [1127, 545] width 43 height 11
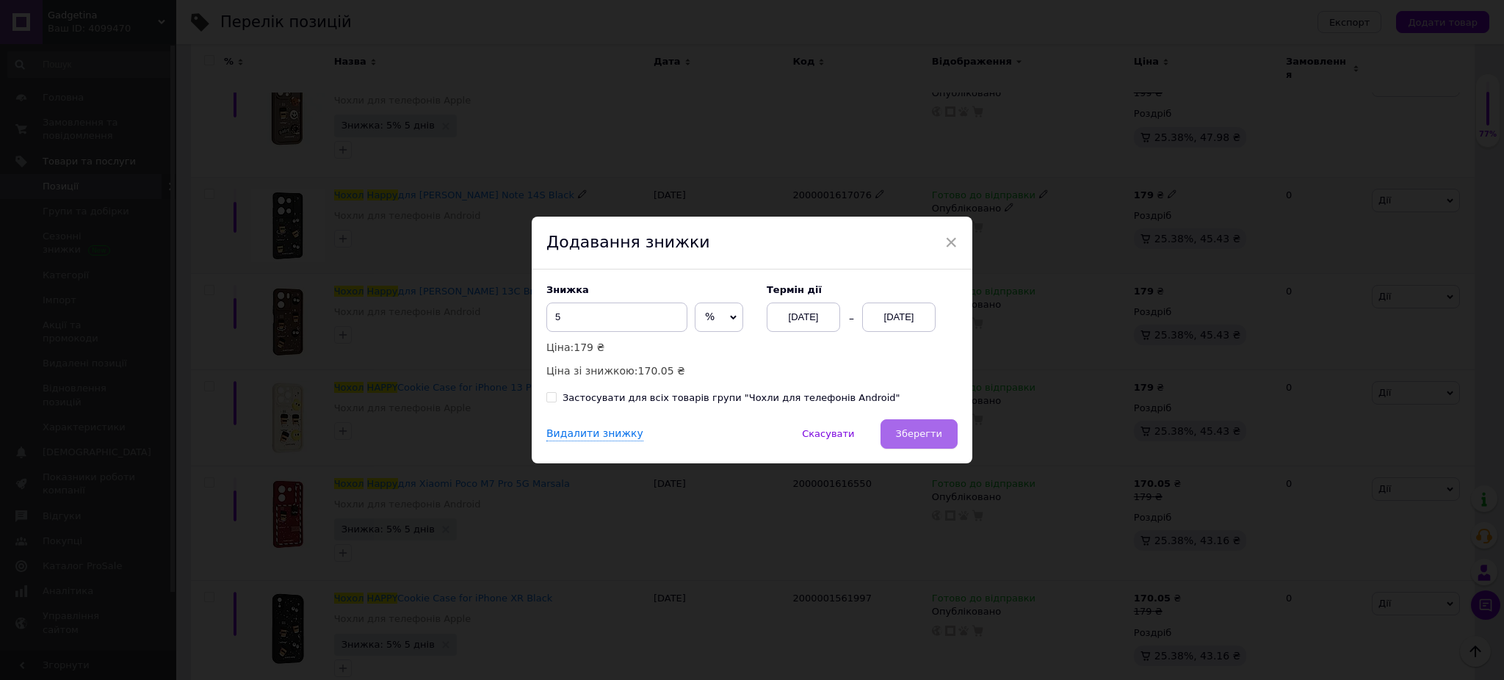
click at [917, 432] on span "Зберегти" at bounding box center [919, 433] width 46 height 11
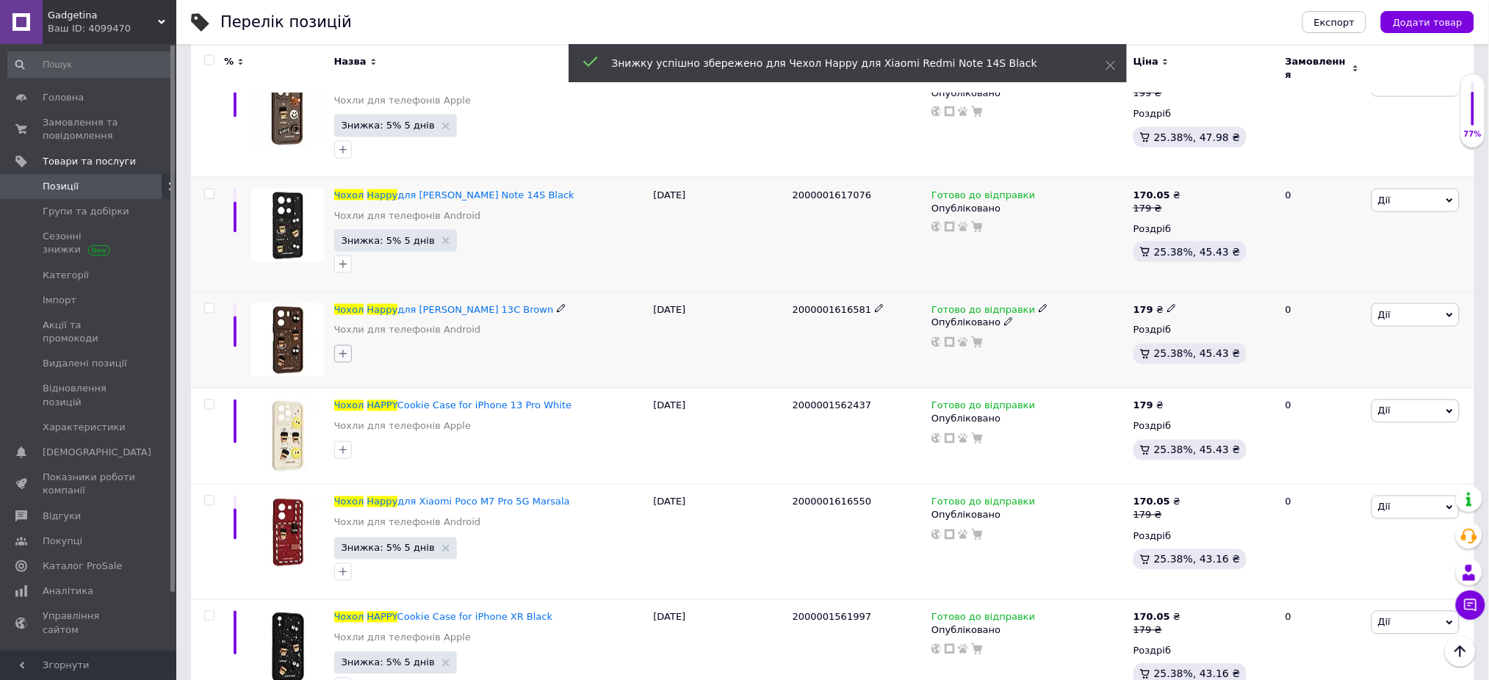
click at [348, 353] on button "button" at bounding box center [343, 354] width 18 height 18
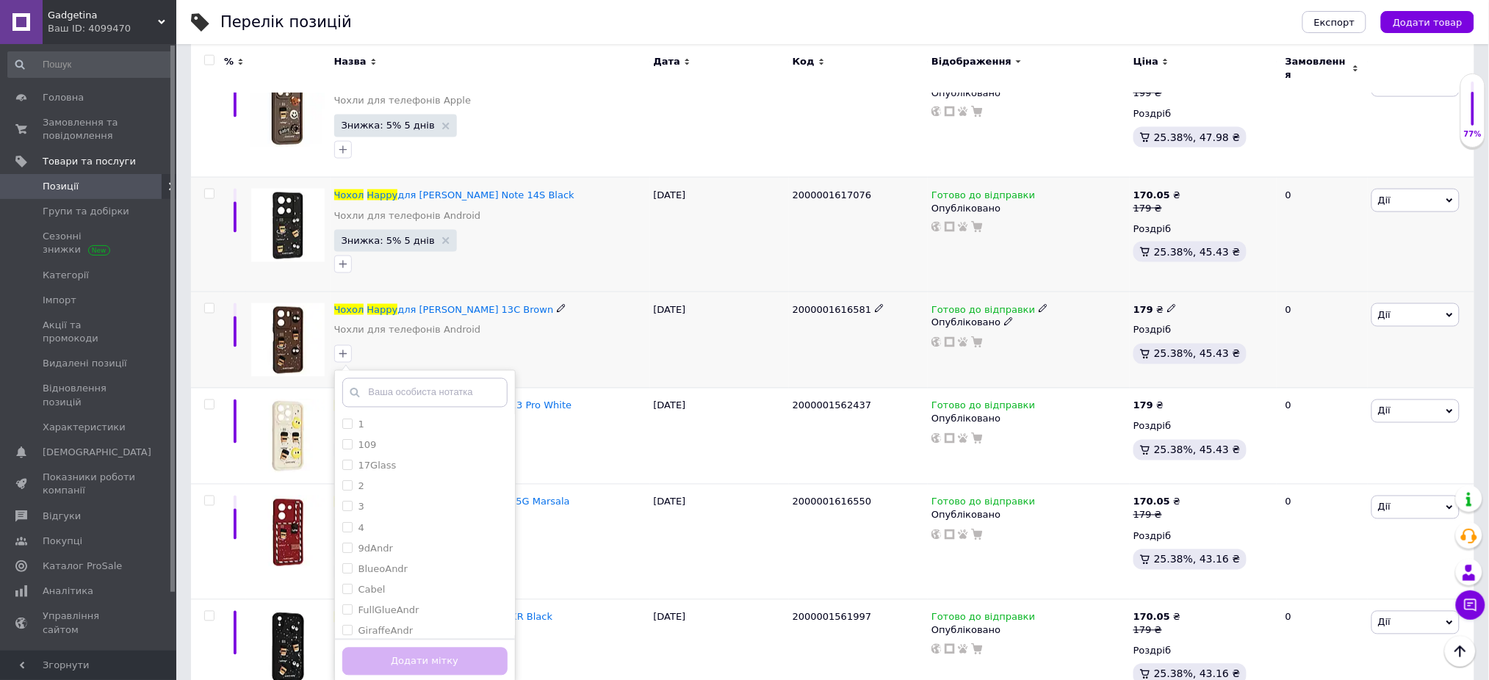
click at [1426, 314] on span "Дії" at bounding box center [1415, 315] width 88 height 24
click at [1335, 398] on li "Знижка" at bounding box center [1361, 405] width 195 height 21
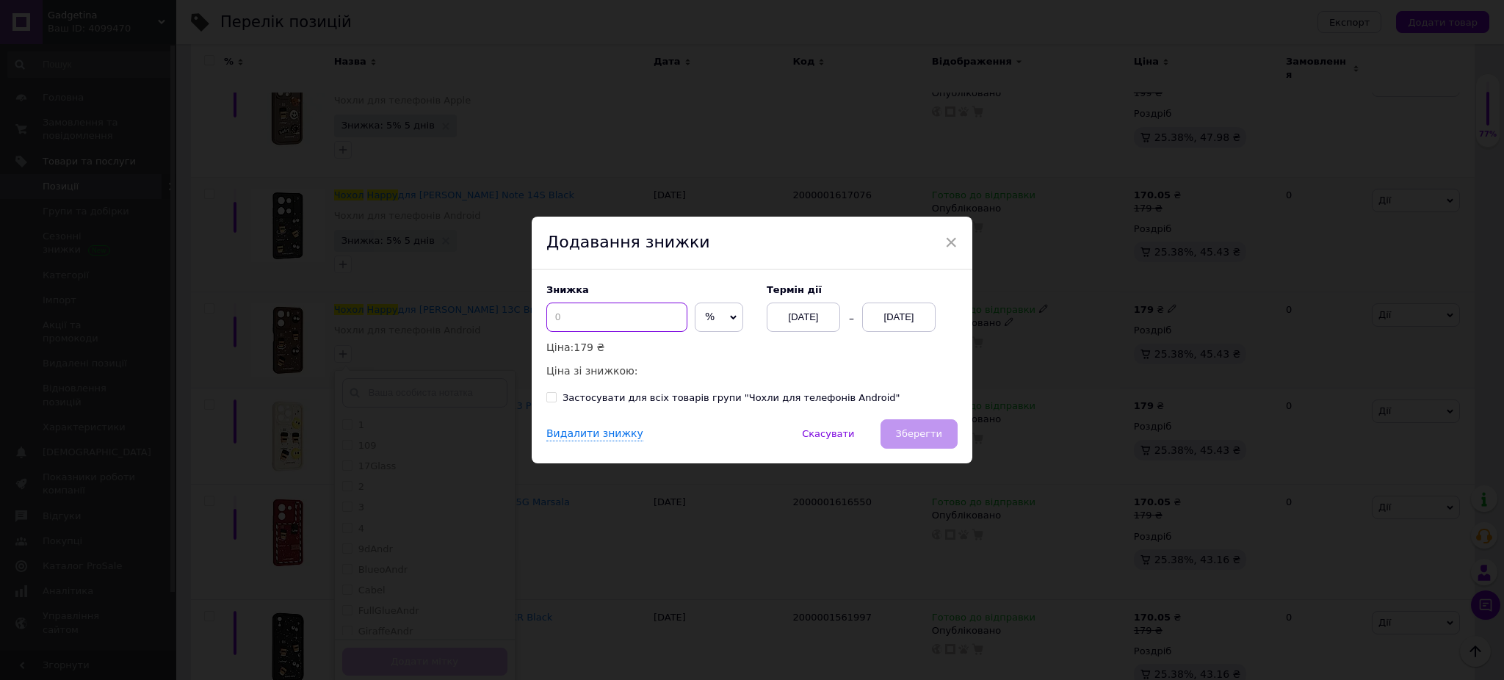
click at [599, 319] on input at bounding box center [616, 317] width 141 height 29
click at [928, 327] on div "[DATE]" at bounding box center [898, 317] width 73 height 29
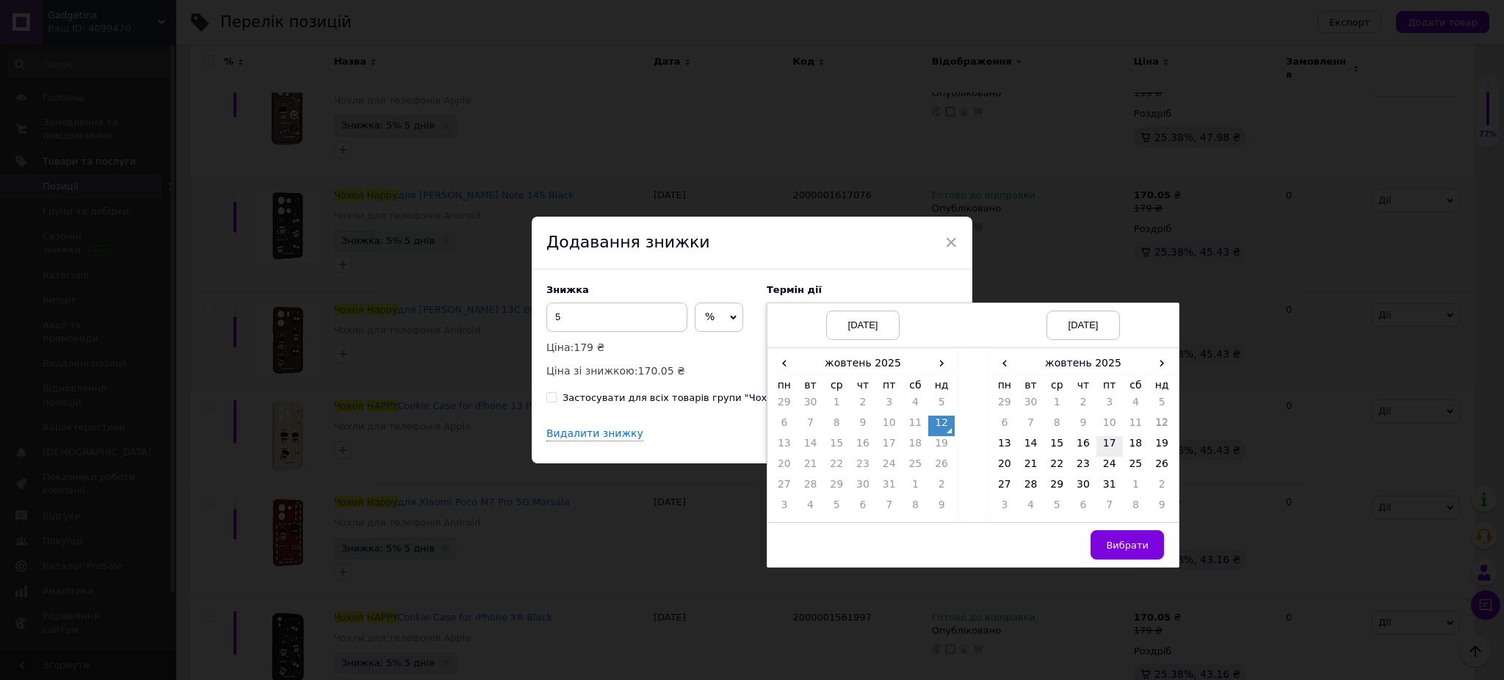
click at [1115, 446] on td "17" at bounding box center [1110, 446] width 26 height 21
click at [1133, 551] on span "Вибрати" at bounding box center [1127, 545] width 43 height 11
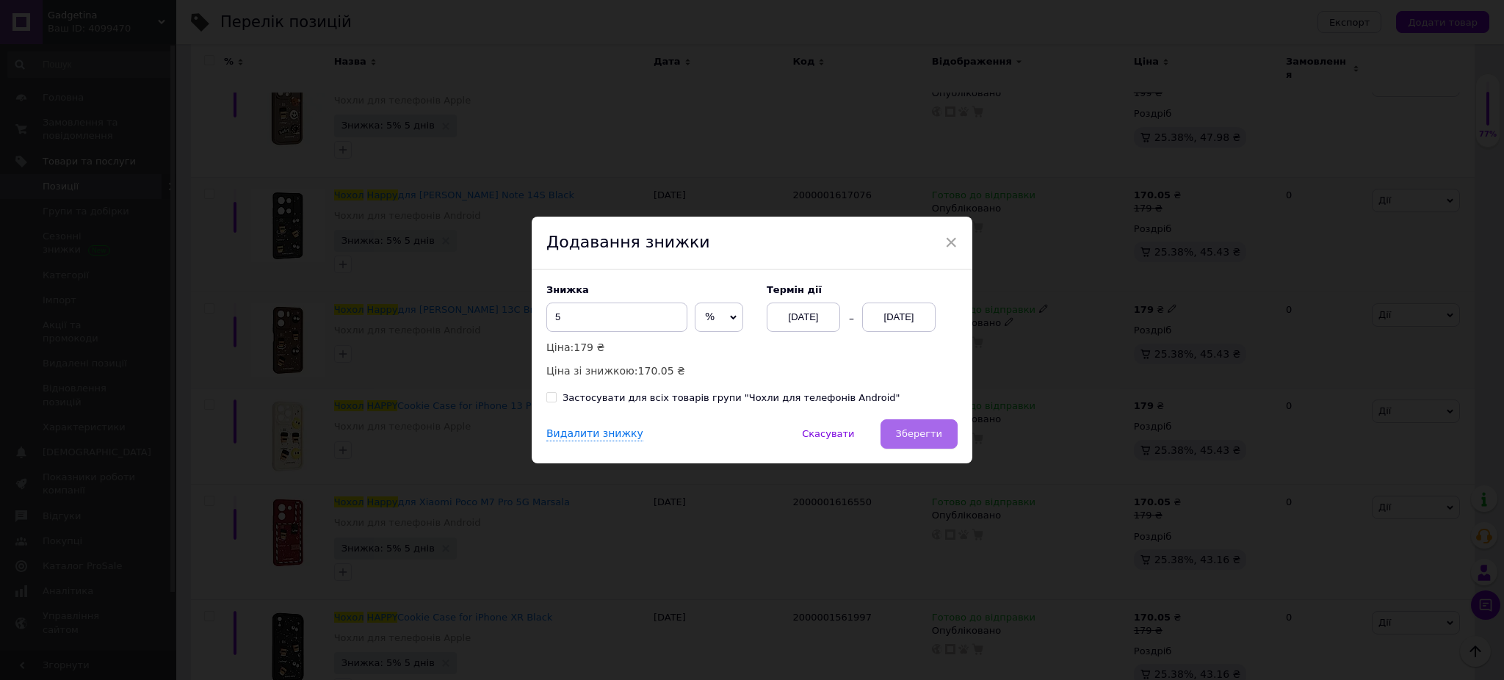
click at [910, 435] on span "Зберегти" at bounding box center [919, 433] width 46 height 11
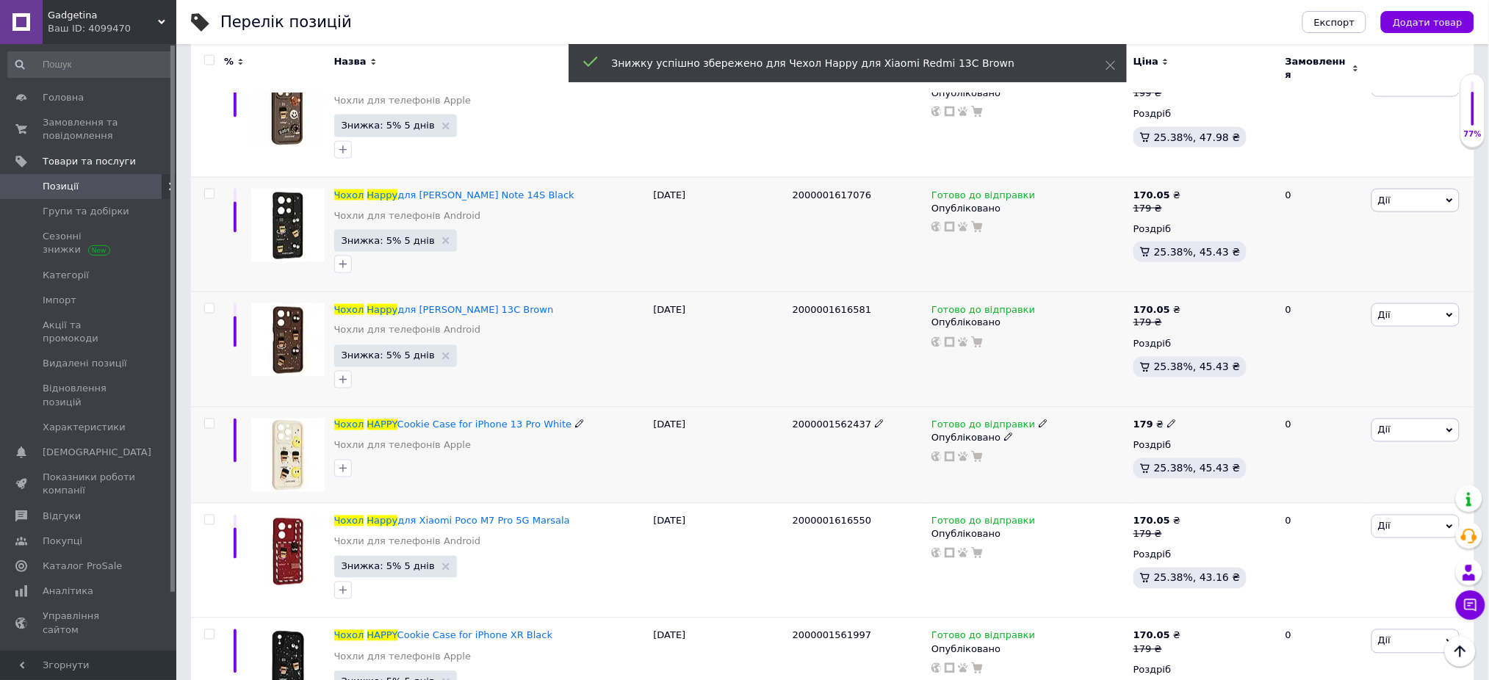
click at [1396, 422] on span "Дії" at bounding box center [1415, 431] width 88 height 24
click at [1324, 511] on li "Знижка" at bounding box center [1361, 520] width 195 height 21
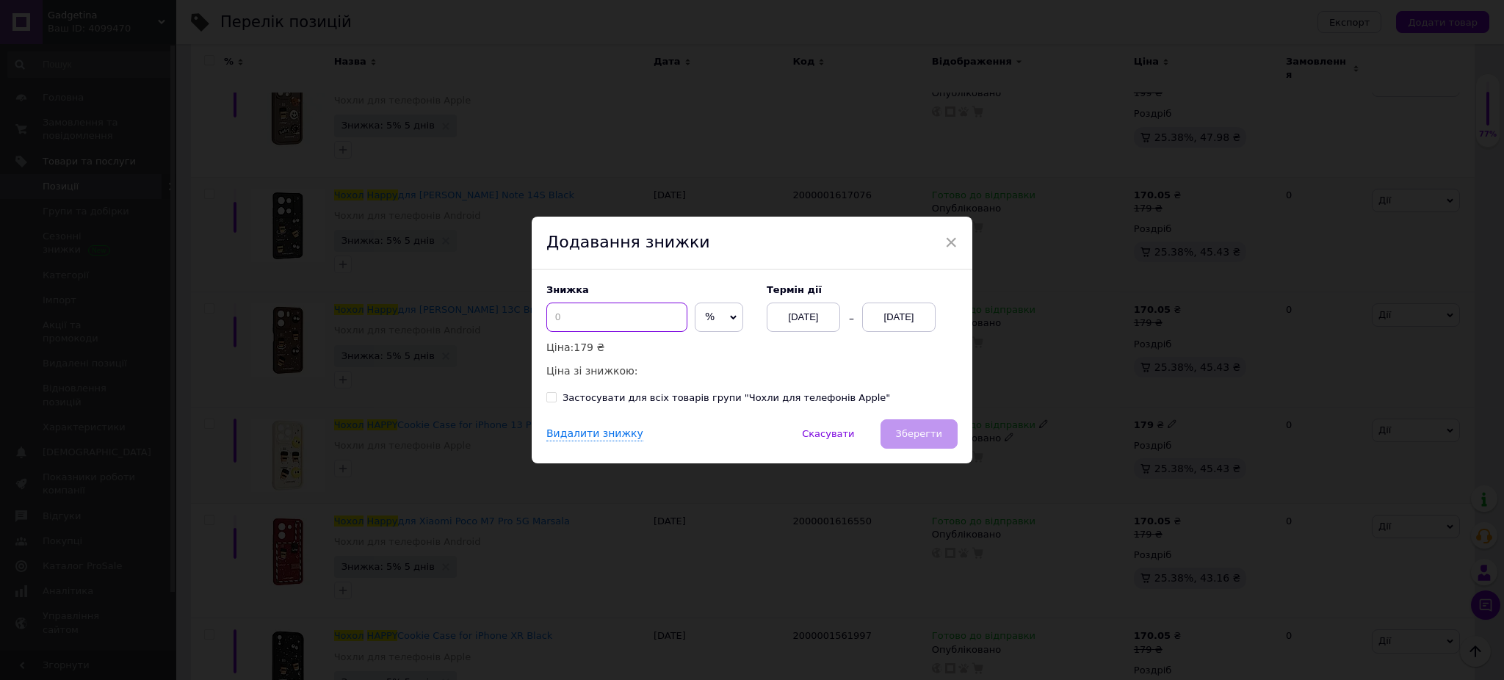
click at [658, 315] on input at bounding box center [616, 317] width 141 height 29
click at [897, 308] on div "[DATE]" at bounding box center [898, 317] width 73 height 29
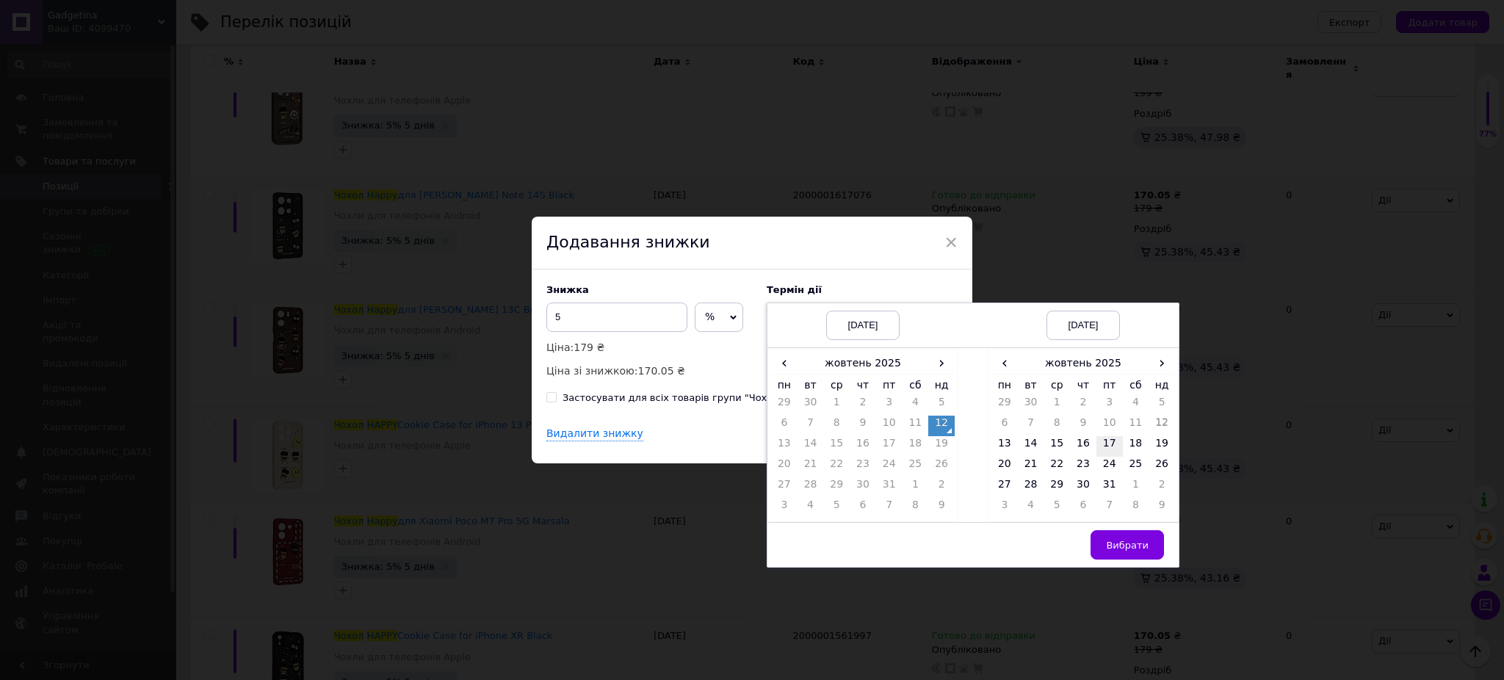
click at [1116, 446] on td "17" at bounding box center [1110, 446] width 26 height 21
click at [1144, 549] on span "Вибрати" at bounding box center [1127, 545] width 43 height 11
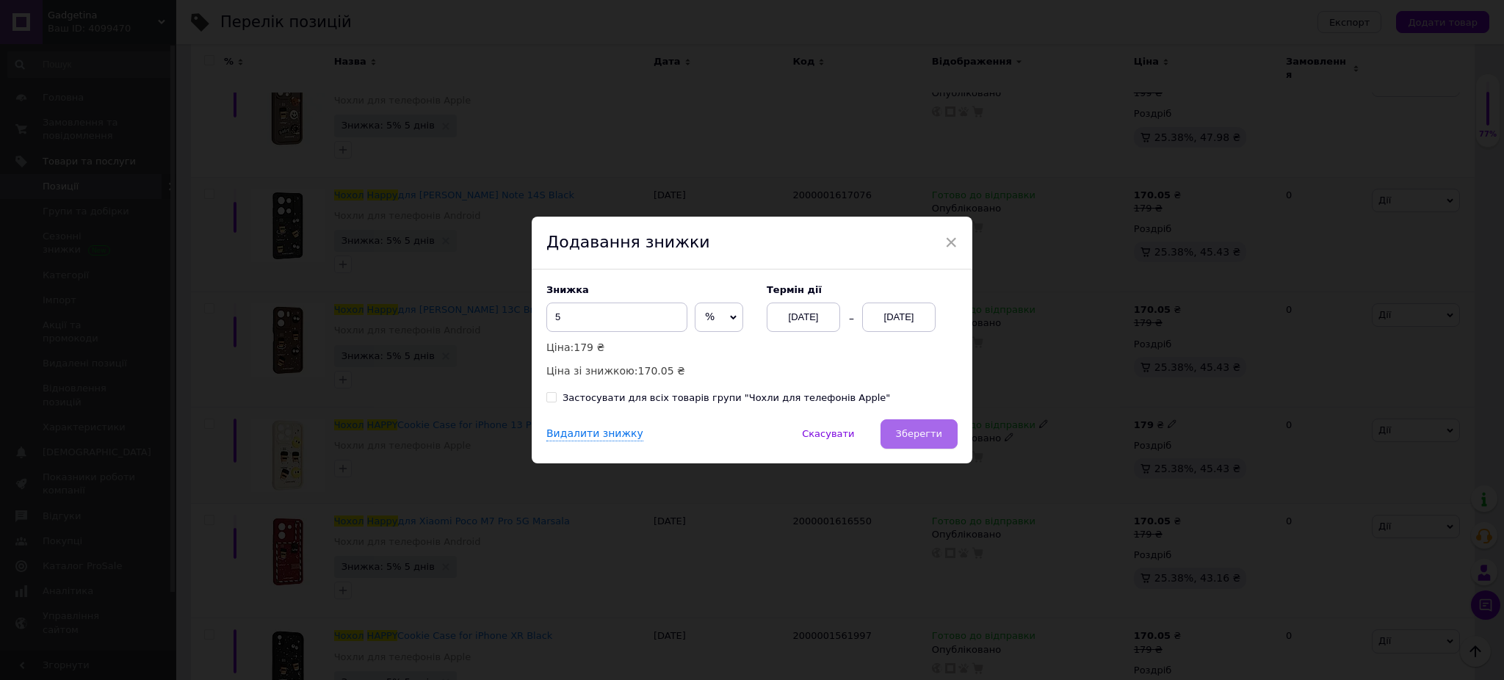
click at [928, 429] on span "Зберегти" at bounding box center [919, 433] width 46 height 11
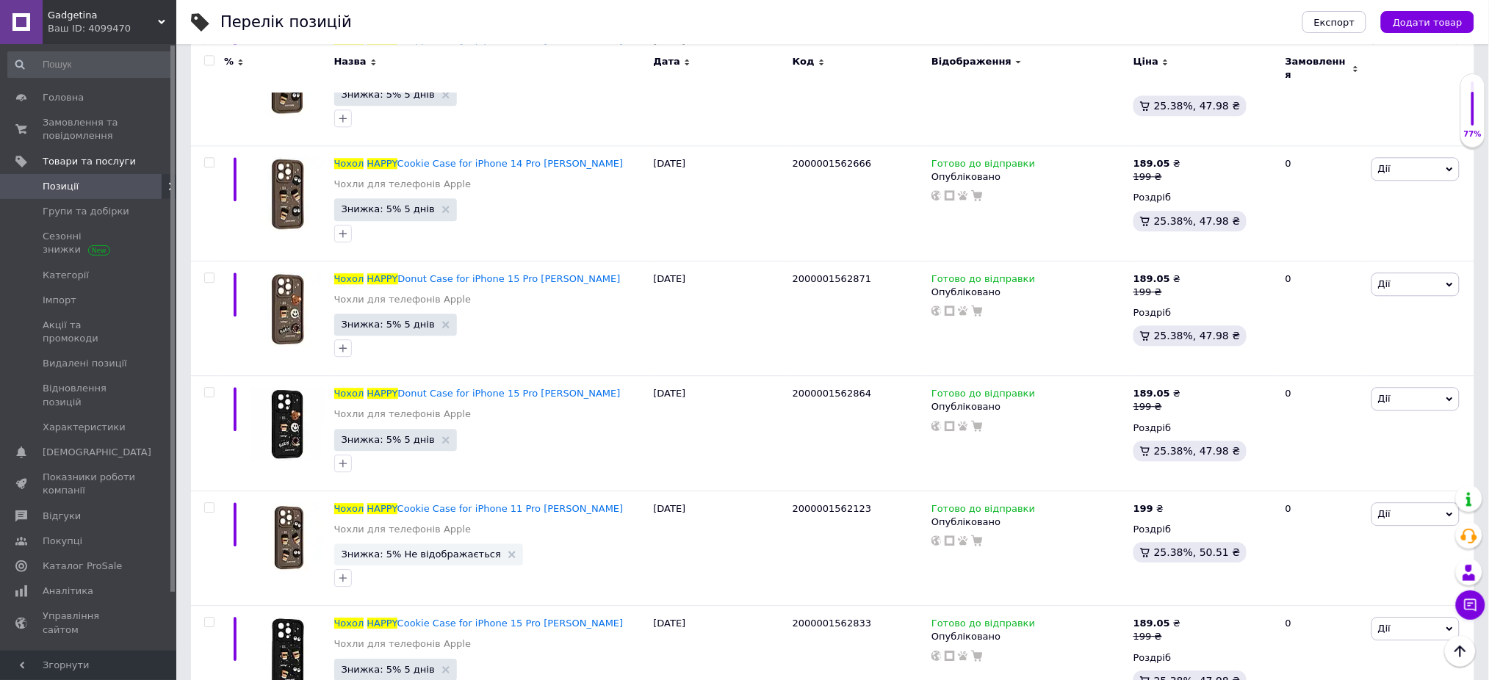
scroll to position [9408, 0]
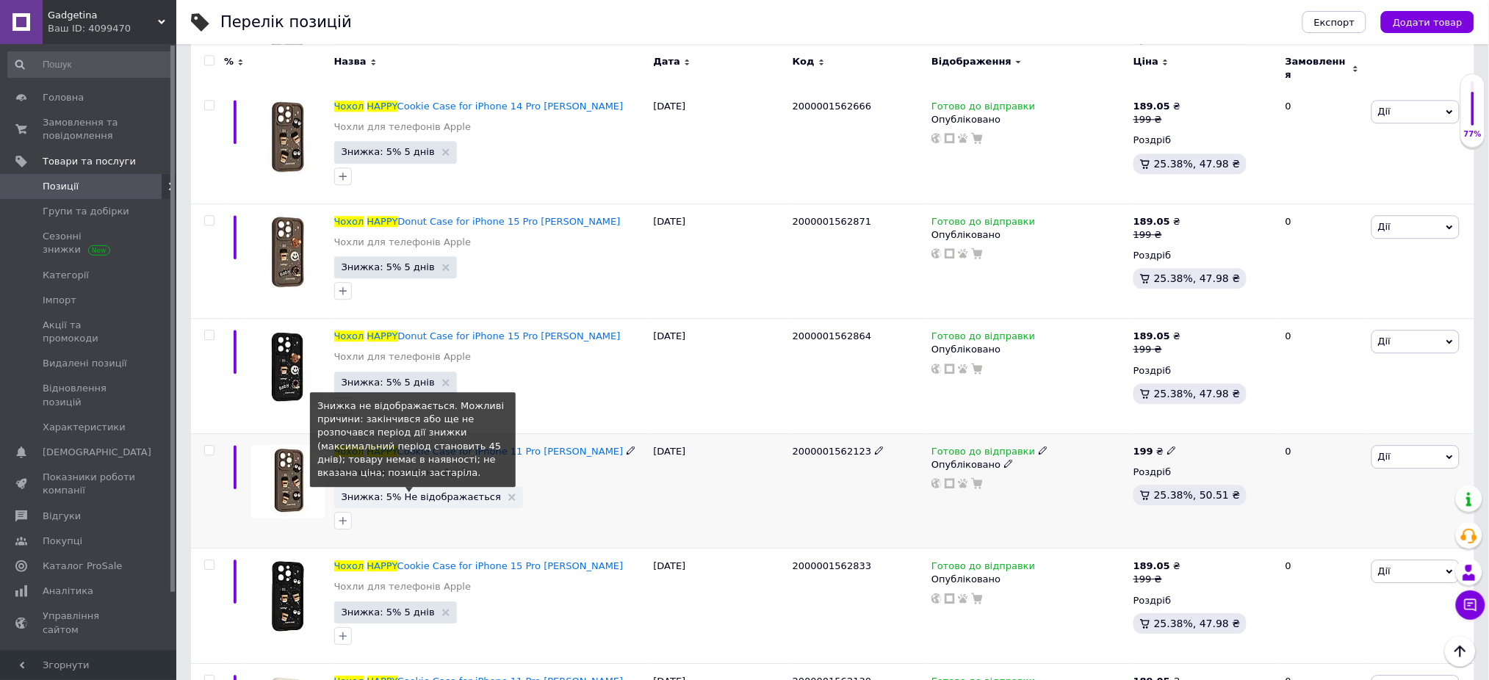
click at [423, 499] on span "Знижка: 5% Не відображається" at bounding box center [421, 497] width 159 height 10
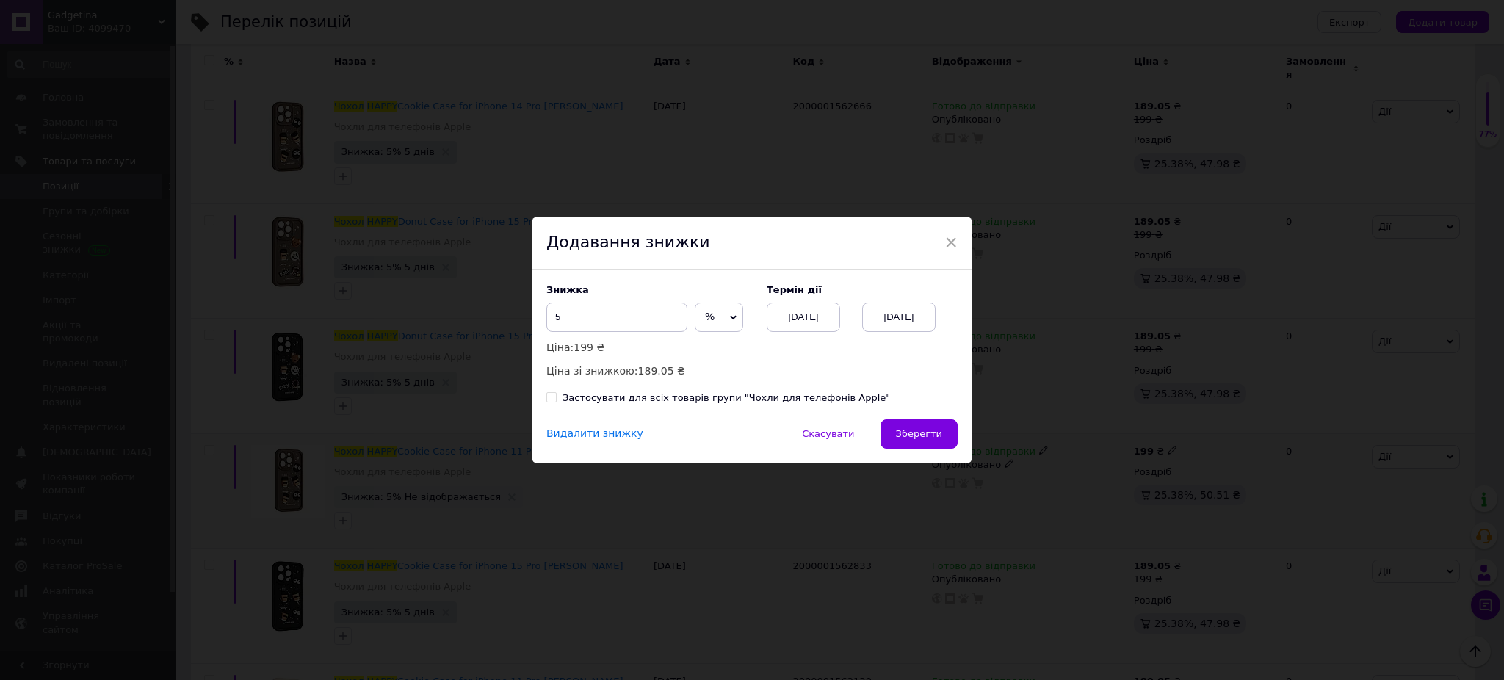
click at [873, 323] on div "[DATE]" at bounding box center [898, 317] width 73 height 29
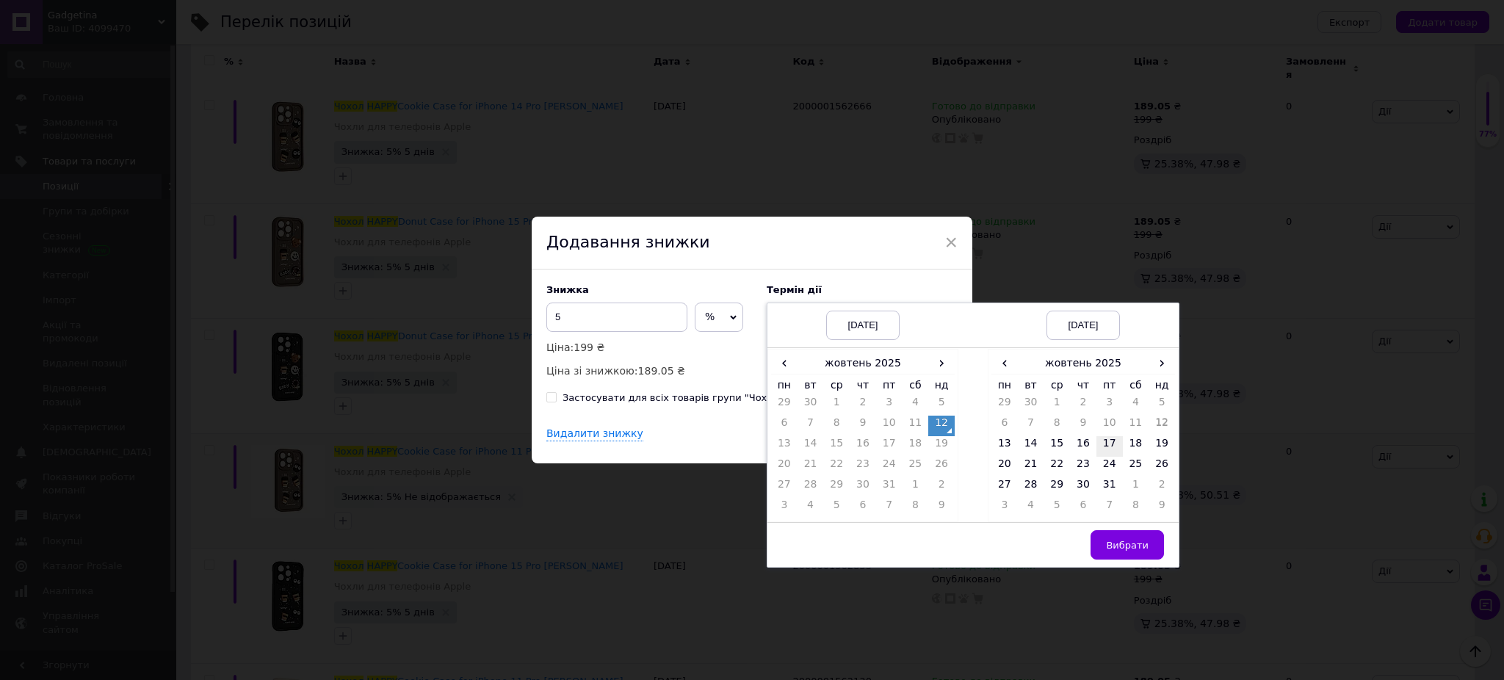
click at [1108, 446] on td "17" at bounding box center [1110, 446] width 26 height 21
click at [1144, 550] on span "Вибрати" at bounding box center [1127, 545] width 43 height 11
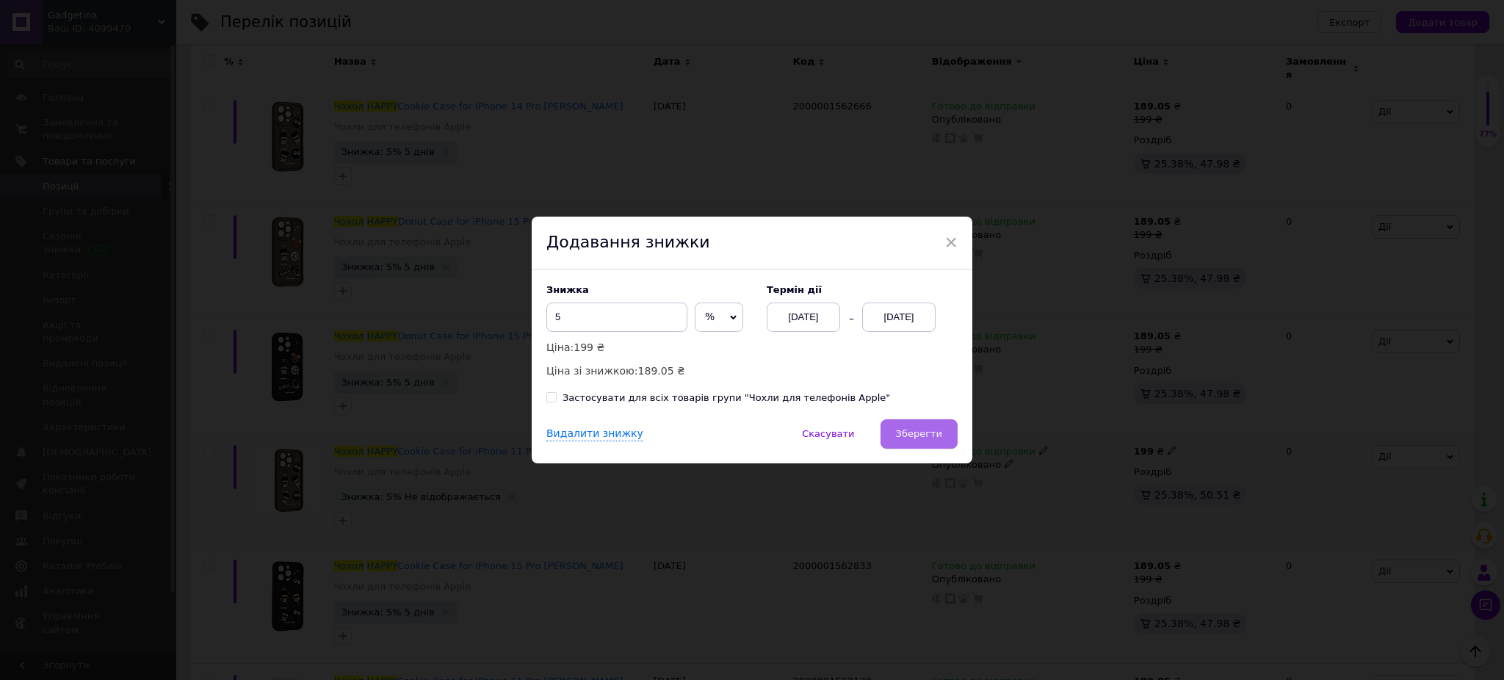
click at [911, 436] on span "Зберегти" at bounding box center [919, 433] width 46 height 11
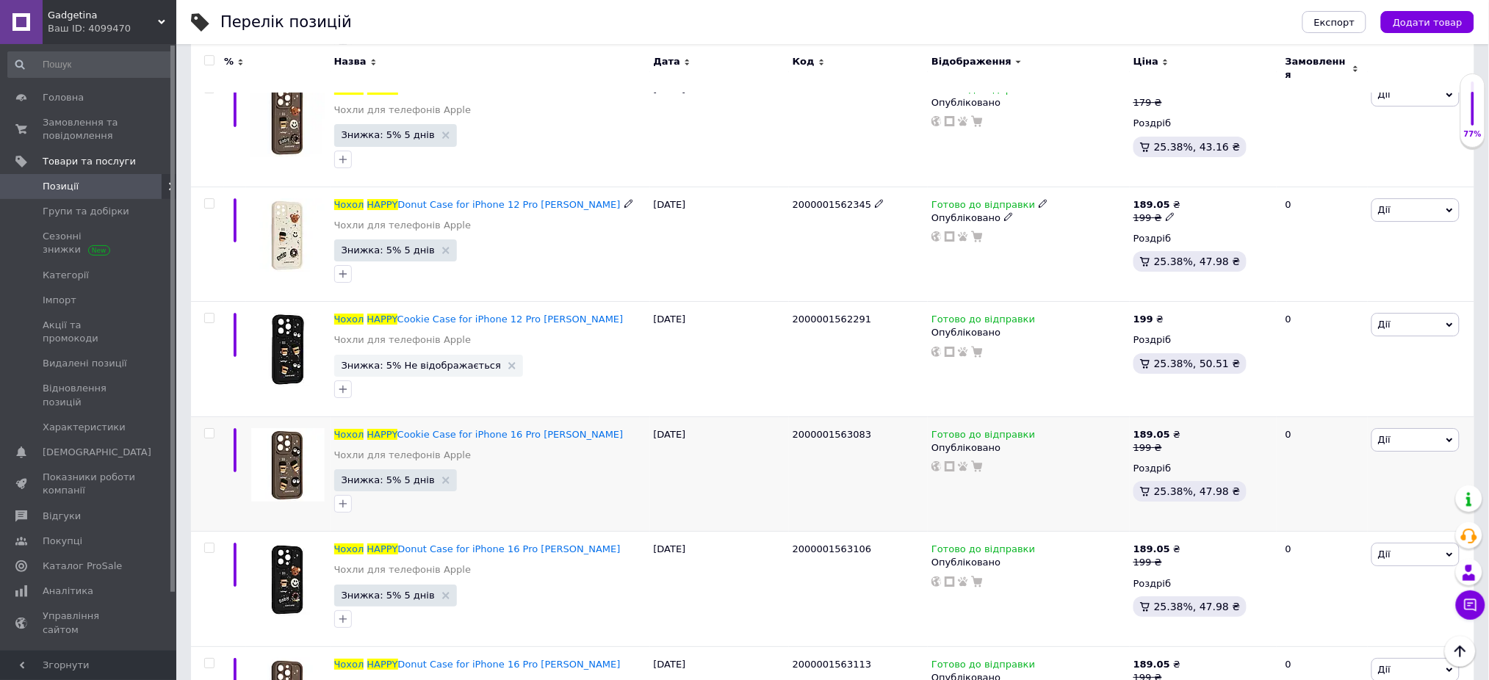
scroll to position [5785, 0]
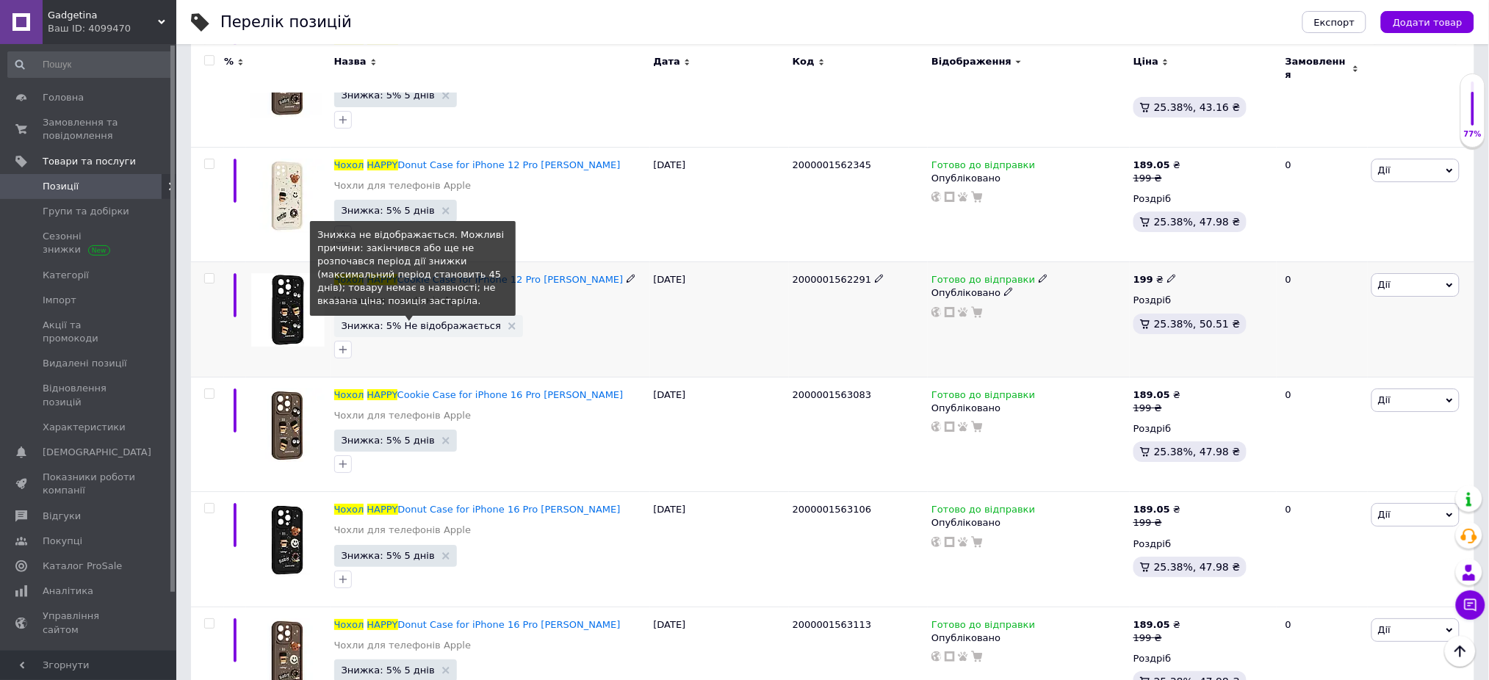
click at [355, 321] on span "Знижка: 5% Не відображається" at bounding box center [421, 326] width 159 height 10
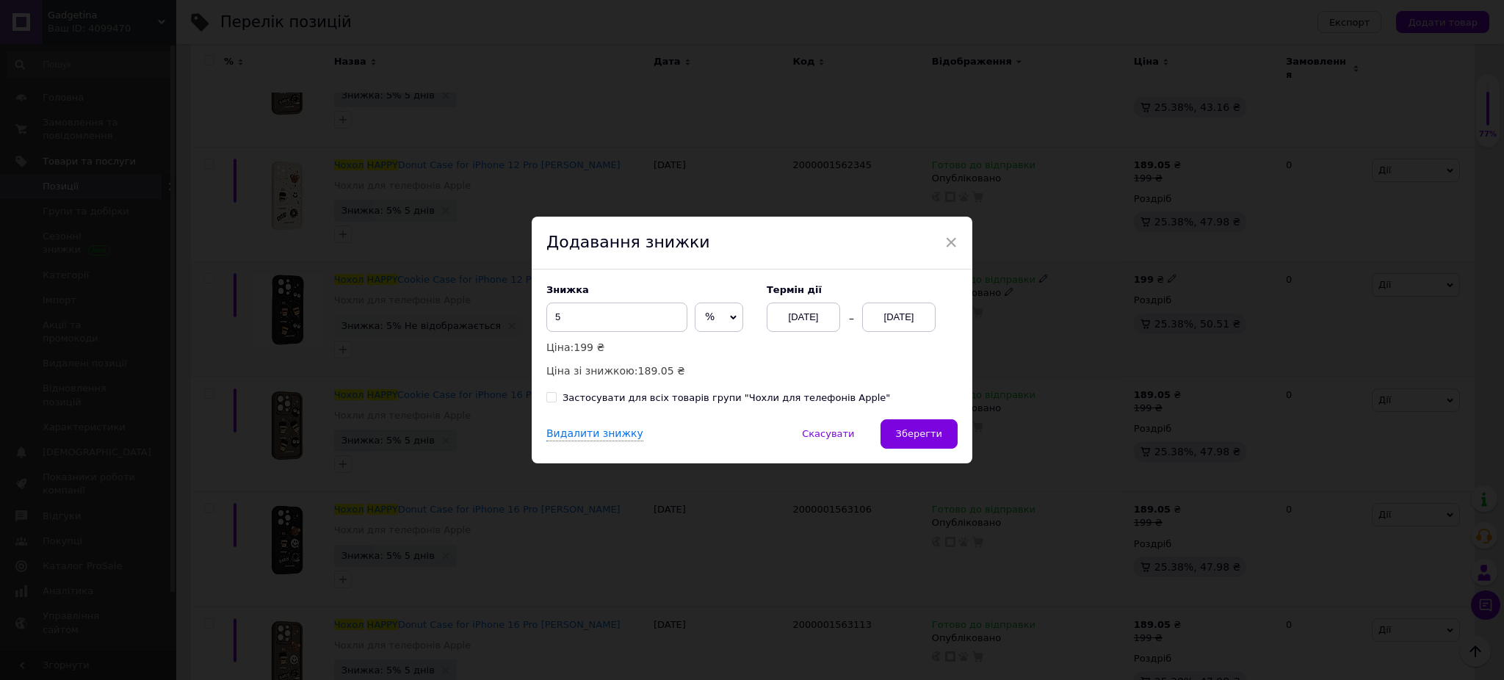
click at [891, 321] on div "[DATE]" at bounding box center [898, 317] width 73 height 29
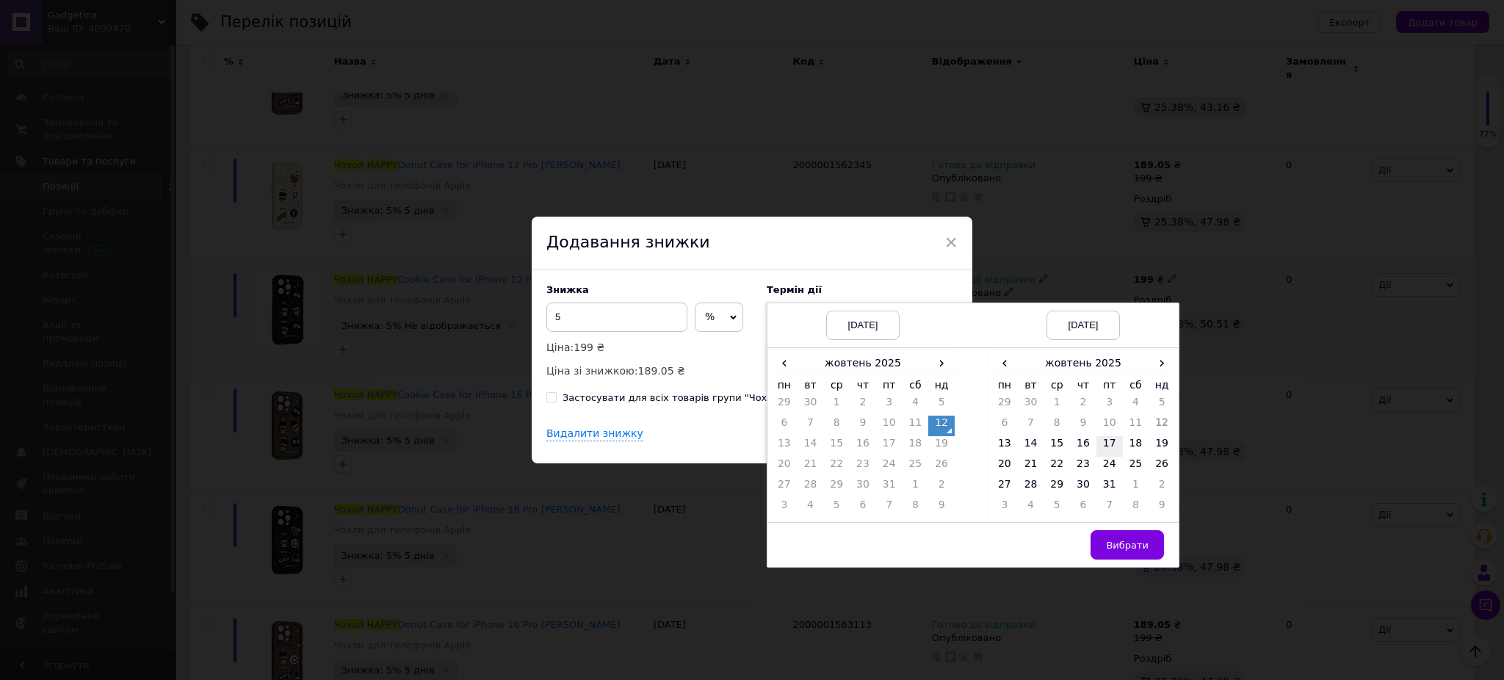
click at [1108, 447] on td "17" at bounding box center [1110, 446] width 26 height 21
click at [1148, 555] on button "Вибрати" at bounding box center [1127, 544] width 73 height 29
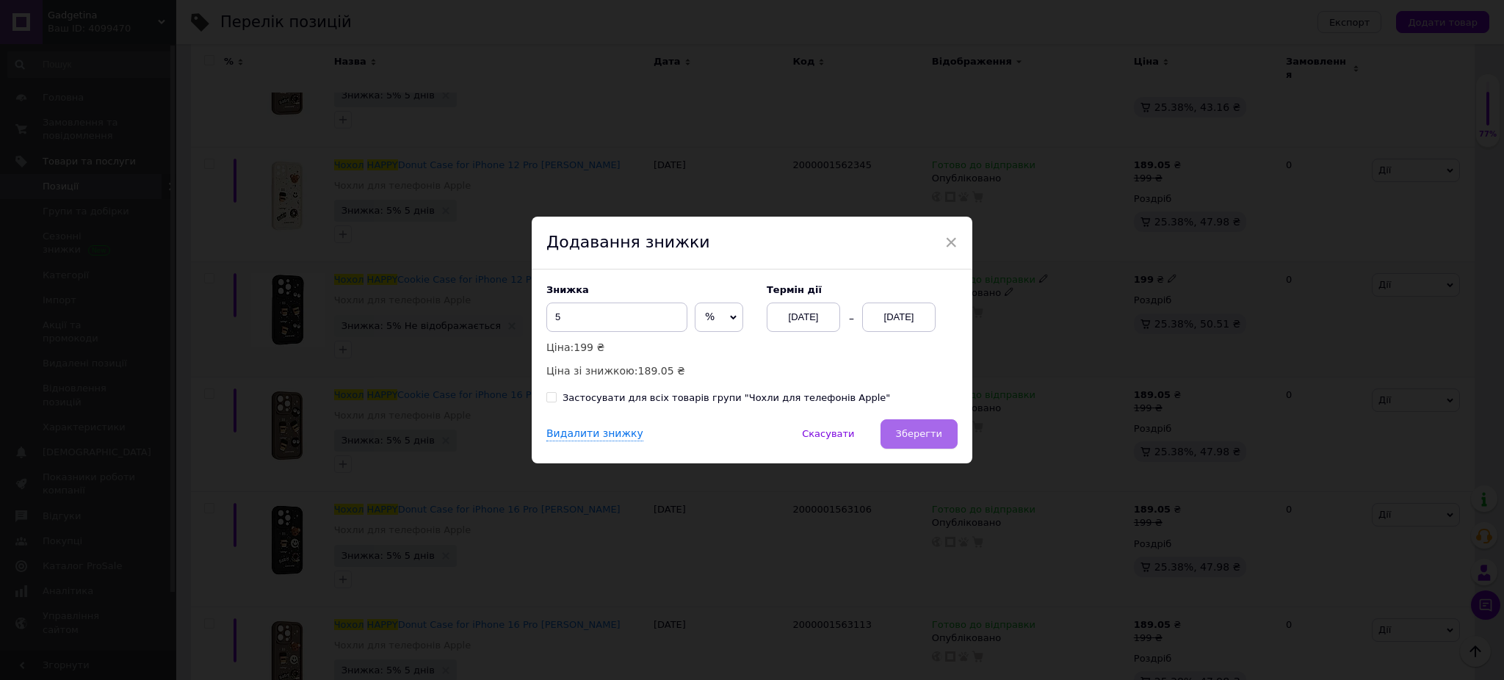
click at [912, 444] on button "Зберегти" at bounding box center [919, 433] width 77 height 29
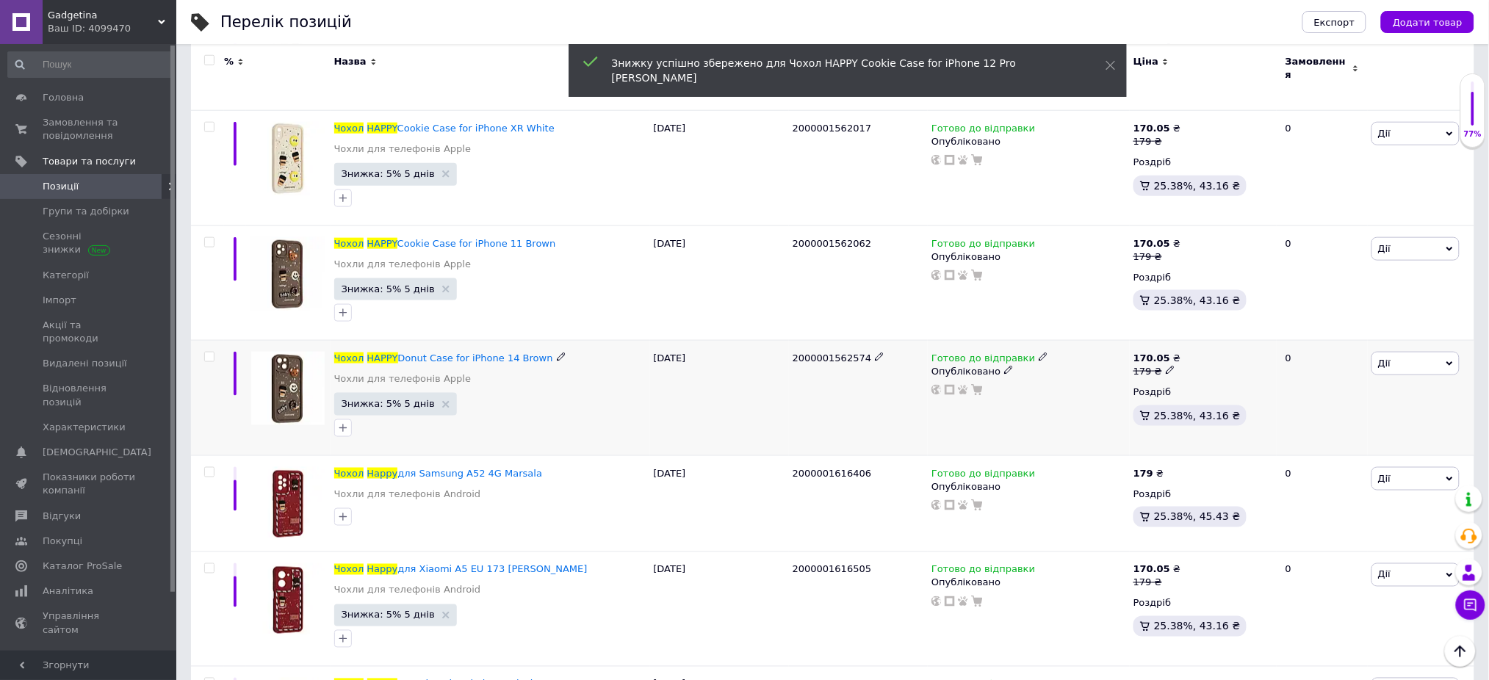
scroll to position [4610, 0]
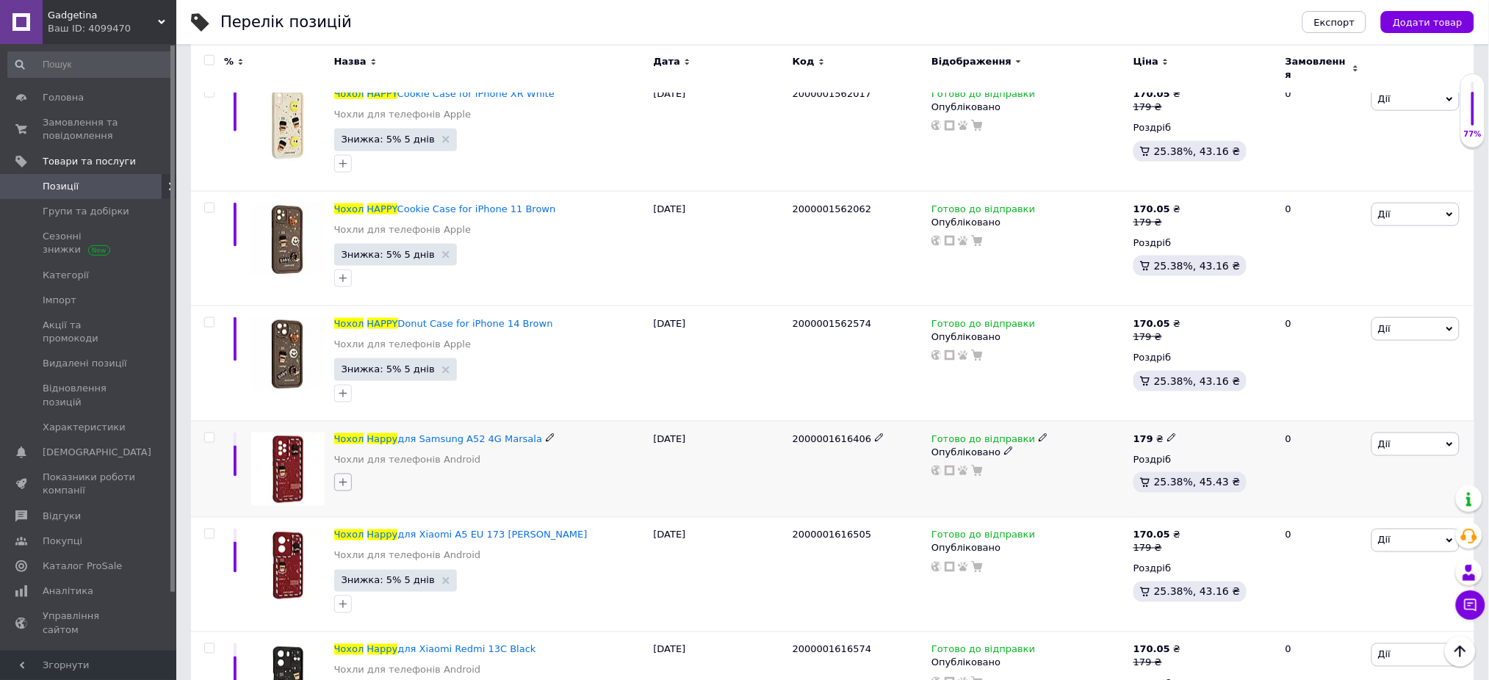
click at [345, 477] on icon "button" at bounding box center [343, 483] width 12 height 12
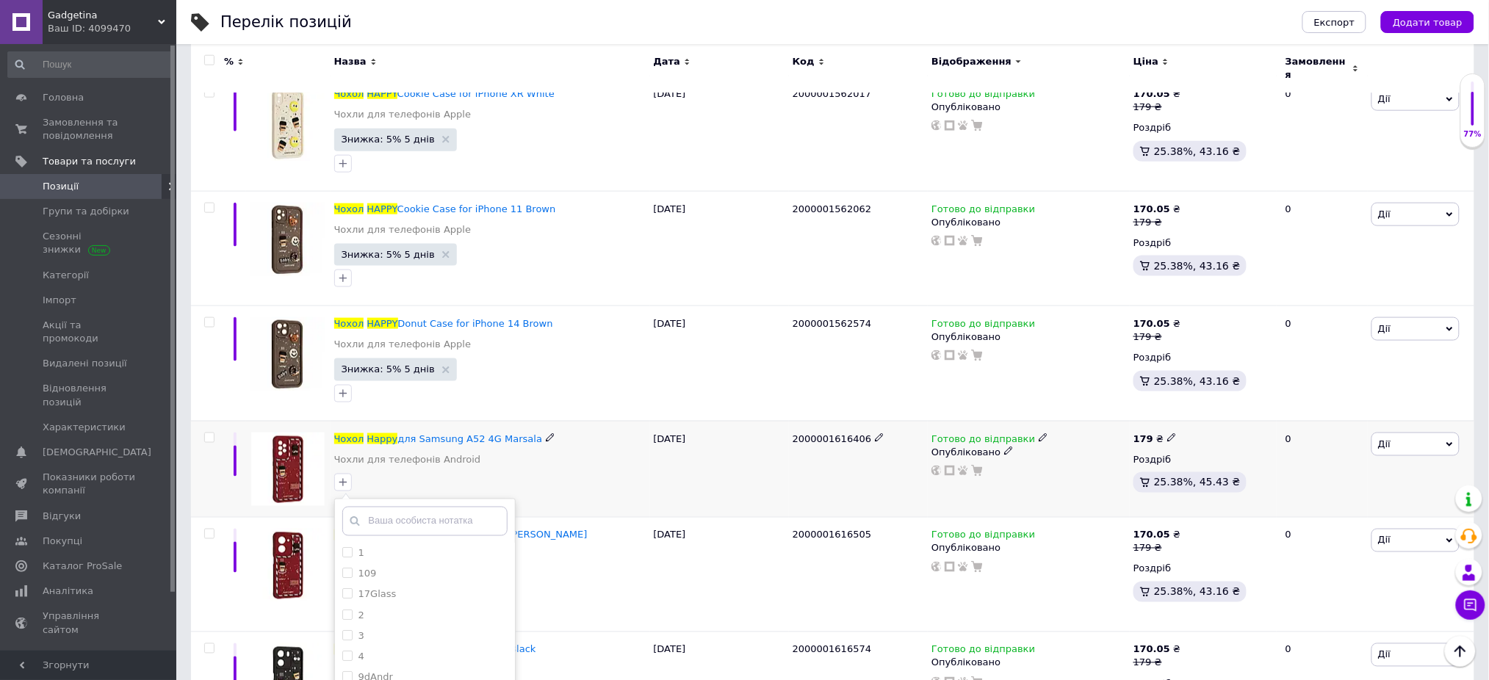
click at [1429, 447] on span "Дії" at bounding box center [1415, 445] width 88 height 24
click at [1325, 533] on li "Знижка" at bounding box center [1361, 534] width 195 height 21
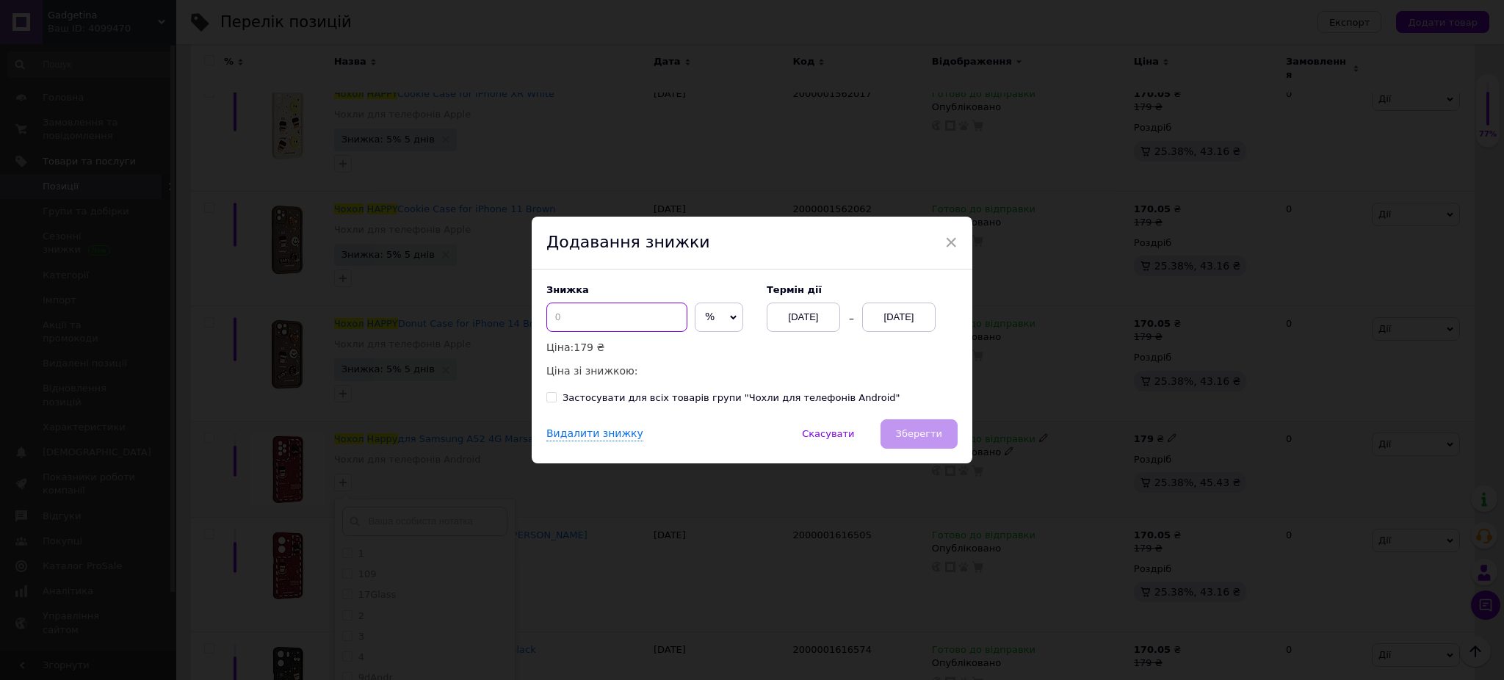
click at [640, 309] on input at bounding box center [616, 317] width 141 height 29
click at [893, 320] on div "[DATE]" at bounding box center [898, 317] width 73 height 29
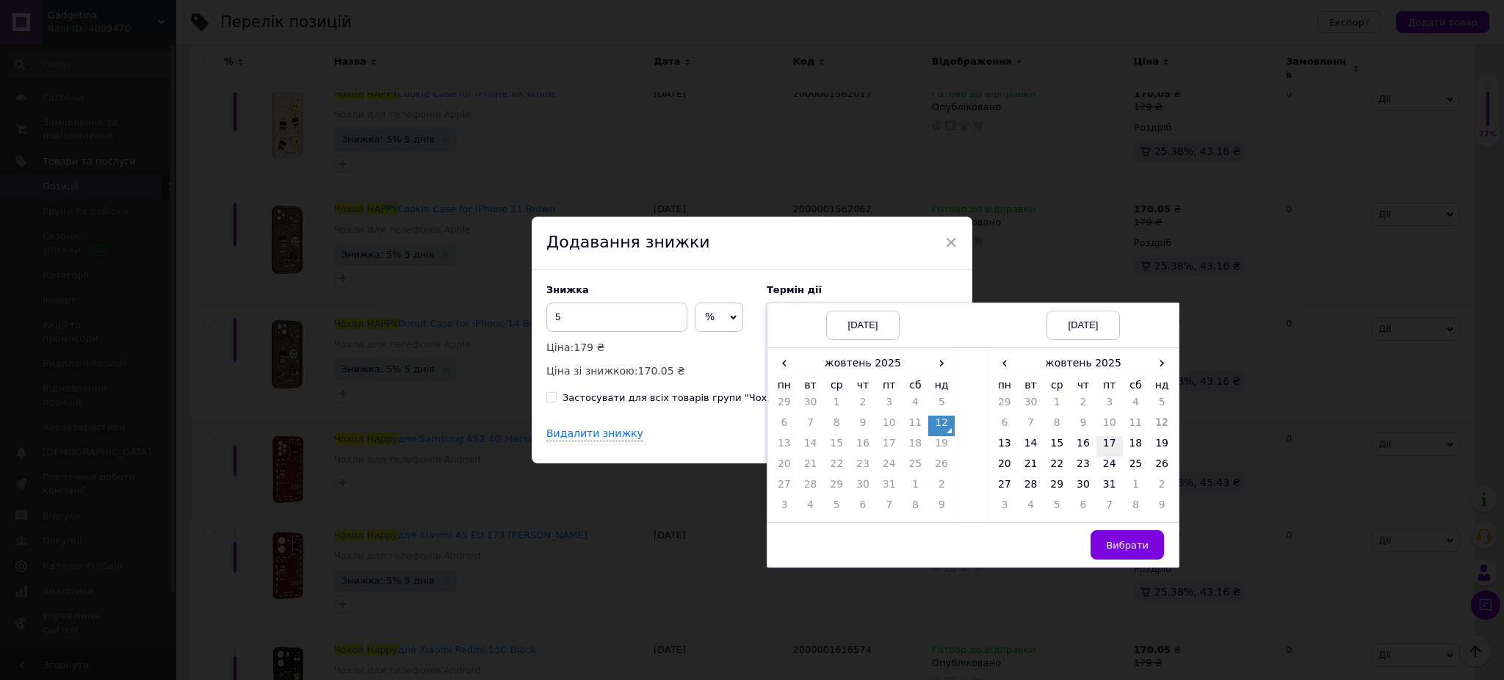
click at [1112, 446] on td "17" at bounding box center [1110, 446] width 26 height 21
click at [1120, 551] on span "Вибрати" at bounding box center [1127, 545] width 43 height 11
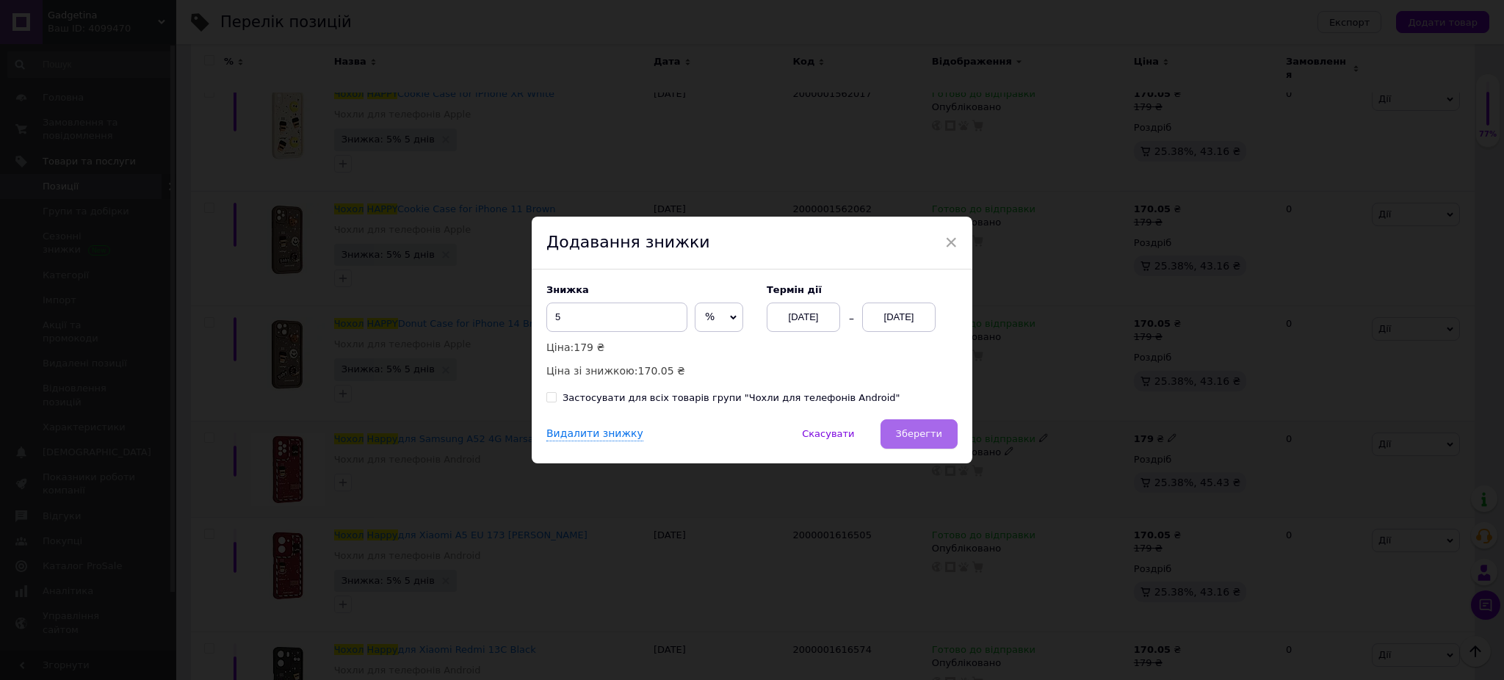
click at [920, 426] on button "Зберегти" at bounding box center [919, 433] width 77 height 29
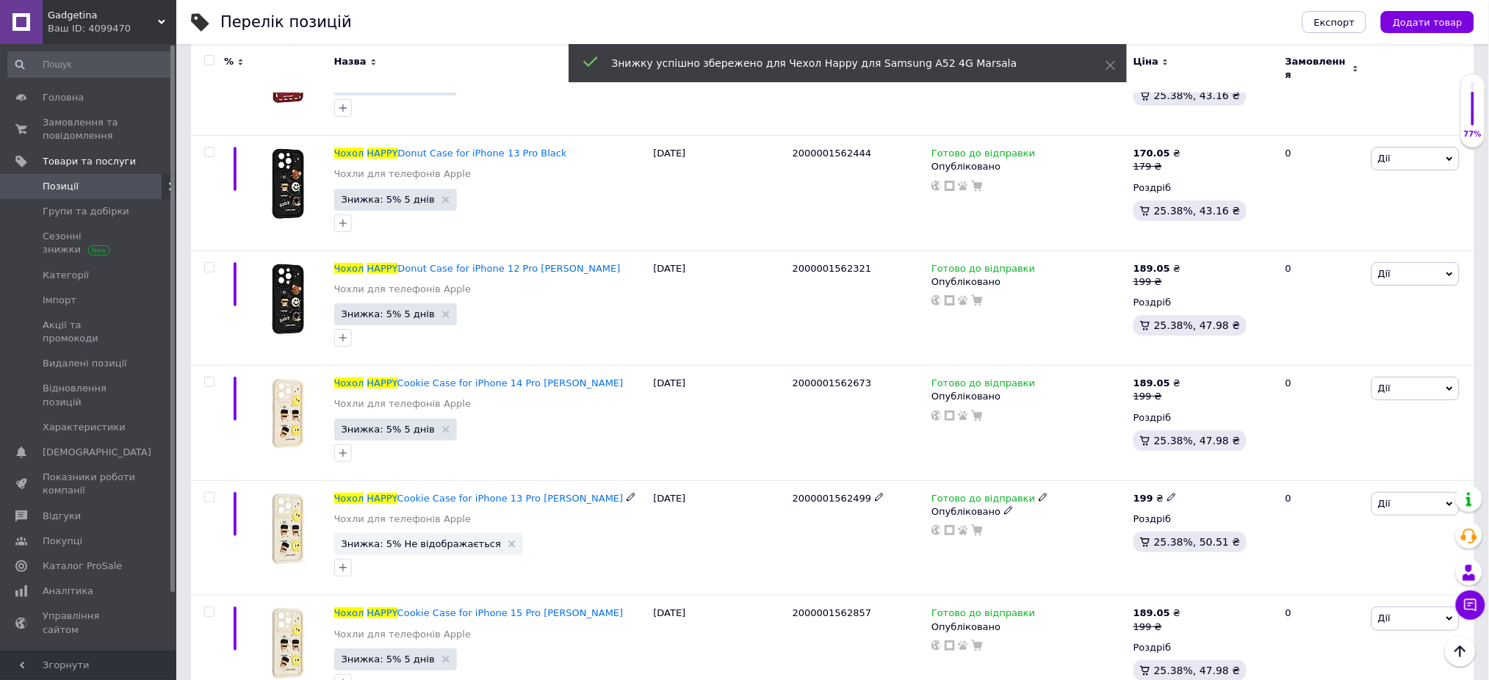
scroll to position [3924, 0]
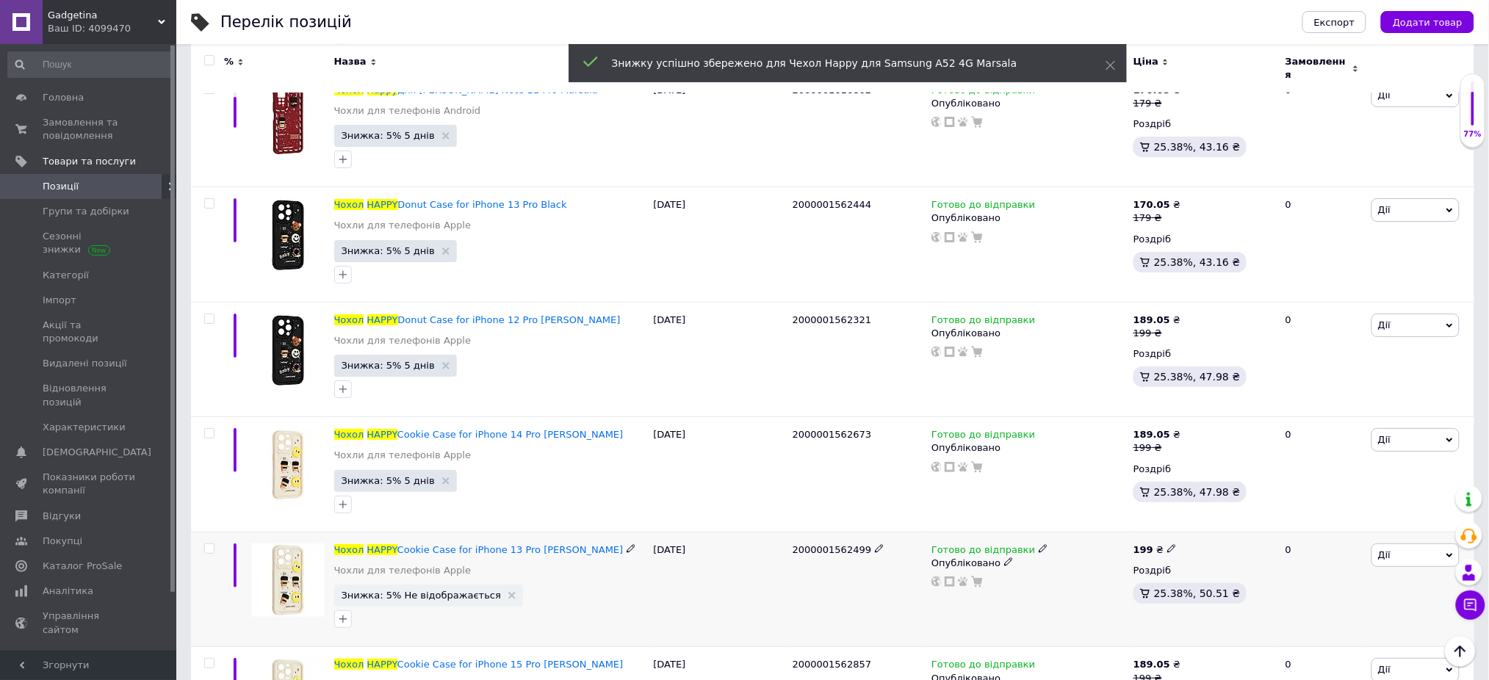
click at [394, 597] on span "Знижка: 5% Не відображається" at bounding box center [428, 596] width 189 height 22
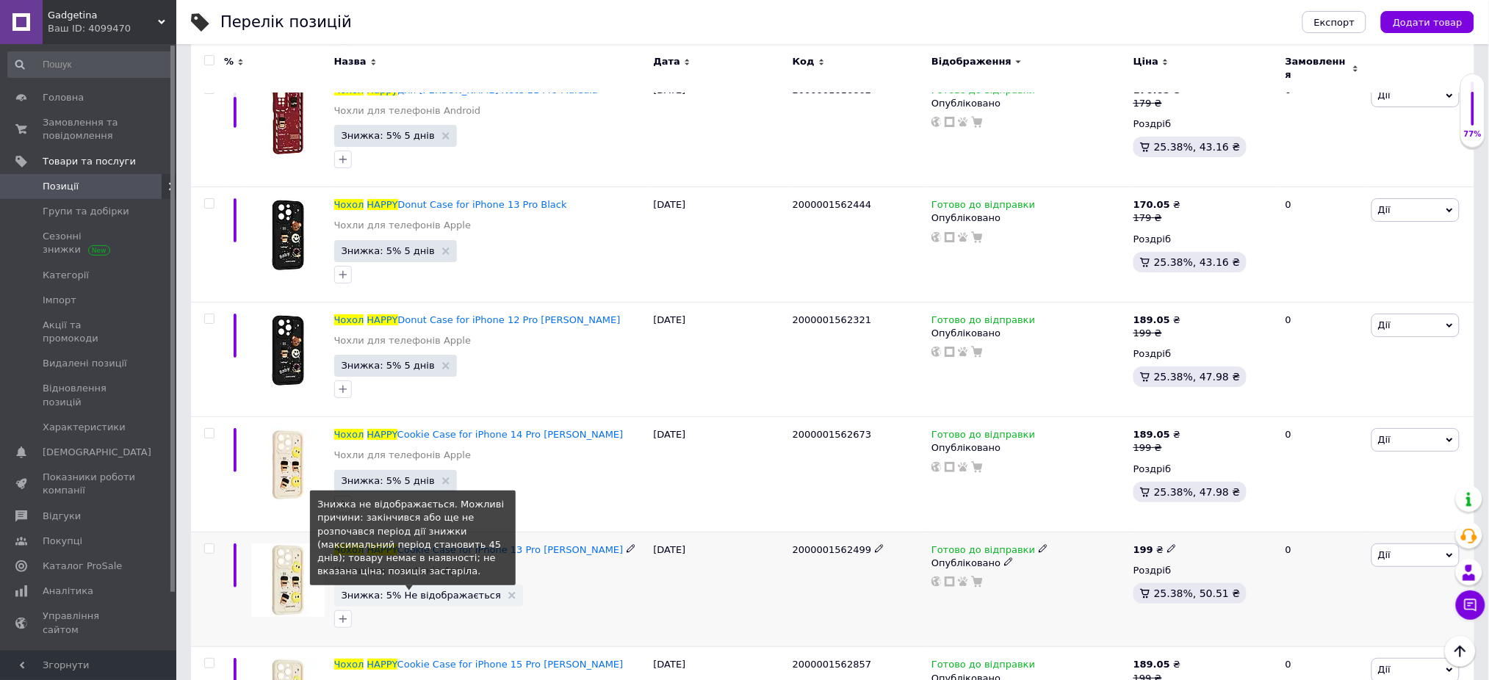
click at [425, 591] on span "Знижка: 5% Не відображається" at bounding box center [421, 596] width 159 height 10
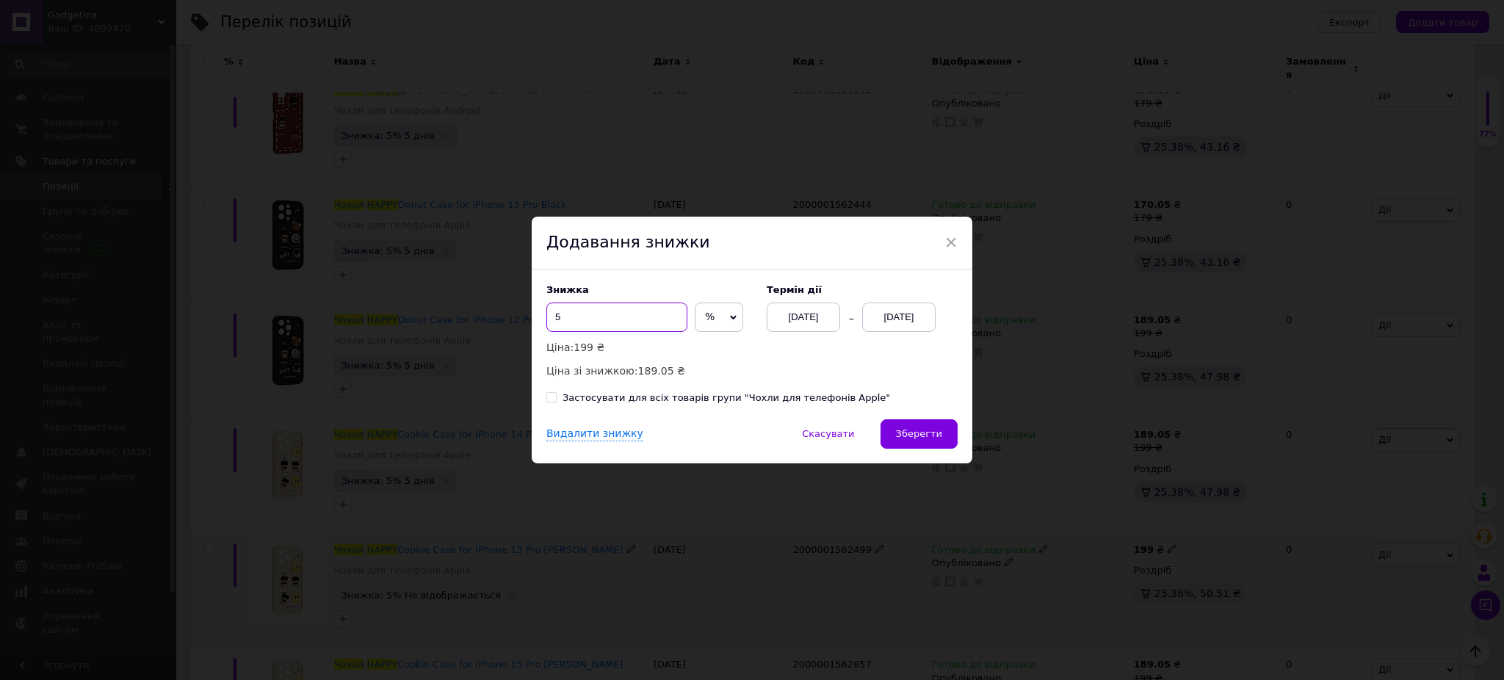
click at [619, 317] on input "5" at bounding box center [616, 317] width 141 height 29
click at [909, 306] on div "[DATE]" at bounding box center [898, 317] width 73 height 29
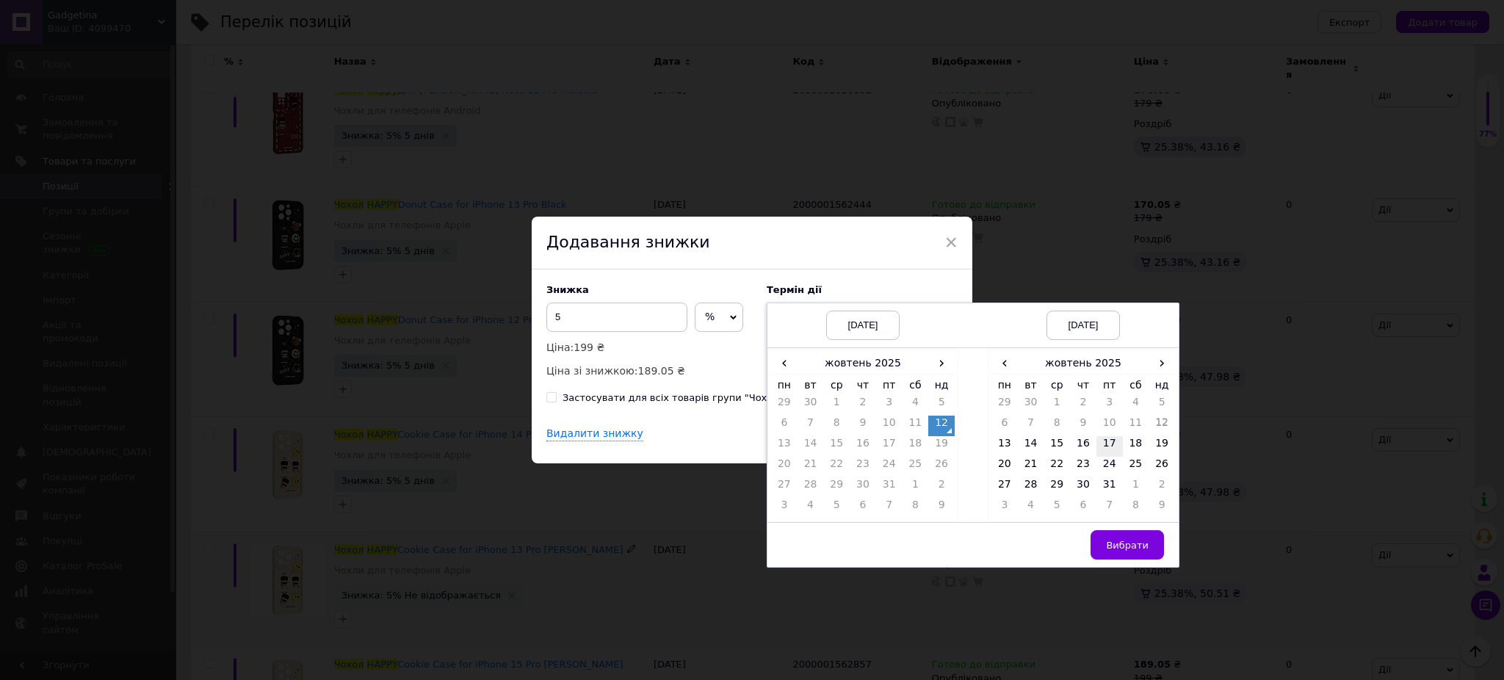
click at [1111, 443] on td "17" at bounding box center [1110, 446] width 26 height 21
click at [1127, 555] on button "Вибрати" at bounding box center [1127, 544] width 73 height 29
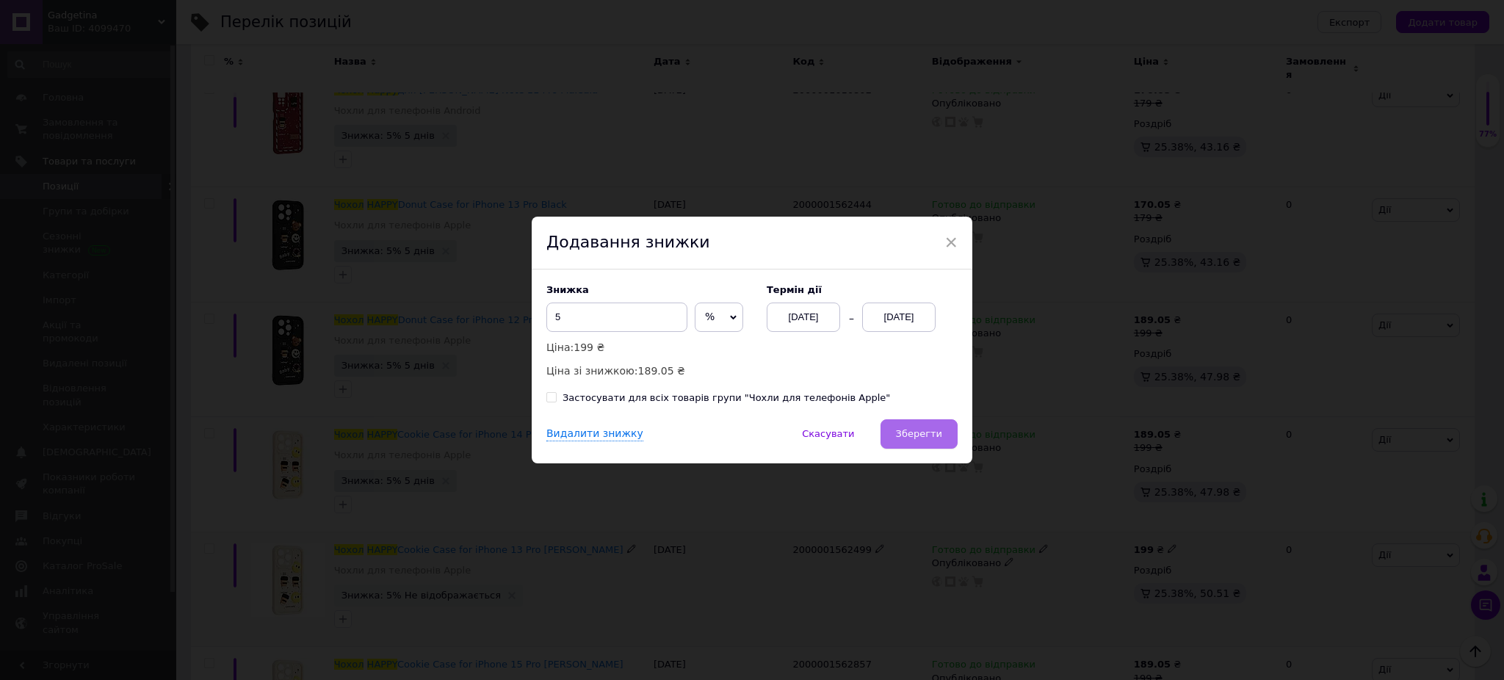
click at [902, 427] on button "Зберегти" at bounding box center [919, 433] width 77 height 29
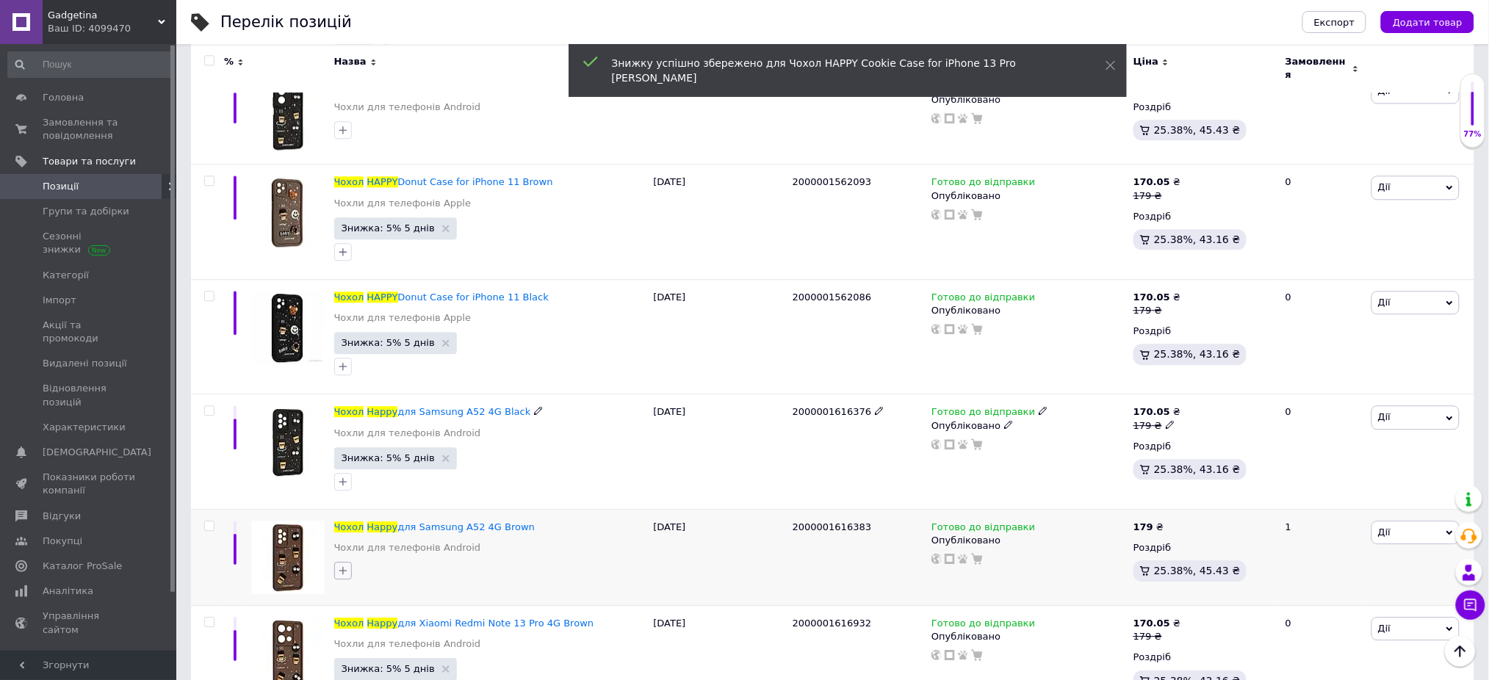
scroll to position [3336, 0]
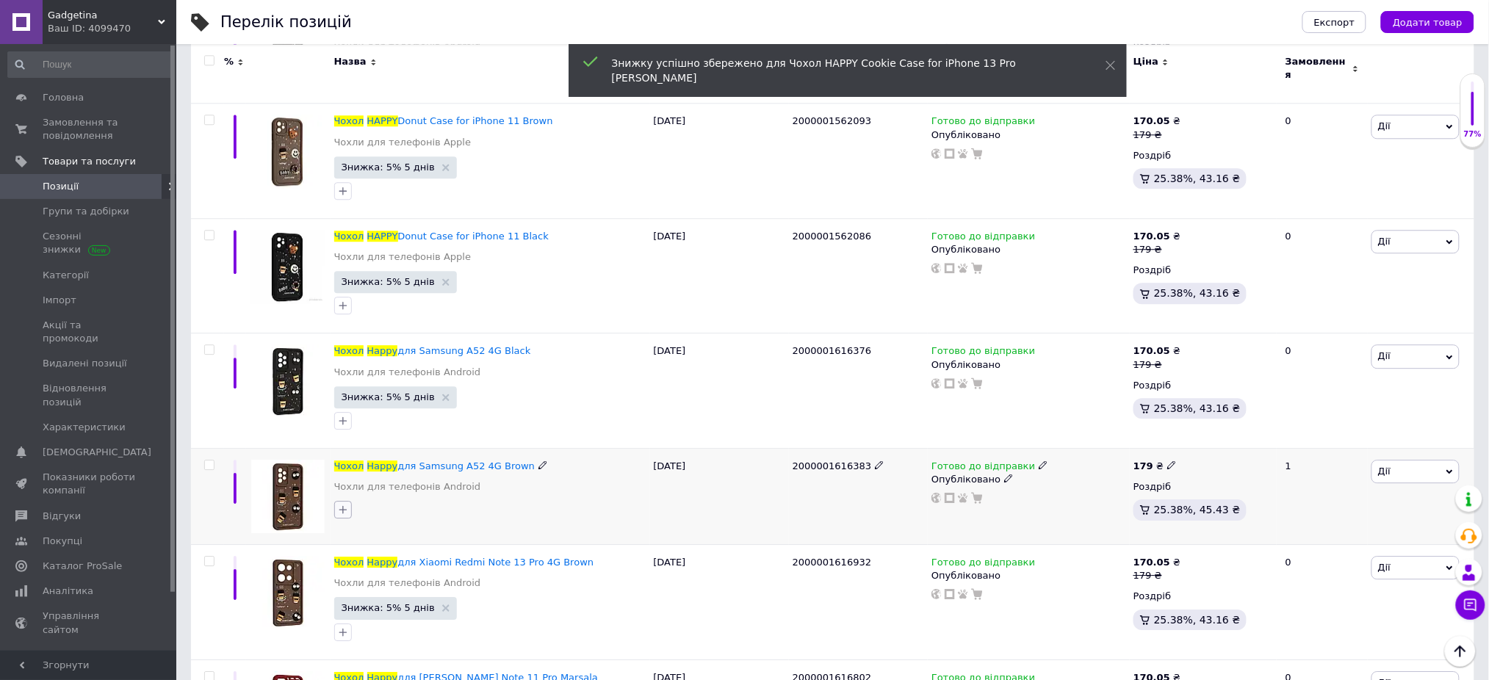
click at [339, 506] on icon "button" at bounding box center [343, 510] width 12 height 12
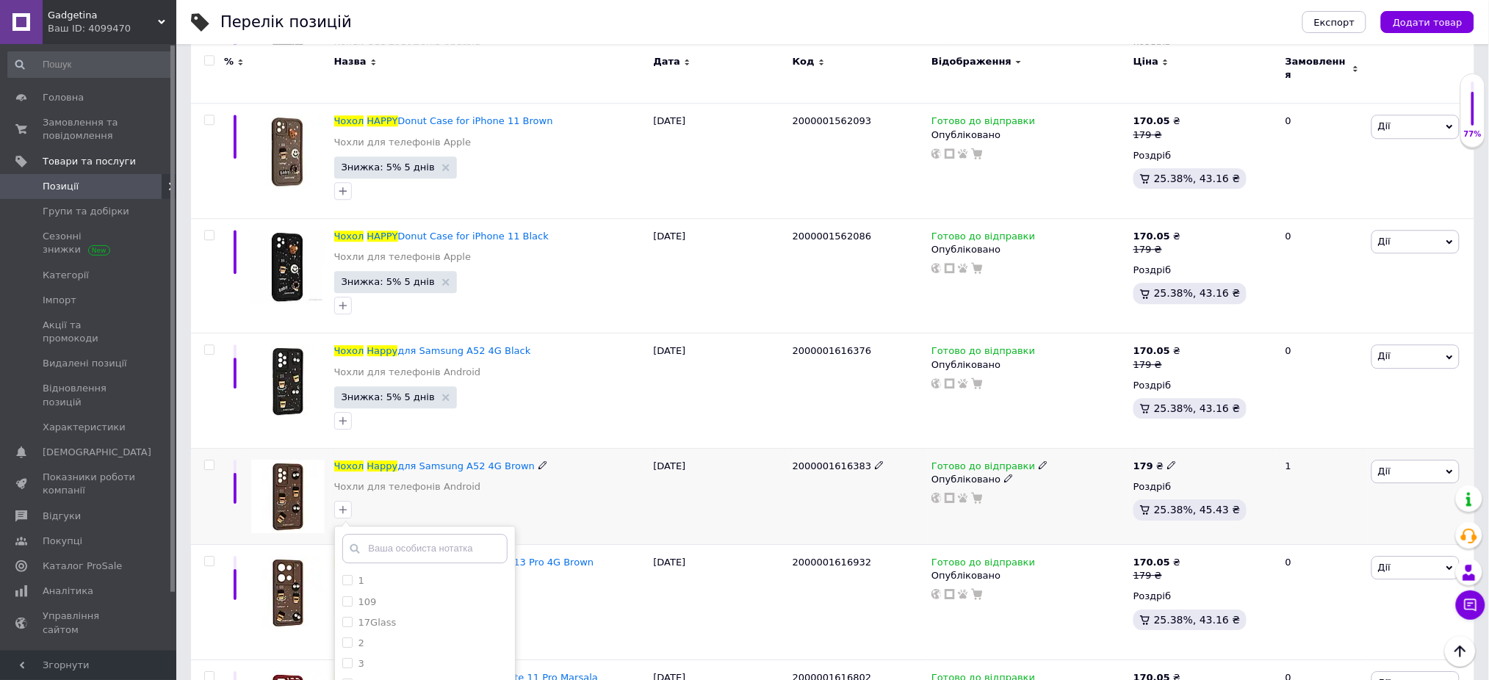
click at [1401, 464] on span "Дії" at bounding box center [1415, 472] width 88 height 24
click at [1332, 552] on li "Знижка" at bounding box center [1361, 562] width 195 height 21
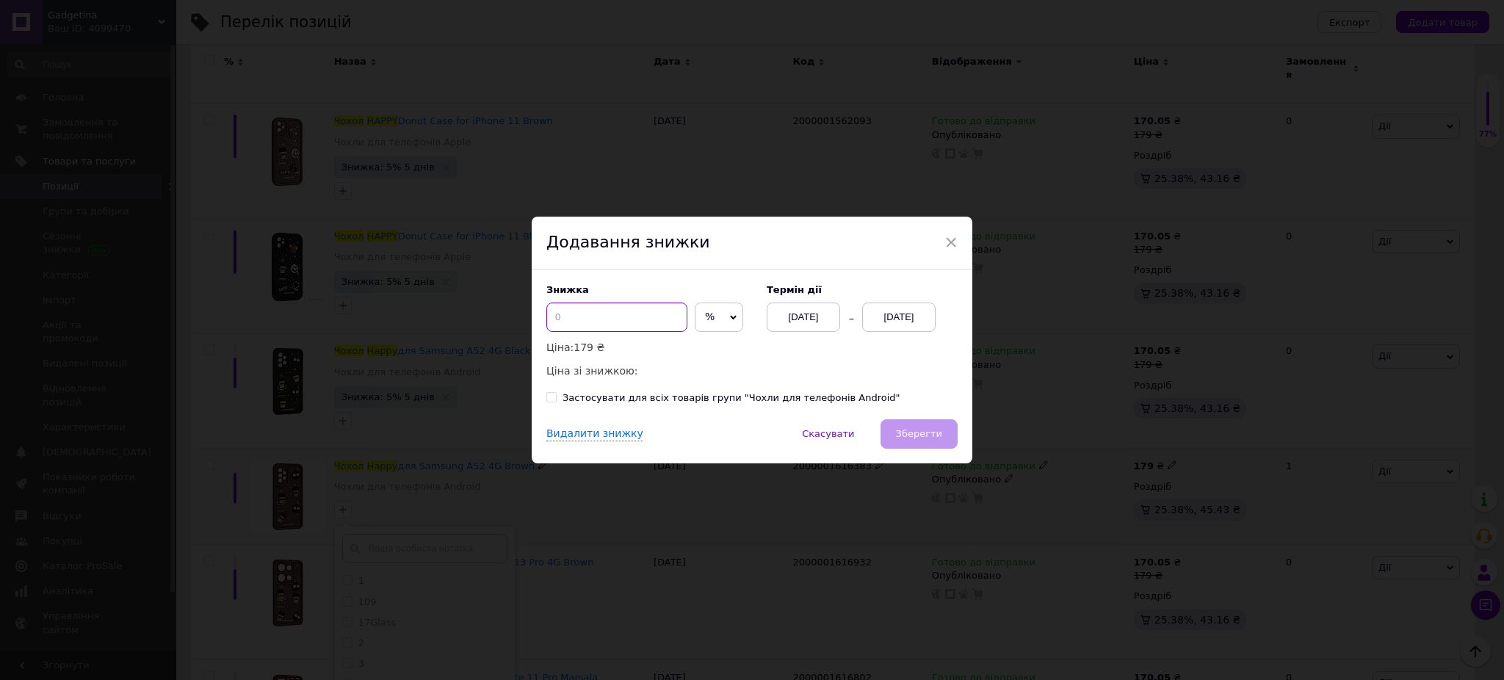
click at [651, 313] on input at bounding box center [616, 317] width 141 height 29
click at [891, 318] on div "[DATE]" at bounding box center [898, 317] width 73 height 29
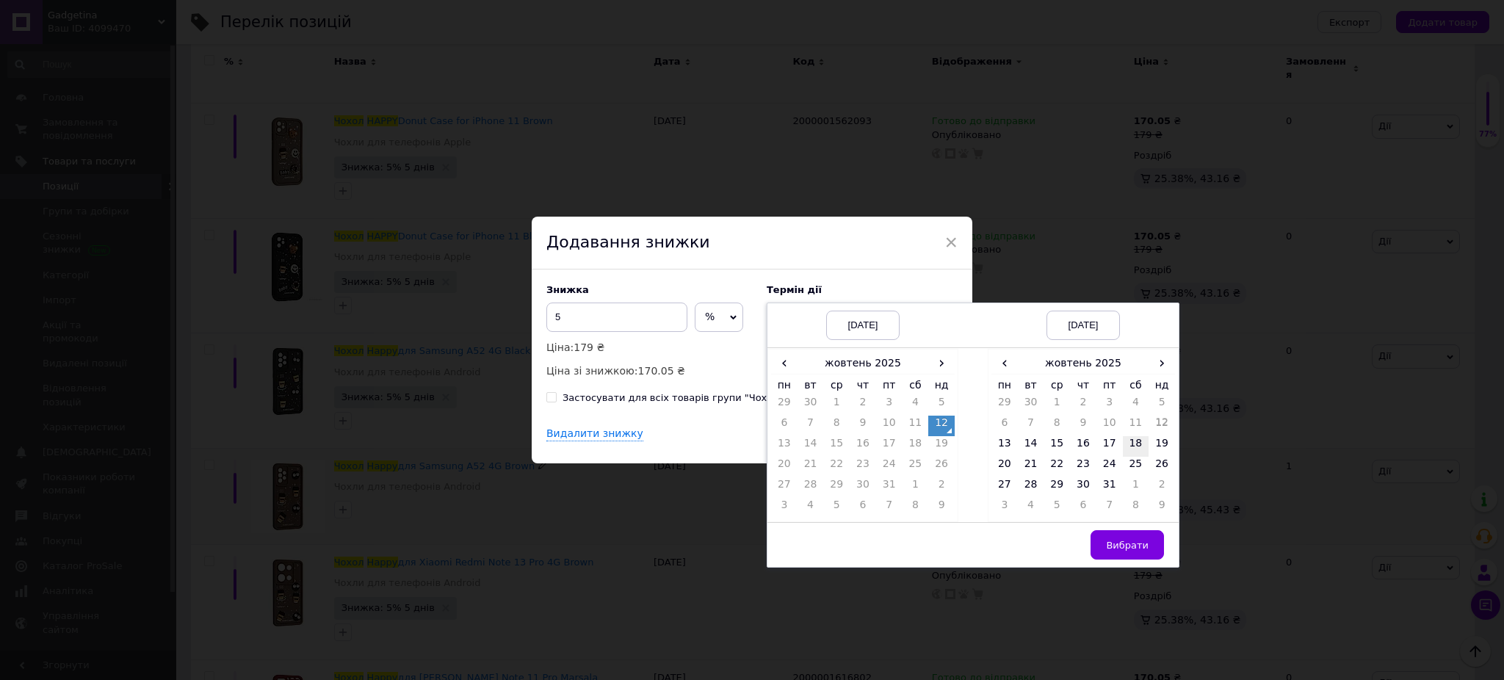
click at [1123, 451] on td "18" at bounding box center [1136, 446] width 26 height 21
click at [1123, 444] on td "18" at bounding box center [1136, 446] width 26 height 21
click at [1112, 444] on td "17" at bounding box center [1110, 446] width 26 height 21
click at [1126, 541] on span "Вибрати" at bounding box center [1127, 545] width 43 height 11
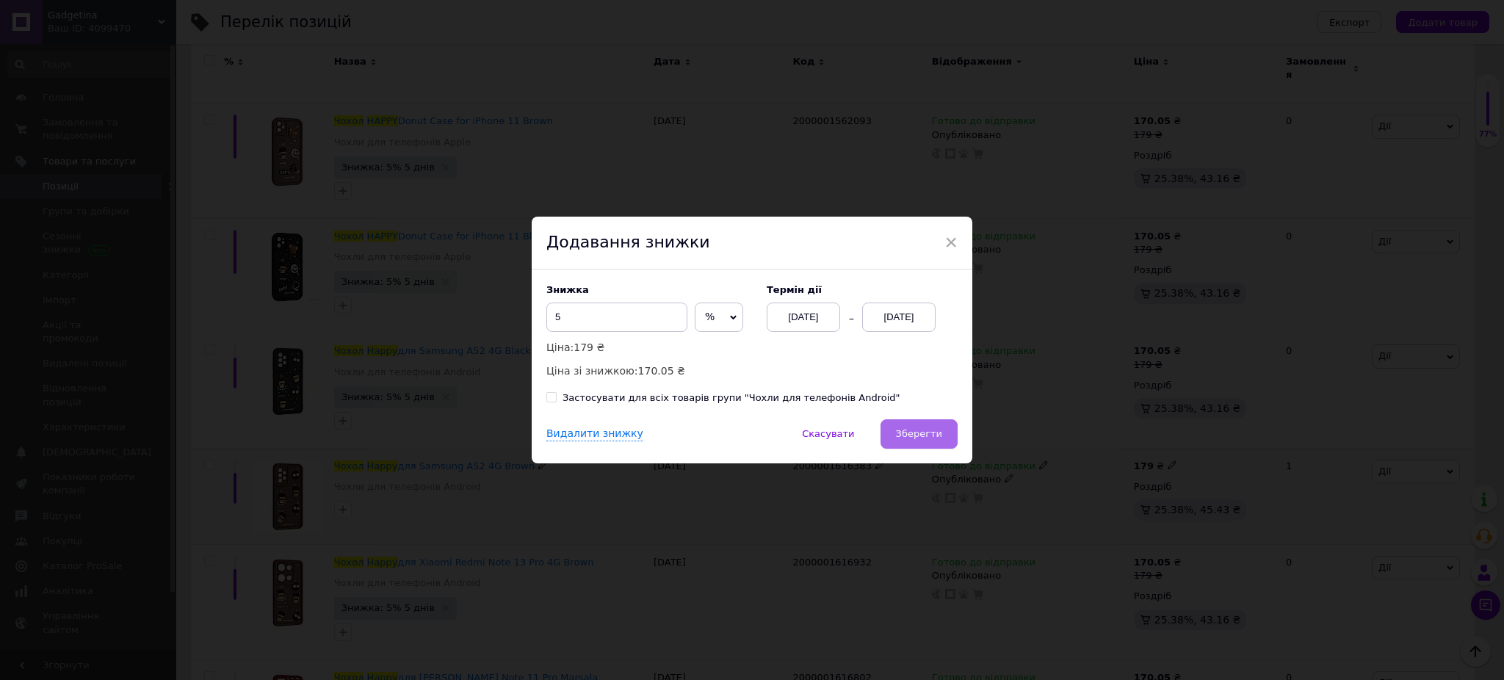
click at [917, 435] on span "Зберегти" at bounding box center [919, 433] width 46 height 11
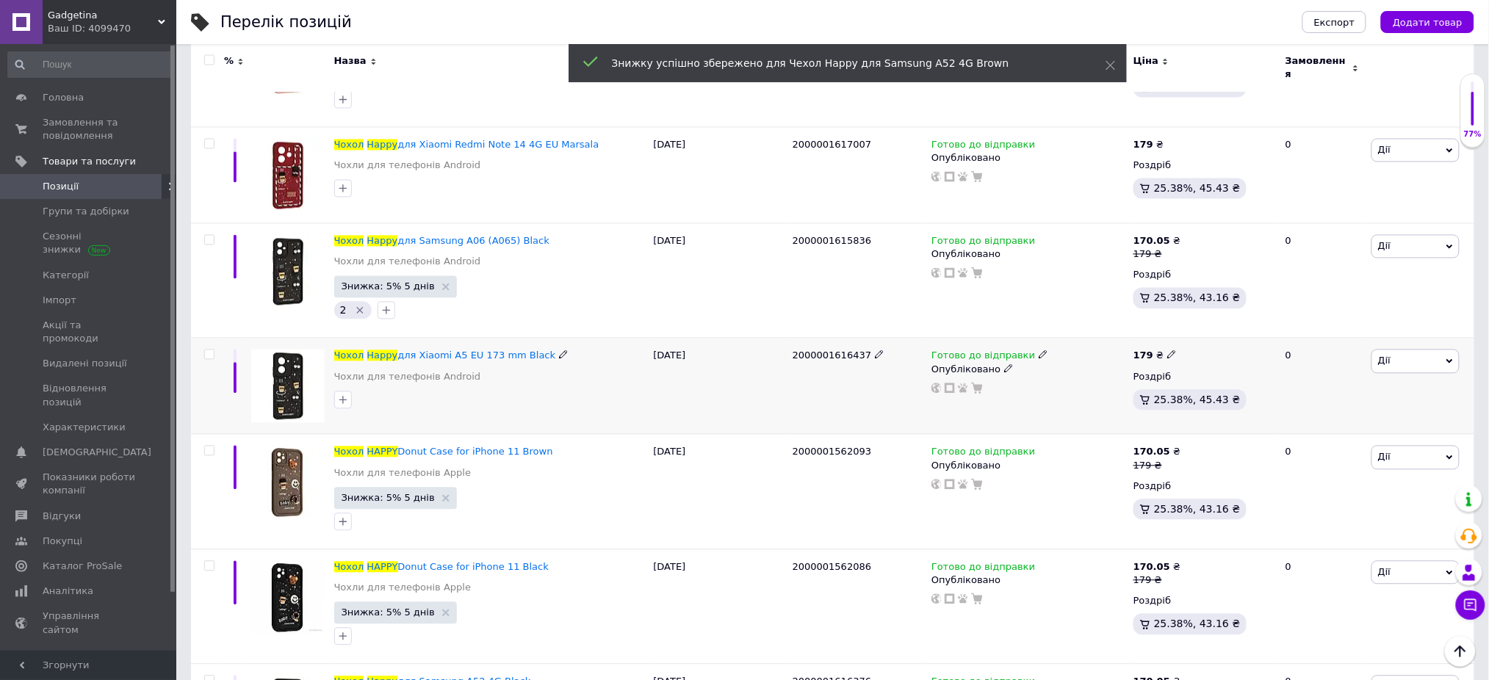
scroll to position [2945, 0]
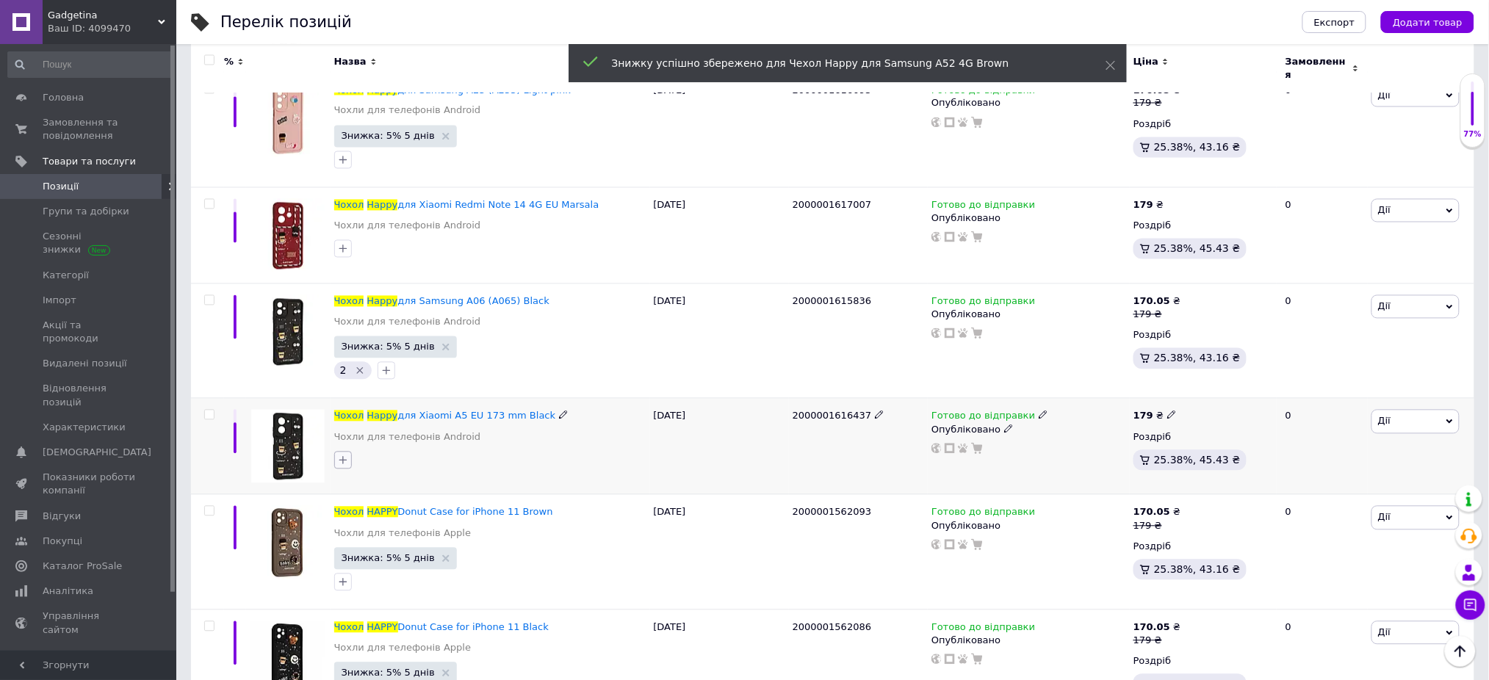
click at [339, 455] on icon "button" at bounding box center [343, 461] width 12 height 12
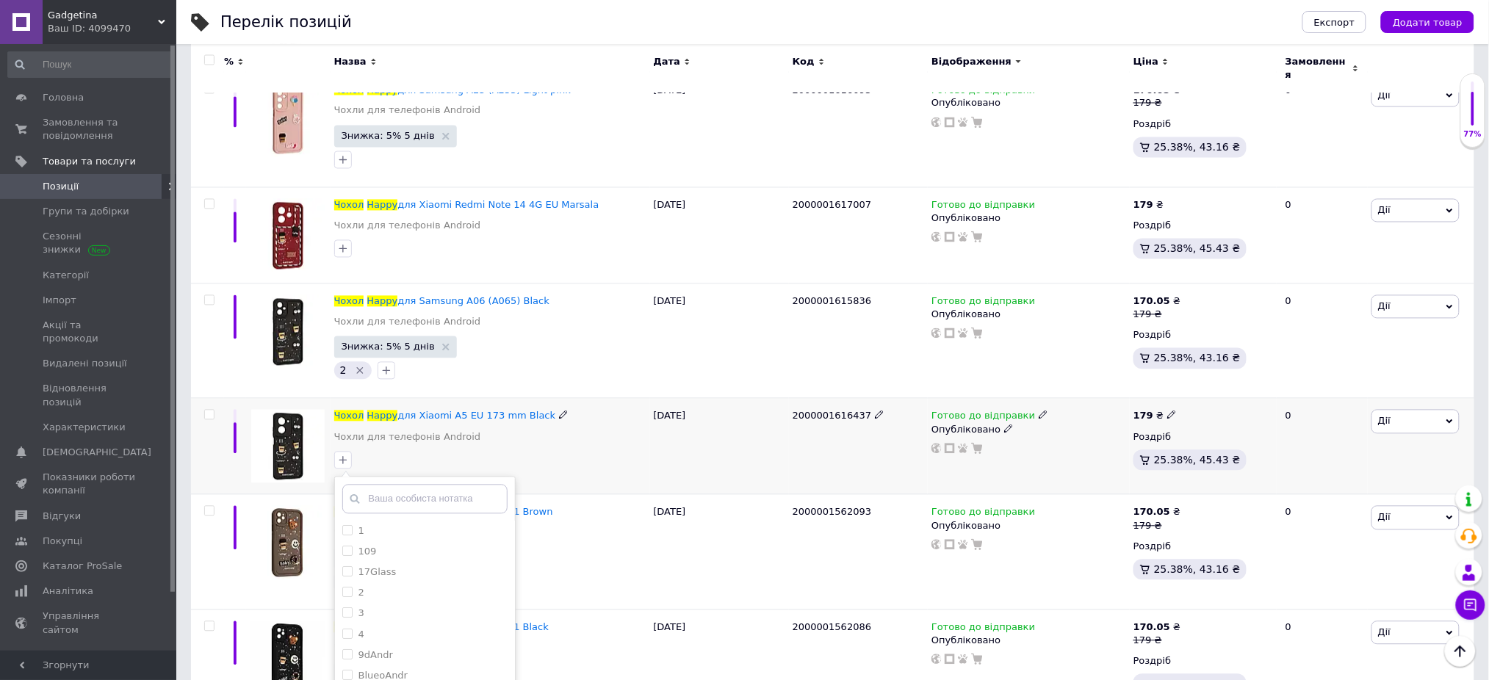
click at [1396, 410] on span "Дії" at bounding box center [1415, 422] width 88 height 24
click at [1348, 512] on li "Знижка" at bounding box center [1361, 512] width 195 height 21
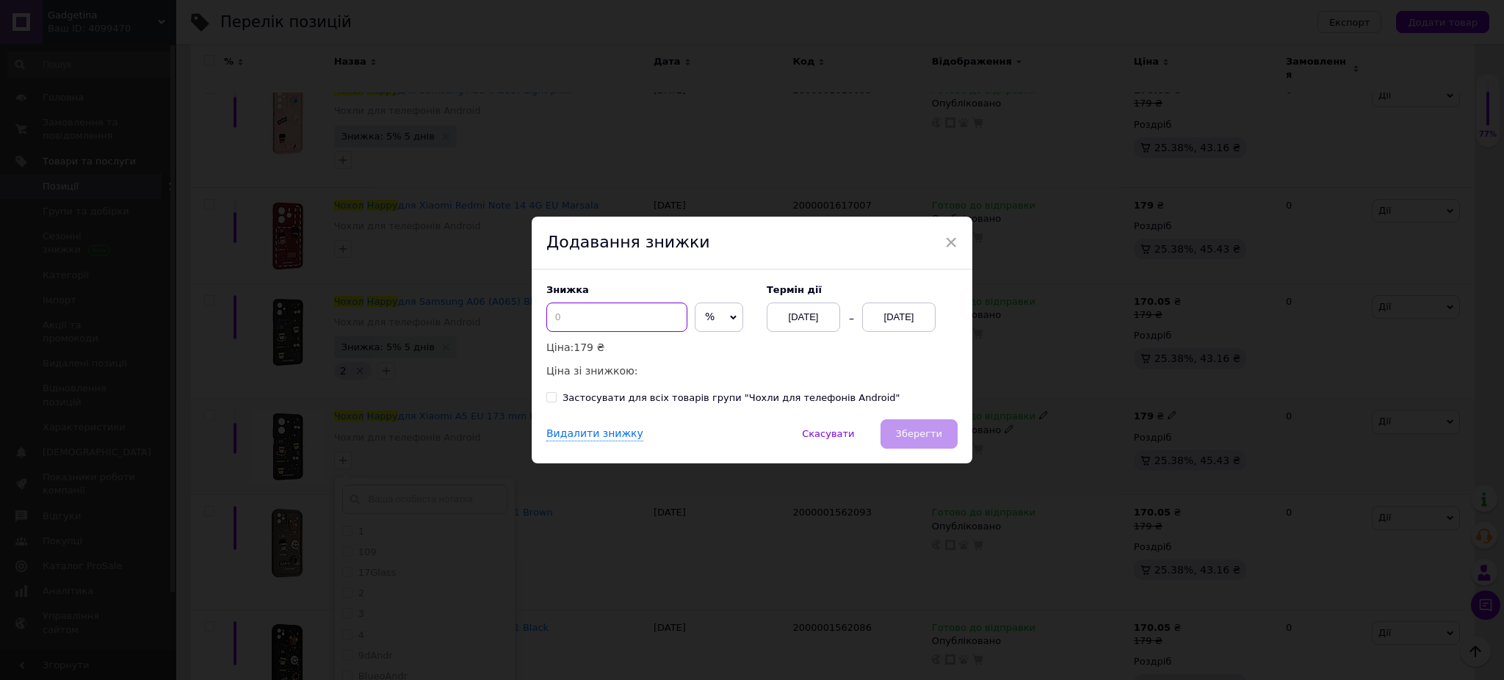
click at [651, 328] on input at bounding box center [616, 317] width 141 height 29
click at [877, 311] on div "[DATE]" at bounding box center [898, 317] width 73 height 29
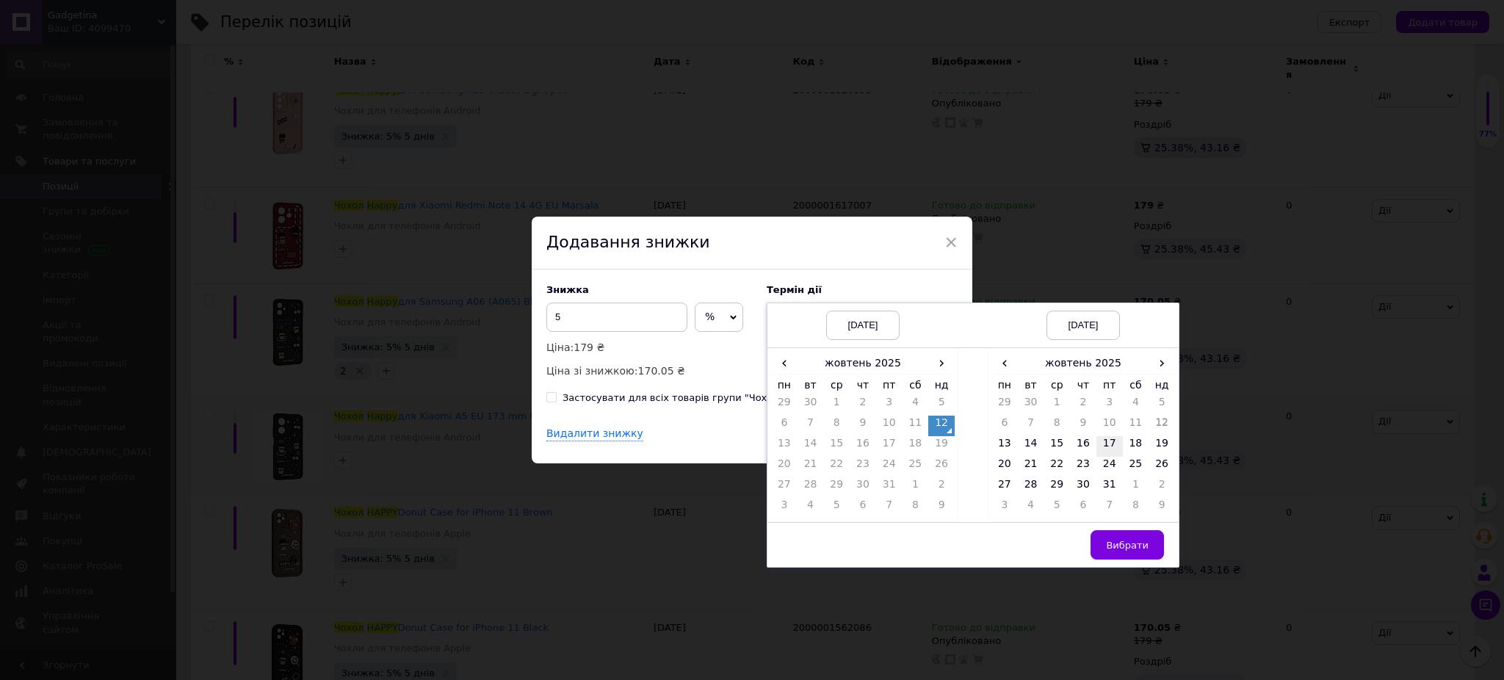
click at [1099, 448] on td "17" at bounding box center [1110, 446] width 26 height 21
click at [1131, 542] on span "Вибрати" at bounding box center [1127, 545] width 43 height 11
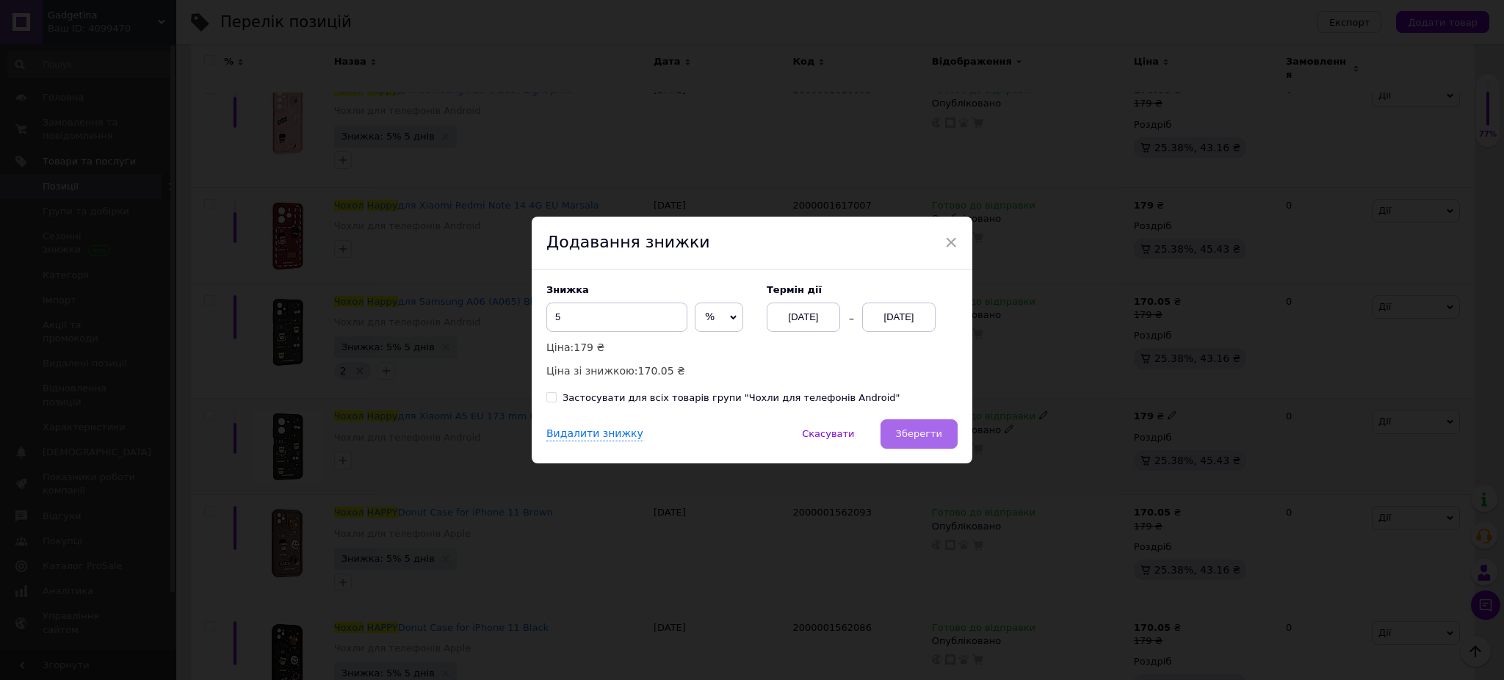
click at [936, 439] on span "Зберегти" at bounding box center [919, 433] width 46 height 11
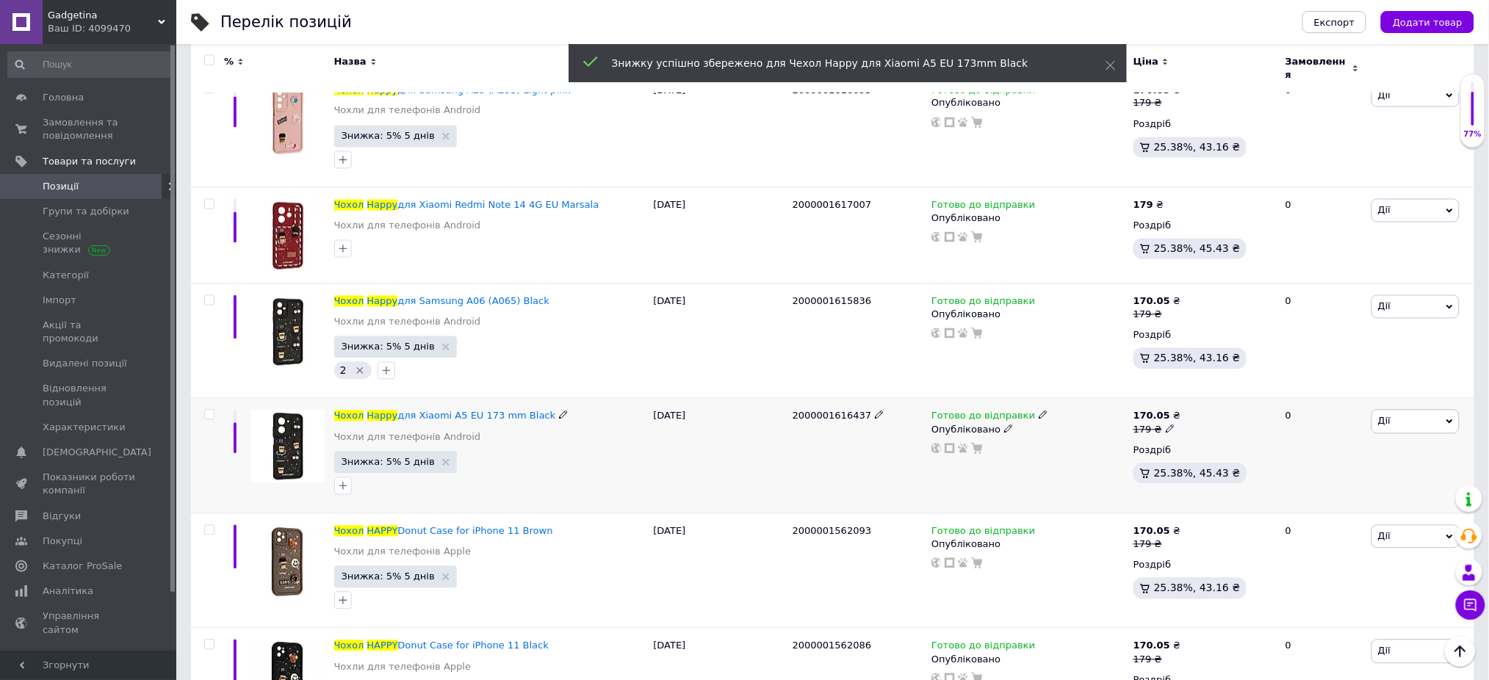
scroll to position [2748, 0]
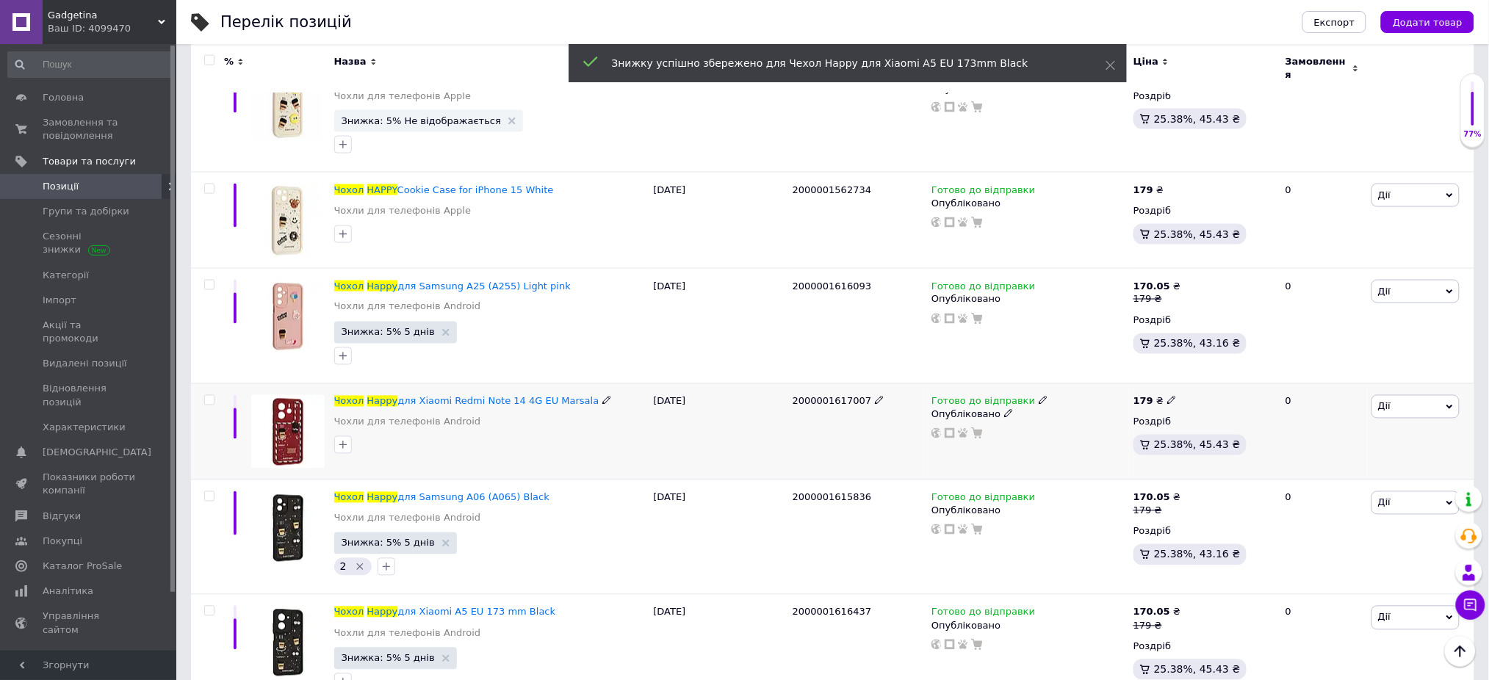
click at [1443, 396] on span "Дії" at bounding box center [1415, 407] width 88 height 24
click at [1332, 498] on li "Знижка" at bounding box center [1361, 497] width 195 height 21
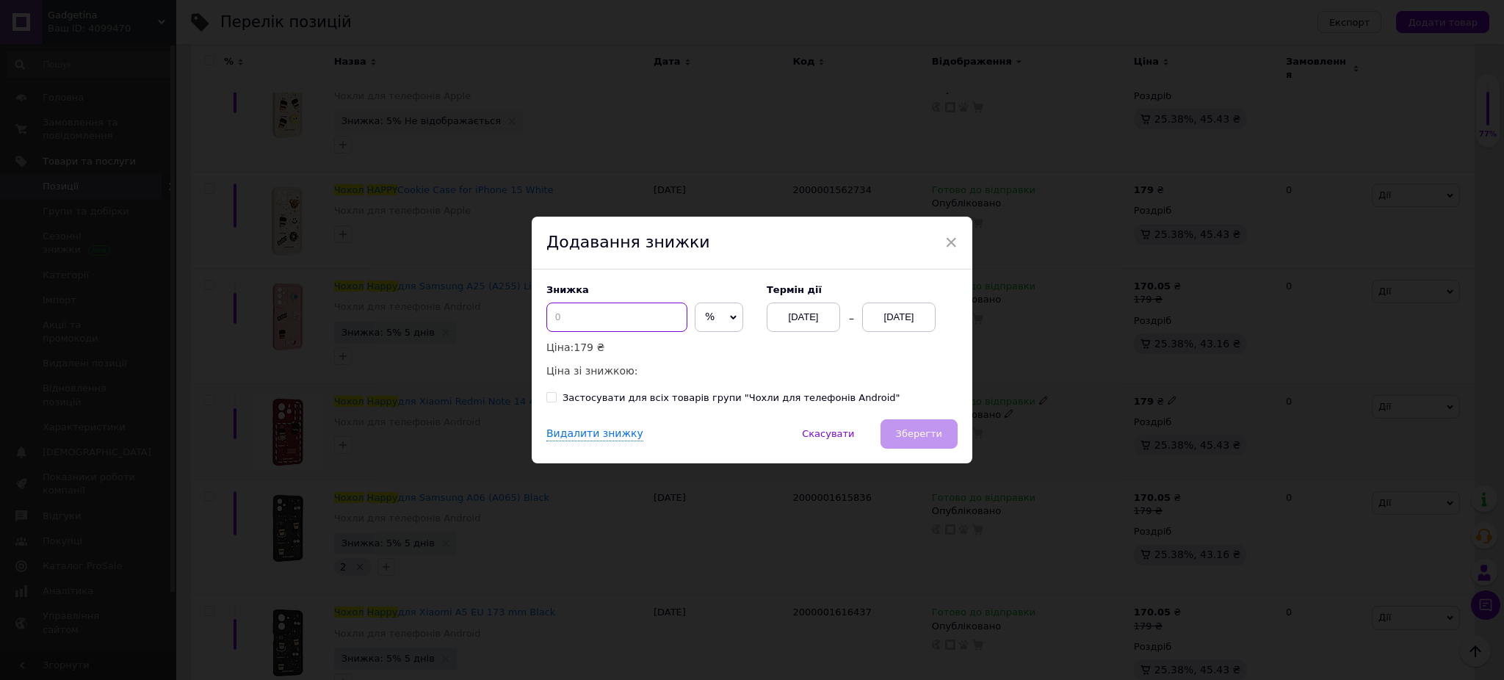
click at [652, 311] on input at bounding box center [616, 317] width 141 height 29
click at [908, 322] on div "[DATE]" at bounding box center [898, 317] width 73 height 29
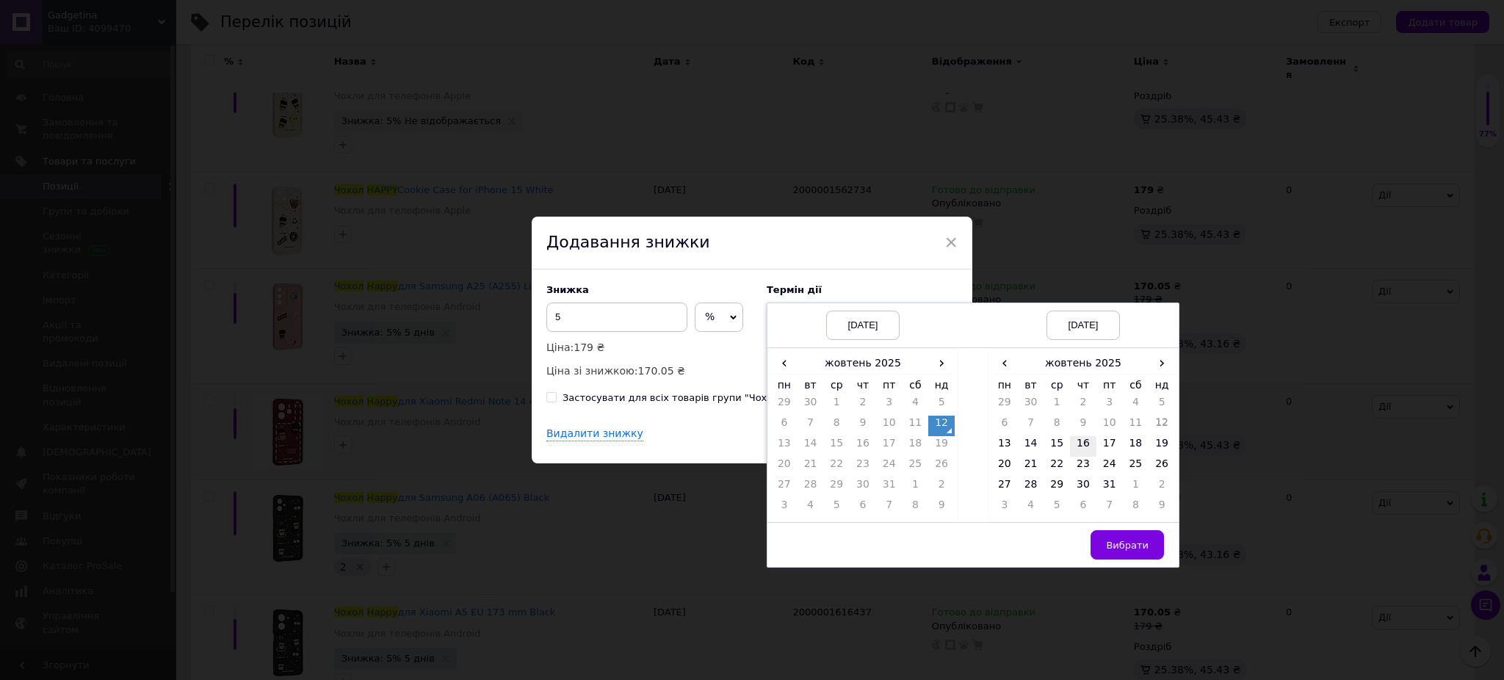
click at [1088, 444] on td "16" at bounding box center [1083, 446] width 26 height 21
click at [1077, 444] on td "16" at bounding box center [1083, 446] width 26 height 21
click at [1109, 447] on td "17" at bounding box center [1110, 446] width 26 height 21
click at [1122, 537] on button "Вибрати" at bounding box center [1127, 544] width 73 height 29
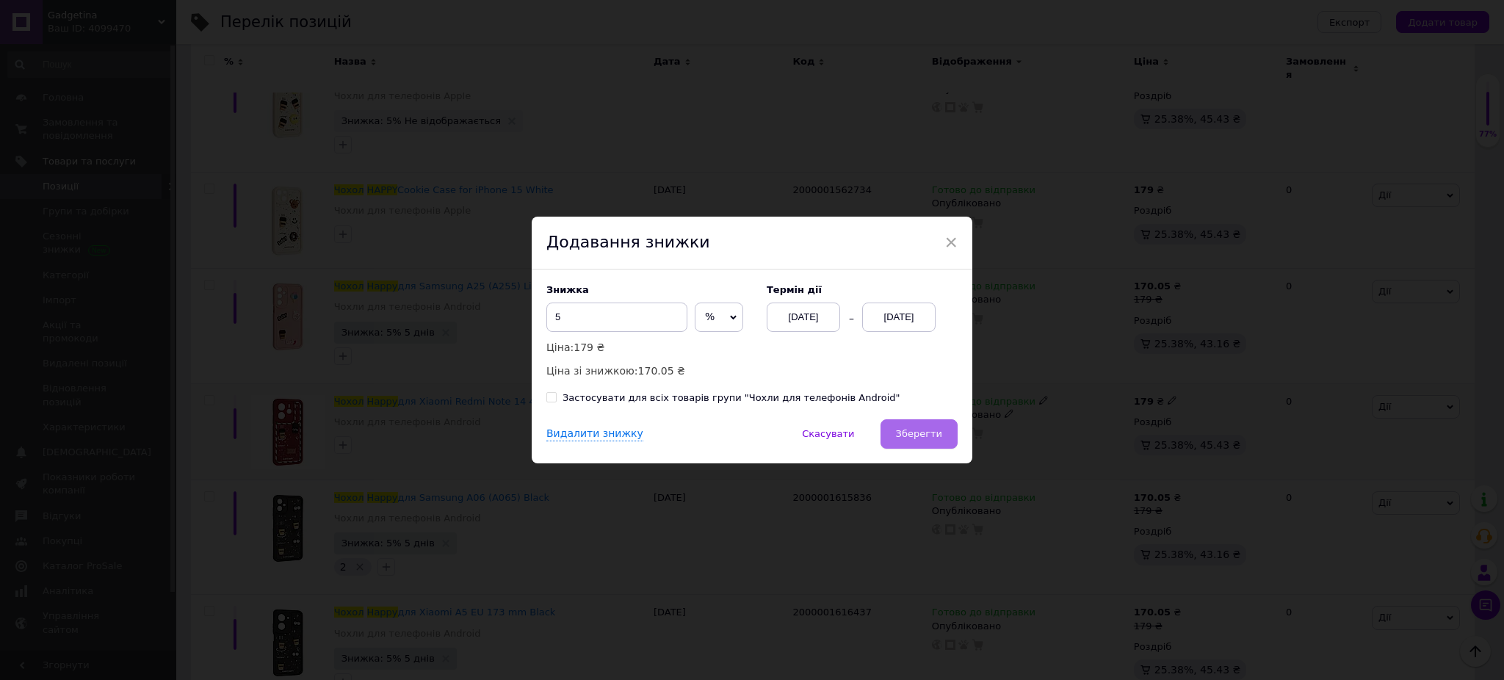
click at [938, 438] on span "Зберегти" at bounding box center [919, 433] width 46 height 11
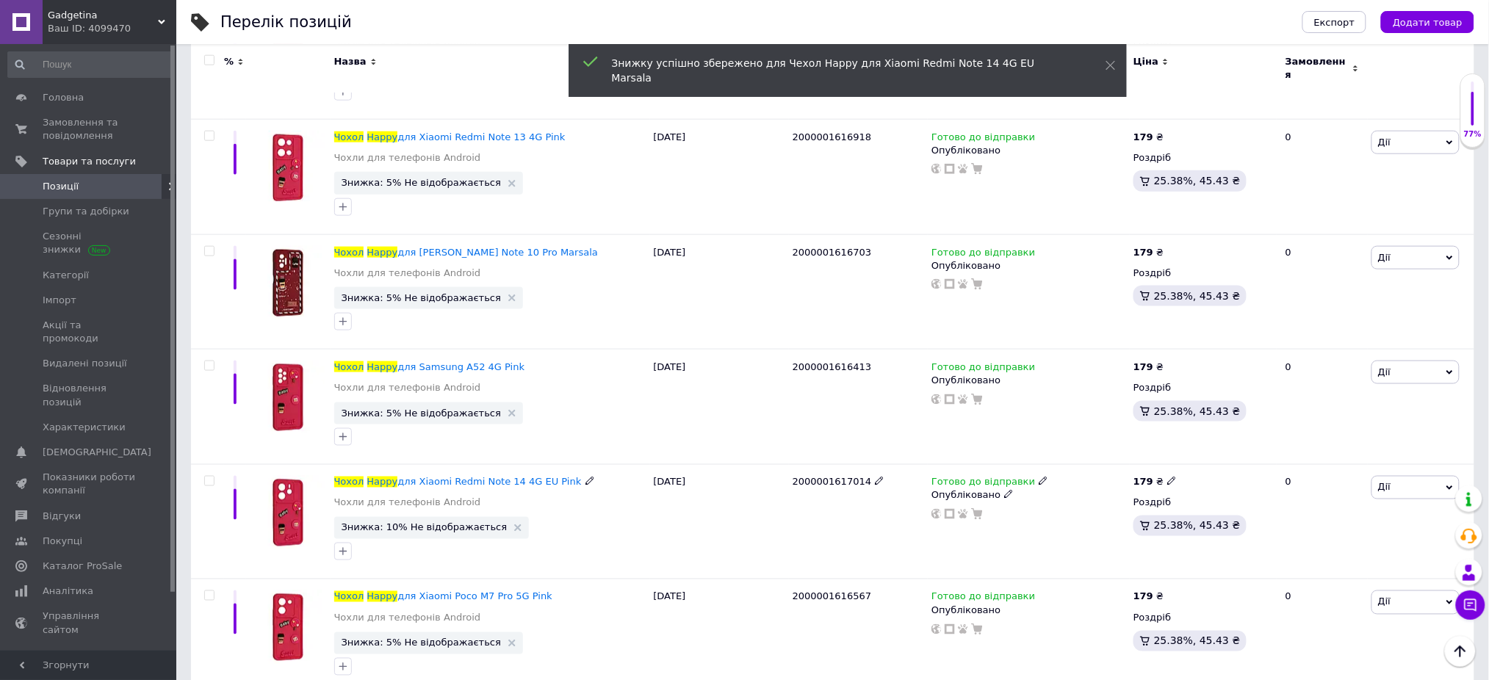
scroll to position [0, 0]
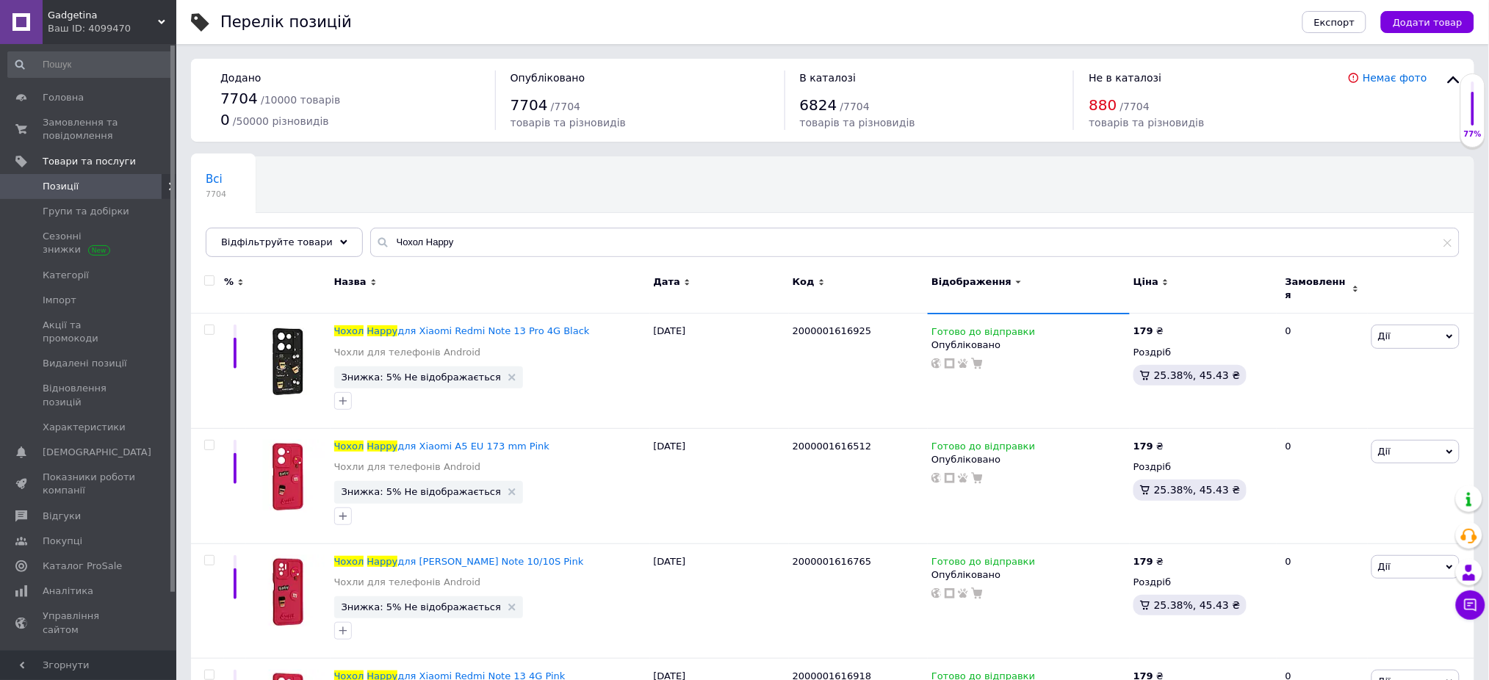
click at [209, 280] on input "checkbox" at bounding box center [209, 281] width 10 height 10
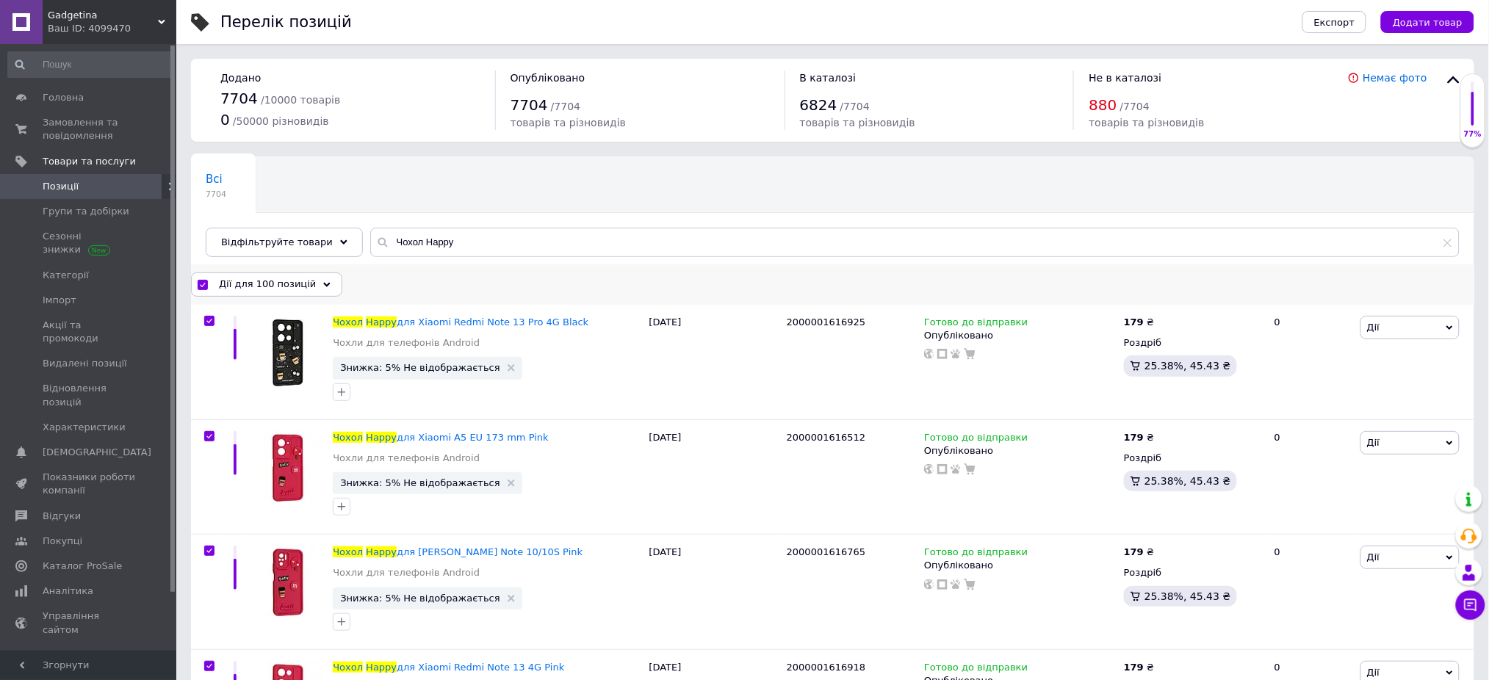
click at [245, 292] on div "Дії для 100 позицій" at bounding box center [266, 284] width 151 height 24
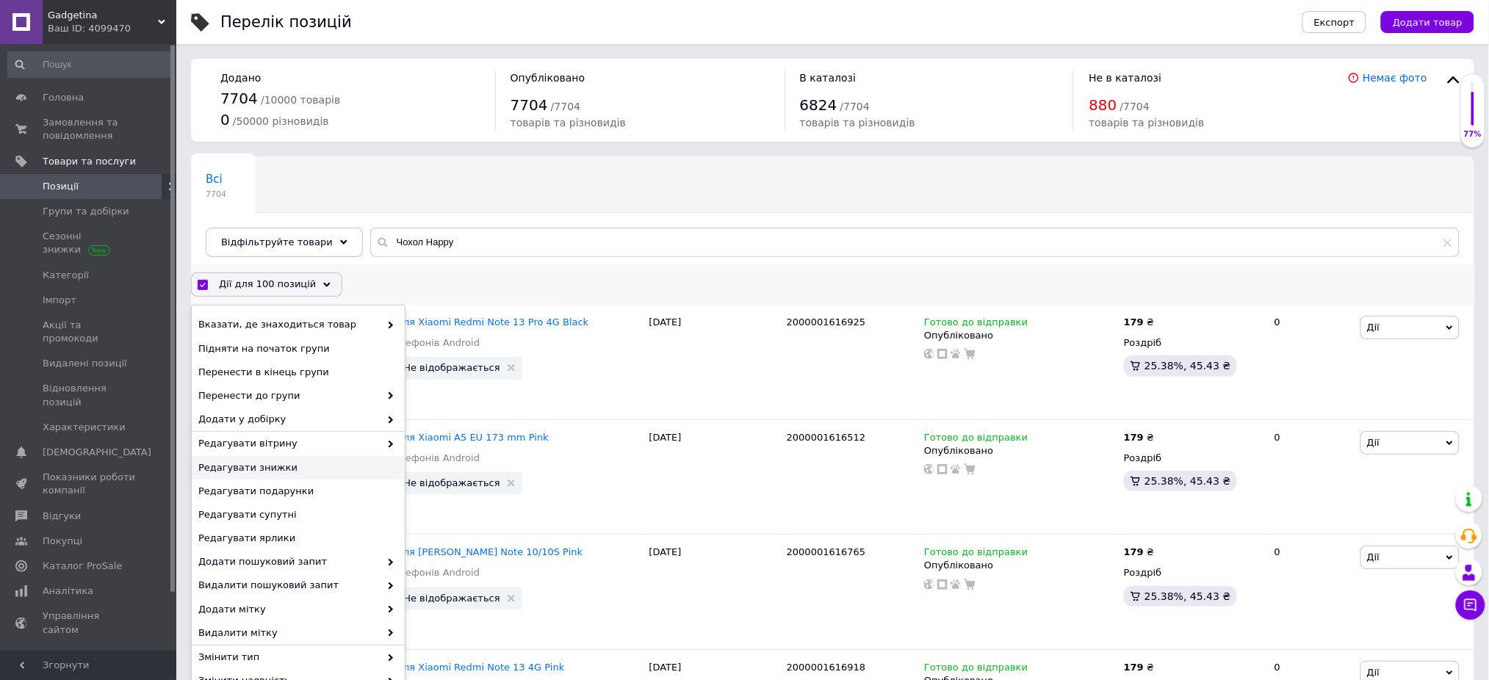
click at [268, 468] on span "Редагувати знижки" at bounding box center [296, 467] width 196 height 13
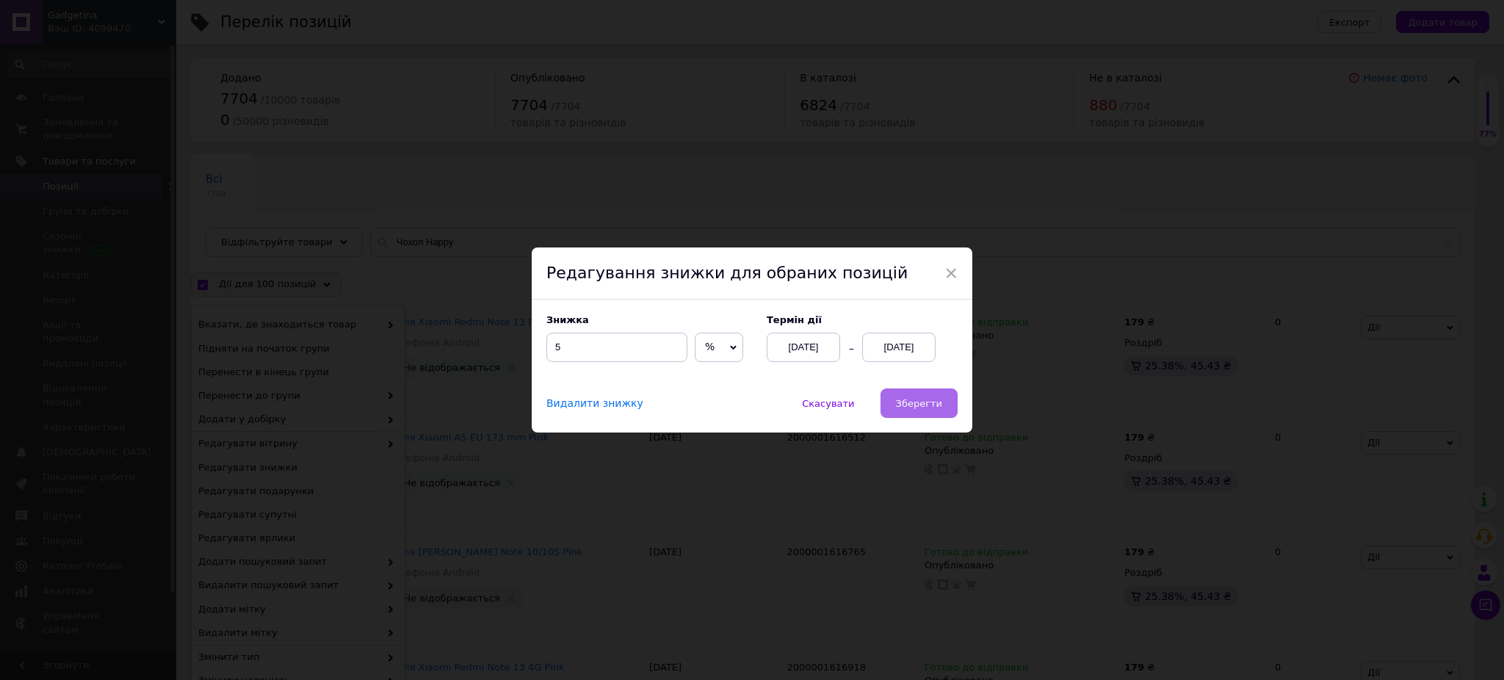
click at [917, 400] on span "Зберегти" at bounding box center [919, 403] width 46 height 11
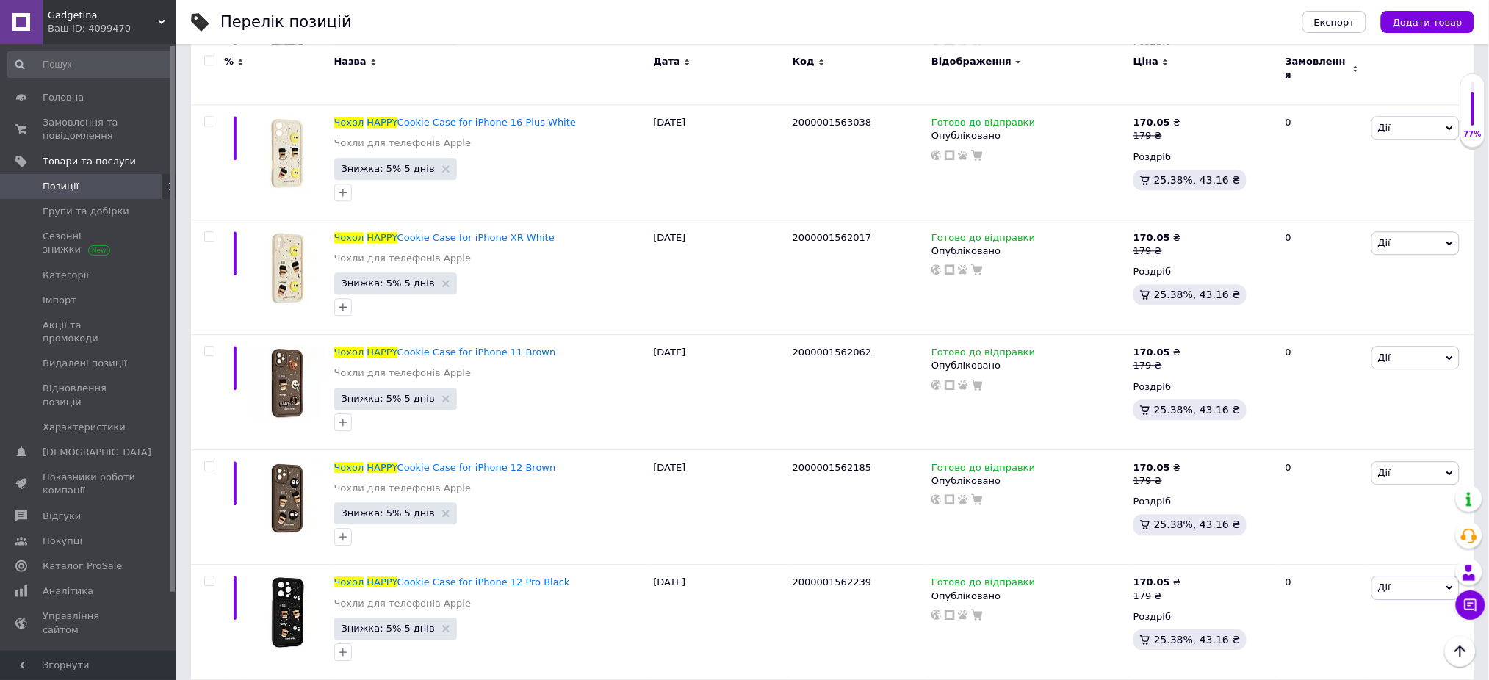
scroll to position [10872, 0]
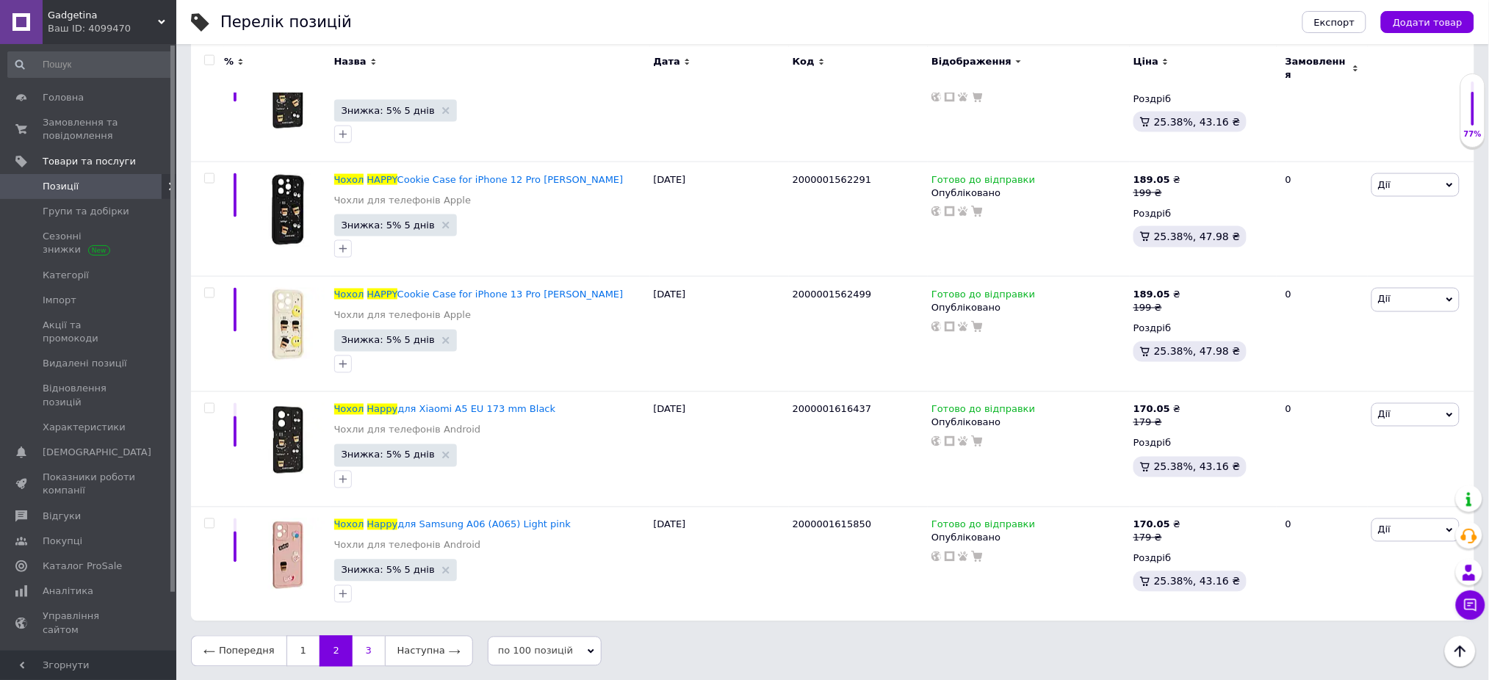
click at [364, 655] on link "3" at bounding box center [369, 651] width 32 height 31
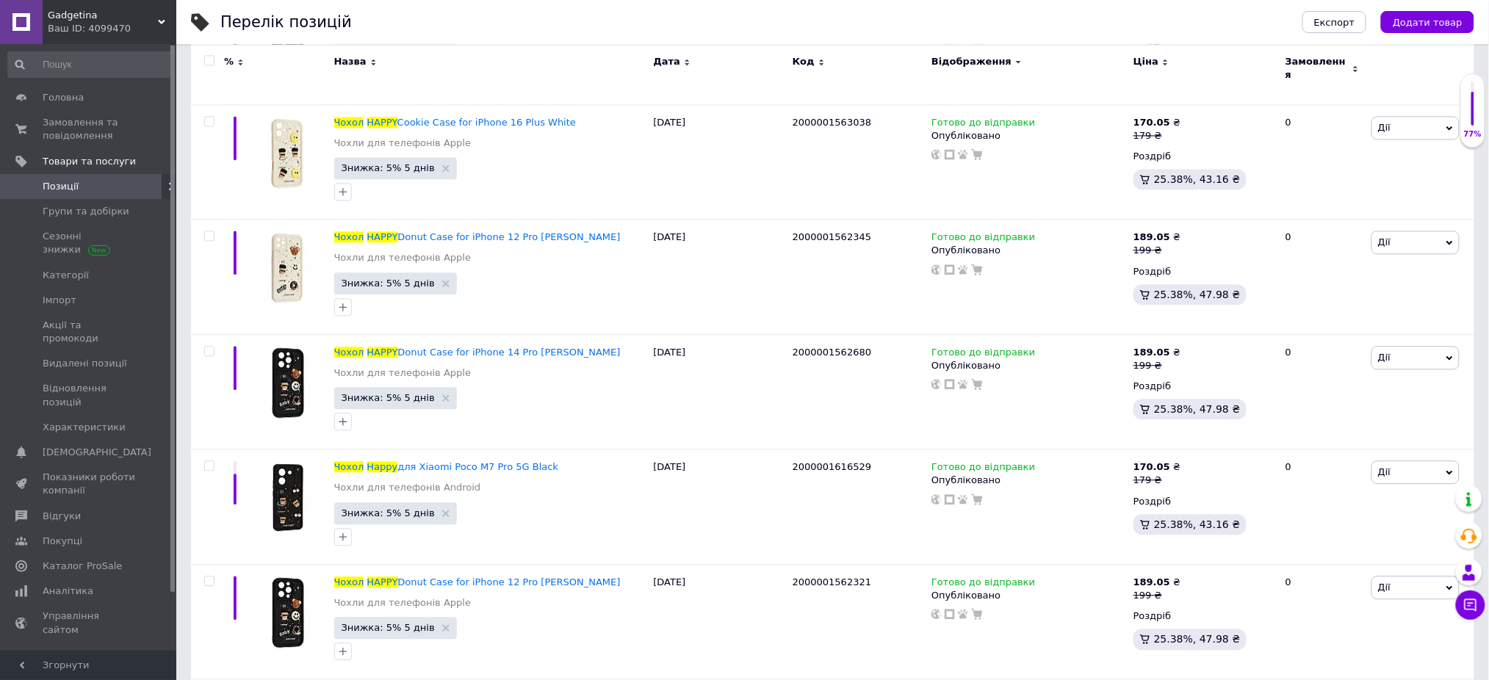
scroll to position [6128, 0]
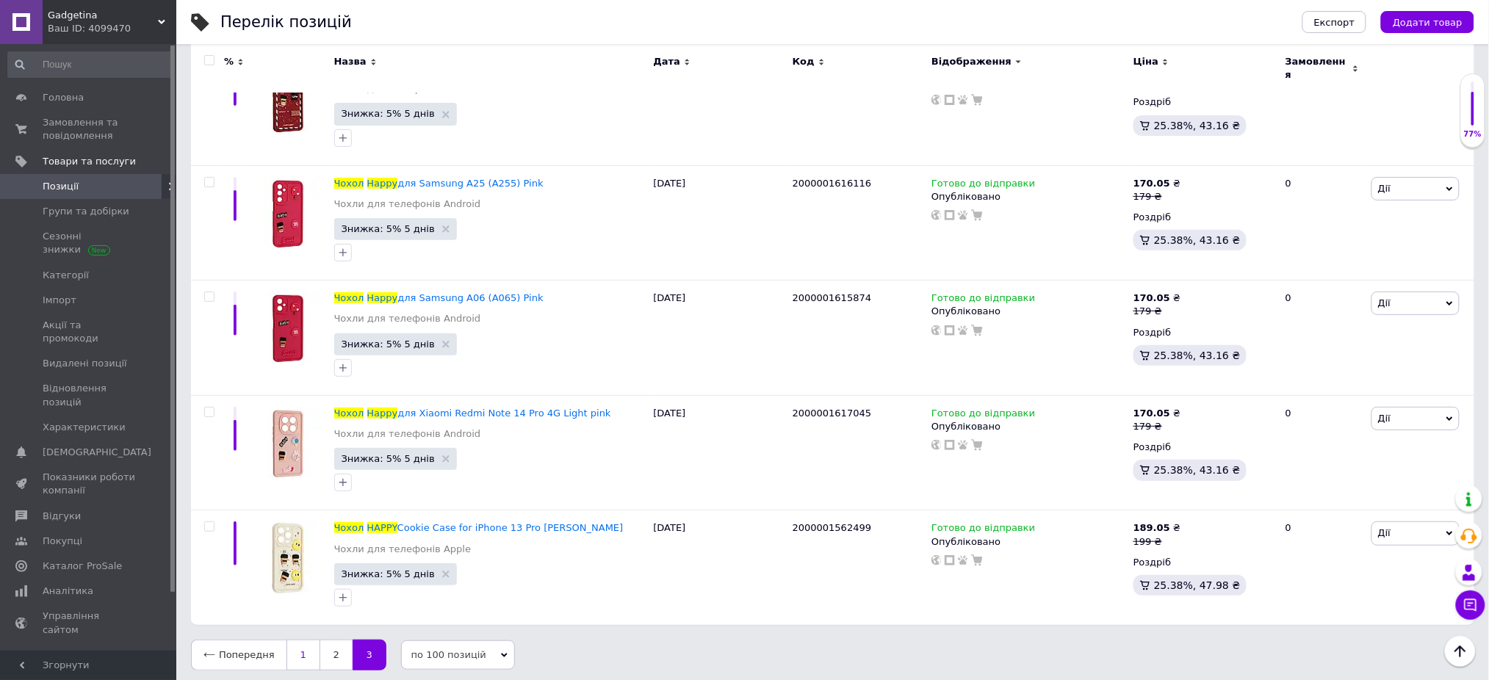
click at [306, 665] on link "1" at bounding box center [302, 655] width 33 height 31
